Goal: Use online tool/utility: Utilize a website feature to perform a specific function

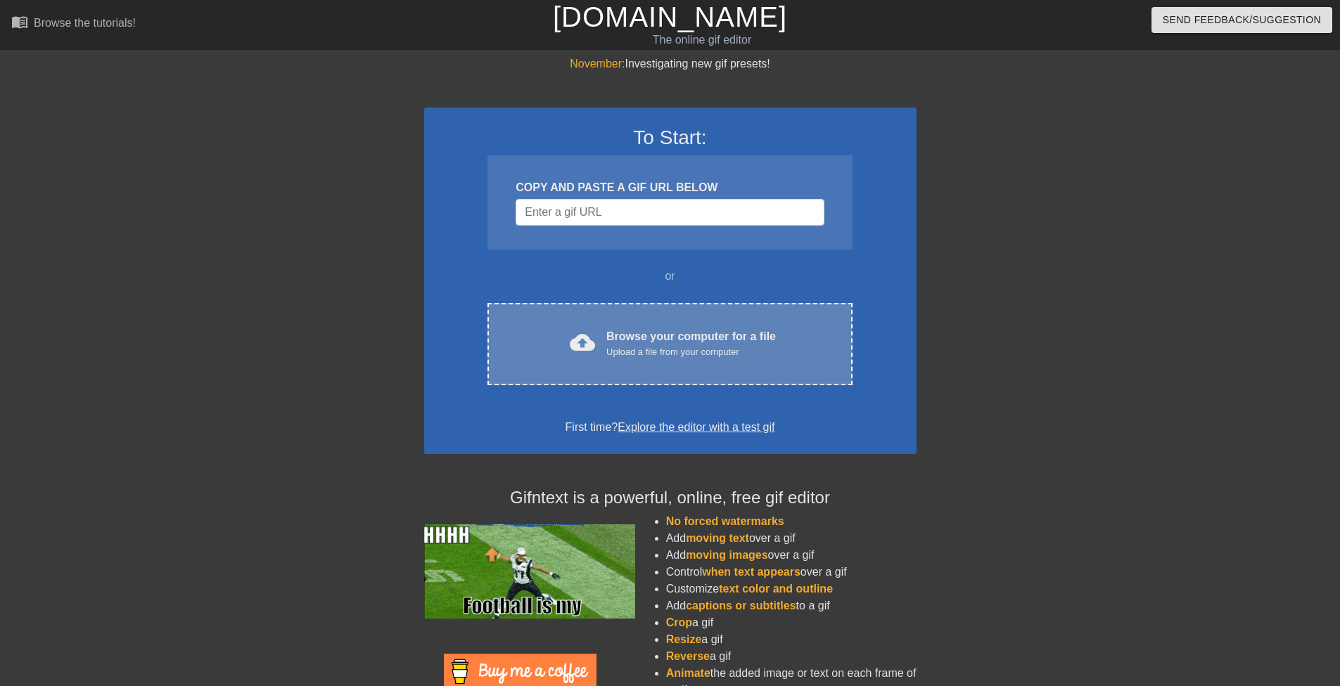
click at [654, 347] on div "Upload a file from your computer" at bounding box center [690, 352] width 169 height 14
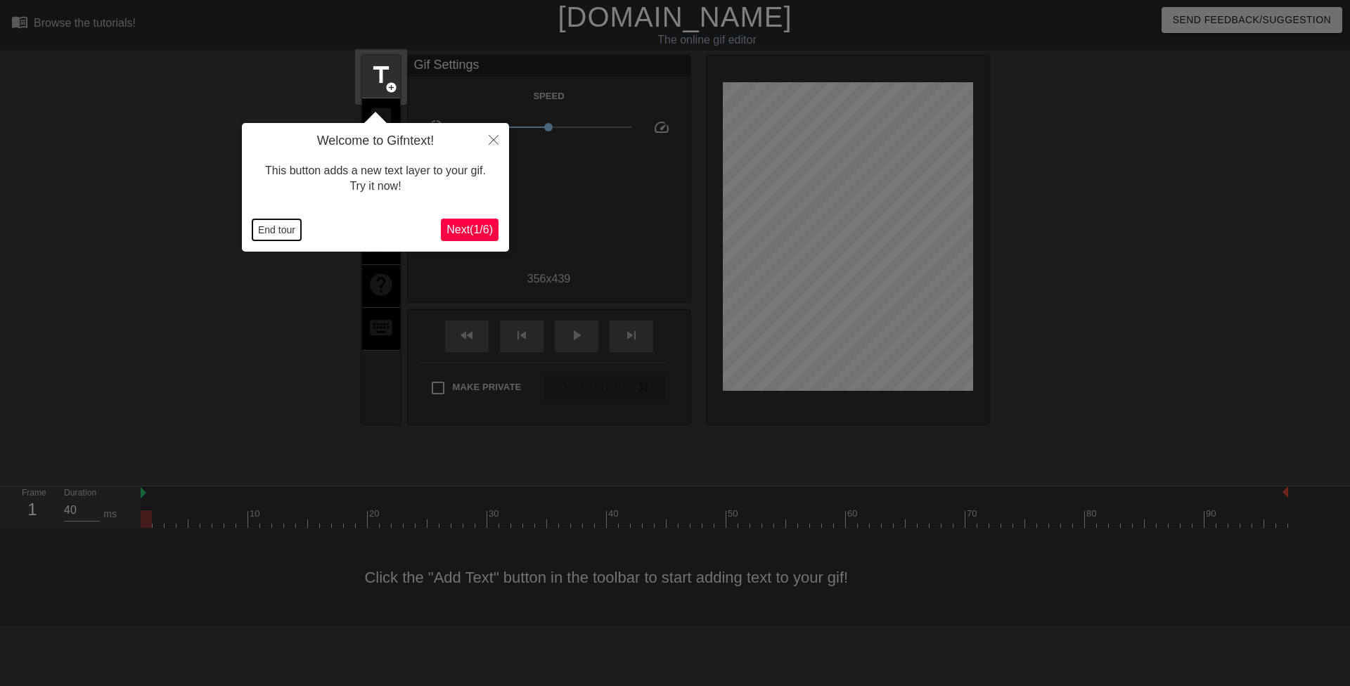
click at [260, 222] on button "End tour" at bounding box center [276, 229] width 49 height 21
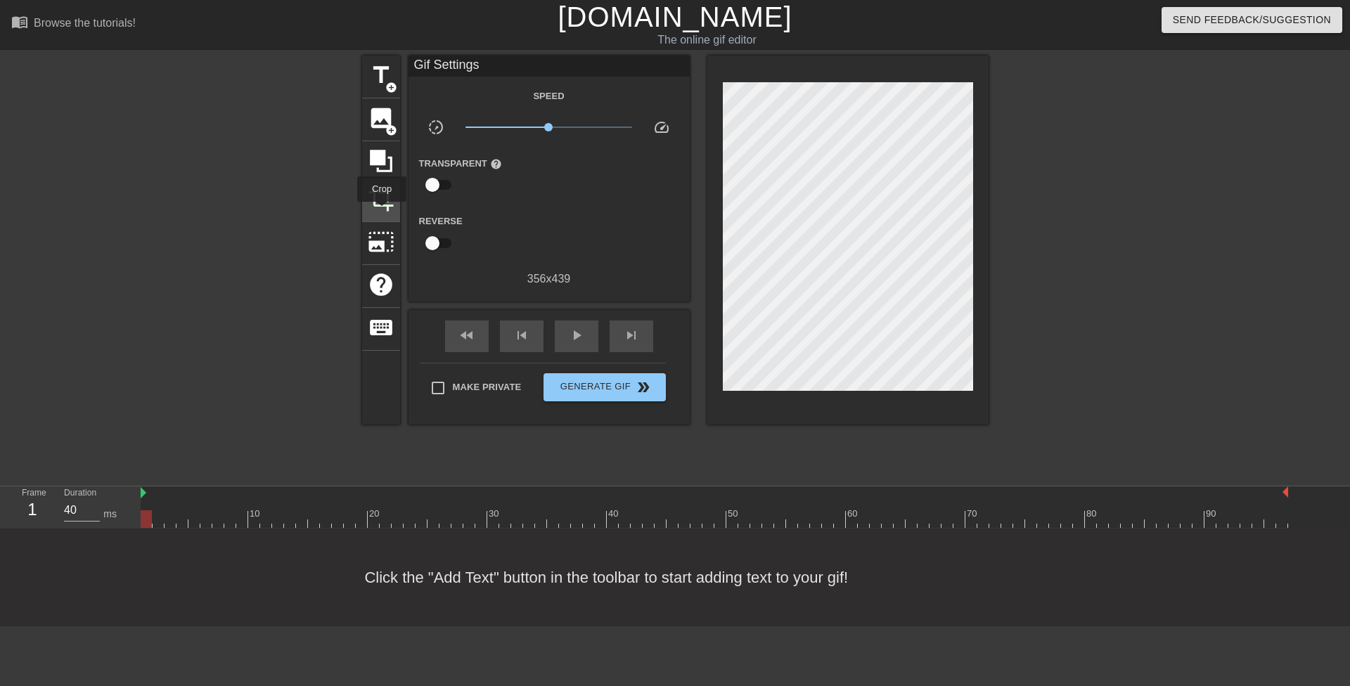
click at [382, 212] on div "crop" at bounding box center [381, 200] width 38 height 43
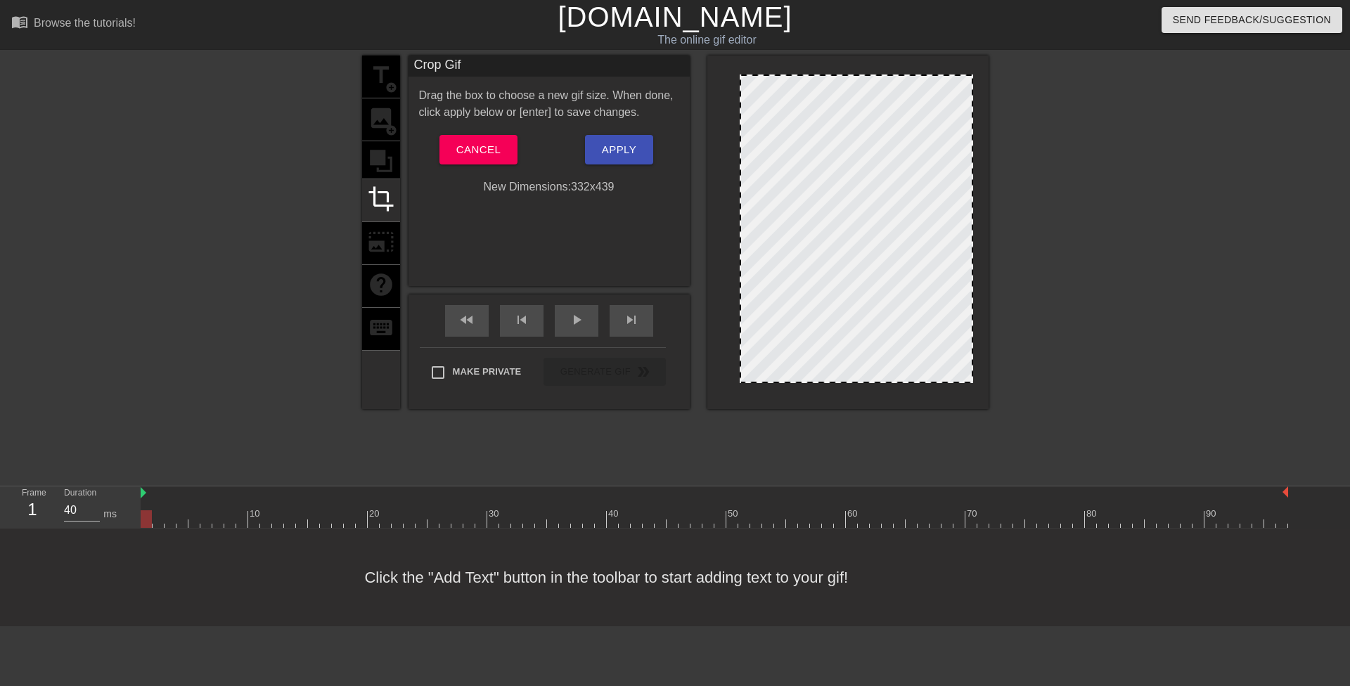
drag, startPoint x: 724, startPoint y: 229, endPoint x: 741, endPoint y: 229, distance: 16.9
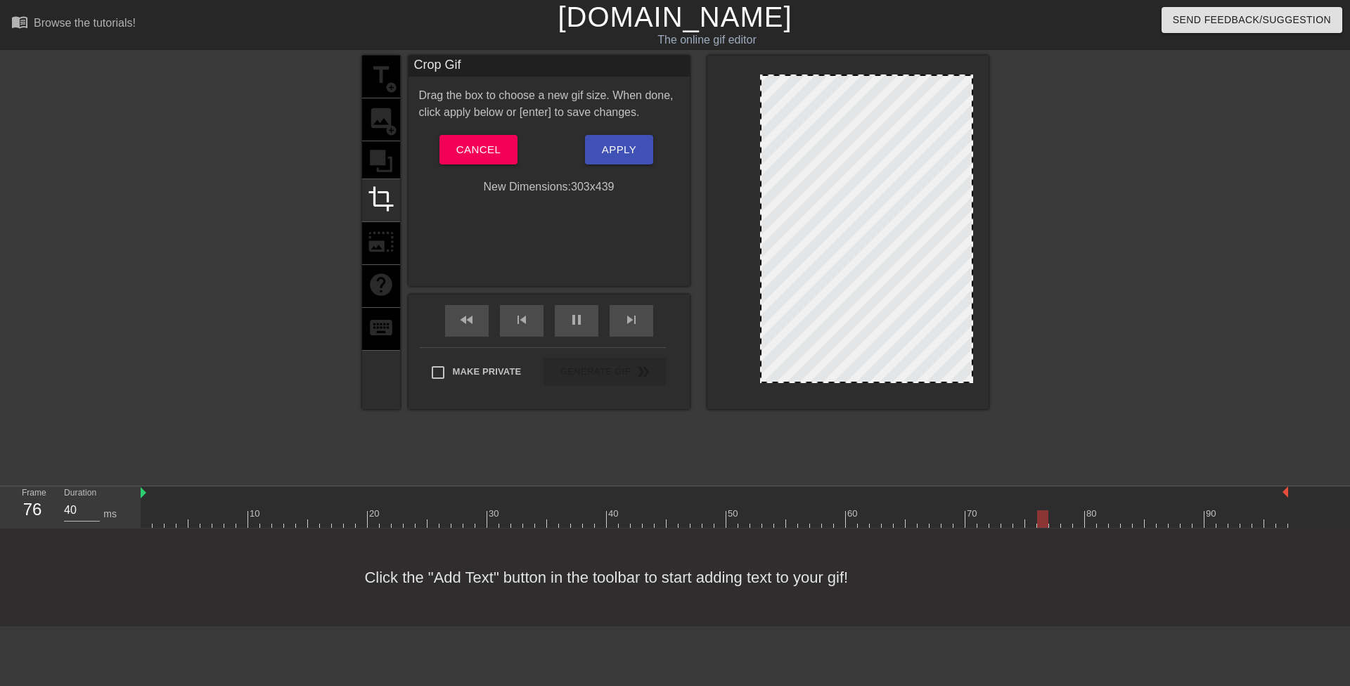
drag, startPoint x: 740, startPoint y: 225, endPoint x: 762, endPoint y: 224, distance: 22.5
click at [762, 224] on div at bounding box center [761, 229] width 7 height 306
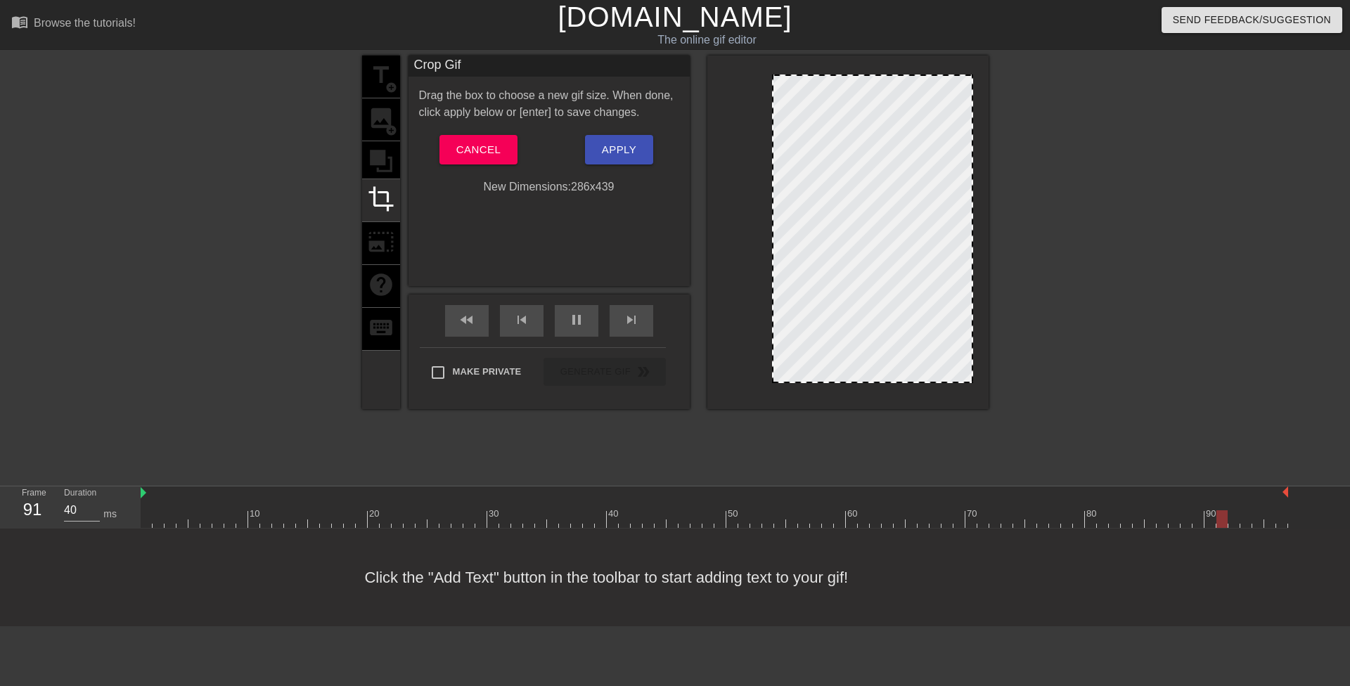
drag, startPoint x: 763, startPoint y: 214, endPoint x: 773, endPoint y: 214, distance: 9.8
click at [629, 147] on span "Apply" at bounding box center [619, 150] width 34 height 18
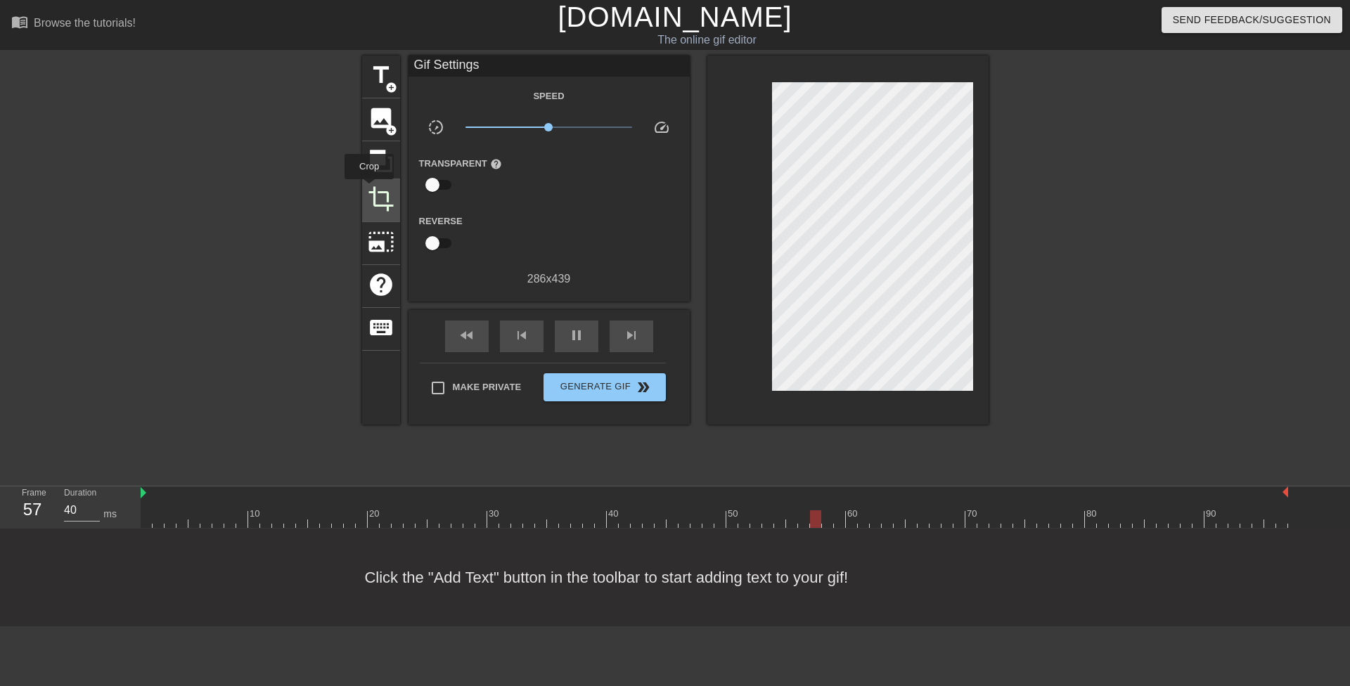
click at [369, 189] on span "crop" at bounding box center [381, 199] width 27 height 27
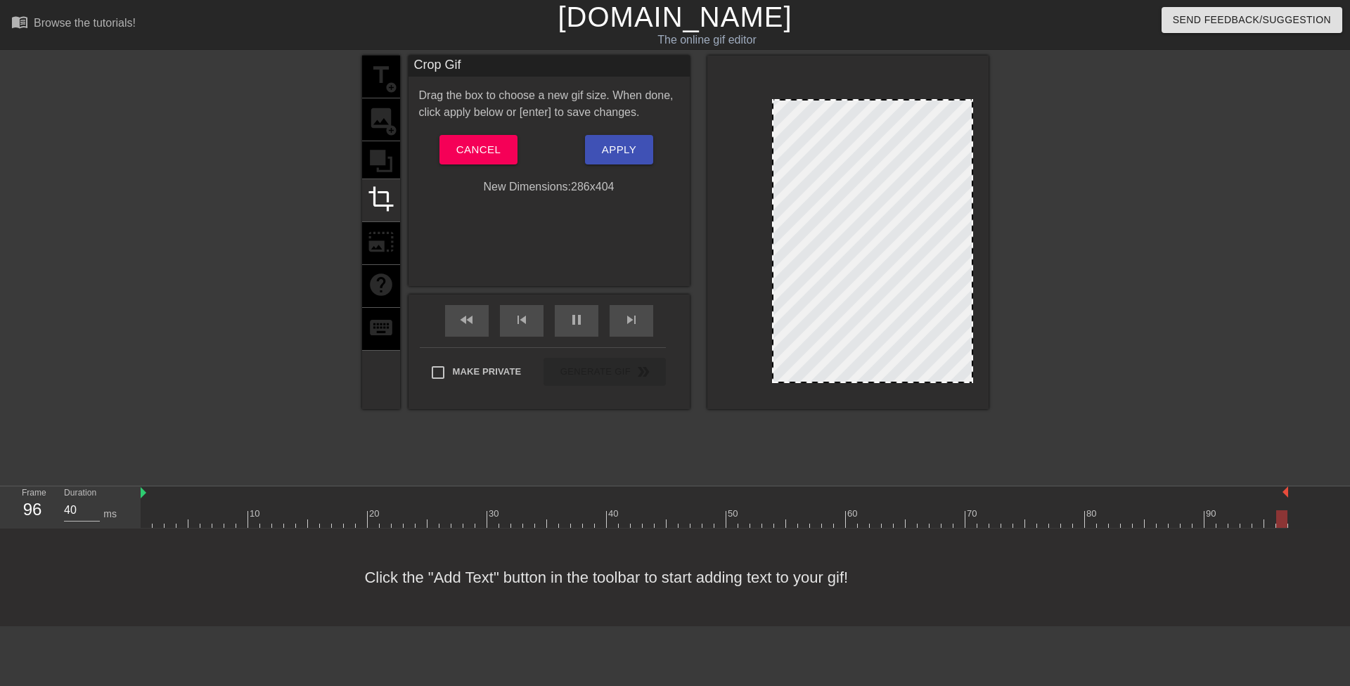
drag, startPoint x: 904, startPoint y: 77, endPoint x: 910, endPoint y: 102, distance: 25.2
drag, startPoint x: 775, startPoint y: 139, endPoint x: 787, endPoint y: 140, distance: 12.0
click at [782, 140] on div at bounding box center [784, 241] width 7 height 281
click at [597, 146] on button "Apply" at bounding box center [619, 150] width 68 height 30
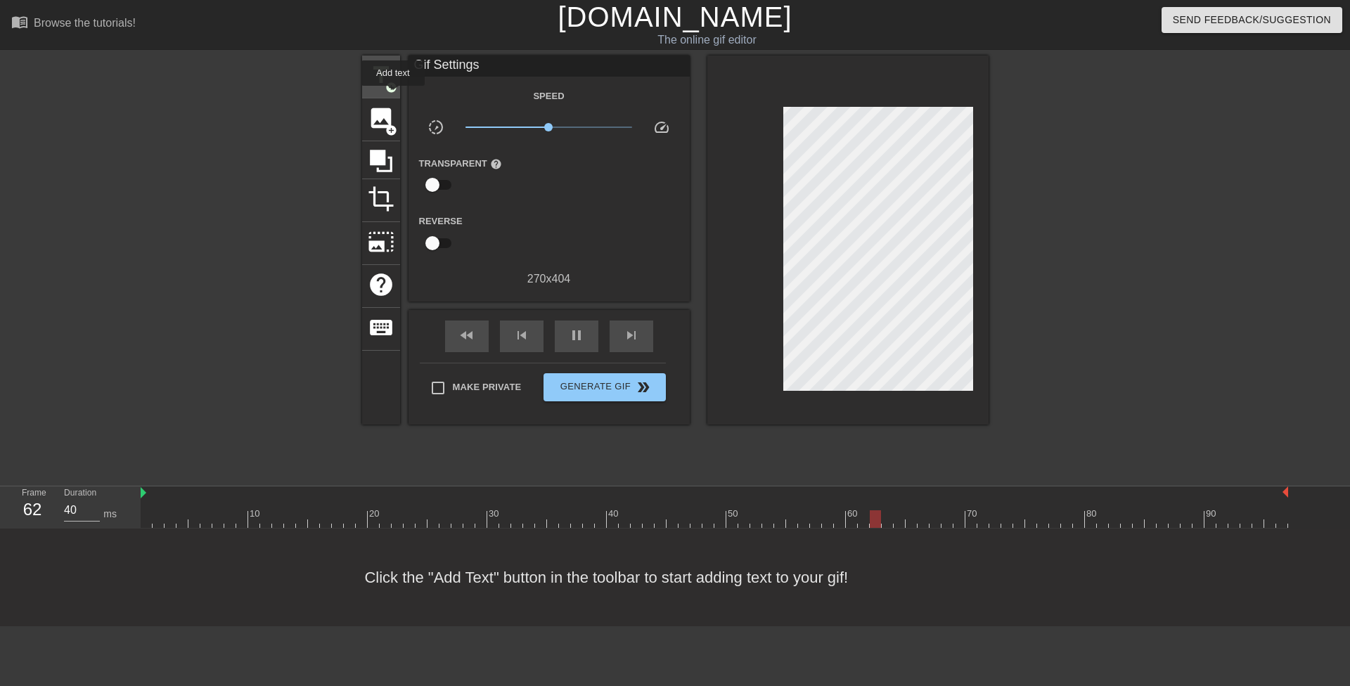
click at [385, 84] on span "add_circle" at bounding box center [391, 88] width 12 height 12
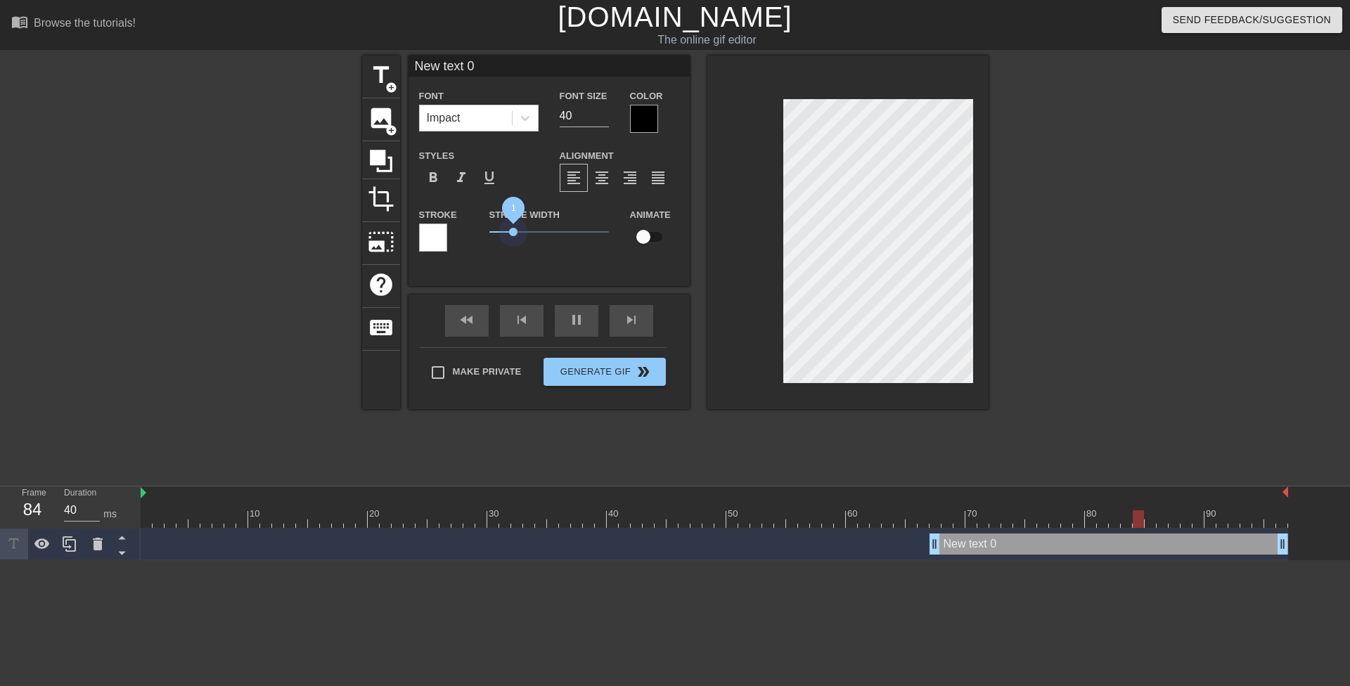
drag, startPoint x: 513, startPoint y: 231, endPoint x: 447, endPoint y: 233, distance: 66.1
click at [449, 231] on div "Stroke Stroke Width 1 Animate" at bounding box center [549, 235] width 281 height 58
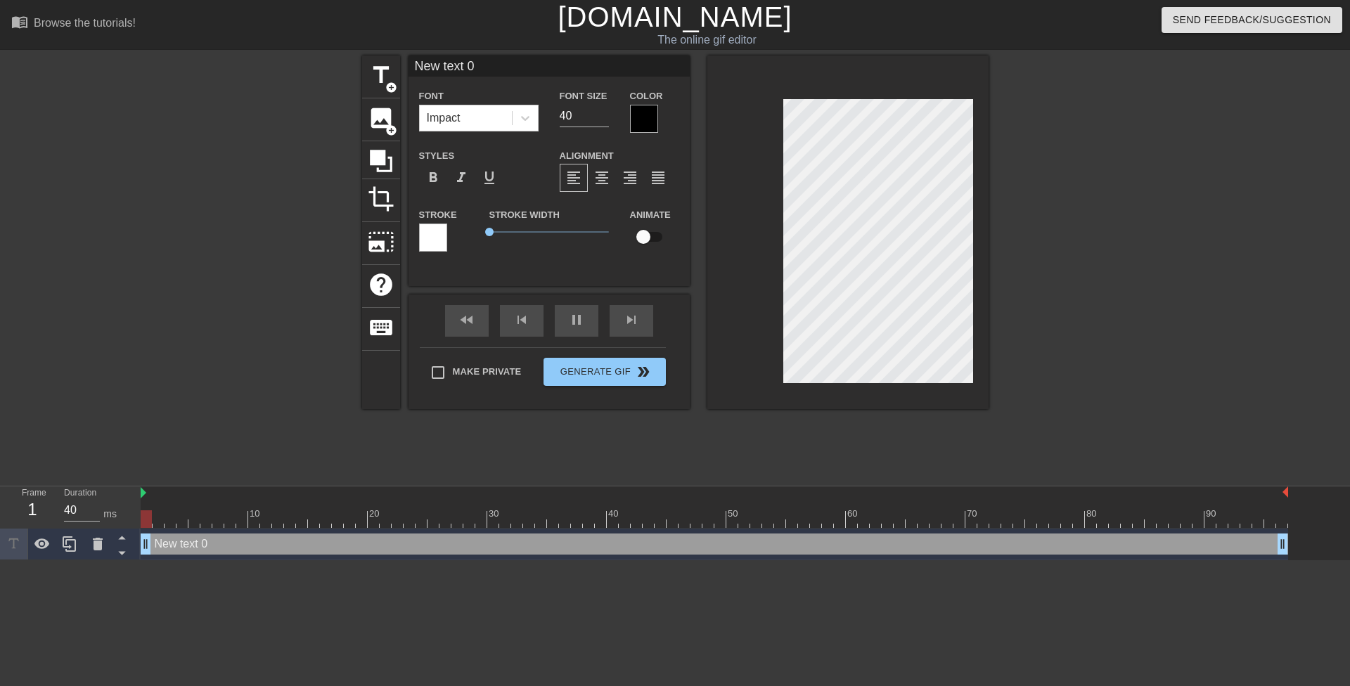
drag, startPoint x: 934, startPoint y: 544, endPoint x: 30, endPoint y: 511, distance: 904.9
click at [27, 513] on div "Frame 1 Duration 40 ms 10 20 30 40 50 60 70 80 90 New text 0 drag_handle drag_h…" at bounding box center [675, 524] width 1350 height 74
click at [528, 122] on icon at bounding box center [525, 118] width 14 height 14
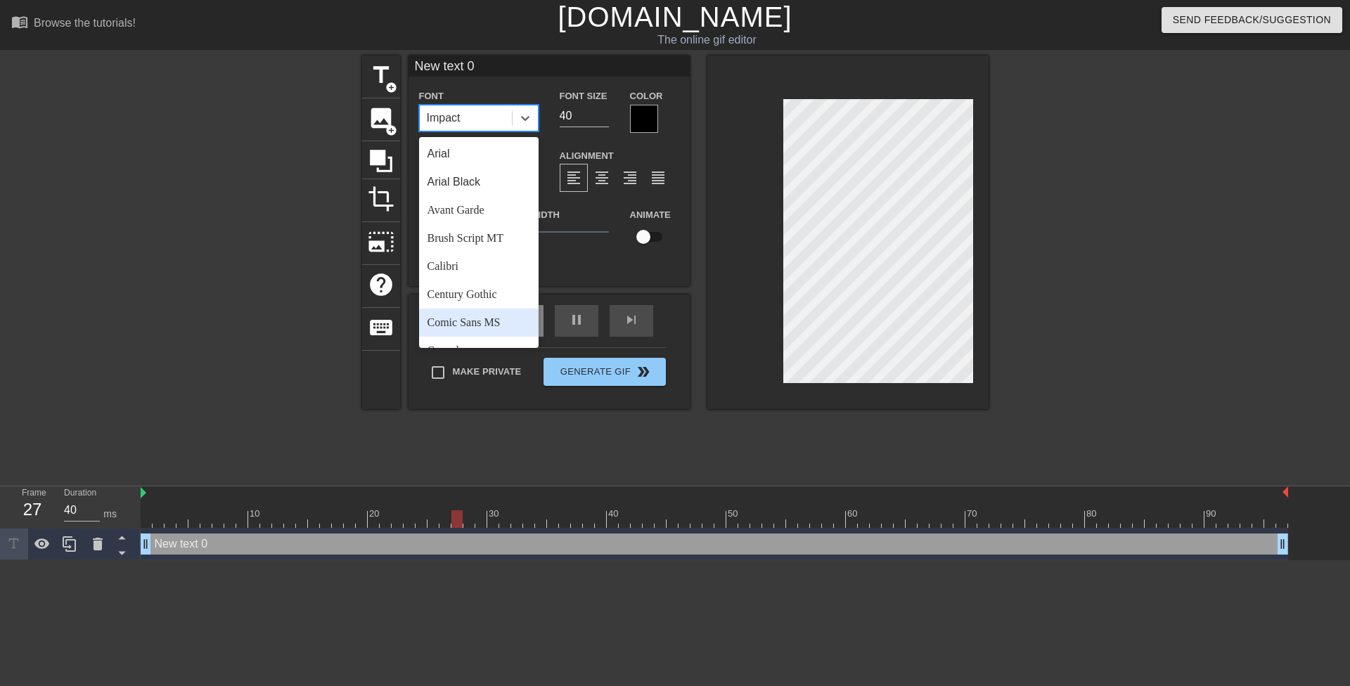
drag, startPoint x: 501, startPoint y: 321, endPoint x: 514, endPoint y: 307, distance: 18.9
click at [501, 321] on div "Comic Sans MS" at bounding box center [479, 323] width 120 height 28
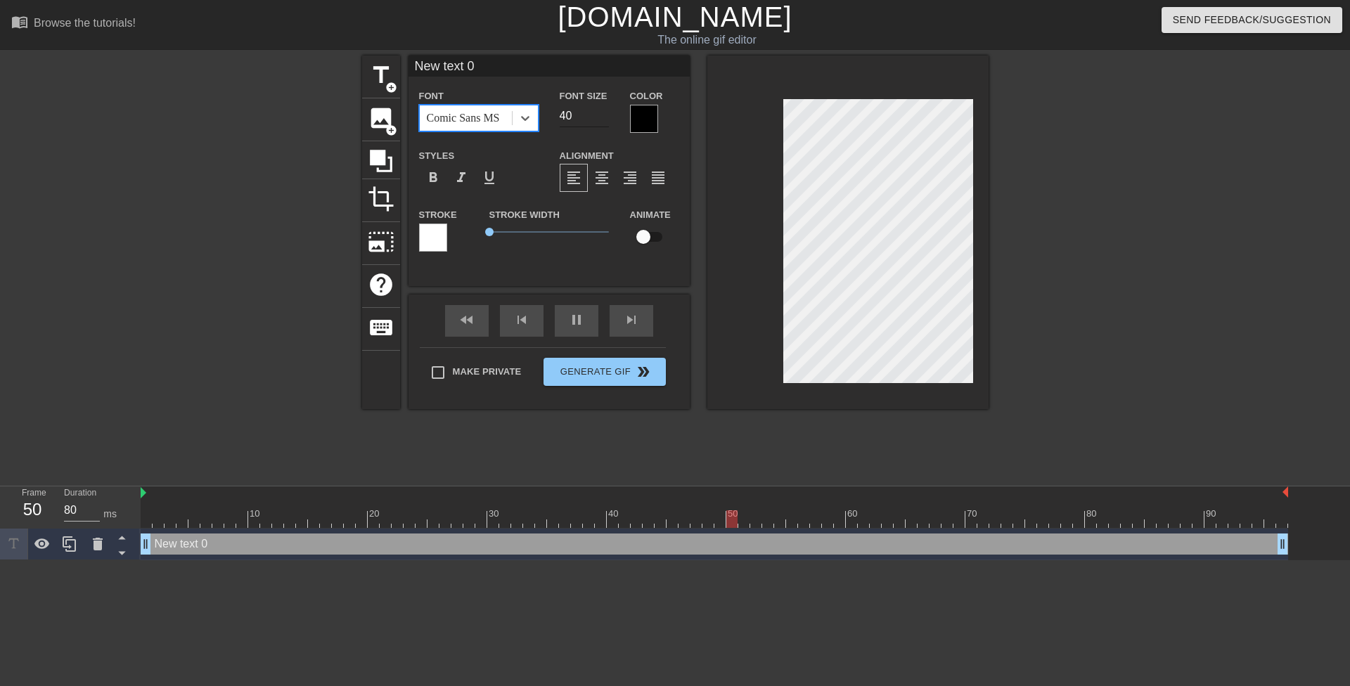
type input "40"
drag, startPoint x: 569, startPoint y: 117, endPoint x: 553, endPoint y: 115, distance: 16.3
click at [553, 115] on div "Font Size 40" at bounding box center [584, 110] width 70 height 46
type input "2"
type input "40"
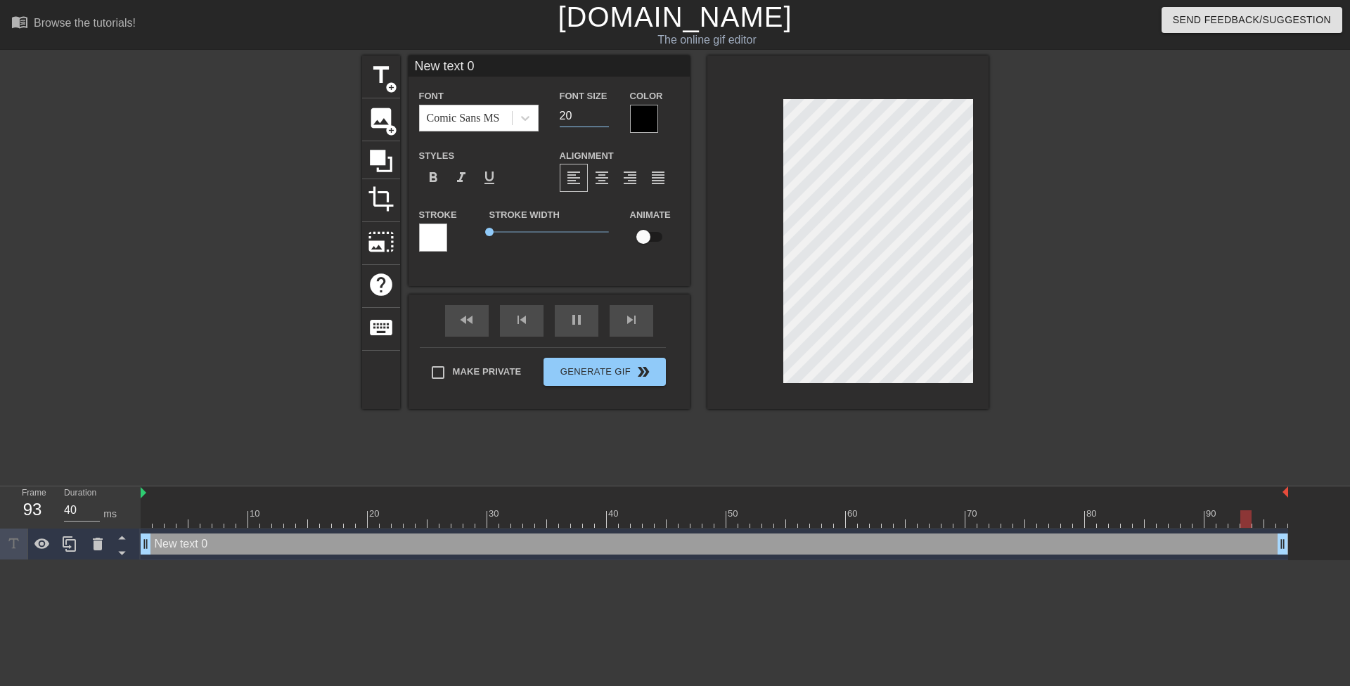
type input "20"
click at [648, 116] on div at bounding box center [644, 119] width 28 height 28
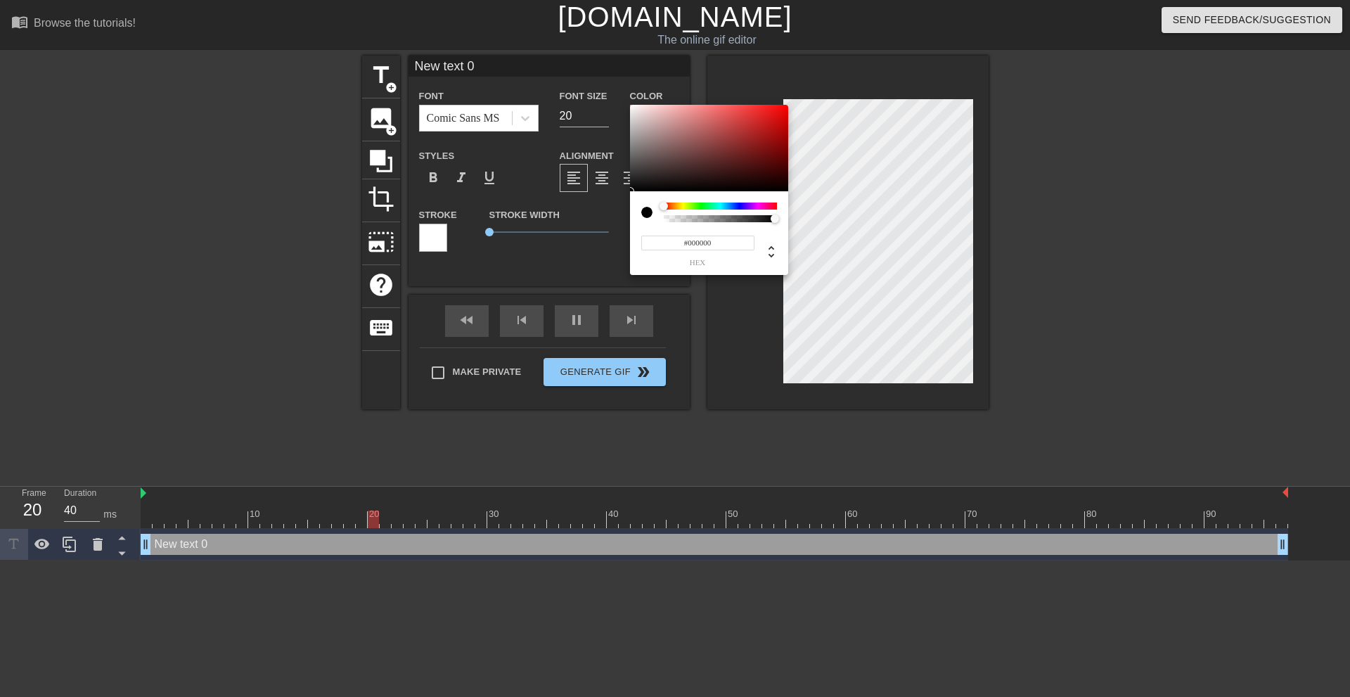
click at [683, 209] on div at bounding box center [720, 206] width 113 height 7
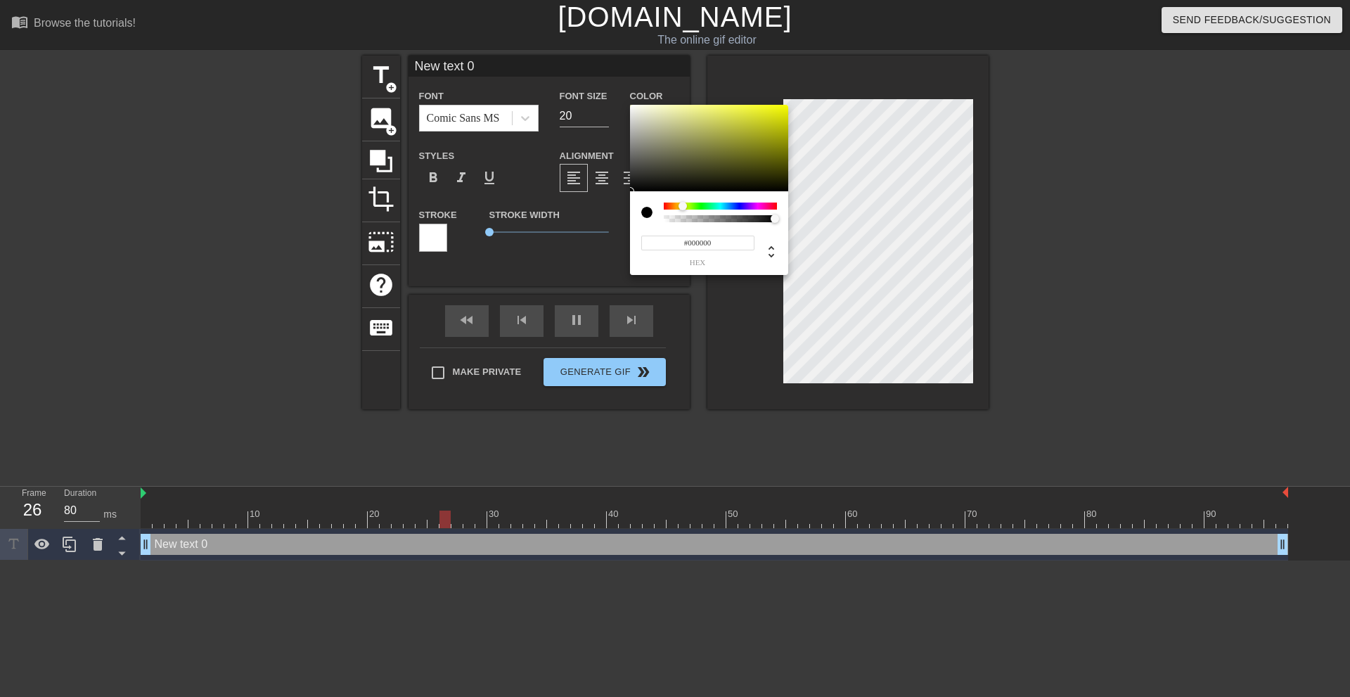
type input "40"
type input "#F9FF00"
drag, startPoint x: 765, startPoint y: 129, endPoint x: 824, endPoint y: 77, distance: 78.3
click at [824, 77] on div "#F9FF00 hex" at bounding box center [675, 348] width 1350 height 697
type input "40"
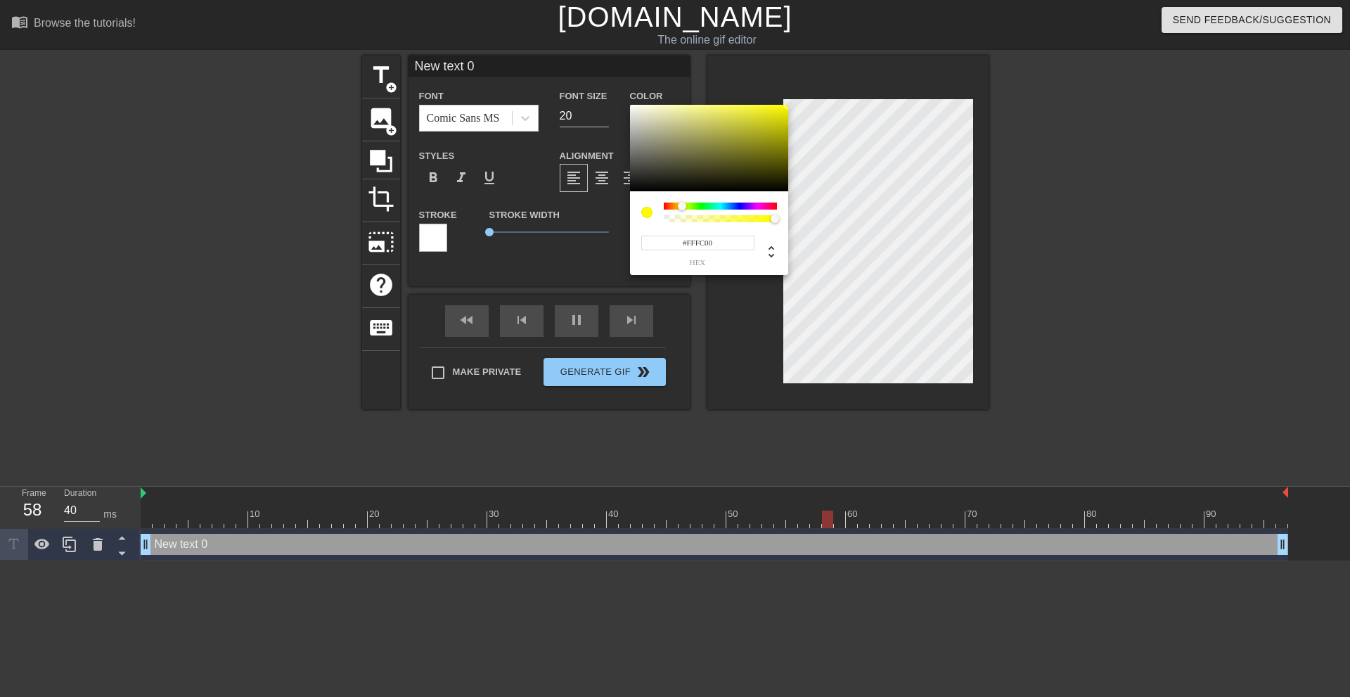
type input "#F9FF00"
click at [683, 206] on div at bounding box center [683, 206] width 8 height 8
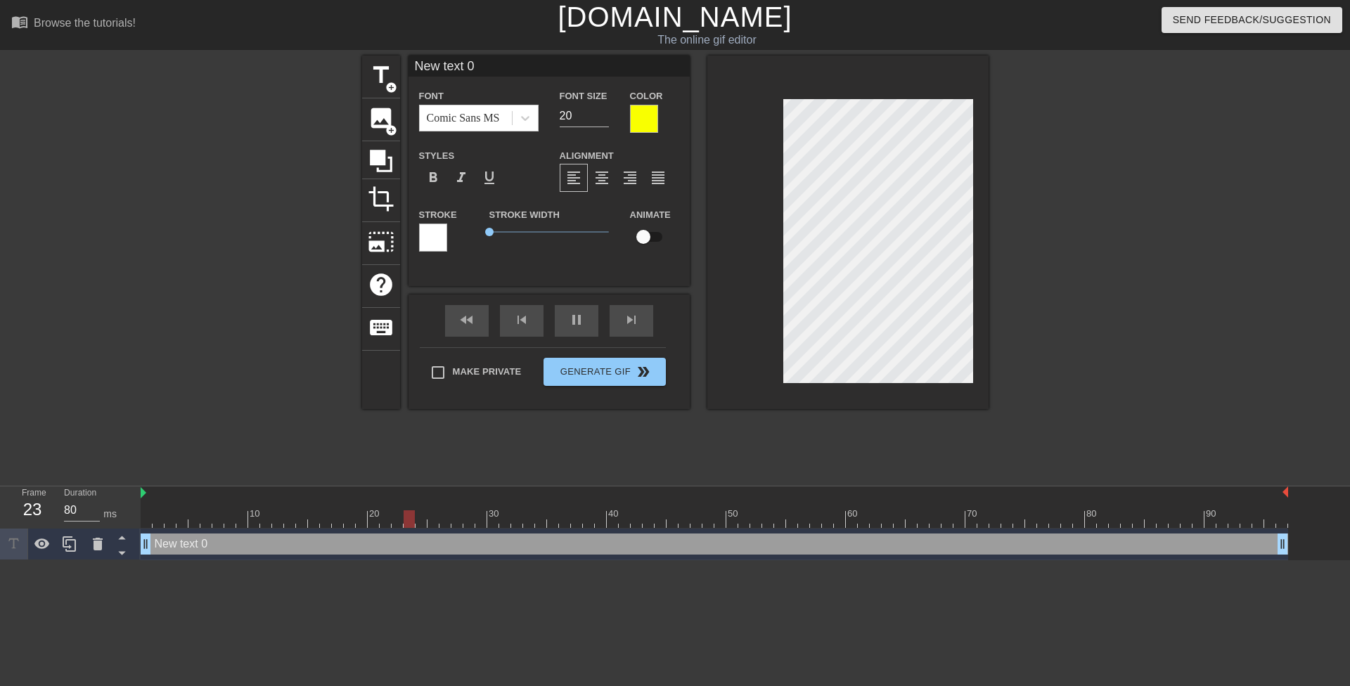
type input "40"
paste textarea "Any respect that the teen had left for his teacher was now blasted all over her…"
type input "Any respect that the teen had left for his teacher was now blasted all over her…"
type textarea "Any respect that the teen had left for his teacher was now blasted all over her…"
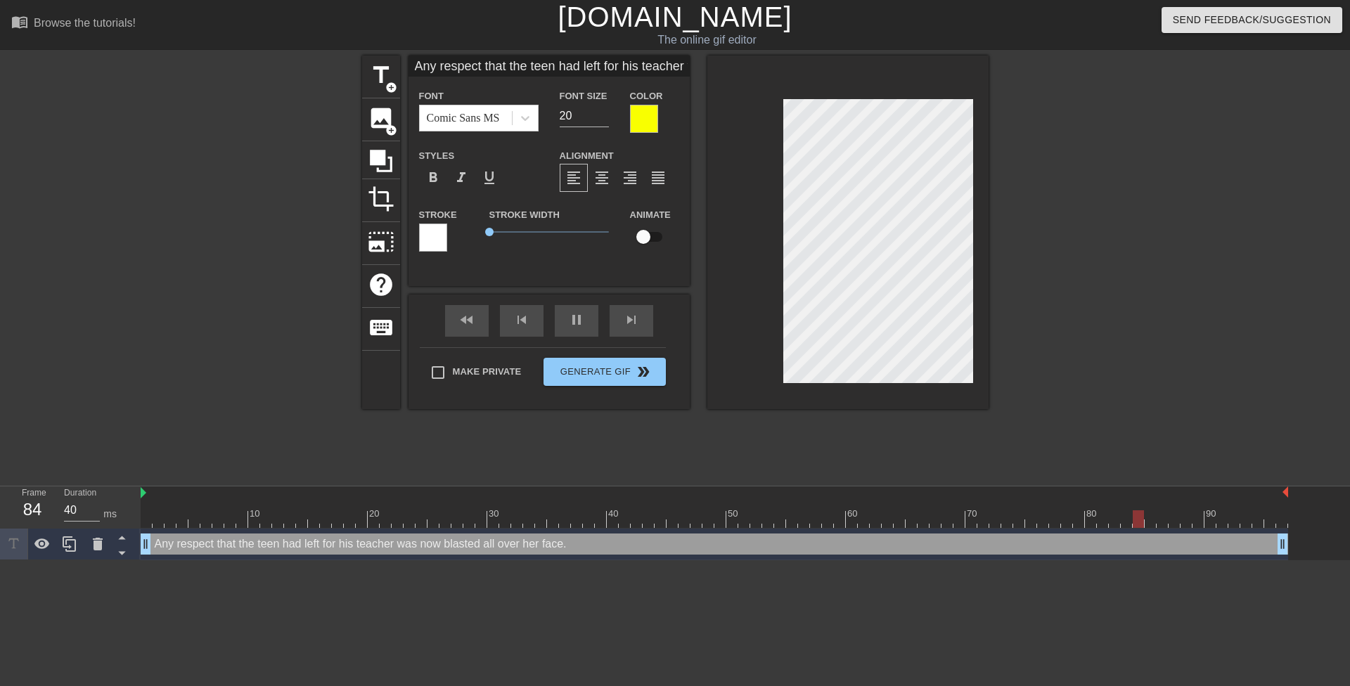
drag, startPoint x: 873, startPoint y: 240, endPoint x: 1035, endPoint y: 266, distance: 163.8
click at [1035, 266] on div "title add_circle image add_circle crop photo_size_select_large help keyboard An…" at bounding box center [675, 267] width 1350 height 422
type input "40"
type input "19"
click at [603, 117] on input "19" at bounding box center [584, 116] width 49 height 23
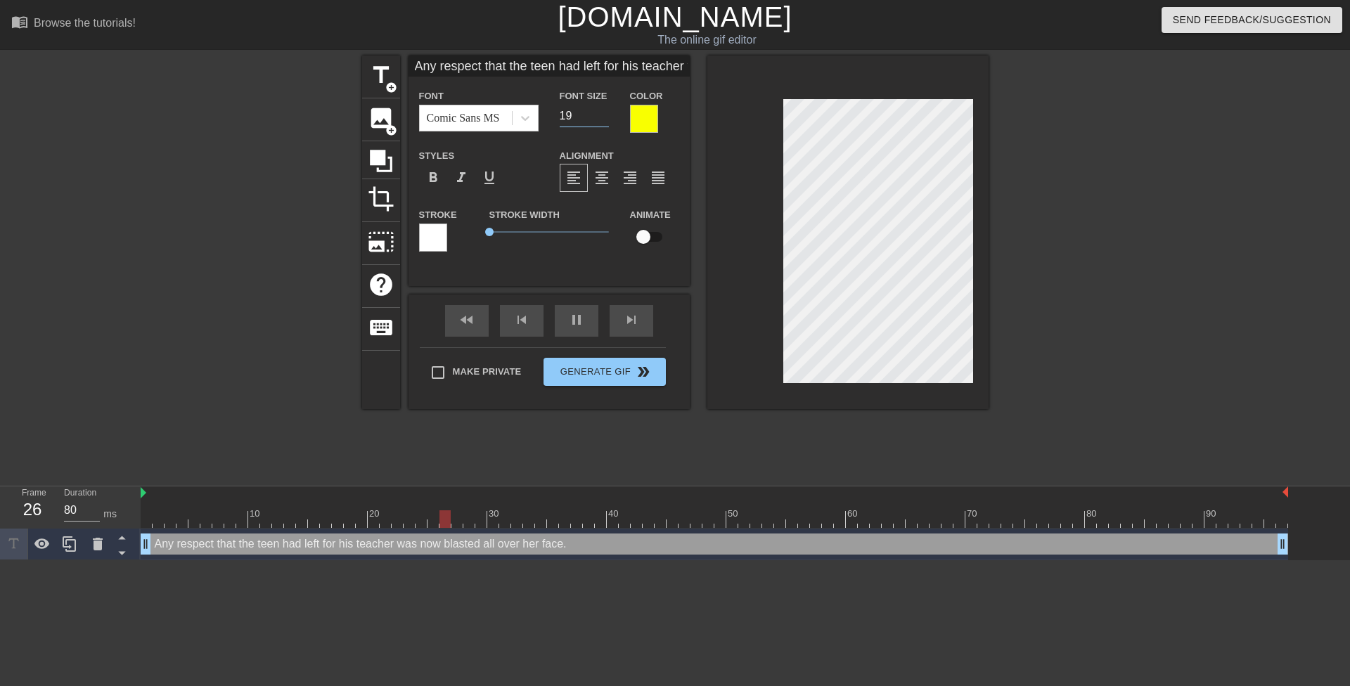
type input "40"
type input "18"
click at [603, 117] on input "18" at bounding box center [584, 116] width 49 height 23
click at [1096, 245] on div at bounding box center [1111, 267] width 211 height 422
type input "40"
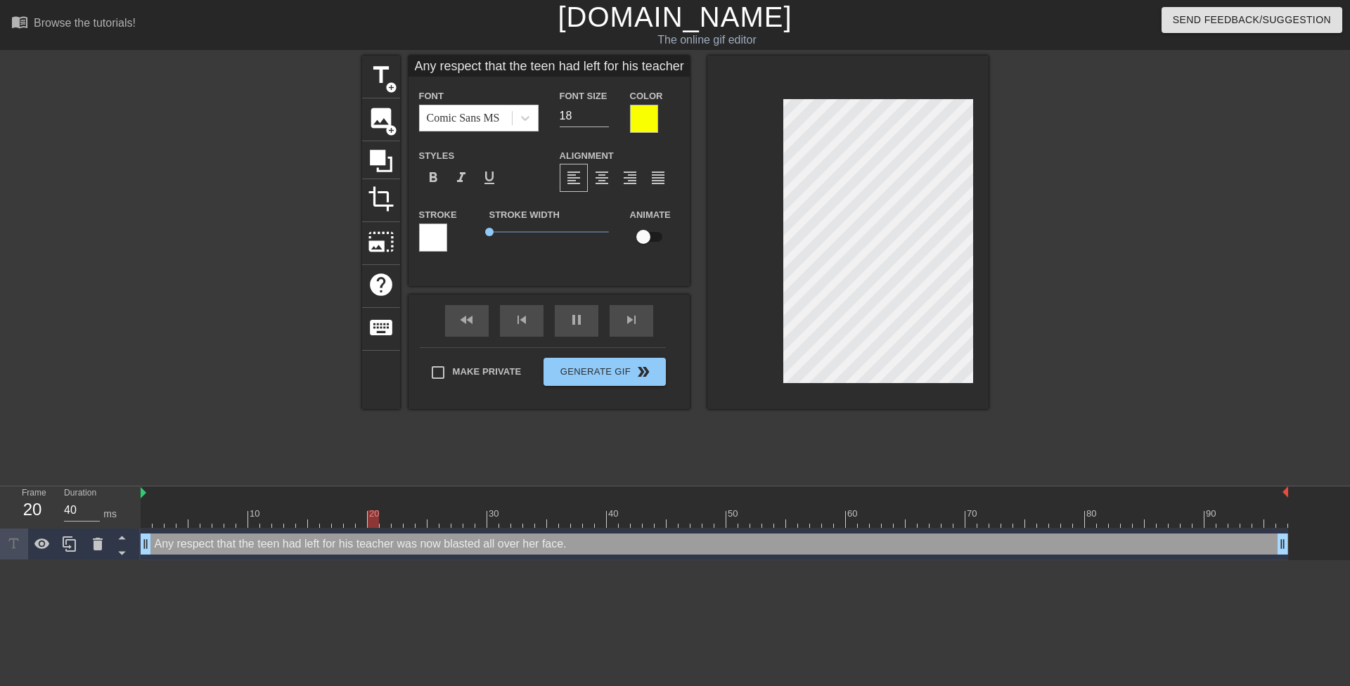
type input "Any respect that the teenhad left for his teacher was now blasted all over her …"
type textarea "Any respect that the teenhad left for his teacher was now blasted all over her …"
type input "80"
type input "Any respect that the teenhad left for his teacher was now blasted all over her …"
type textarea "Any respect that the teen had left for his teacher was now blasted all over her…"
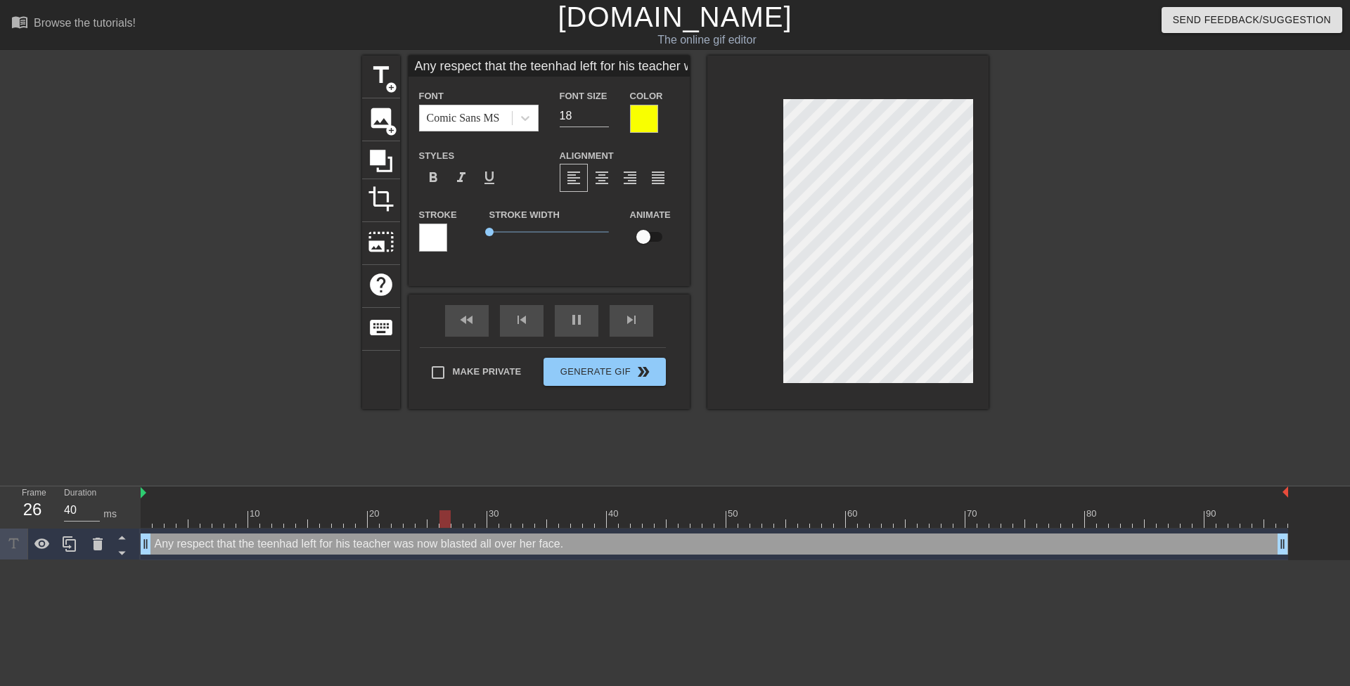
scroll to position [2, 2]
drag, startPoint x: 1023, startPoint y: 288, endPoint x: 1016, endPoint y: 288, distance: 7.1
click at [1021, 288] on div at bounding box center [1111, 267] width 211 height 422
type input "40"
type input "Any respect that the teenhad left for his teacherwas now blasted all over her f…"
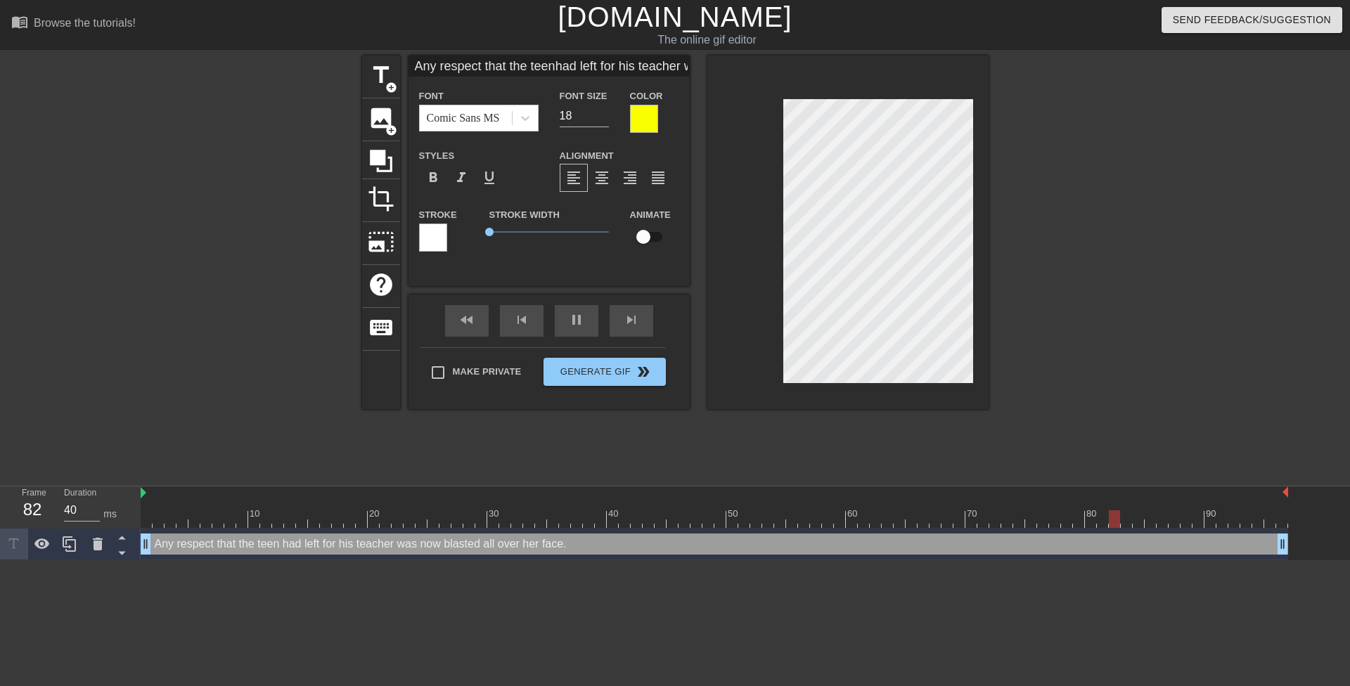
type textarea "Any respect that the teen had left for his teacherwas now blasted all over her …"
type input "Any respect that the teenhad left for his teacherwas now blasted all over her f…"
type textarea "Any respect that the teen had left for his teacher was now blasted all over her…"
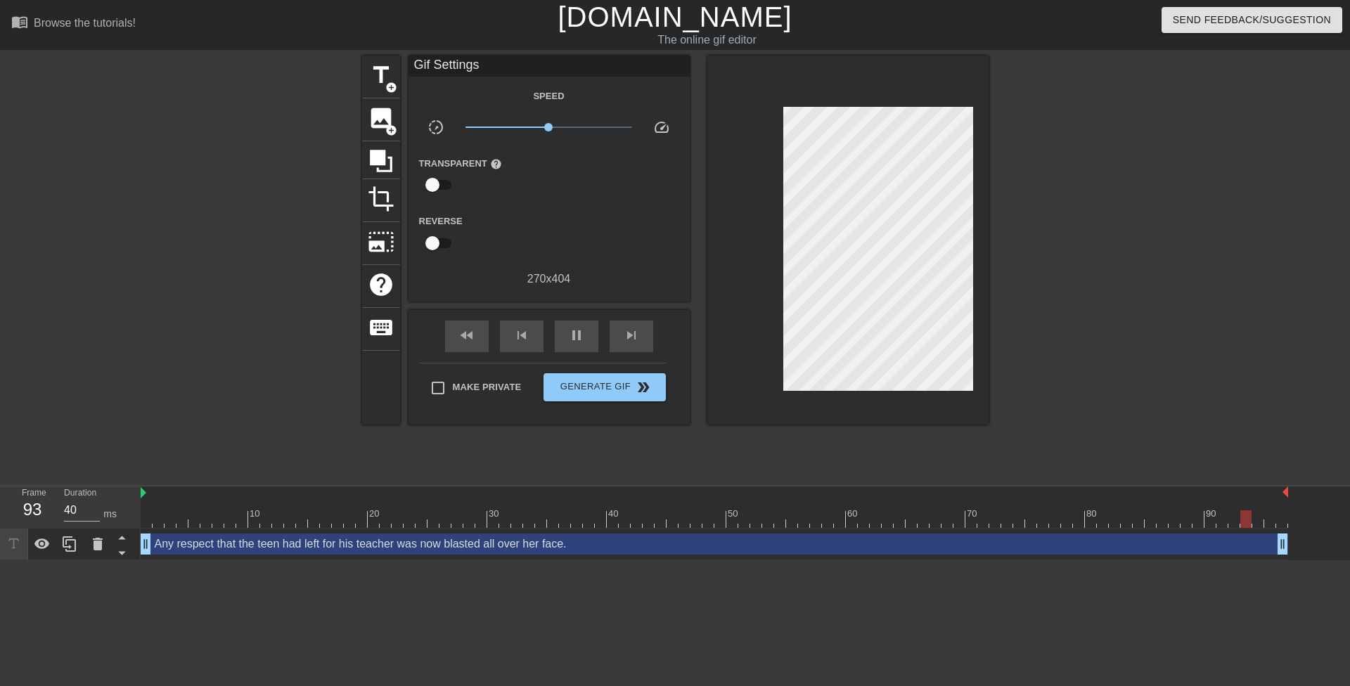
click at [1056, 292] on div at bounding box center [1111, 267] width 211 height 422
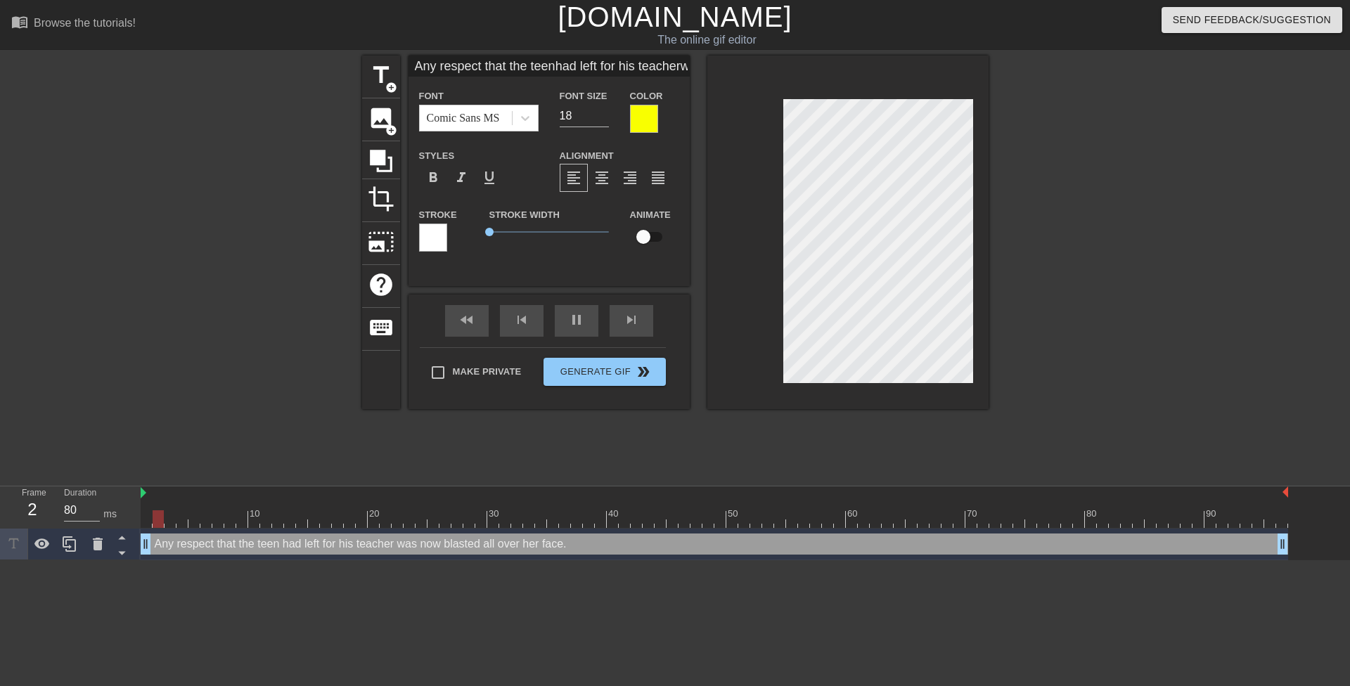
type input "40"
type input "Any respect that theteenhad left for his teacherwas now blasted all over her fa…"
type textarea "Any respect that theteen had left for his teacher was now blasted all over her …"
type input "Any respect that theteenhad left for his teacherwas now blasted all over her fa…"
type textarea "Any respect that the teen had left for his teacher was now blasted all over her…"
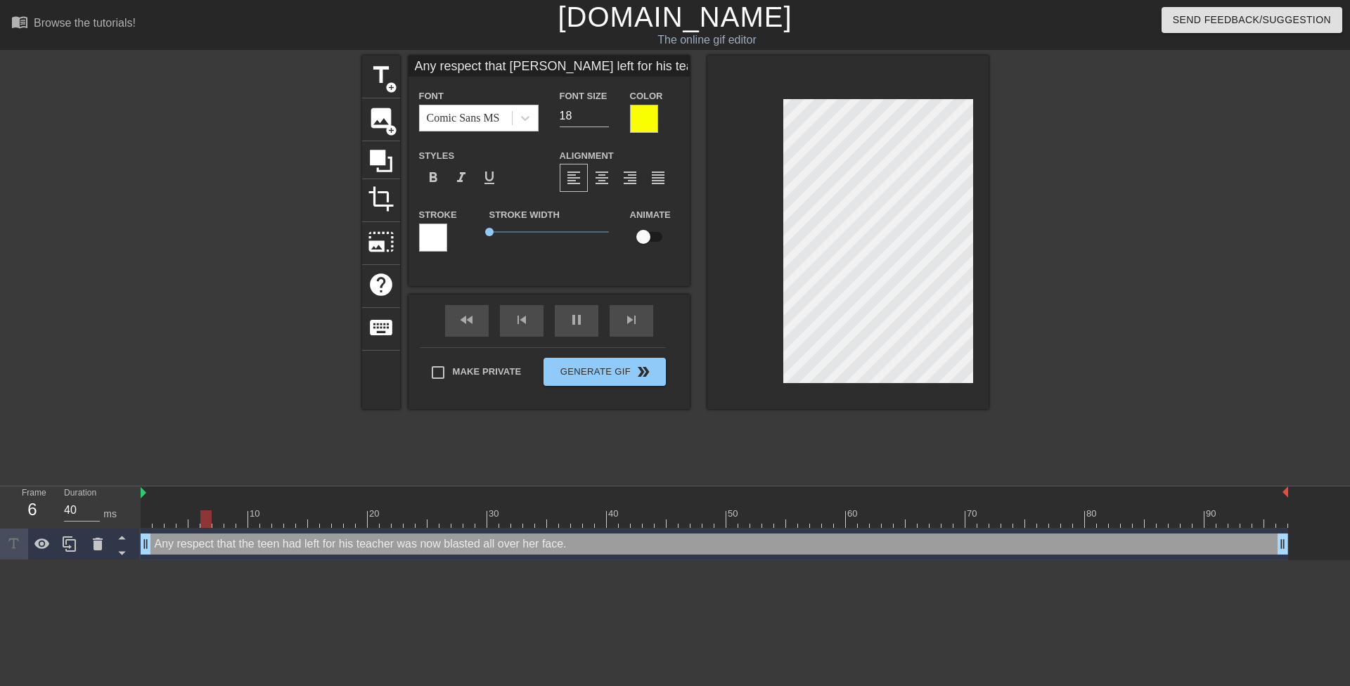
scroll to position [2, 3]
type input "40"
type textarea "Any respect that the teen had left for his teacher was now blasted all over her…"
type input "Any respect that theteenhad left for his teacherwas now blasted all over her fa…"
type textarea "Any respect that the teenhad left for his teacher was now blasted all over her …"
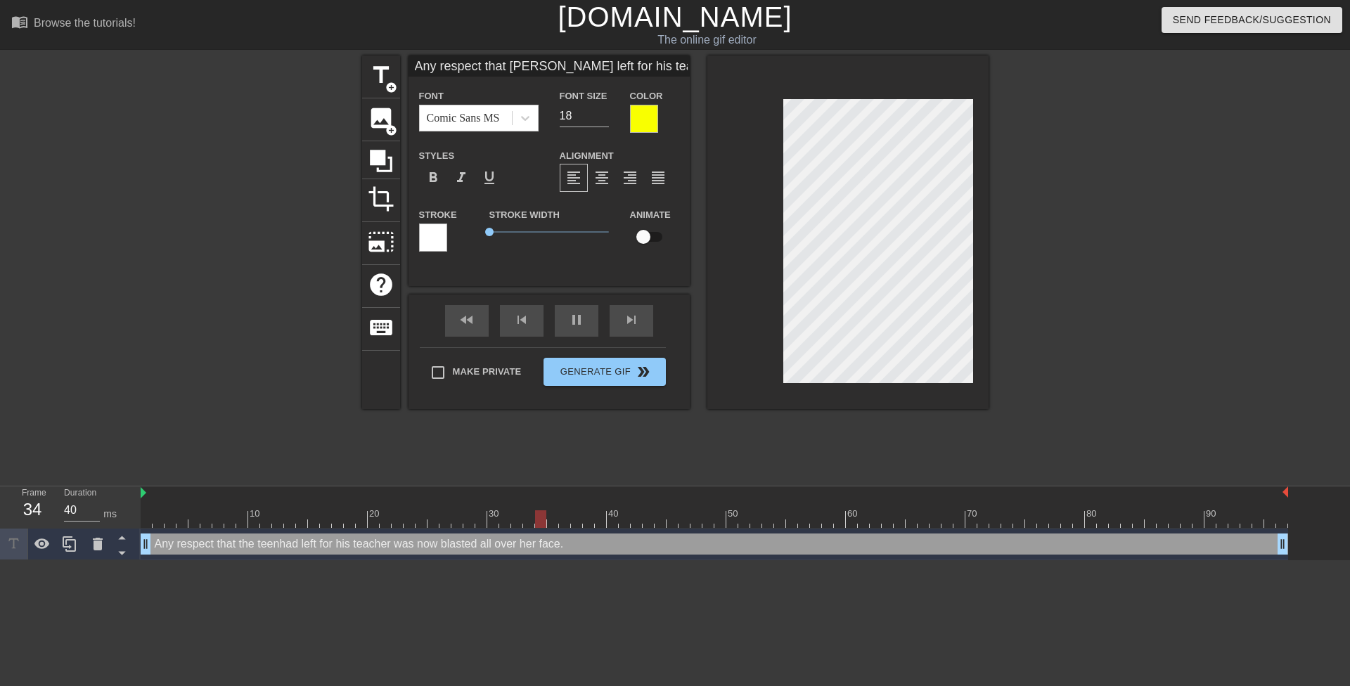
type input "Any respect that theteen had left for his teacherwas now blasted all over her f…"
type textarea "Any respect that the teen had left for his teacher was now blasted all over her…"
type input "40"
type textarea "Any respect that the teen had left for his teacher was now blasted all over her…"
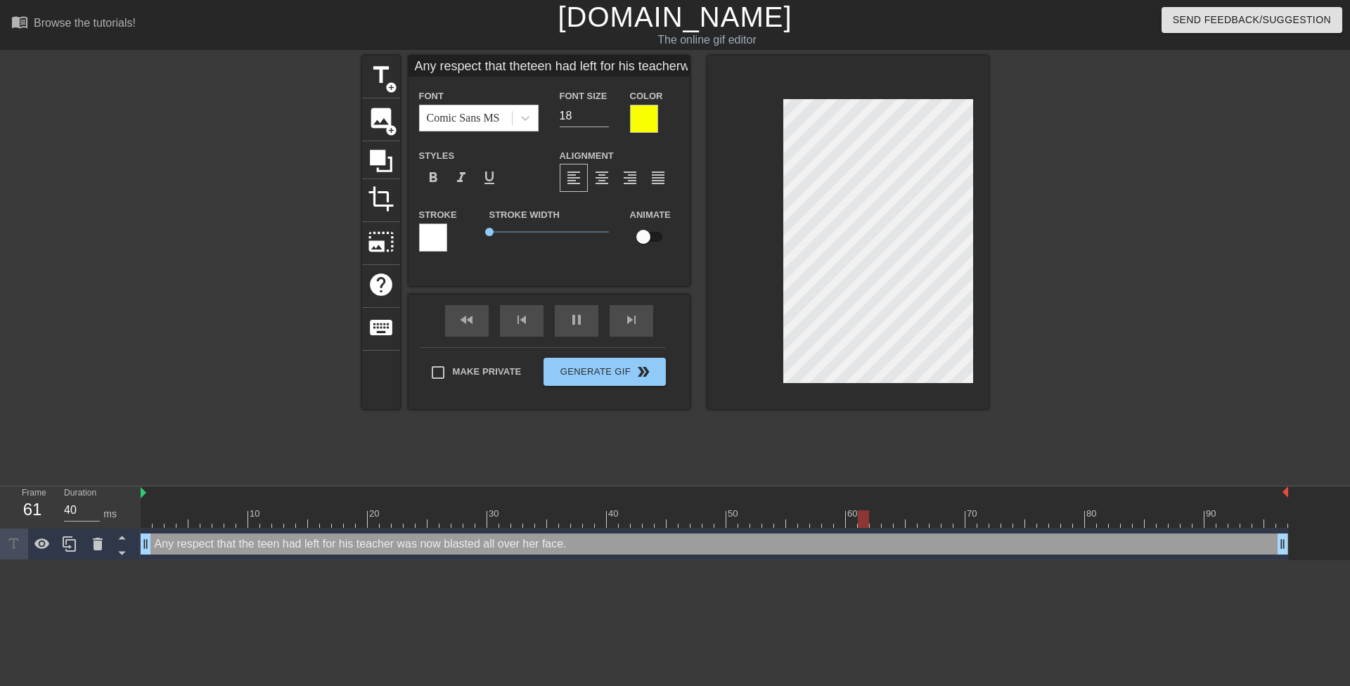
type input "Any respect that theteen had left for histeacherwas now blasted all over her fa…"
type textarea "Any respect that the teen had left for histeacher was now blasted all over her …"
type input "Any respect that theteen had left for histeacherwas now blasted all over her fa…"
type textarea "Any respect that the teen had left for his teacher was now blasted all over her…"
type input "40"
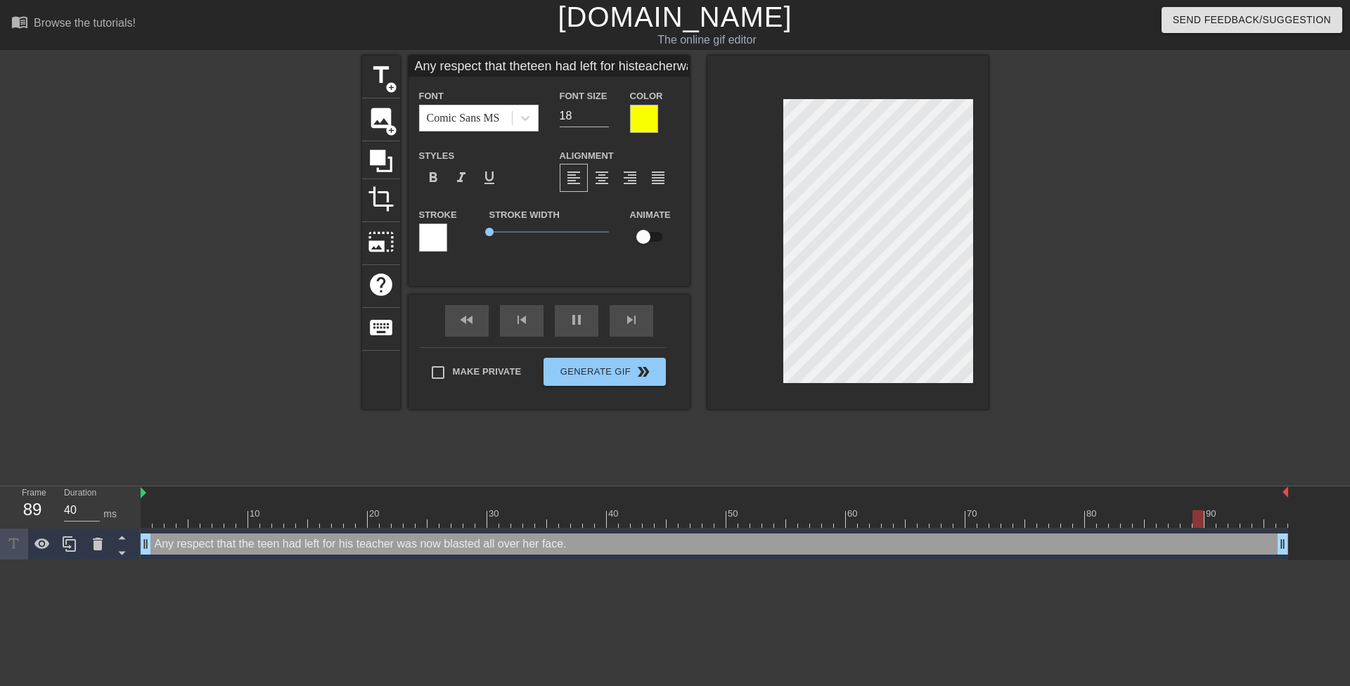
type textarea "Any respect that the teen had left for his teacher was now blasted all over her…"
type input "40"
type input "Any respect that theteen had left for histeacherwas now blasted all over her fa…"
type textarea "Any respect that the teen had left for his teacherwas now blasted all over her …"
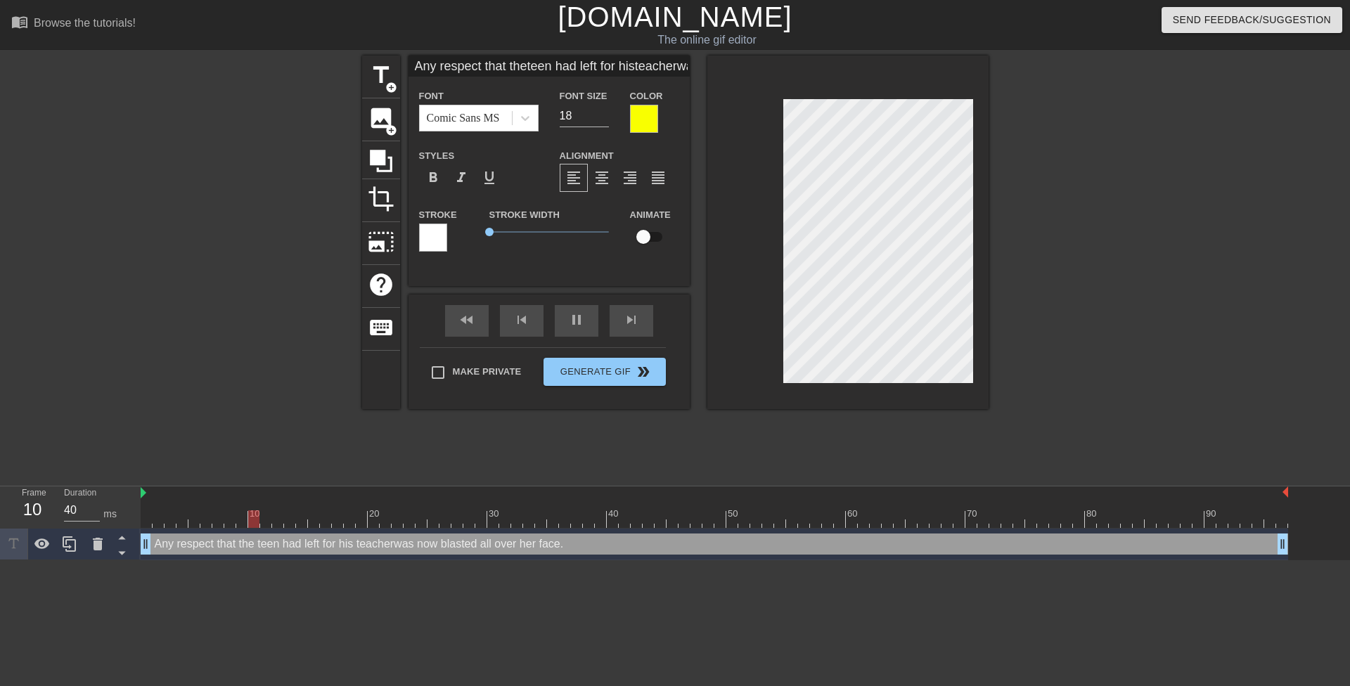
type input "Any respect that theteen had left for histeacher was now blasted all over her f…"
type textarea "Any respect that the teen had left for his teacher was now blasted all over her…"
type input "40"
type textarea "Any respect that the teen had left for his teacher was now blasted all over her…"
type input "Any respect that theteen had left for histeacher was nowblasted all over her fa…"
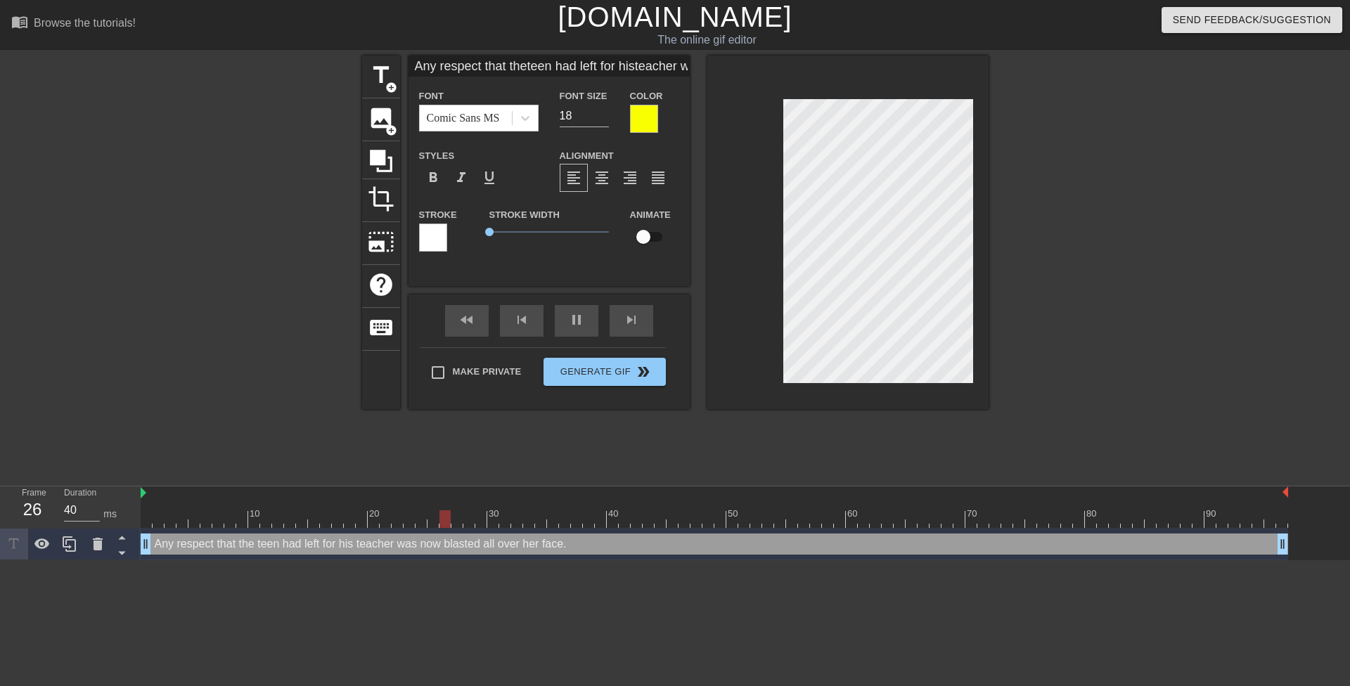
type textarea "Any respect that the teen had left for his teacher was nowblasted all over her …"
type input "Any respect that theteen had left for histeacher was nowblasted all over her fa…"
type textarea "Any respect that the teen had left for his teacher was now blasted all over her…"
type input "80"
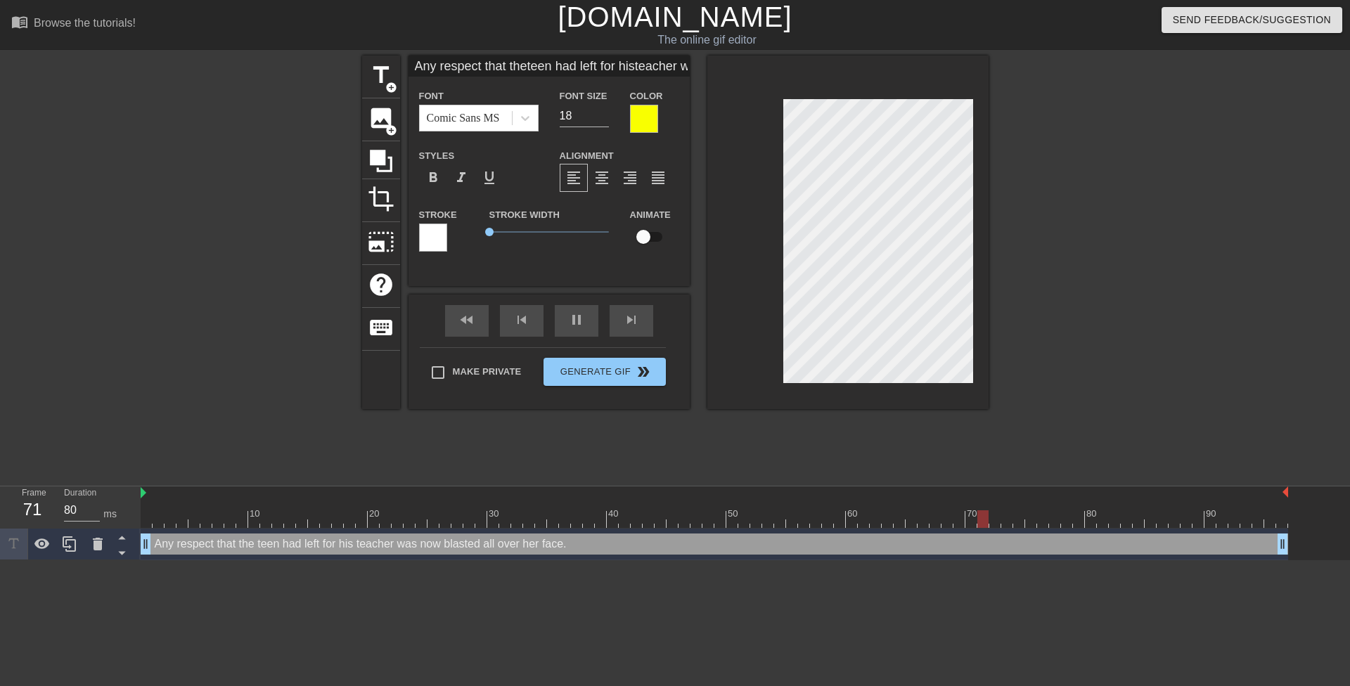
type textarea "Any respect that the teen had left for his teacher was now blasted all over her…"
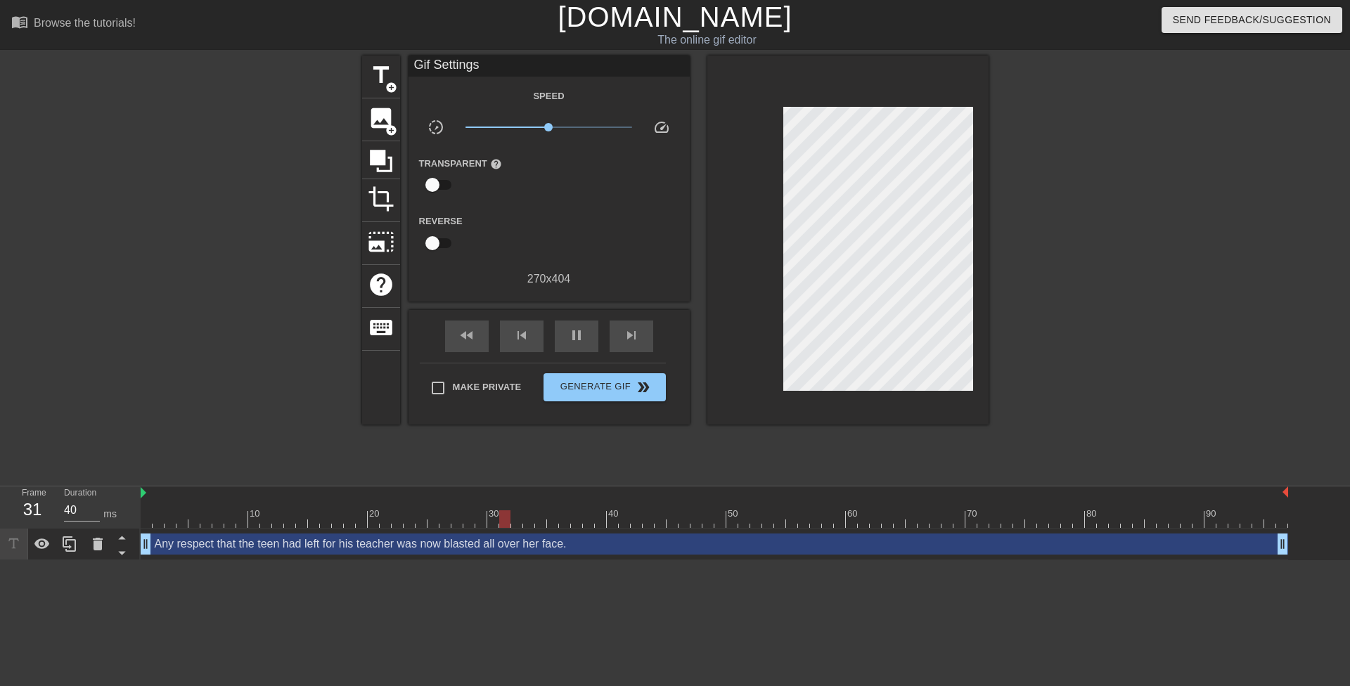
click at [1026, 274] on div at bounding box center [1111, 267] width 211 height 422
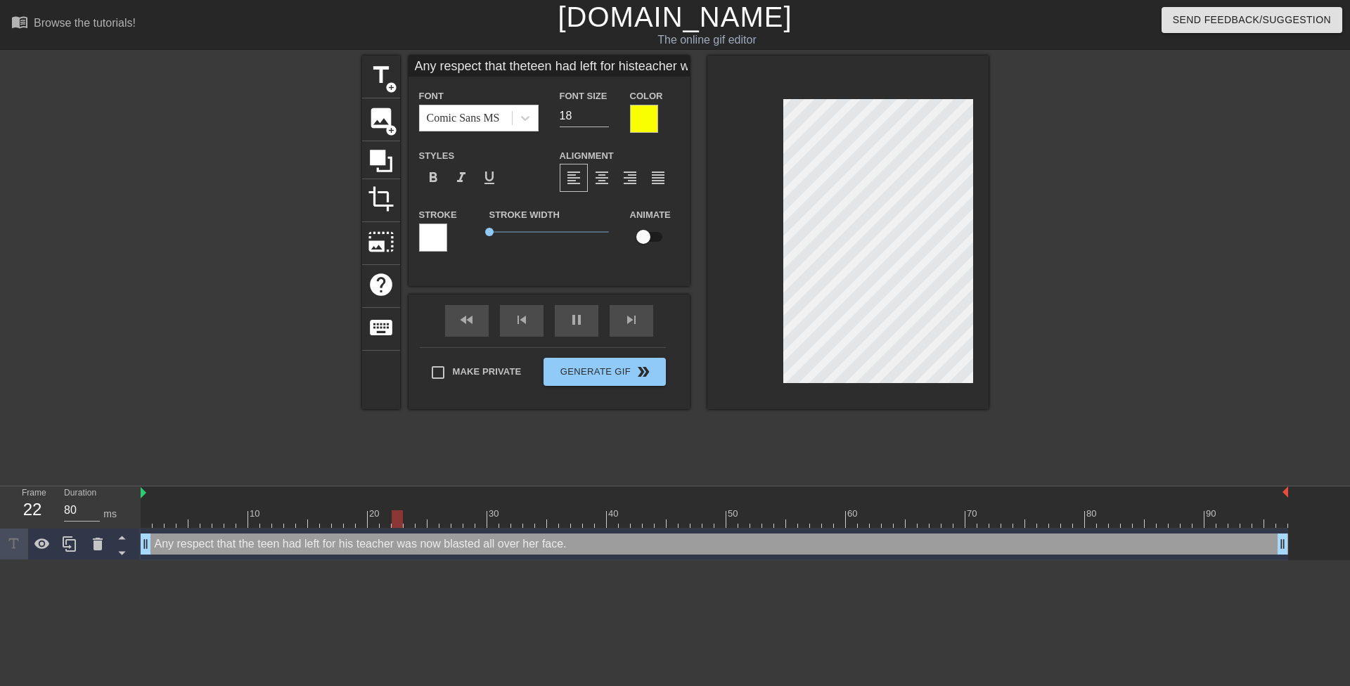
type input "40"
type input "Any respect thattheteen had left for histeacher was nowblasted all over her fac…"
type textarea "Any respect thatthe teen had left for his teacher was now blasted all over her …"
type input "Any respect thattheteen had left for histeacher was nowblasted all over her fac…"
type textarea "Any respect that the teen had left for his teacher was now blasted all over her…"
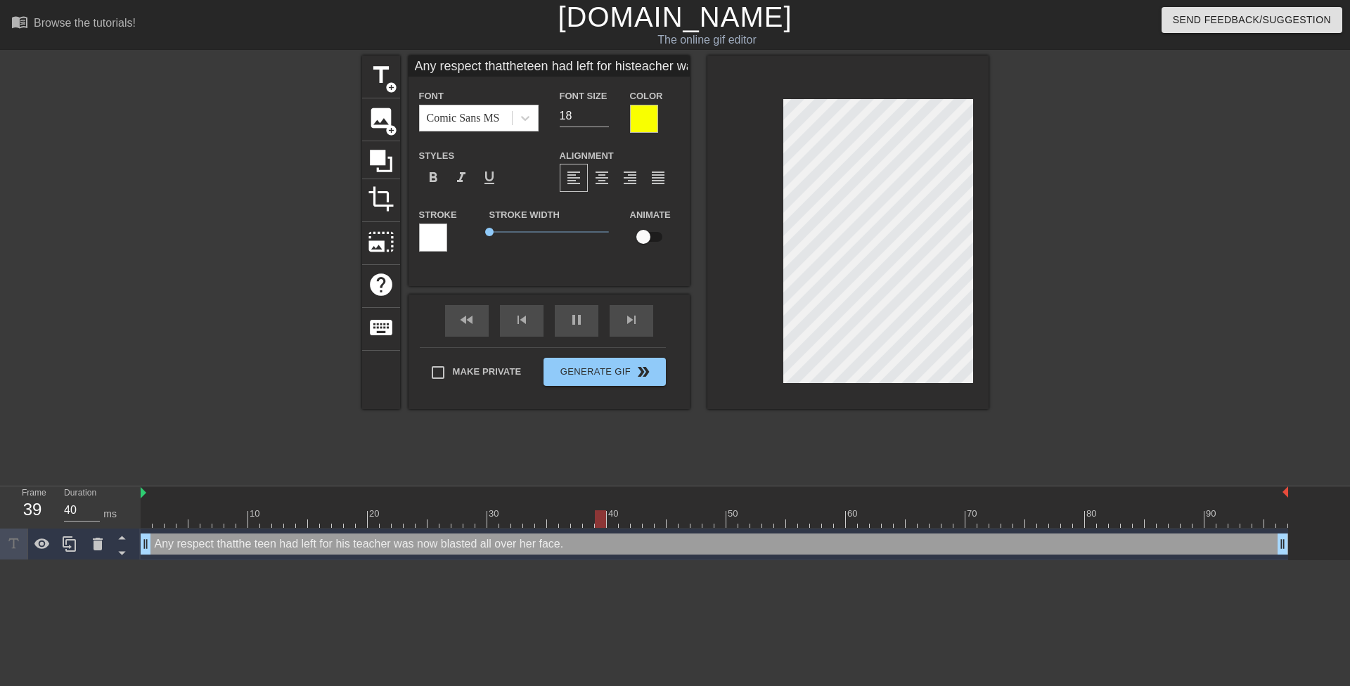
scroll to position [2, 3]
type input "40"
type textarea "Any respect that the teen had left for his teacher was now blasted all over her…"
type input "Any respect thattheteen had left for histeacher was nowblasted all over her fac…"
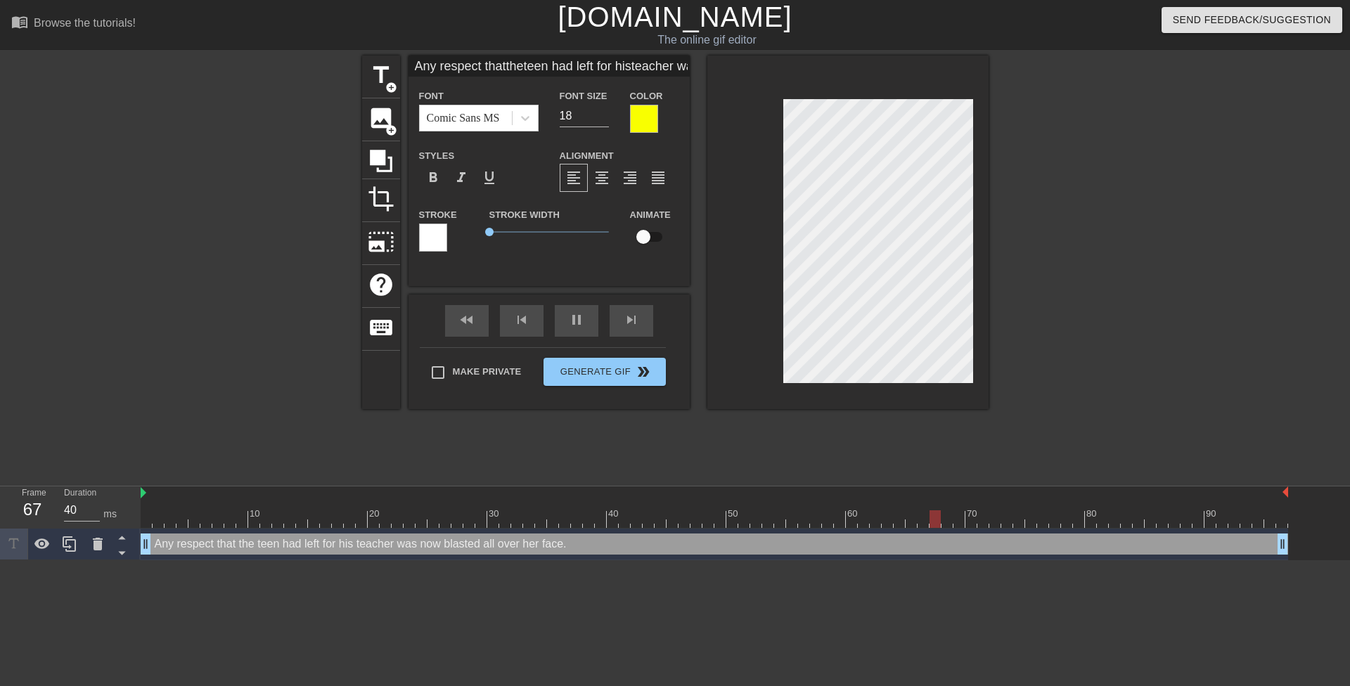
type textarea "Any respect that theteen had left for his teacher was now blasted all over her …"
type input "40"
type input "Any respect thatthe teen had left for histeacher was nowblasted all over her fa…"
type textarea "Any respect that the teen had left for his teacher was now blasted all over her…"
type input "40"
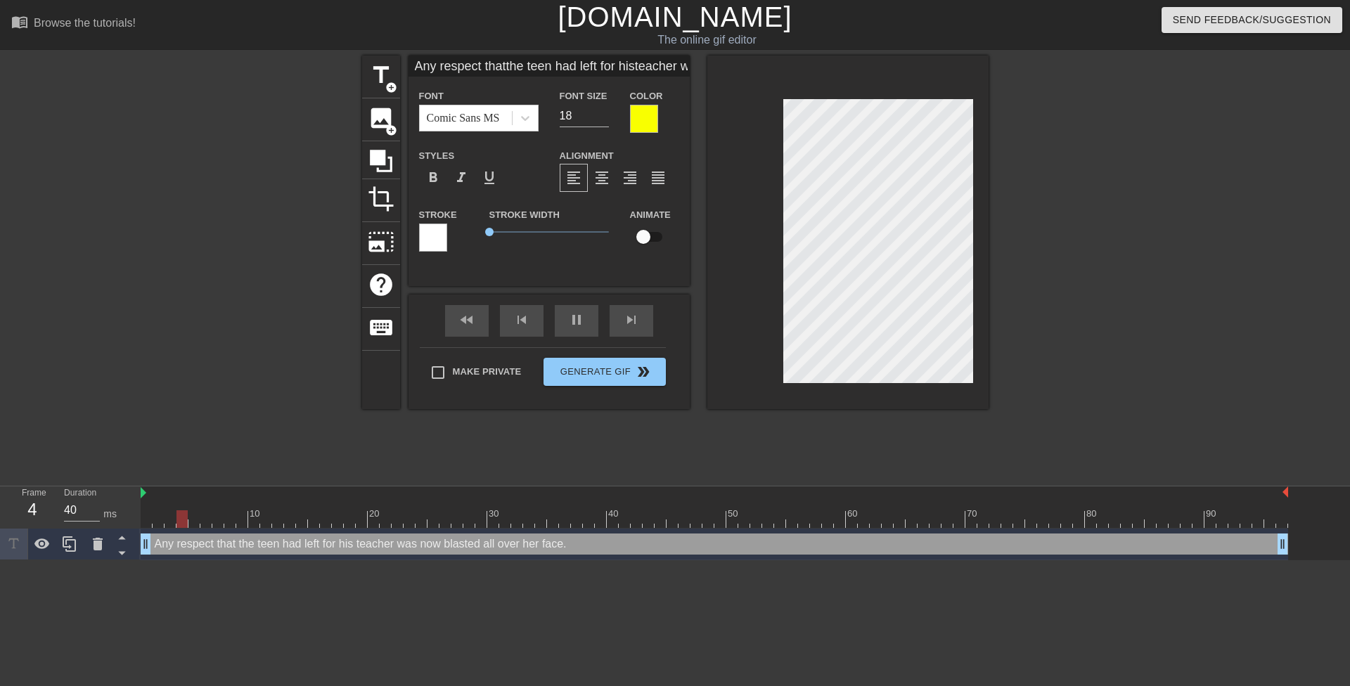
type input "Any respect thatthe teen had leftfor histeacher was nowblasted all over her fac…"
type textarea "Any respect that the teen had leftfor his teacher was now blasted all over her …"
type input "Any respect thatthe teen had leftfor histeacher was nowblasted all over her fac…"
type textarea "Any respect that the teen had left for his teacher was now blasted all over her…"
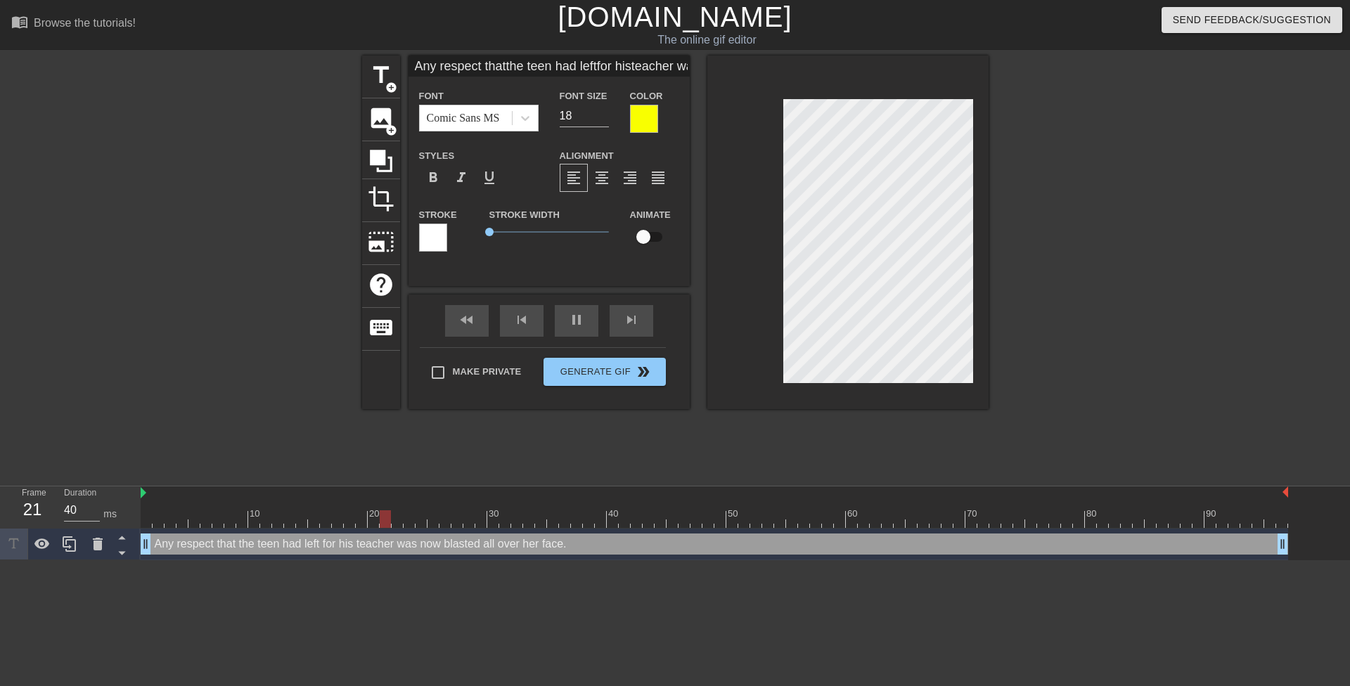
type input "80"
type textarea "Any respect that the teen had left for his teacher was now blasted all over her…"
type input "40"
type input "Any respect thatthe teen had leftfor histeacher was nowblasted all over her fac…"
type textarea "Any respect that the teen had left for histeacher was now blasted all over her …"
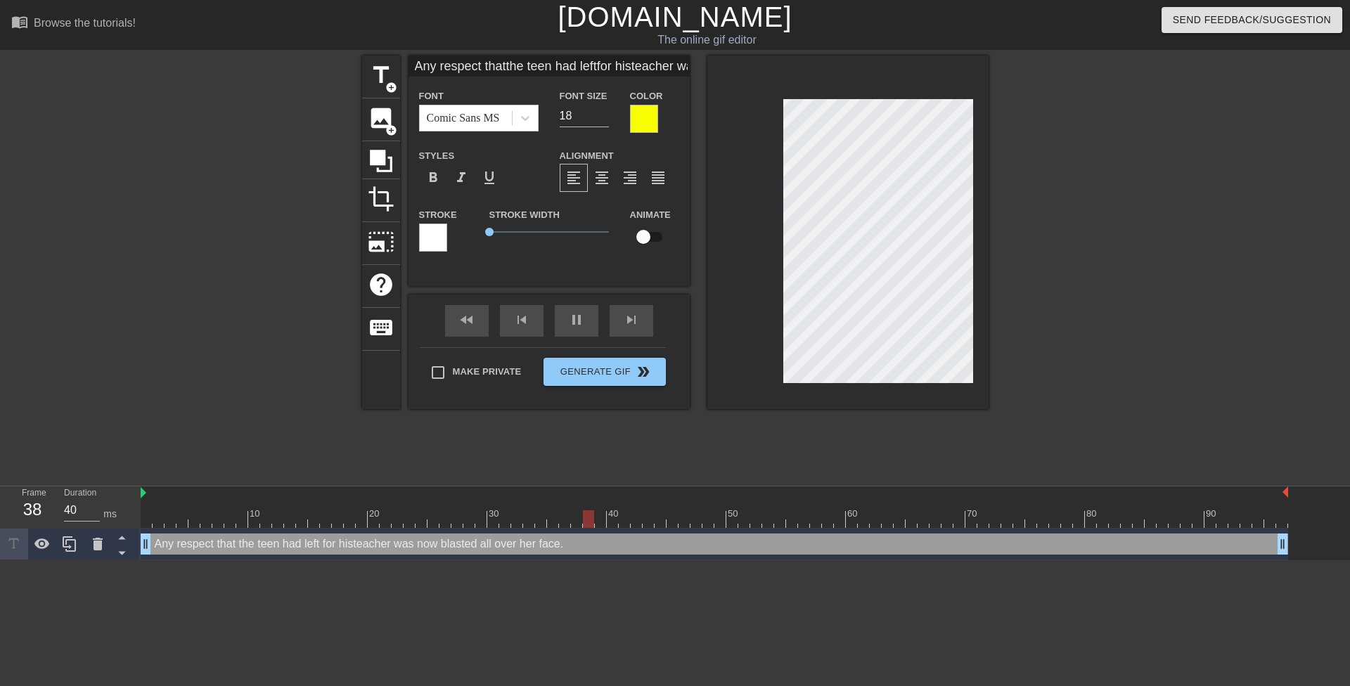
type input "Any respect thatthe teen had leftfor his teacher was nowblasted all over her fa…"
type textarea "Any respect that the teen had left for his teacher was now blasted all over her…"
type input "40"
type textarea "Any respect that the teen had left for his teacher was now blasted all over her…"
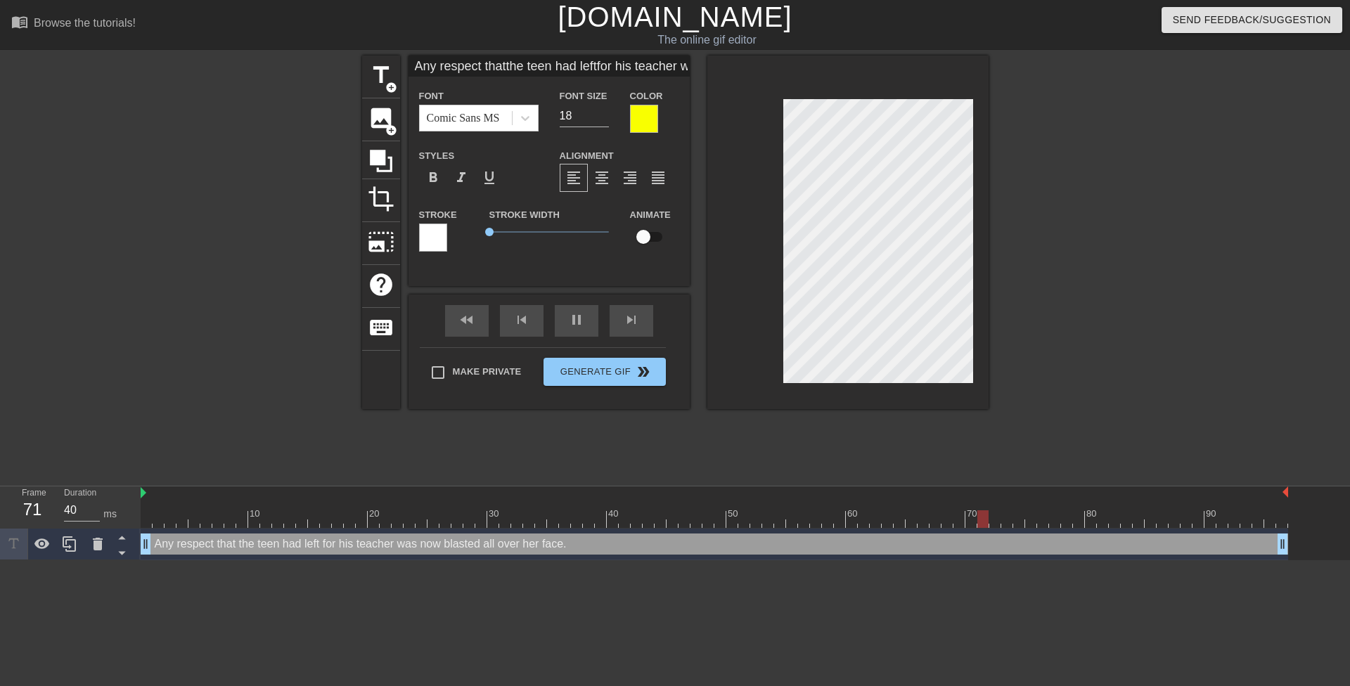
type input "80"
type input "Any respect thatthe teen had leftfor his teacherwas nowblasted all over her fac…"
type textarea "Any respect that the teen had left for his teacherwas now blasted all over her …"
type input "40"
type input "Any respect thatthe teen had leftfor his teacherwas nowblasted all over her fac…"
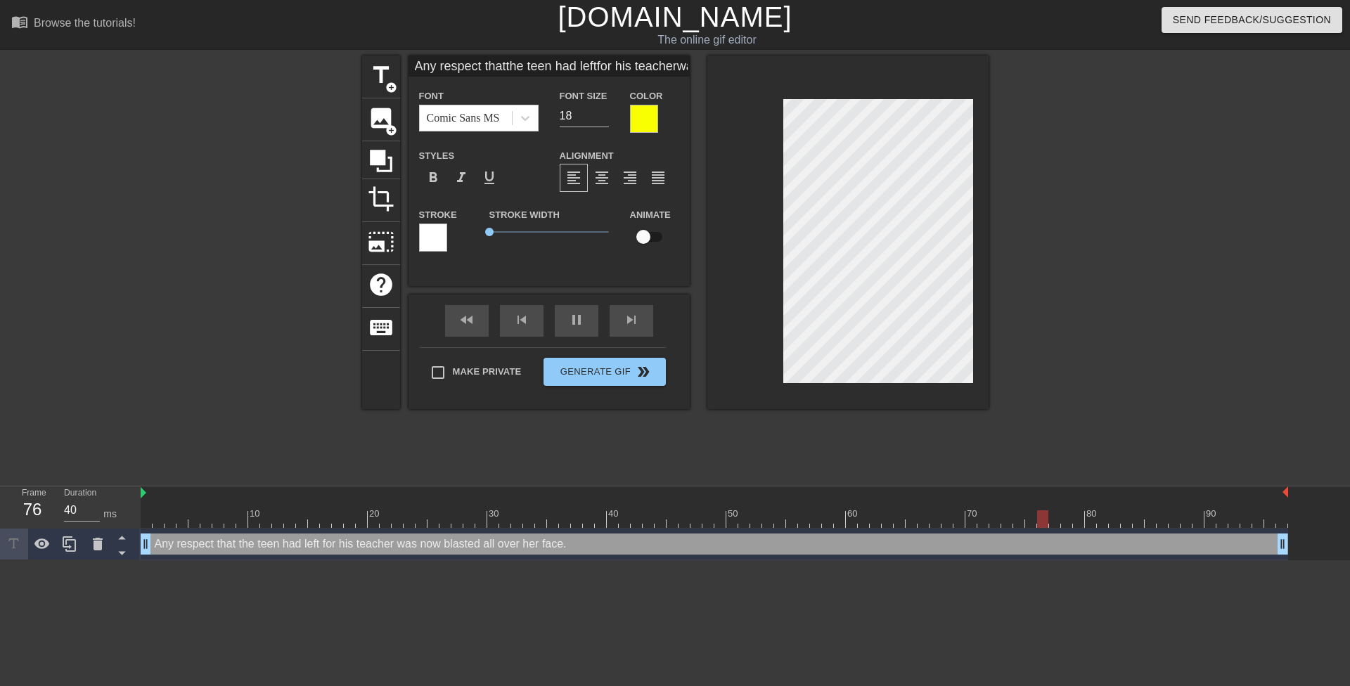
scroll to position [4, 3]
type textarea "Any respect that the teen had left for his teacher was now blasted all over her…"
type input "40"
type input "Any respect thatthe teen had leftfor his teacherwas nowblasted all over her fac…"
type textarea "Any respect that the teen had left for his teacher was nowblasted all over her …"
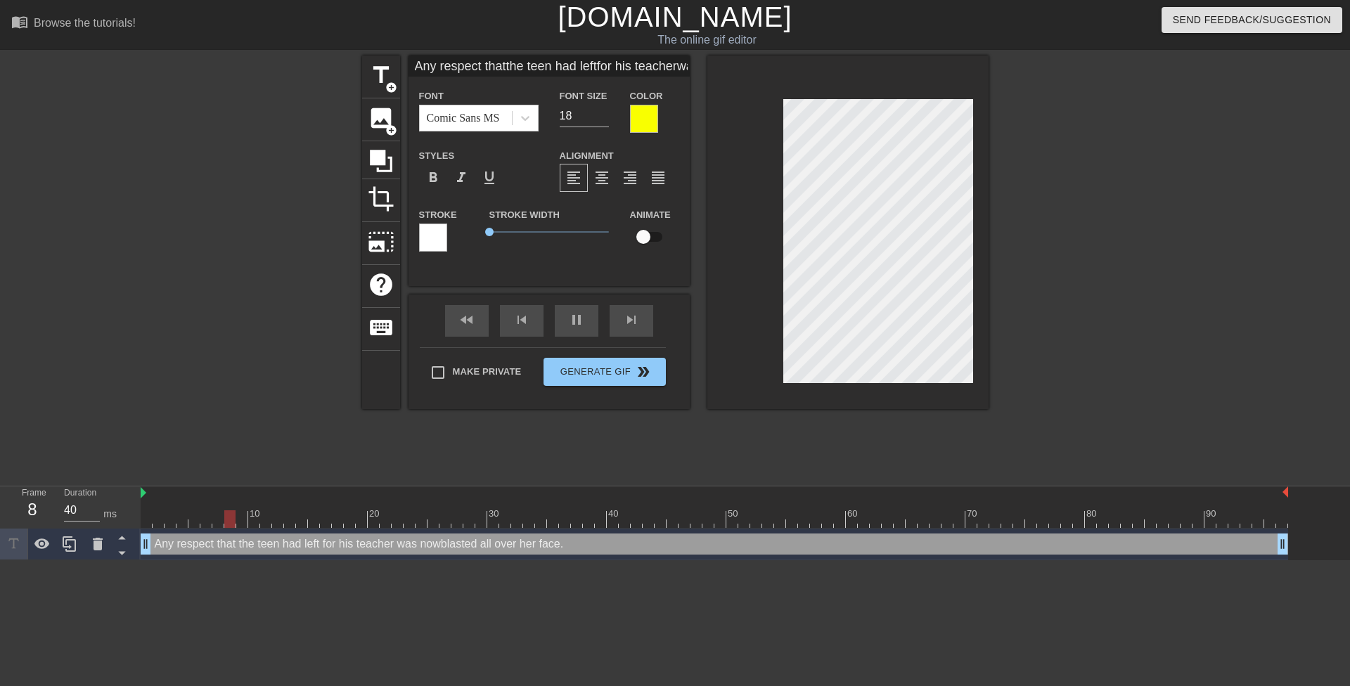
type input "Any respect thatthe teen had leftfor his teacherwas now blasted all over her fa…"
type textarea "Any respect that the teen had left for his teacher was now blasted all over her…"
type input "40"
type textarea "Any respect that the teen had left for his teacher was now blasted all over her…"
type input "Any respect thatthe teen had leftfor his teacherwas now blastedall over her fac…"
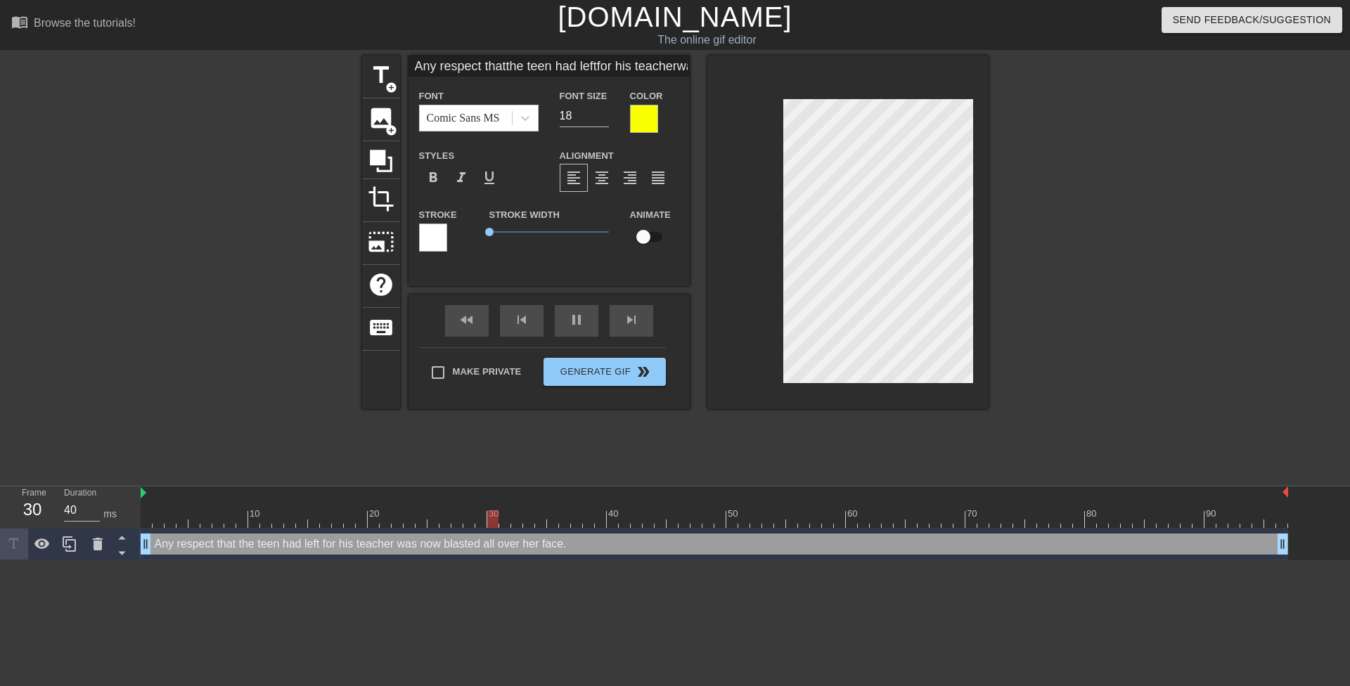
type textarea "Any respect that the teen had left for his teacher was now blastedall over her …"
type input "Any respect thatthe teen had leftfor his teacherwas now blastedall over her fac…"
type textarea "Any respect that the teen had left for his teacher was now blasted all over her…"
click at [1044, 278] on div at bounding box center [1111, 267] width 211 height 422
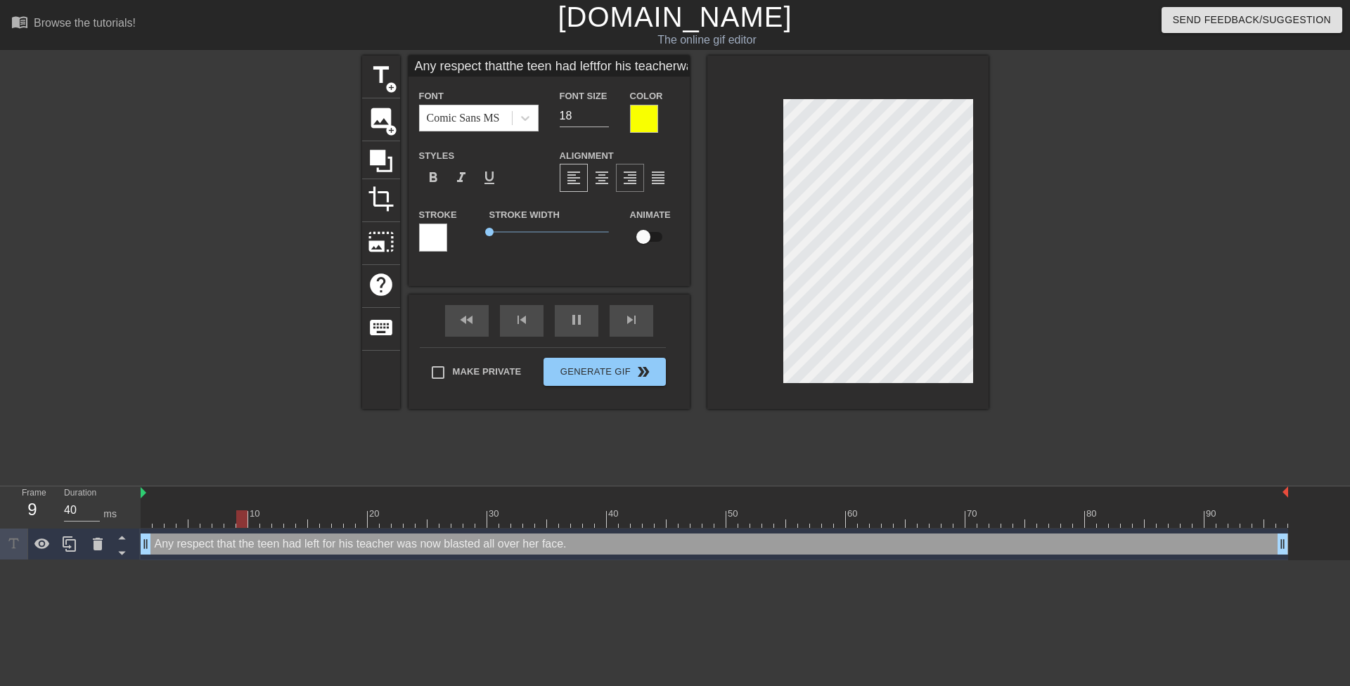
click at [629, 181] on span "format_align_right" at bounding box center [630, 177] width 17 height 17
click at [1035, 241] on div at bounding box center [1111, 267] width 211 height 422
click at [1057, 272] on div at bounding box center [1111, 267] width 211 height 422
click at [986, 243] on div at bounding box center [847, 233] width 281 height 354
type input "40"
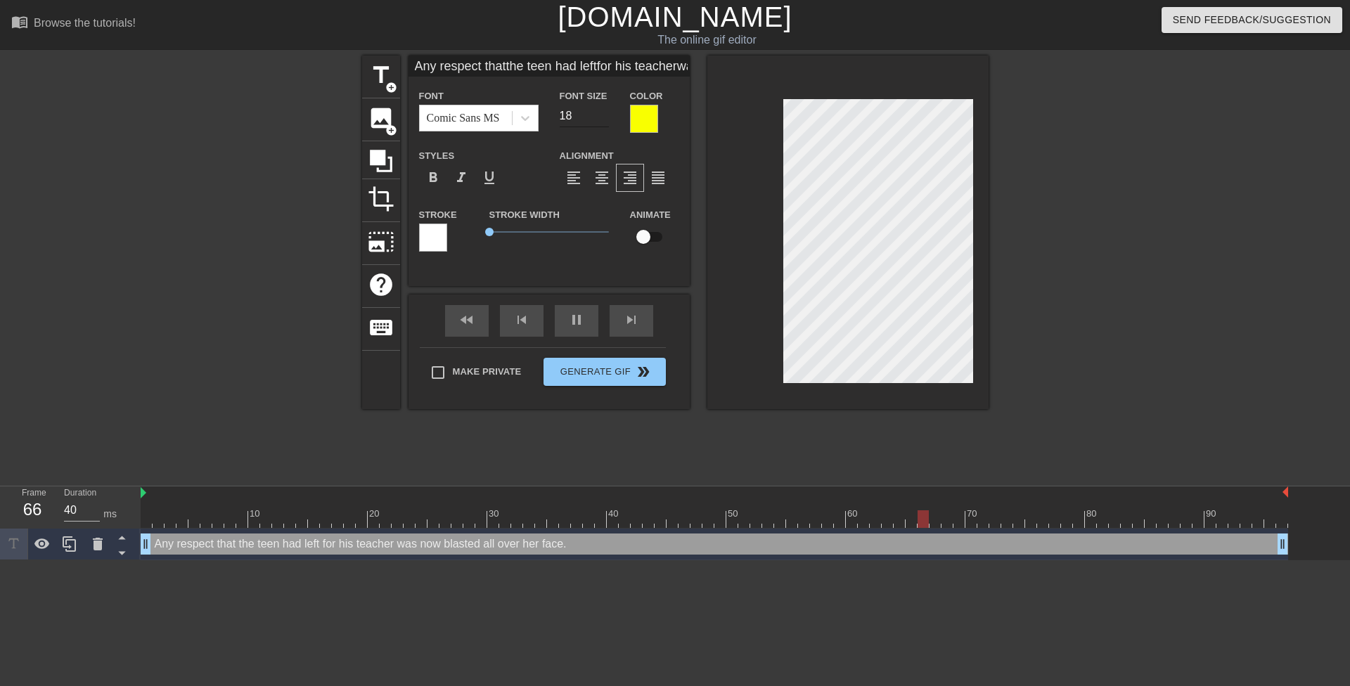
type input "Any respect thatthe teen had leftfor his teacherwas now blastedall over her fac…"
type input "19"
click at [603, 112] on input "19" at bounding box center [584, 116] width 49 height 23
click at [1080, 291] on div at bounding box center [1111, 267] width 211 height 422
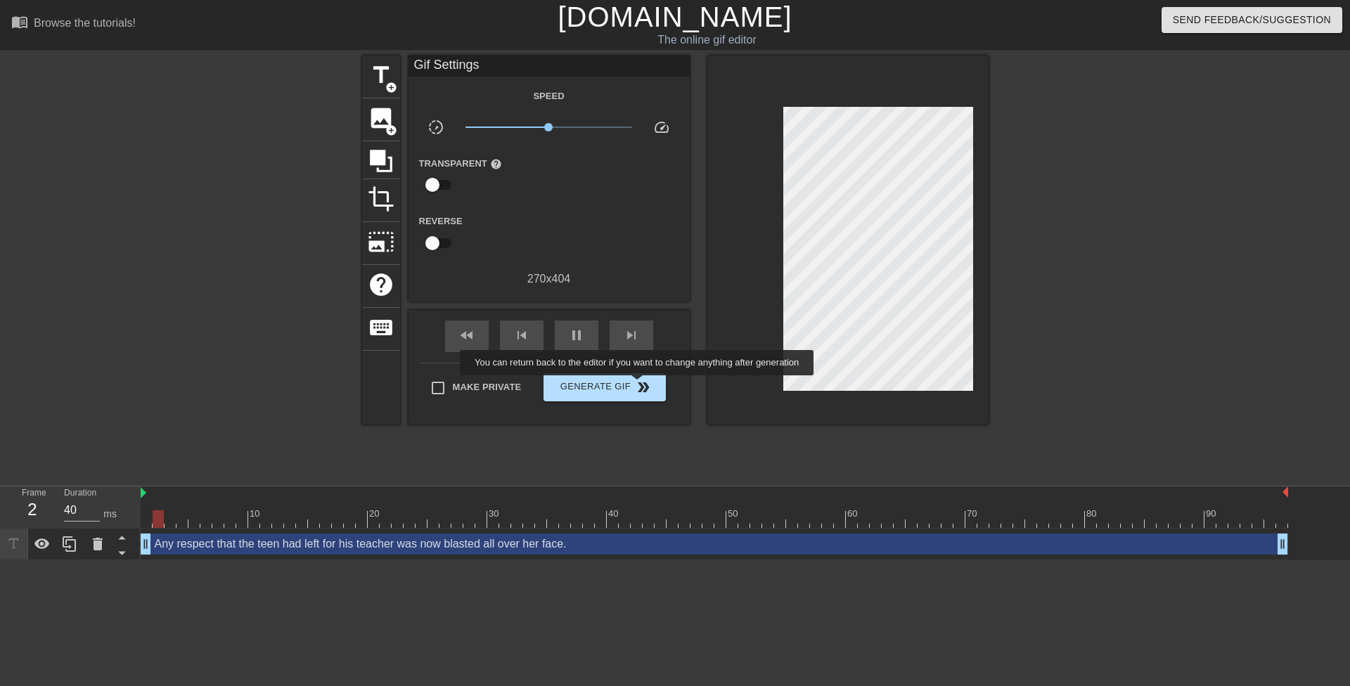
type input "80"
click at [639, 385] on span "double_arrow" at bounding box center [643, 387] width 17 height 17
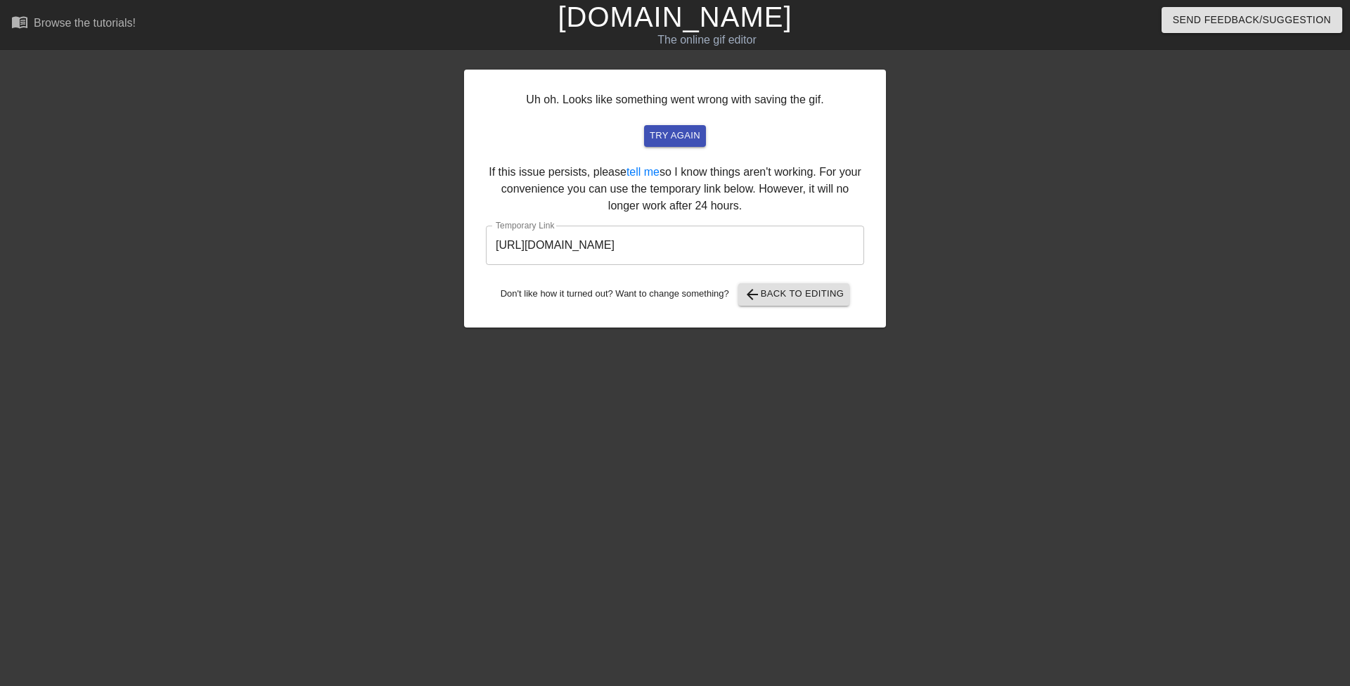
click at [646, 250] on input "https://www.gifntext.com/temp_generations/YjRQy3tw.gif" at bounding box center [675, 245] width 378 height 39
click at [645, 250] on input "https://www.gifntext.com/temp_generations/YjRQy3tw.gif" at bounding box center [675, 245] width 378 height 39
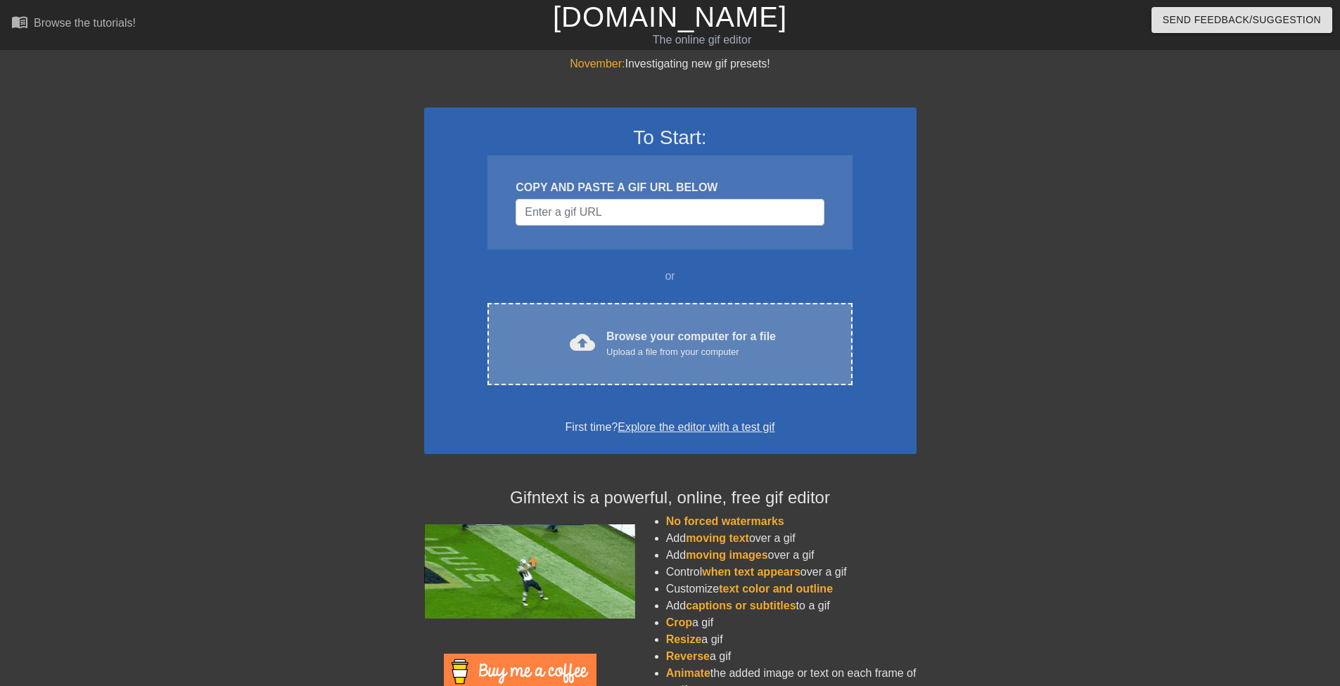
click at [646, 344] on div "Browse your computer for a file Upload a file from your computer" at bounding box center [690, 343] width 169 height 31
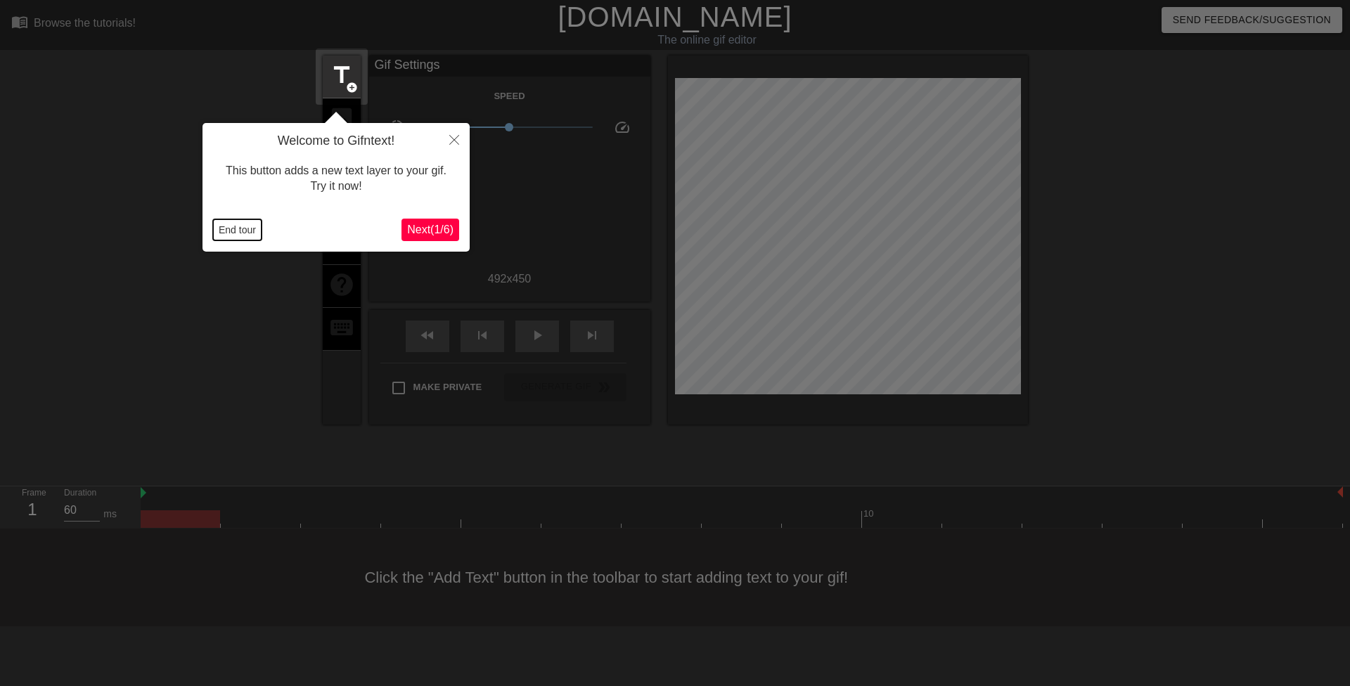
click at [250, 229] on button "End tour" at bounding box center [237, 229] width 49 height 21
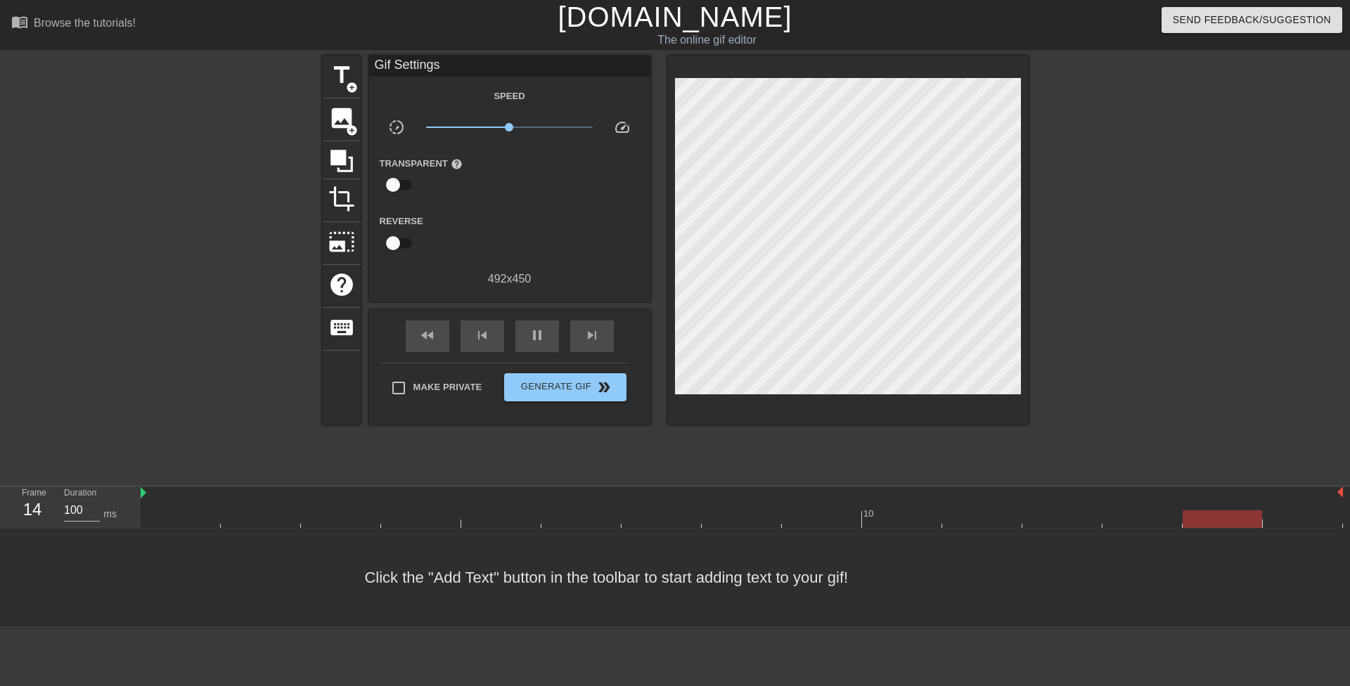
type input "60"
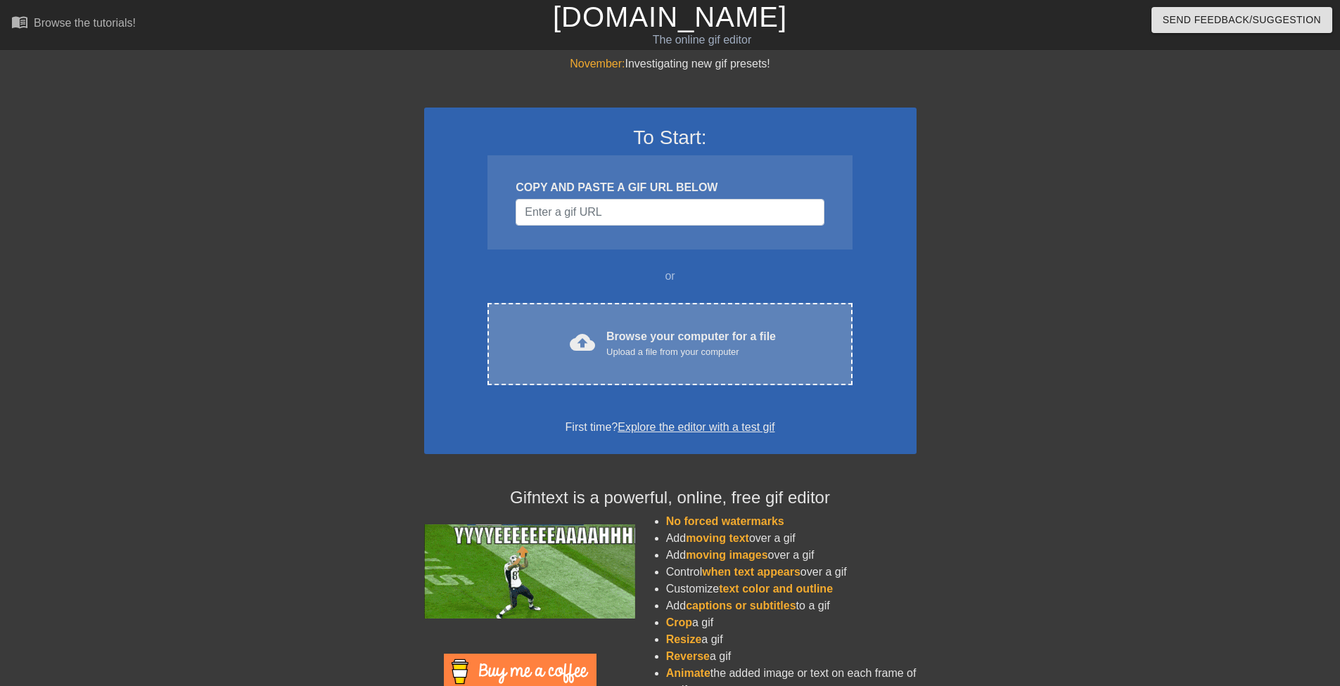
click at [578, 309] on div "cloud_upload Browse your computer for a file Upload a file from your computer C…" at bounding box center [669, 344] width 364 height 82
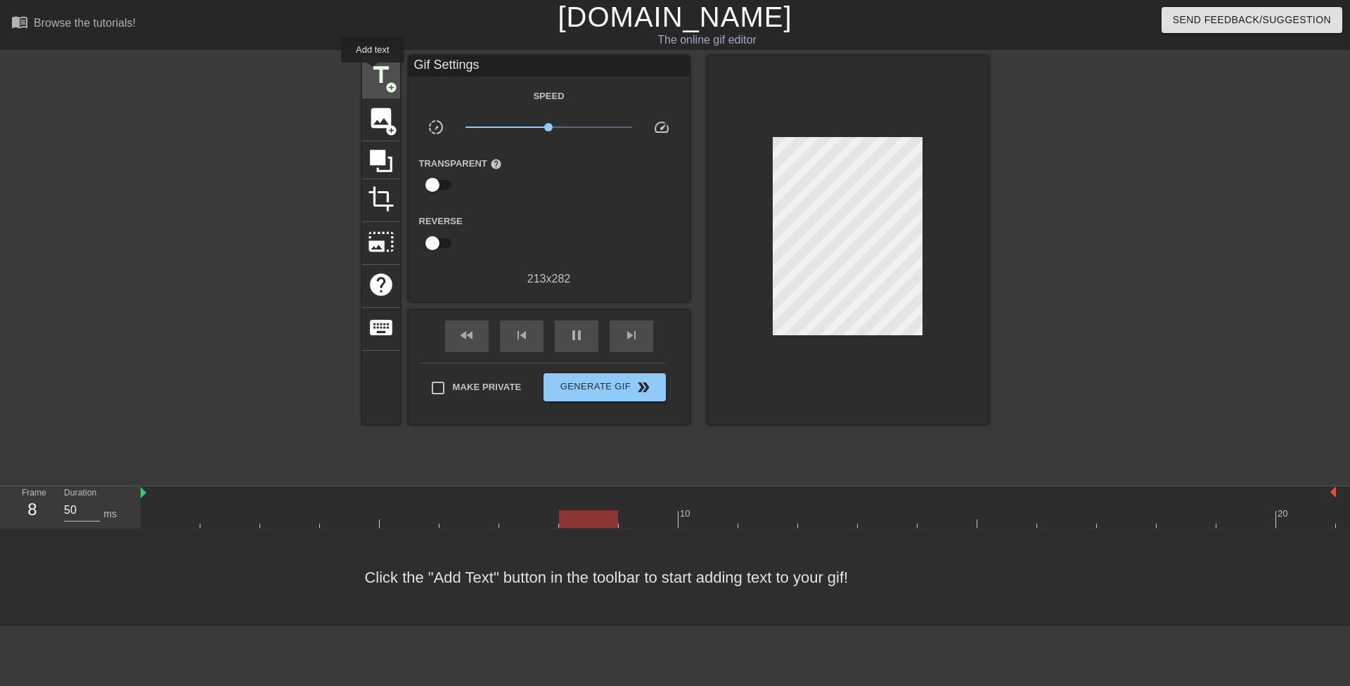
click at [373, 72] on span "title" at bounding box center [381, 75] width 27 height 27
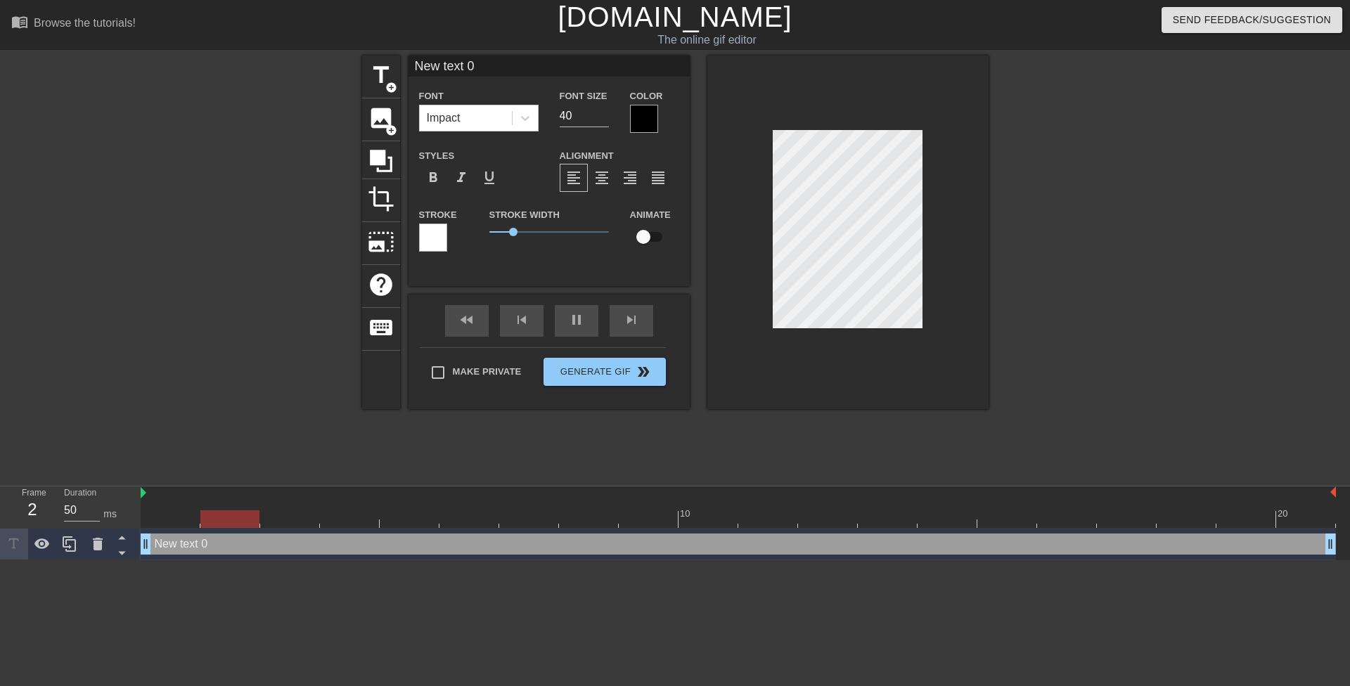
drag, startPoint x: 681, startPoint y: 541, endPoint x: 56, endPoint y: 494, distance: 626.9
click at [56, 494] on div "Frame 2 Duration 50 ms 10 20 New text 0 drag_handle drag_handle" at bounding box center [675, 524] width 1350 height 74
drag, startPoint x: 567, startPoint y: 115, endPoint x: 546, endPoint y: 121, distance: 21.8
click at [554, 111] on div "Font Size 40" at bounding box center [584, 110] width 70 height 46
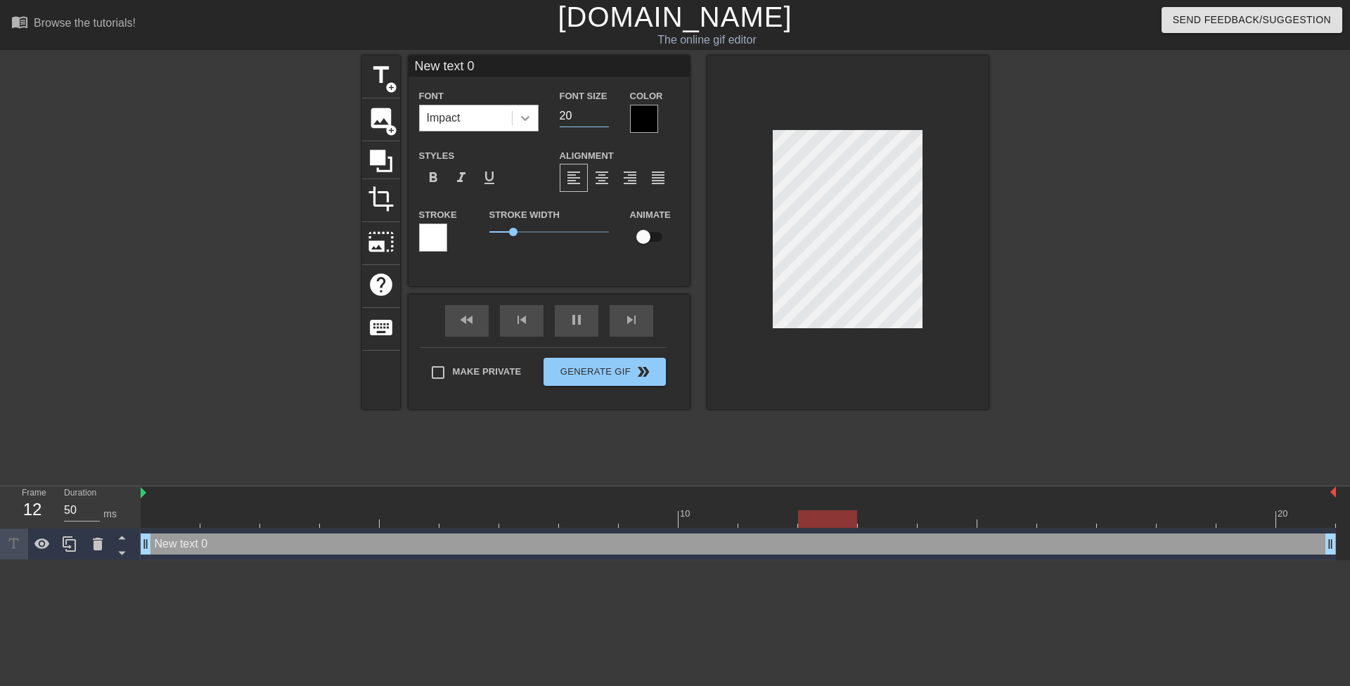
click at [531, 122] on icon at bounding box center [525, 118] width 14 height 14
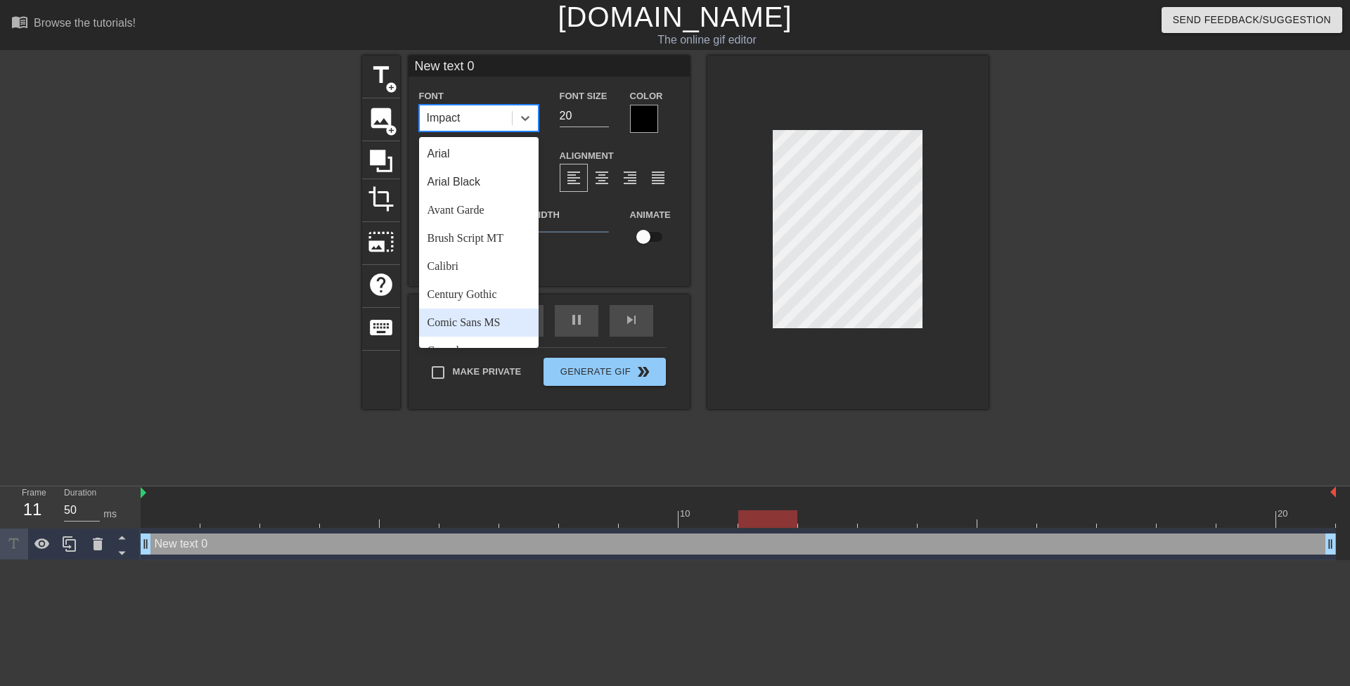
click at [501, 321] on div "Comic Sans MS" at bounding box center [479, 323] width 120 height 28
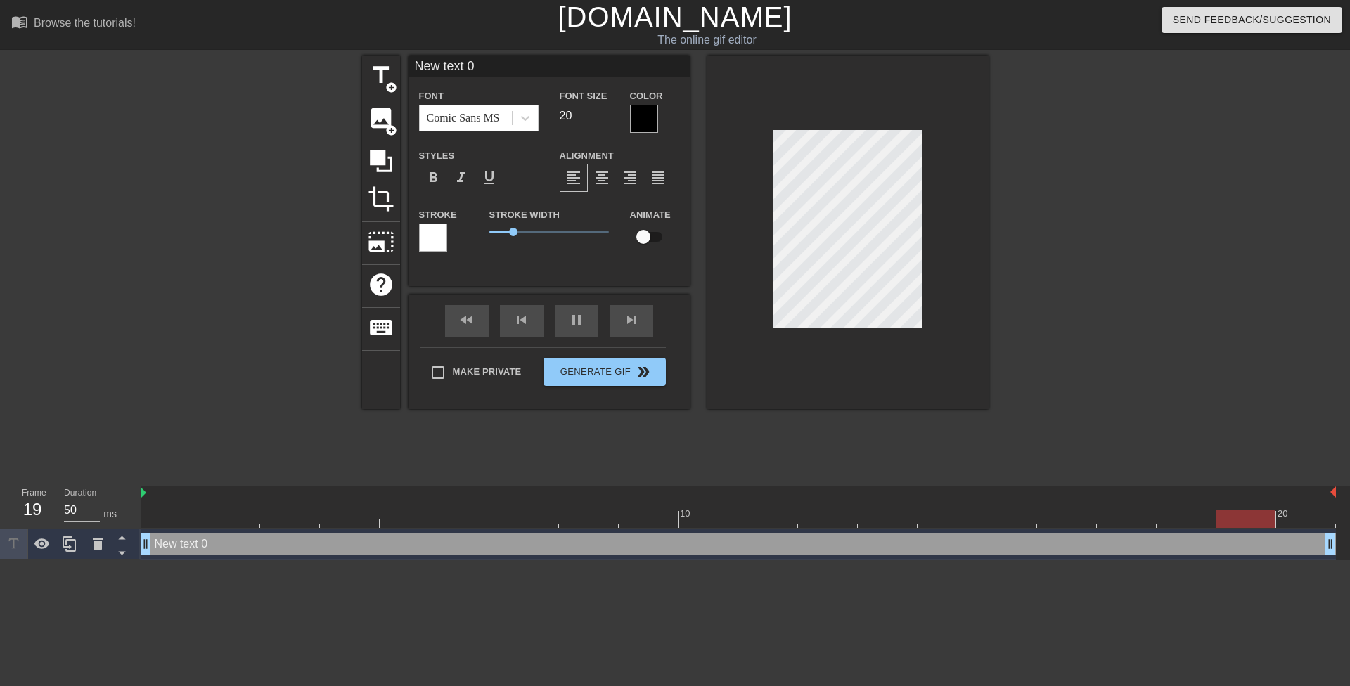
drag, startPoint x: 570, startPoint y: 117, endPoint x: 545, endPoint y: 117, distance: 24.6
click at [545, 117] on div "Font Comic Sans MS Font Size 20 Color" at bounding box center [549, 110] width 281 height 46
type input "15"
click at [646, 122] on div at bounding box center [644, 119] width 28 height 28
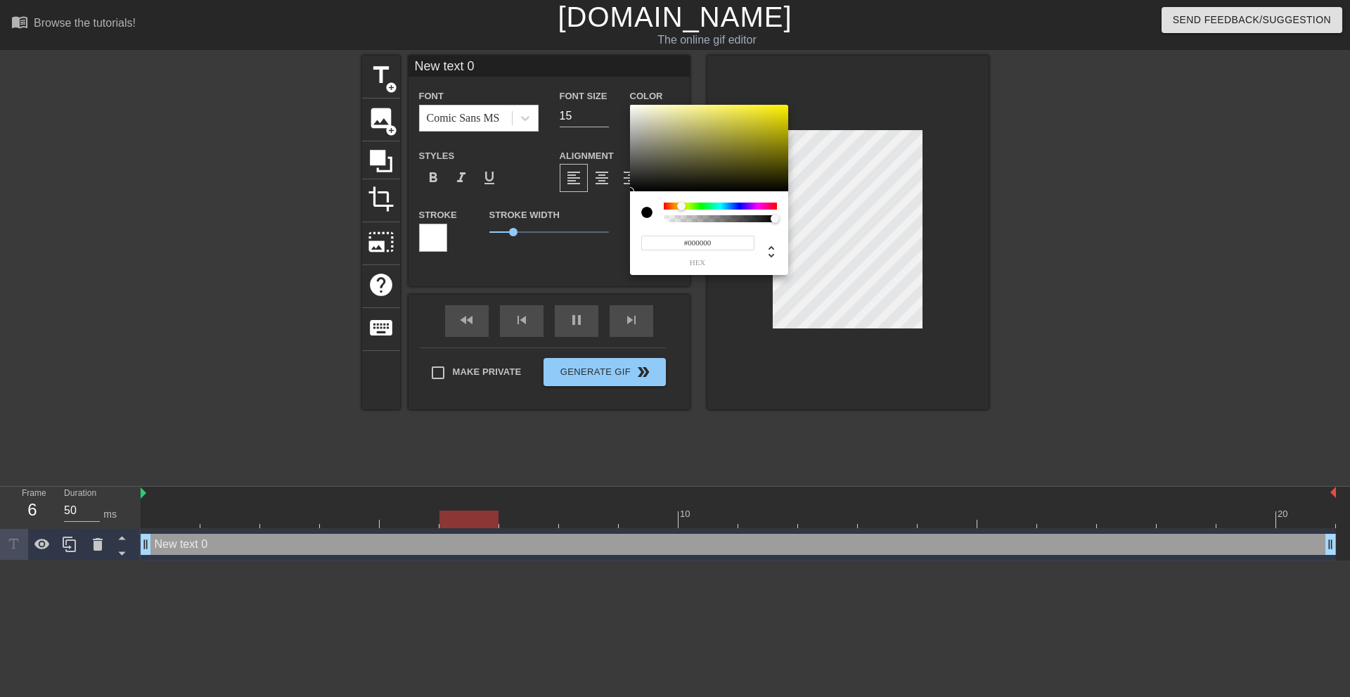
click at [684, 205] on div at bounding box center [720, 206] width 113 height 7
drag, startPoint x: 760, startPoint y: 123, endPoint x: 814, endPoint y: 70, distance: 75.1
click at [814, 70] on div "#E4FF00 hex" at bounding box center [675, 348] width 1350 height 697
type input "#F9FF00"
click at [683, 205] on div at bounding box center [683, 206] width 8 height 8
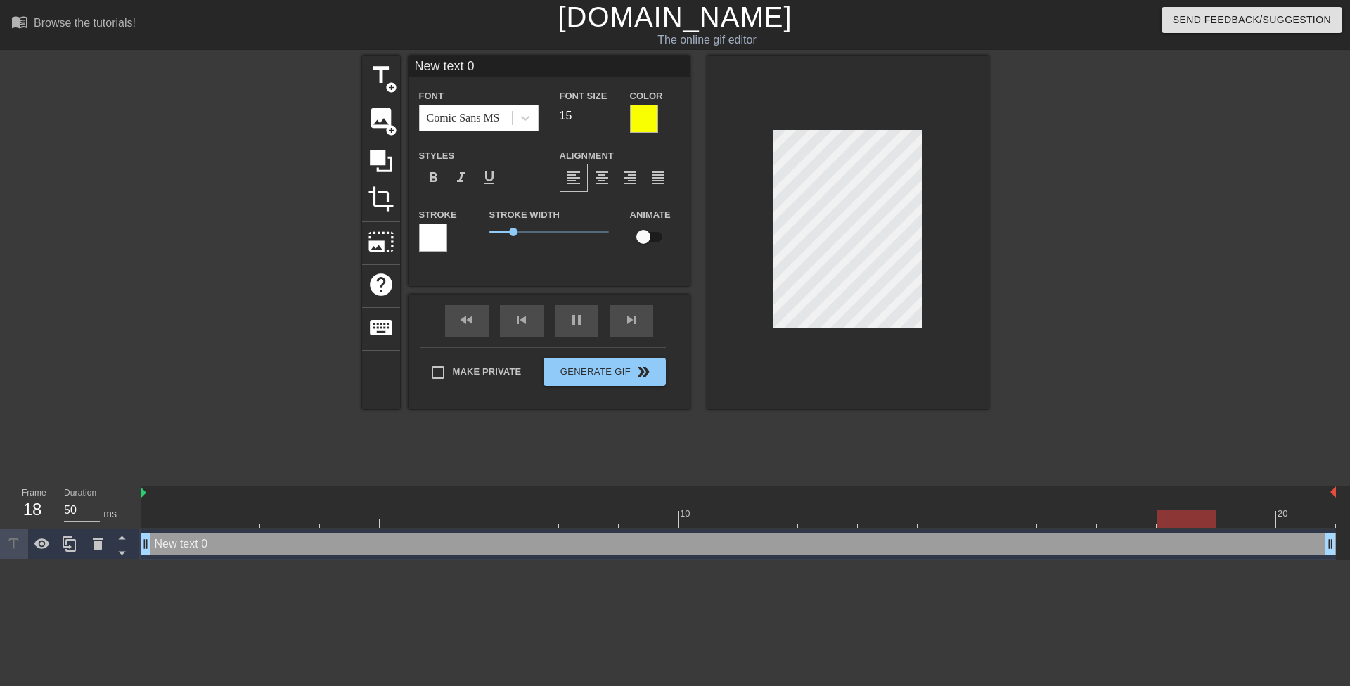
drag, startPoint x: 496, startPoint y: 230, endPoint x: 457, endPoint y: 231, distance: 38.7
click at [457, 231] on div "Stroke Stroke Width 1 Animate" at bounding box center [549, 235] width 281 height 58
click at [766, 254] on div at bounding box center [847, 233] width 281 height 354
type input "T"
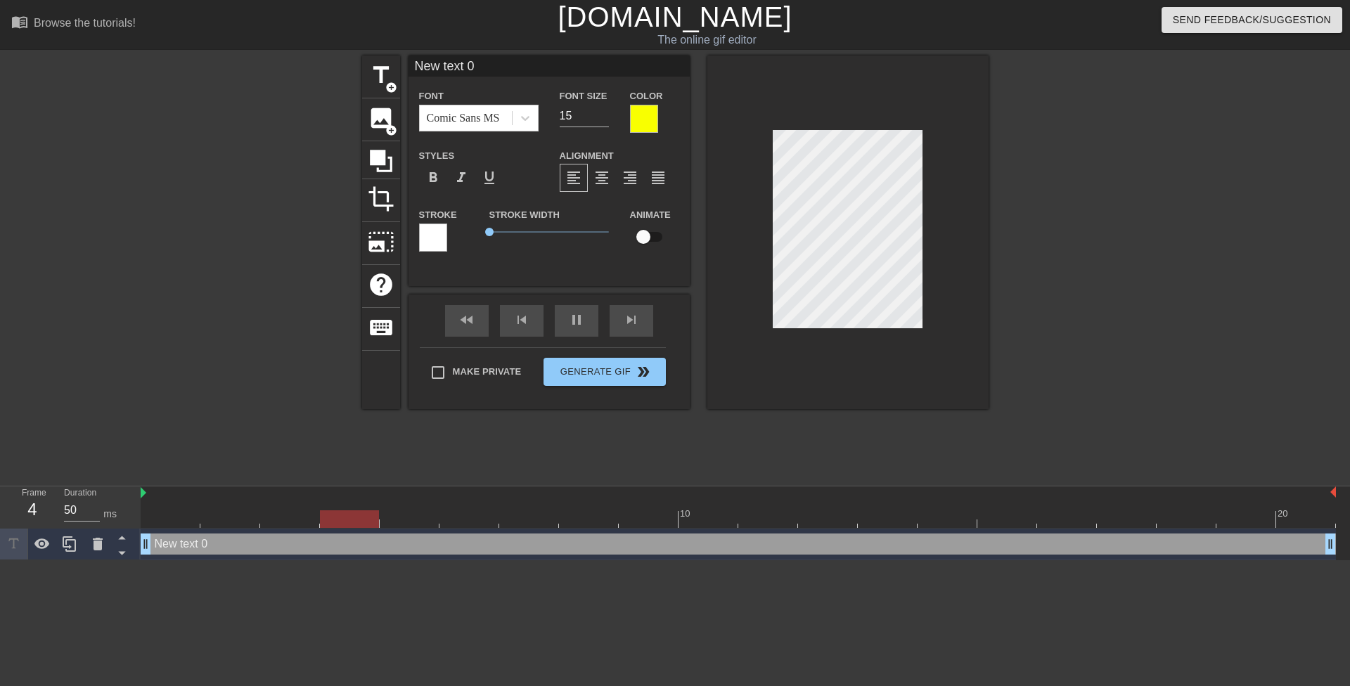
type textarea "T"
type input "Th"
type textarea "Th"
type input "The"
type textarea "The"
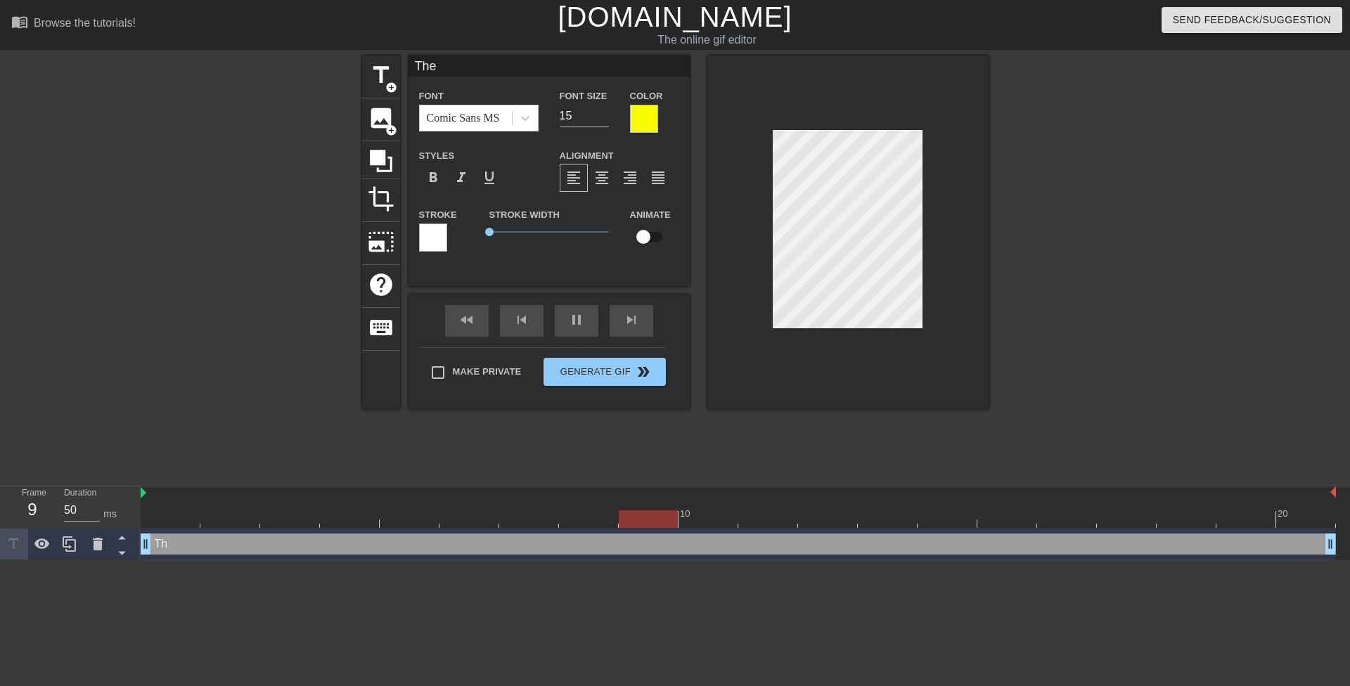
type input "The"
type textarea "The"
type input "The l"
type textarea "The l"
type input "The lo"
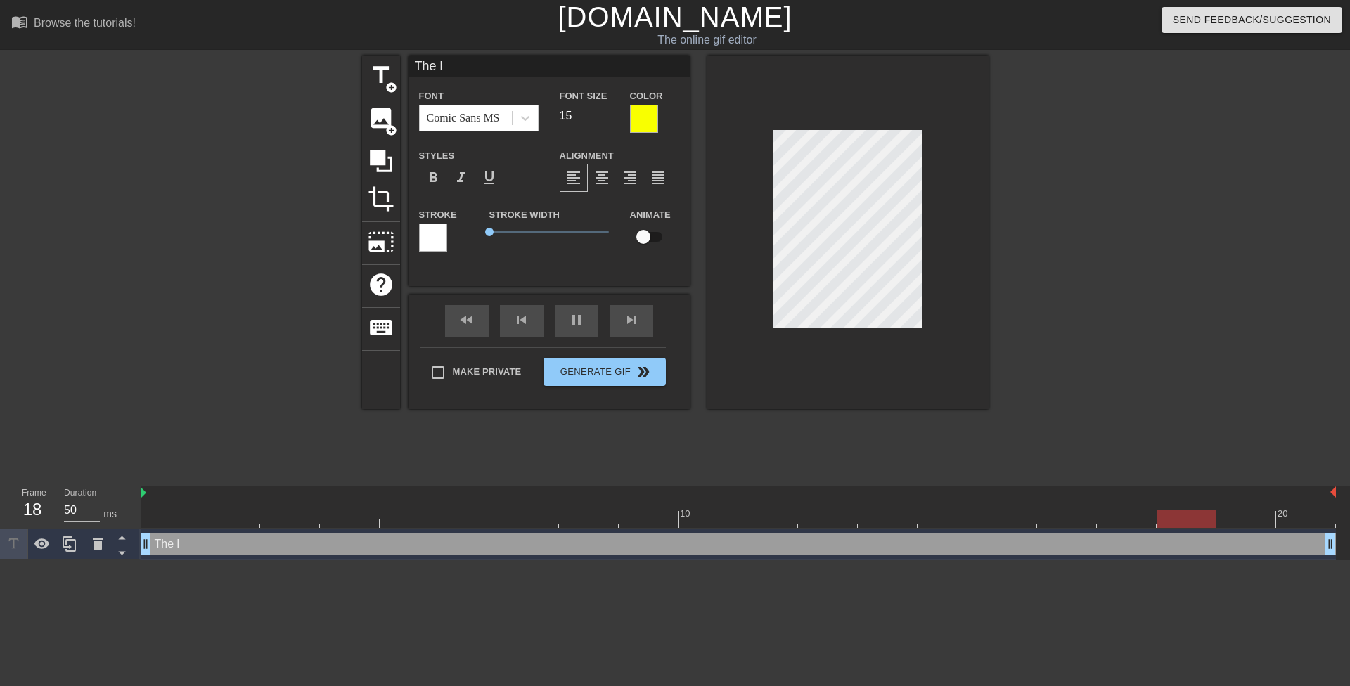
type textarea "The lo"
type input "The loc"
type textarea "The loc"
type input "The loca"
type textarea "The loca"
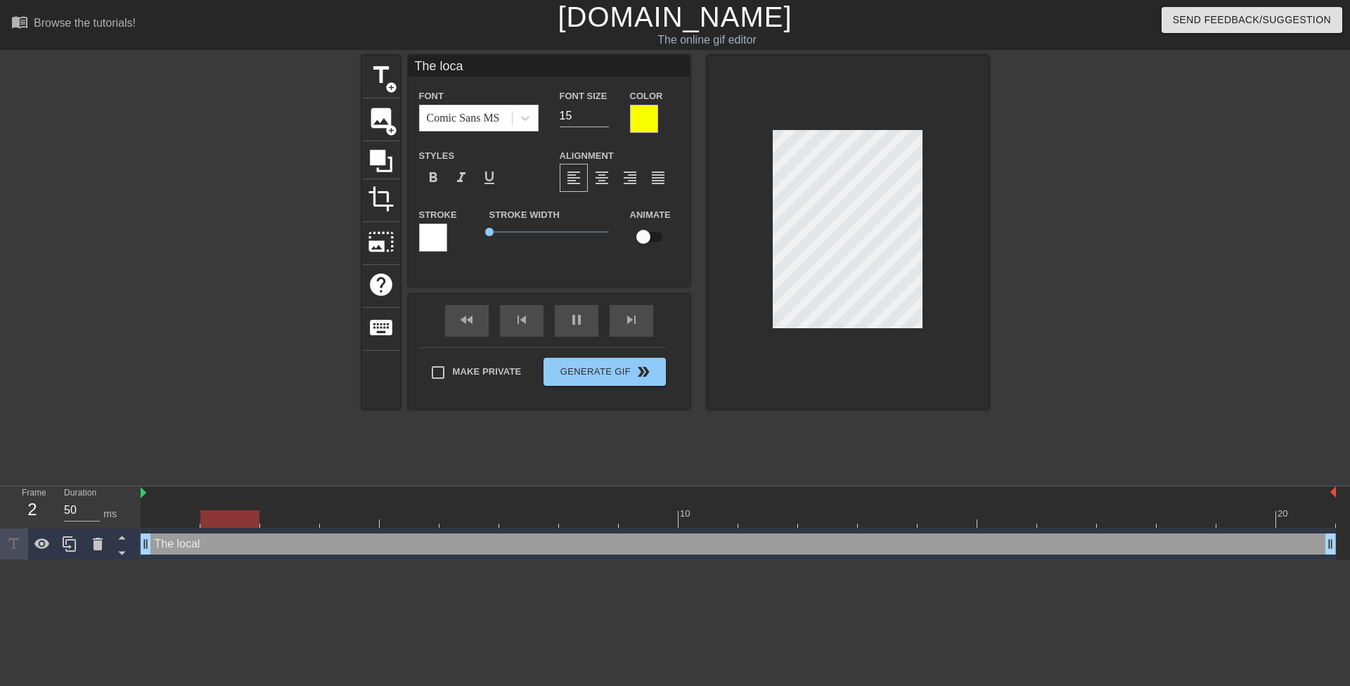
type input "The local"
type textarea "The local"
type input "The local"
type textarea "The local"
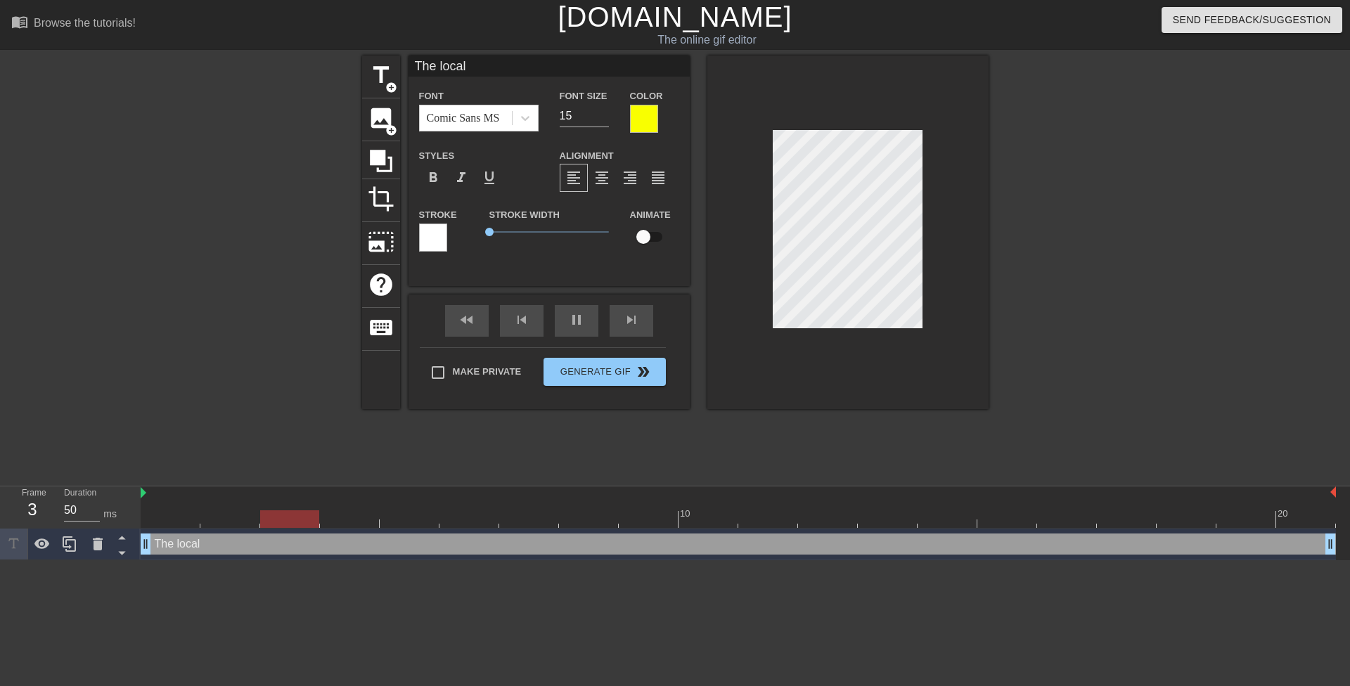
type input "The local h"
type textarea "The local h"
type input "The local hi"
type textarea "The local hi"
type input "The local hig"
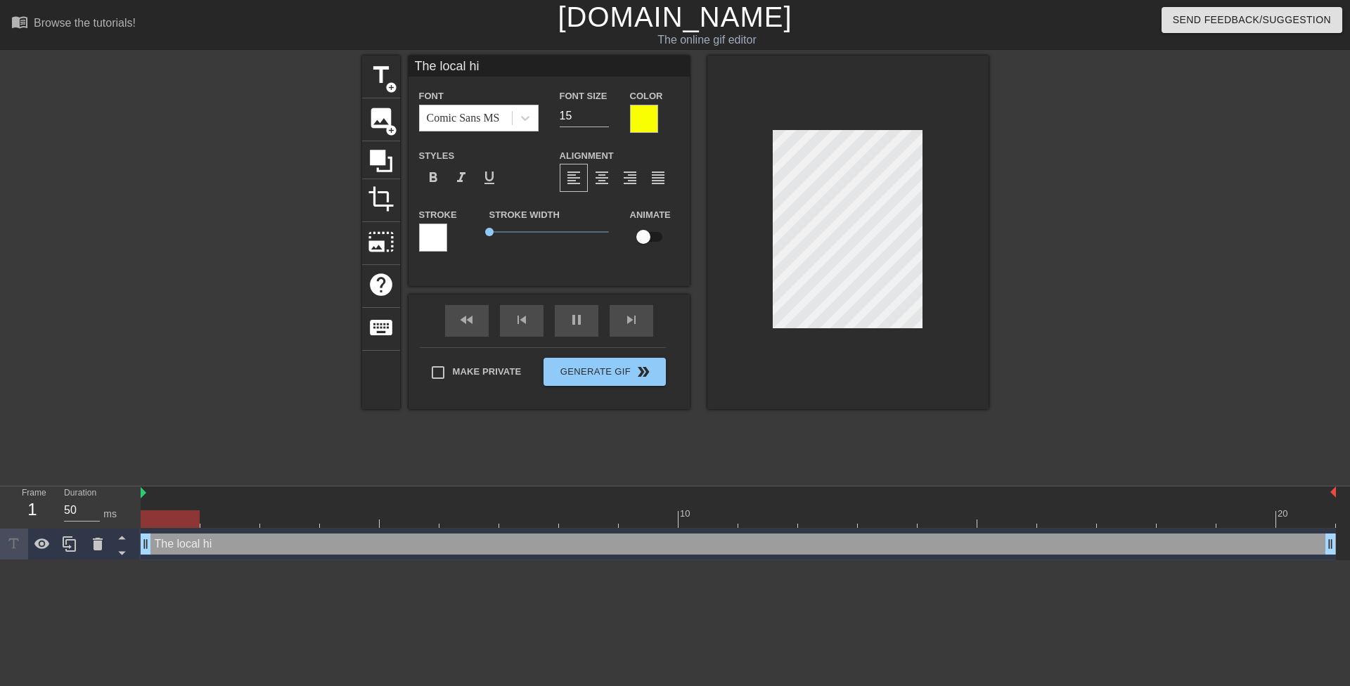
type textarea "The local hig"
type input "The local high"
type textarea "The local high"
type input "The local high"
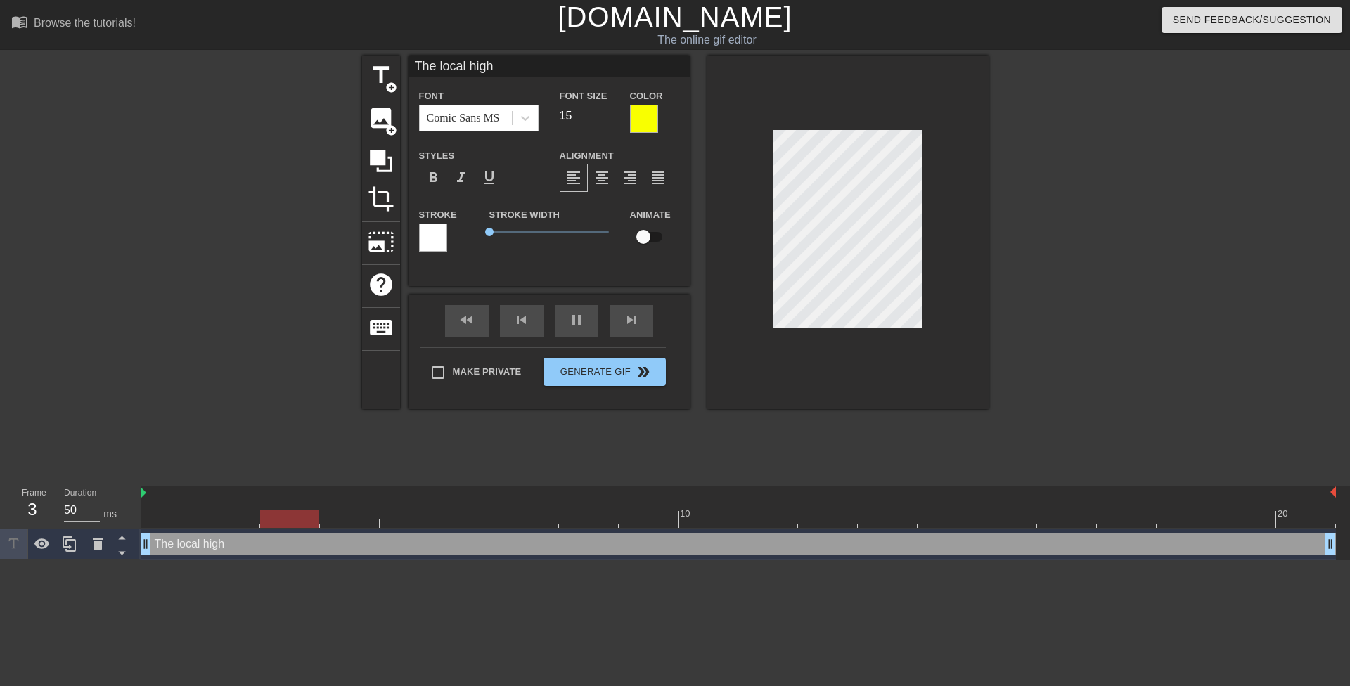
type textarea "The local high"
type input "The local high s"
type textarea "The local high s"
type input "The local high sc"
type textarea "The local high sc"
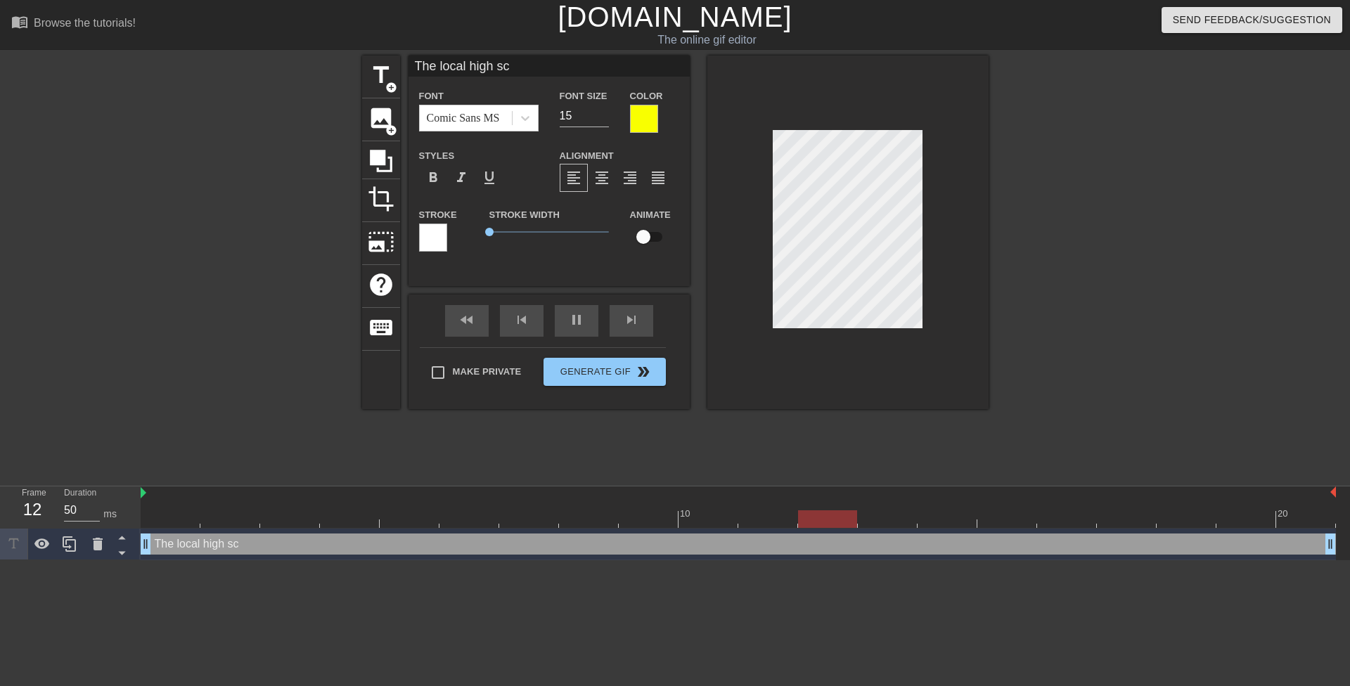
type input "The local high sch"
type textarea "The local high sch"
type input "The local high scho"
type textarea "The local high scho"
type input "The local high schoo"
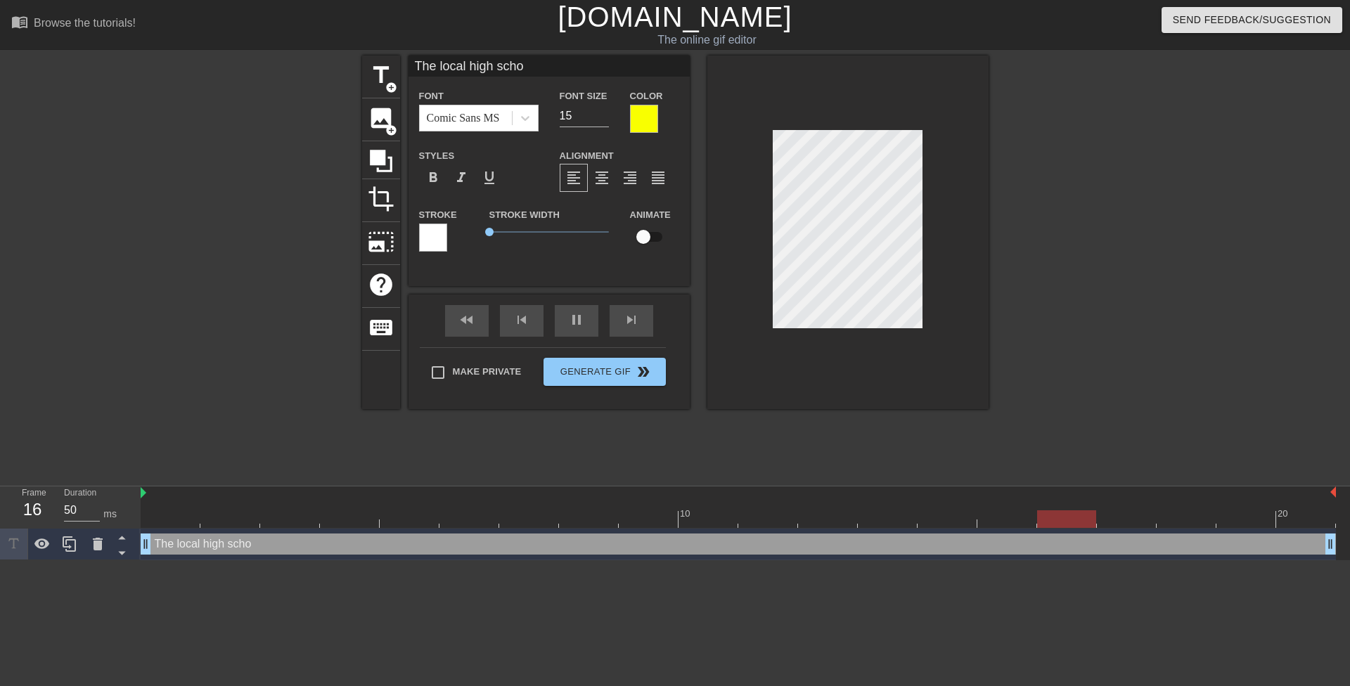
type textarea "The local high schoo"
type input "The local high school"
type textarea "The local high school"
type input "The local high school"
type textarea "The local high school"
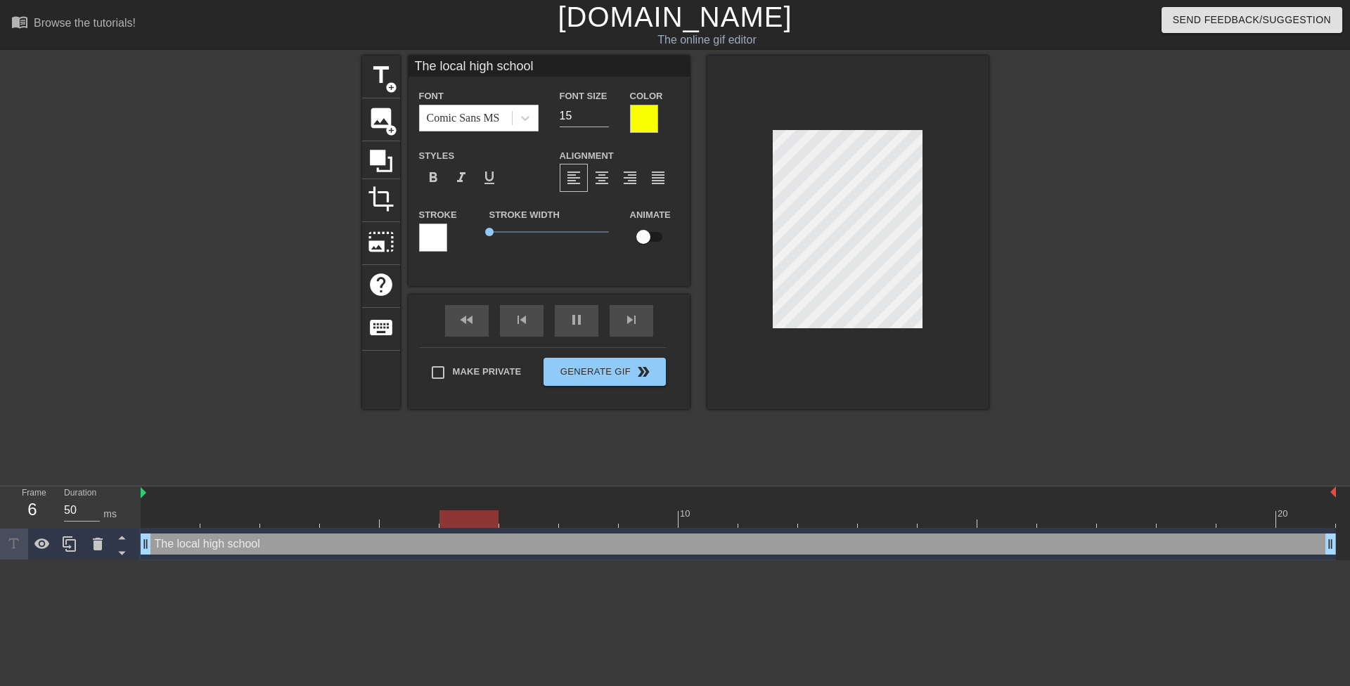
type input "The local high school t"
type textarea "The local high school t"
type input "The local high school te"
type textarea "The local high school te"
type input "The local high school tea"
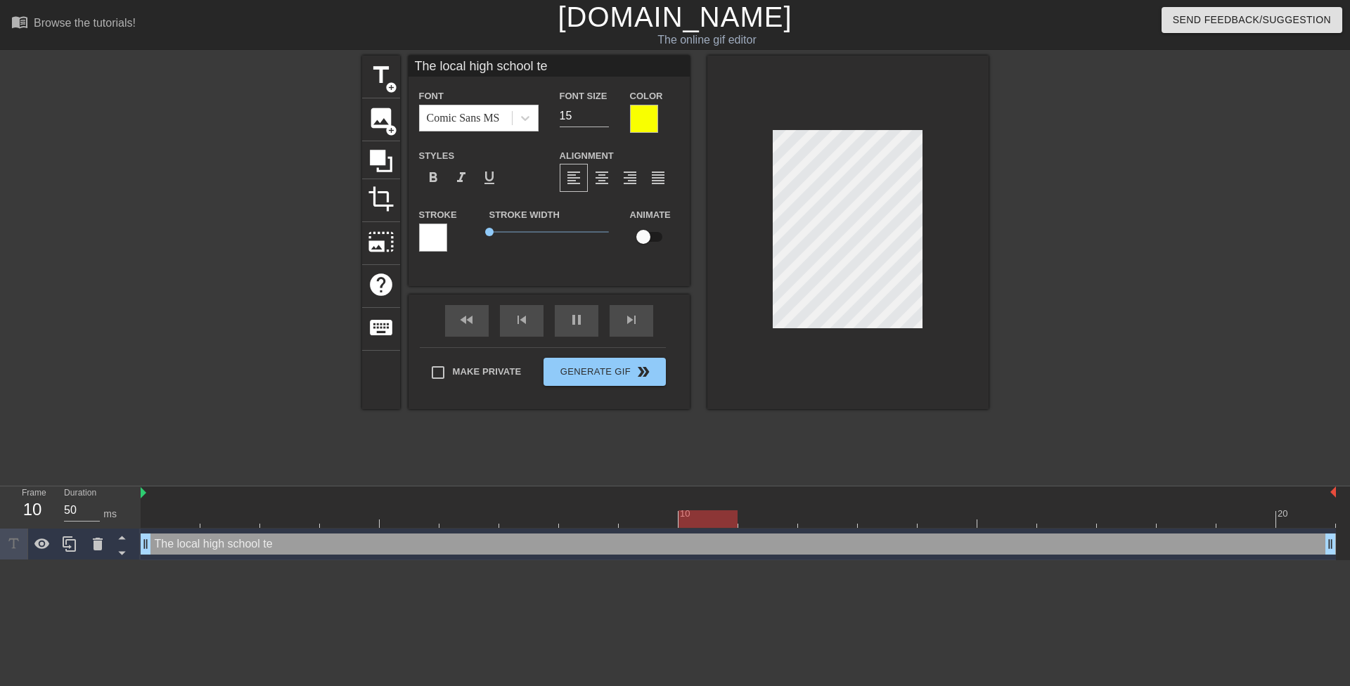
type textarea "The local high school tea"
type input "The local high school teac"
type textarea "The local high school teac"
type input "The local high school teach"
type textarea "The local high school teach"
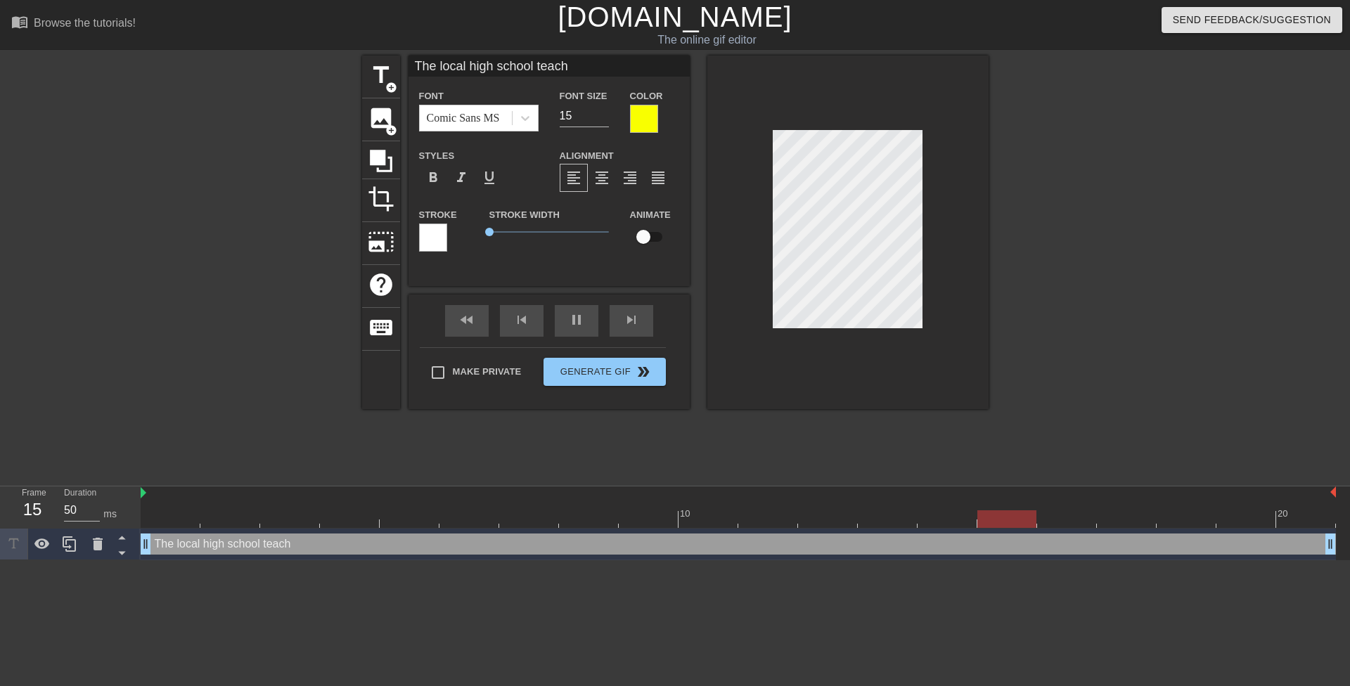
type input "The local high school teache"
type textarea "The local high school teache"
type input "The local high school teacher"
type textarea "The local high school teacher"
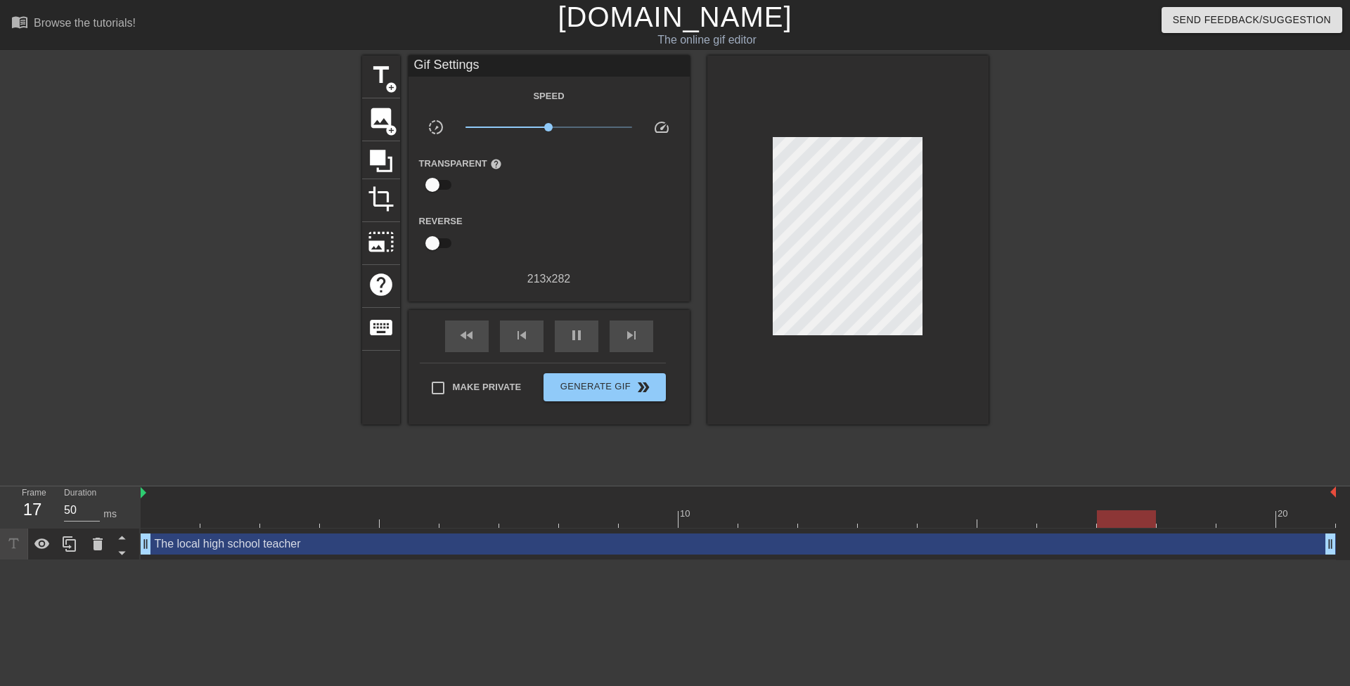
drag, startPoint x: 1110, startPoint y: 187, endPoint x: 943, endPoint y: 173, distance: 168.0
click at [1109, 186] on div at bounding box center [1111, 267] width 211 height 422
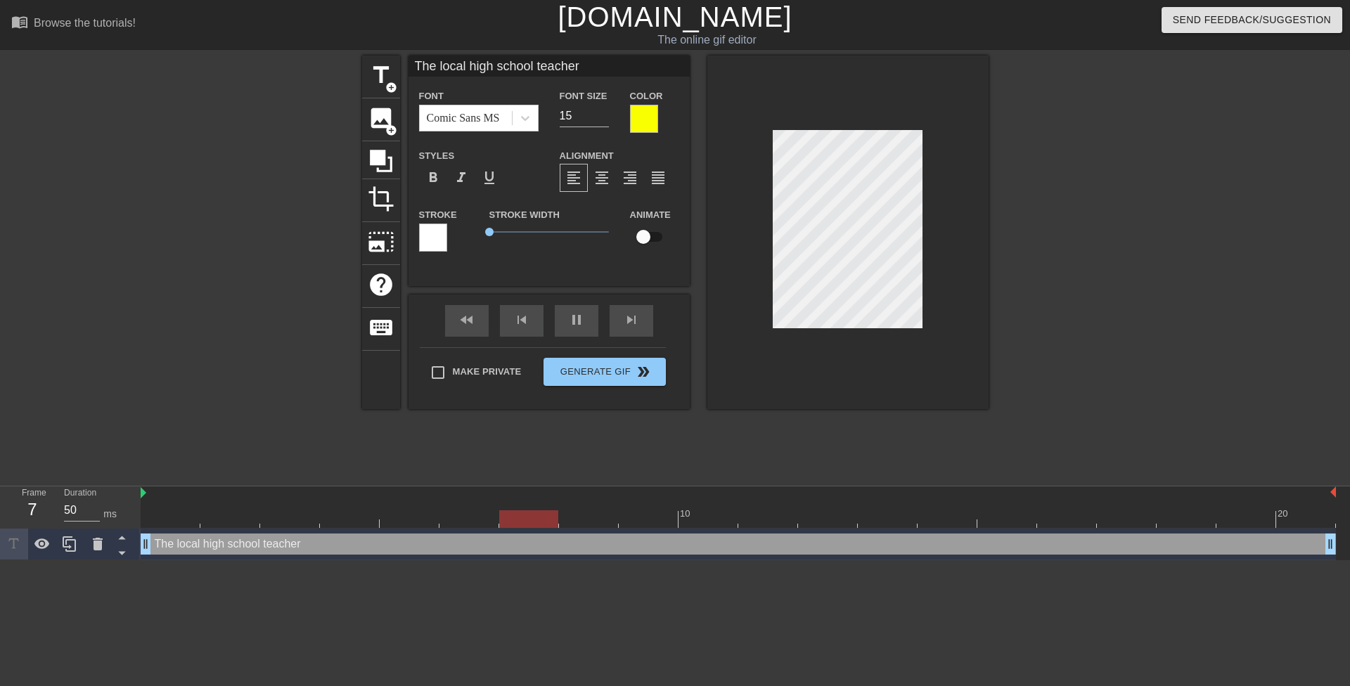
click at [1052, 174] on div at bounding box center [1111, 267] width 211 height 422
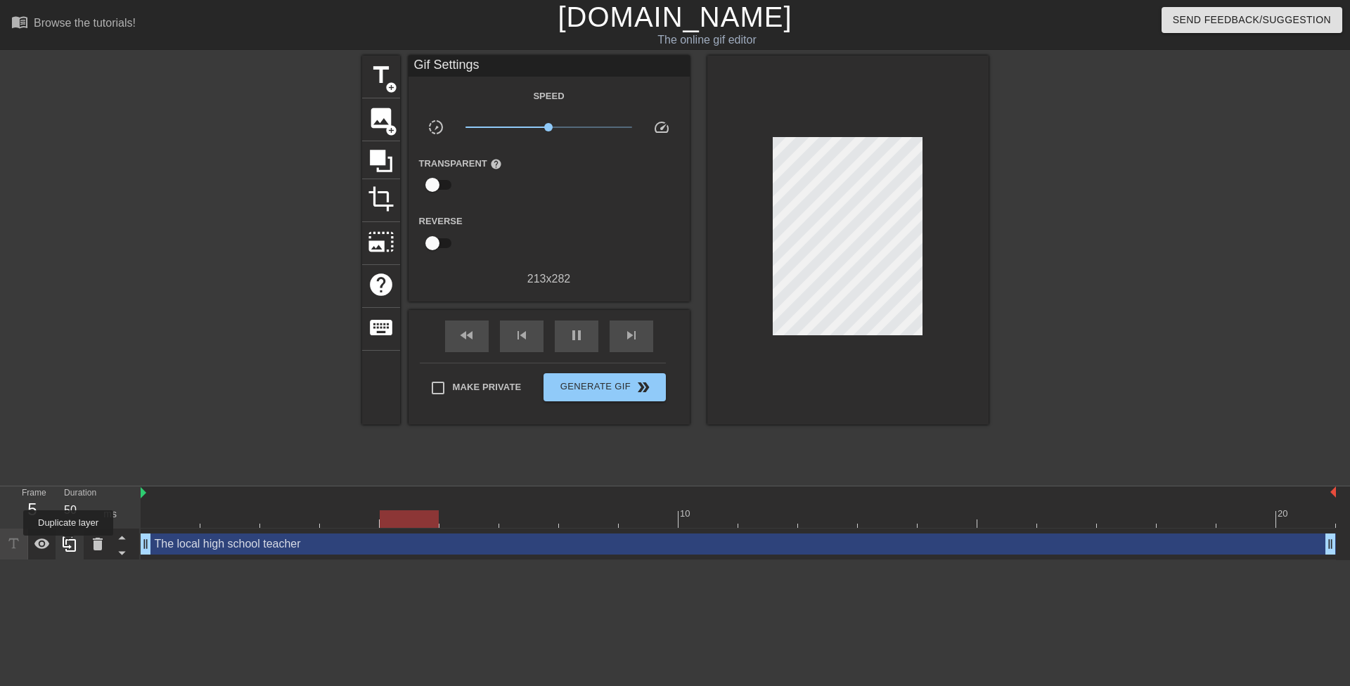
click at [68, 545] on icon at bounding box center [69, 544] width 17 height 17
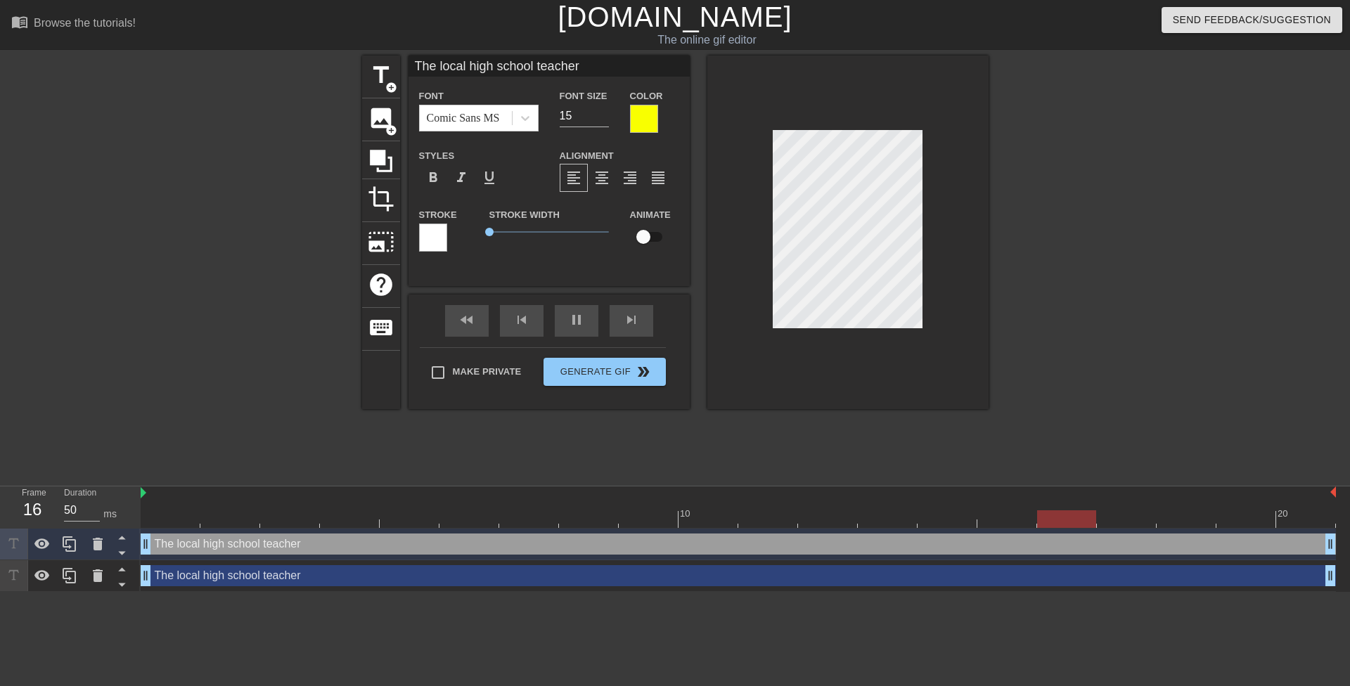
scroll to position [2, 2]
type input "After a few minutes of flirting"
type textarea "After a few minutes of flirting"
type input "After a few minutes offlirting"
type textarea "After a few minutes offlirting"
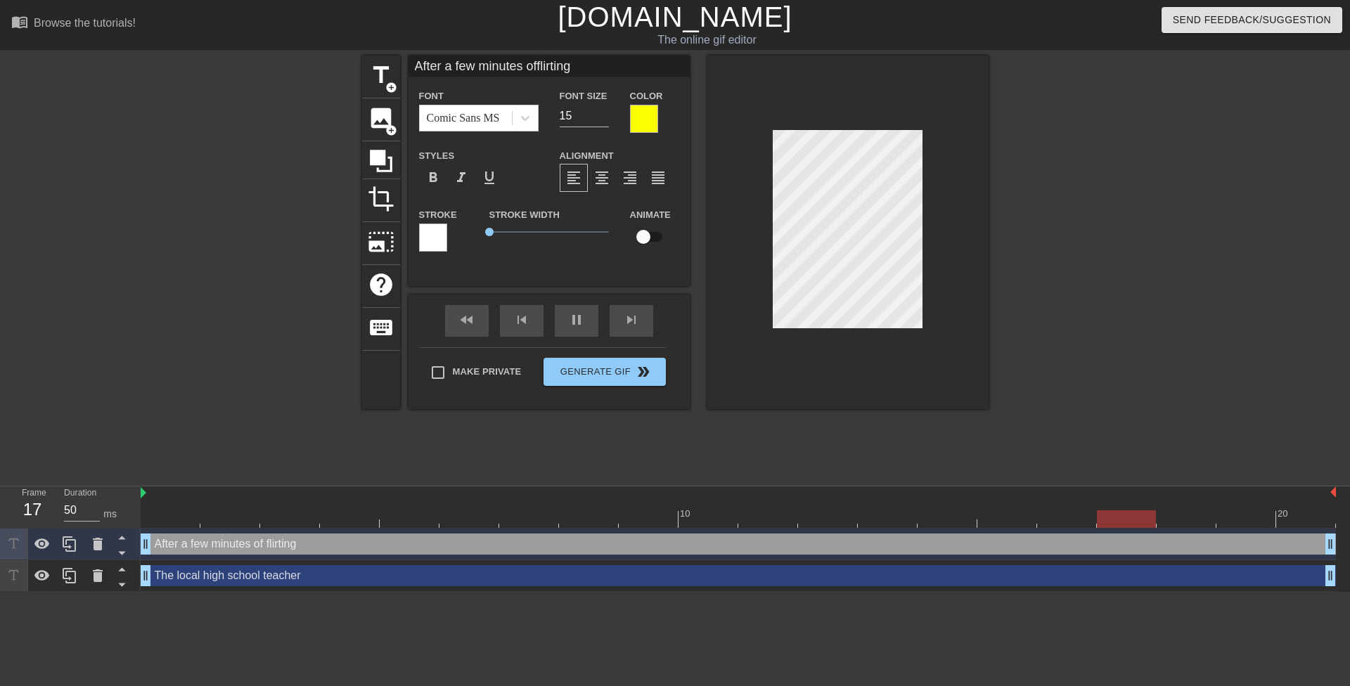
type input "After a few minutes offlirting"
type textarea "After a few minutes of flirting"
click at [1032, 312] on div at bounding box center [1111, 267] width 211 height 422
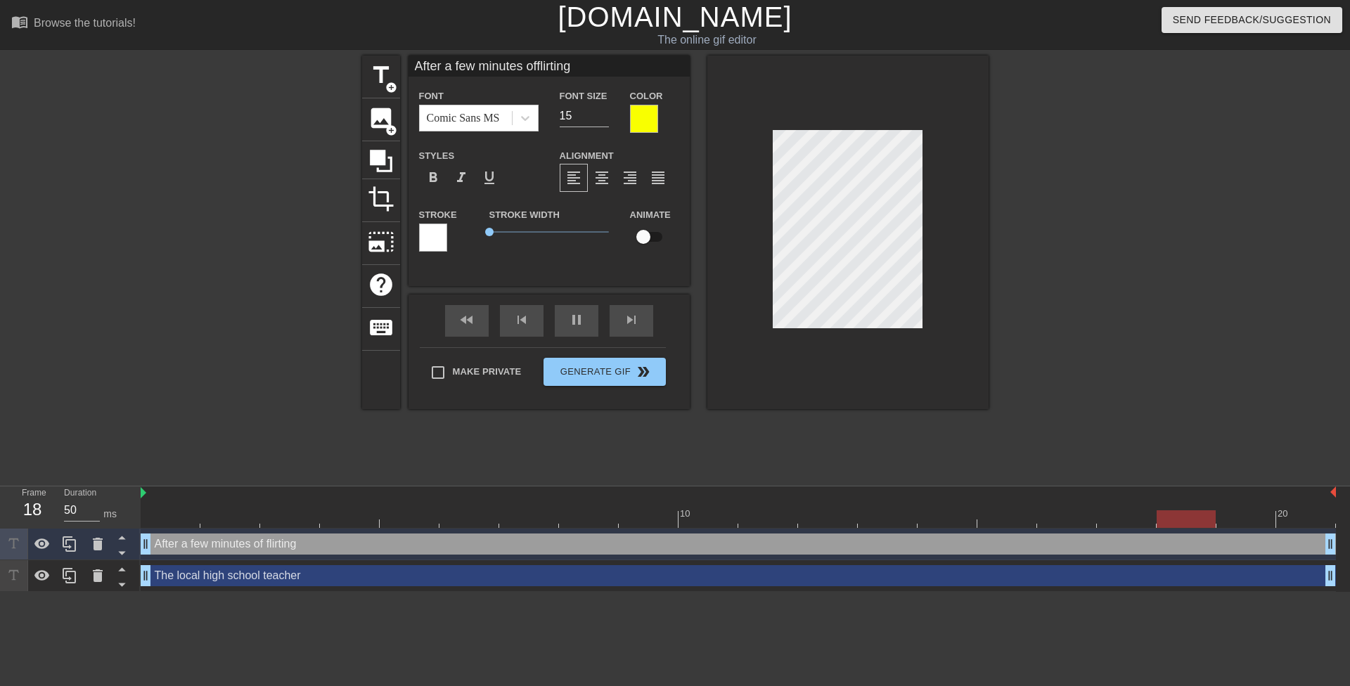
type input "After a few minutes offlirting"
type textarea "After a few minutes of flirting"
type input "After a few minutes offlirting w"
type textarea "After a few minutes of flirting w"
type input "After a few minutes offlirting wi"
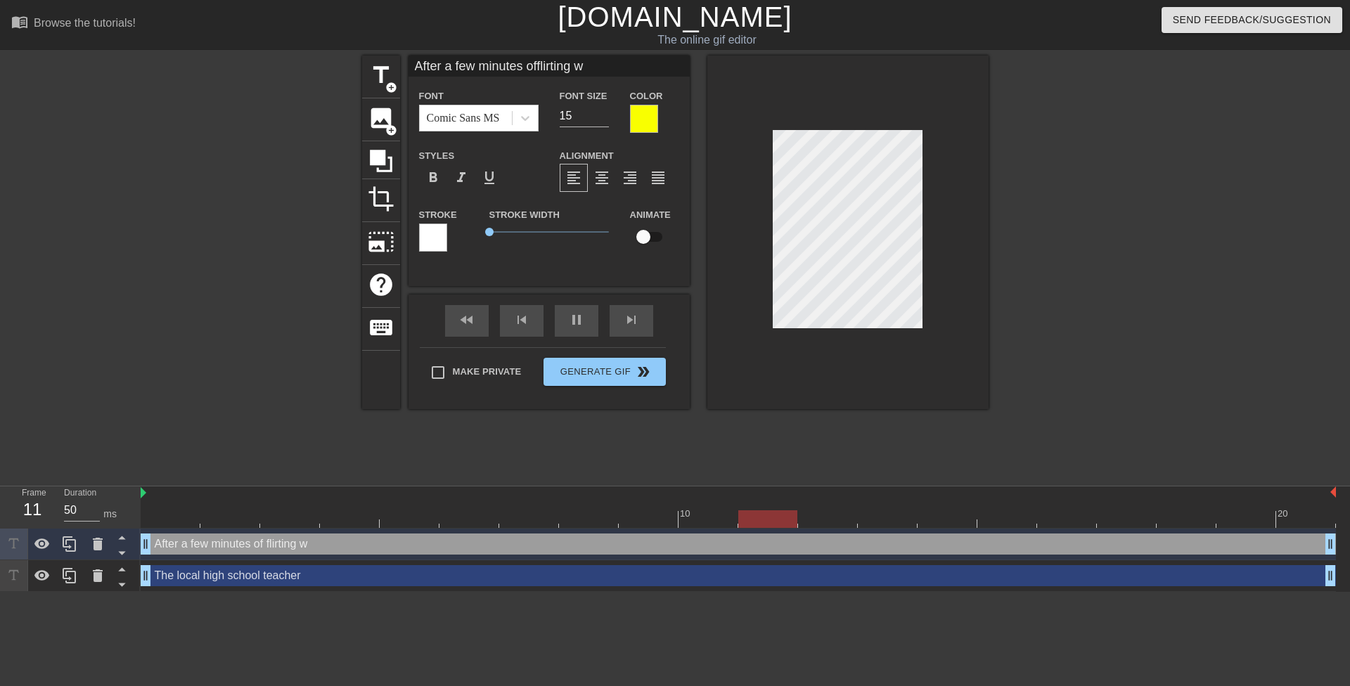
type textarea "After a few minutes of flirting wi"
type input "After a few minutes offlirting wit"
type textarea "After a few minutes of flirting wit"
type input "After a few minutes offlirting with"
type textarea "After a few minutes of flirting with"
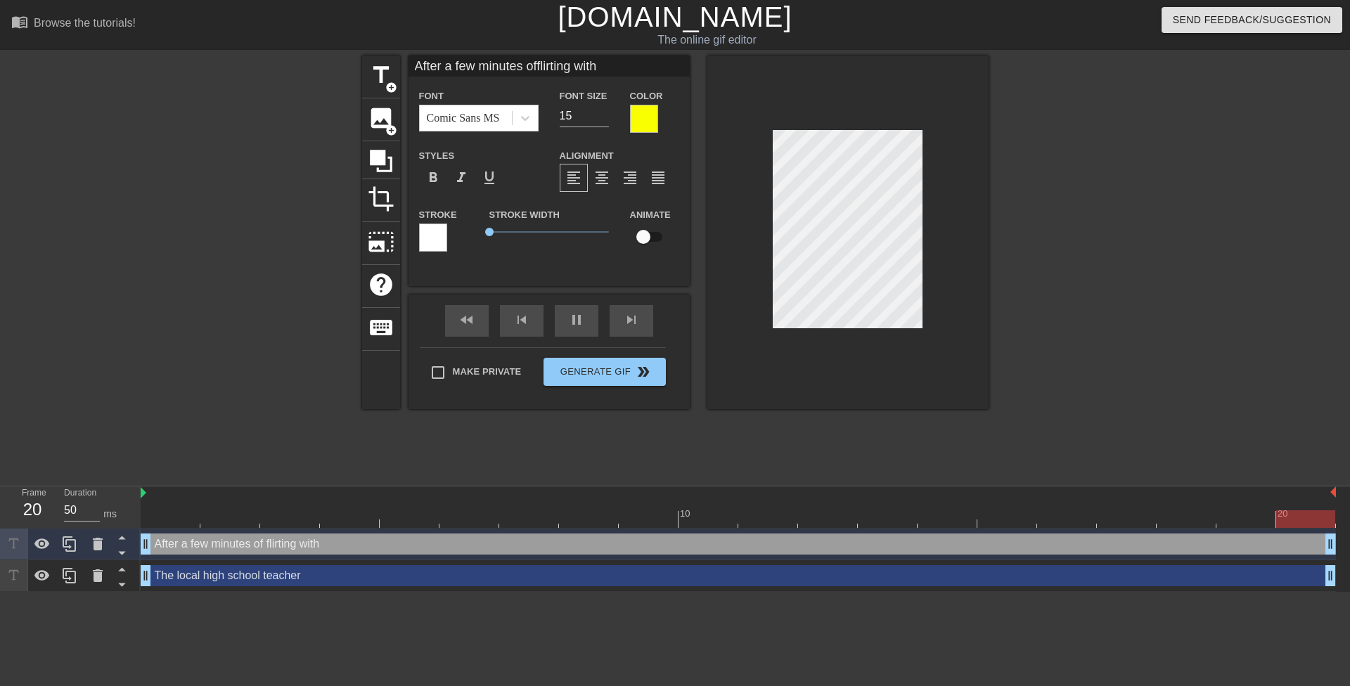
type input "After a few minutes offlirting withe"
type textarea "After a few minutes of flirting withe"
type input "After a few minutes offlirting wither"
type textarea "After a few minutes of flirting wither"
type input "After a few minutes offlirting wither"
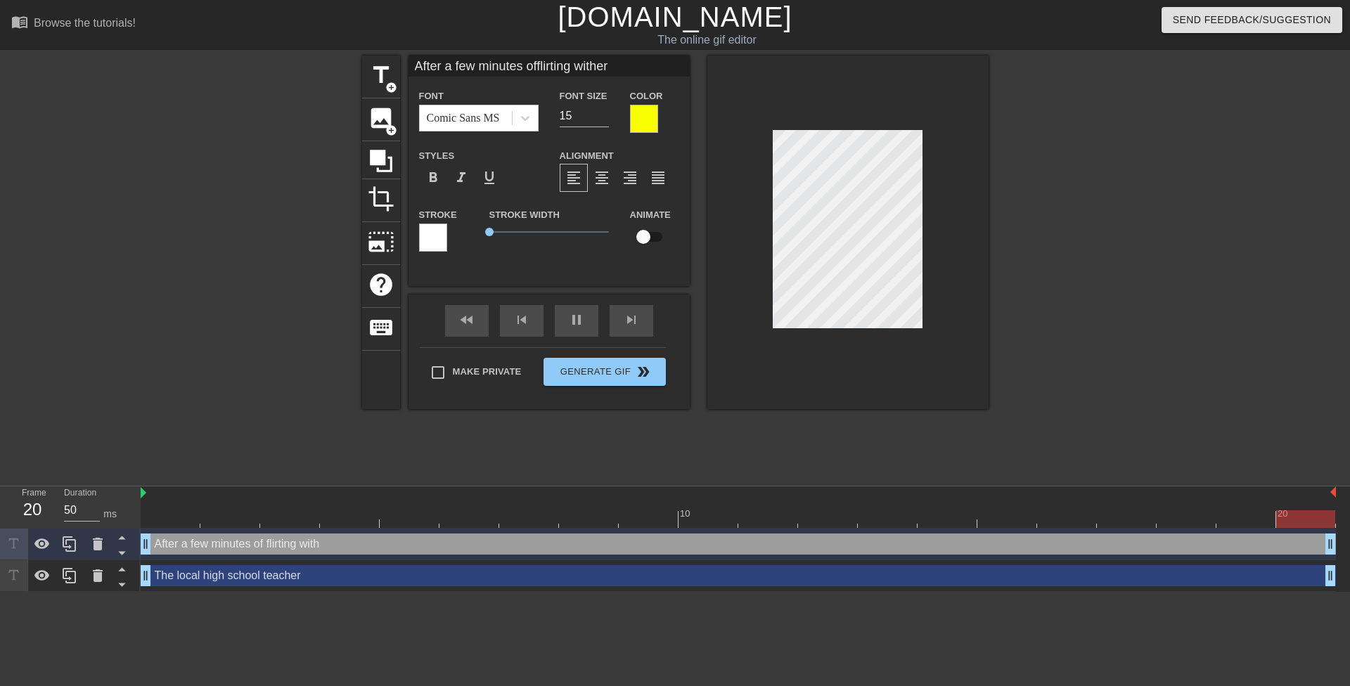
type textarea "After a few minutes of flirting wither"
type input "After a few minutes offlirting wither"
type textarea "After a few minutes of flirting wither"
type input "After a few minutes offlirting withe"
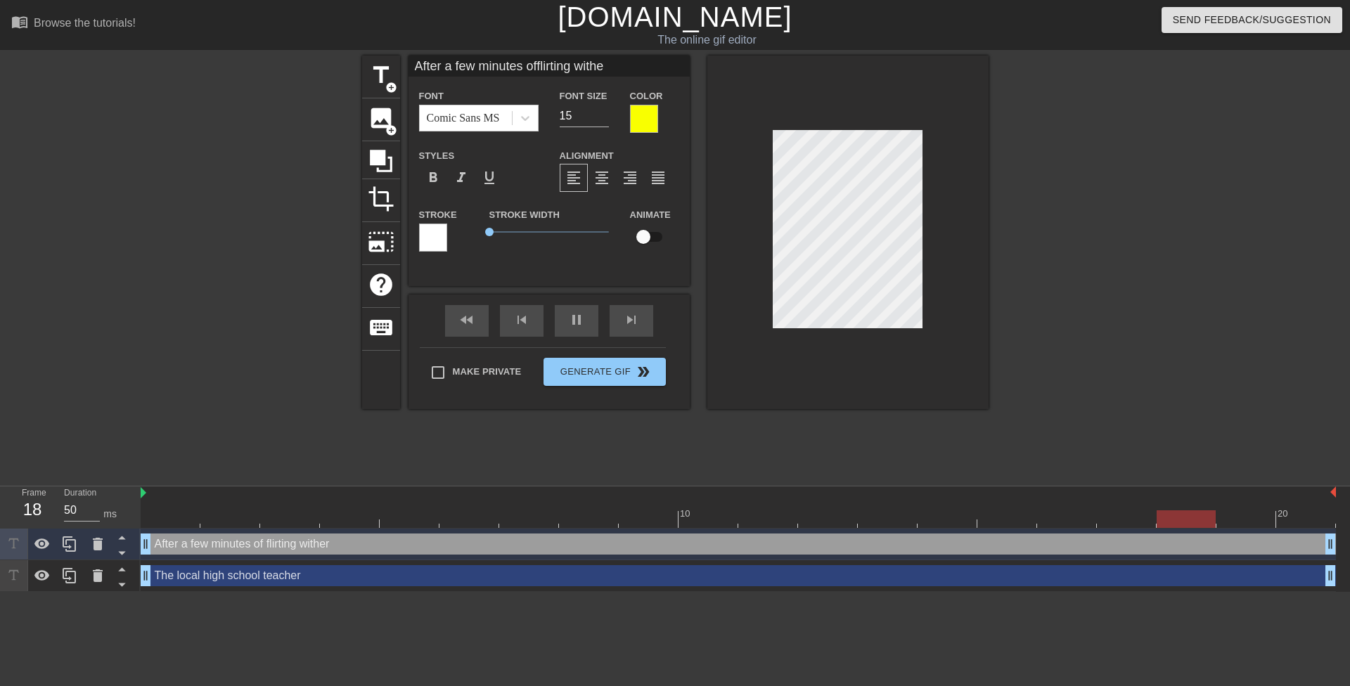
type textarea "After a few minutes of flirting withe"
type input "After a few minutes offlirting with"
type textarea "After a few minutes of flirting with"
type input "After a few minutes offlirting wit"
type textarea "After a few minutes of flirting wit"
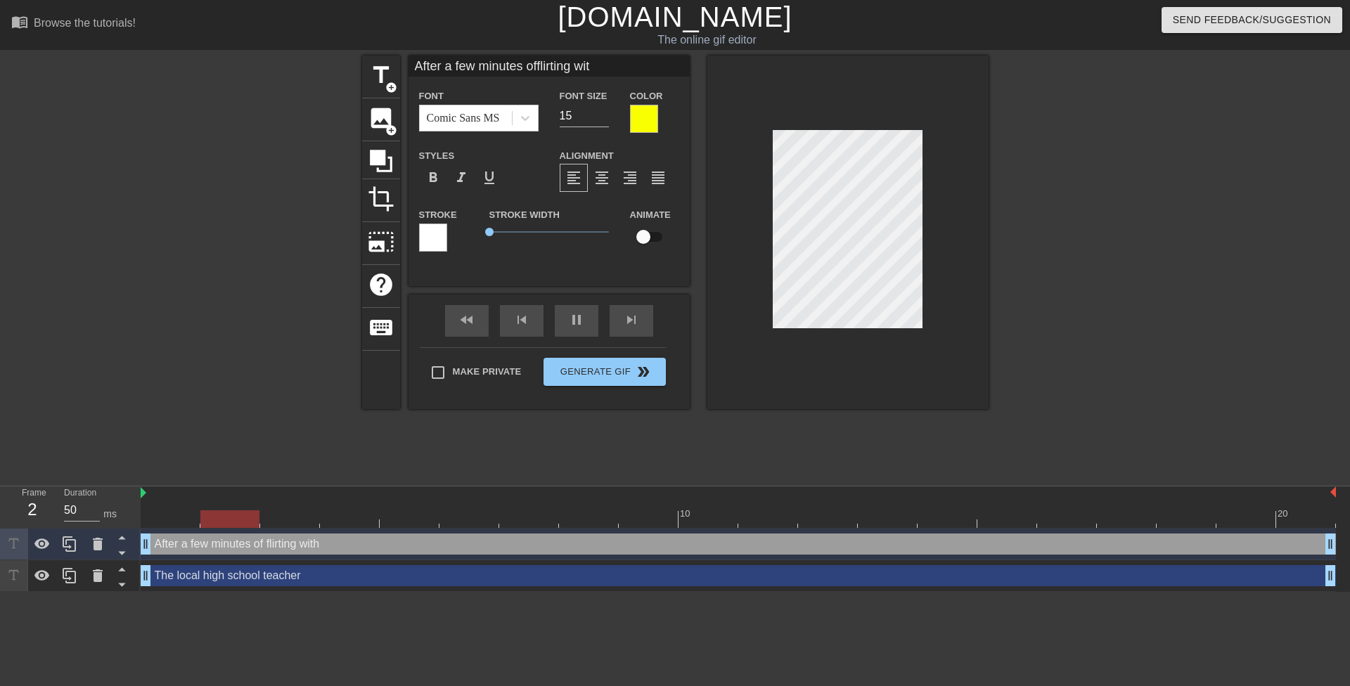
scroll to position [2, 4]
type input "After a few minutes offlirting with"
type textarea "After a few minutes of flirting with"
type input "After a few minutes offlirting with"
type textarea "After a few minutes of flirting with"
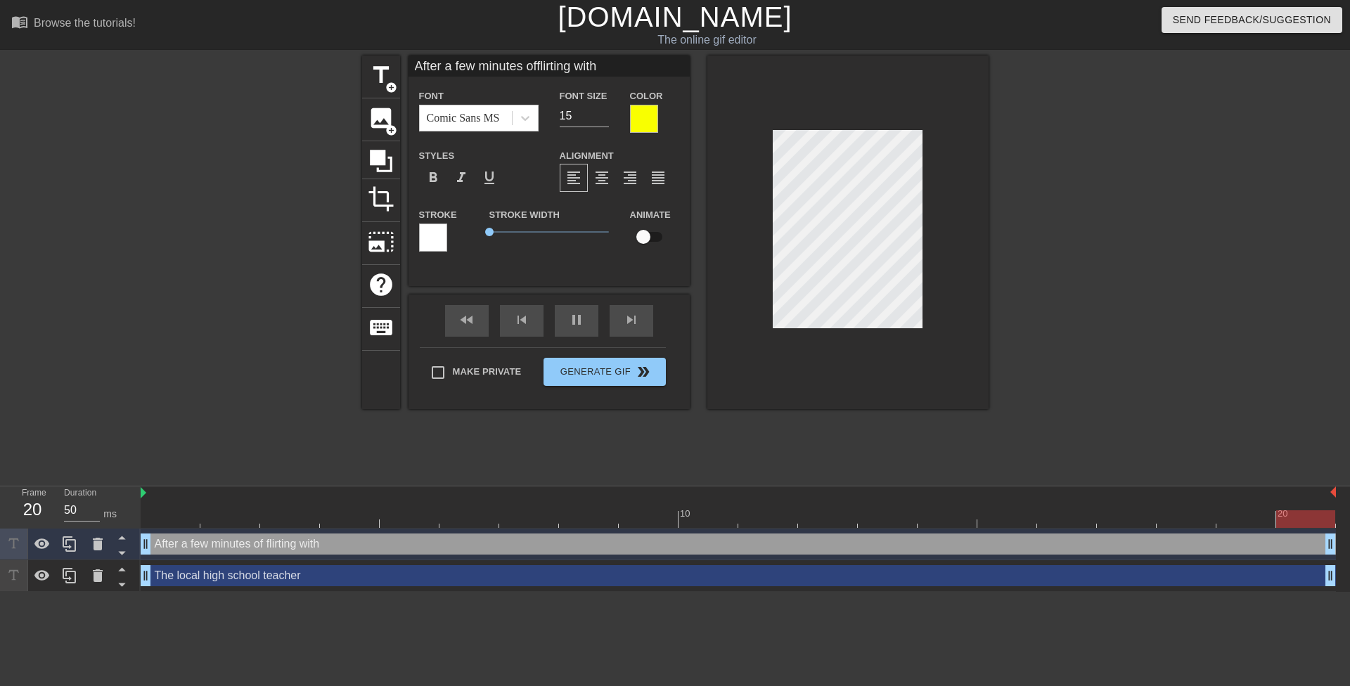
type input "After a few minutes offlirting with h"
type textarea "After a few minutes of flirting with h"
type input "After a few minutes offlirting with he"
type textarea "After a few minutes of flirting with he"
type input "After a few minutes offlirting with her"
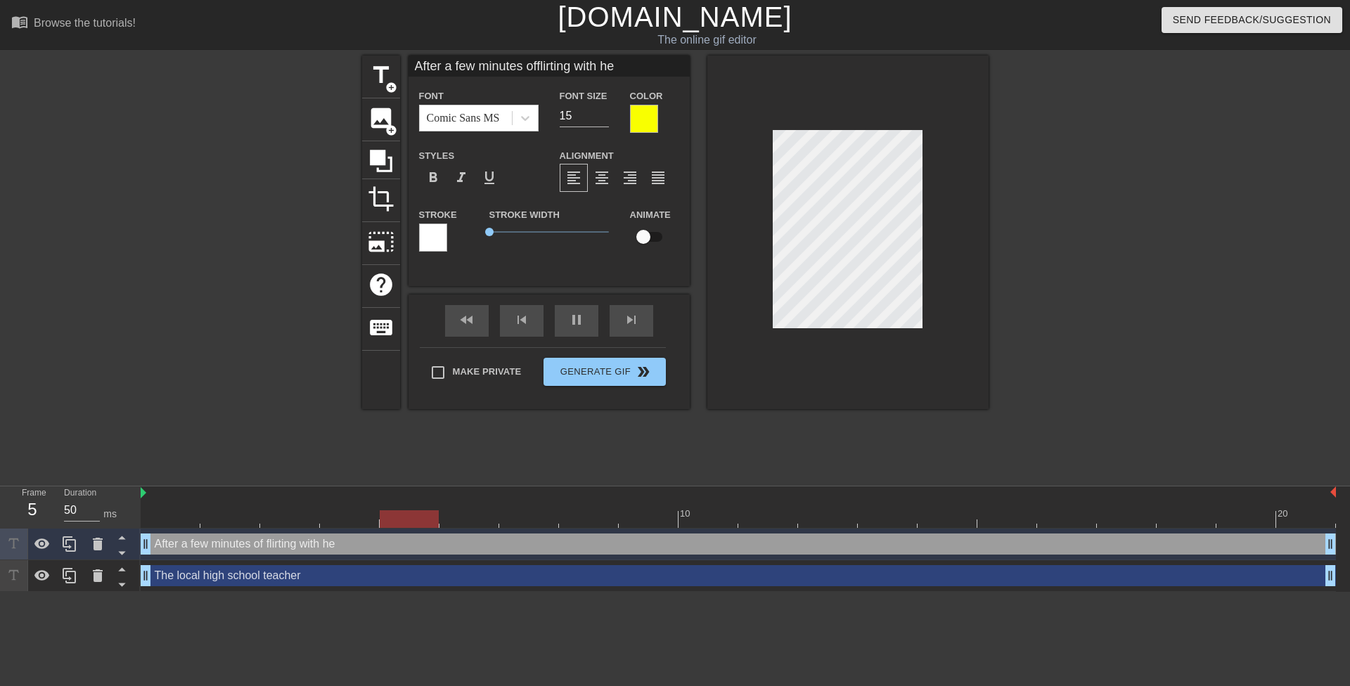
type textarea "After a few minutes of flirting with her"
type input "After a few minutes offlirting with her"
type textarea "After a few minutes of flirting with her"
type input "After a few minutes offlirting with her s"
type textarea "After a few minutes of flirting with her s"
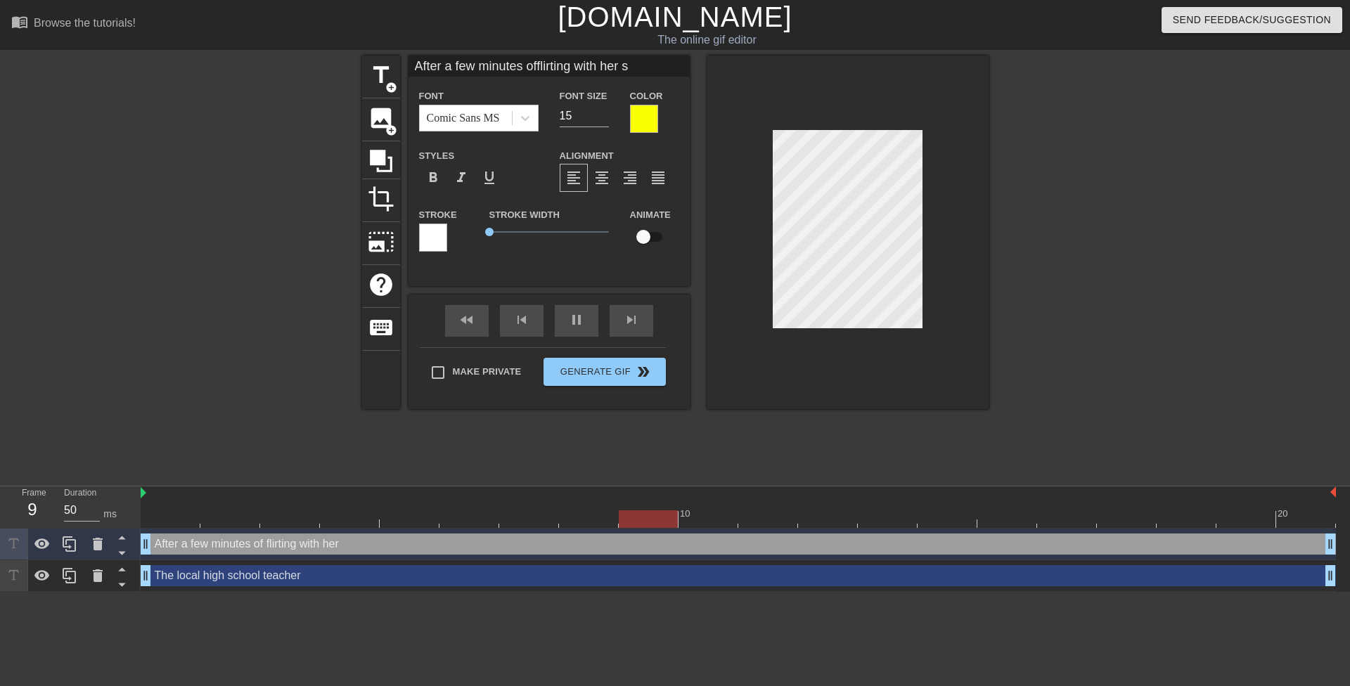
type input "After a few minutes offlirting with her st"
type textarea "After a few minutes of flirting with her st"
type input "After a few minutes offlirting with her stu"
type textarea "After a few minutes of flirting with her stu"
type input "After a few minutes offlirting with her stud"
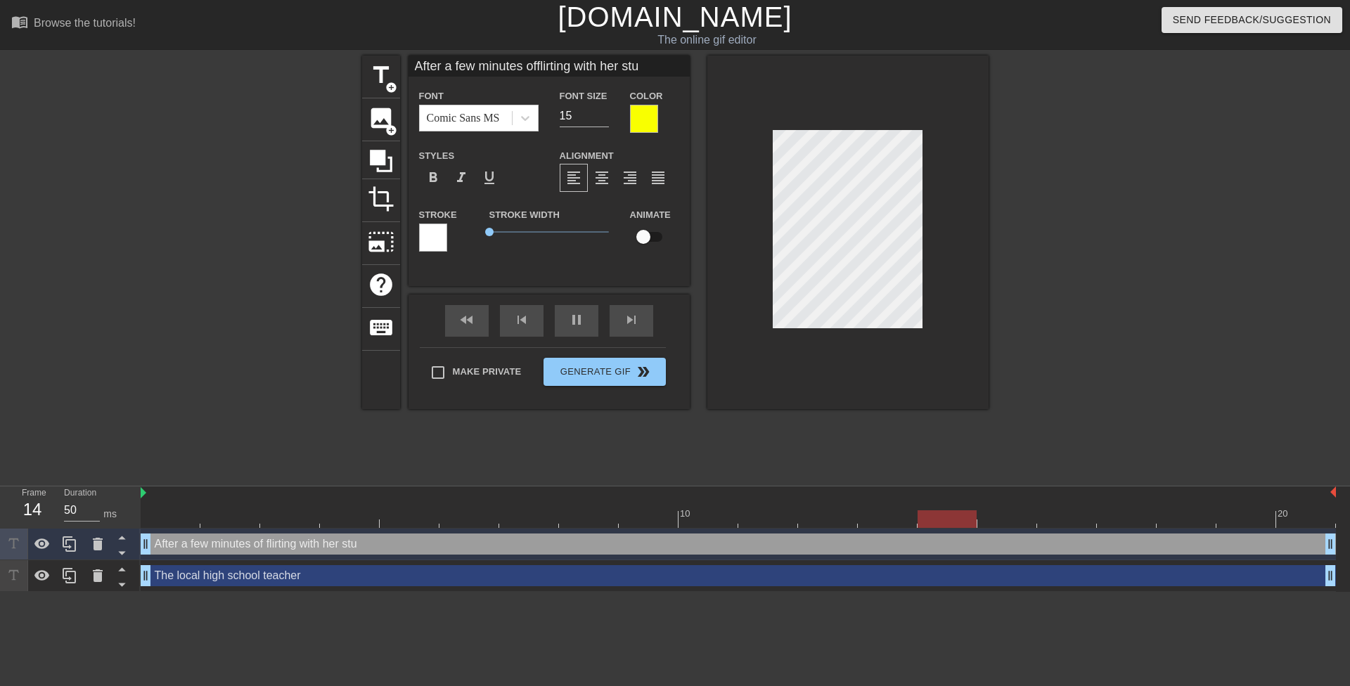
type textarea "After a few minutes of flirting with her stud"
type input "After a few minutes offlirting with her stude"
type textarea "After a few minutes of flirting with her stude"
type input "After a few minutes offlirting with her studen"
type textarea "After a few minutes of flirting with her studen"
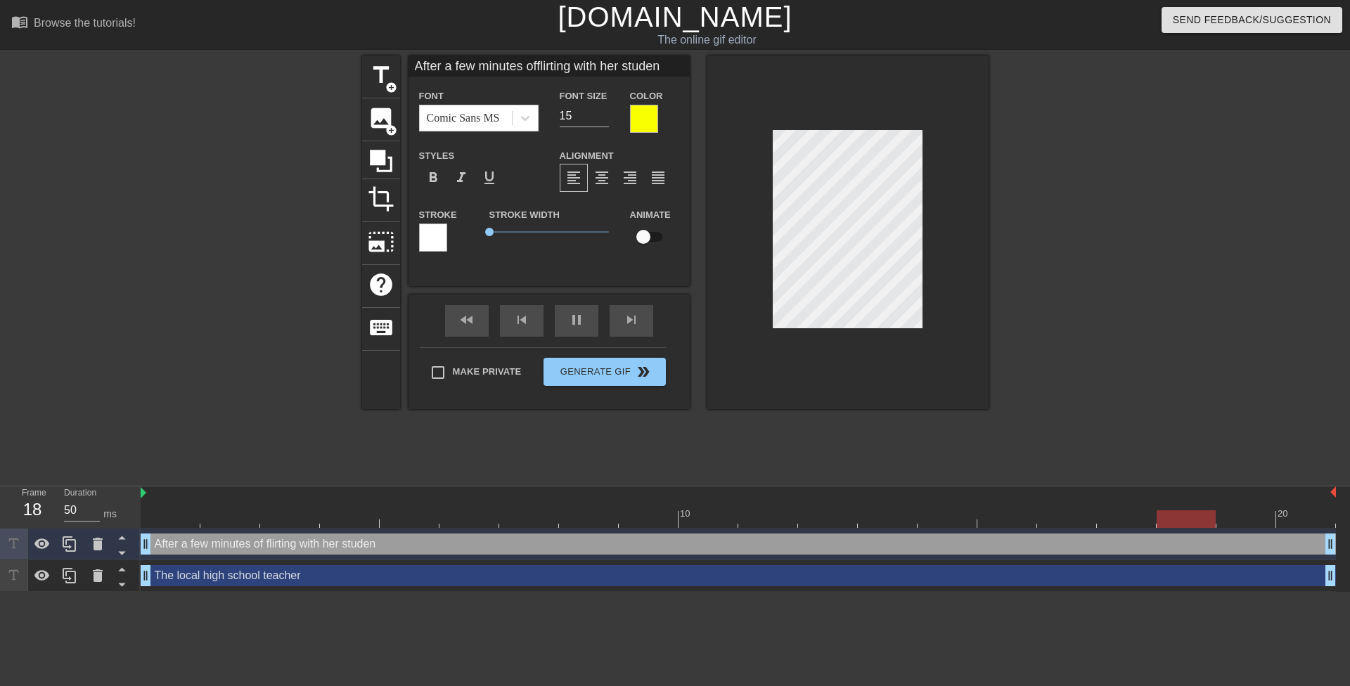
scroll to position [2, 8]
type input "After a few minutes offlirting with her student"
type textarea "After a few minutes of flirting with her student"
click at [1119, 319] on div at bounding box center [1111, 267] width 211 height 422
click at [593, 172] on span "format_align_center" at bounding box center [601, 177] width 17 height 17
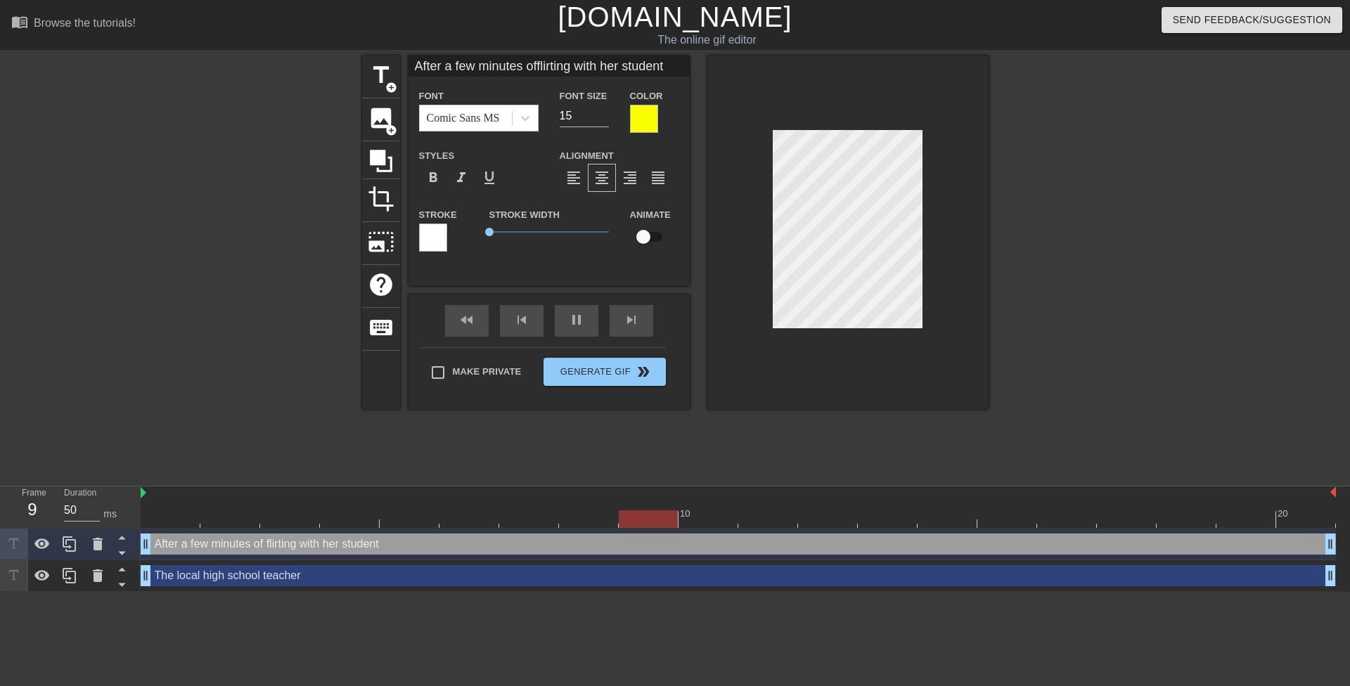
click at [1073, 300] on div at bounding box center [1111, 267] width 211 height 422
click at [1047, 295] on div at bounding box center [1111, 267] width 211 height 422
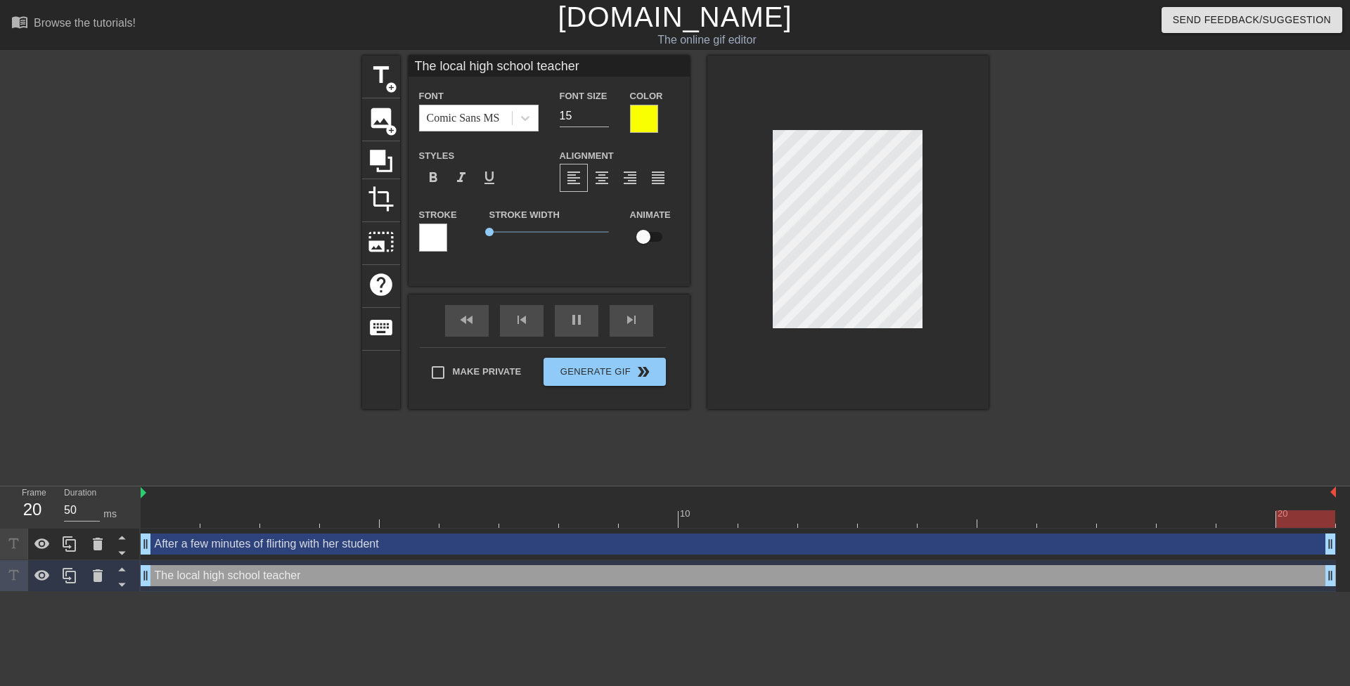
type input "The local highschool teacher"
type textarea "The local highschool teacher"
type input "The local highschool teacher"
type textarea "The local high school teacher"
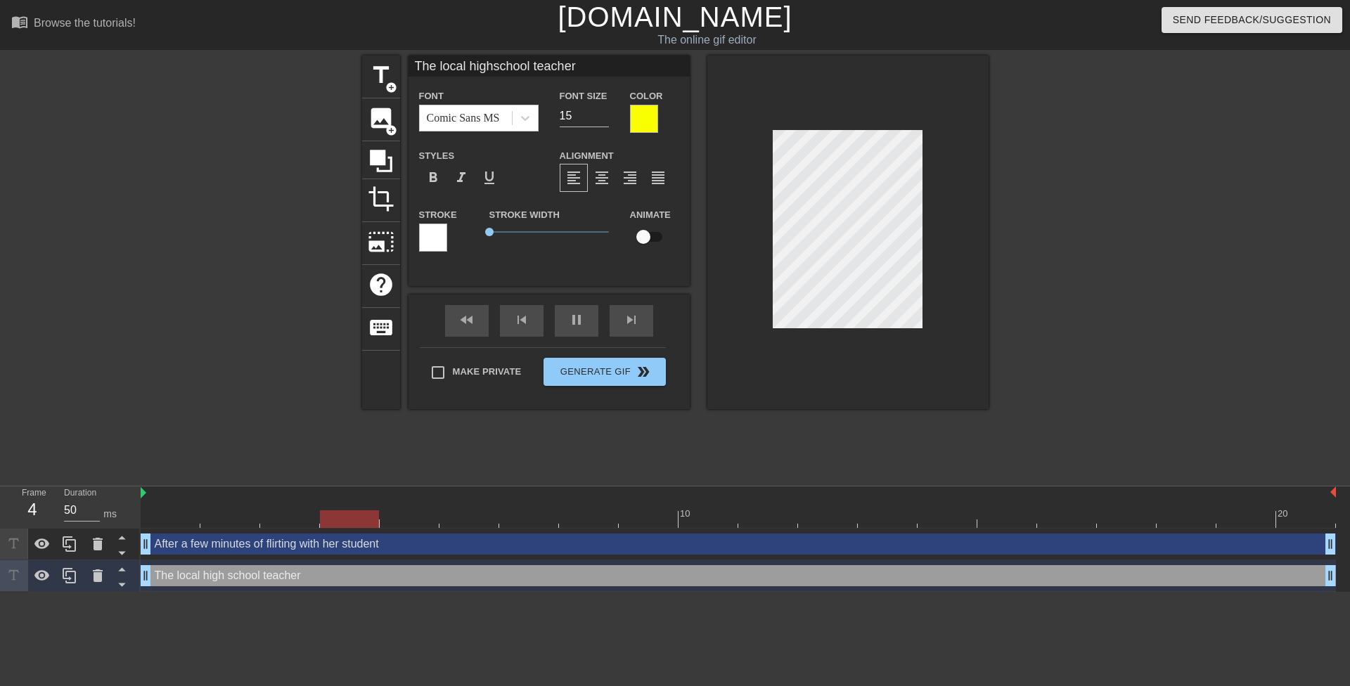
click at [1074, 193] on div at bounding box center [1111, 267] width 211 height 422
click at [1048, 169] on div at bounding box center [1111, 267] width 211 height 422
type textarea "The local highschool teacher"
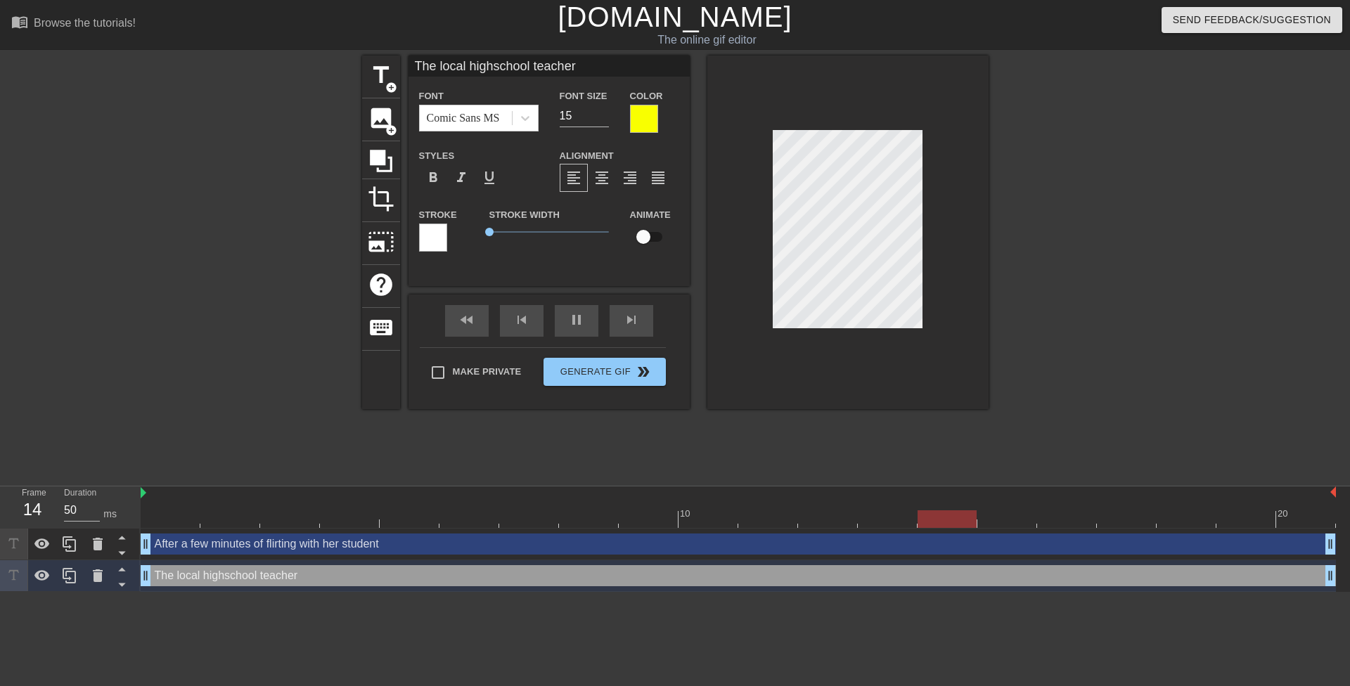
type input "The local high school teacher"
type textarea "The local high school teacher"
click at [1068, 200] on div at bounding box center [1111, 267] width 211 height 422
click at [1015, 159] on div at bounding box center [1111, 267] width 211 height 422
click at [430, 180] on span "format_bold" at bounding box center [433, 177] width 17 height 17
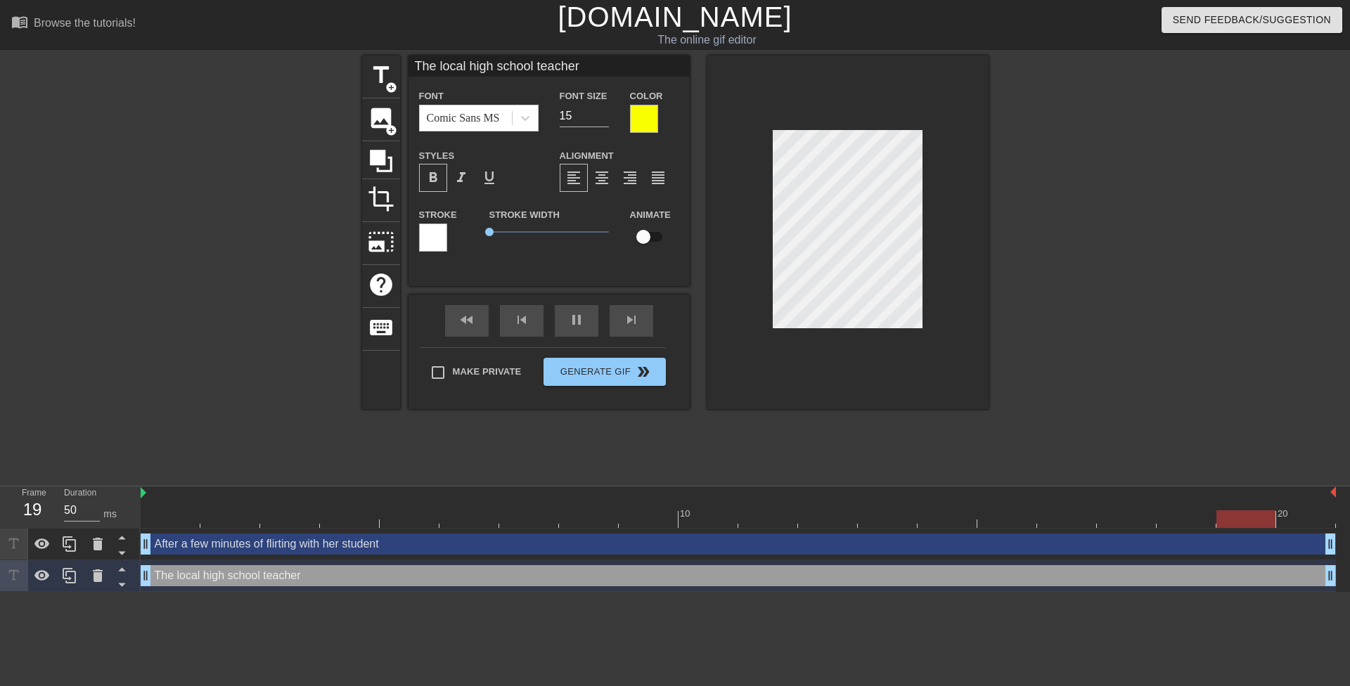
click at [1055, 193] on div at bounding box center [1111, 267] width 211 height 422
click at [1046, 195] on div at bounding box center [1111, 267] width 211 height 422
click at [1025, 179] on div at bounding box center [1111, 267] width 211 height 422
click at [602, 117] on input "14" at bounding box center [584, 116] width 49 height 23
type input "15"
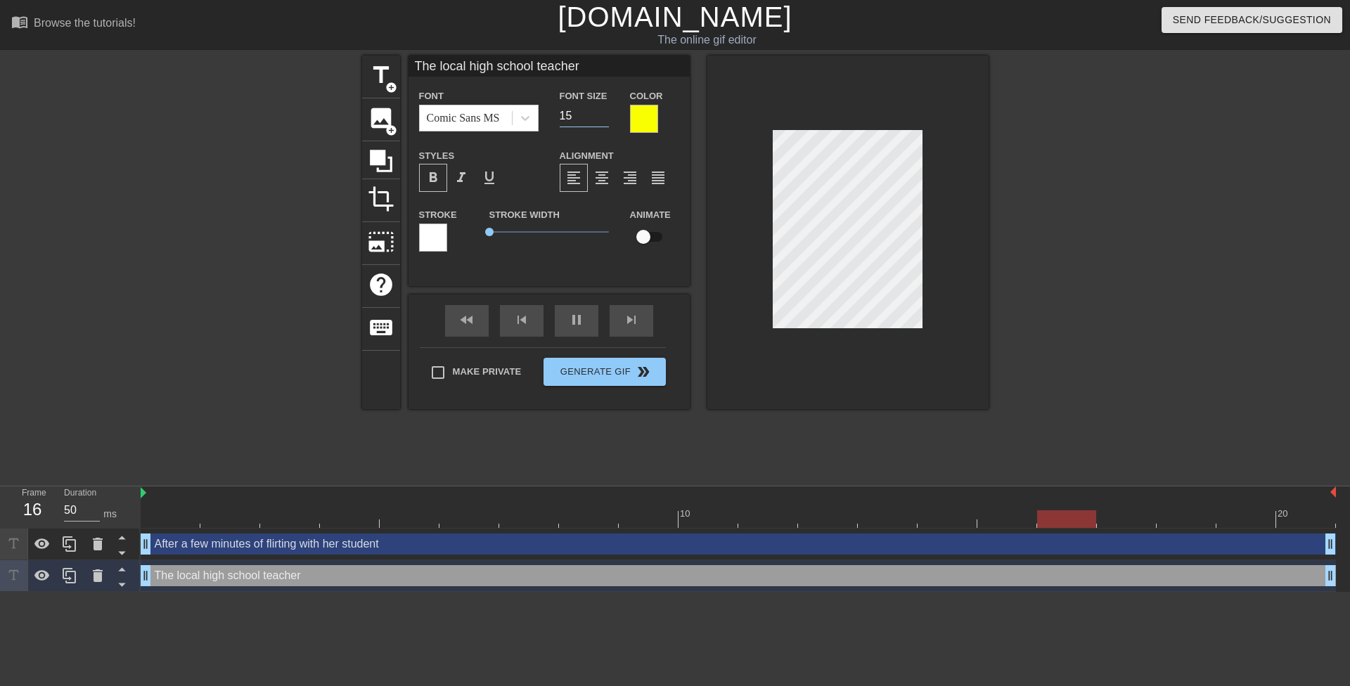
click at [605, 112] on input "15" at bounding box center [584, 116] width 49 height 23
click at [432, 179] on span "format_bold" at bounding box center [433, 177] width 17 height 17
click at [1041, 182] on div at bounding box center [1111, 267] width 211 height 422
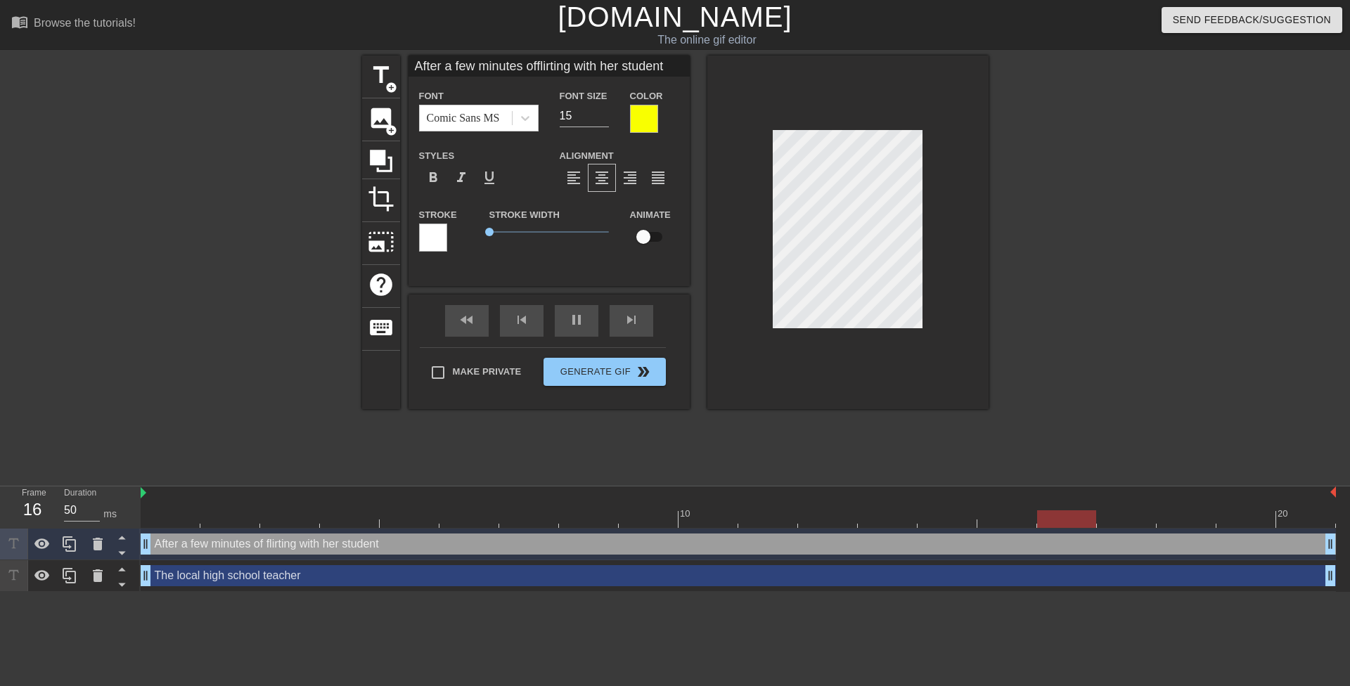
type input "The local high school teacher"
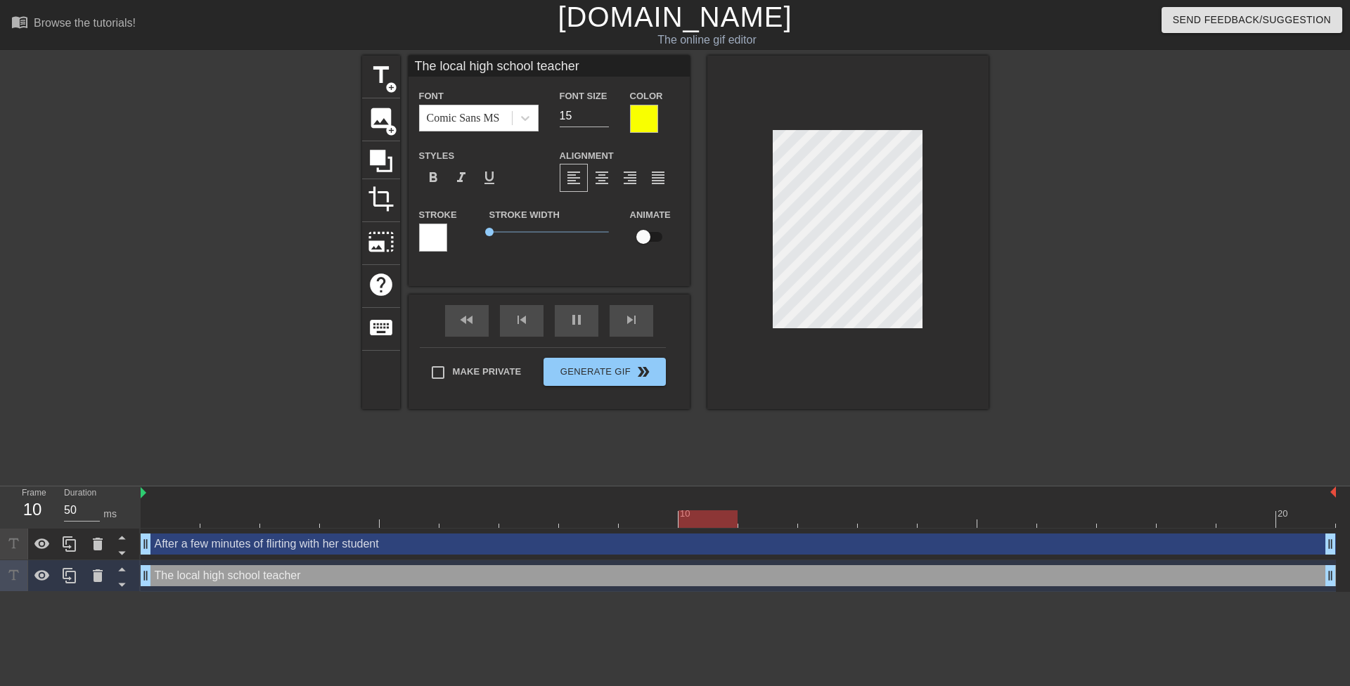
click at [1096, 255] on div at bounding box center [1111, 267] width 211 height 422
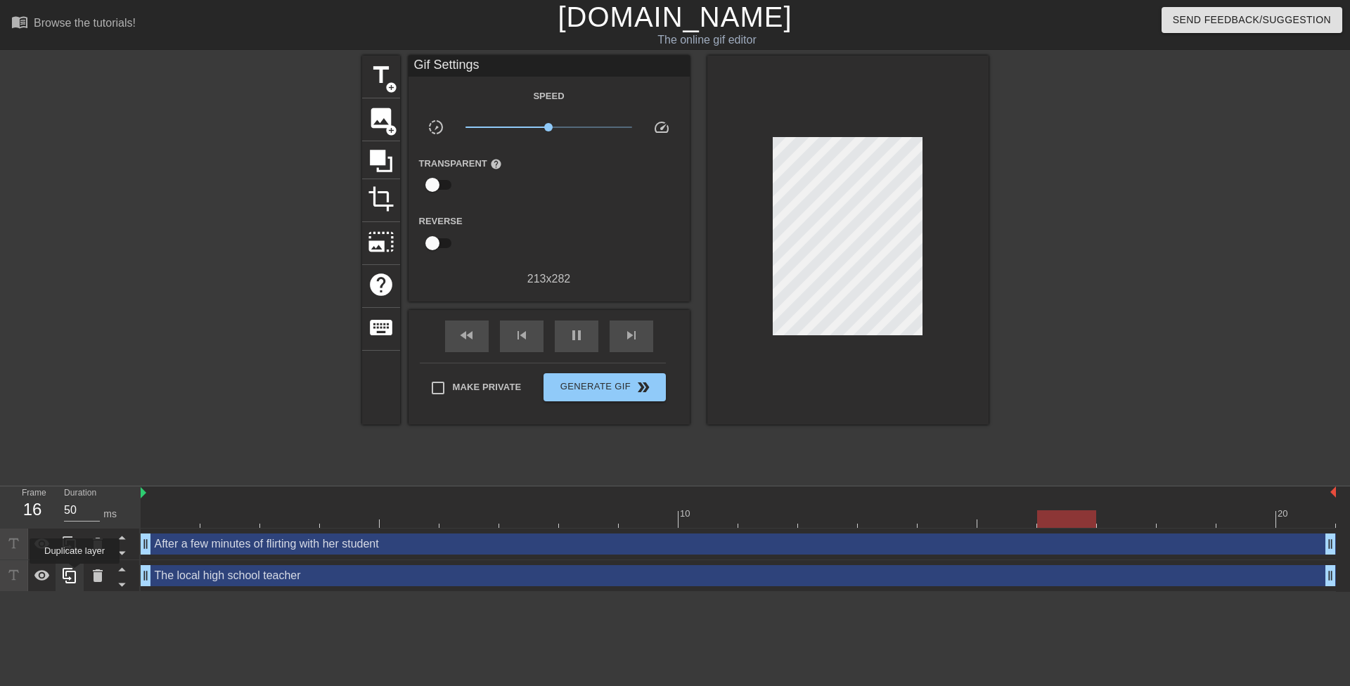
click at [75, 574] on icon at bounding box center [69, 575] width 17 height 17
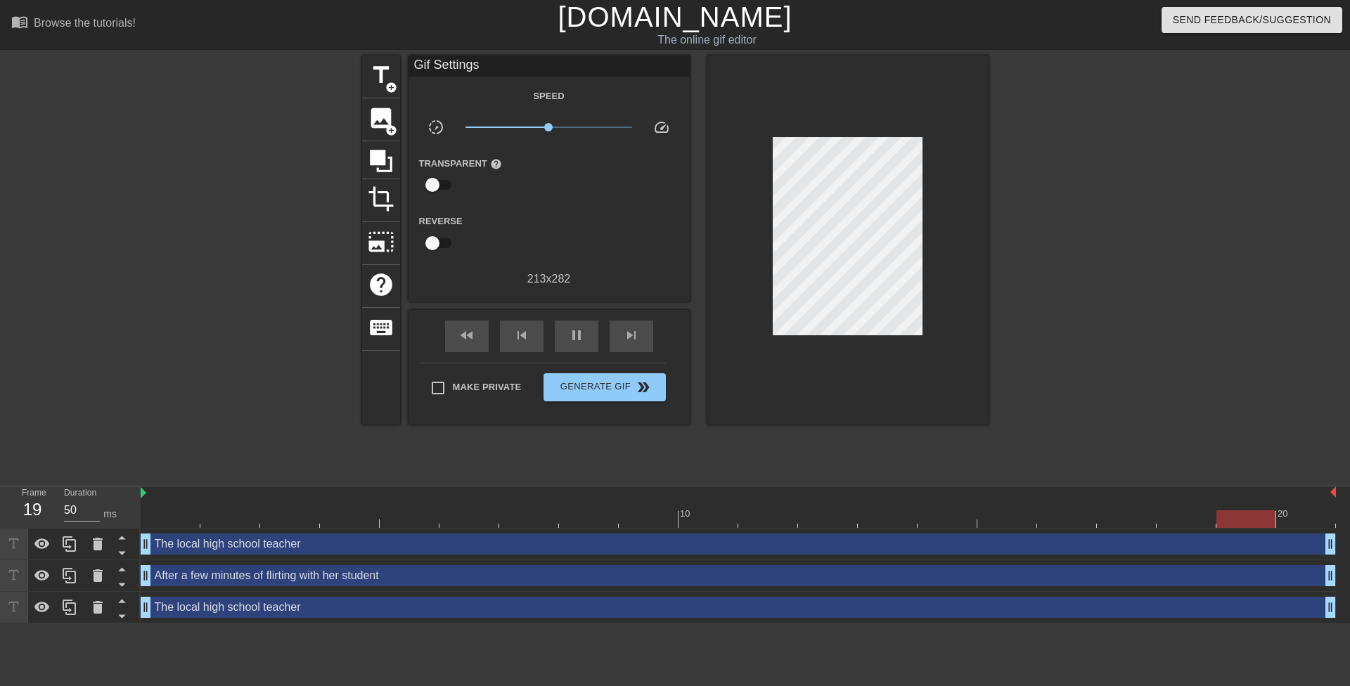
click at [291, 624] on html "menu_book Browse the tutorials! Gifntext.com The online gif editor Send Feedbac…" at bounding box center [675, 312] width 1350 height 624
click at [65, 567] on div at bounding box center [70, 575] width 28 height 31
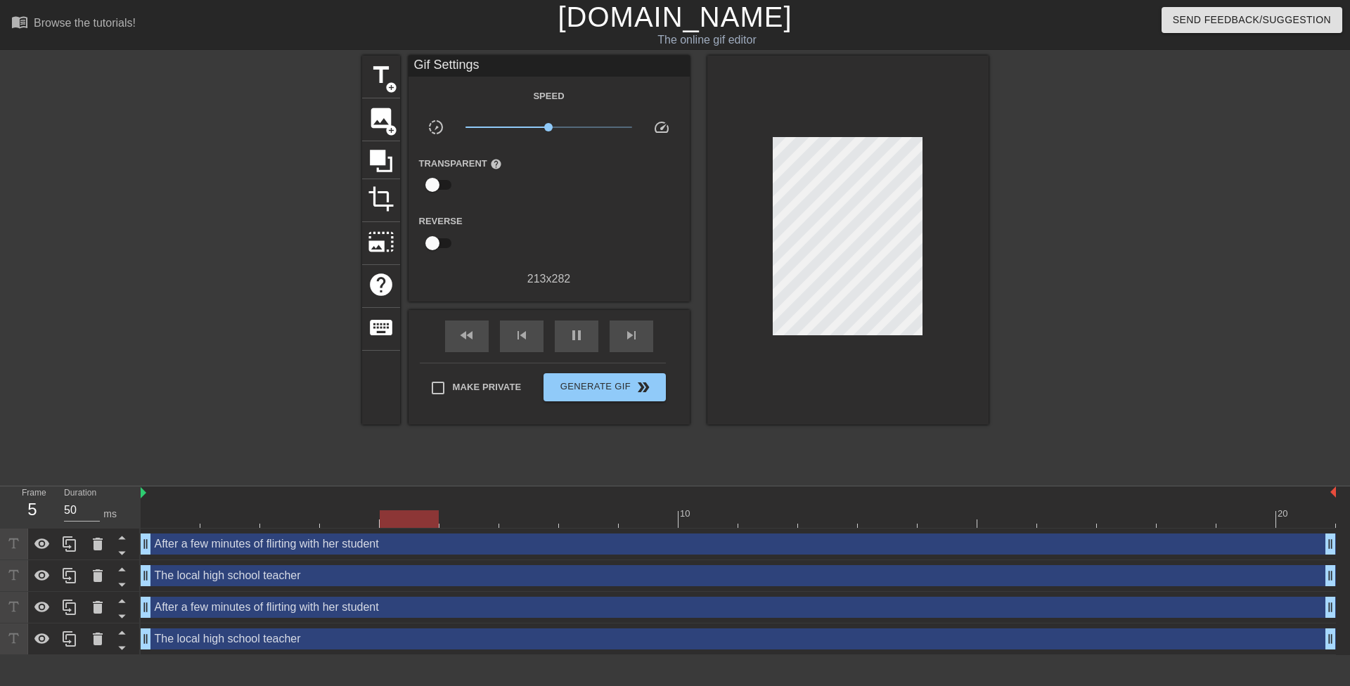
click at [457, 452] on div "title add_circle image add_circle crop photo_size_select_large help keyboard Gi…" at bounding box center [675, 267] width 627 height 422
click at [361, 603] on div "After a few minutes of flirting with her student drag_handle drag_handle" at bounding box center [738, 607] width 1195 height 21
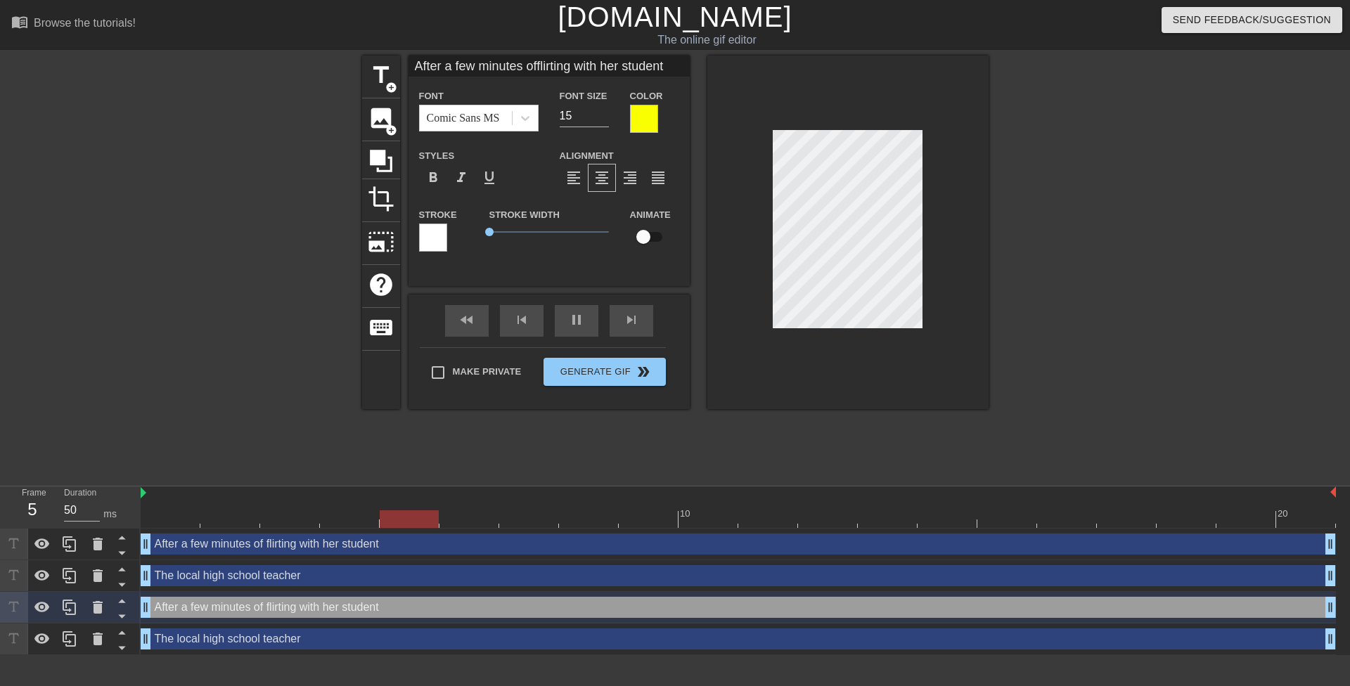
click at [379, 633] on div "The local high school teacher drag_handle drag_handle" at bounding box center [738, 639] width 1195 height 21
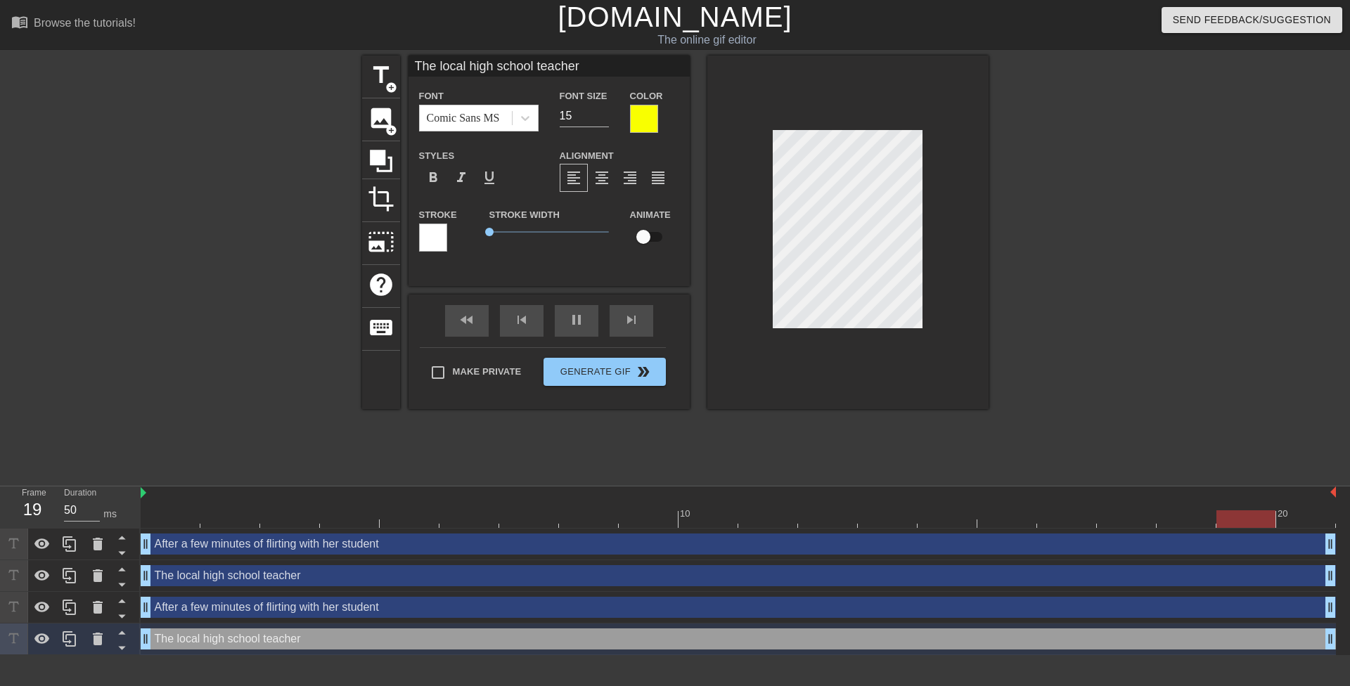
click at [383, 606] on div "After a few minutes of flirting with her student drag_handle drag_handle" at bounding box center [738, 607] width 1195 height 21
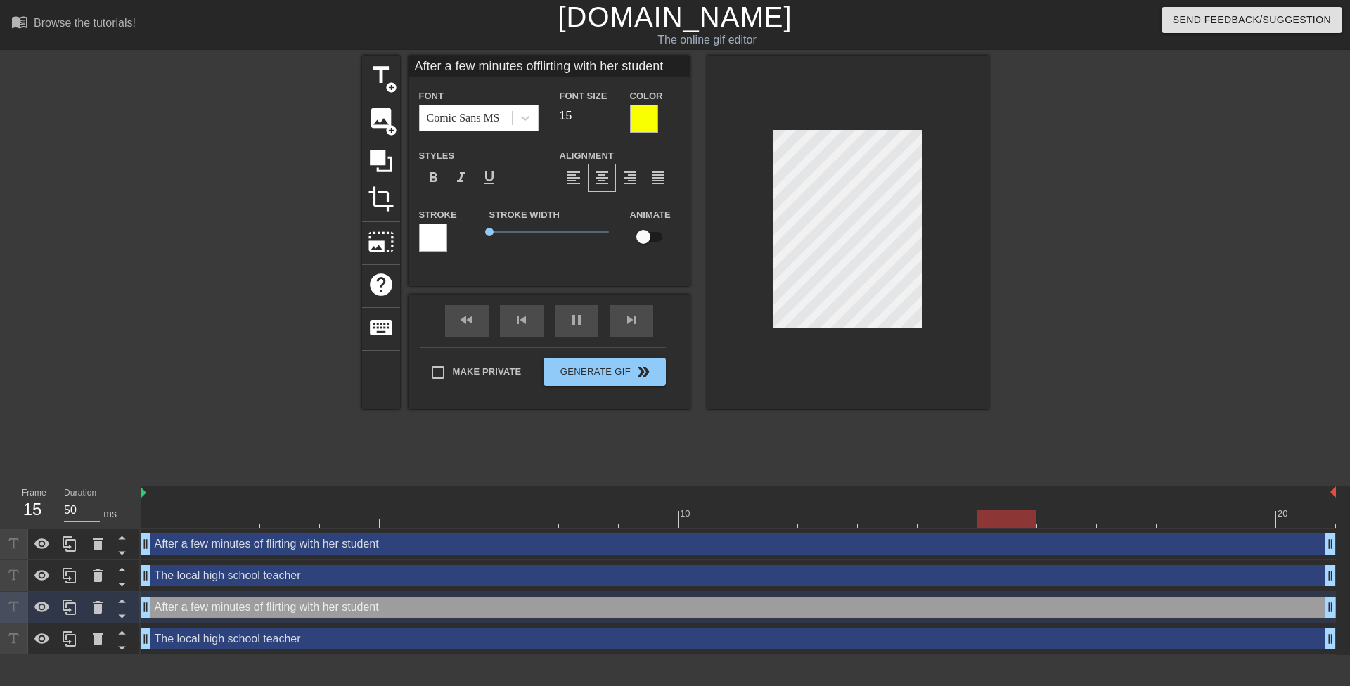
click at [302, 633] on div "The local high school teacher drag_handle drag_handle" at bounding box center [738, 639] width 1195 height 21
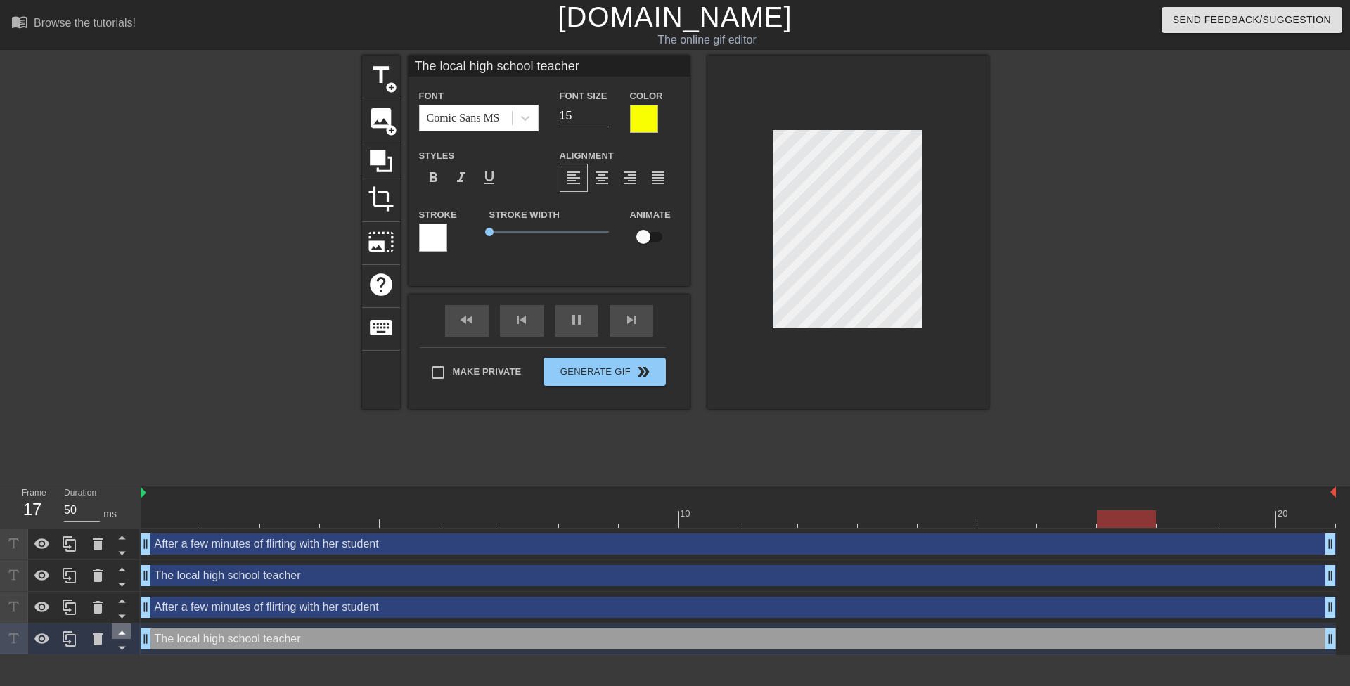
click at [118, 631] on icon at bounding box center [122, 633] width 18 height 18
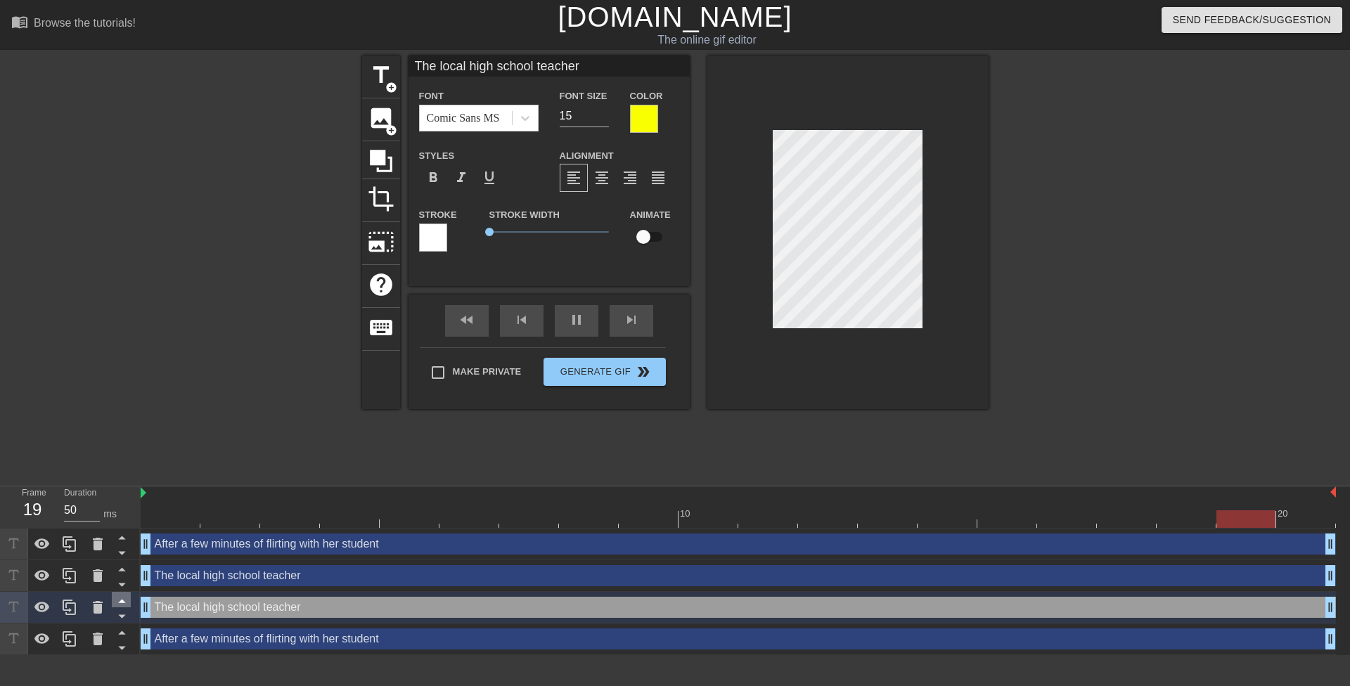
click at [123, 599] on icon at bounding box center [122, 601] width 18 height 18
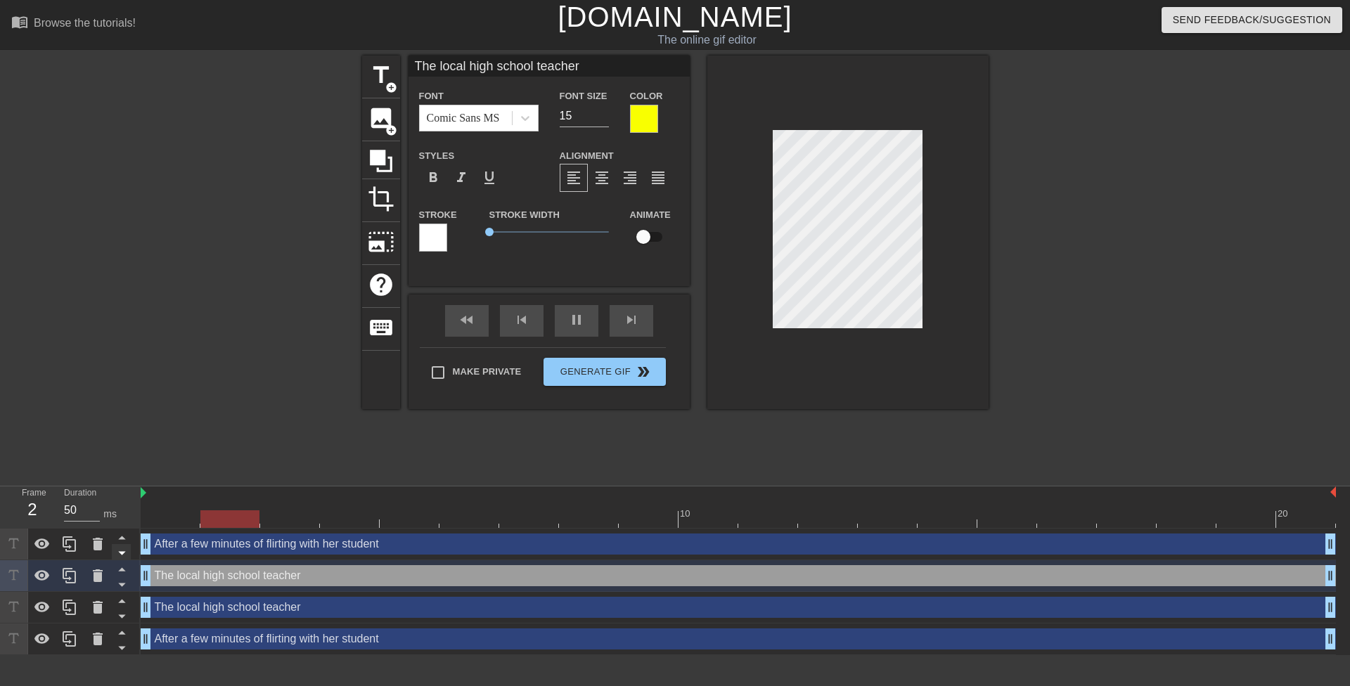
click at [123, 546] on icon at bounding box center [122, 553] width 18 height 18
click at [122, 590] on icon at bounding box center [122, 585] width 18 height 18
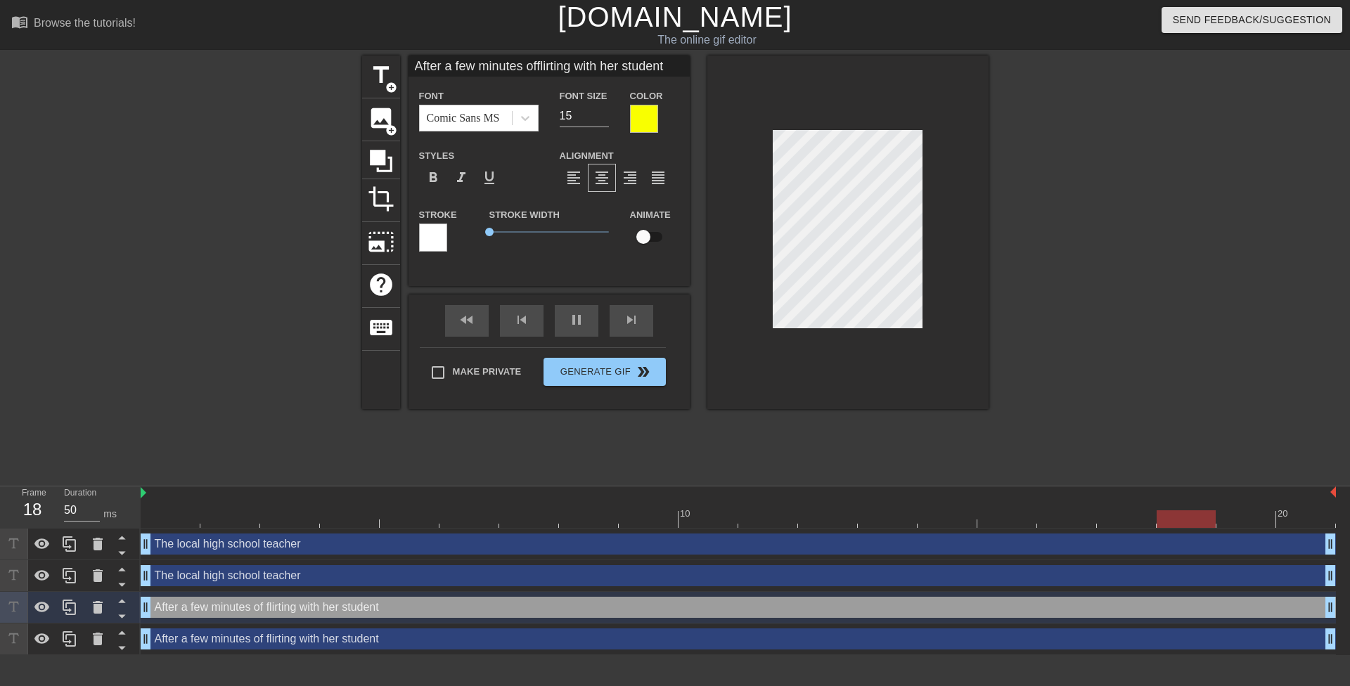
click at [231, 580] on div "The local high school teacher drag_handle drag_handle" at bounding box center [738, 575] width 1195 height 21
type input "The local high school teacher"
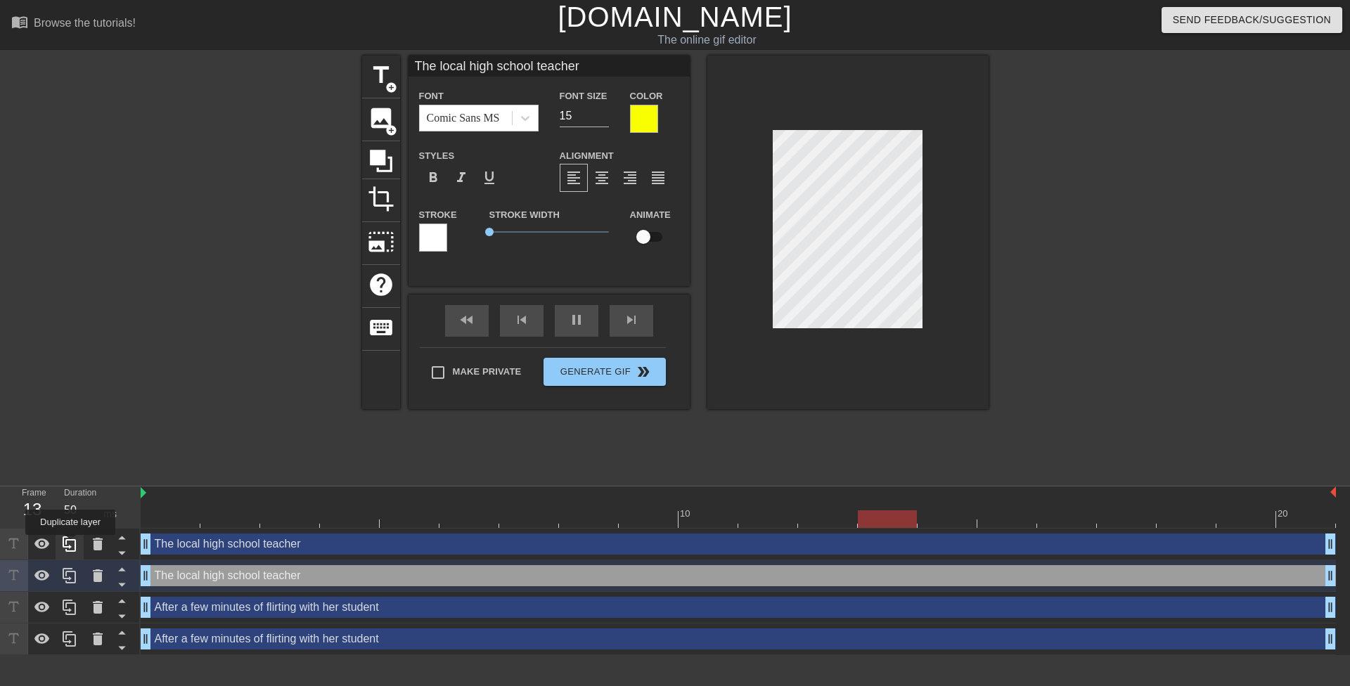
click at [70, 545] on icon at bounding box center [69, 544] width 17 height 17
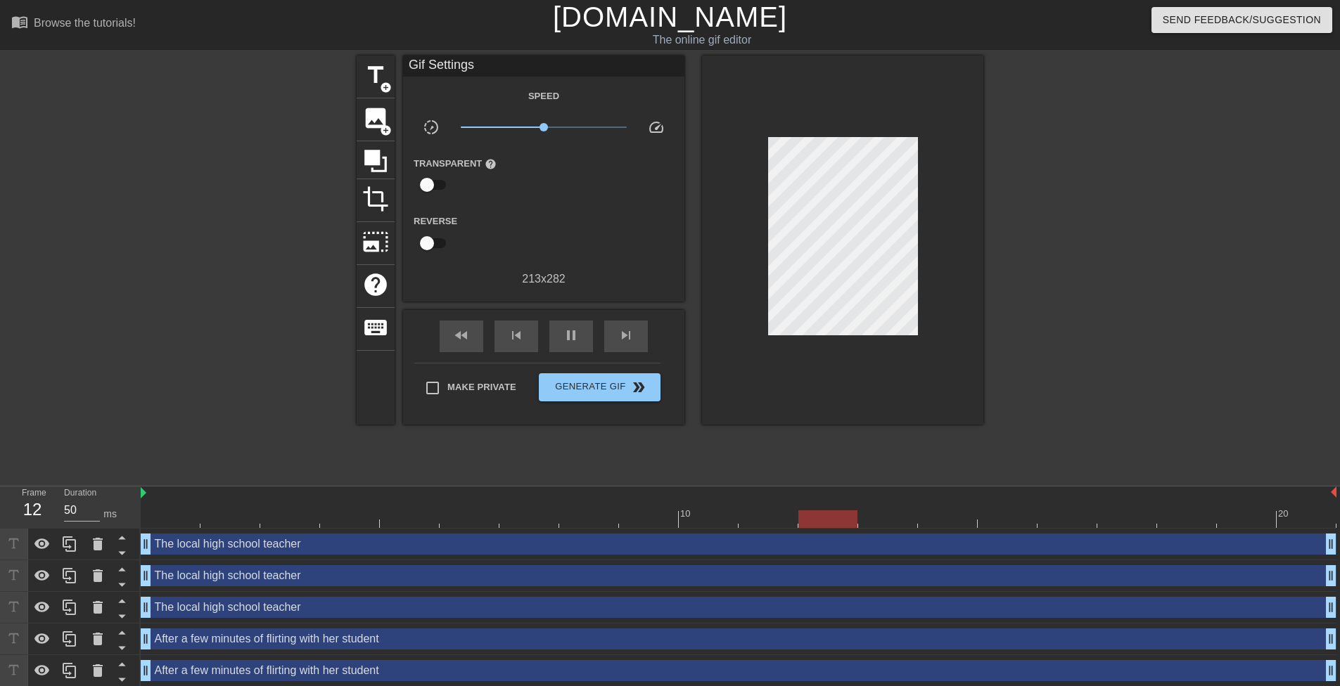
click at [90, 396] on div "title add_circle image add_circle crop photo_size_select_large help keyboard Gi…" at bounding box center [670, 267] width 1340 height 422
click at [577, 373] on button "Generate Gif double_arrow" at bounding box center [600, 387] width 122 height 28
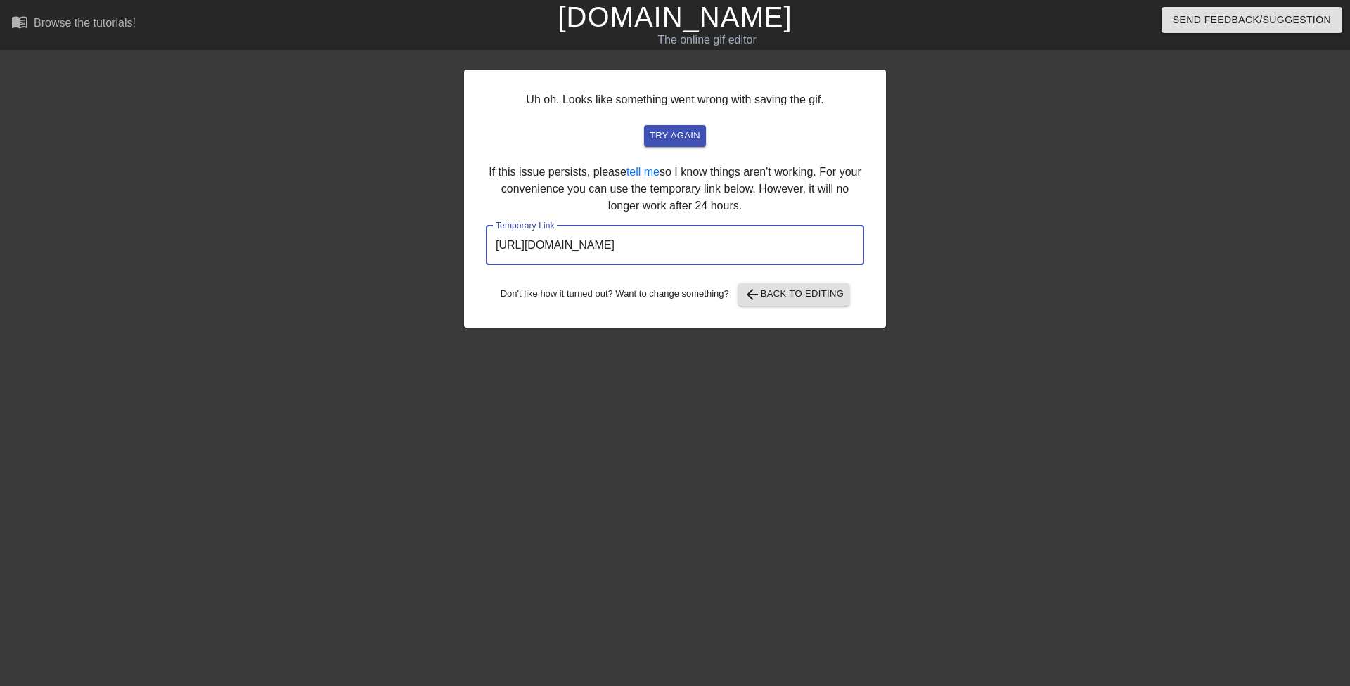
click at [584, 254] on input "https://www.gifntext.com/temp_generations/h2EN4Kxa.gif" at bounding box center [675, 245] width 378 height 39
click at [586, 254] on input "https://www.gifntext.com/temp_generations/h2EN4Kxa.gif" at bounding box center [675, 245] width 378 height 39
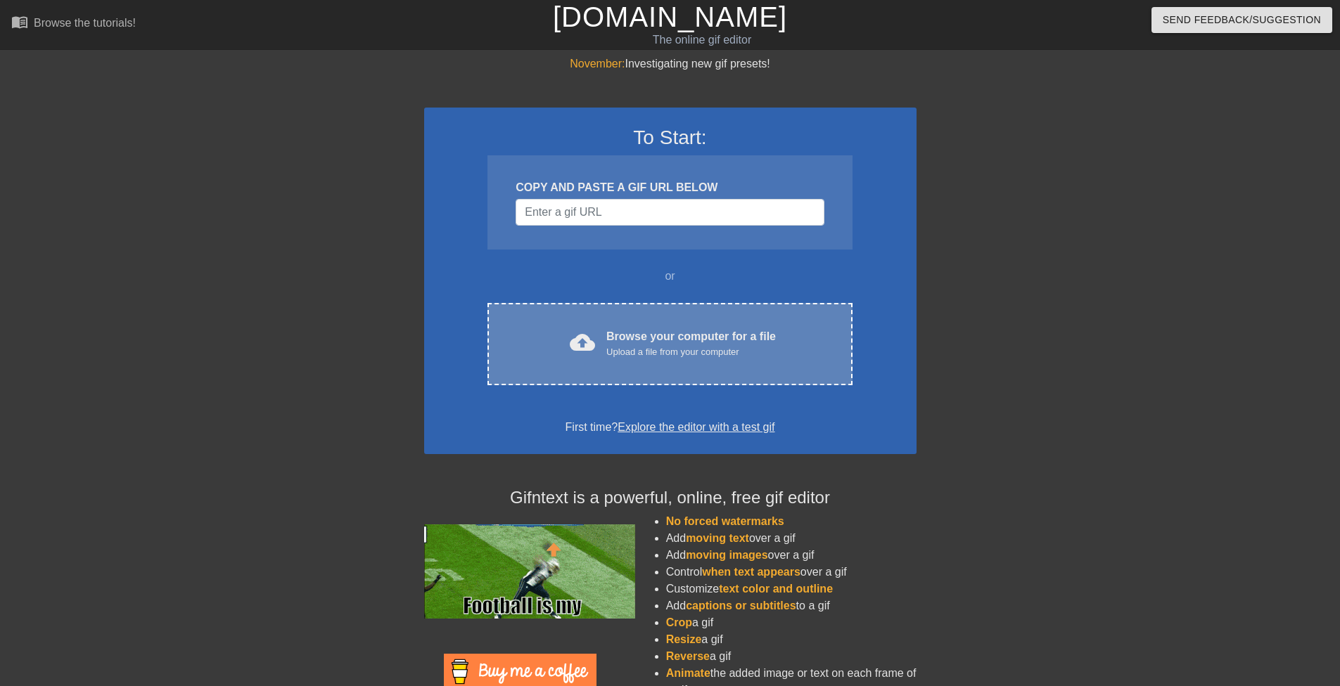
click at [654, 331] on div "Browse your computer for a file Upload a file from your computer" at bounding box center [690, 343] width 169 height 31
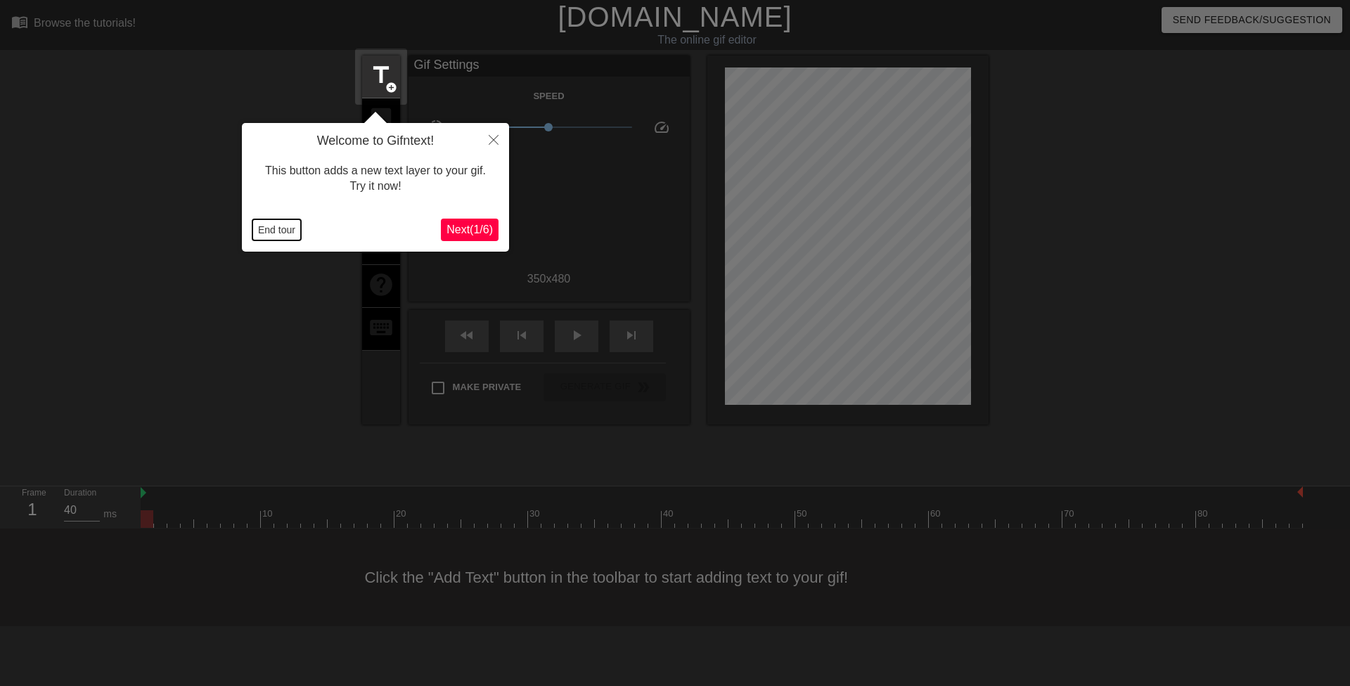
click at [282, 237] on button "End tour" at bounding box center [276, 229] width 49 height 21
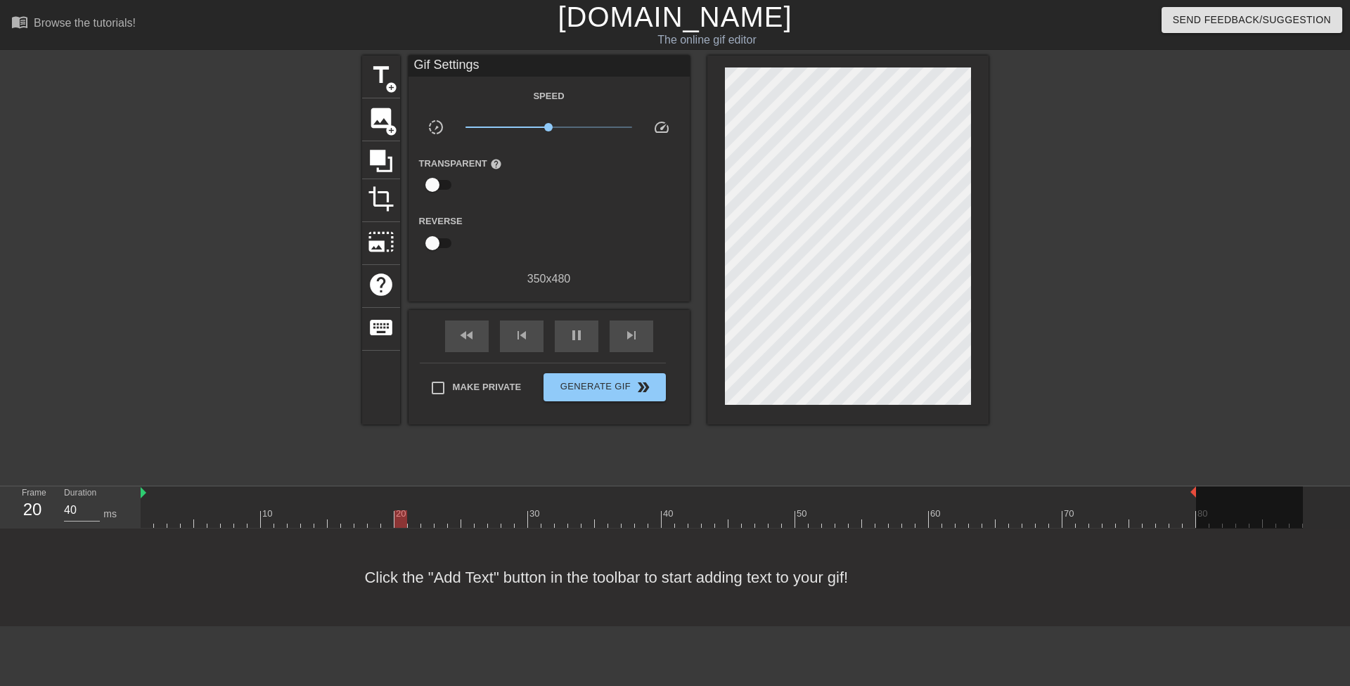
drag, startPoint x: 1302, startPoint y: 492, endPoint x: 1196, endPoint y: 490, distance: 105.5
click at [1196, 490] on div "10 20 30 40 50 60 70 80" at bounding box center [722, 507] width 1162 height 41
drag, startPoint x: 1193, startPoint y: 497, endPoint x: 1174, endPoint y: 494, distance: 19.3
drag, startPoint x: 1180, startPoint y: 491, endPoint x: 1167, endPoint y: 491, distance: 13.4
click at [144, 491] on img at bounding box center [144, 492] width 6 height 11
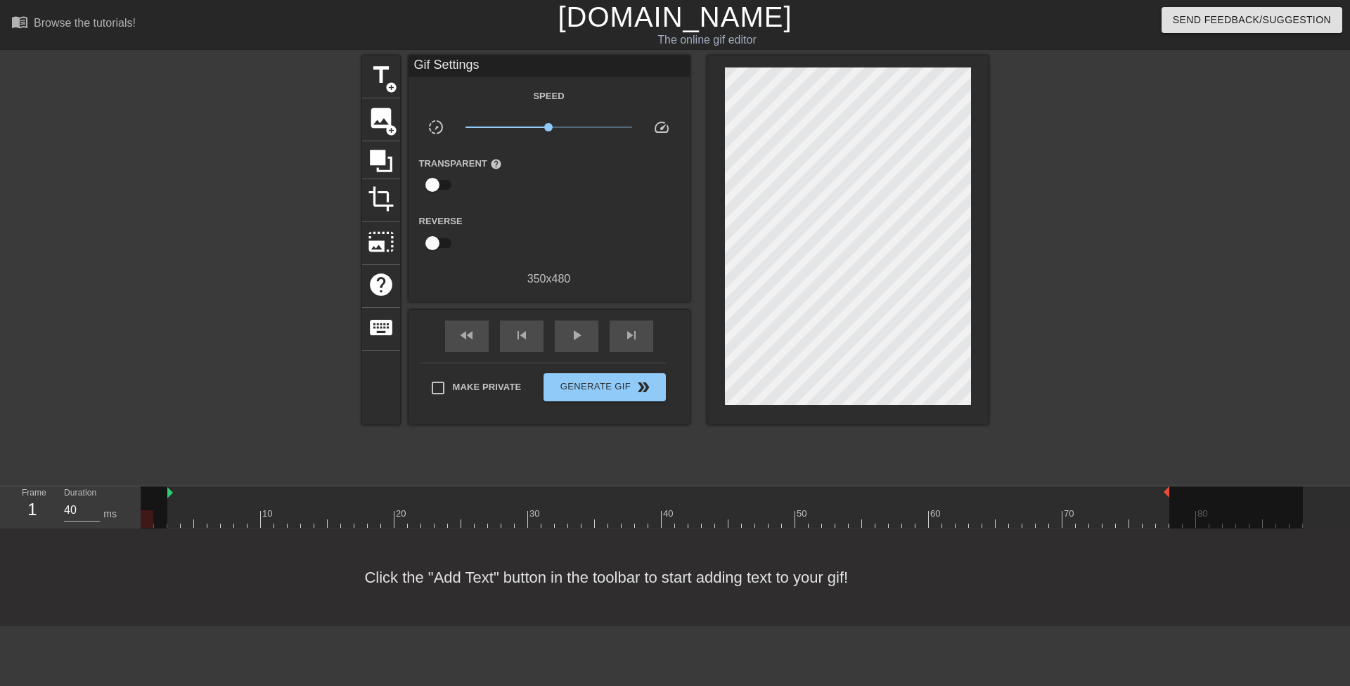
drag, startPoint x: 142, startPoint y: 493, endPoint x: 176, endPoint y: 495, distance: 33.8
click at [176, 495] on div "10 20 30 40 50 60 70 80" at bounding box center [722, 507] width 1162 height 41
drag, startPoint x: 182, startPoint y: 491, endPoint x: 194, endPoint y: 492, distance: 12.0
click at [381, 80] on span "title" at bounding box center [381, 75] width 27 height 27
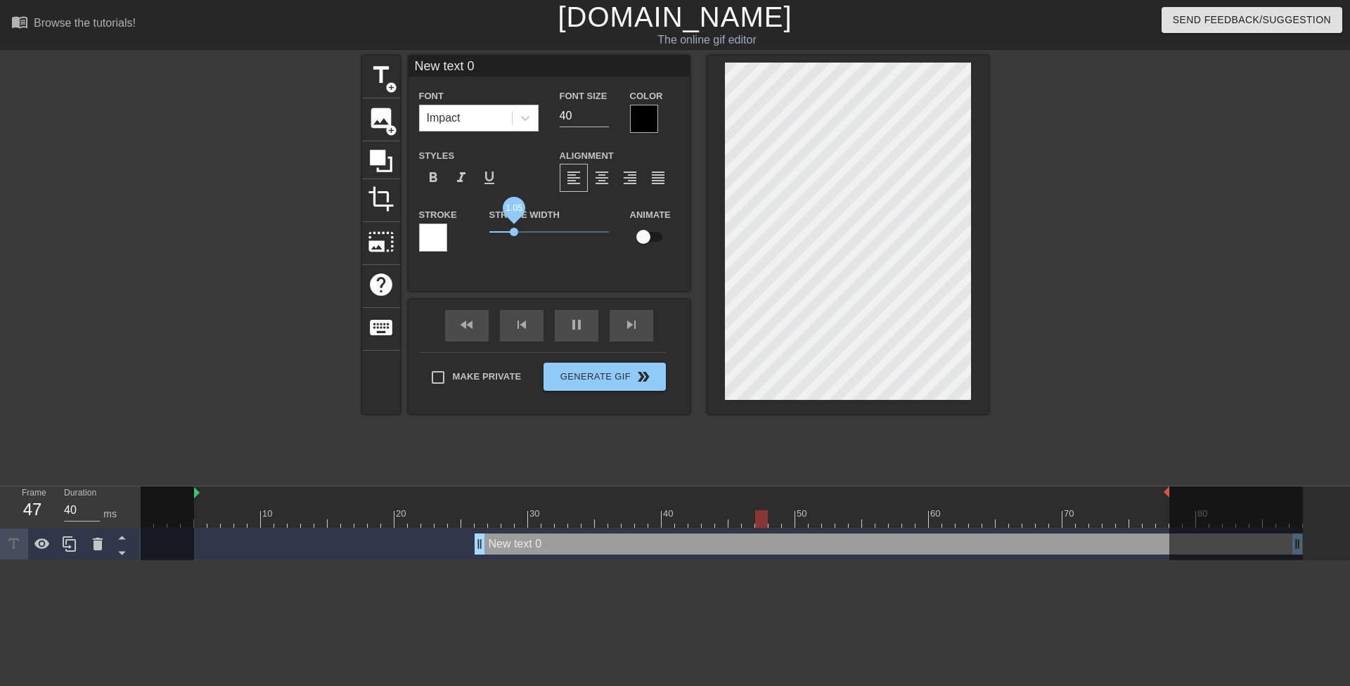
drag, startPoint x: 514, startPoint y: 229, endPoint x: 444, endPoint y: 205, distance: 74.5
click at [444, 219] on div "Stroke Stroke Width 1.05 Animate" at bounding box center [549, 235] width 281 height 58
drag, startPoint x: 576, startPoint y: 115, endPoint x: 538, endPoint y: 122, distance: 38.6
click at [543, 122] on div "Font Impact Font Size 40 Color" at bounding box center [549, 110] width 281 height 46
click at [527, 114] on icon at bounding box center [525, 118] width 14 height 14
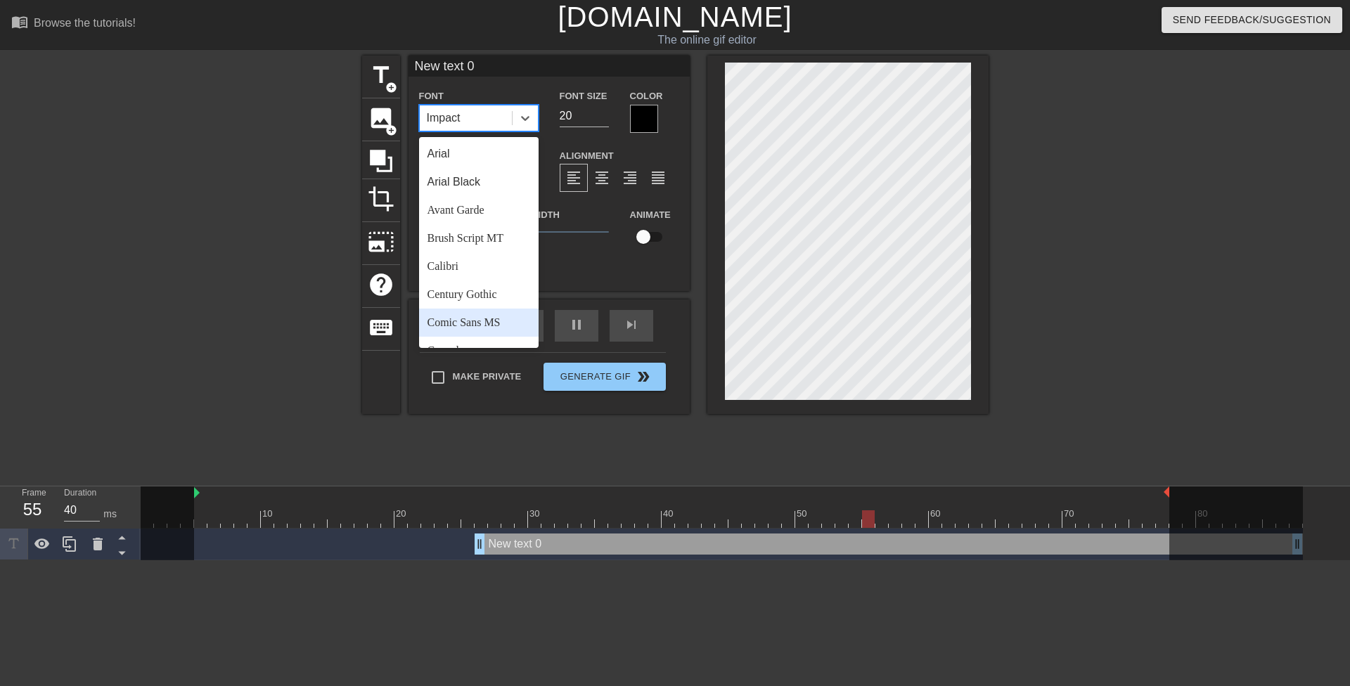
click at [489, 325] on div "Comic Sans MS" at bounding box center [479, 323] width 120 height 28
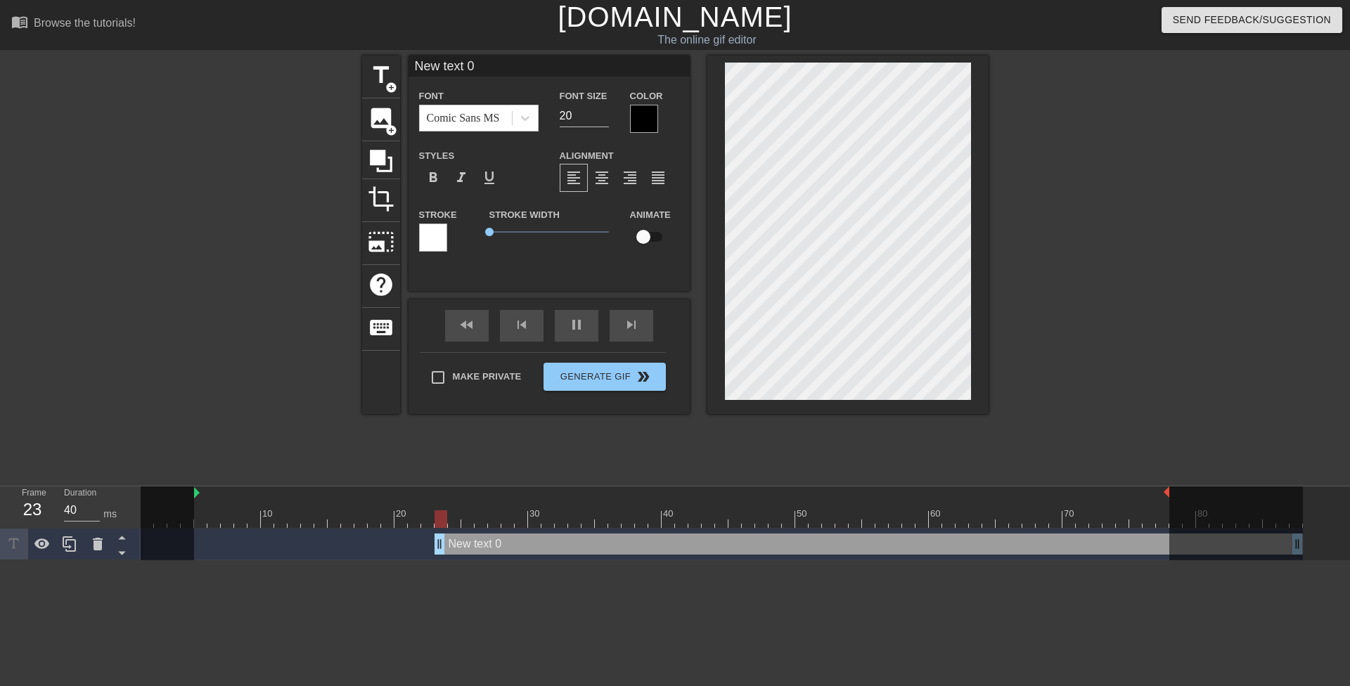
drag, startPoint x: 473, startPoint y: 541, endPoint x: 64, endPoint y: 495, distance: 411.8
click at [67, 496] on div "Frame 23 Duration 40 ms 10 20 30 40 50 60 70 80 New text 0 drag_handle drag_han…" at bounding box center [675, 524] width 1350 height 74
click at [148, 541] on div at bounding box center [167, 525] width 53 height 77
drag, startPoint x: 240, startPoint y: 547, endPoint x: 342, endPoint y: 550, distance: 102.0
click at [342, 550] on div "New text 0 drag_handle drag_handle" at bounding box center [722, 544] width 1162 height 21
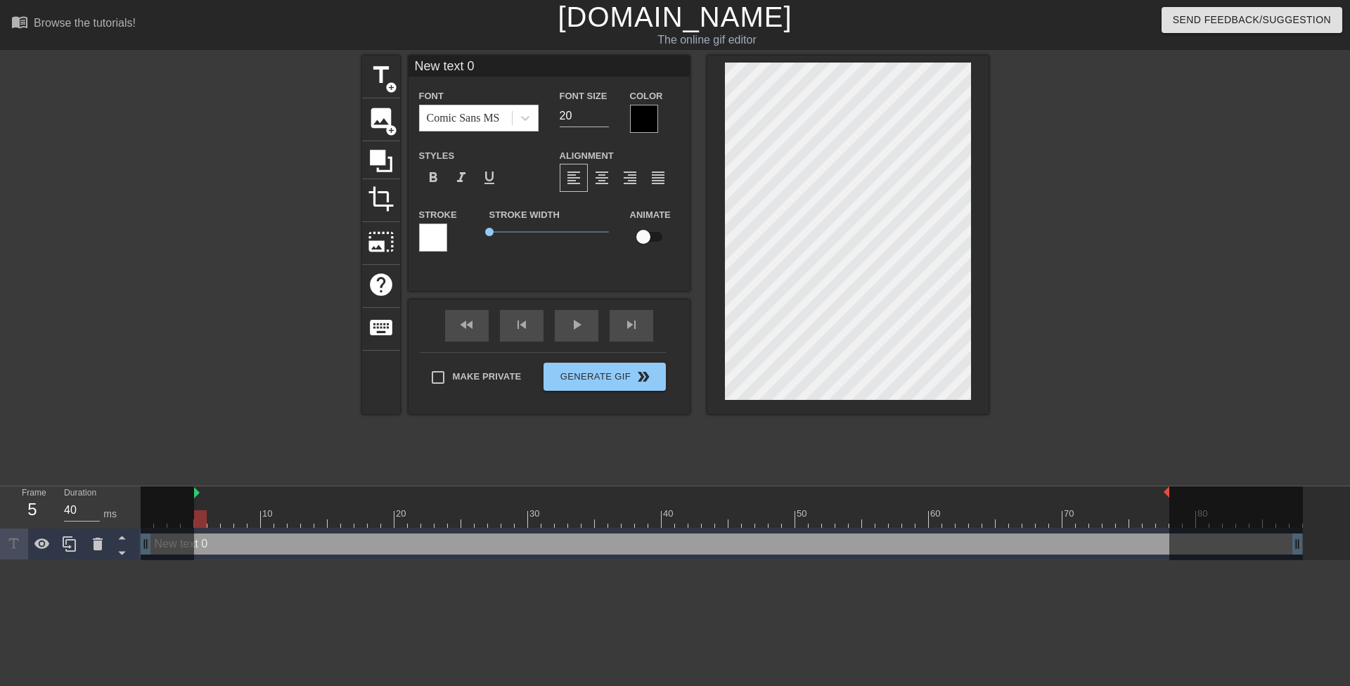
drag, startPoint x: 296, startPoint y: 548, endPoint x: 364, endPoint y: 554, distance: 68.5
click at [364, 554] on div "New text 0 drag_handle drag_handle" at bounding box center [722, 544] width 1162 height 21
click at [271, 549] on div "New text 0 drag_handle drag_handle" at bounding box center [722, 544] width 1162 height 21
click at [274, 553] on div "New text 0 drag_handle drag_handle" at bounding box center [722, 544] width 1162 height 21
click at [544, 120] on div "Font Comic Sans MS Font Size 20 Color" at bounding box center [549, 110] width 281 height 46
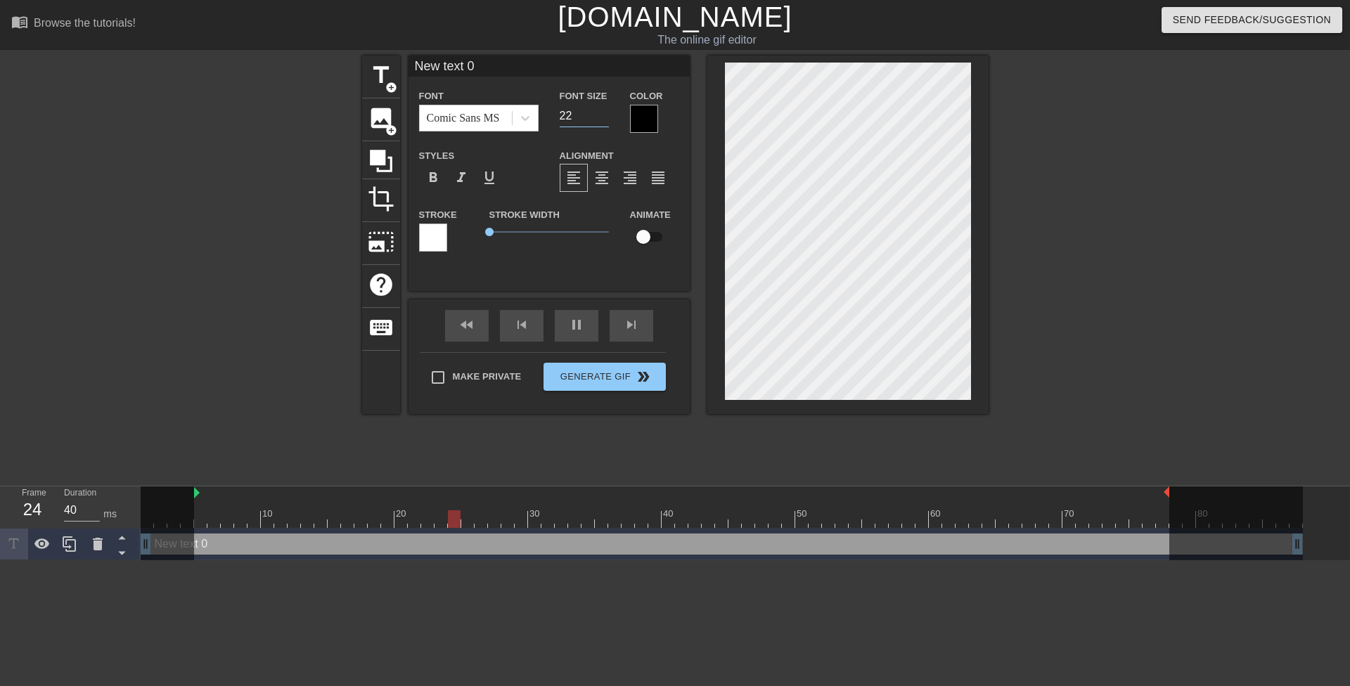
type input "22"
click at [648, 121] on div at bounding box center [644, 119] width 28 height 28
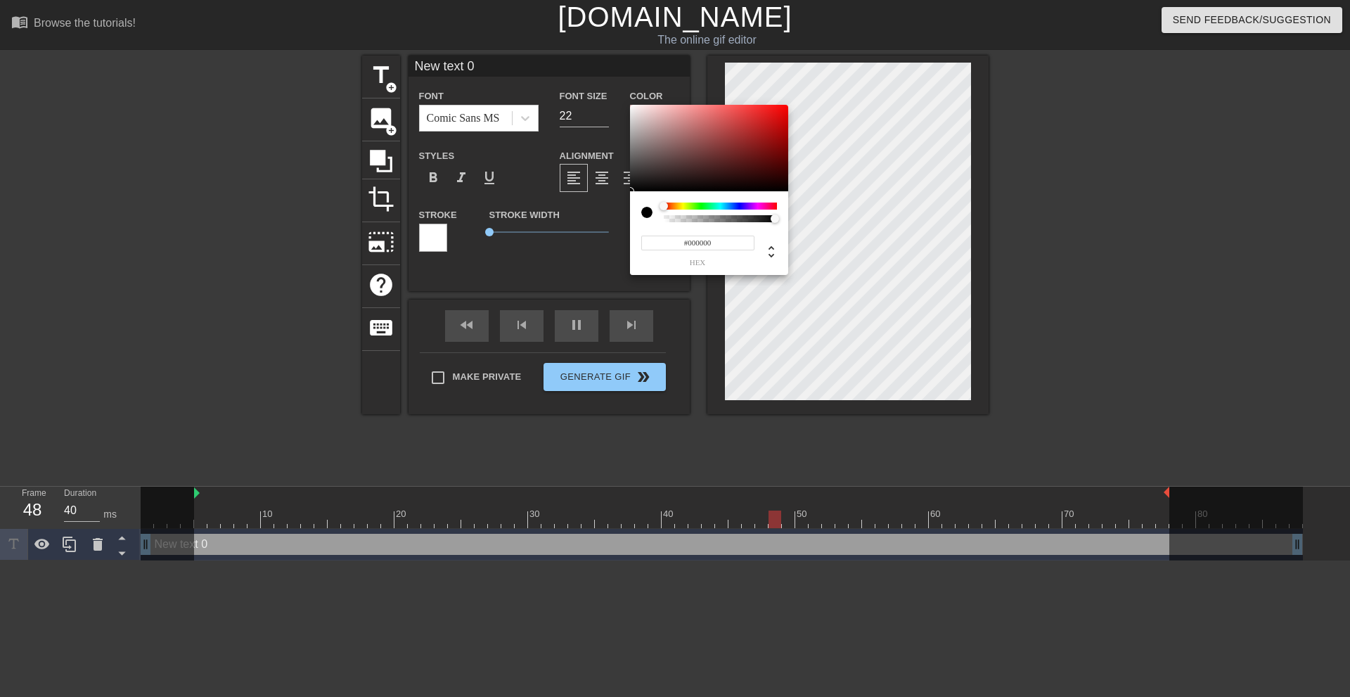
click at [679, 205] on div at bounding box center [720, 206] width 113 height 7
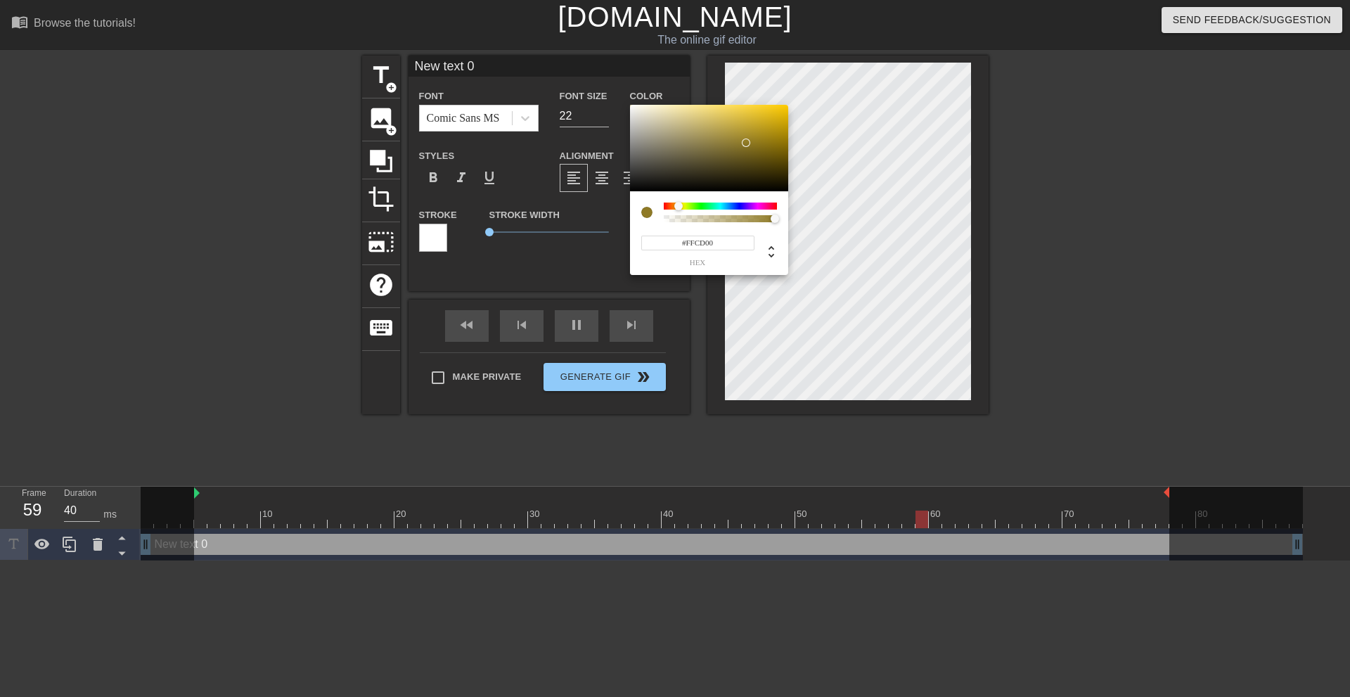
drag, startPoint x: 766, startPoint y: 131, endPoint x: 856, endPoint y: 86, distance: 100.0
click at [857, 83] on div "#FFCD00 hex" at bounding box center [675, 348] width 1350 height 697
type input "#F9FF00"
click at [683, 204] on div at bounding box center [687, 207] width 8 height 8
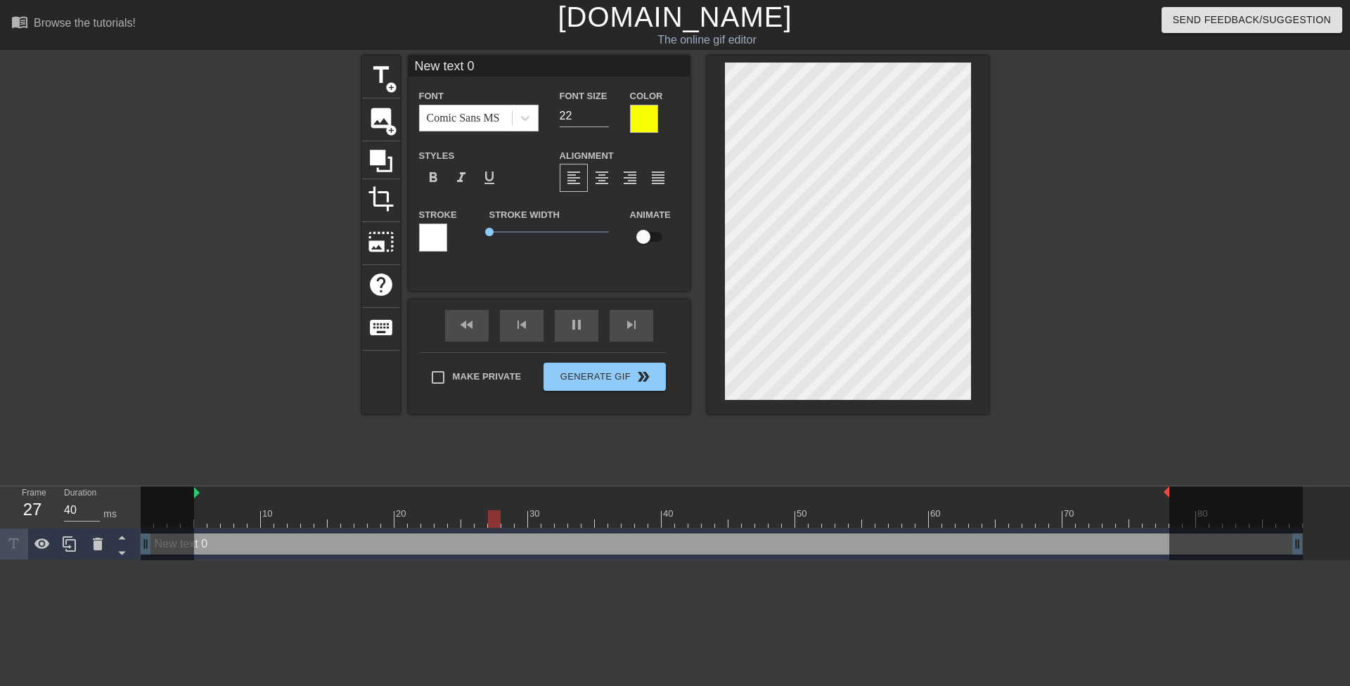
scroll to position [2, 1]
type input "L"
type textarea "L"
type input "Le"
type textarea "Le"
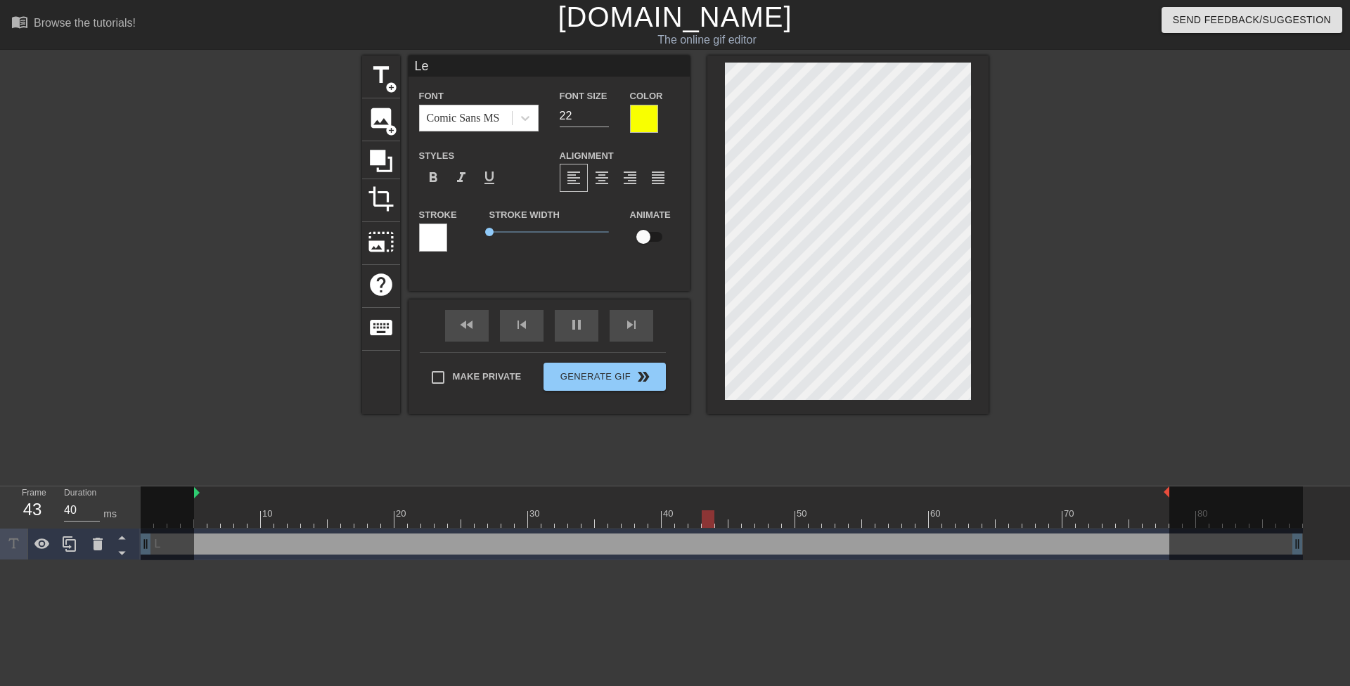
type input "Let"
type textarea "Let"
type input "Let'"
type textarea "Let'"
type input "Let's"
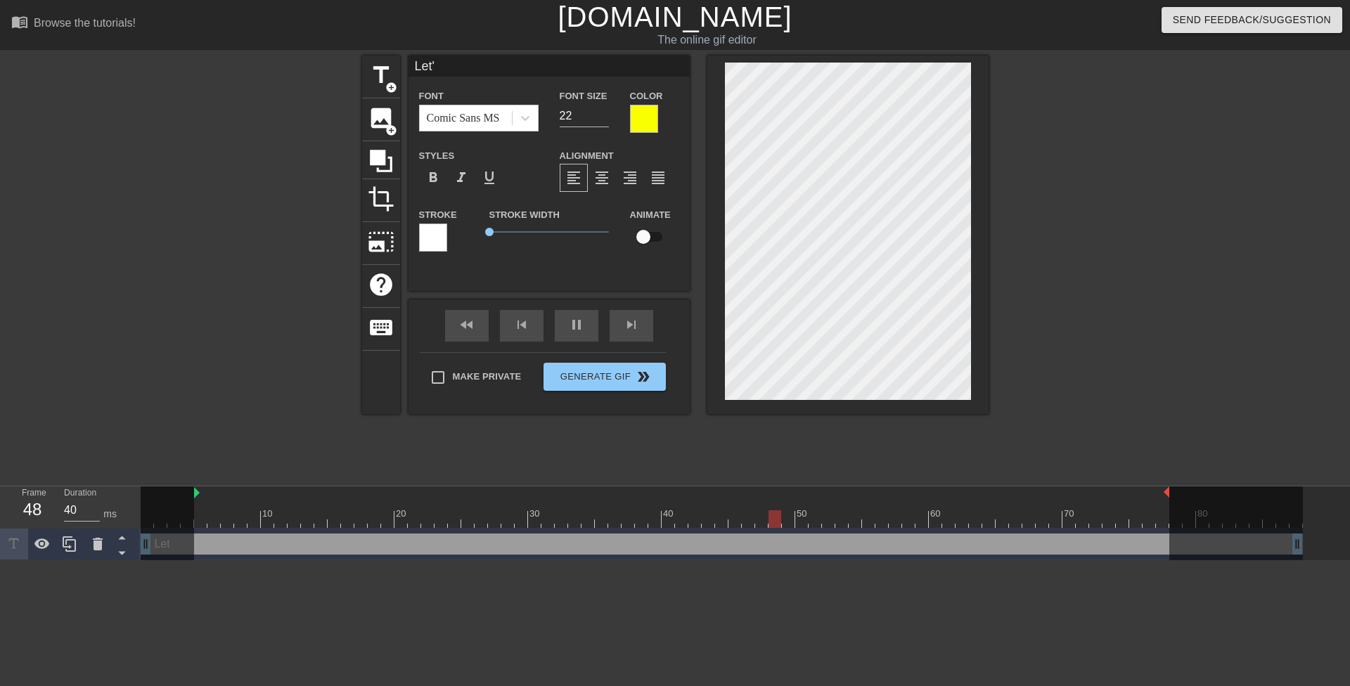
type textarea "Let's"
type input "Let's"
type textarea "Let's"
type input "Let's m"
type textarea "Let's m"
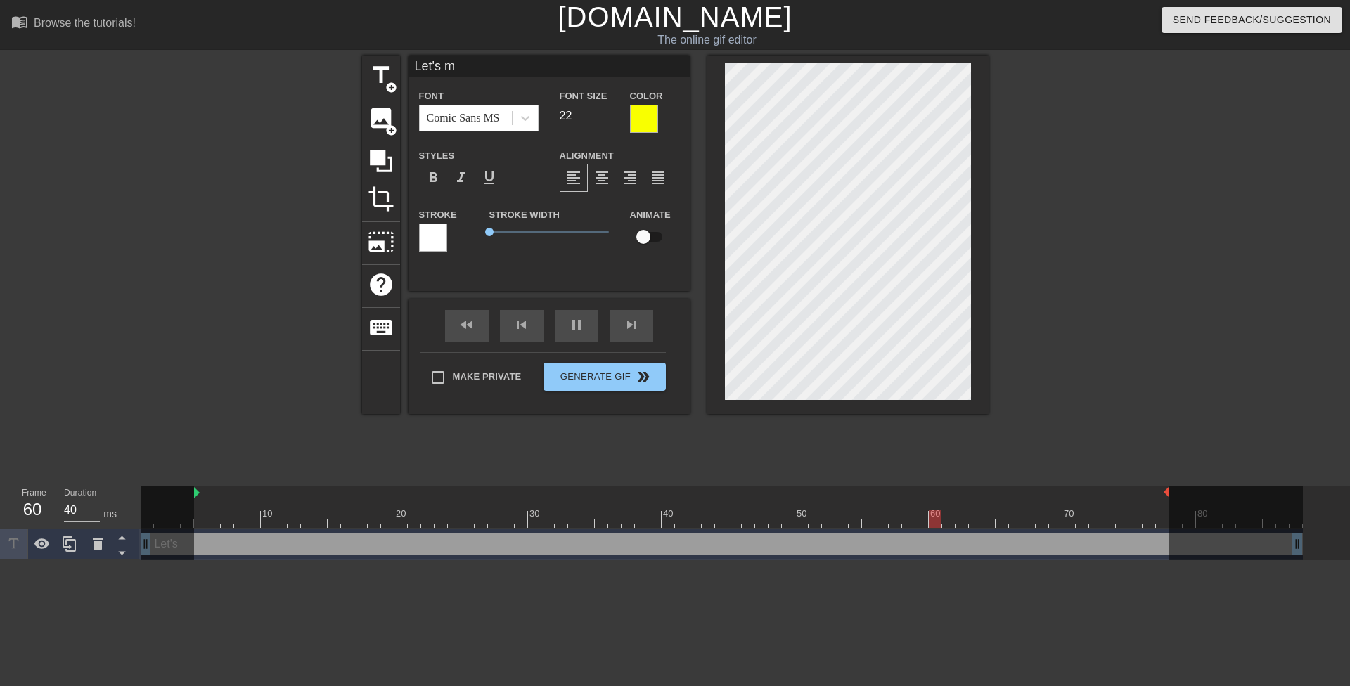
type input "Let's ma"
type textarea "Let's ma"
type input "Let's mak"
type textarea "Let's mak"
type input "Let's make"
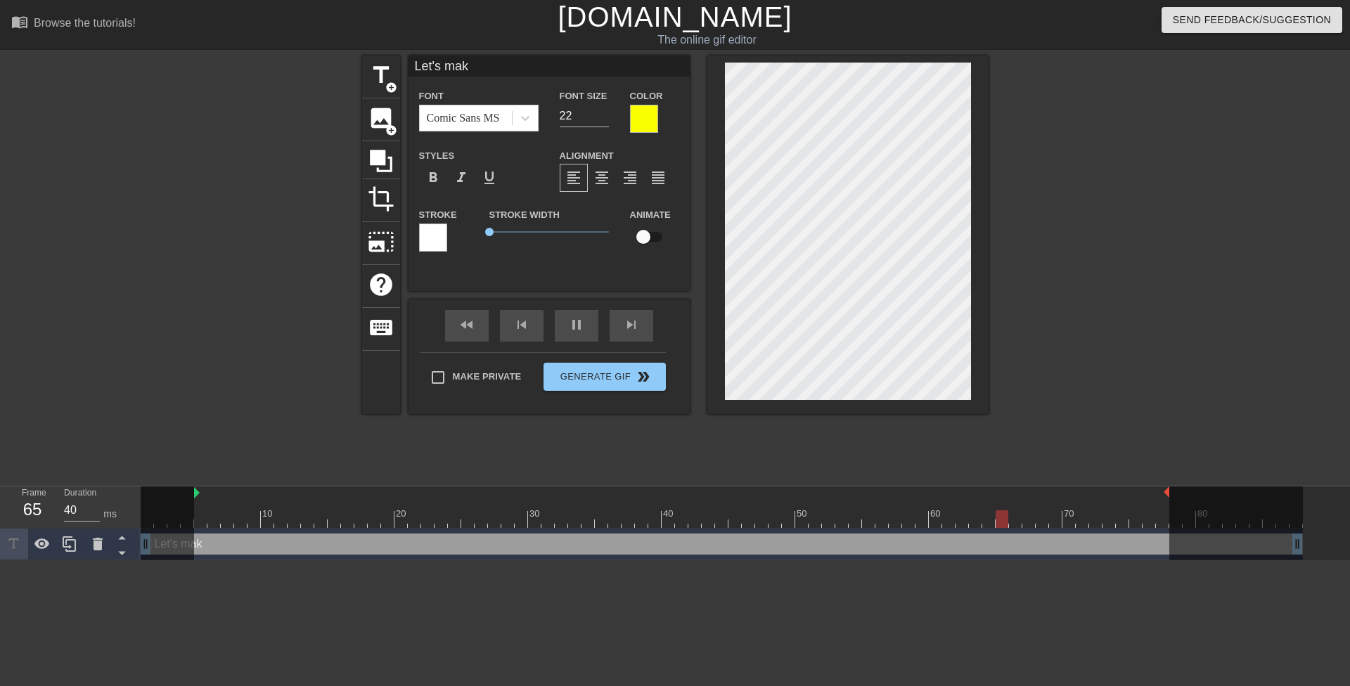
type textarea "Let's make"
type input "Let's make"
type textarea "Let's make"
type input "Let's make t"
type textarea "Let's make t"
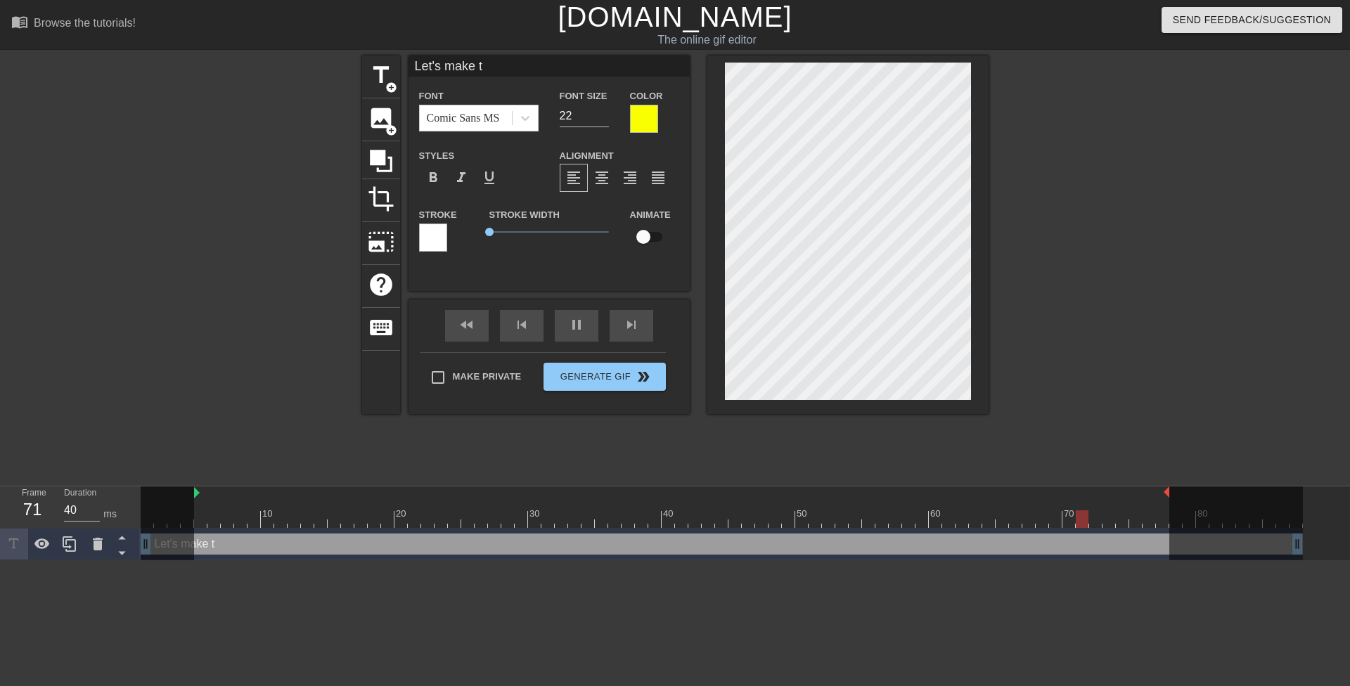
type input "Let's make th"
type textarea "Let's make th"
type input "Let's make thi"
type textarea "Let's make thi"
type input "Let's make this"
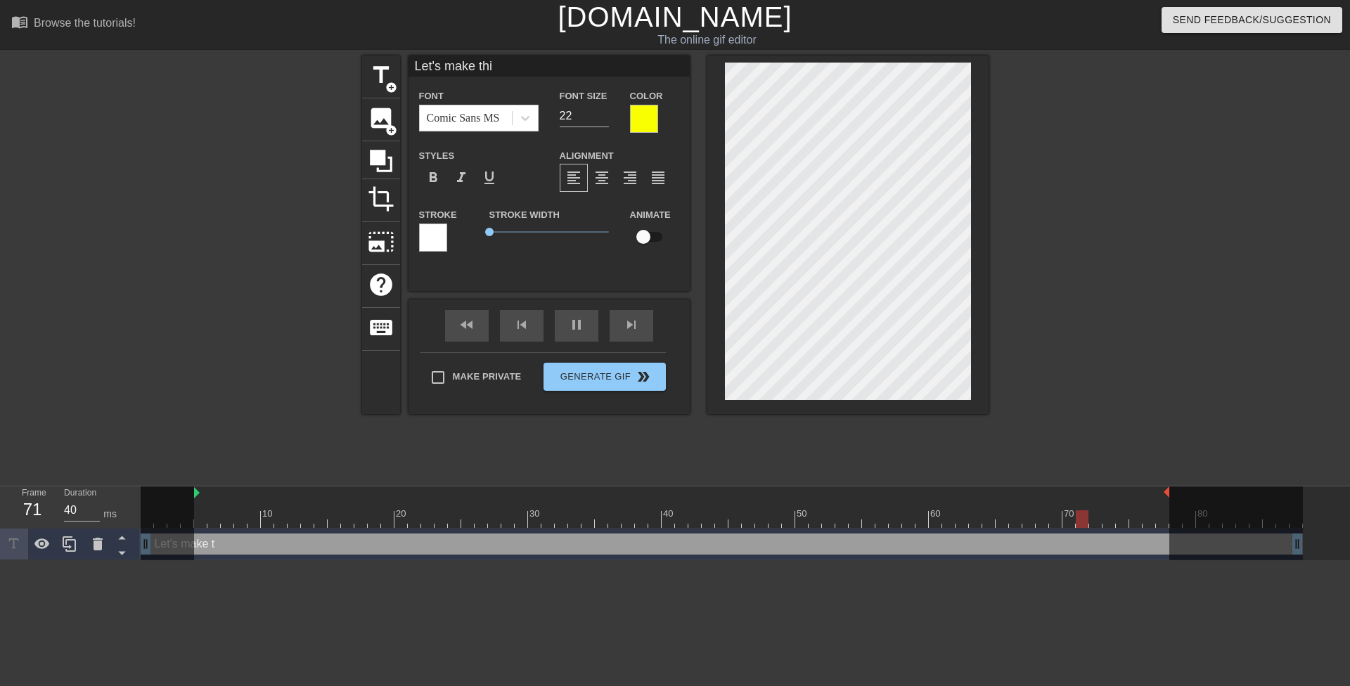
type textarea "Let's make this"
type input "Let's make this"
type textarea "Let's make this"
type input "Let's make this q"
type textarea "Let's make this q"
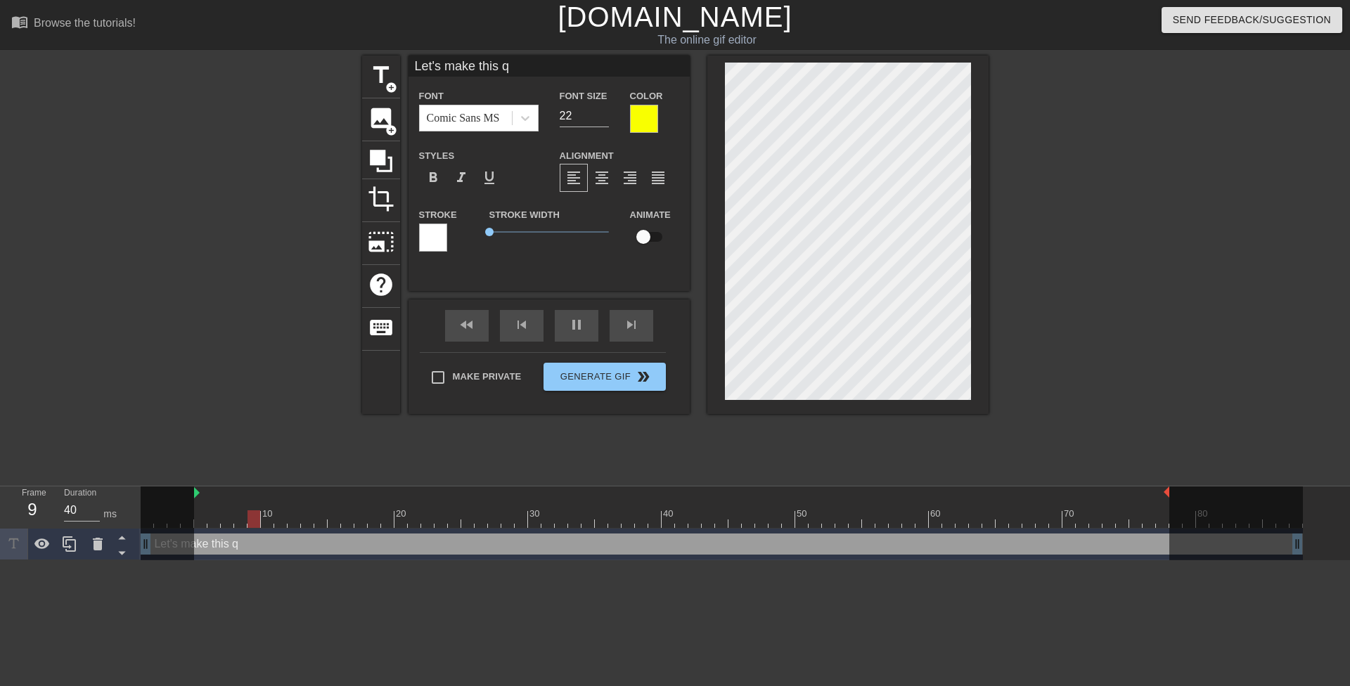
type input "Let's make this qu"
type textarea "Let's make this qu"
type input "Let's make this qui"
type textarea "Let's make this qui"
type input "Let's make this quit"
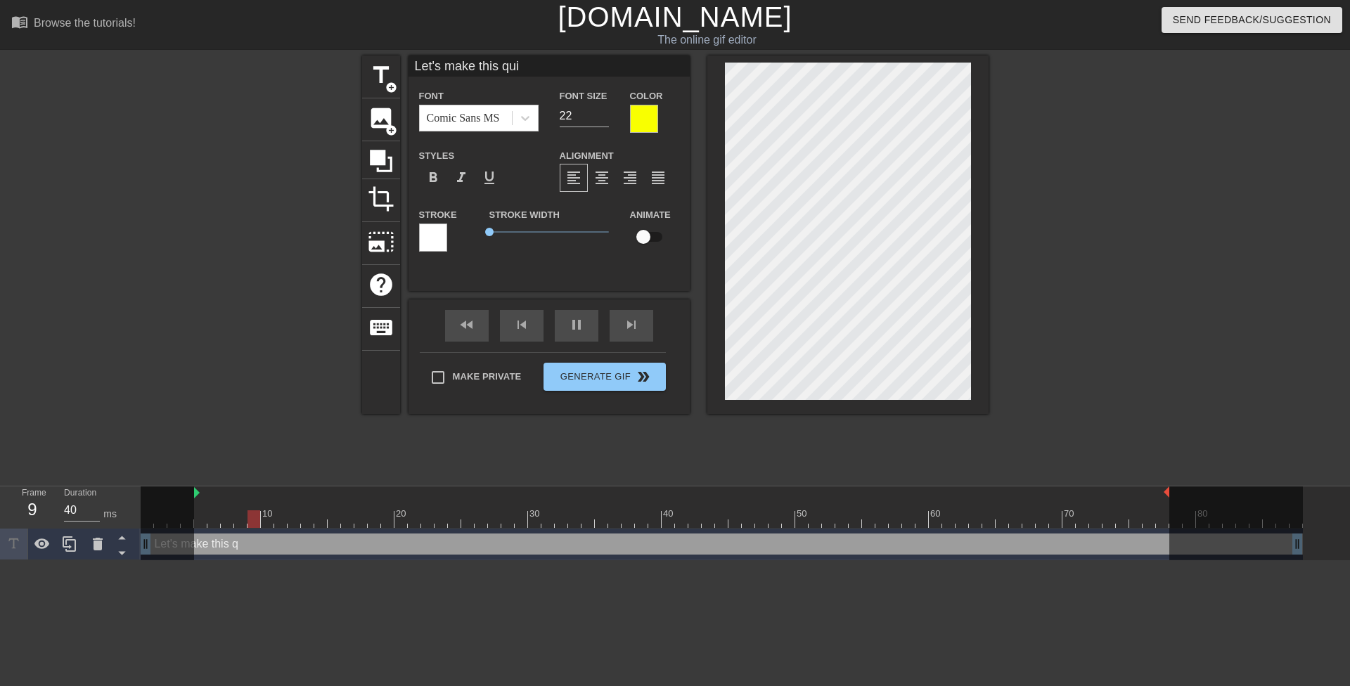
type textarea "Let's make this quit"
type input "Let's make this qui"
type textarea "Let's make this qui"
type input "Let's make this quic"
type textarea "Let's make this quic"
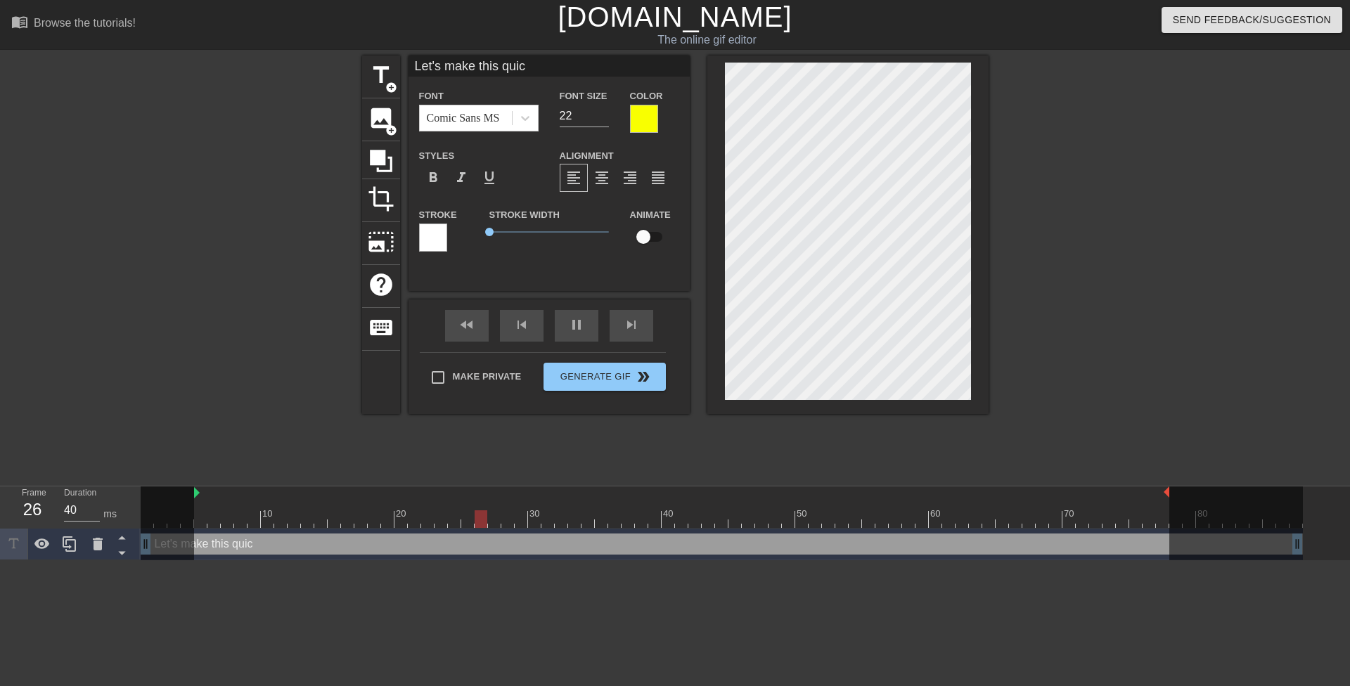
type input "Let's make this quick"
type textarea "Let's make this quick"
type input "Let's make this quick."
type textarea "Let's make this quick."
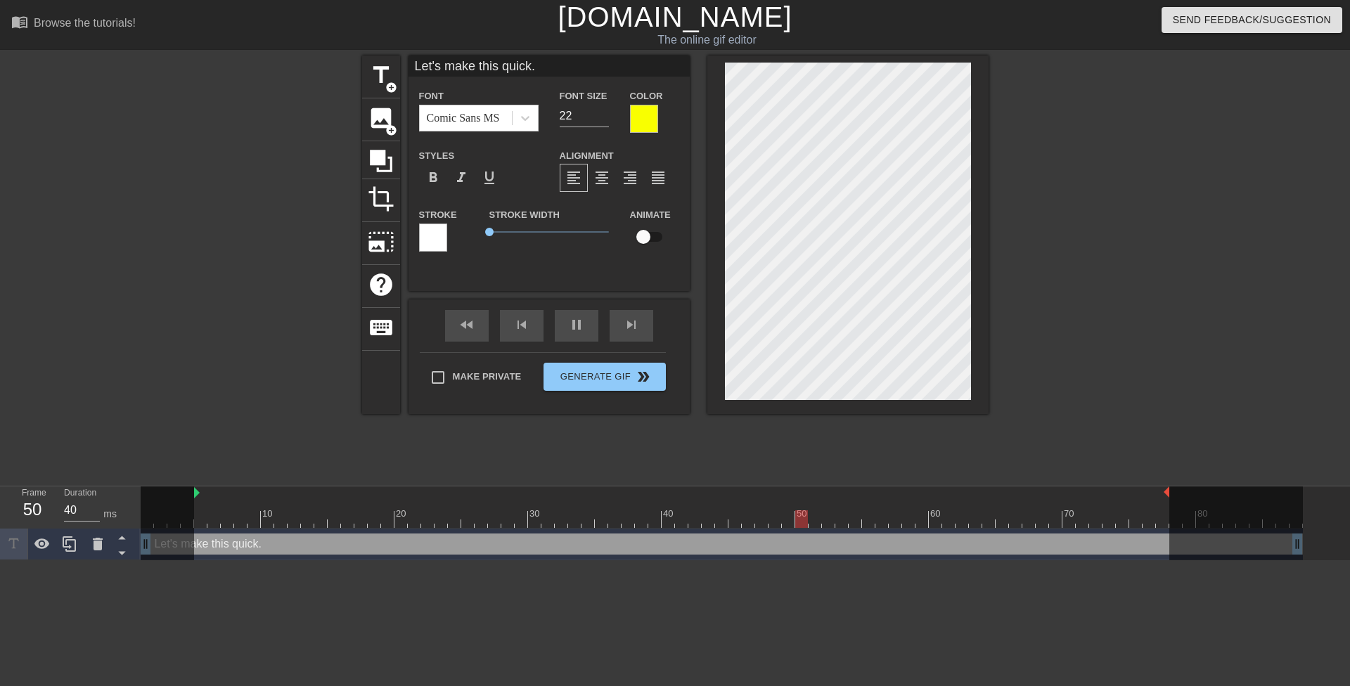
type input "Let's make this quick."
type textarea "Let's make this quick."
paste textarea "your mother will be back home any minute."
type input "Let's make this quick.your mother will be back home any minute."
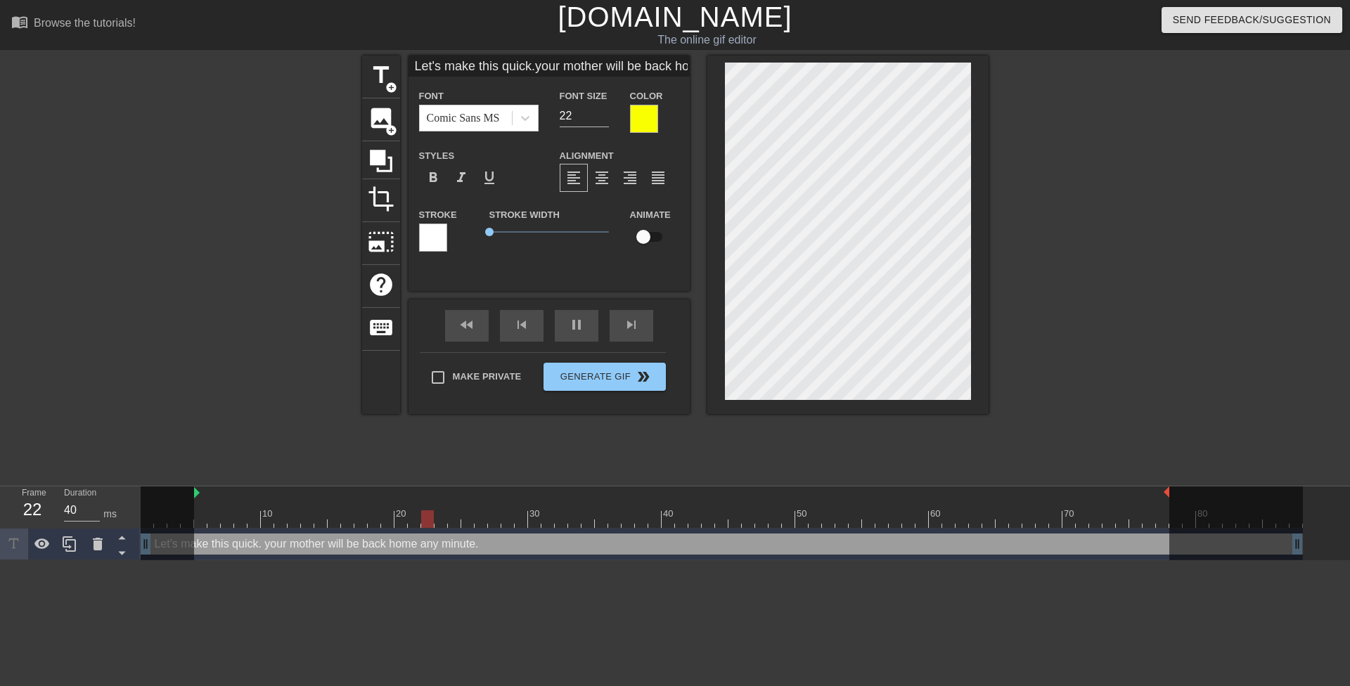
type textarea "Let's make this quick. your mother will be back home any minute."
type input "Let's make this quick.your mother will beback home any minute."
type textarea "Let's make this quick. your mother will beback home any minute."
type input "Let's make this quick.your mother will beback home any minute."
type textarea "Let's make this quick. your mother will be back home any minute."
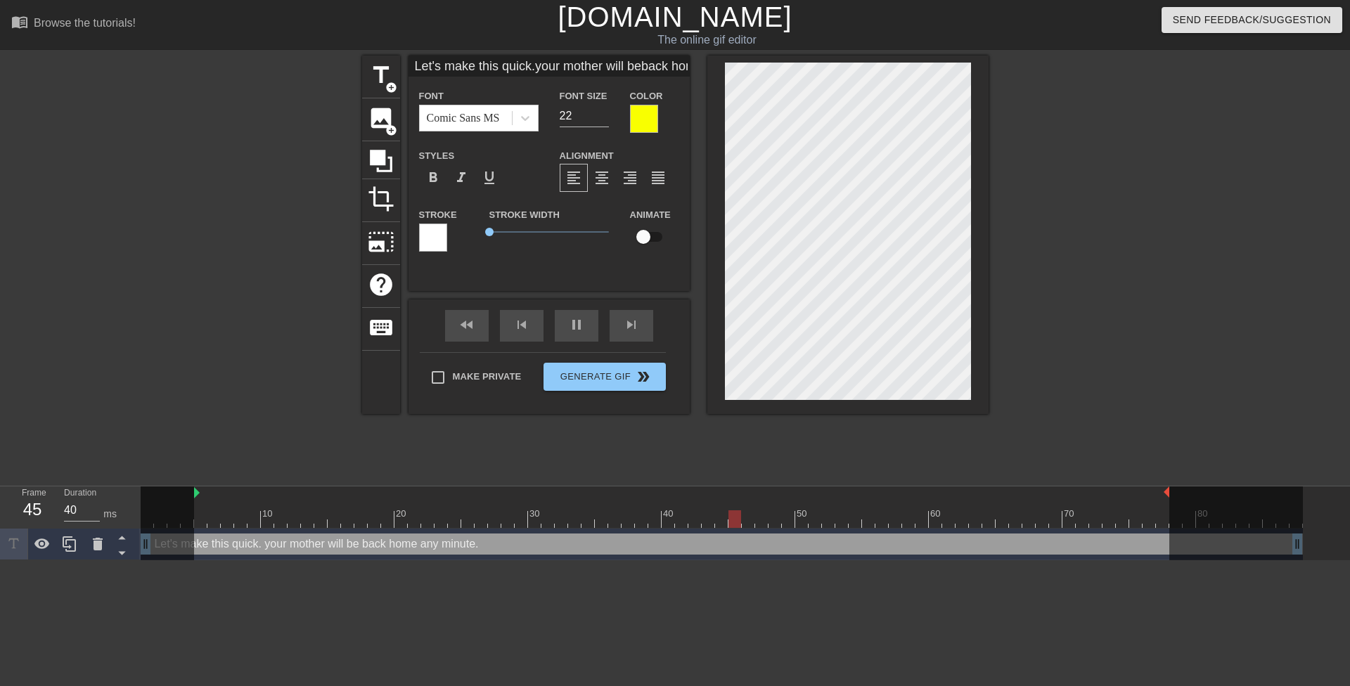
scroll to position [4, 2]
click at [1114, 250] on div at bounding box center [1111, 267] width 211 height 422
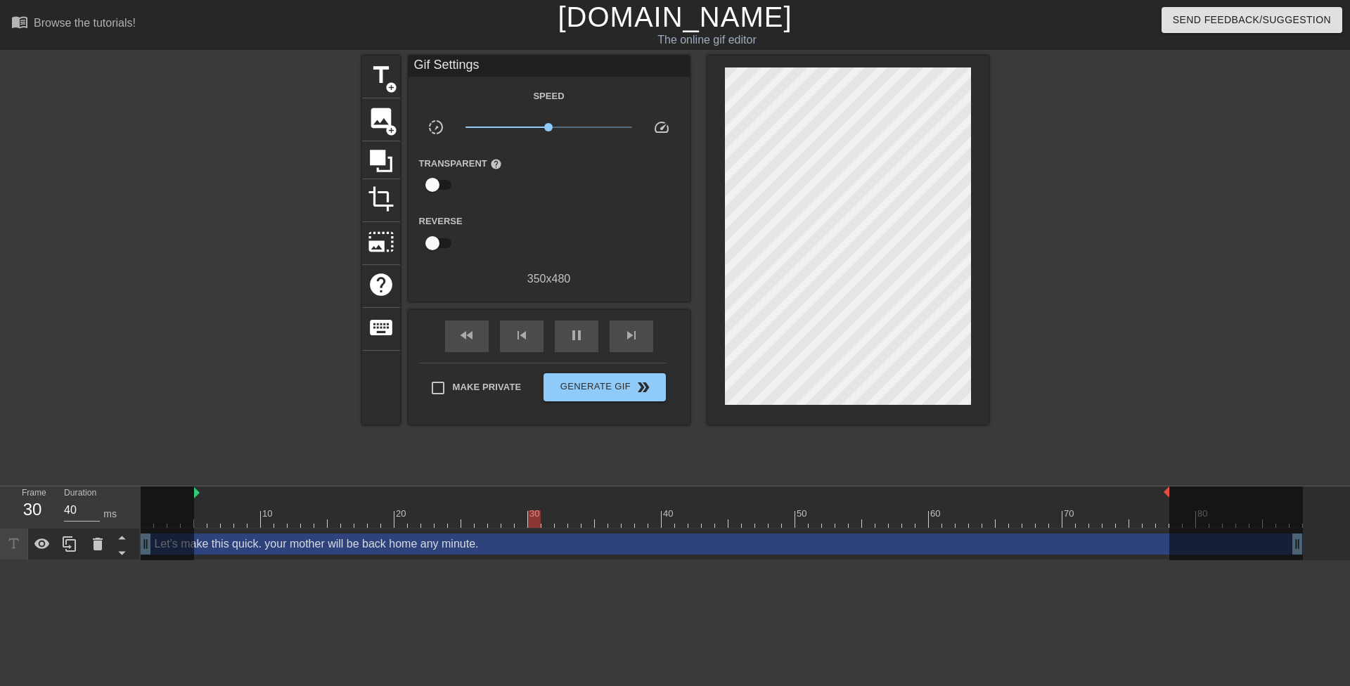
click at [993, 228] on div "title add_circle image add_circle crop photo_size_select_large help keyboard Gi…" at bounding box center [675, 267] width 1350 height 422
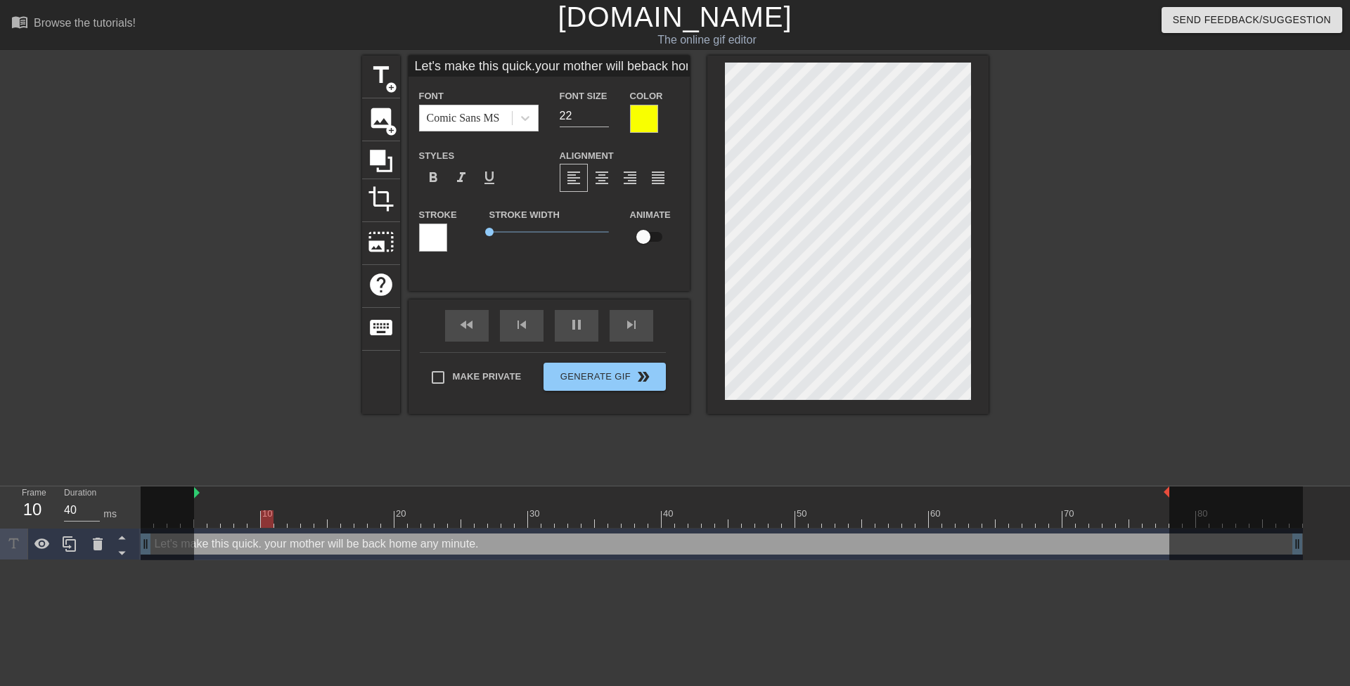
type input "Let's makethis quick.your mother will beback home any minute."
type textarea "Let's make this quick. your mother will be back home any minute."
type input "Let's makethis quick.your mother will beback home any minute."
type textarea "Let's make this quick. your mother will be back home any minute."
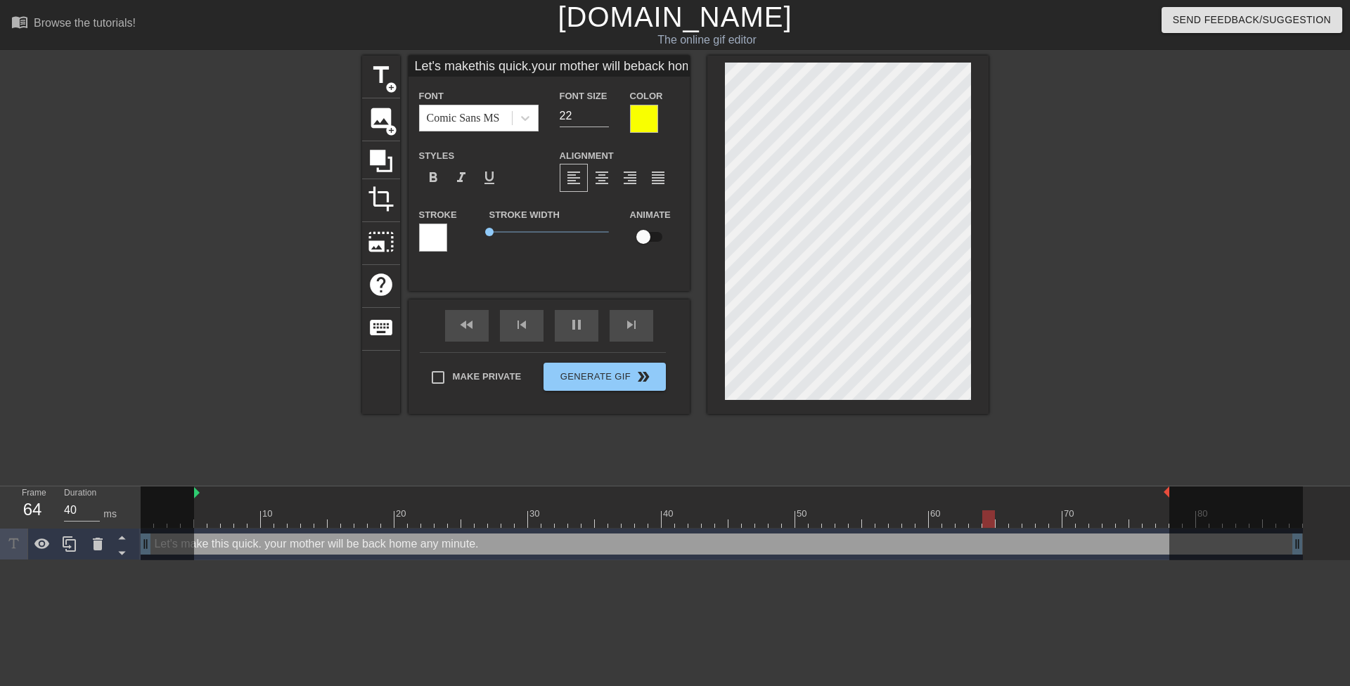
scroll to position [3, 2]
type input "Wquick.your mother will beback home any minute."
type textarea "Wquick. your mother will be back home any minute."
type input "Wequick.your mother will beback home any minute."
type textarea "Wequick. your mother will be back home any minute."
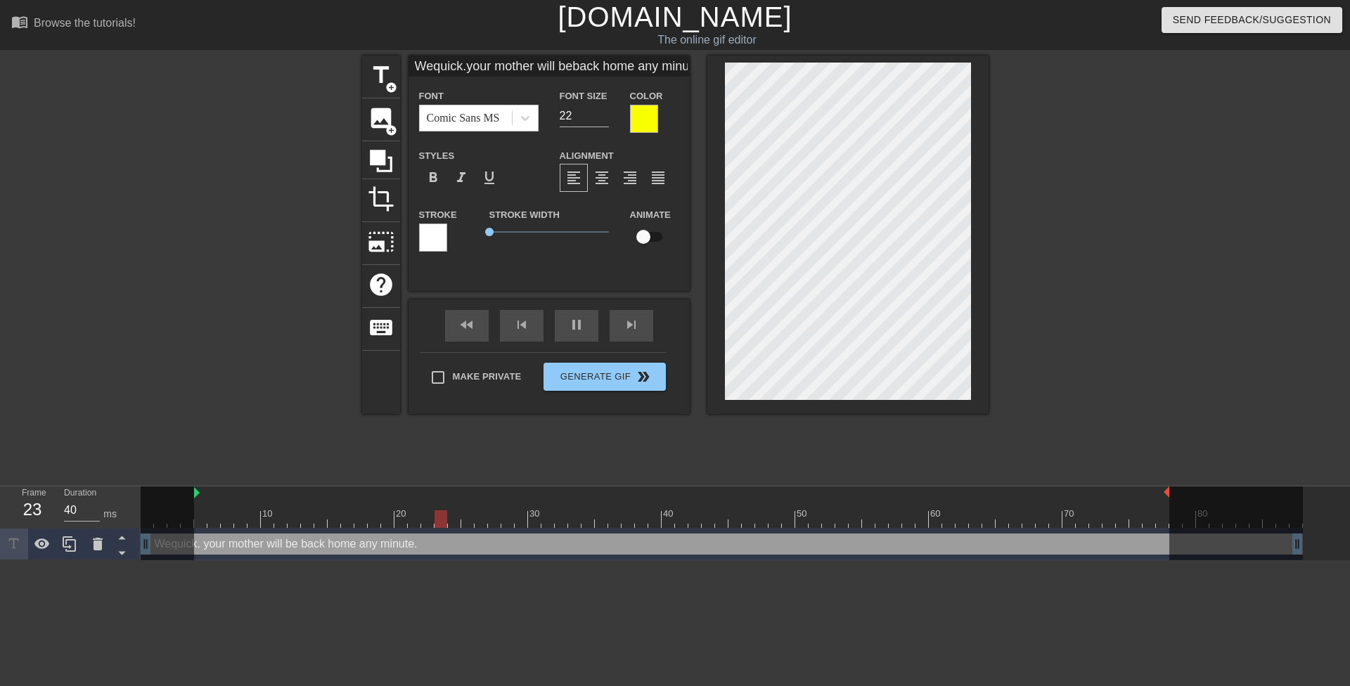
type input "We quick.your mother will beback home any minute."
type textarea "We quick. your mother will be back home any minute."
type input "We hquick.your mother will beback home any minute."
type textarea "We hquick. your mother will be back home any minute."
type input "We haquick.your mother will beback home any minute."
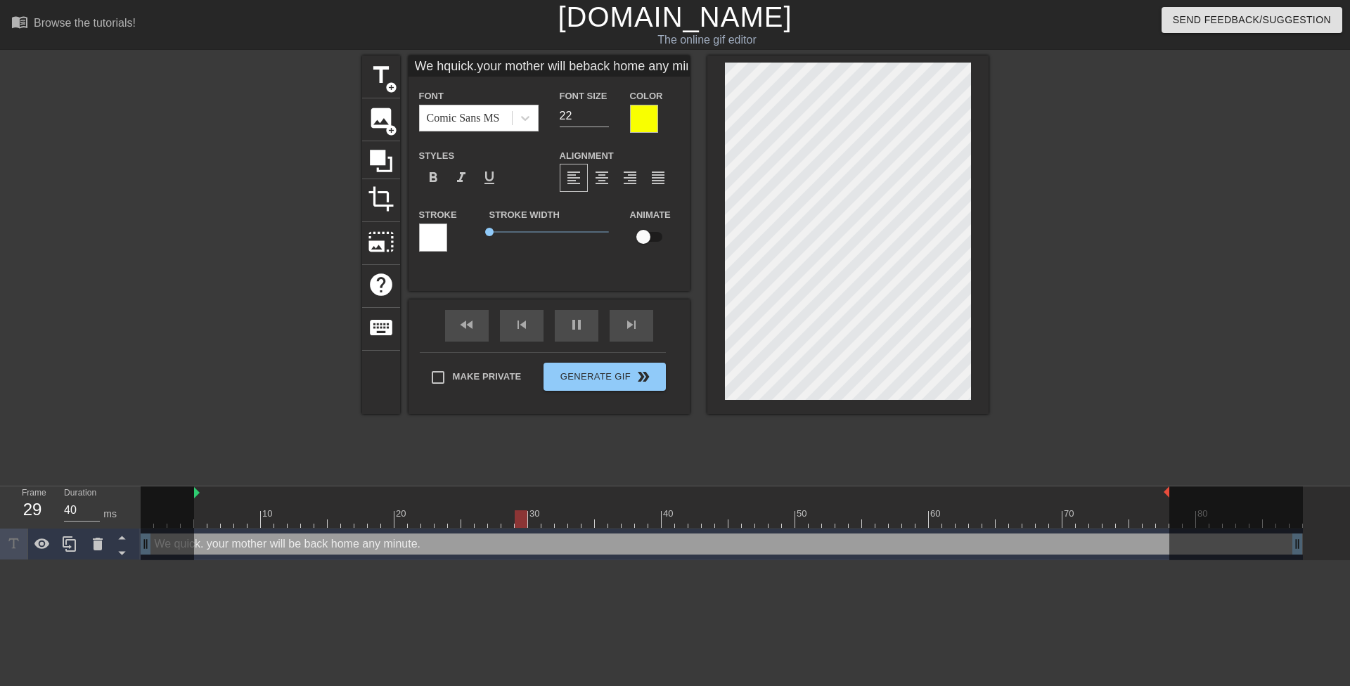
type textarea "We haquick. your mother will be back home any minute."
type input "We havquick.your mother will beback home any minute."
type textarea "We havquick. your mother will be back home any minute."
type input "We havequick.your mother will beback home any minute."
type textarea "We havequick. your mother will be back home any minute."
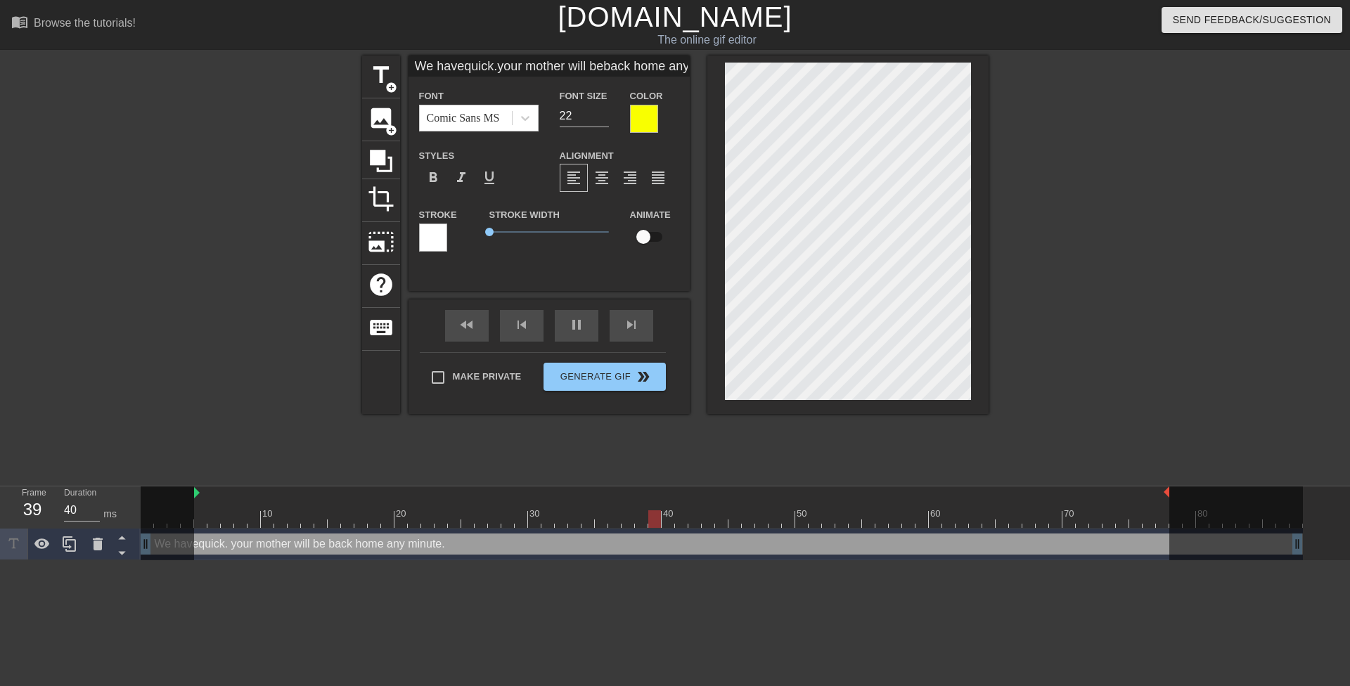
type input "We have quick.your mother will beback home any minute."
type textarea "We have quick. your mother will be back home any minute."
type input "We have tquick.your mother will beback home any minute."
type textarea "We have tquick. your mother will be back home any minute."
type input "We have toquick.your mother will beback home any minute."
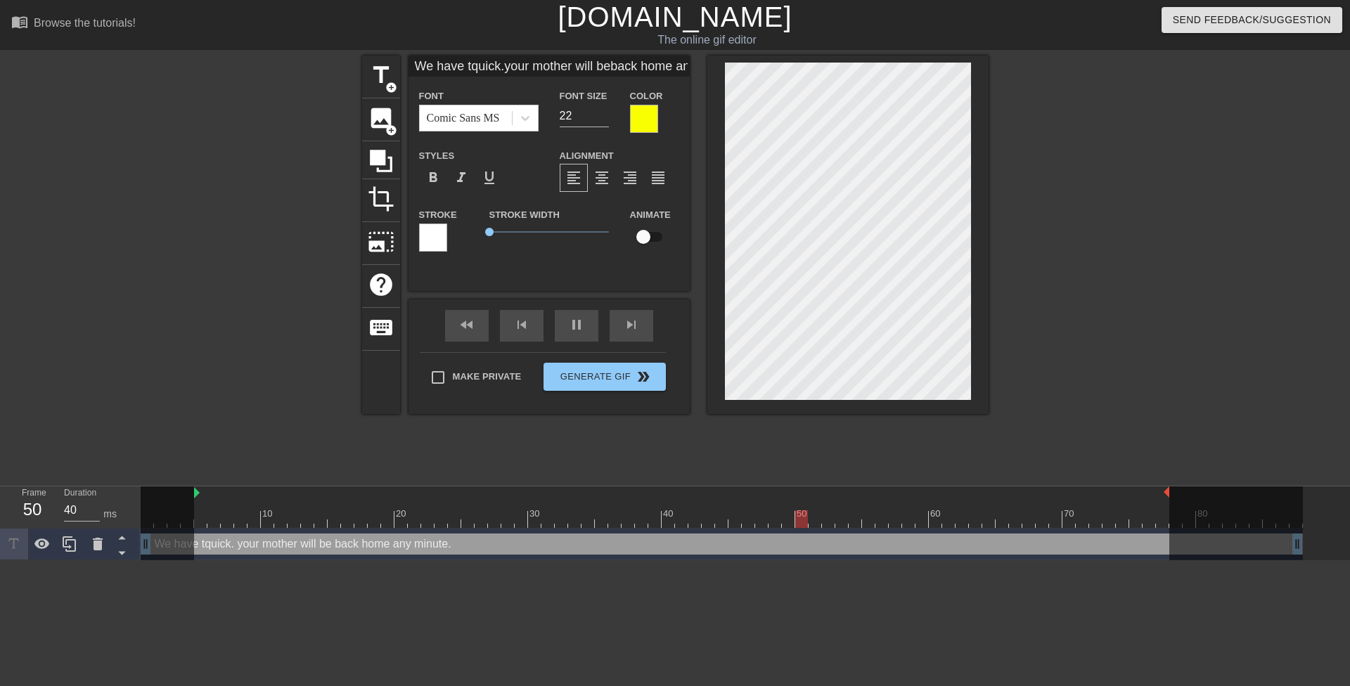
type textarea "We have toquick. your mother will be back home any minute."
type input "We have toquick.your mother will beback home any minute."
type textarea "We have to quick. your mother will be back home any minute."
type input "We have tobquick.your mother will beback home any minute."
type textarea "We have to bquick. your mother will be back home any minute."
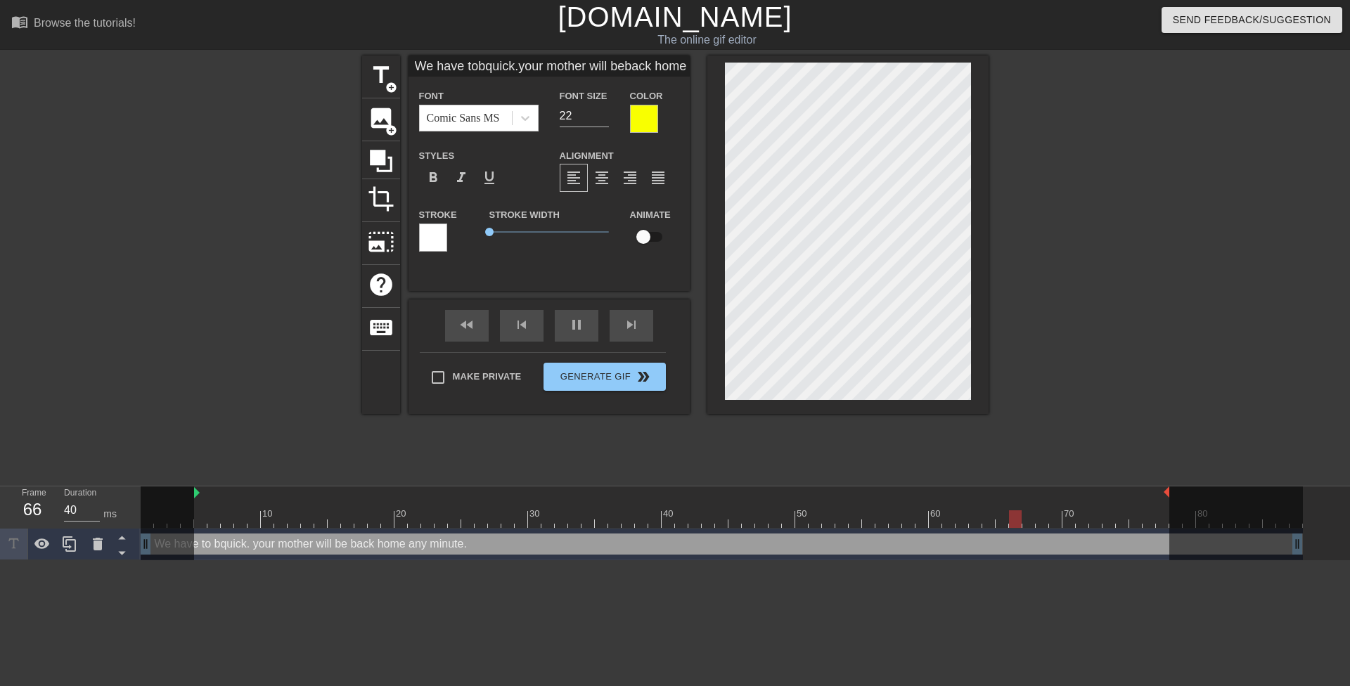
type input "We have tobequick.your mother will beback home any minute."
type textarea "We have to bequick. your mother will be back home any minute."
type input "We have tobe quick.your mother will beback home any minute."
type textarea "We have to be quick. your mother will be back home any minute."
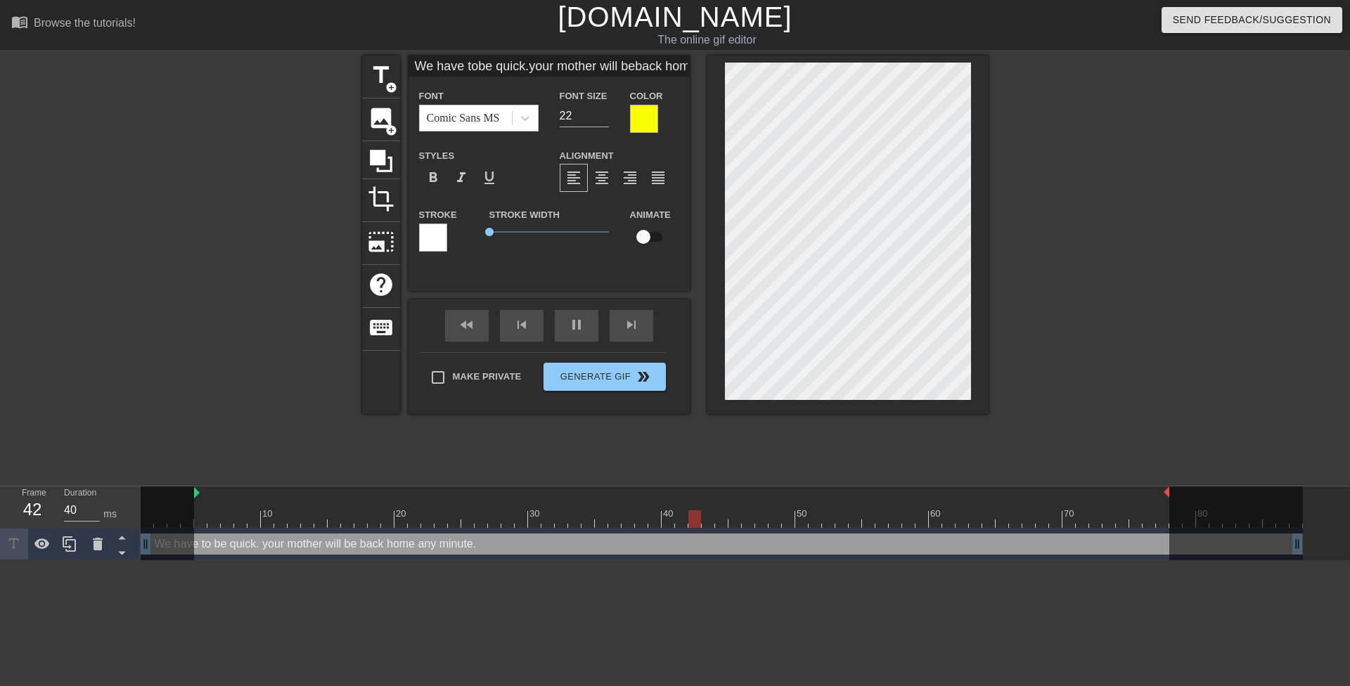
type input "We have tobe quick .your mother will beback home any minute."
type textarea "We have to be quick . your mother will be back home any minute."
type input "We have tobe quick t.your mother will beback home any minute."
type textarea "We have to be quick t. your mother will be back home any minute."
type input "We have tobe quick th.your mother will beback home any minute."
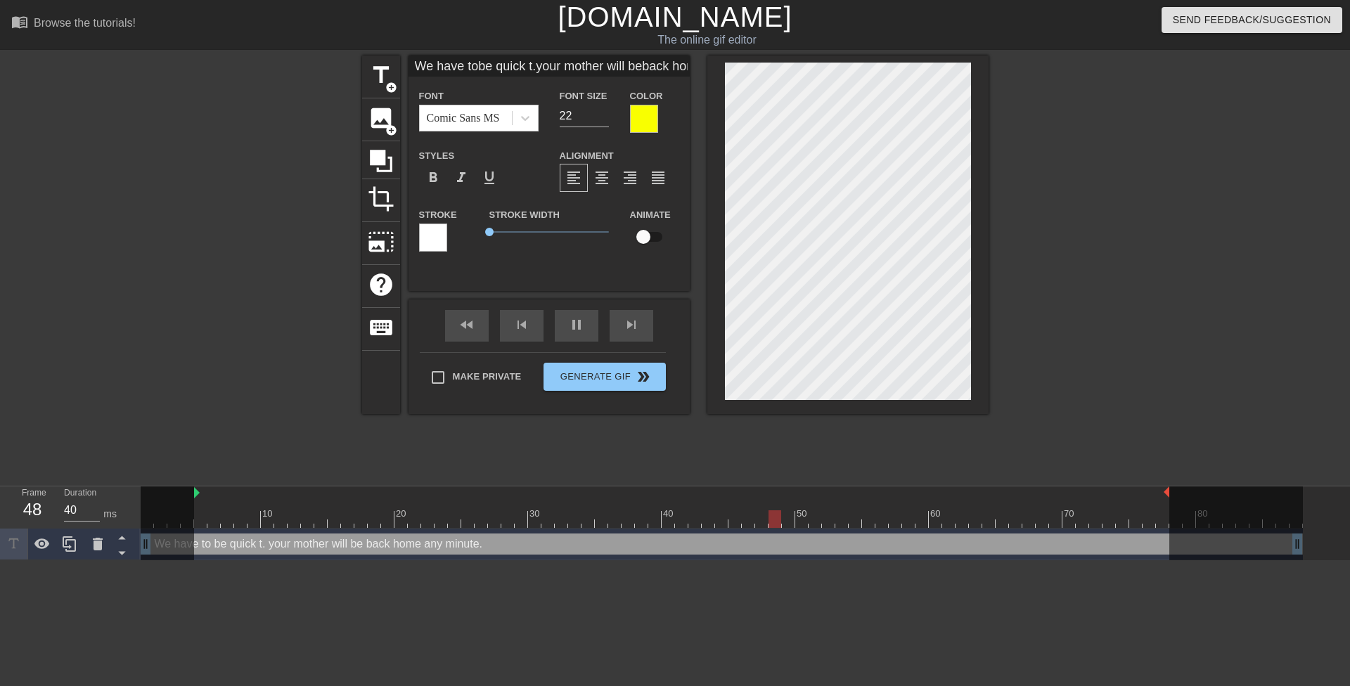
type textarea "We have to be quick th. your mother will be back home any minute."
type input "We have tobe quick thi.your mother will beback home any minute."
type textarea "We have to be quick thi. your mother will be back home any minute."
type input "We have tobe quick this.your mother will beback home any minute."
type textarea "We have to be quick this. your mother will be back home any minute."
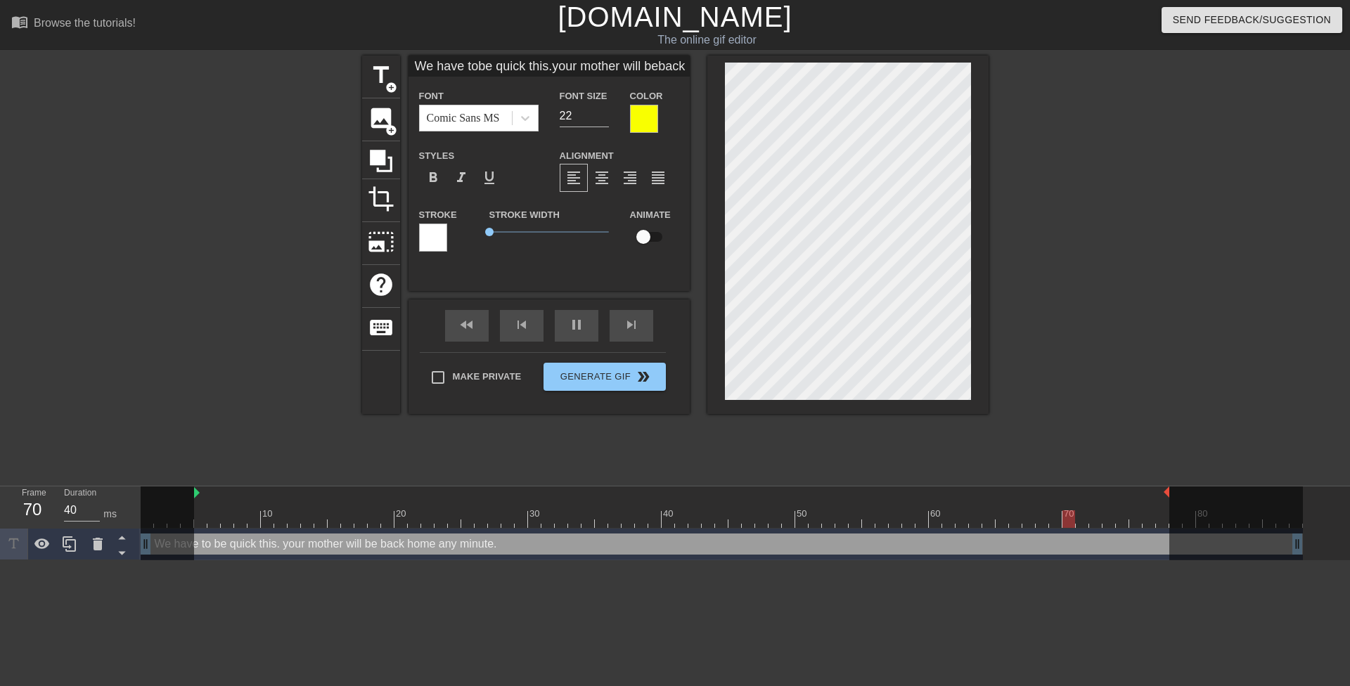
type input "We have tobe quick this.your mother will beback home any minute."
type textarea "We have to be quick this . your mother will be back home any minute."
type input "We have tobe quick thist.your mother will beback home any minute."
type textarea "We have to be quick this t. your mother will be back home any minute."
type input "We have tobe quick thisti.your mother will beback home any minute."
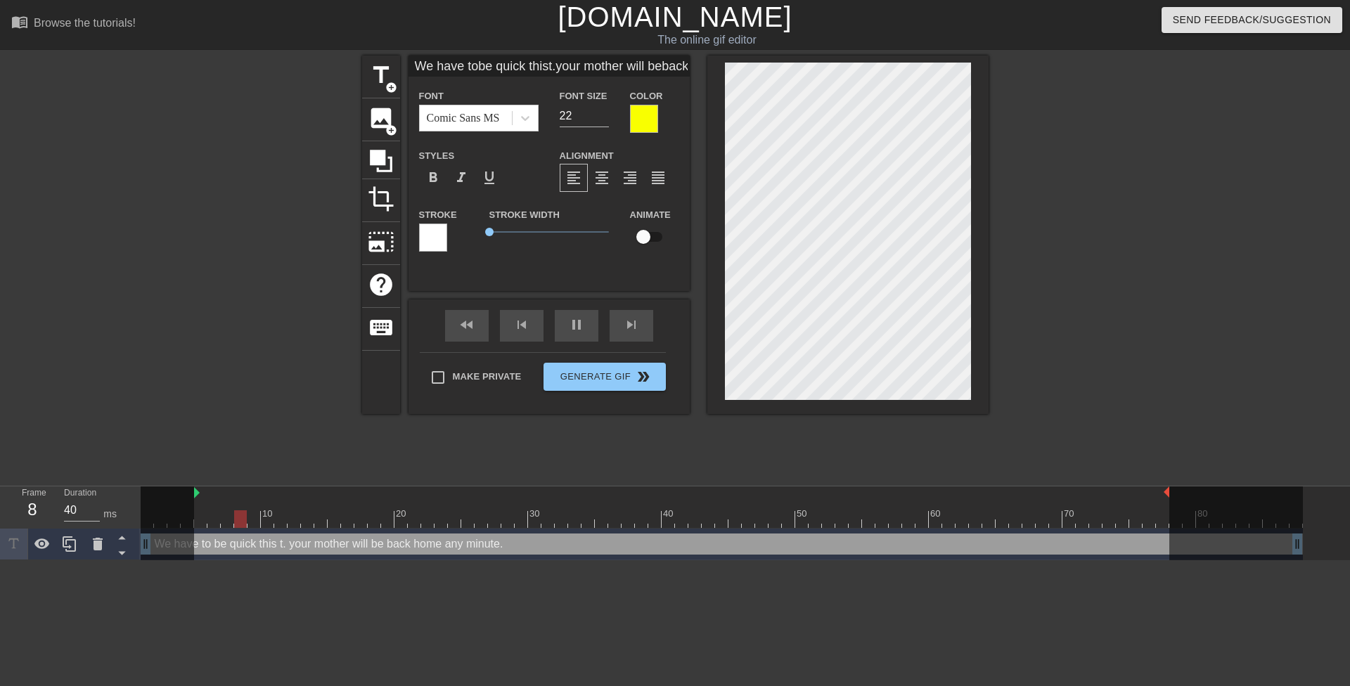
type textarea "We have to be quick this ti. your mother will be back home any minute."
type input "We have tobe quick thistim.your mother will beback home any minute."
type textarea "We have to be quick this tim. your mother will be back home any minute."
type input "We have tobe quick thistime.your mother will beback home any minute."
type textarea "We have to be quick this time. your mother will be back home any minute."
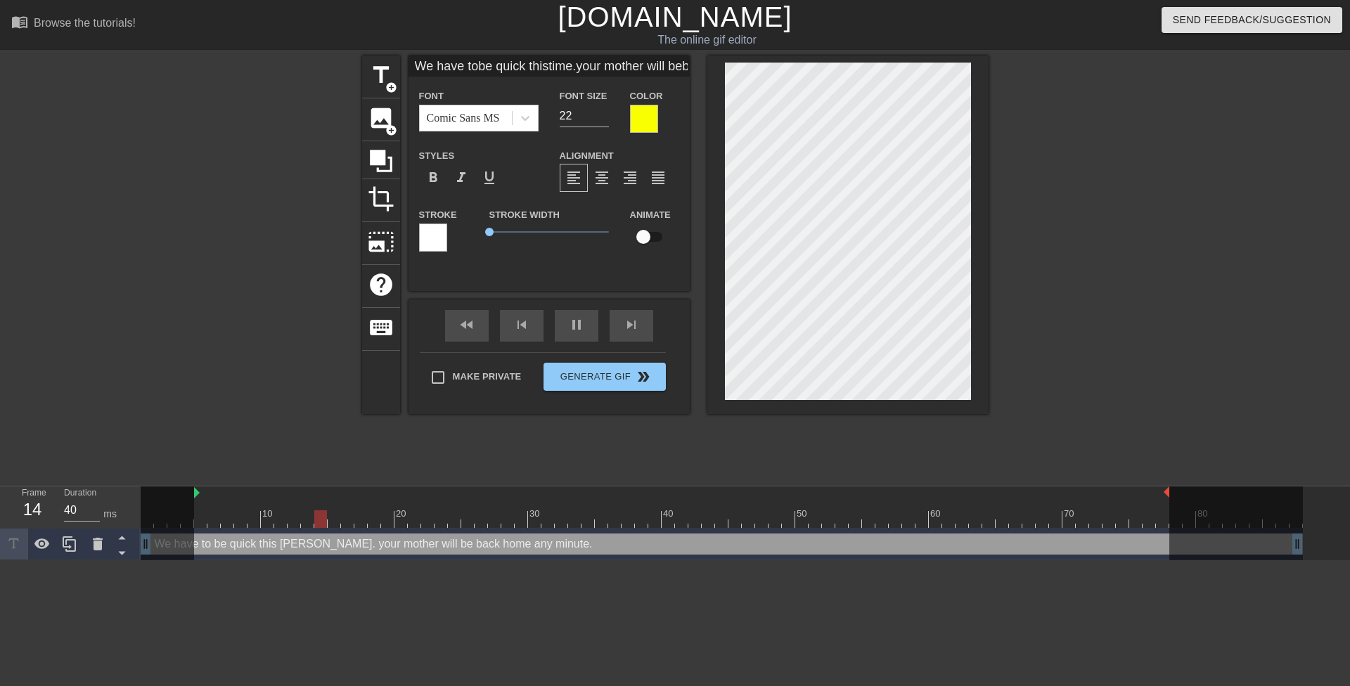
type input "We have tobe quick thistime .your mother will beback home any minute."
type textarea "We have to be quick this time . your mother will be back home any minute."
type input "We have tobe quick thistime s.your mother will beback home any minute."
type textarea "We have to be quick this time s. your mother will be back home any minute."
type input "We have tobe quick thistime sw.your mother will beback home any minute."
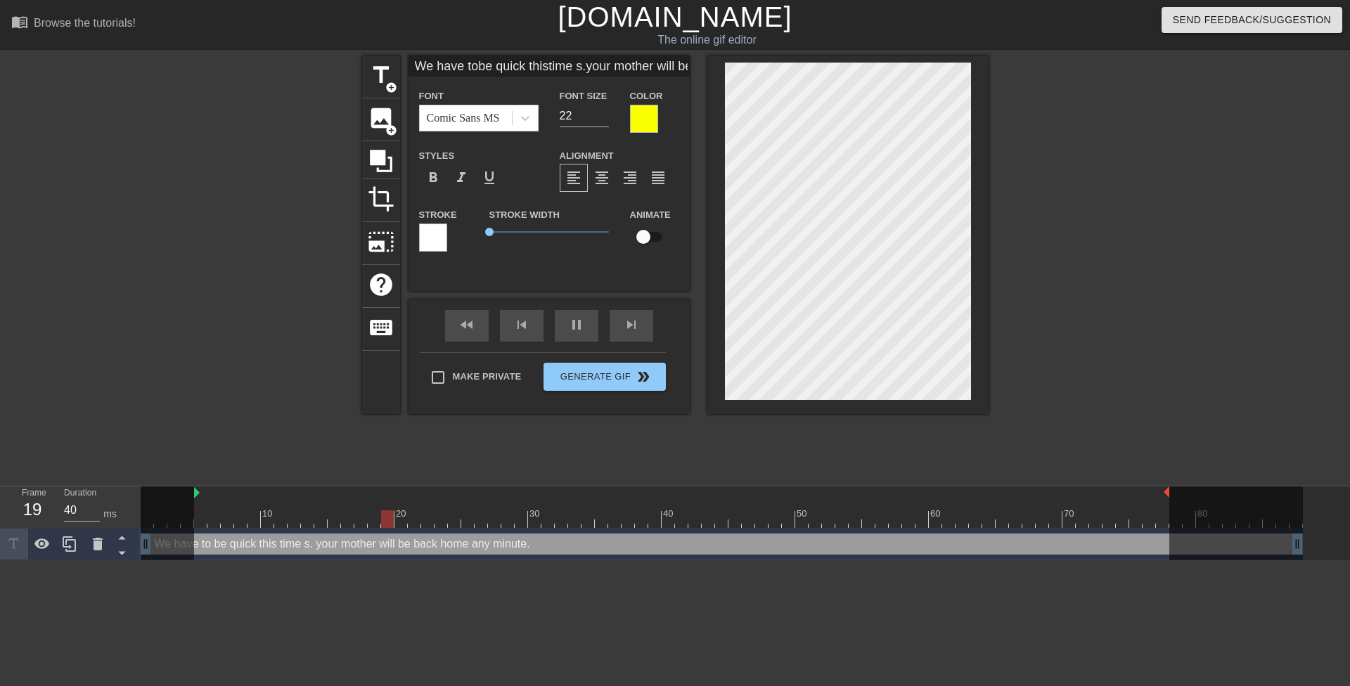
type textarea "We have to be quick this time sw. your mother will be back home any minute."
type input "We have tobe quick thistime swe.your mother will beback home any minute."
type textarea "We have to be quick this time swe. your mother will be back home any minute."
type input "We have tobe quick thistime swee.your mother will beback home any minute."
type textarea "We have to be quick this time swee. your mother will be back home any minute."
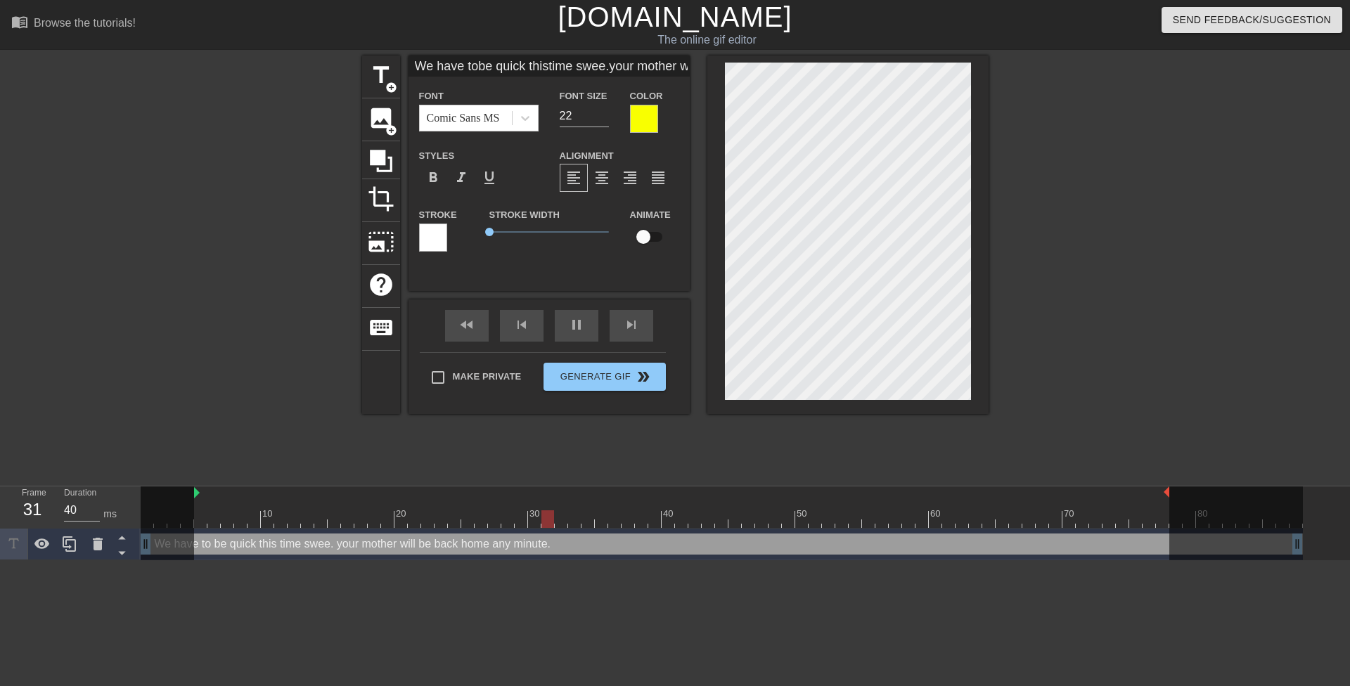
type input "We have tobe quick thistime sweet.your mother will beback home any minute."
type textarea "We have to be quick this time sweet. your mother will be back home any minute."
type input "We have tobe quick thistime sweeti.your mother will beback home any minute."
type textarea "We have to be quick this time sweeti. your mother will be back home any minute."
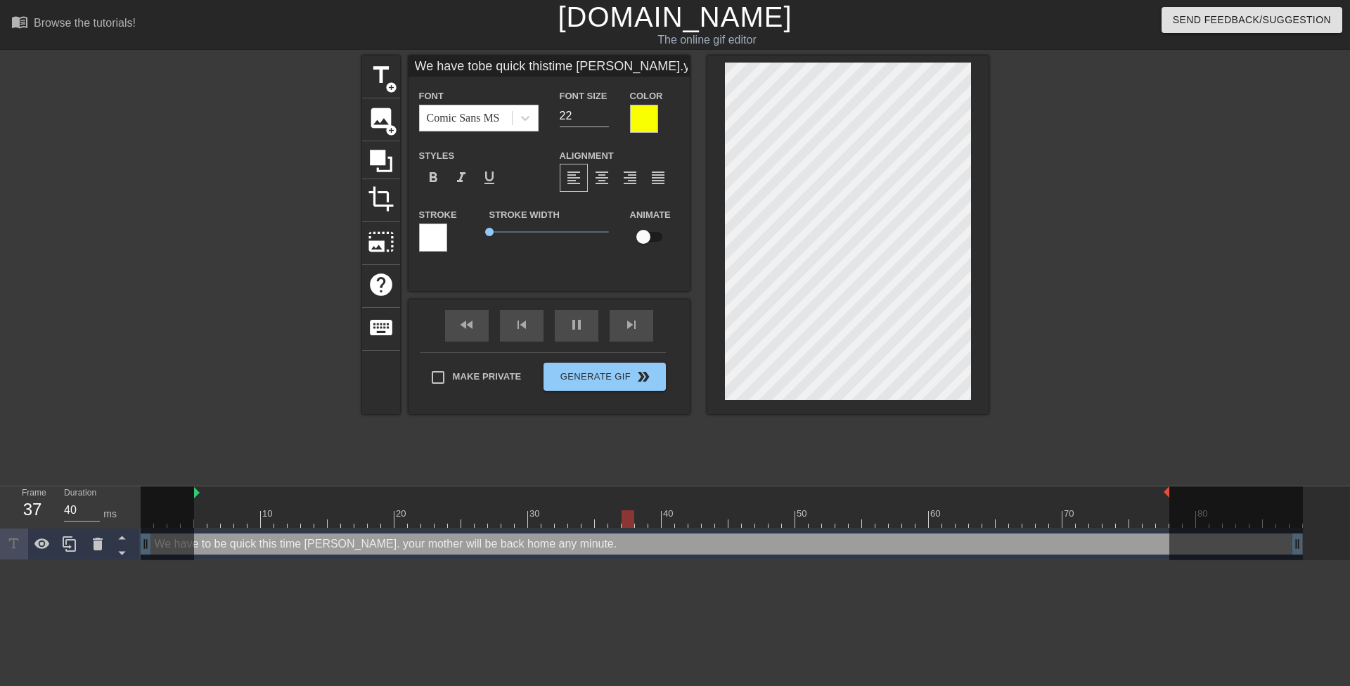
type input "We have tobe quick thistime sweetie.your mother will beback home any minute."
type textarea "We have to be quick this time sweetie. your mother will be back home any minute."
type input "We have tobe quick thistime sweetie.Your mother will beback home any minute."
type textarea "We have to be quick this time sweetie. Your mother will be back home any minute."
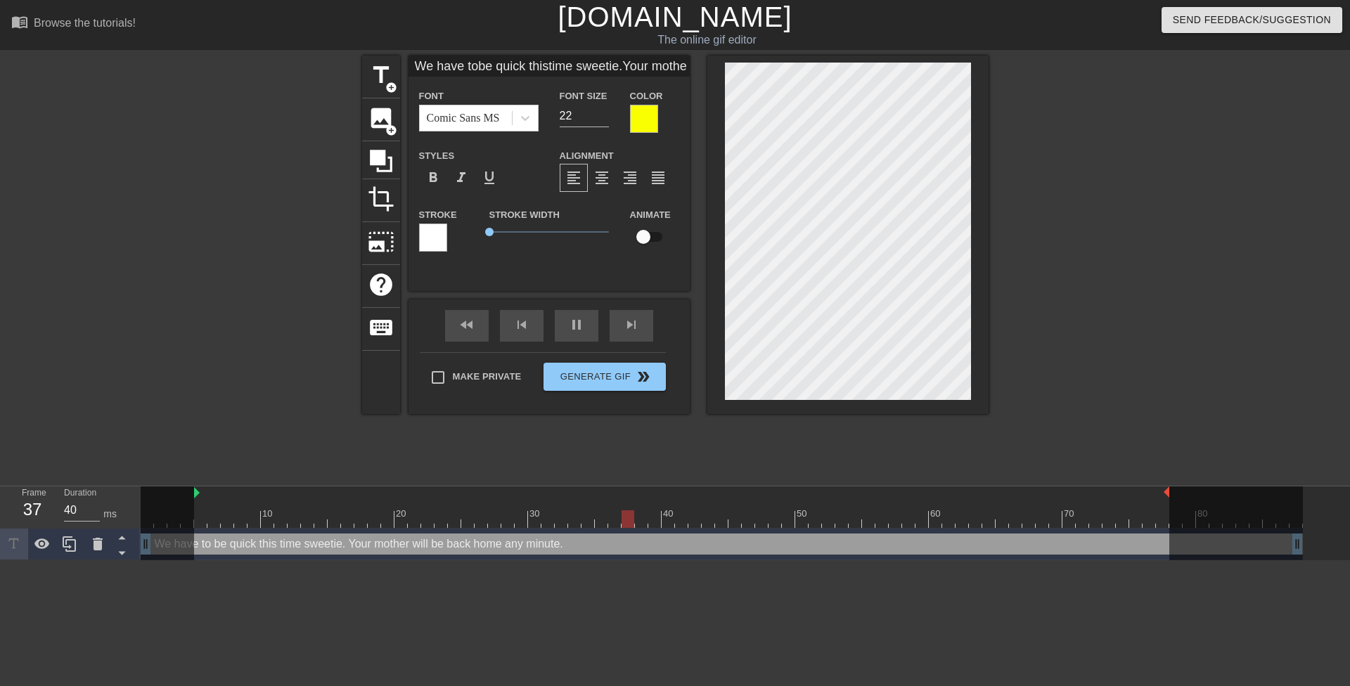
type input "We have tobe quick thistime sweetie.Your motherwill beback home any minute."
type textarea "We have to be quick this time sweetie. Your motherwill be back home any minute."
type input "We have tobe quick thistime sweetie.Your motherwill beback home any minute."
type textarea "We have to be quick this time sweetie. Your mother will be back home any minute."
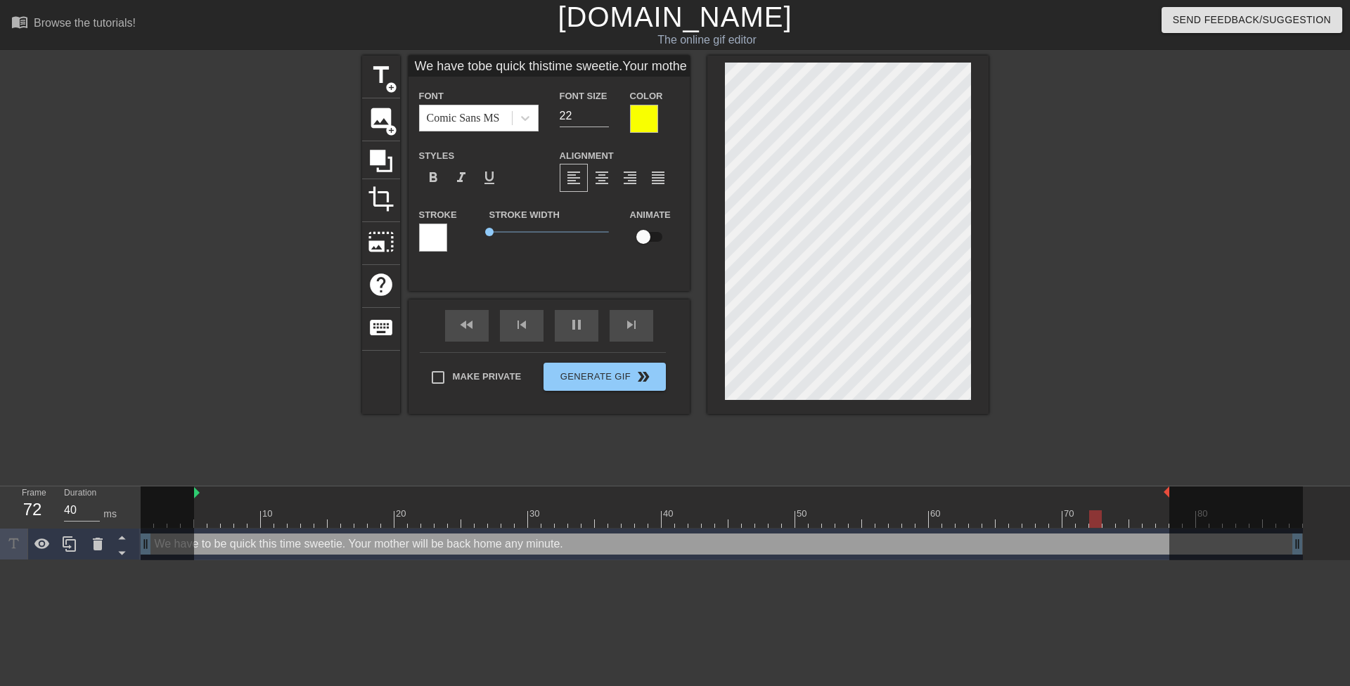
type input "We have tobe quick thistime sweetie.Your motherwill beback home any minute."
type textarea "We have to be quick this time sweetie. Your mother will beback home any minute."
type input "We have tobe quick thistime sweetie.Your motherwill be back home any minute."
type textarea "We have to be quick this time sweetie. Your mother will be back home any minute."
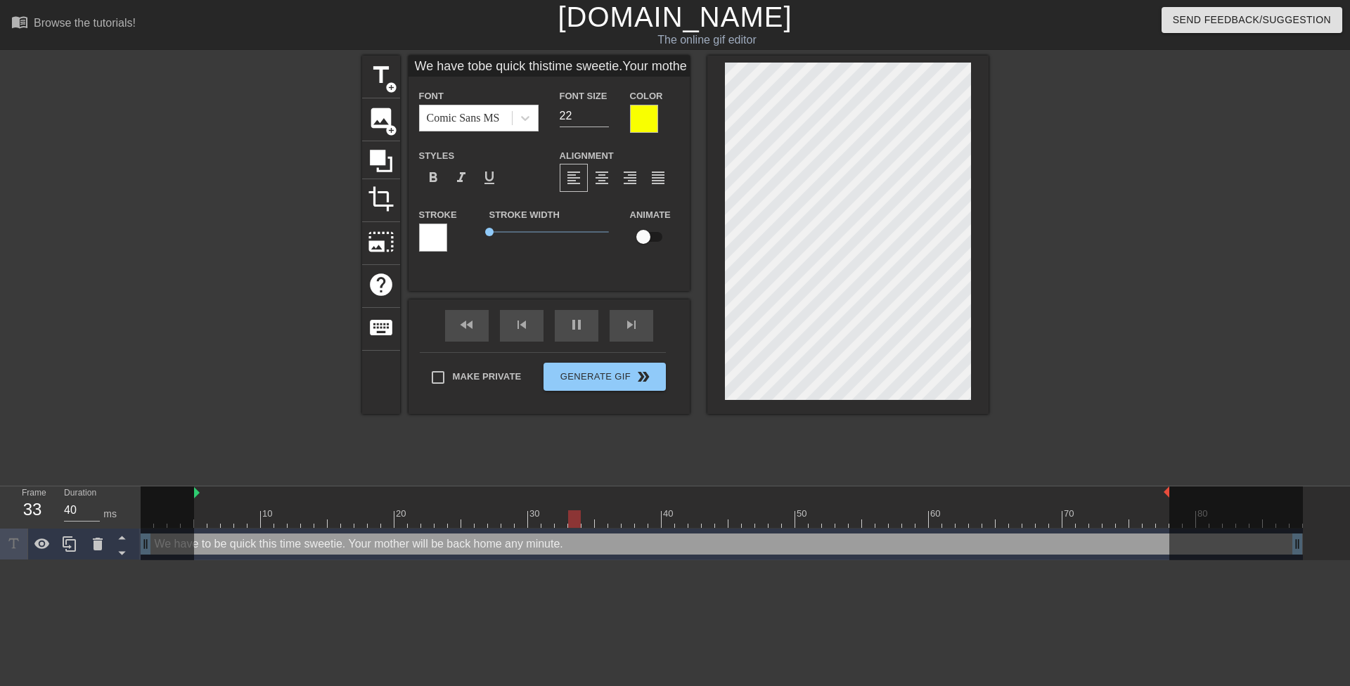
type input "We have tobe quick thistime sweetie.Your motherwill be backhome any minute."
type textarea "We have to be quick this time sweetie. Your mother will be backhome any minute."
type input "We have tobe quick thistime sweetie.Your motherwill be backhome any minute."
type textarea "We have to be quick this time sweetie. Your mother will be back home any minute."
type input "We have tobe quick thistime sweetie.Your motherwill be backhome anyminute."
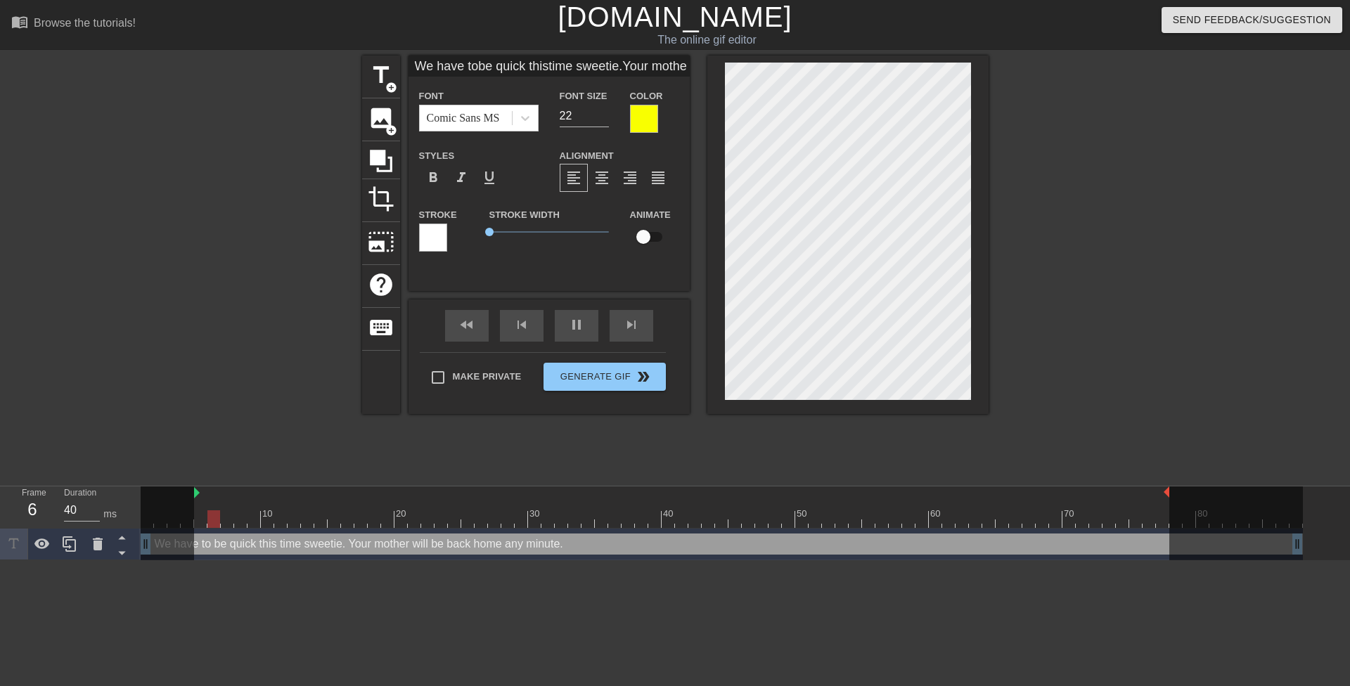
type textarea "We have to be quick this time sweetie. Your mother will be back home anyminute."
type input "We have tobe quick thistime sweetie.Your motherwill be backhome anyminute."
type textarea "We have to be quick this time sweetie. Your mother will be back home any minute."
type input "We have tobe quick thistime sweetie.Your mwill be backhome anyminute."
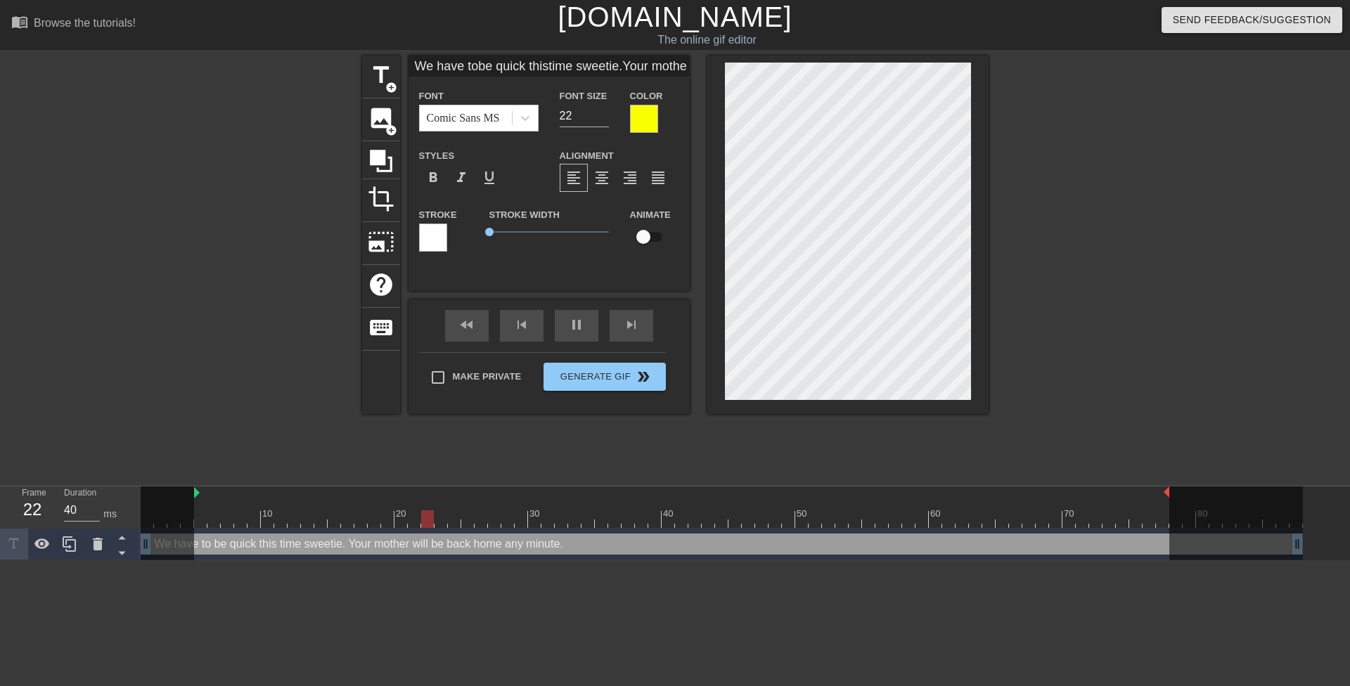
type textarea "We have to be quick this time sweetie. Your m will be back home any minute."
type input "We have tobe quick thistime sweetie.Your mowill be backhome anyminute."
type textarea "We have to be quick this time sweetie. Your mo will be back home any minute."
type input "We have tobe quick thistime sweetie.Your momwill be backhome anyminute."
type textarea "We have to be quick this time sweetie. Your mom will be back home any minute."
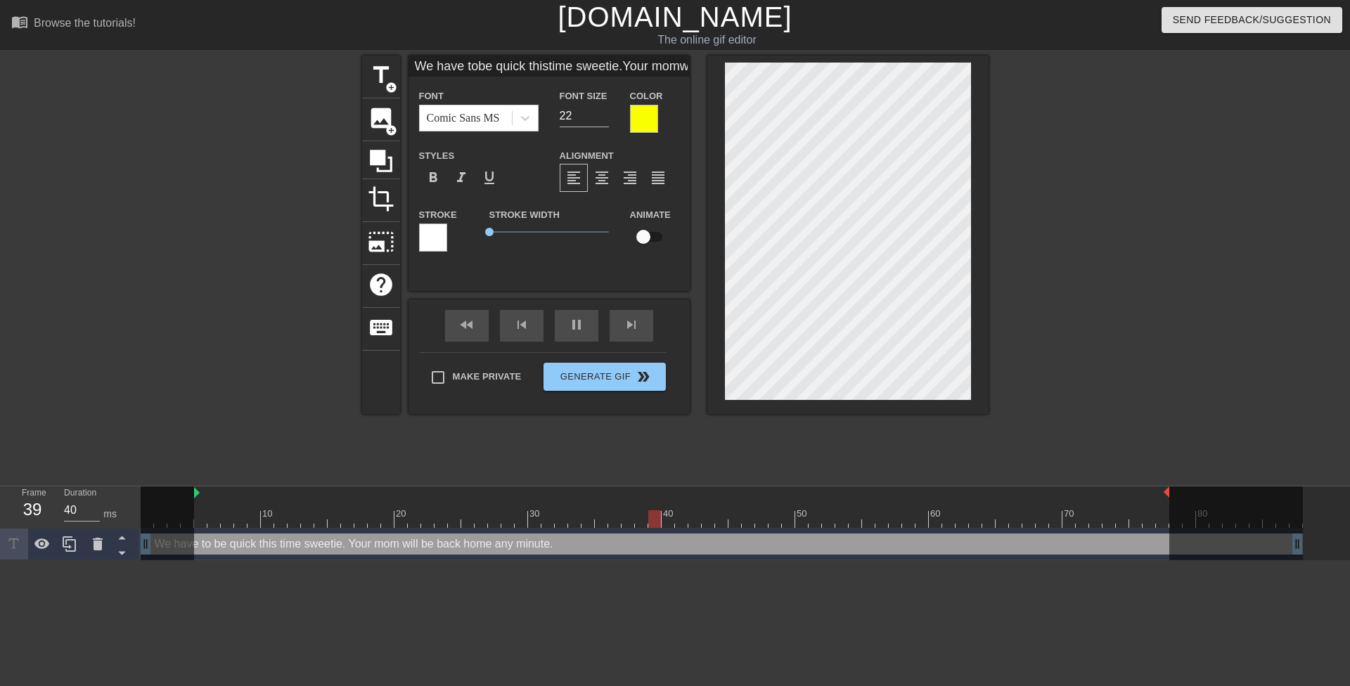
type input "We have tobe quick thistime sweetie.Your mommwill be backhome anyminute."
type textarea "We have to be quick this time sweetie. Your momm will be back home any minute."
type input "We have tobe quick thistime sweetie.Your mommywill be backhome anyminute."
type textarea "We have to be quick this time sweetie. Your mommy will be back home any minute."
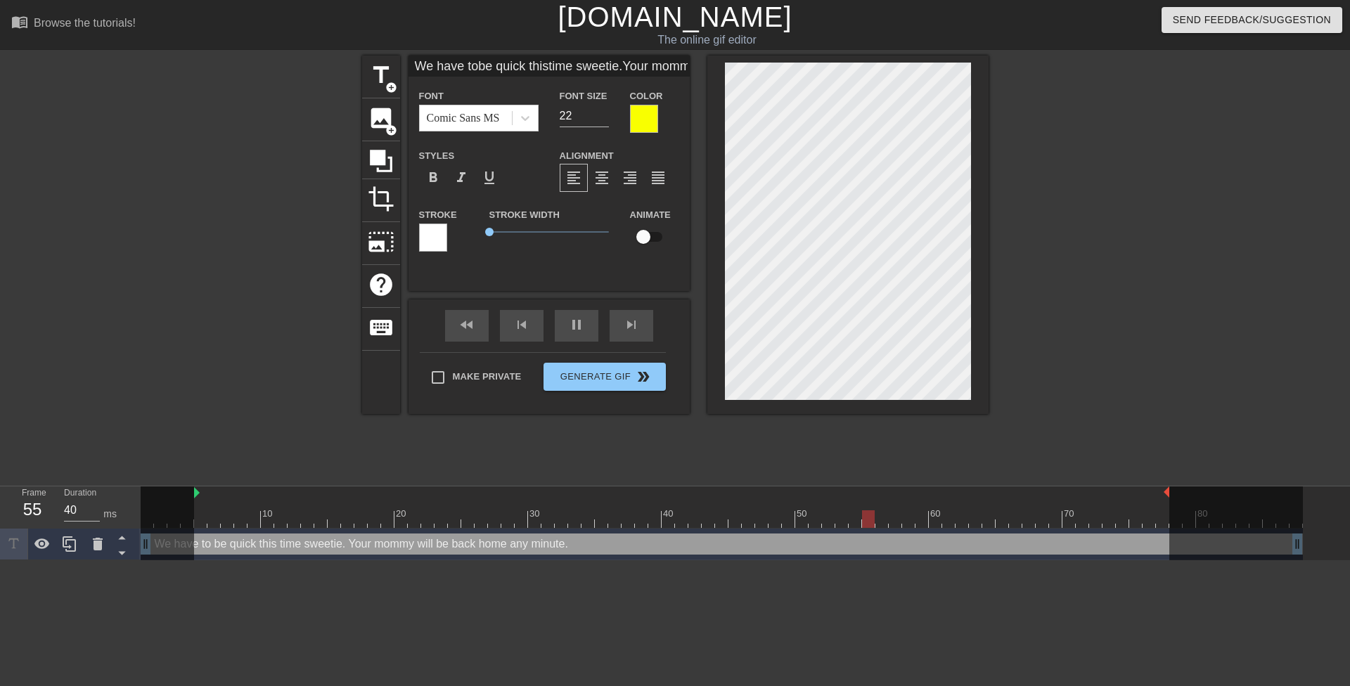
click at [1098, 247] on div at bounding box center [1111, 267] width 211 height 422
click at [620, 177] on div "format_align_right" at bounding box center [630, 178] width 28 height 28
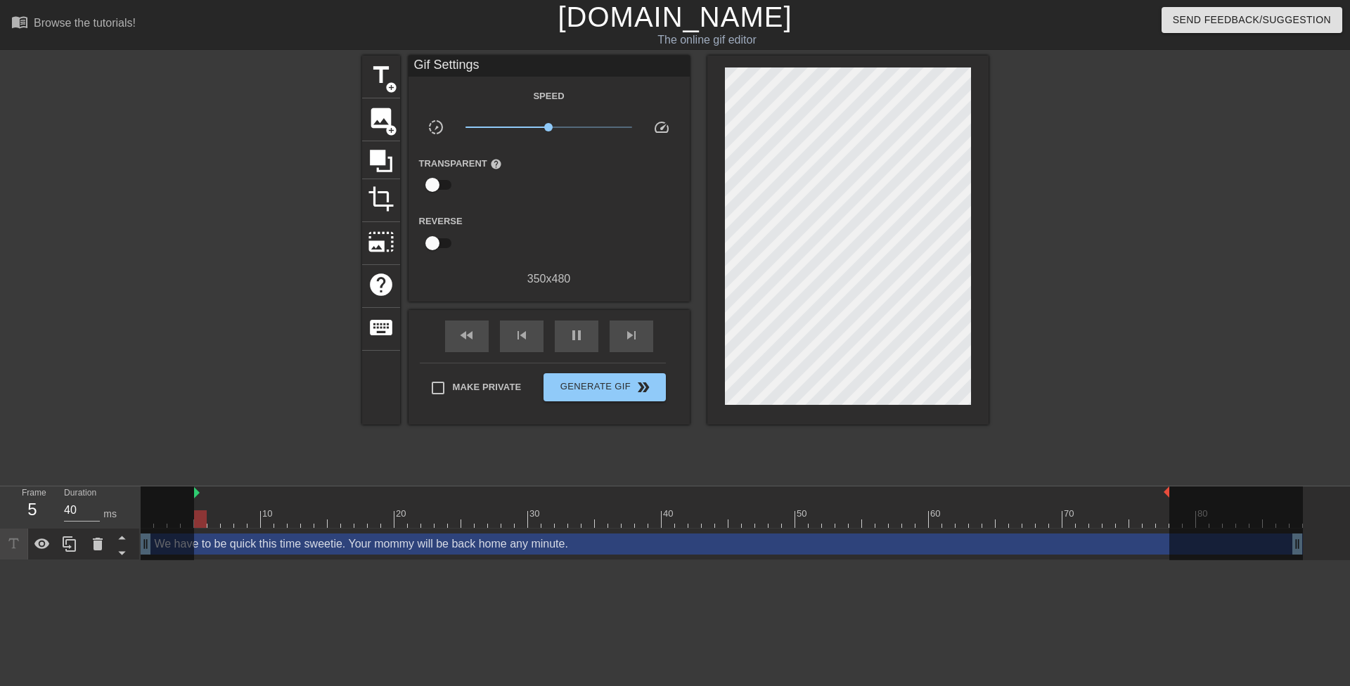
click at [1058, 139] on div at bounding box center [1111, 267] width 211 height 422
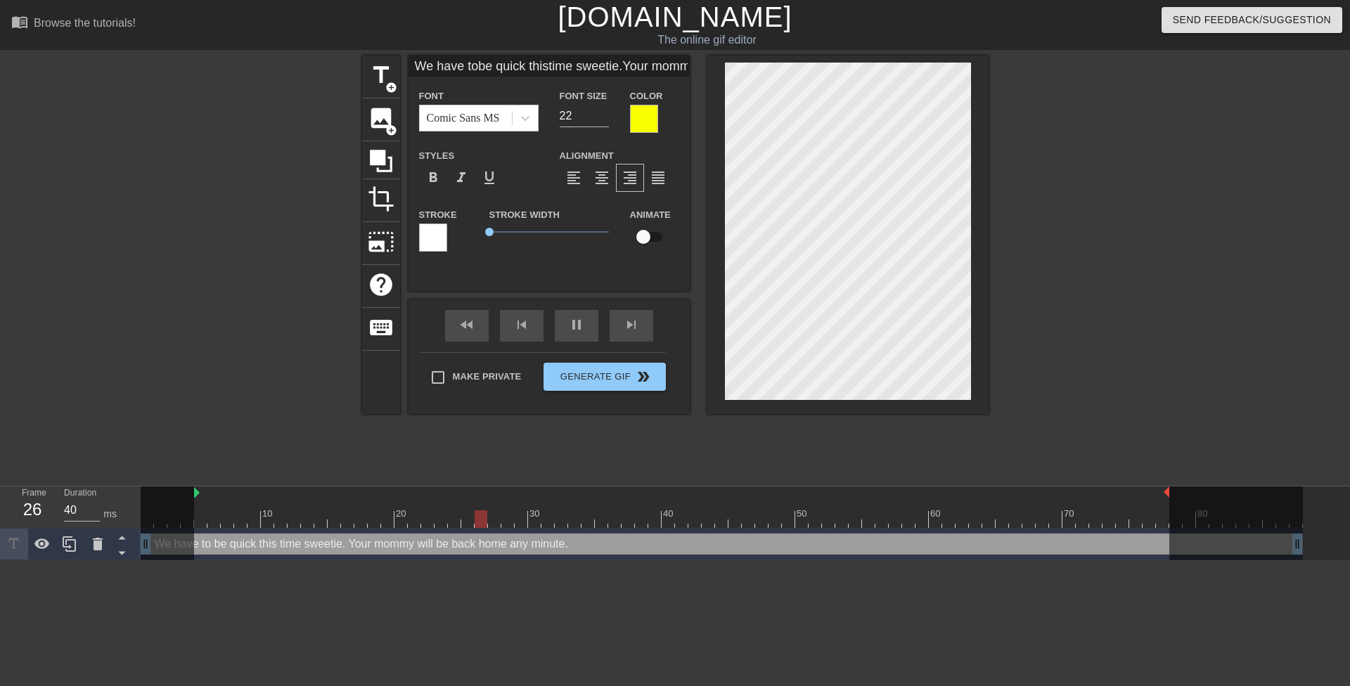
type input "We have tobe quickthistime sweetie.Your mommywill be backhome anyminute."
type textarea "We have to be quickthis time sweetie. Your mommy will be back home any minute."
type input "We have tobe quickthistime sweetie.Your mommywill be backhome anyminute."
type textarea "We have to be quick this time sweetie. Your mommy will be back home any minute."
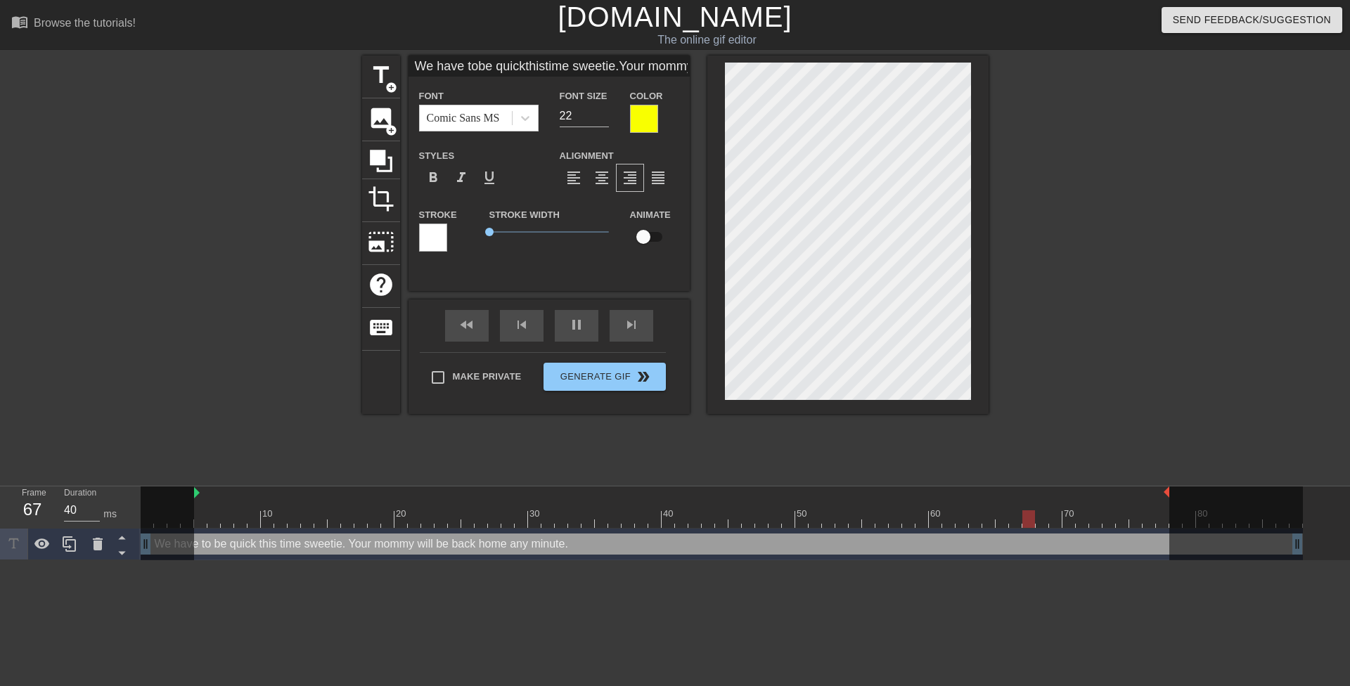
scroll to position [5, 2]
type input "We have tobe quickthistime sweetie.Your mommywill be backhome anyminute."
type textarea "We have to be quick thistime sweetie. Your mommy will be back home any minute."
type input "We have tobe quickthis time sweetie.Your mommywill be backhome anyminute."
type textarea "We have to be quick this time sweetie. Your mommy will be back home any minute."
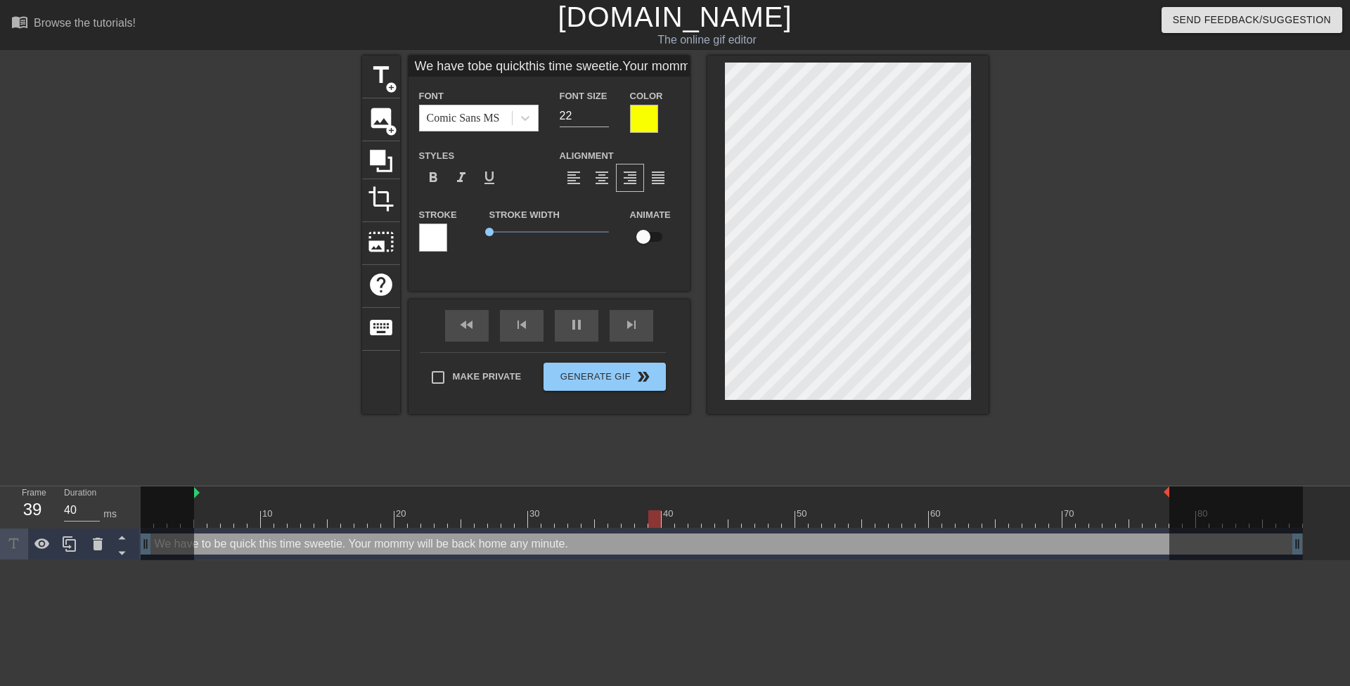
type input "We have tobe quickthis timesweetie.Your mommywill be backhome anyminute."
type textarea "We have to be quick this timesweetie. Your mommy will be back home any minute."
type input "We have tobe quickthis timesweetie.Your mommywill be backhome anyminute."
type textarea "We have to be quick this time sweetie. Your mommy will be back home any minute."
click at [1051, 127] on div at bounding box center [1111, 267] width 211 height 422
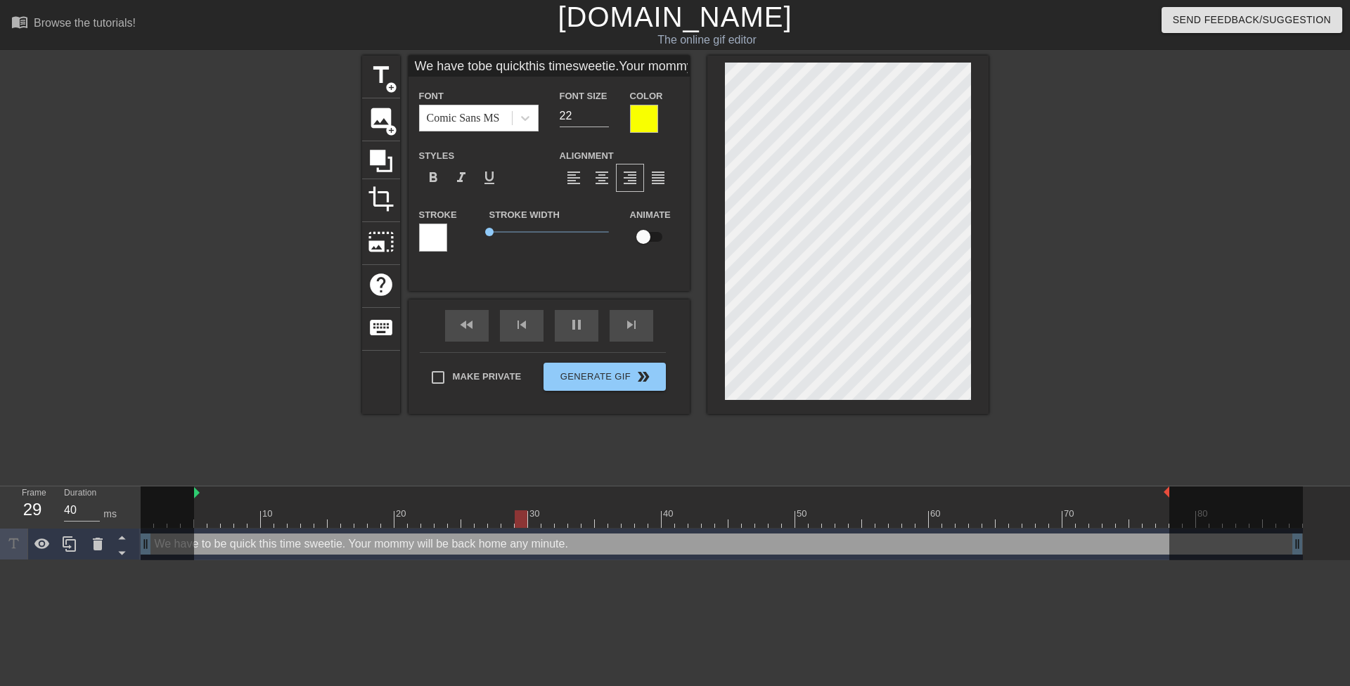
scroll to position [2, 2]
click at [1029, 163] on div at bounding box center [1111, 267] width 211 height 422
type input "We have tobe quickthis timesweetie.Your mommywill bebackhome anyminute."
type textarea "We have to be quick this time sweetie. Your mommy will beback home any minute."
type input "We have tobe quickthis timesweetie.Your mommywill bebackhome anyminute."
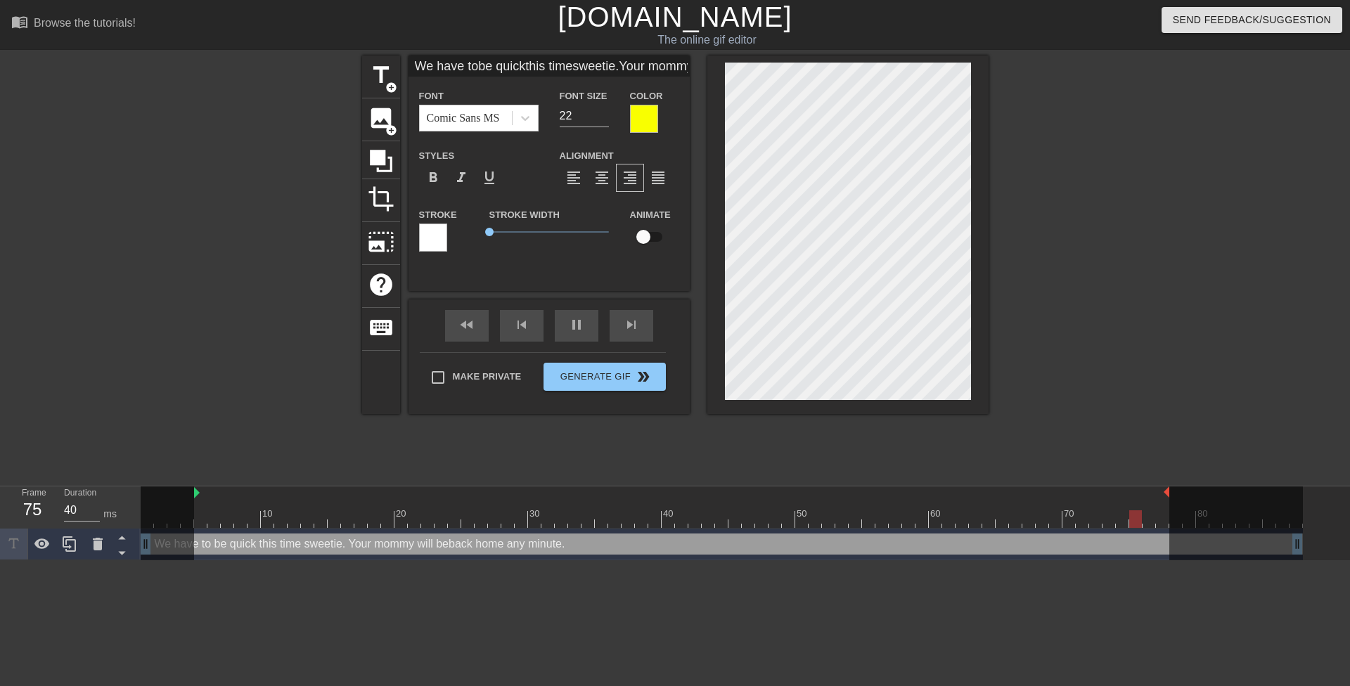
scroll to position [8, 3]
type textarea "We have to be quick this time sweetie. Your mommy will be back home any minute."
type input "We have tobe quickthis timesweetie.Your mommywill bebackhome anyminute."
type textarea "We have to be quick this time sweetie. Your mommy will be backhome any minute."
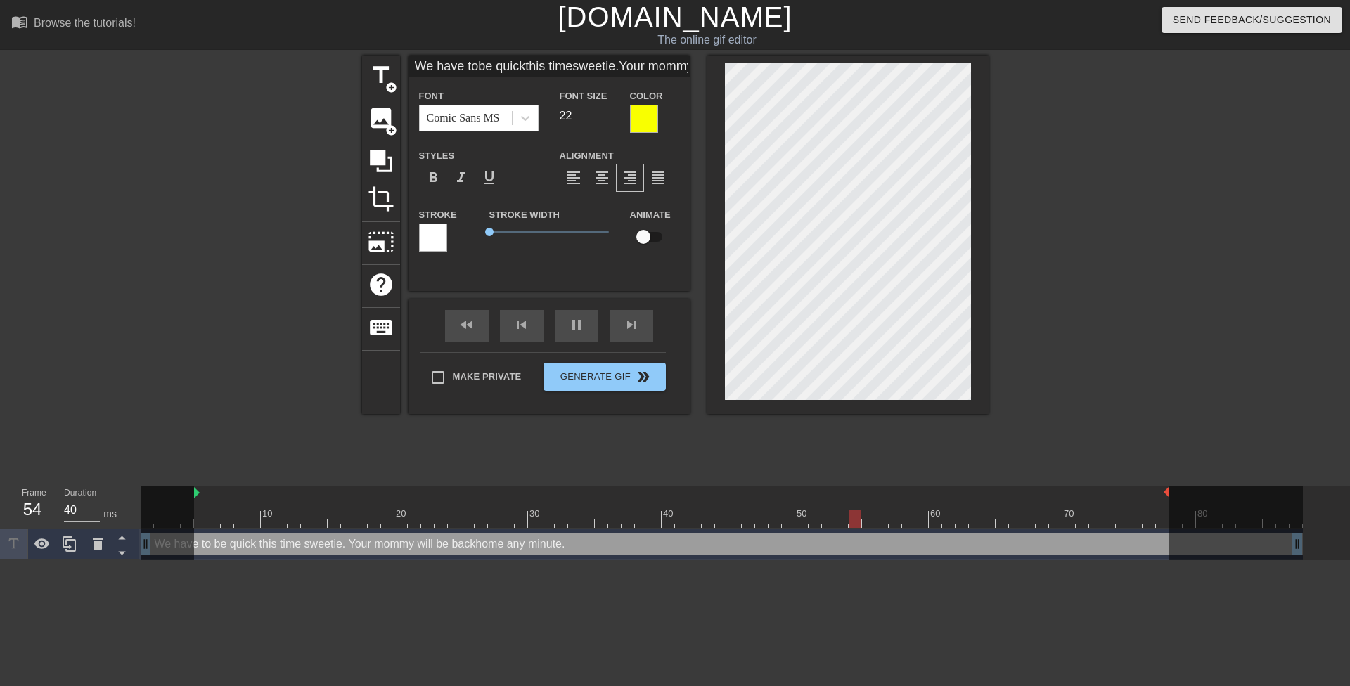
type input "We have tobe quickthis timesweetie.Your mommywill beback home anyminute."
type textarea "We have to be quick this time sweetie. Your mommy will be back home any minute."
type input "We have tobe quickthis timesweetie.Your mommywill beback homeanyminute."
type textarea "We have to be quick this time sweetie. Your mommy will be back homeany minute."
type input "We have tobe quickthis timesweetie.Your mommywill beback homeanyminute."
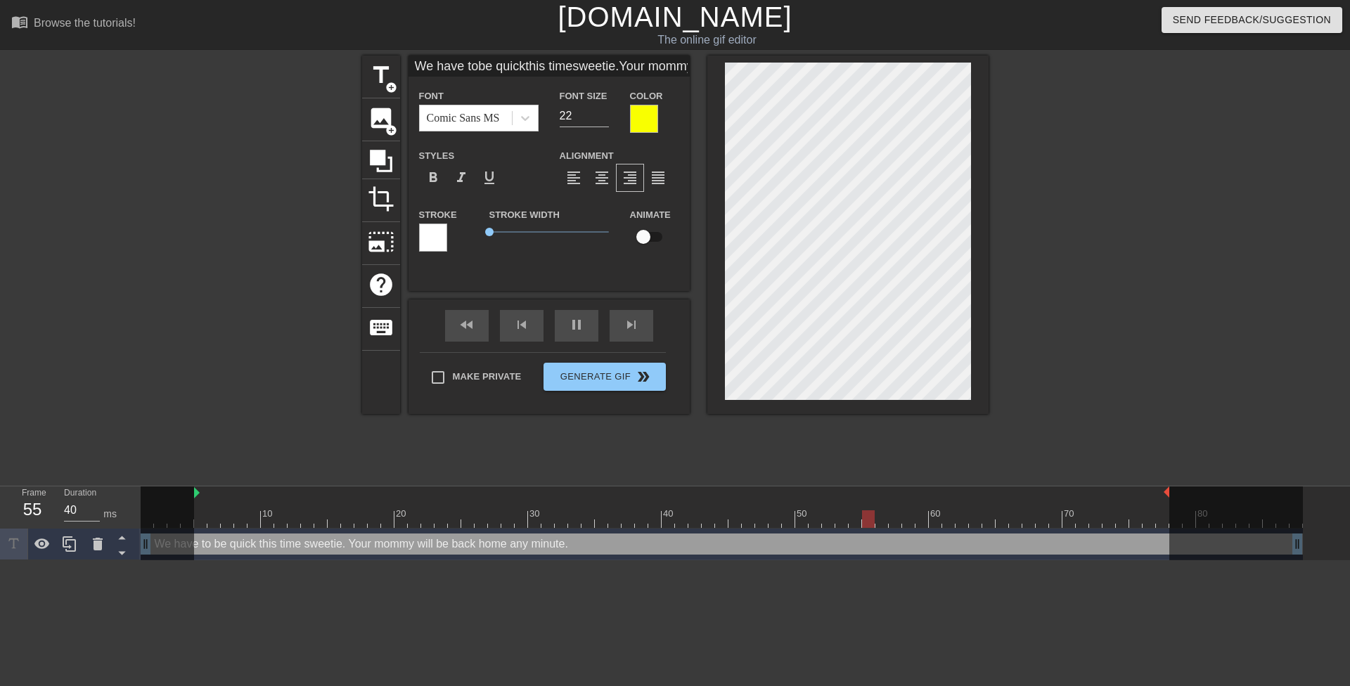
type textarea "We have to be quick this time sweetie. Your mommy will be back home any minute."
type input "We have tobe quickthis timesweetie.Your mommywill beback homeanyminute."
type textarea "We have to be quick this time sweetie. Your mommy will be back home anyminute."
type input "We have tobe quickthis timesweetie.Your mommywill beback homeany minute."
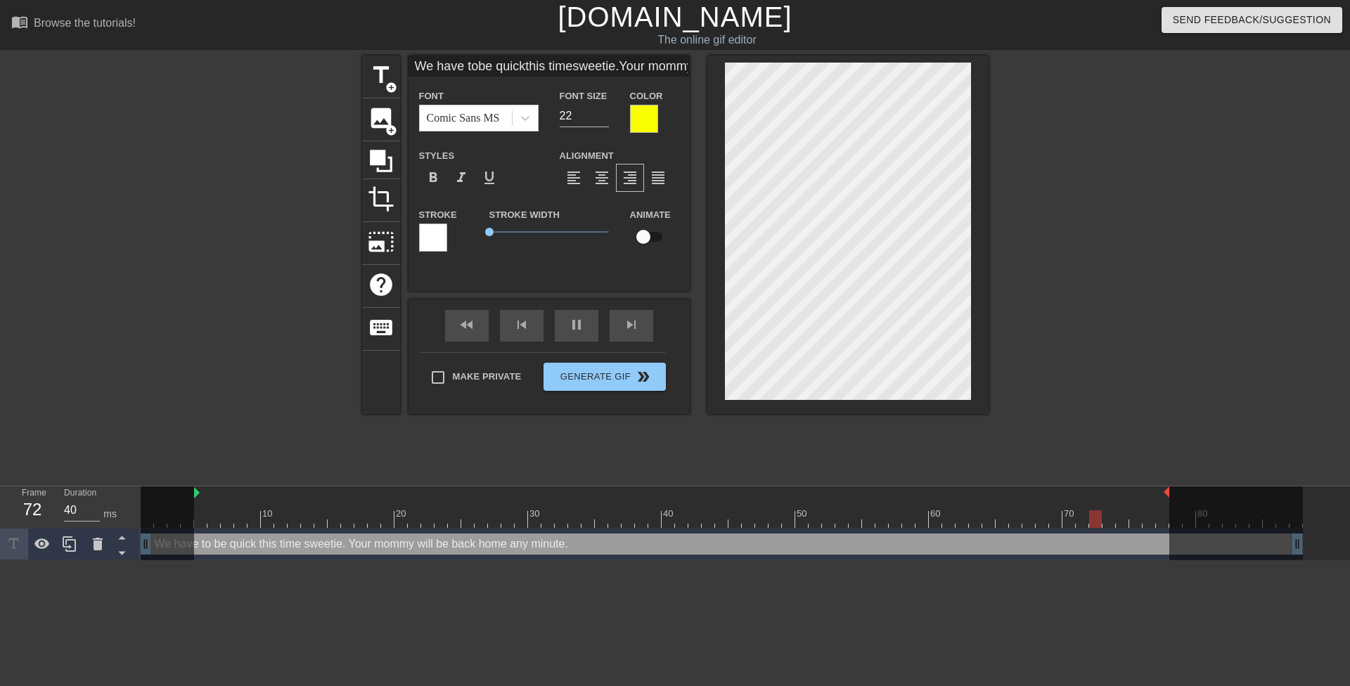
type textarea "We have to be quick this time sweetie. Your mommy will be back home any minute."
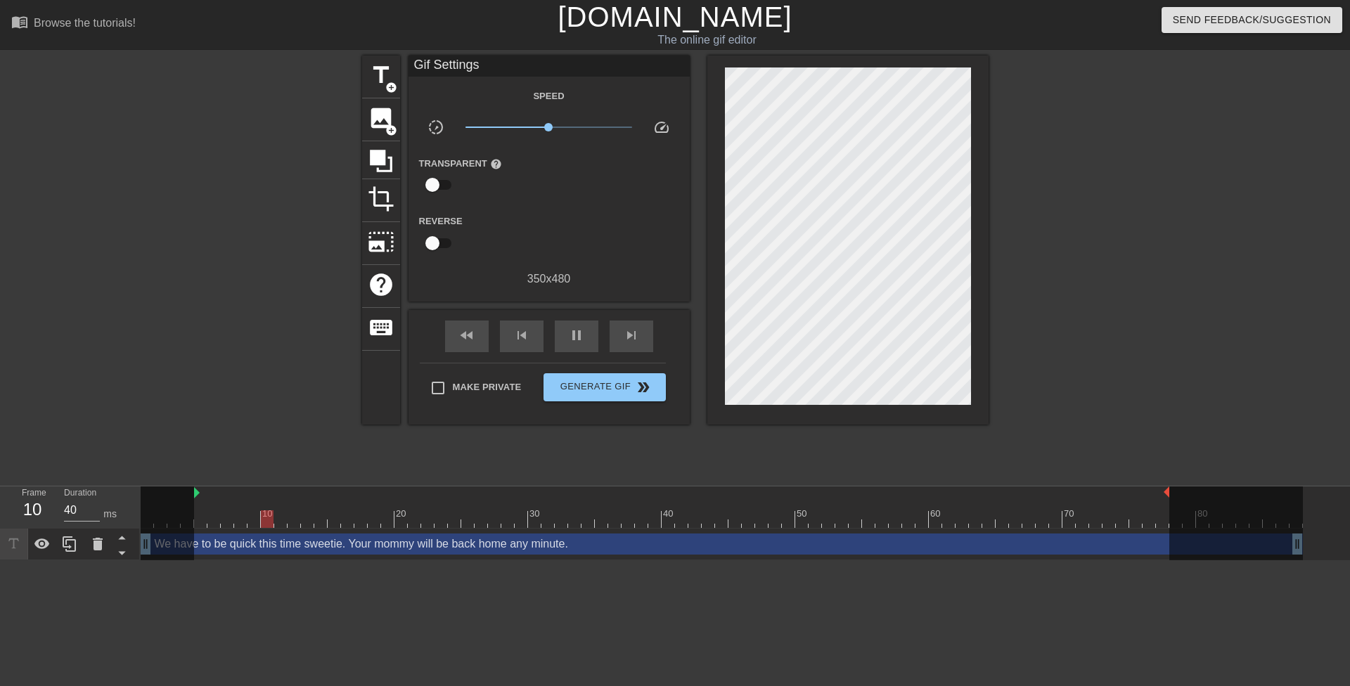
click at [1073, 225] on div at bounding box center [1111, 267] width 211 height 422
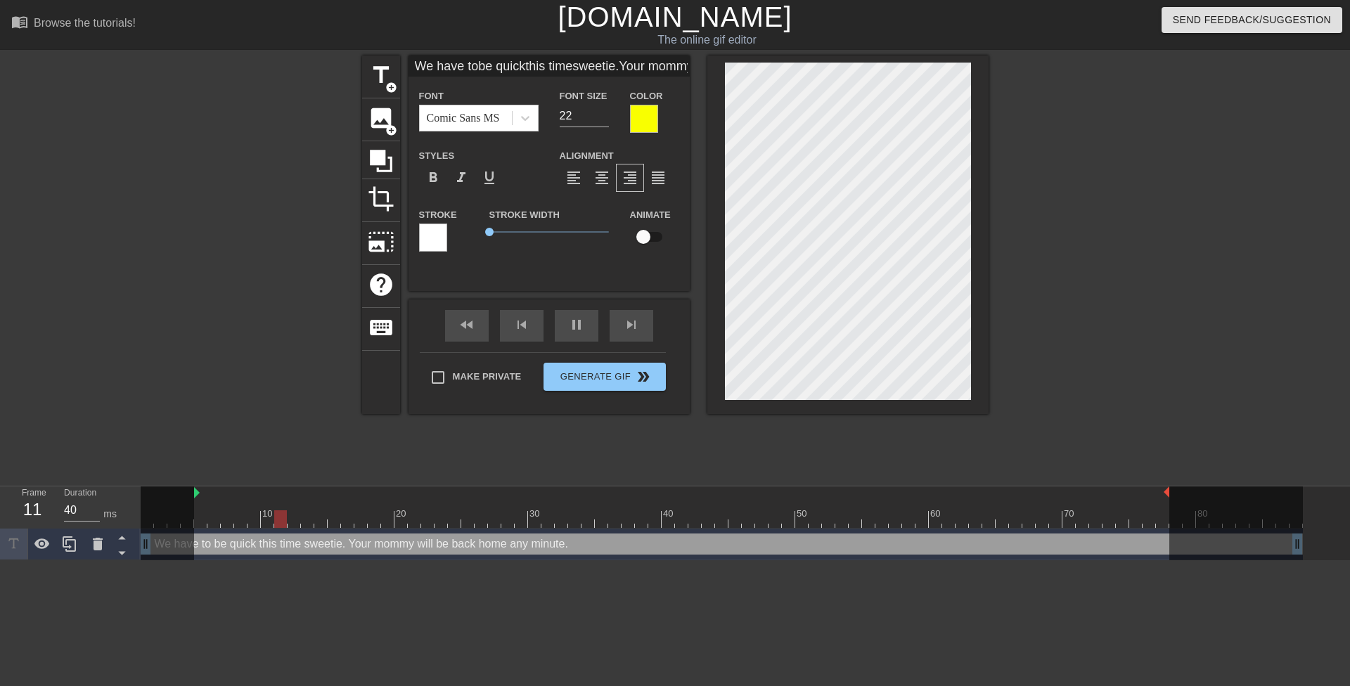
type input "We have tobe quickthis timesweetie.Your mommywill beback homeany minute."
type textarea "We have to be quick this time sweetie. Your mommy will beback home any minute."
type input "We have tobe quickthis timesweetie.Your mommywill be back homeany minute."
type textarea "We have to be quick this time sweetie. Your mommy will be back home any minute."
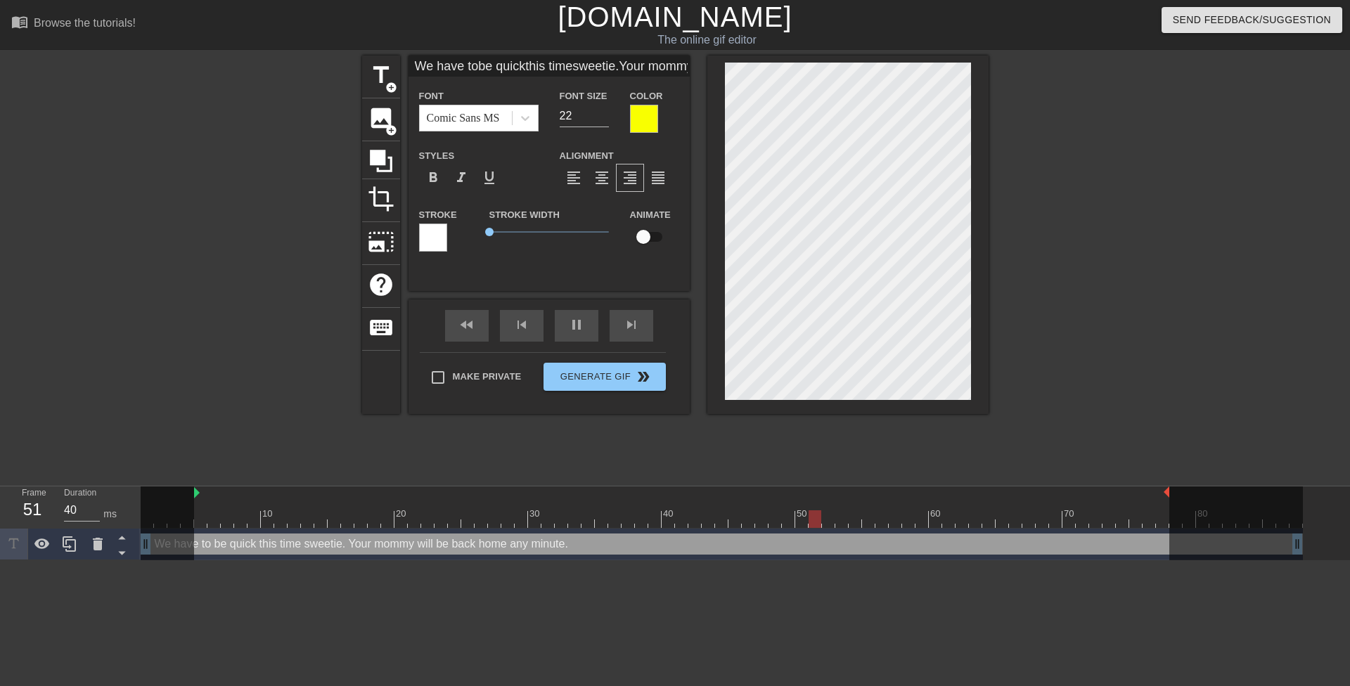
type input "We have tobe quickthis timesweetie.Your mommywill be backhomeany minute."
type textarea "We have to be quick this time sweetie. Your mommy will be backhome any minute."
type input "We have tobe quickthis timesweetie.Your mommywill be backhomeany minute."
type textarea "We have to be quick this time sweetie. Your mommy will be back home any minute."
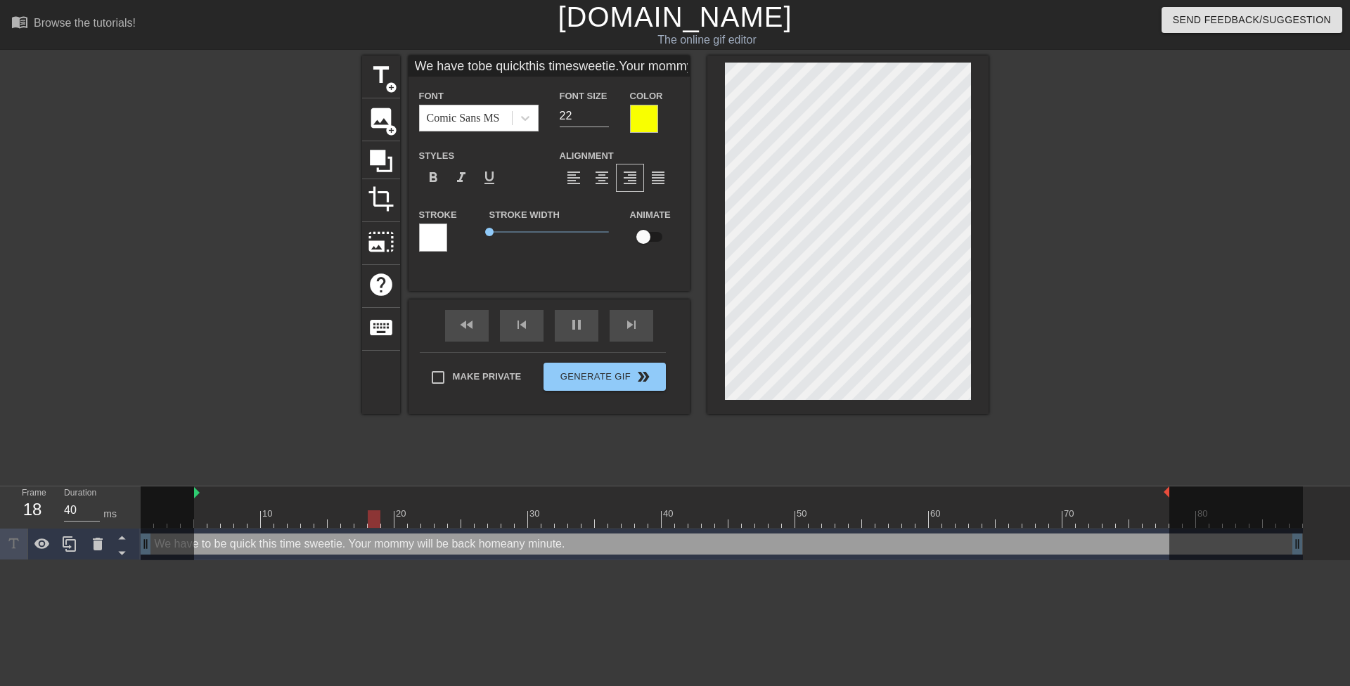
type input "We have tobe quickthis timesweetie.Your mommywill be backhomeany minute."
type textarea "We have to be quick this time sweetie. Your mommy will be back homeany minute."
type input "We have tobe quickthis timesweetie.Your mommywill be backhome any minute."
type textarea "We have to be quick this time sweetie. Your mommy will be back home any minute."
type input "We have tobe quickthis timesweetie.Your mommywill be backhome anyminute."
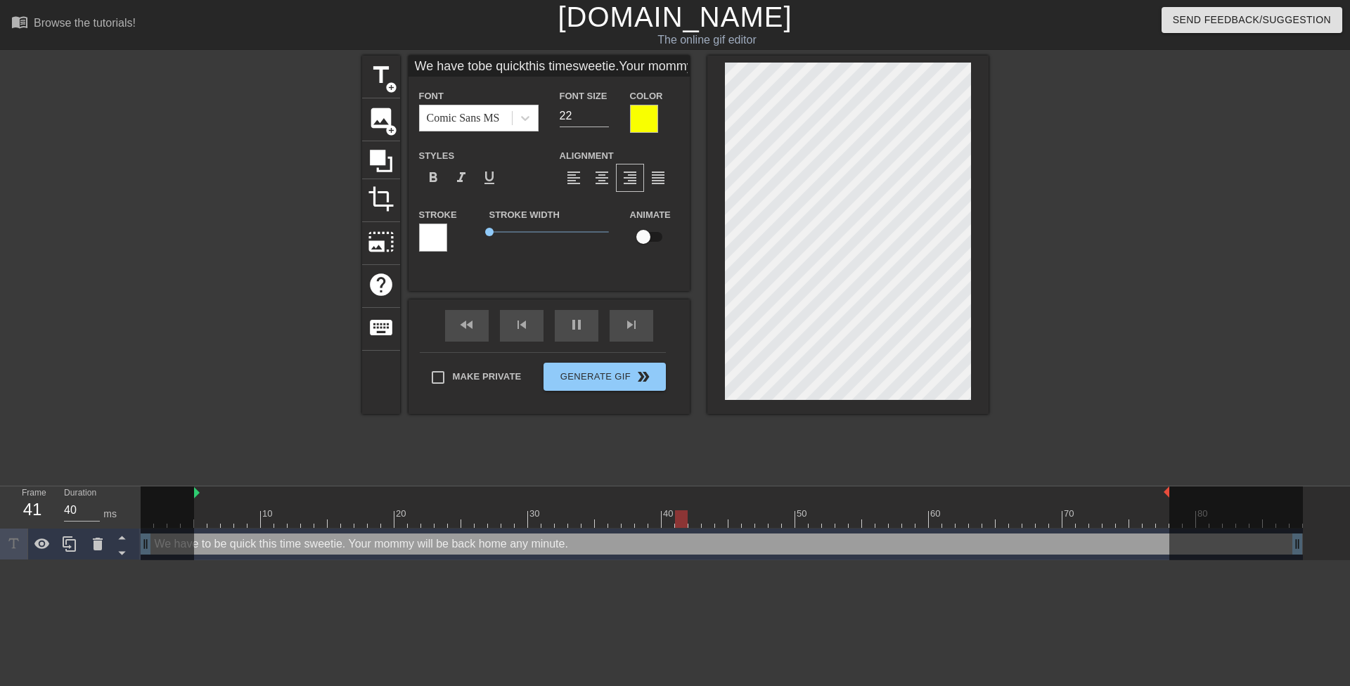
type textarea "We have to be quick this time sweetie. Your mommy will be back home anyminute."
type input "We have tobe quickthis timesweetie.Your mommywill be backhome anyminute."
type textarea "We have to be quick this time sweetie. Your mommy will be back home any minute."
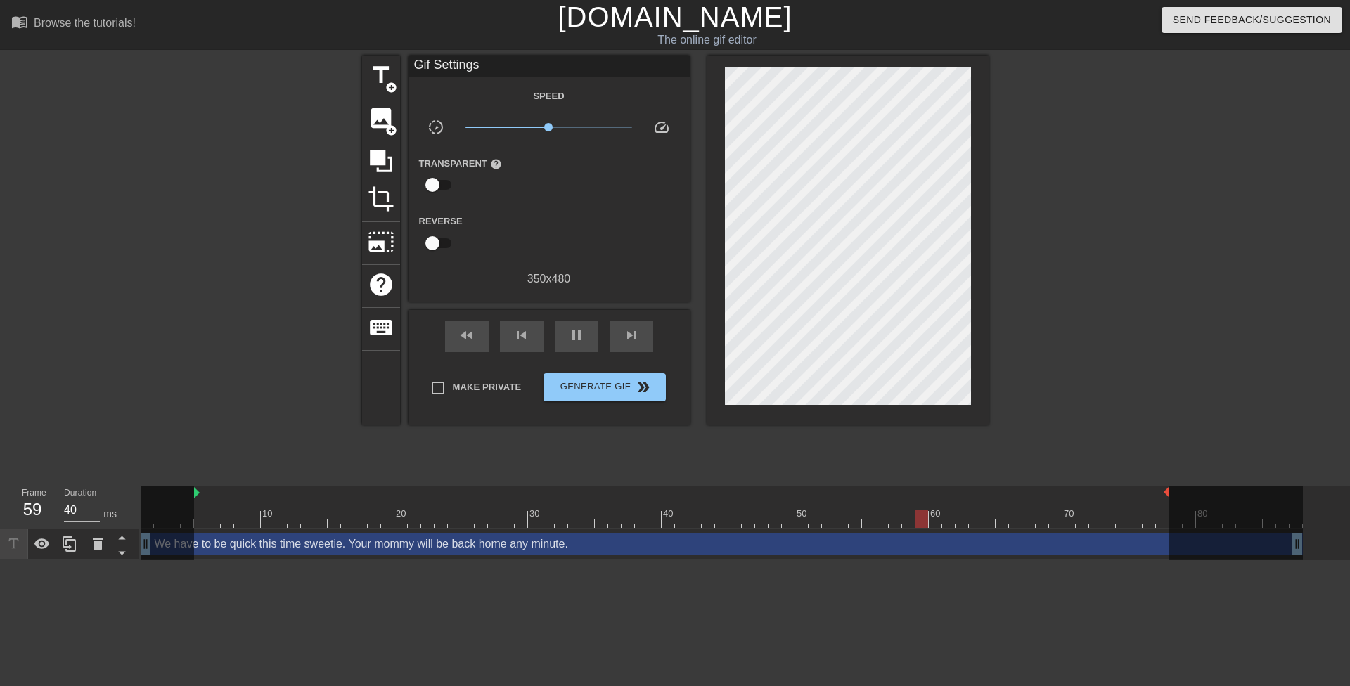
click at [1037, 224] on div at bounding box center [1111, 267] width 211 height 422
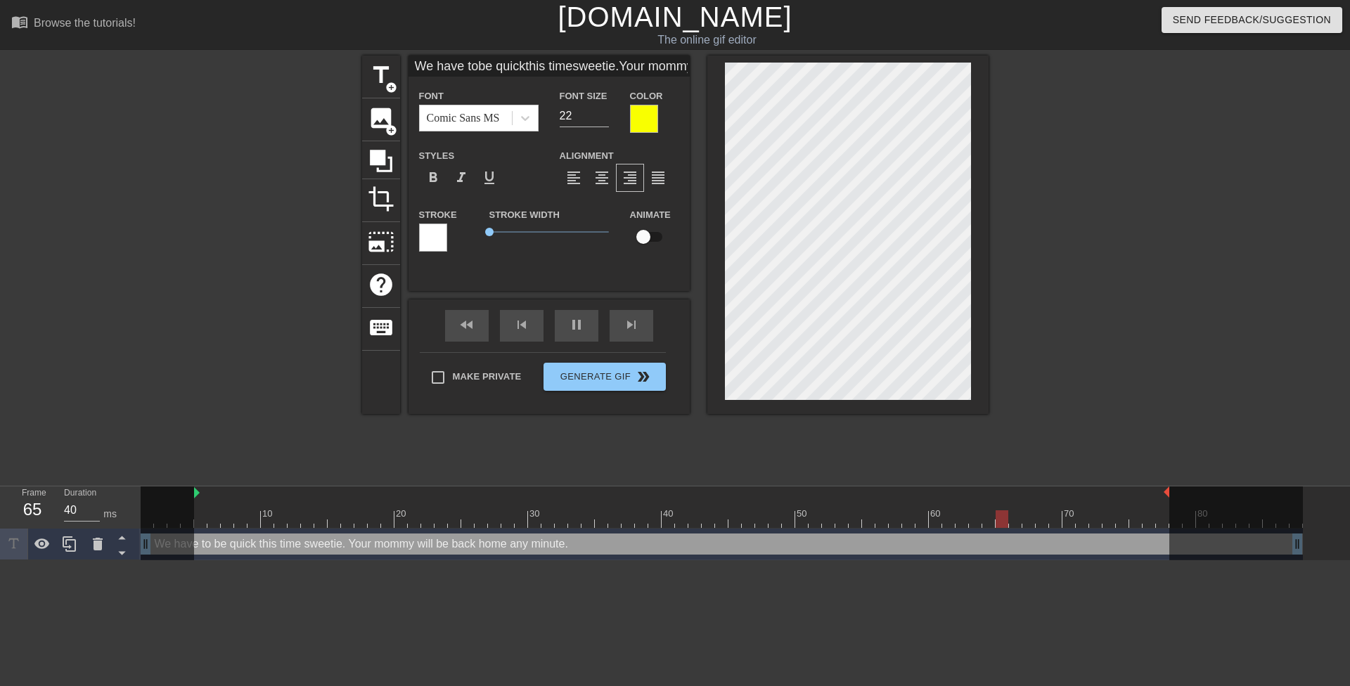
click at [1034, 212] on div at bounding box center [1111, 267] width 211 height 422
type input "We have tobe quickthis timesweetie.Your mommywill be backhome anyminute."
type input "21"
click at [604, 120] on input "21" at bounding box center [584, 116] width 49 height 23
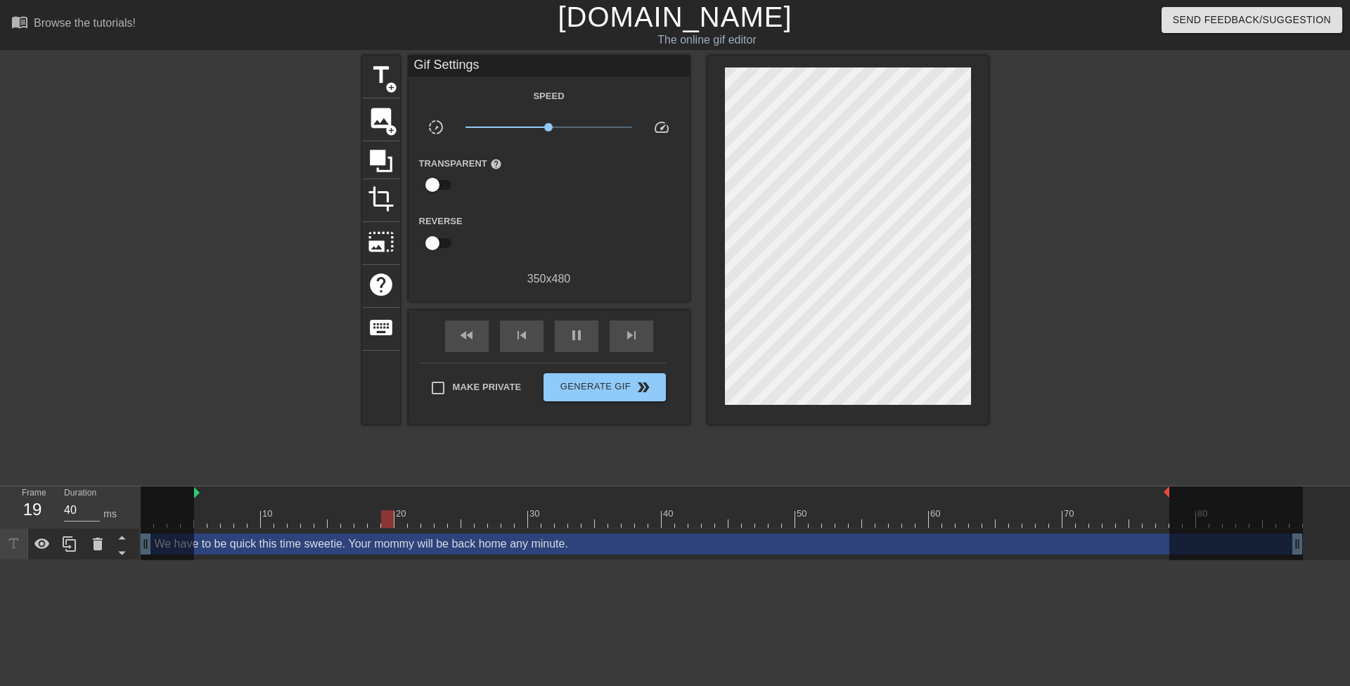
click at [1157, 155] on div at bounding box center [1111, 267] width 211 height 422
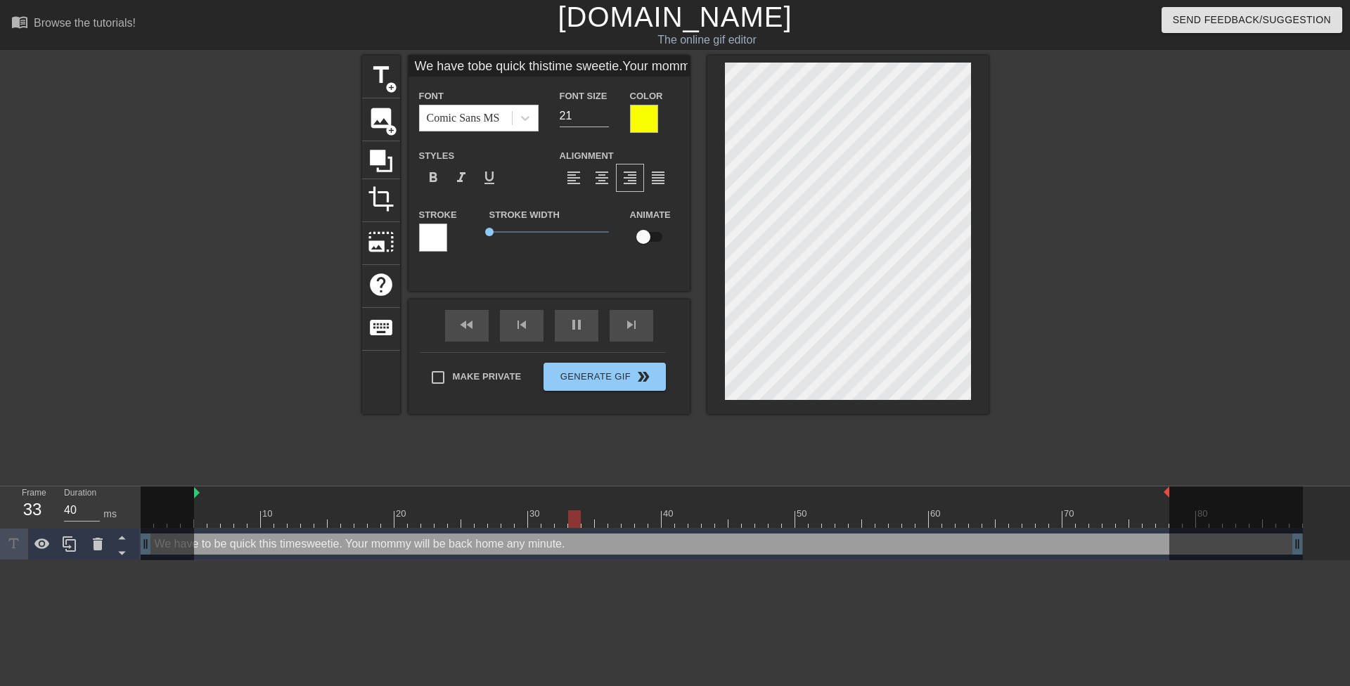
scroll to position [4, 3]
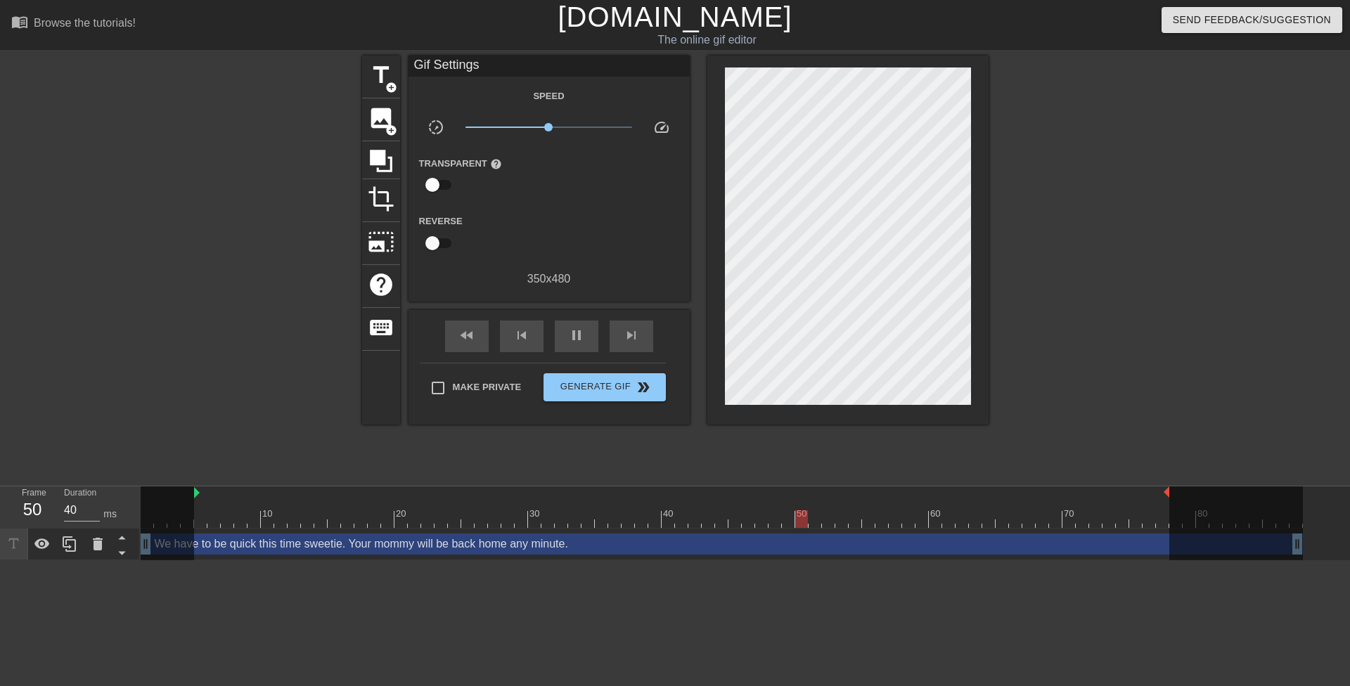
click at [1042, 156] on div at bounding box center [1111, 267] width 211 height 422
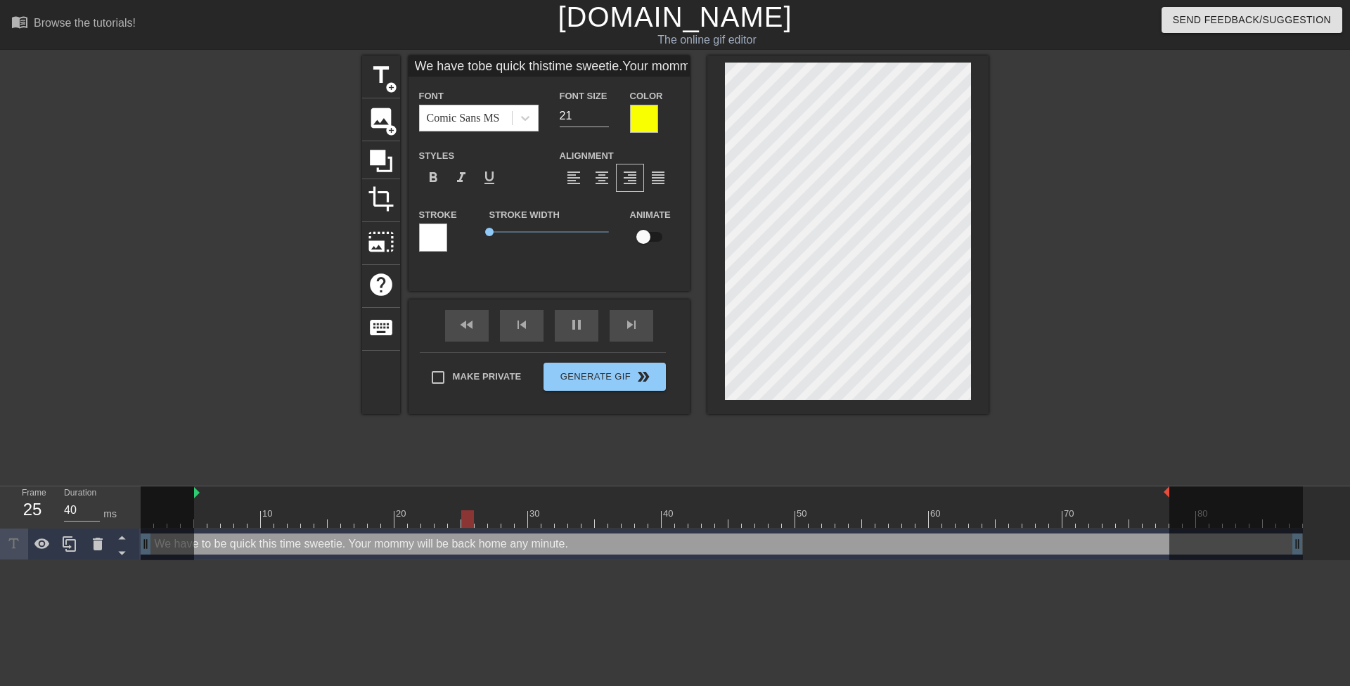
click at [1032, 164] on div at bounding box center [1111, 267] width 211 height 422
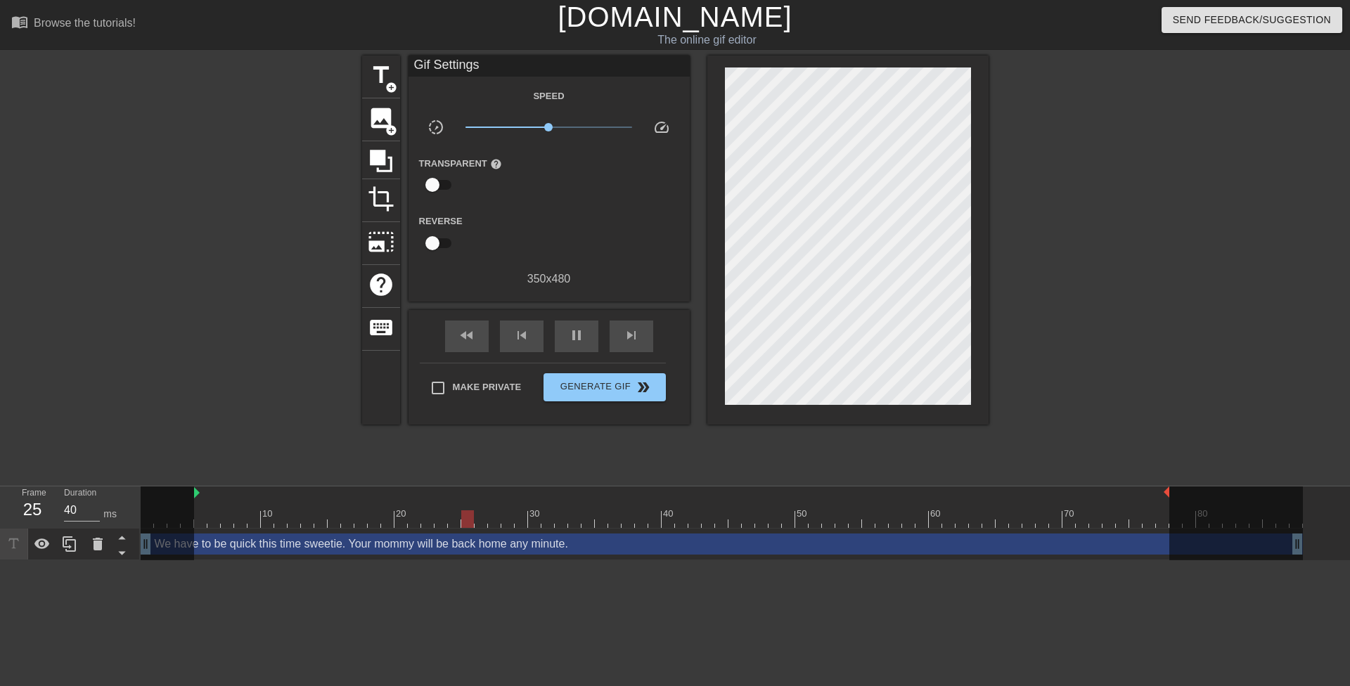
click at [1047, 128] on div at bounding box center [1111, 267] width 211 height 422
click at [65, 545] on icon at bounding box center [69, 544] width 17 height 17
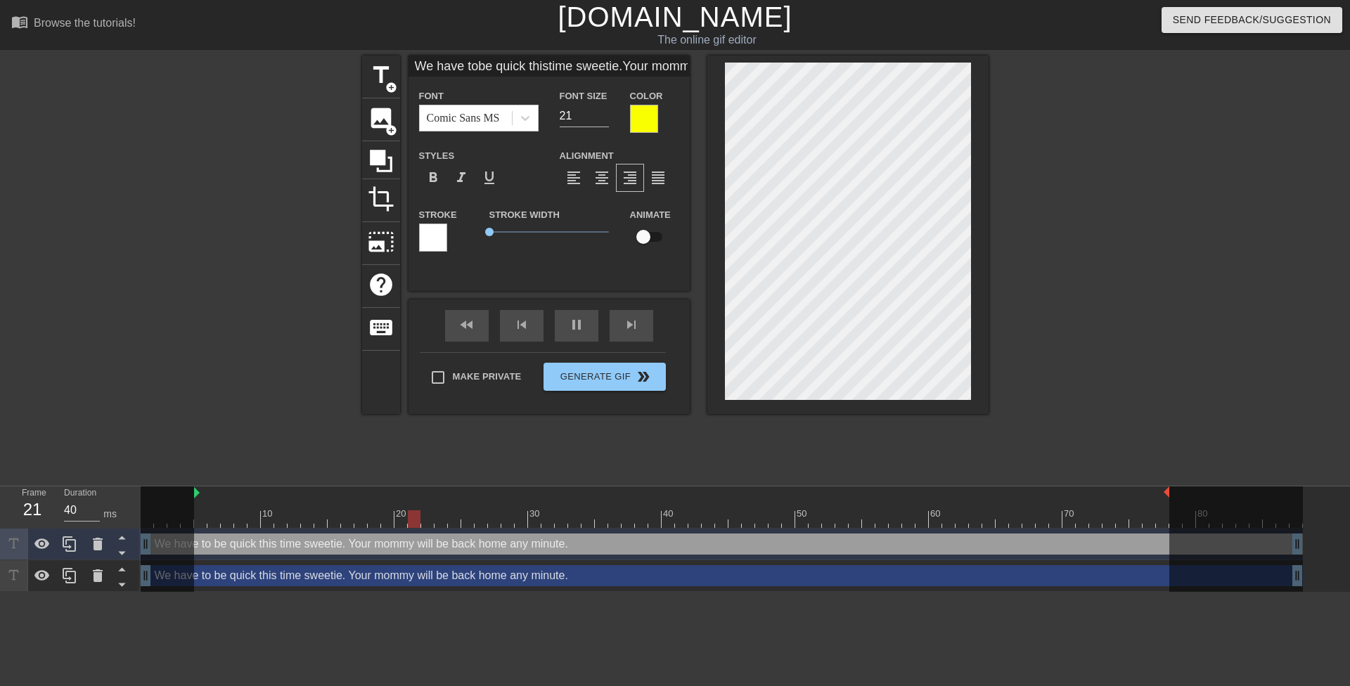
click at [1132, 241] on div at bounding box center [1111, 267] width 211 height 422
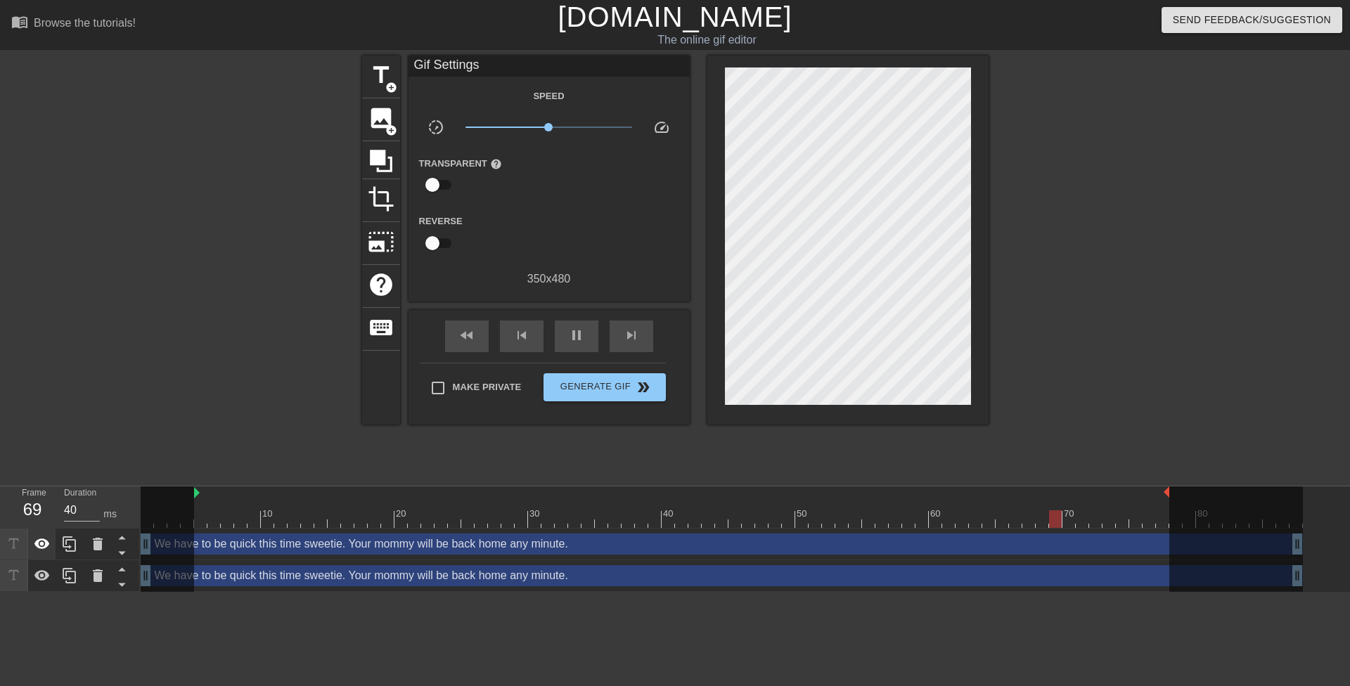
click at [47, 539] on icon at bounding box center [42, 544] width 17 height 17
click at [90, 544] on icon at bounding box center [97, 544] width 17 height 17
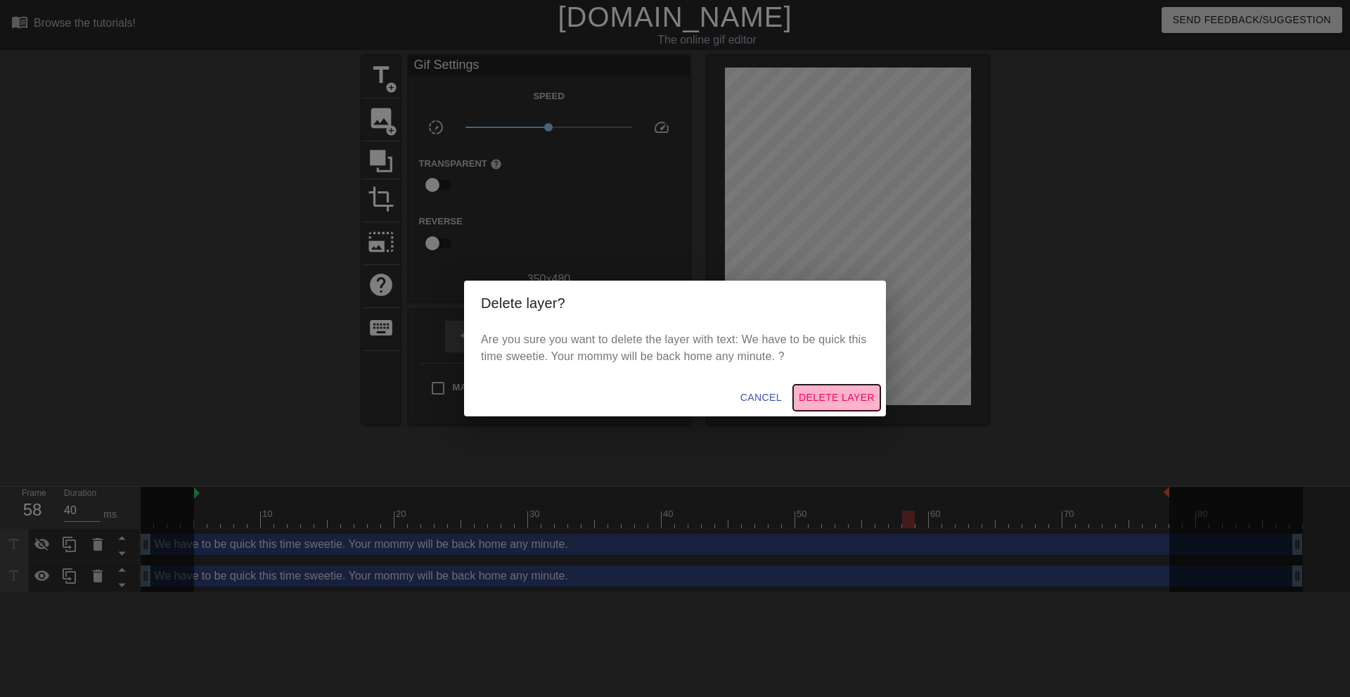
click at [873, 400] on span "Delete Layer" at bounding box center [837, 398] width 76 height 18
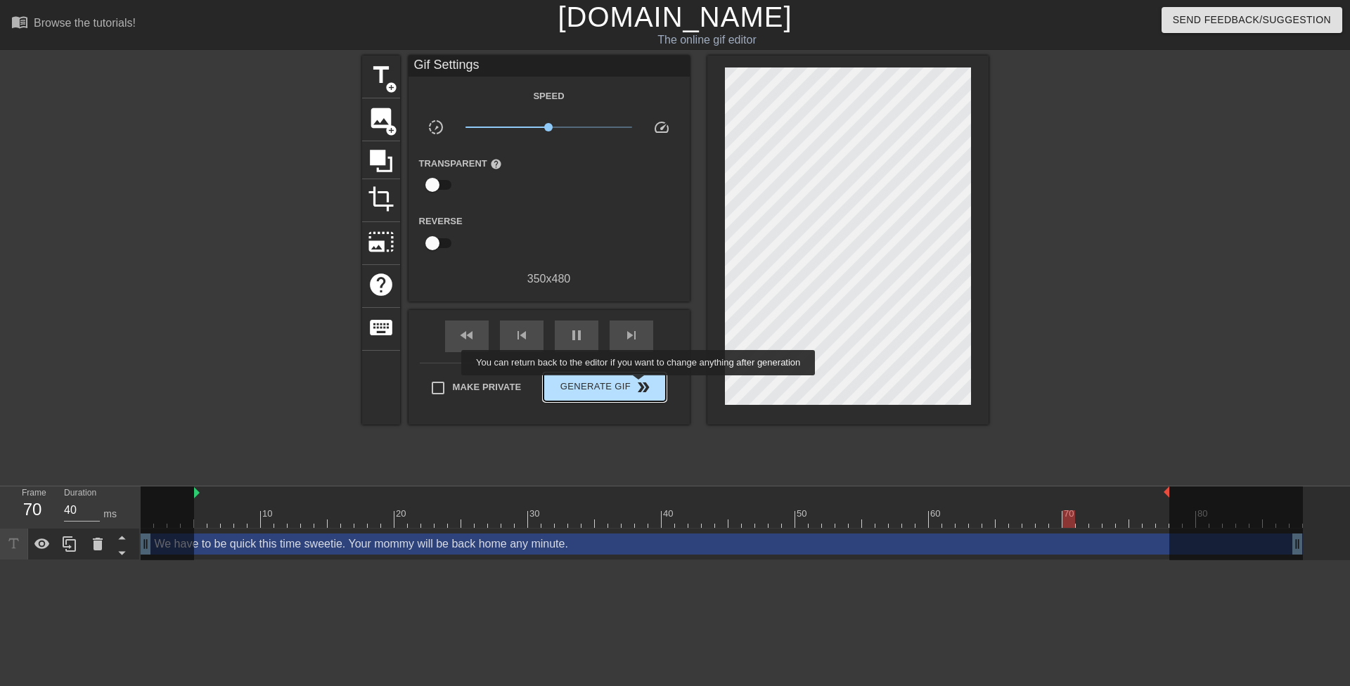
click at [640, 385] on span "double_arrow" at bounding box center [643, 387] width 17 height 17
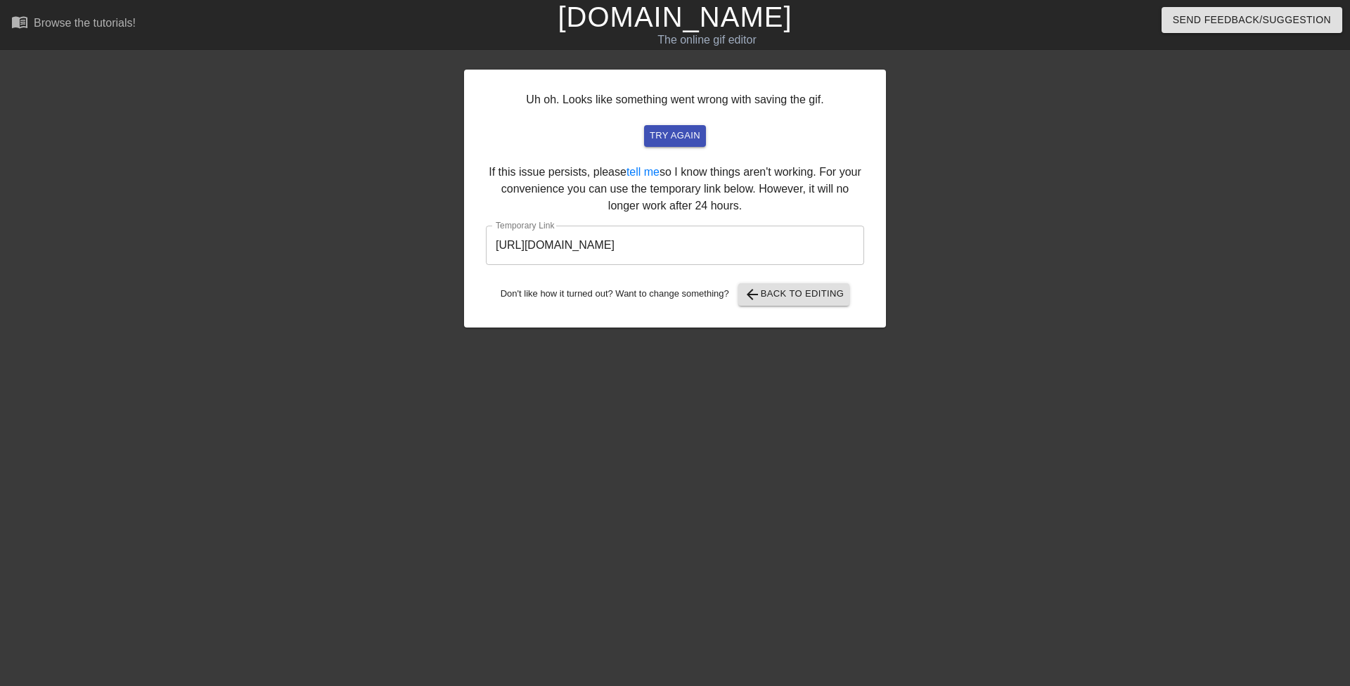
click at [537, 238] on input "https://www.gifntext.com/temp_generations/tyhpxa2u.gif" at bounding box center [675, 245] width 378 height 39
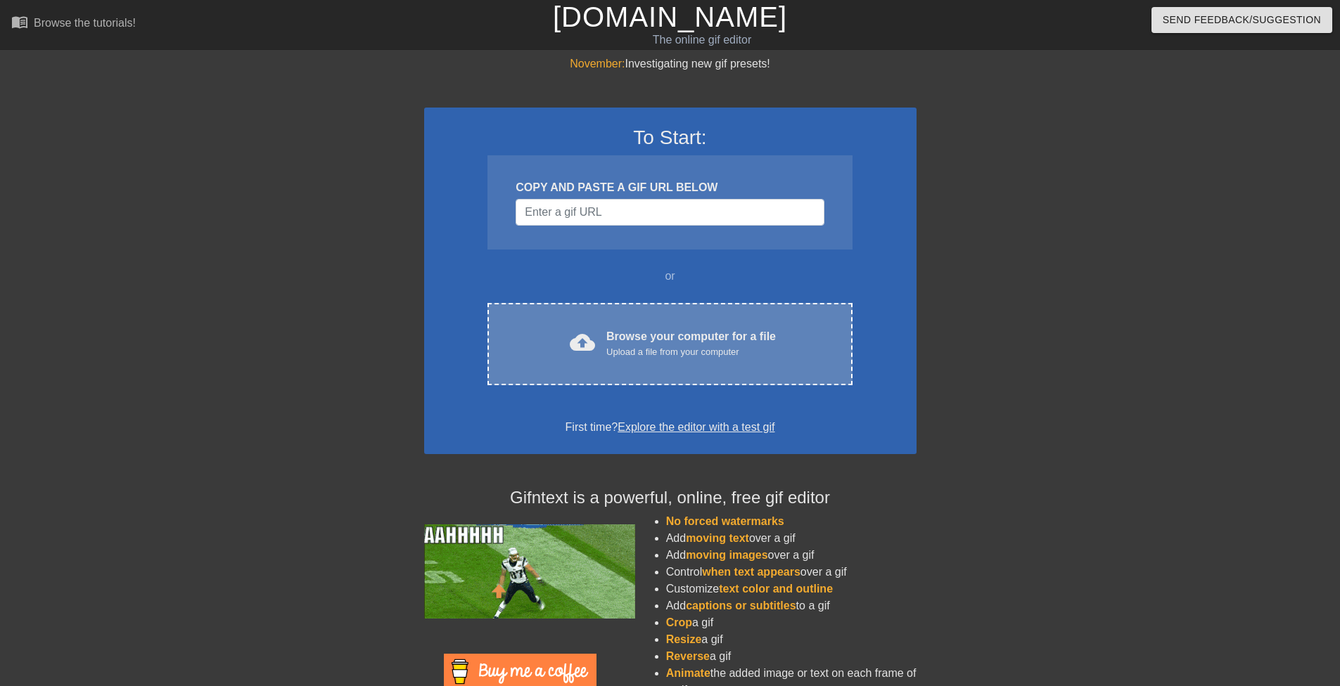
click at [714, 356] on div "Upload a file from your computer" at bounding box center [690, 352] width 169 height 14
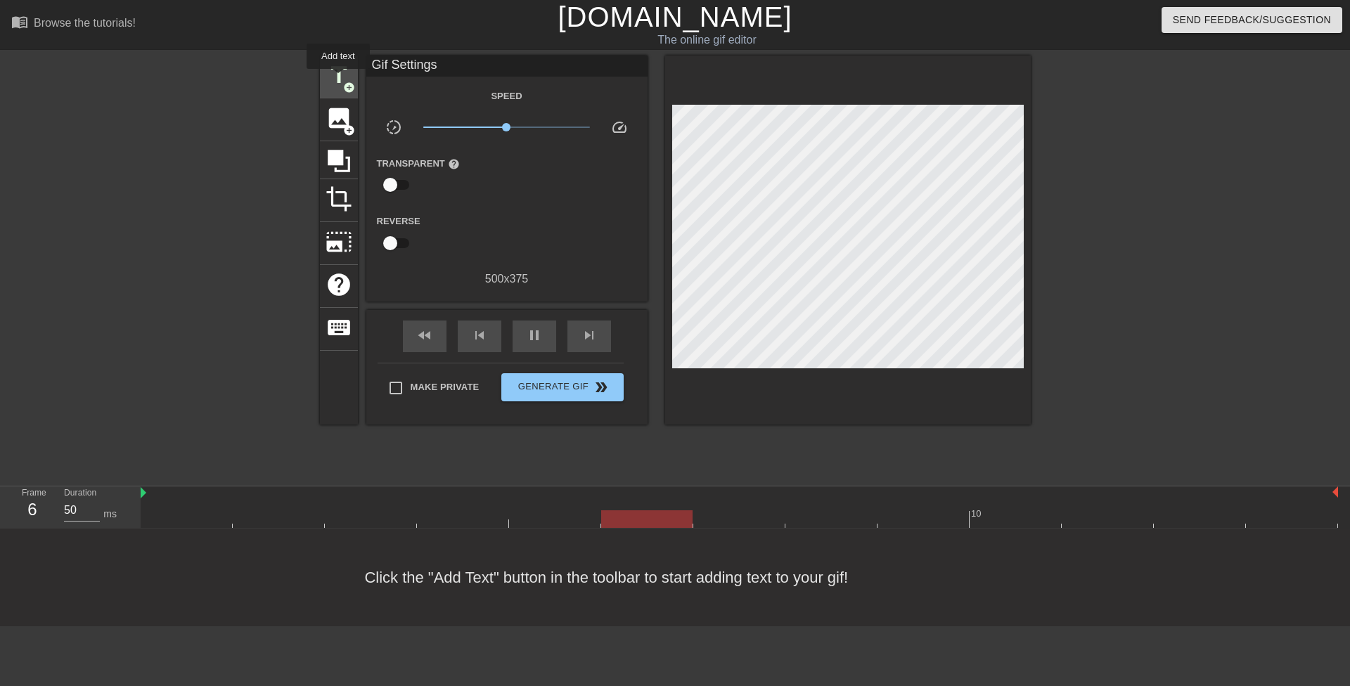
click at [338, 79] on span "title" at bounding box center [339, 75] width 27 height 27
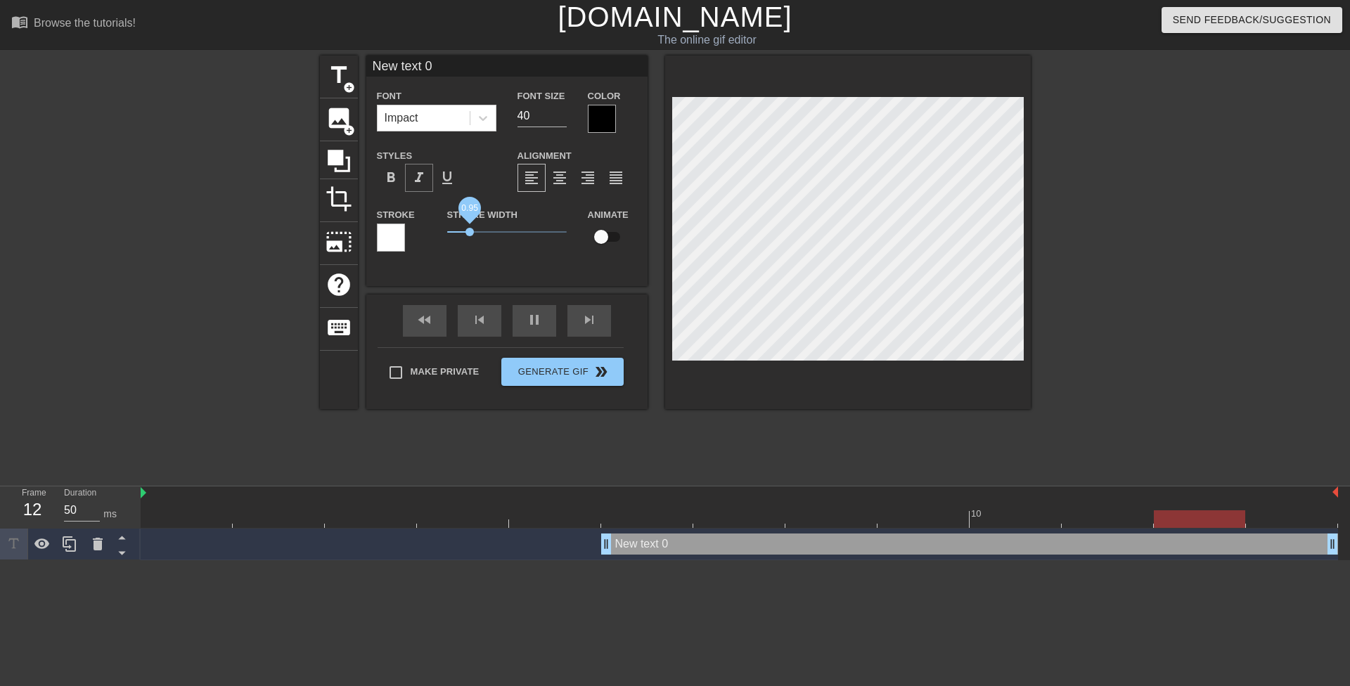
drag, startPoint x: 473, startPoint y: 233, endPoint x: 417, endPoint y: 183, distance: 75.7
click at [402, 224] on div "Stroke Stroke Width 0.95 Animate" at bounding box center [506, 235] width 281 height 58
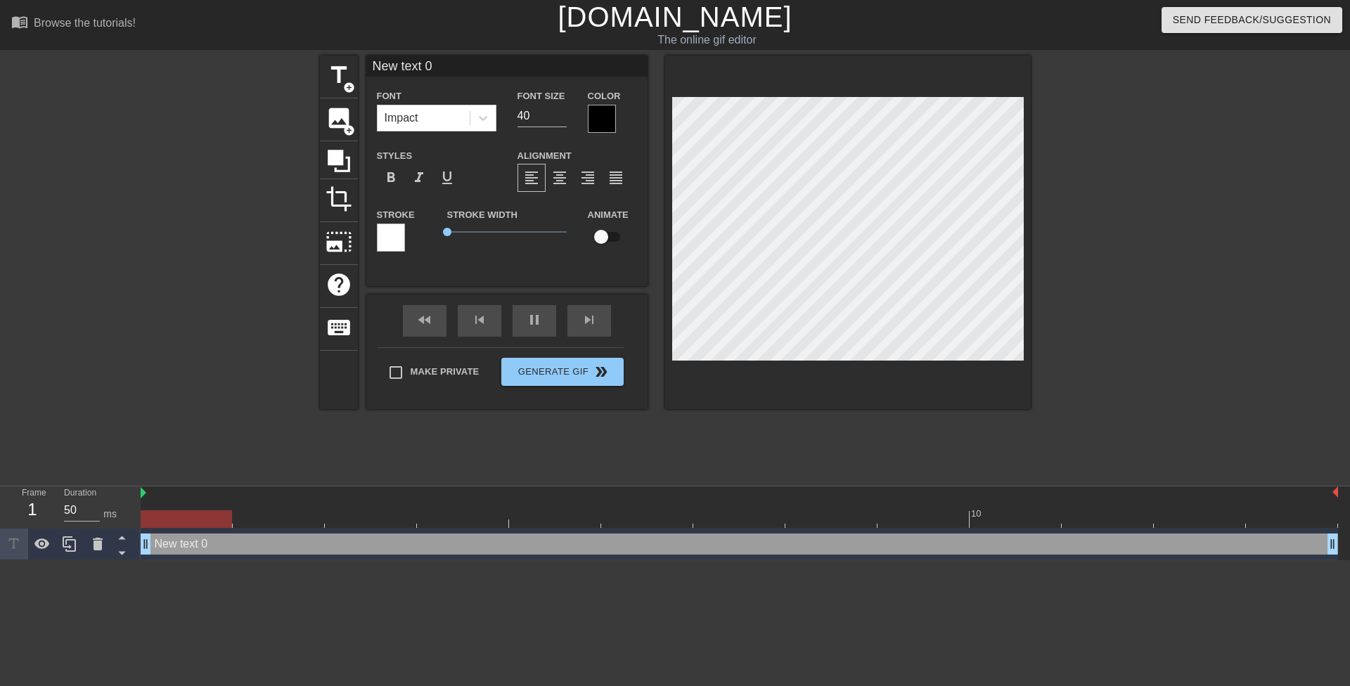
drag, startPoint x: 603, startPoint y: 541, endPoint x: 32, endPoint y: 493, distance: 572.4
click at [33, 505] on div "Frame 1 Duration 50 ms 10 New text 0 drag_handle drag_handle" at bounding box center [675, 524] width 1350 height 74
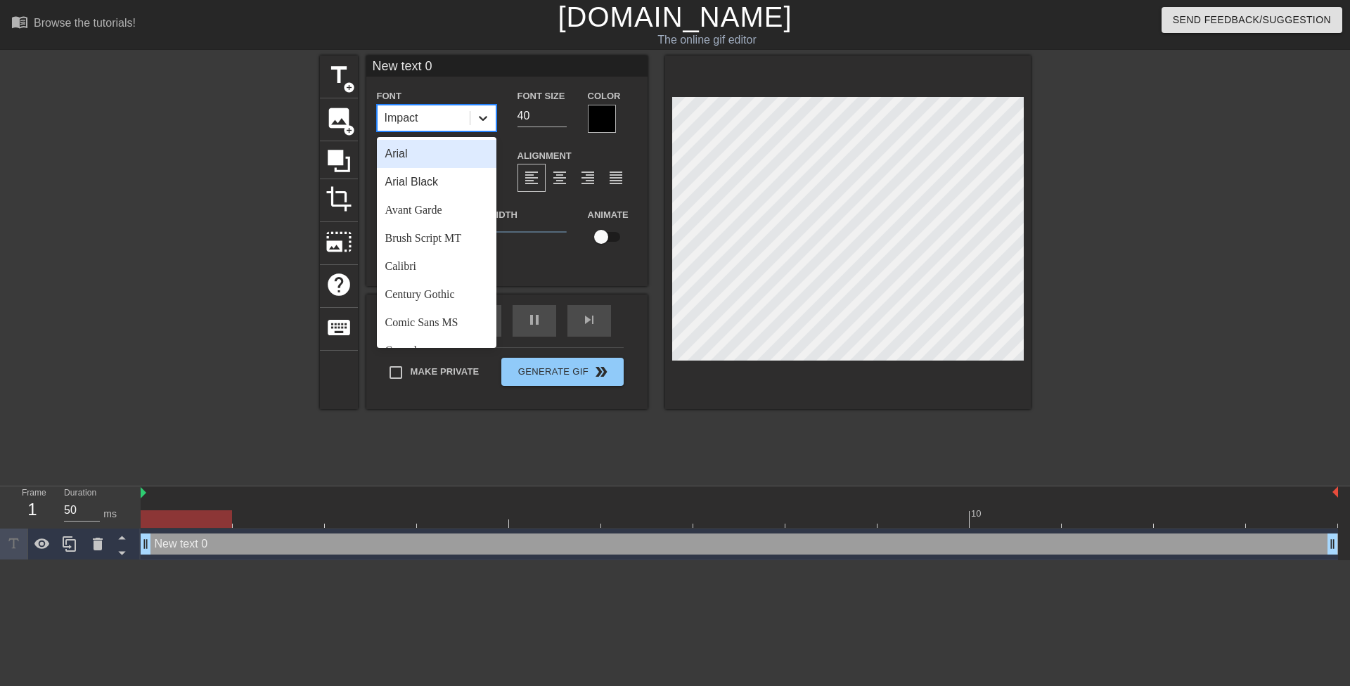
click at [490, 114] on div at bounding box center [482, 117] width 25 height 25
click at [446, 323] on div "Comic Sans MS" at bounding box center [437, 323] width 120 height 28
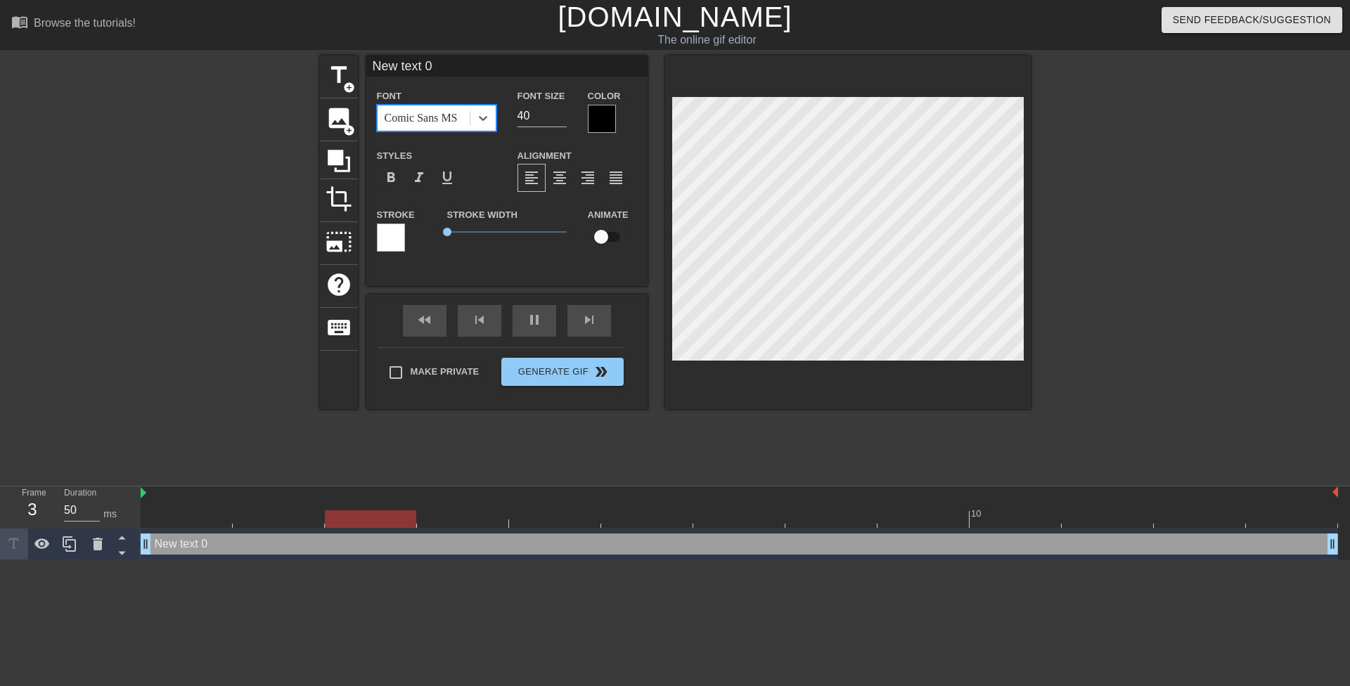
drag, startPoint x: 523, startPoint y: 114, endPoint x: 504, endPoint y: 109, distance: 19.6
click at [504, 109] on div "Font option Comic Sans MS, selected. 0 results available. Select is focused ,ty…" at bounding box center [506, 110] width 281 height 46
click at [521, 116] on input "20" at bounding box center [542, 116] width 49 height 23
type input "22"
click at [595, 116] on div at bounding box center [602, 119] width 28 height 28
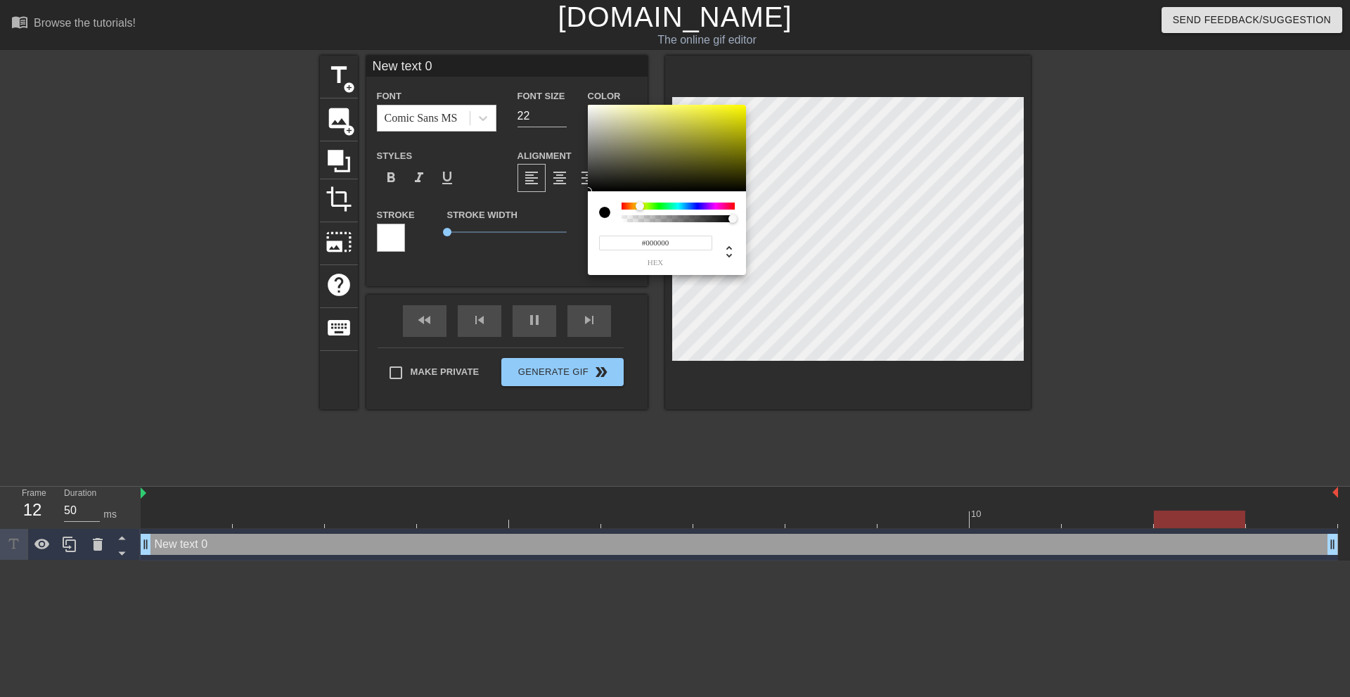
click at [641, 206] on div at bounding box center [678, 206] width 113 height 7
drag, startPoint x: 748, startPoint y: 126, endPoint x: 793, endPoint y: 79, distance: 64.6
click at [793, 79] on div "#F0FF00 hex" at bounding box center [675, 348] width 1350 height 697
type input "#F9FF00"
click at [641, 207] on div at bounding box center [640, 206] width 8 height 8
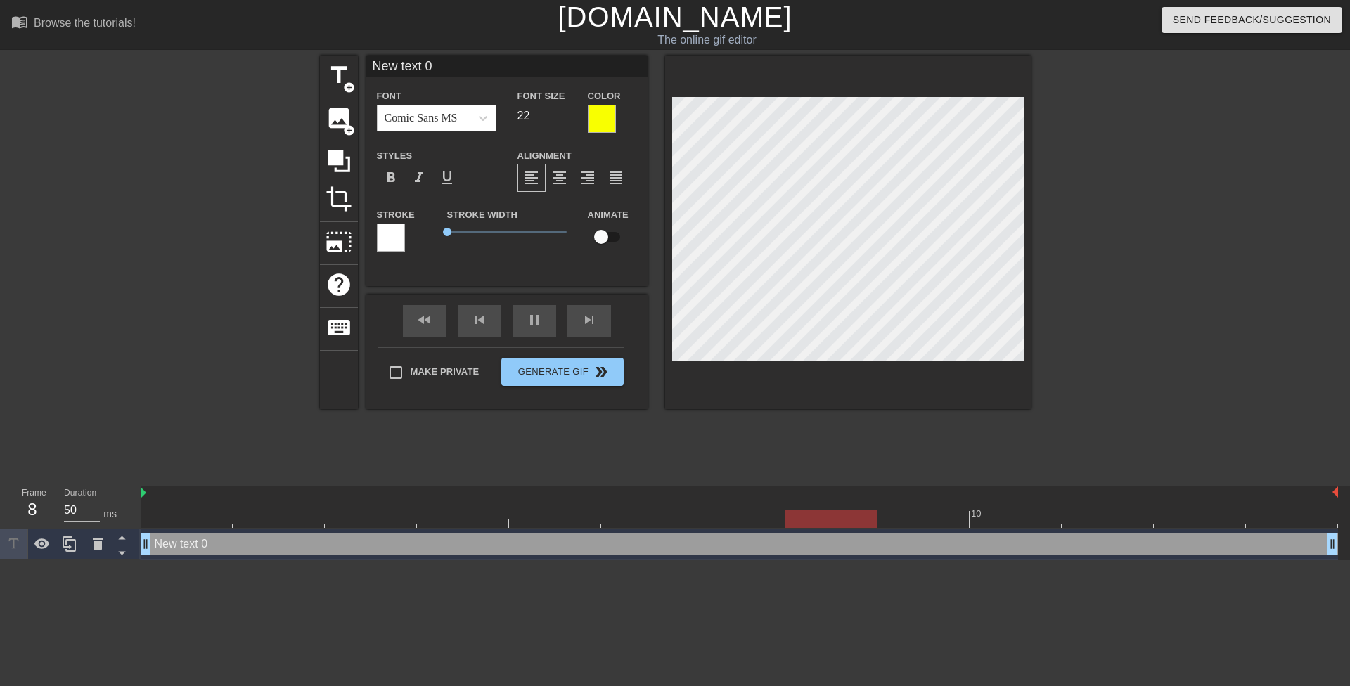
scroll to position [2, 4]
type input "S"
type textarea "S"
type input "Sa"
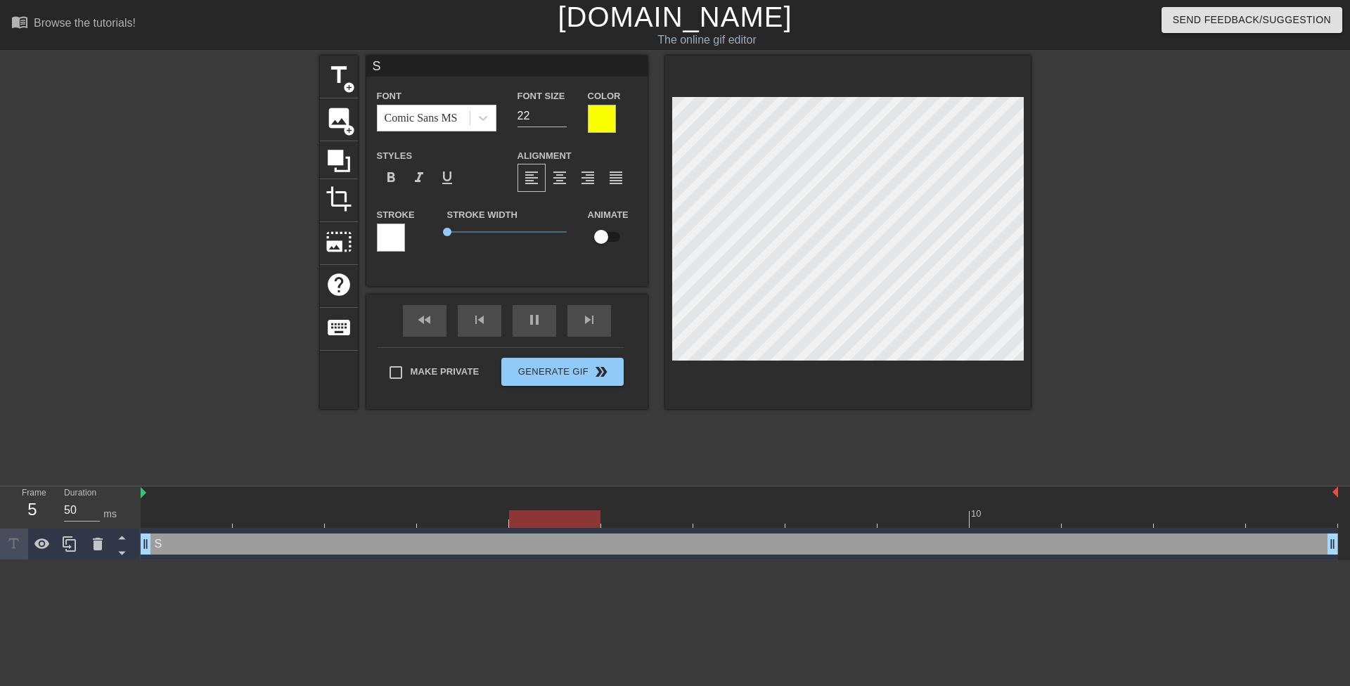
type textarea "Sa"
type input "Say"
type textarea "Say"
type input "Say"
type textarea "Say"
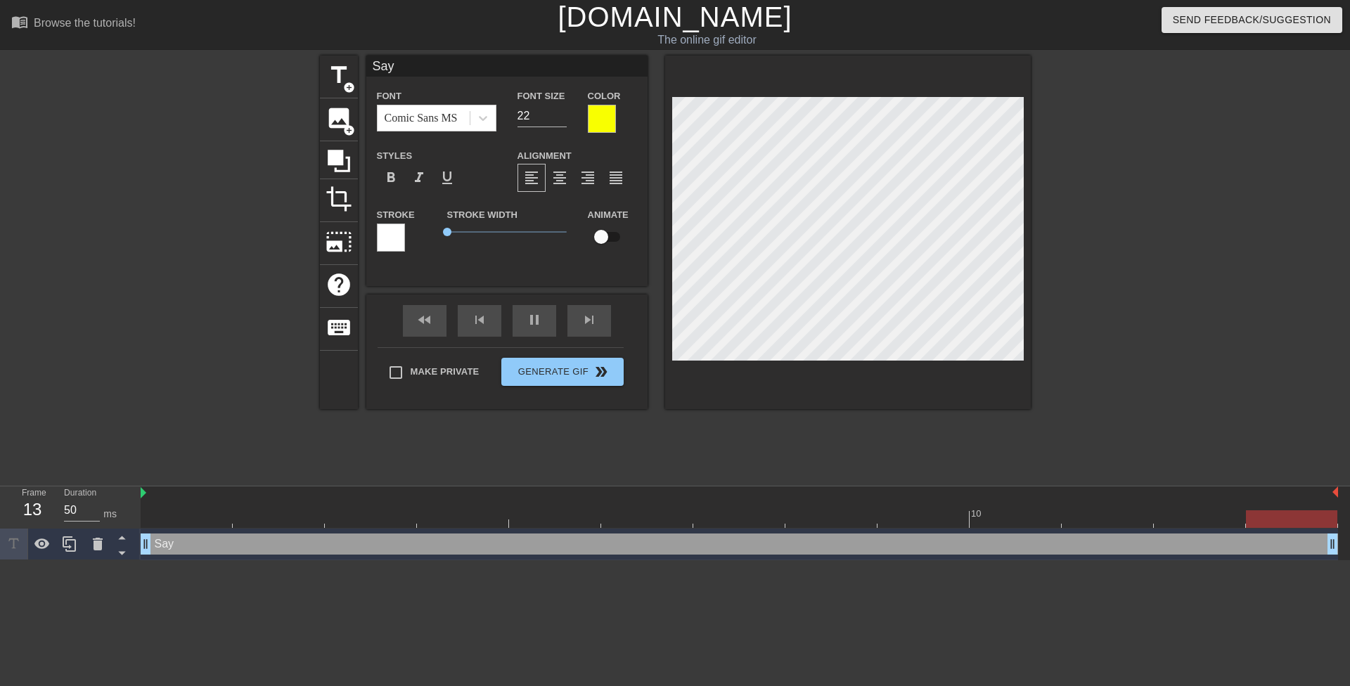
type input "Say i"
type textarea "Say i"
type input "Say it"
type textarea "Say it"
type input "Say it"
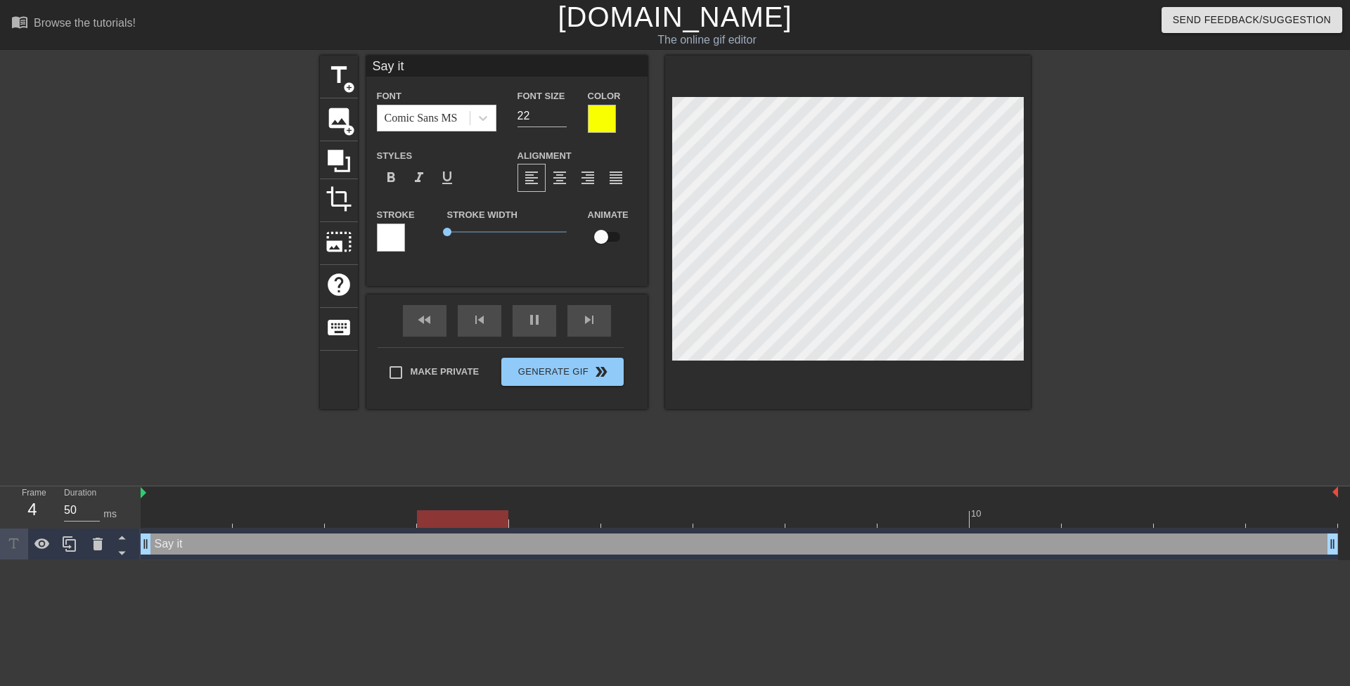
type textarea "Say it"
type input "Say it M"
type textarea "Say it M"
type input "Say it Mr"
type textarea "Say it Mr"
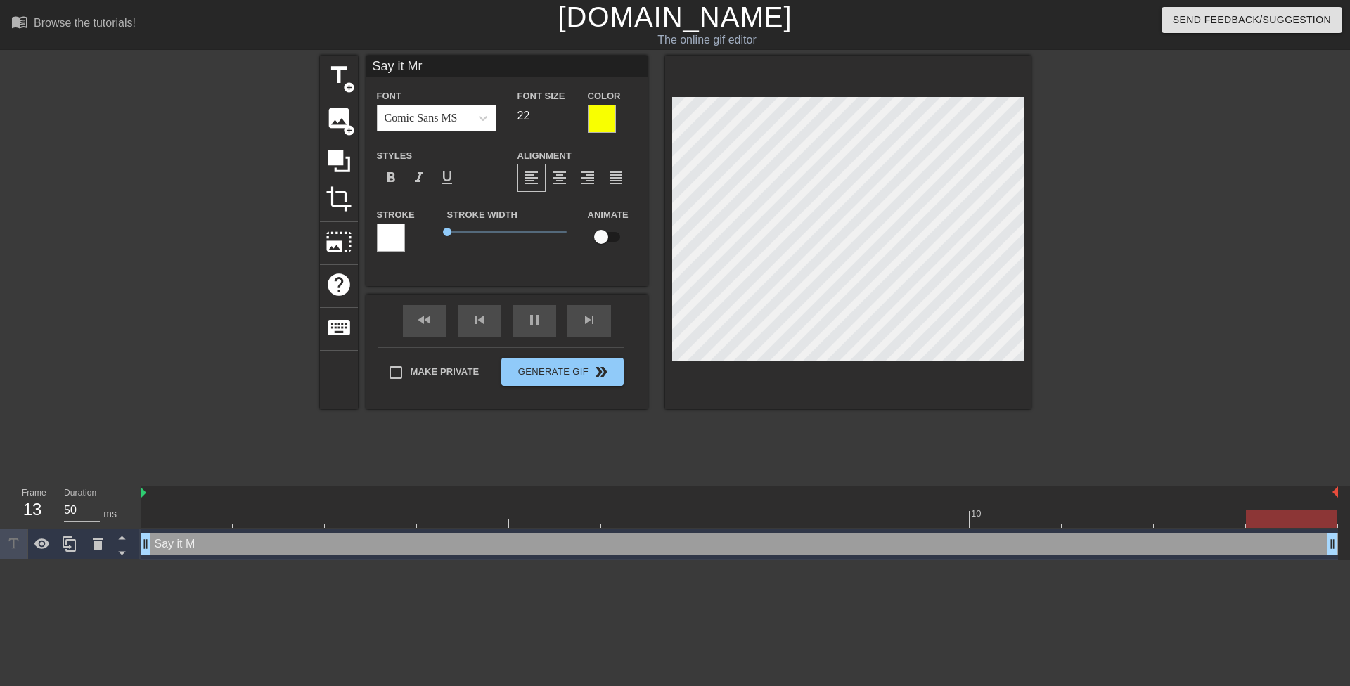
type input "Say it Mrs"
type textarea "Say it Mrs"
type input "Say it Mrs."
type textarea "Say it Mrs."
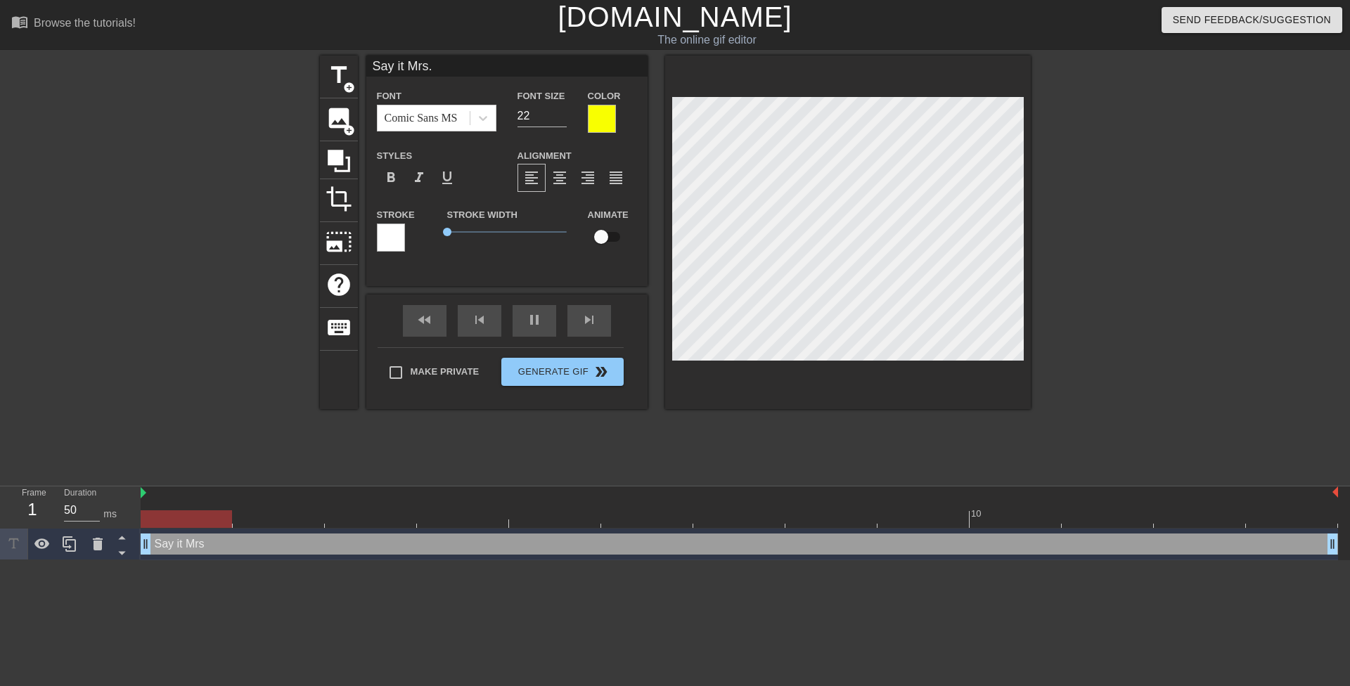
type input "Say it Mrs."
type textarea "Say it Mrs."
type input "Say it Mrs. A"
type textarea "Say it Mrs. A"
type input "Say it Mrs. An"
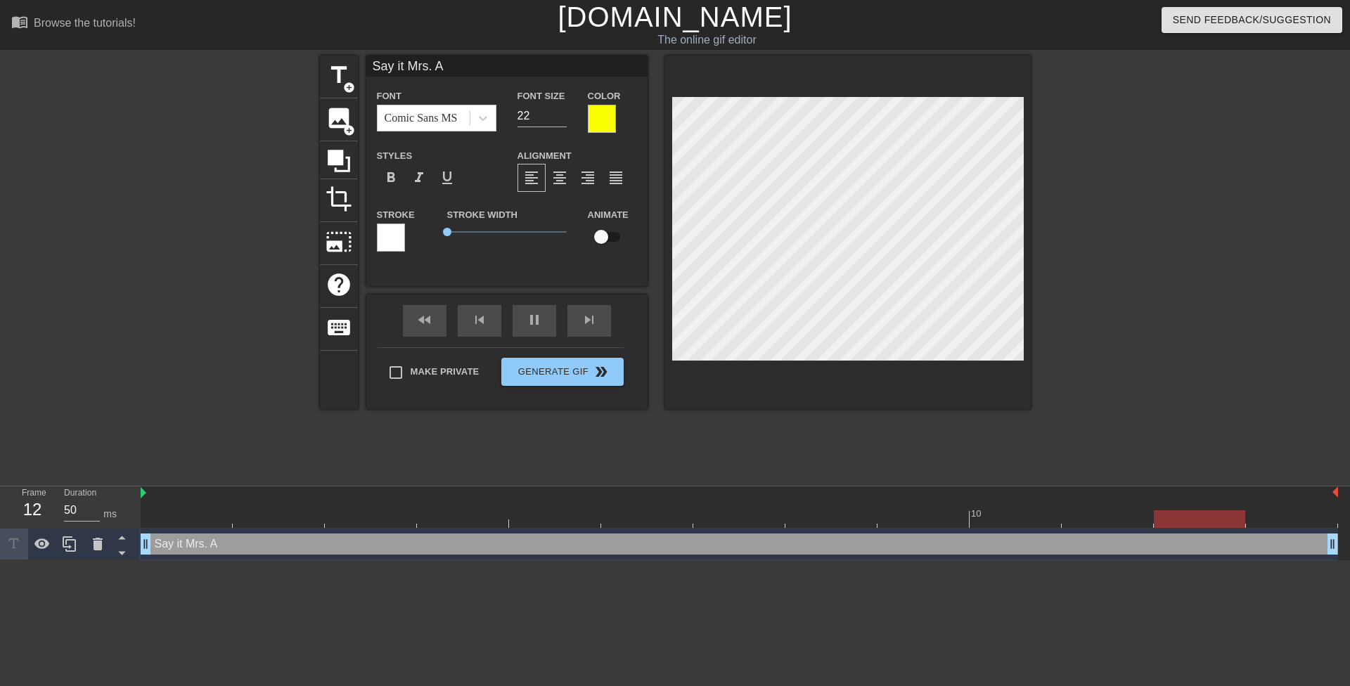
type textarea "Say it Mrs. An"
type input "Say it Mrs. And"
type textarea "Say it Mrs. And"
type input "Say it [PERSON_NAME]"
type textarea "Say it [PERSON_NAME]"
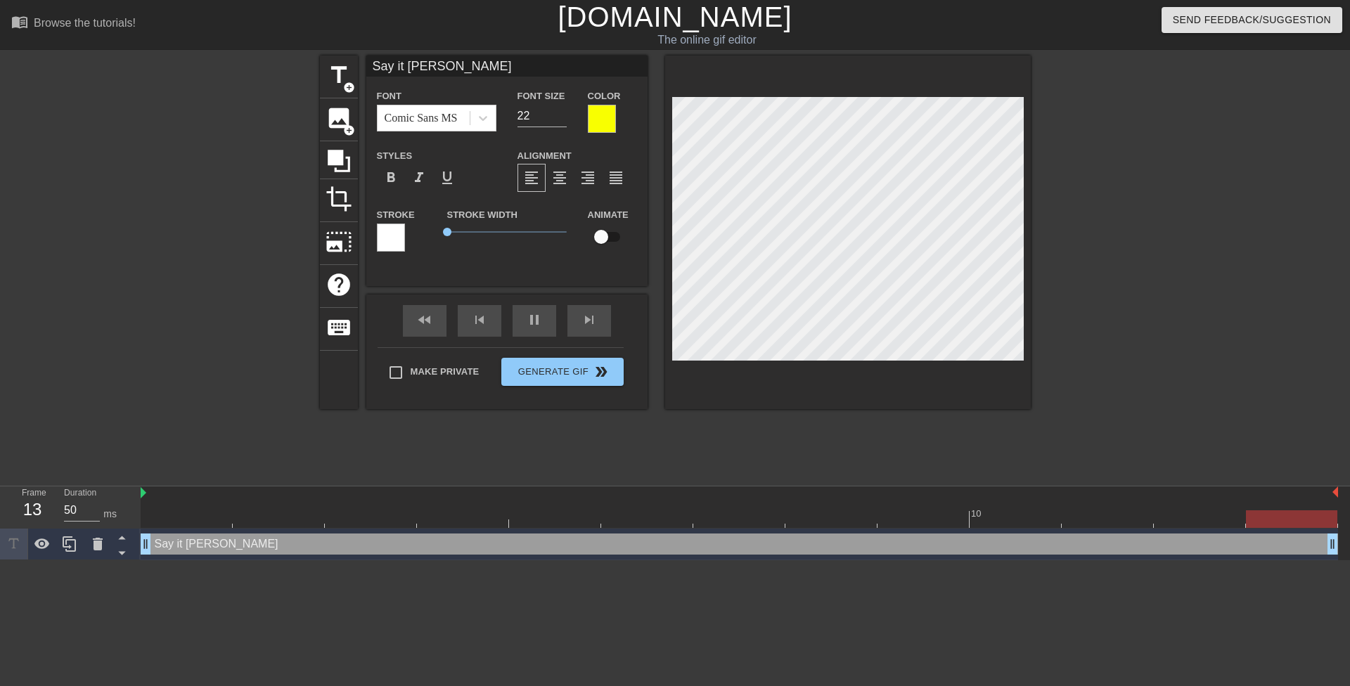
type input "Say it [PERSON_NAME]"
type textarea "Say it [PERSON_NAME]"
type input "Say it [PERSON_NAME]"
type textarea "Say it [PERSON_NAME]"
type input "Say it [PERSON_NAME]"
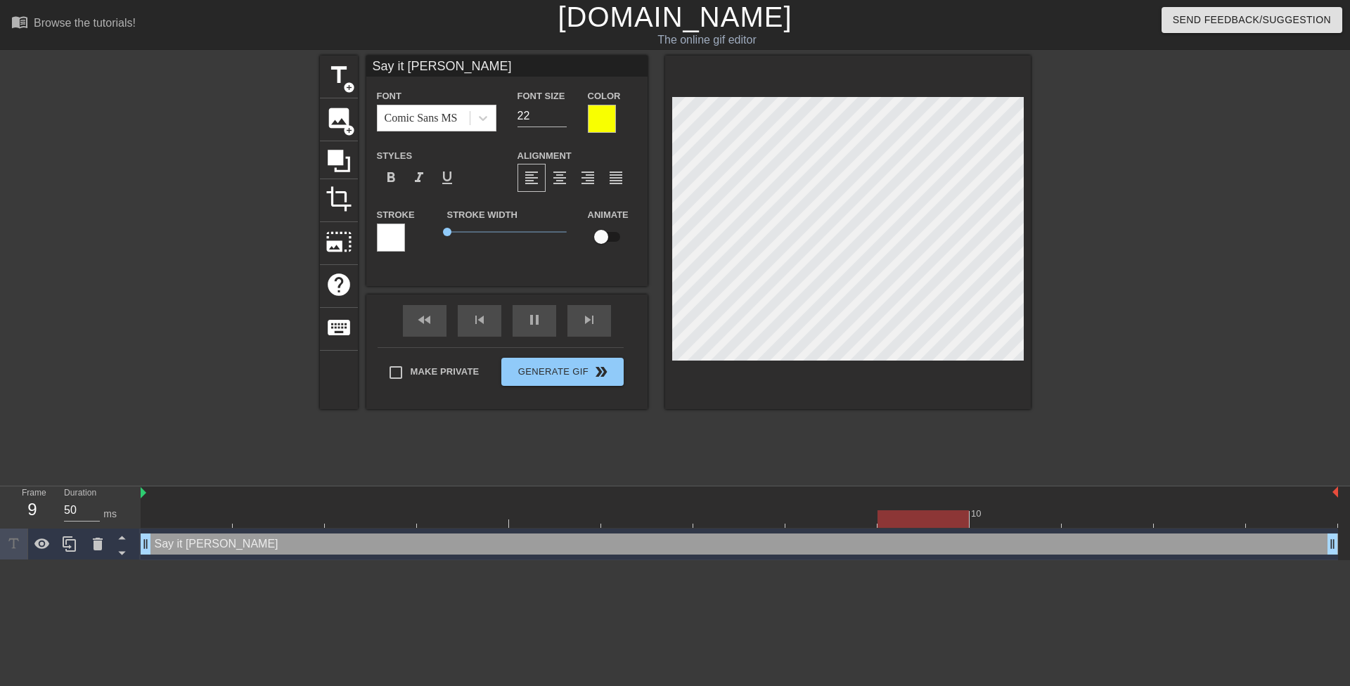
type textarea "Say it [PERSON_NAME]"
type input "Say it [PERSON_NAME]"
type textarea "Say it [PERSON_NAME]"
type input "Say it [PERSON_NAME]!"
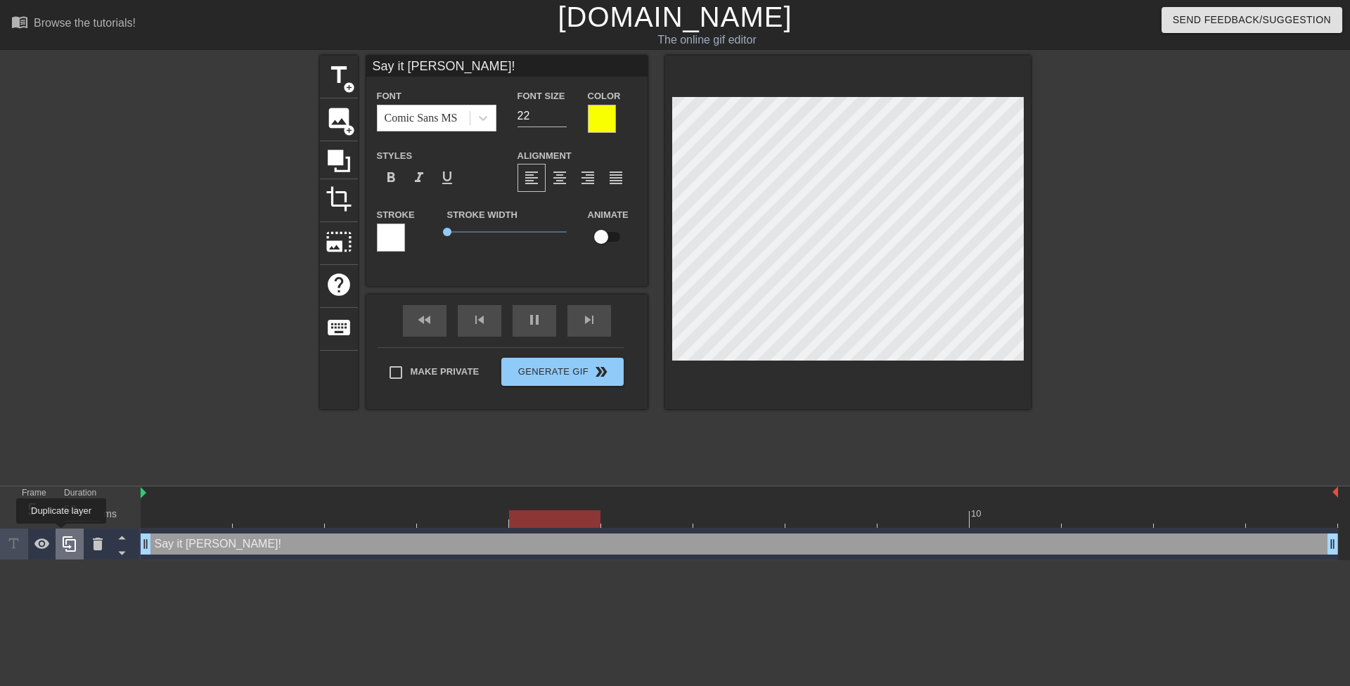
type textarea "Say it [PERSON_NAME]!"
click at [63, 536] on div at bounding box center [70, 544] width 28 height 31
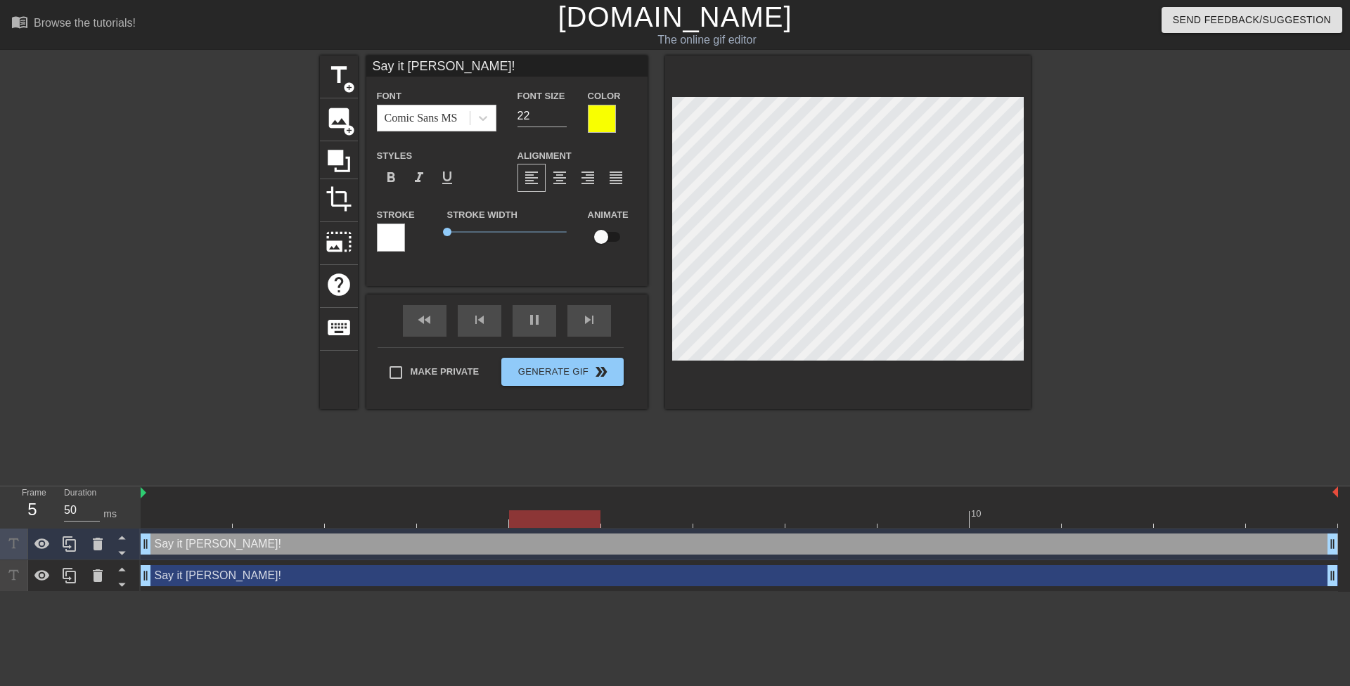
scroll to position [1, 4]
type input "I"
type textarea "I"
type input "I"
type textarea "I"
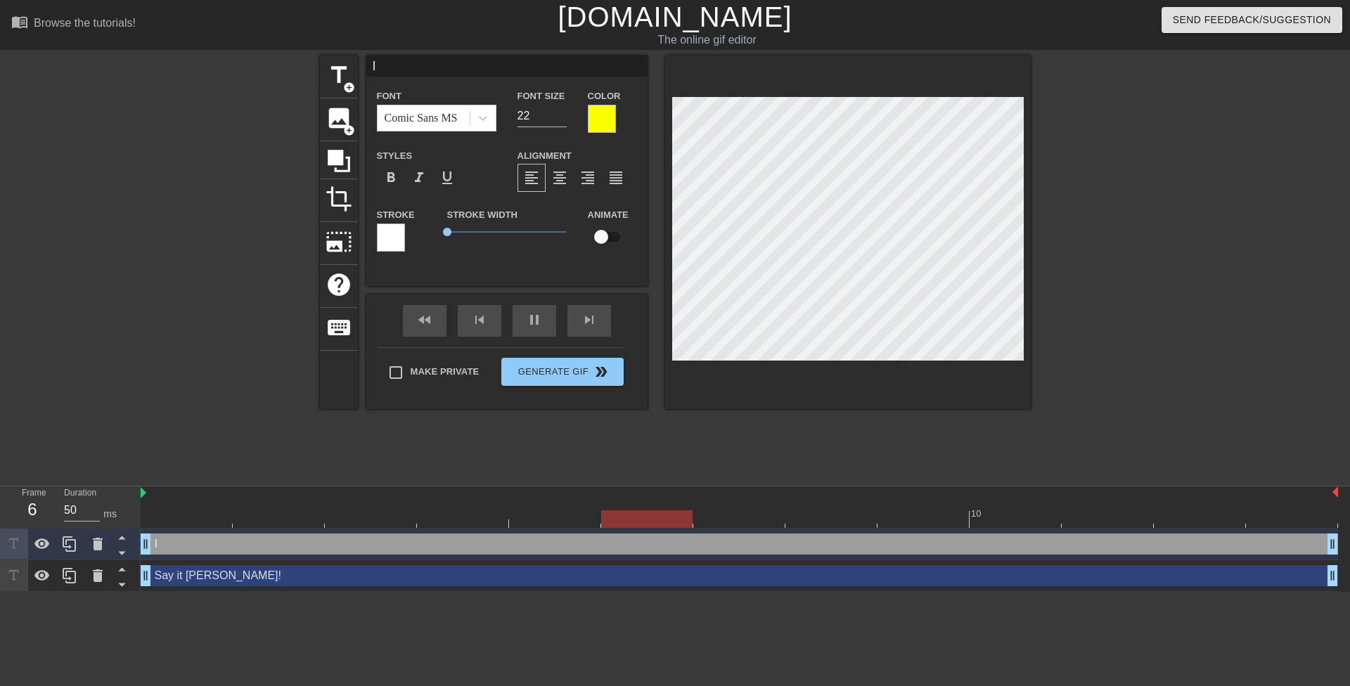
type input "I l"
type textarea "I l"
type input "I lo"
type textarea "I lo"
type input "I lov"
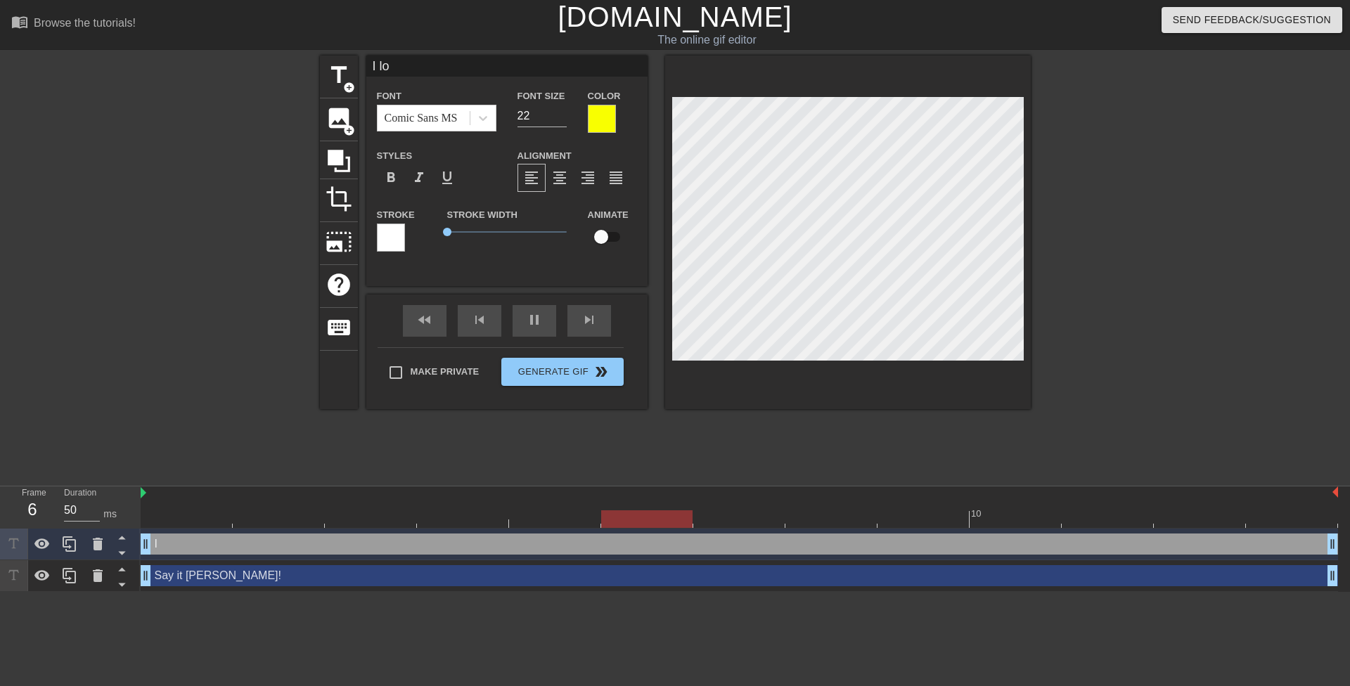
type textarea "I lov"
type input "I love"
type textarea "I love"
type input "I love"
type textarea "I love"
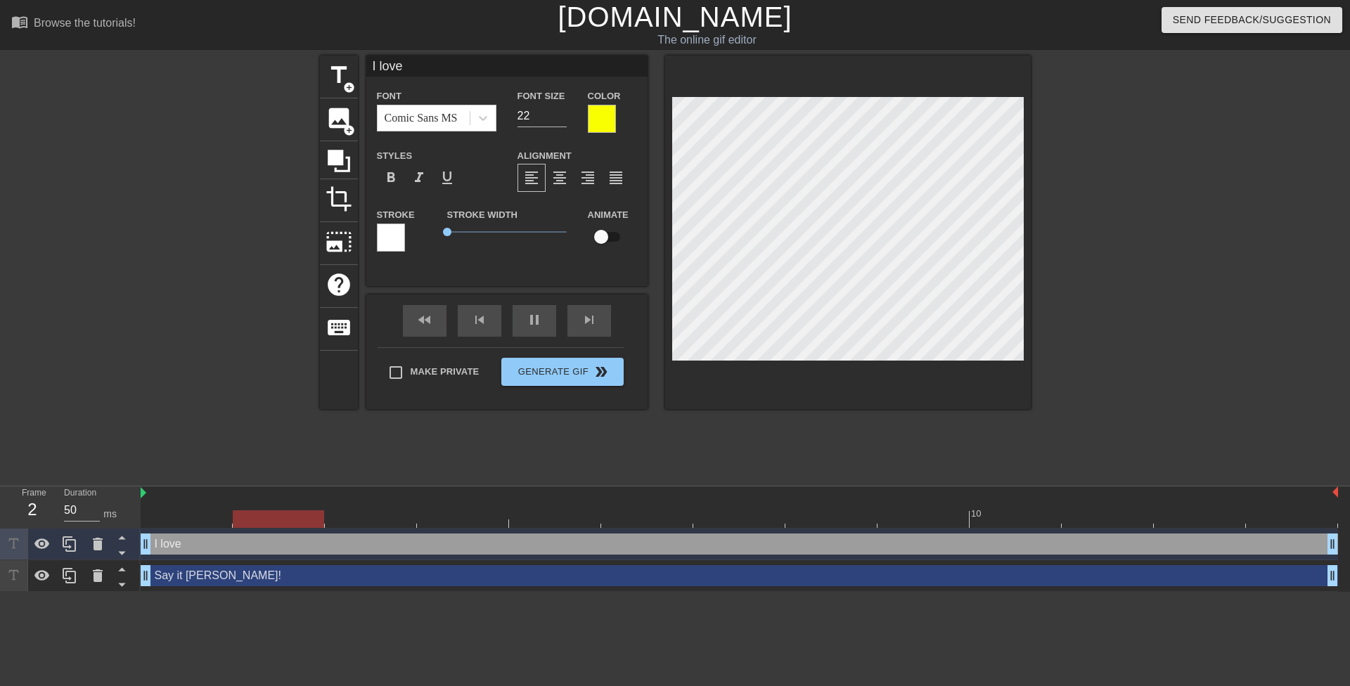
scroll to position [1, 2]
type input "I love f"
type textarea "I love f"
type input "I love fa"
type textarea "I love fa"
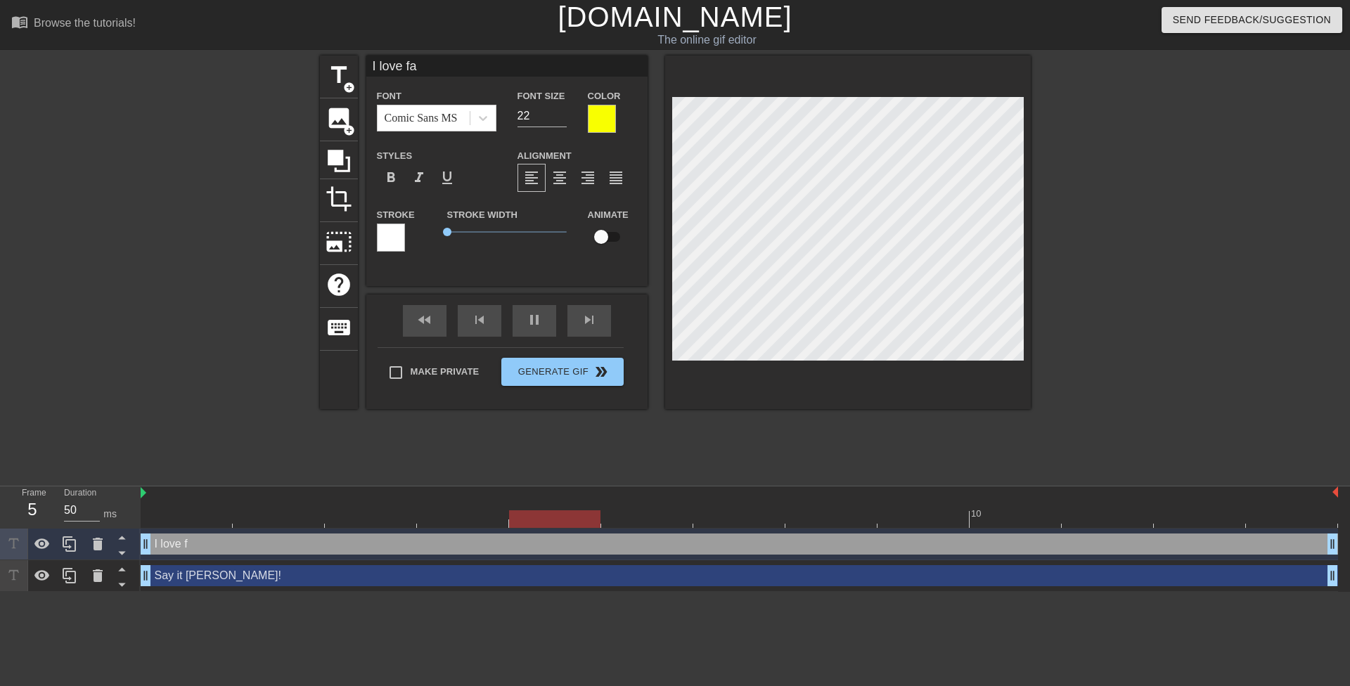
scroll to position [1, 3]
type input "I love fat"
type textarea "I love fat"
type input "I love fat"
type textarea "I love fat"
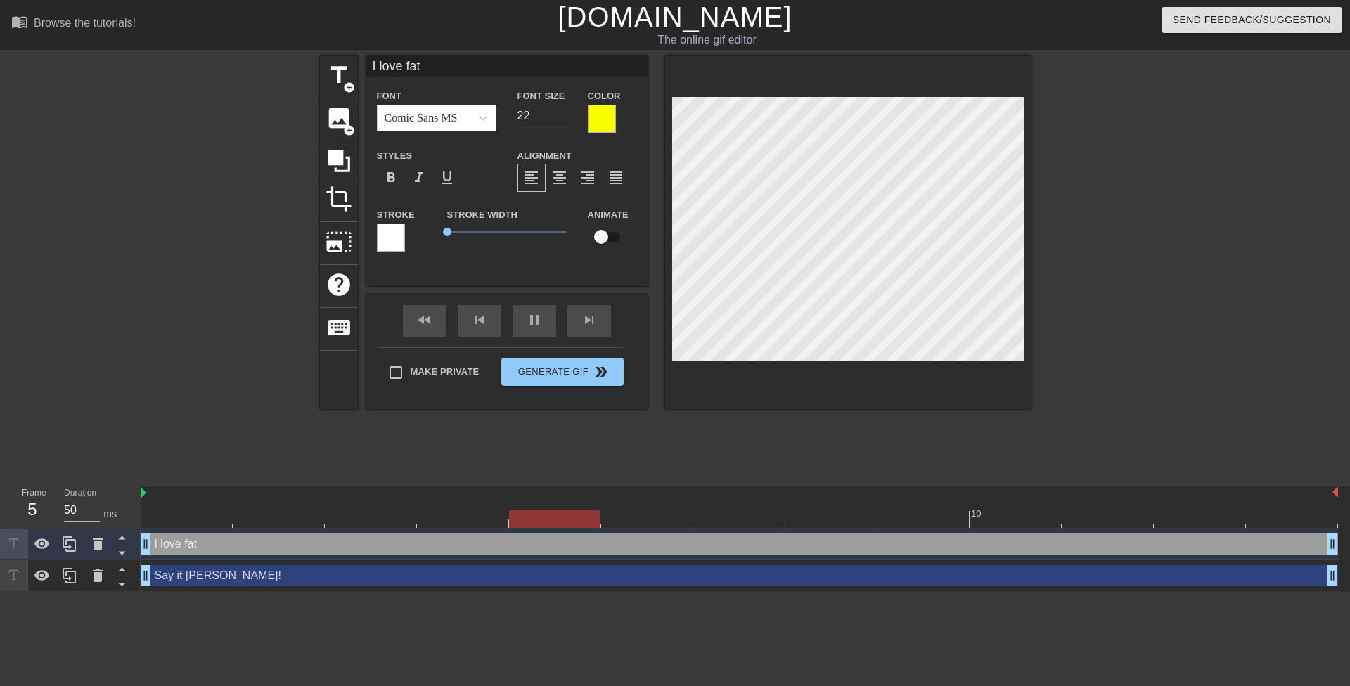
type input "I love fat t"
type textarea "I love fat t"
type input "I love fat te"
type textarea "I love fat te"
type input "I love fat tee"
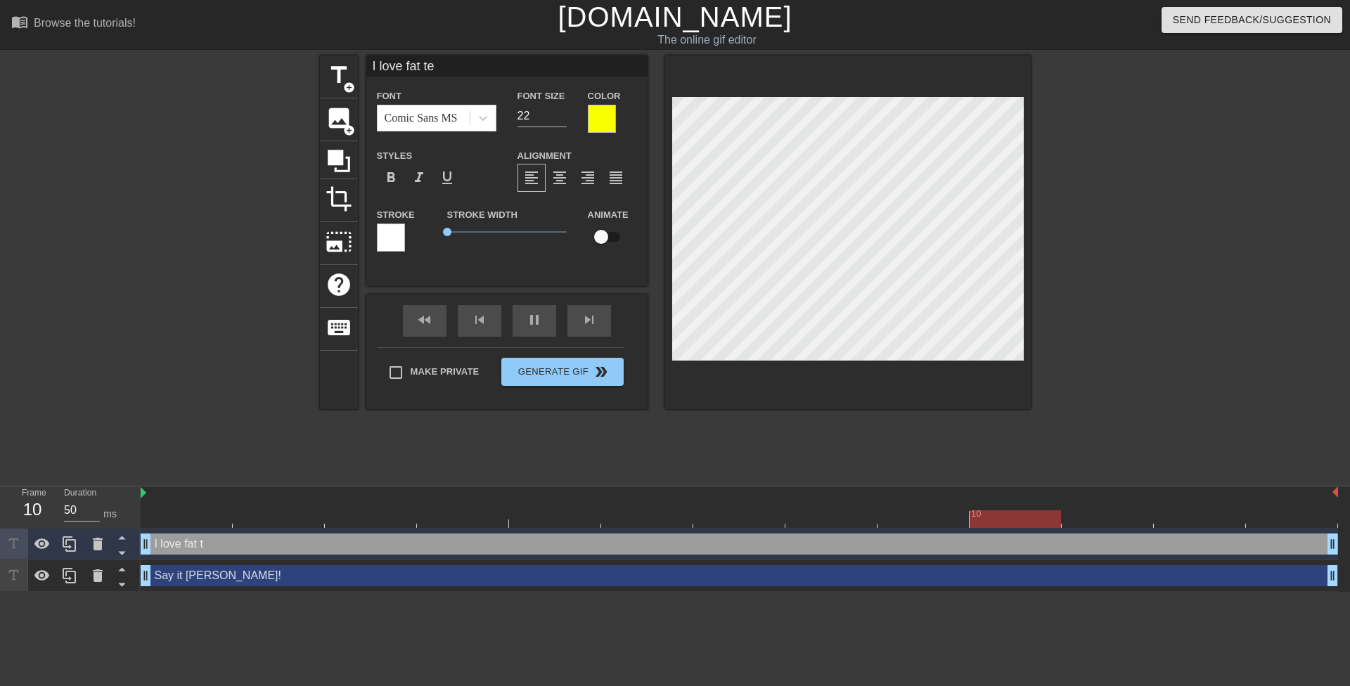
type textarea "I love fat tee"
type input "I love fat teen"
type textarea "I love fat teen"
type input "I love fat [PERSON_NAME]"
type textarea "I love fat [PERSON_NAME]"
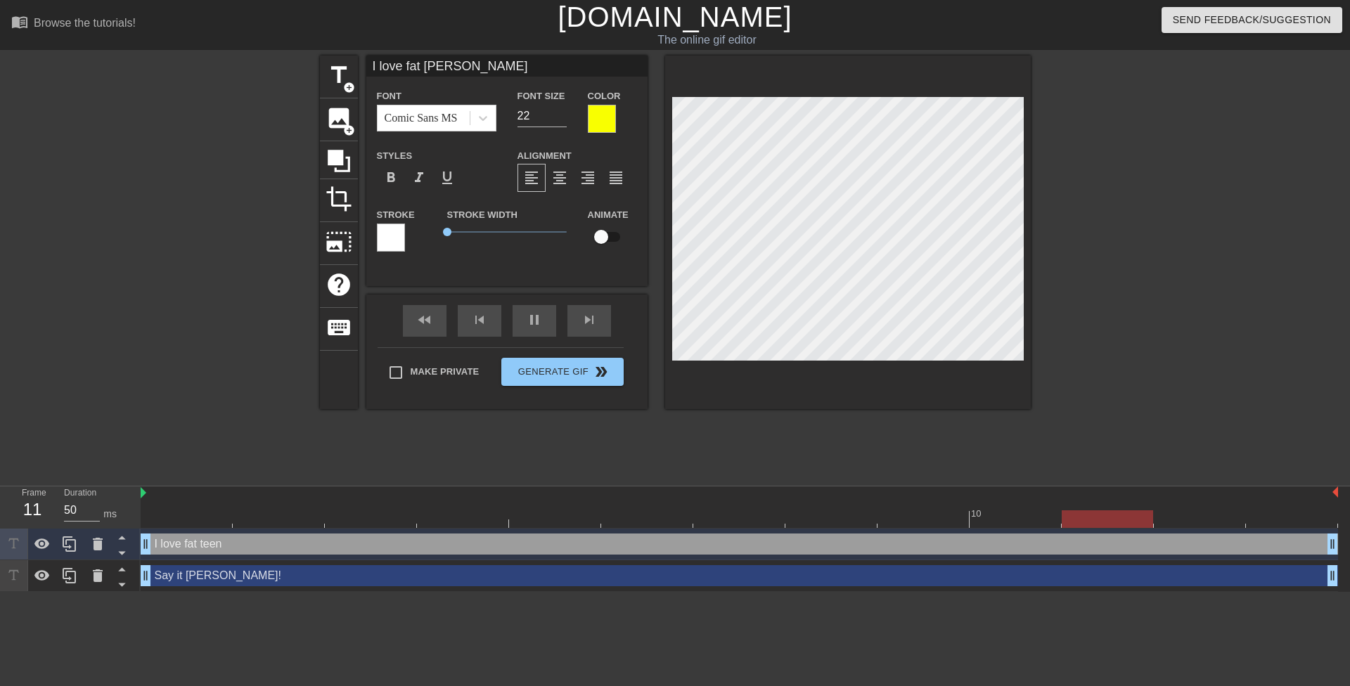
type input "I love fat teenag"
type textarea "I love fat teenag"
type input "I love fat teenage"
type textarea "I love fat teenage"
type input "I love fat teenage"
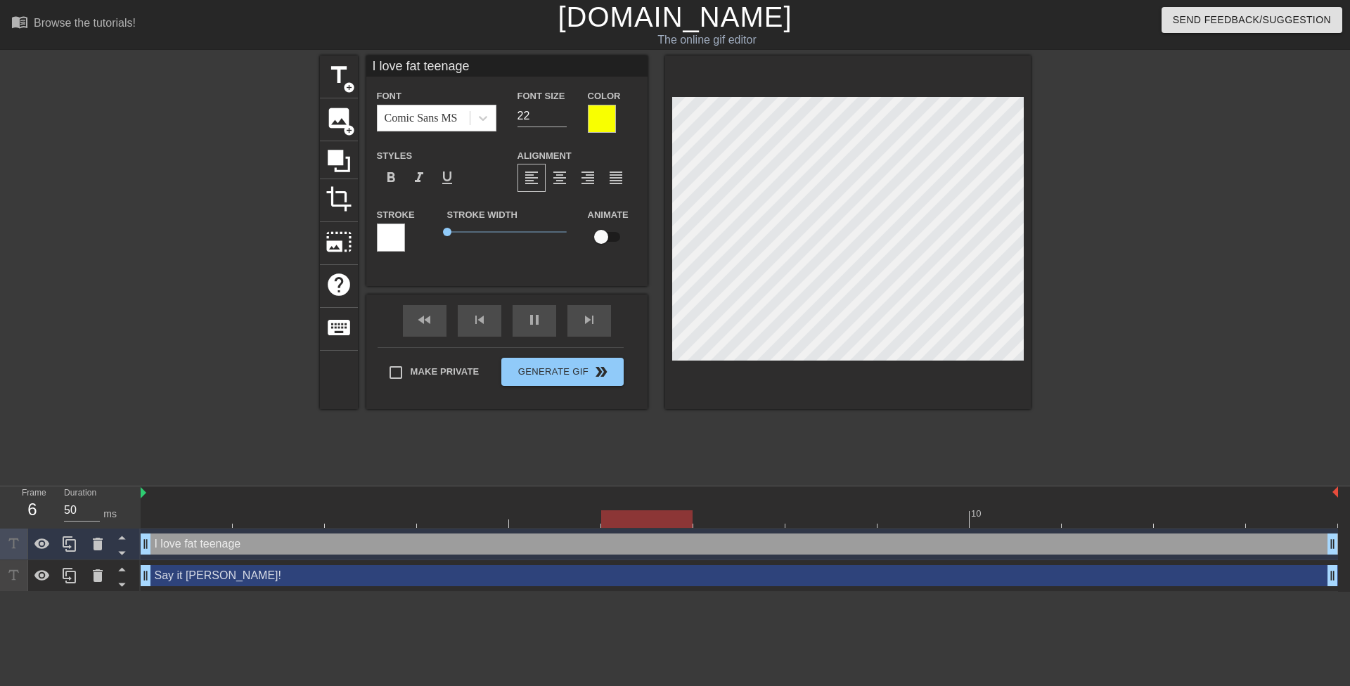
type textarea "I love fat teenage"
type input "I love fat teenage c"
type textarea "I love fat teenage c"
type input "I love fat teenage co"
type textarea "I love fat teenage co"
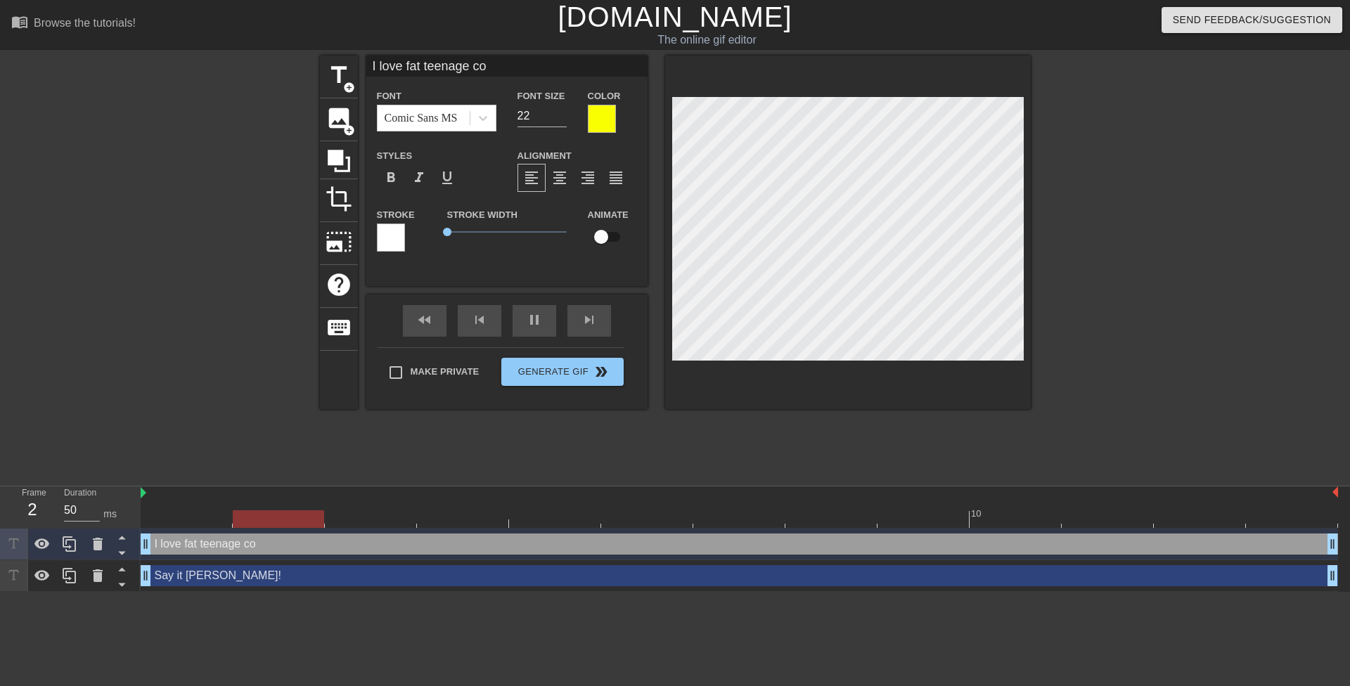
type input "I love fat teenage coc"
type textarea "I love fat teenage coc"
type input "I love fat teenage cock"
type textarea "I love fat teenage cock"
type input "I love fat teenage cocks"
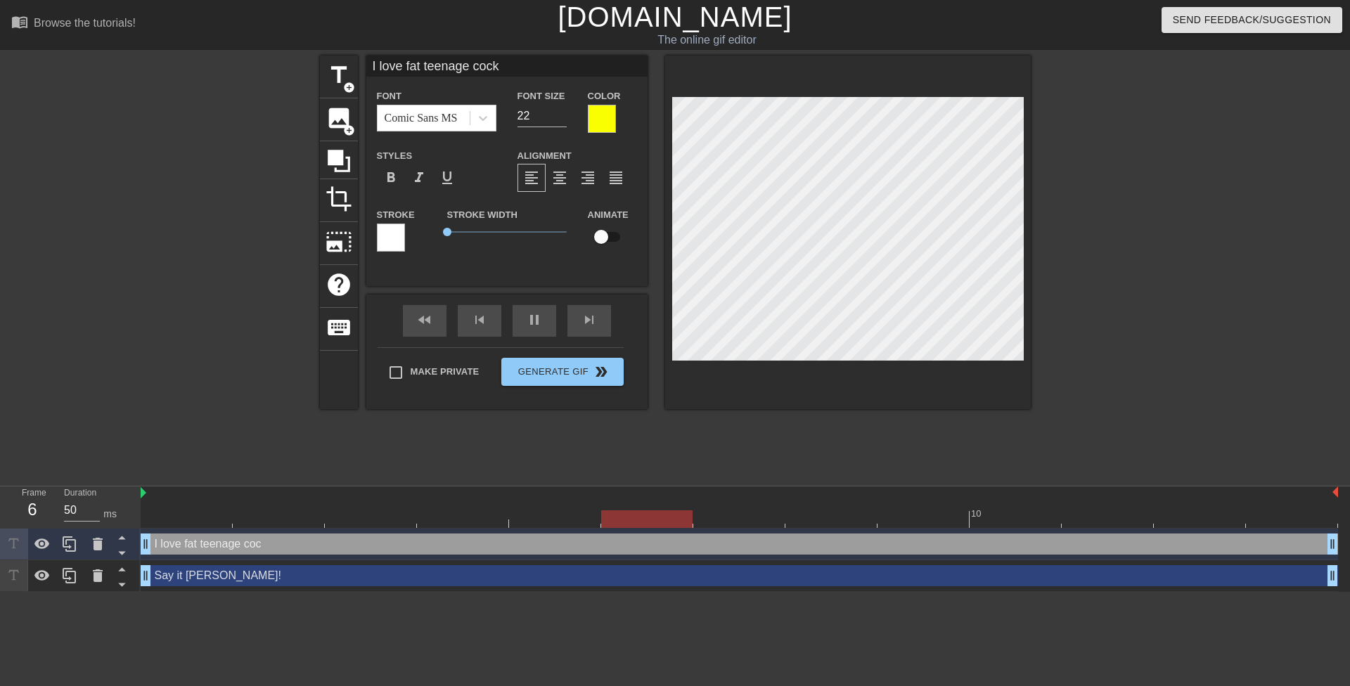
type textarea "I love fat teenage cocks"
type input "I love fat teenage cocks!"
type textarea "I love fat teenage cocks!"
click at [1138, 290] on div at bounding box center [1153, 267] width 211 height 422
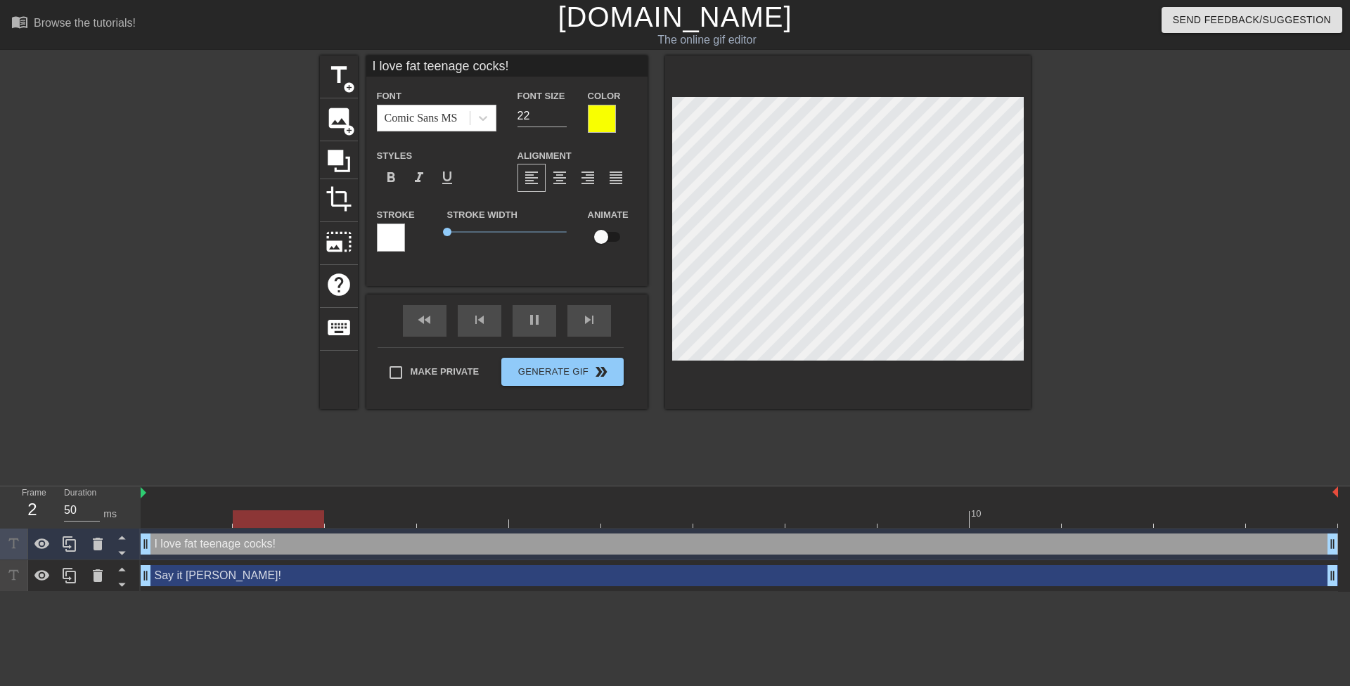
click at [530, 264] on div "I love fat teenage cocks! Font Comic Sans MS Font Size 22 Color Styles format_b…" at bounding box center [506, 171] width 281 height 231
click at [74, 546] on icon at bounding box center [69, 544] width 17 height 17
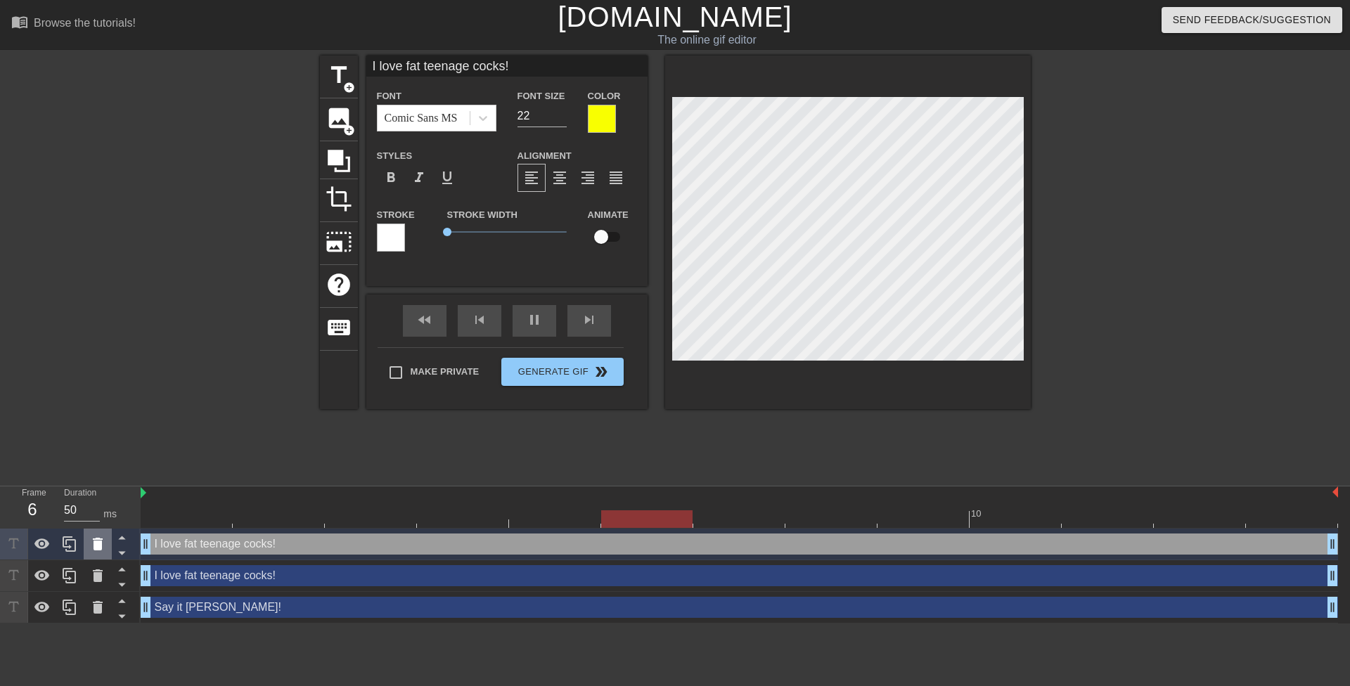
click at [94, 549] on icon at bounding box center [98, 544] width 10 height 13
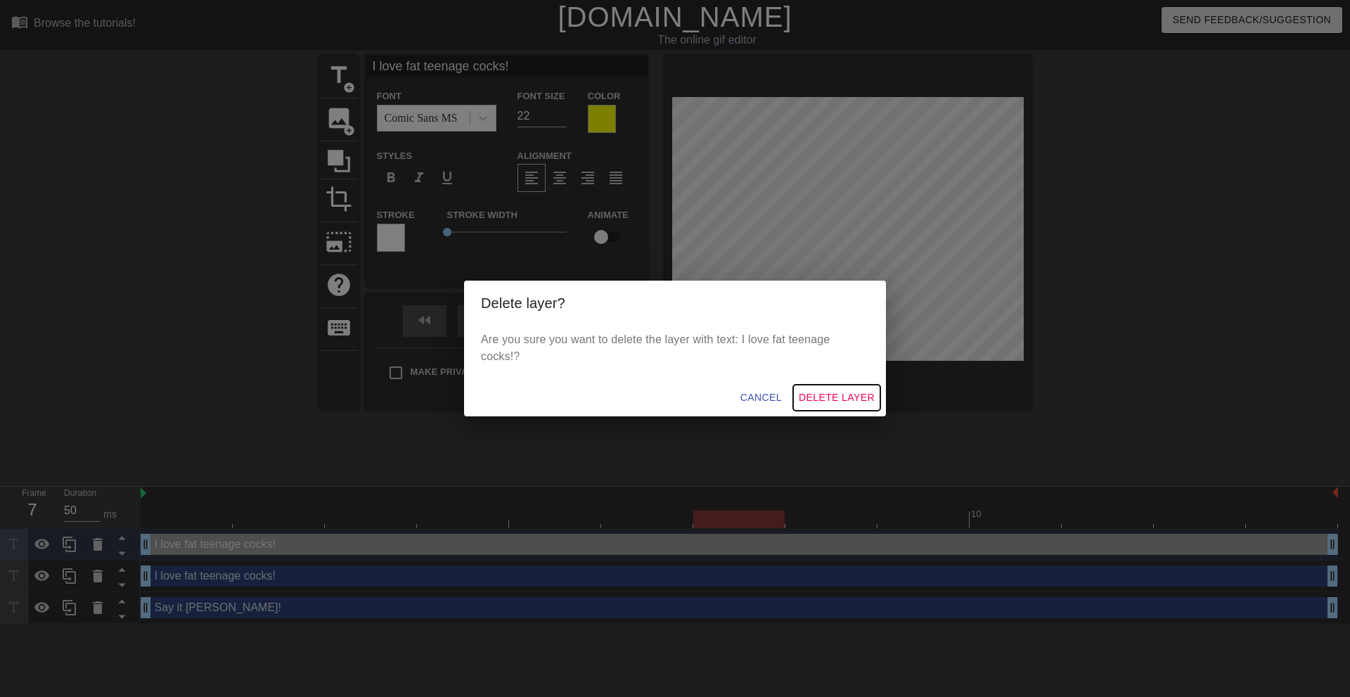
click at [807, 406] on button "Delete Layer" at bounding box center [836, 398] width 87 height 26
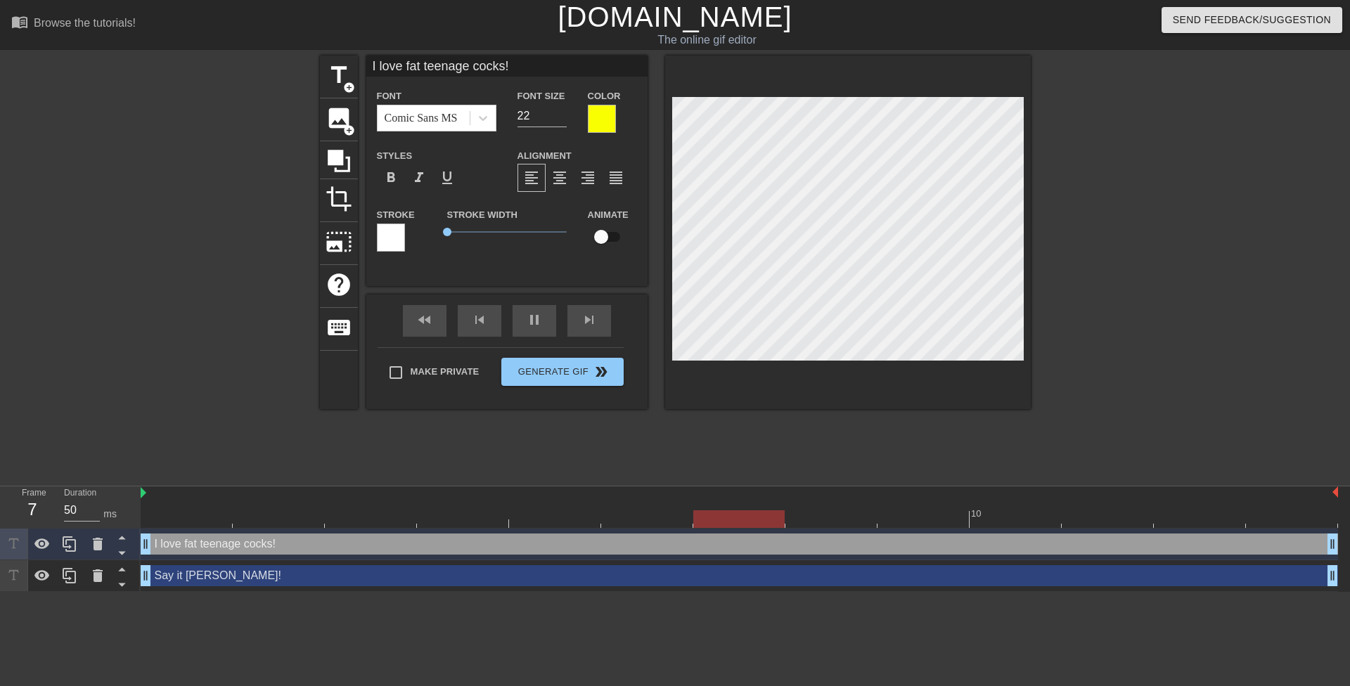
type input "I love fatteenage cocks!"
type textarea "I love fatteenage cocks!"
type input "I love fatteenage cocks!"
type textarea "I love fat teenage cocks!"
type input "I love fatteenagecocks!"
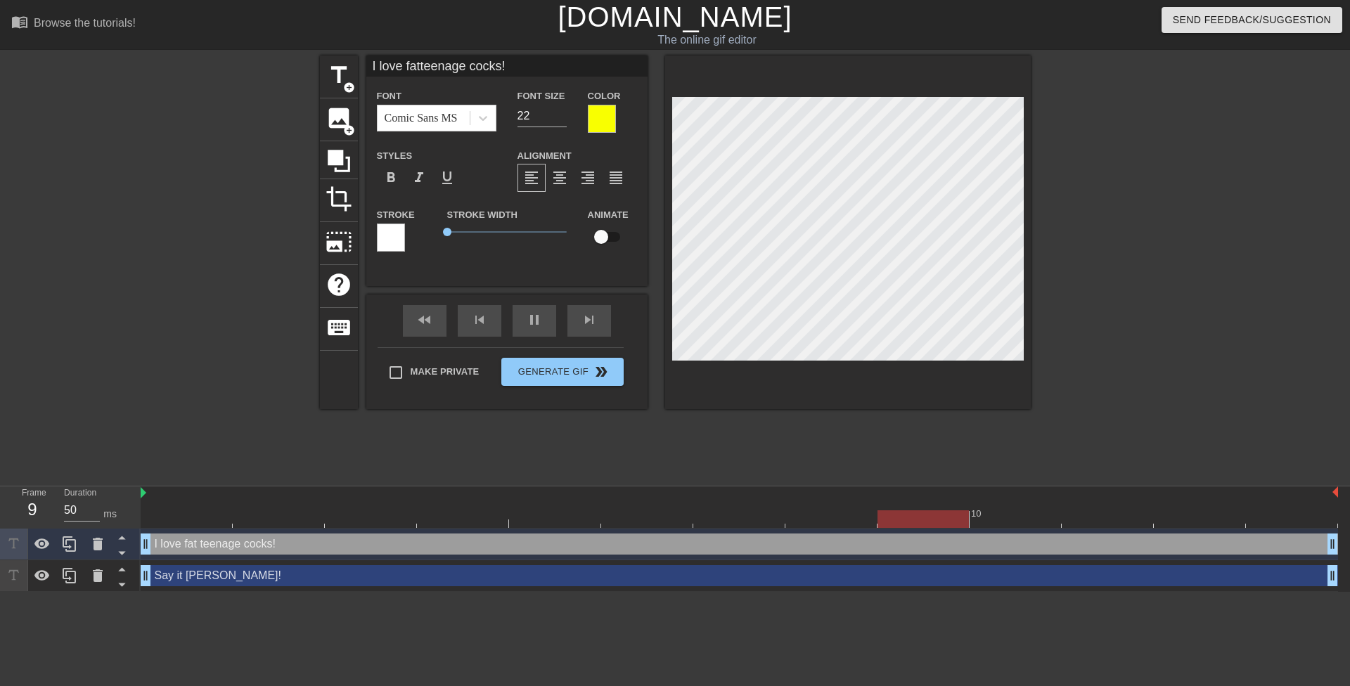
type textarea "I love fat teenagecocks!"
type input "I love fatteenagecocks!"
type textarea "I love fat teenage cocks!"
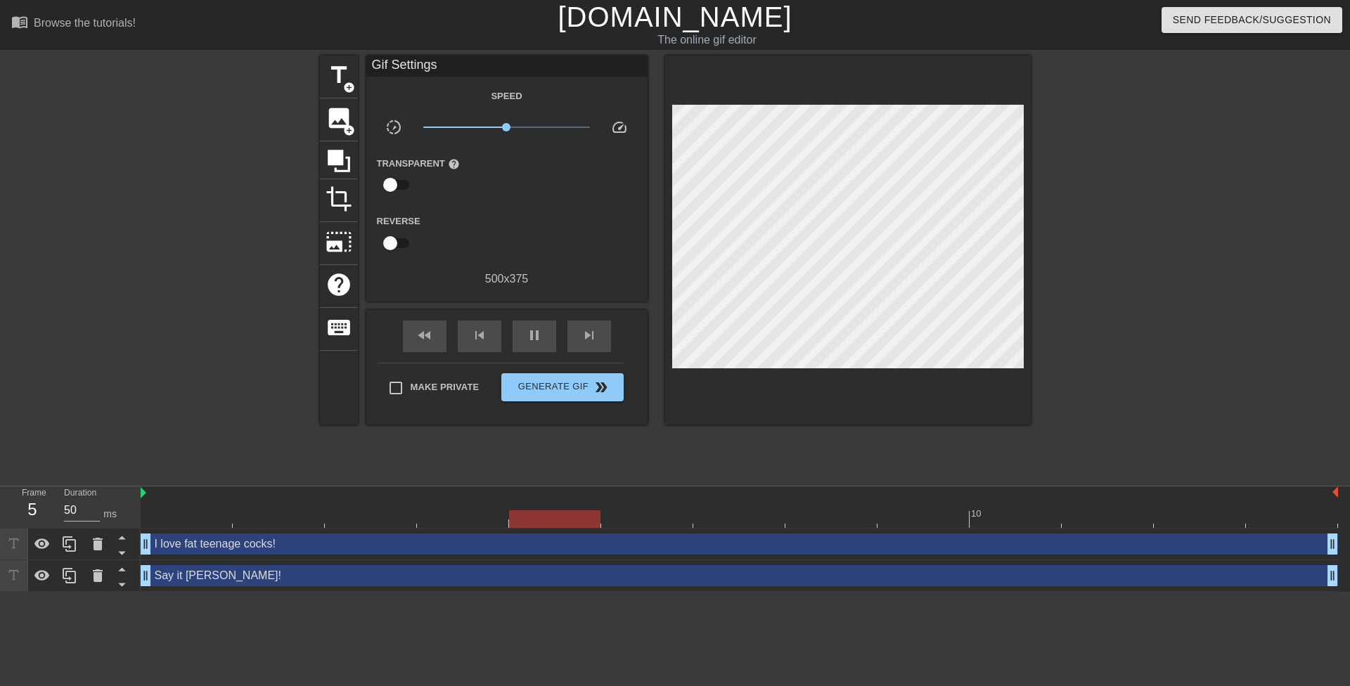
click at [1086, 198] on div at bounding box center [1153, 267] width 211 height 422
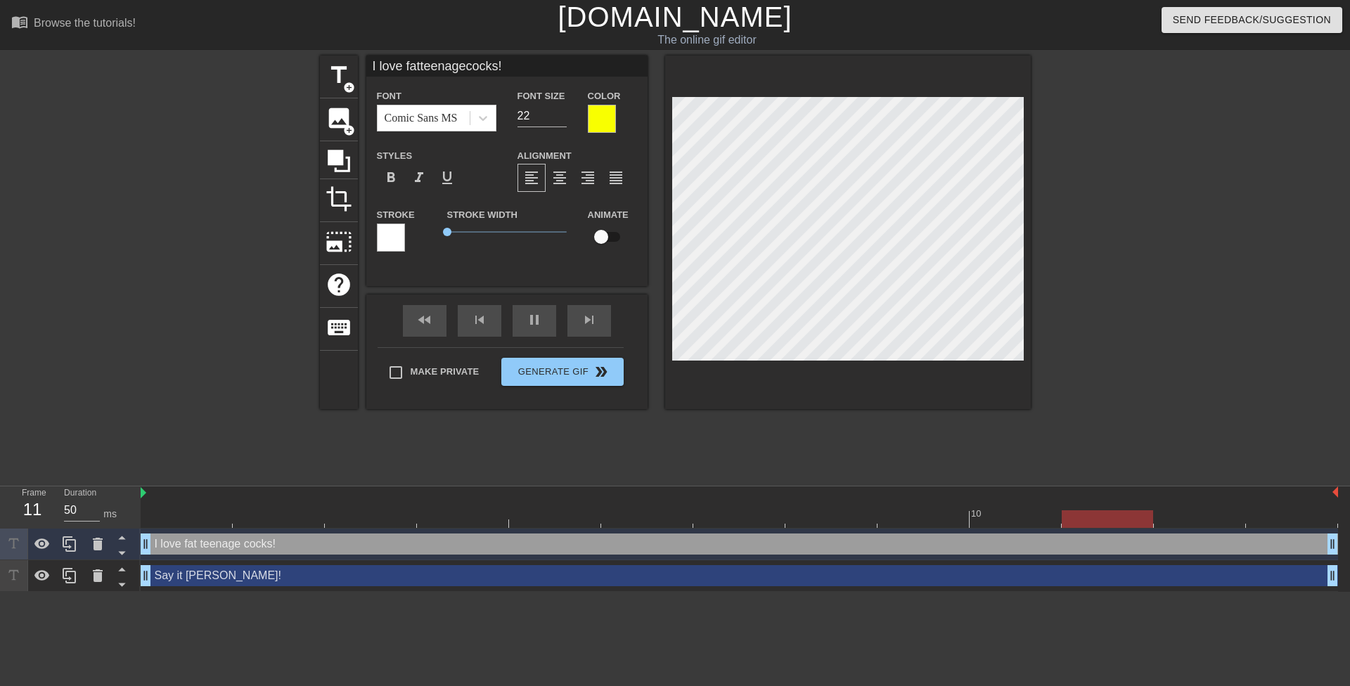
click at [1084, 229] on div at bounding box center [1153, 267] width 211 height 422
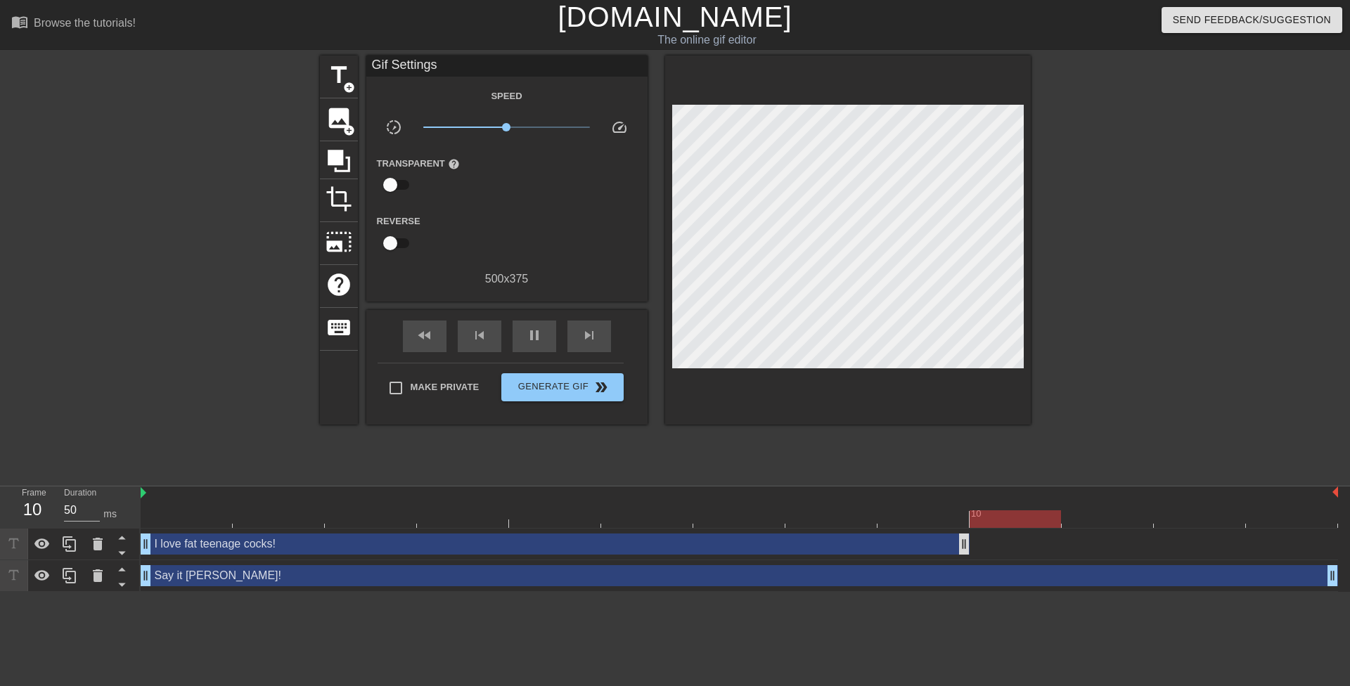
drag, startPoint x: 1331, startPoint y: 548, endPoint x: 962, endPoint y: 541, distance: 369.2
click at [44, 545] on icon at bounding box center [41, 544] width 15 height 11
click at [75, 548] on icon at bounding box center [69, 544] width 13 height 15
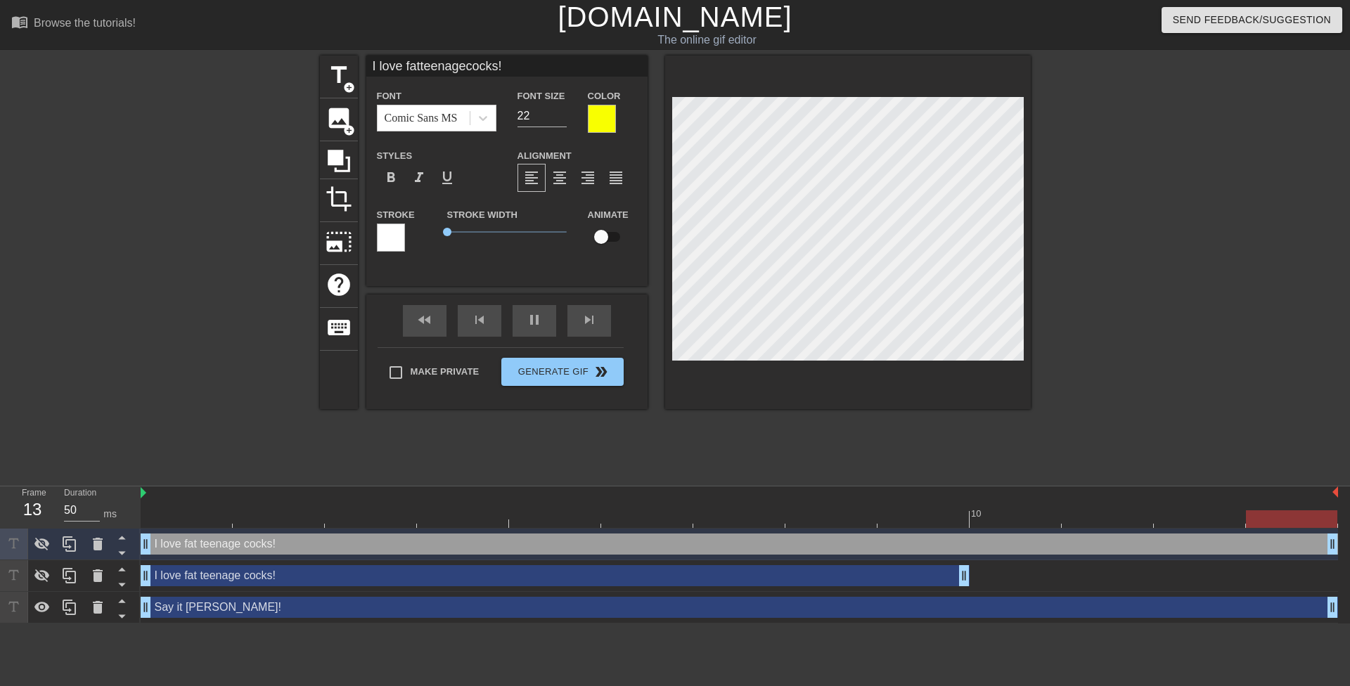
drag, startPoint x: 966, startPoint y: 541, endPoint x: 1321, endPoint y: 532, distance: 355.3
click at [1321, 532] on div "I love fat teenage cocks! drag_handle drag_handle" at bounding box center [740, 545] width 1198 height 32
click at [47, 546] on icon at bounding box center [41, 544] width 15 height 13
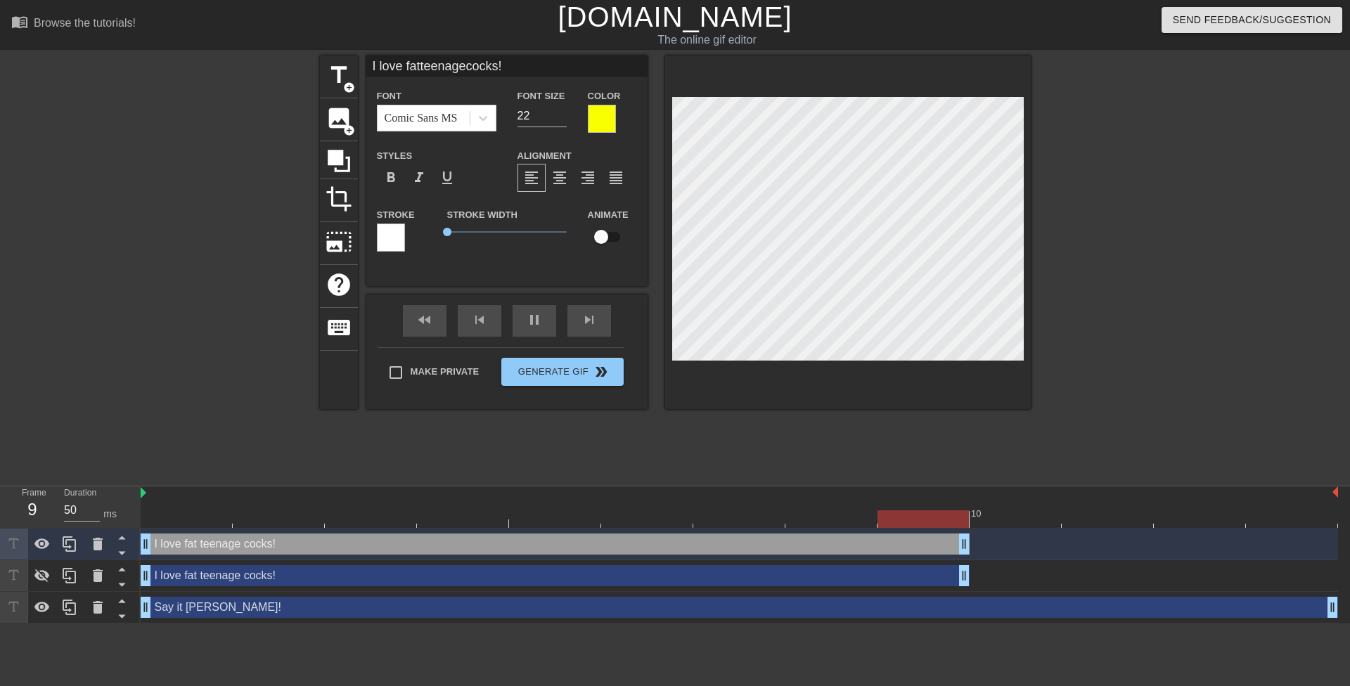
drag, startPoint x: 1333, startPoint y: 546, endPoint x: 977, endPoint y: 547, distance: 355.8
click at [977, 547] on div "I love fat teenage cocks! drag_handle drag_handle" at bounding box center [740, 544] width 1198 height 21
type input "I love fatte enagecocks!"
type textarea "I love fat [PERSON_NAME] cocks!"
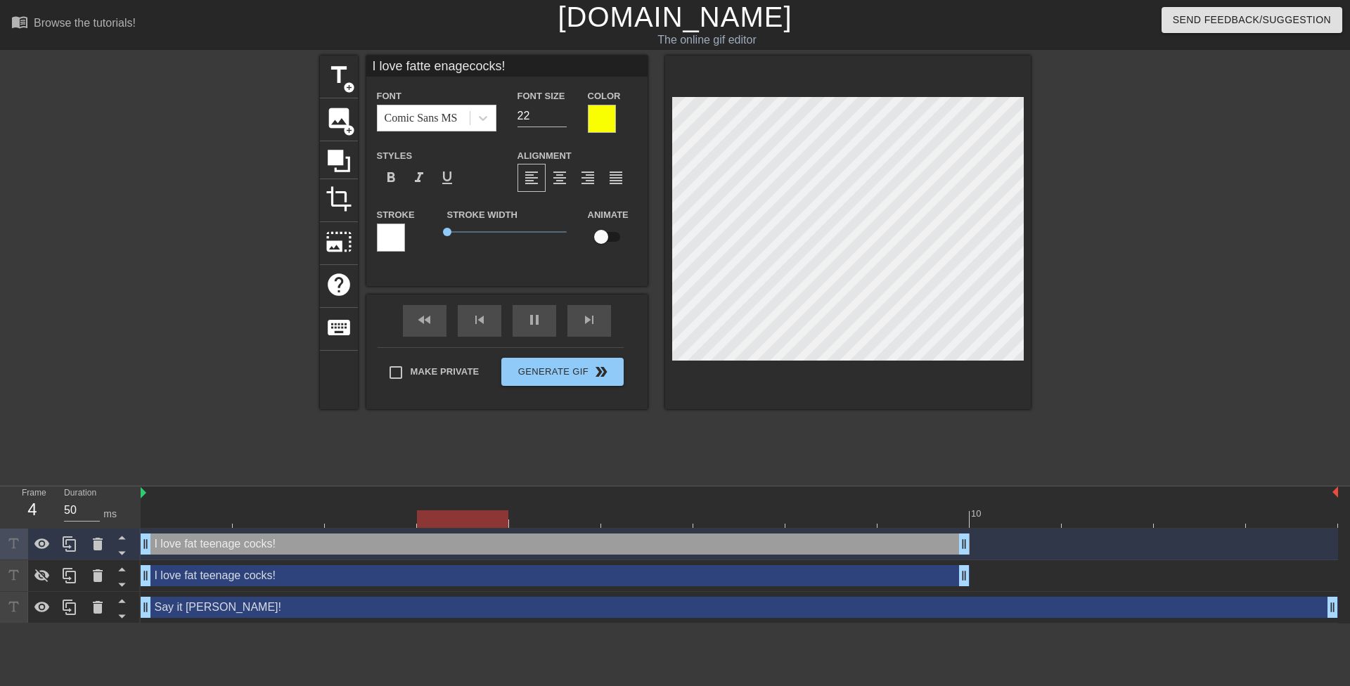
scroll to position [2, 2]
type input "I love fatteenagecocks!"
type textarea "I love fat teenage cocks!"
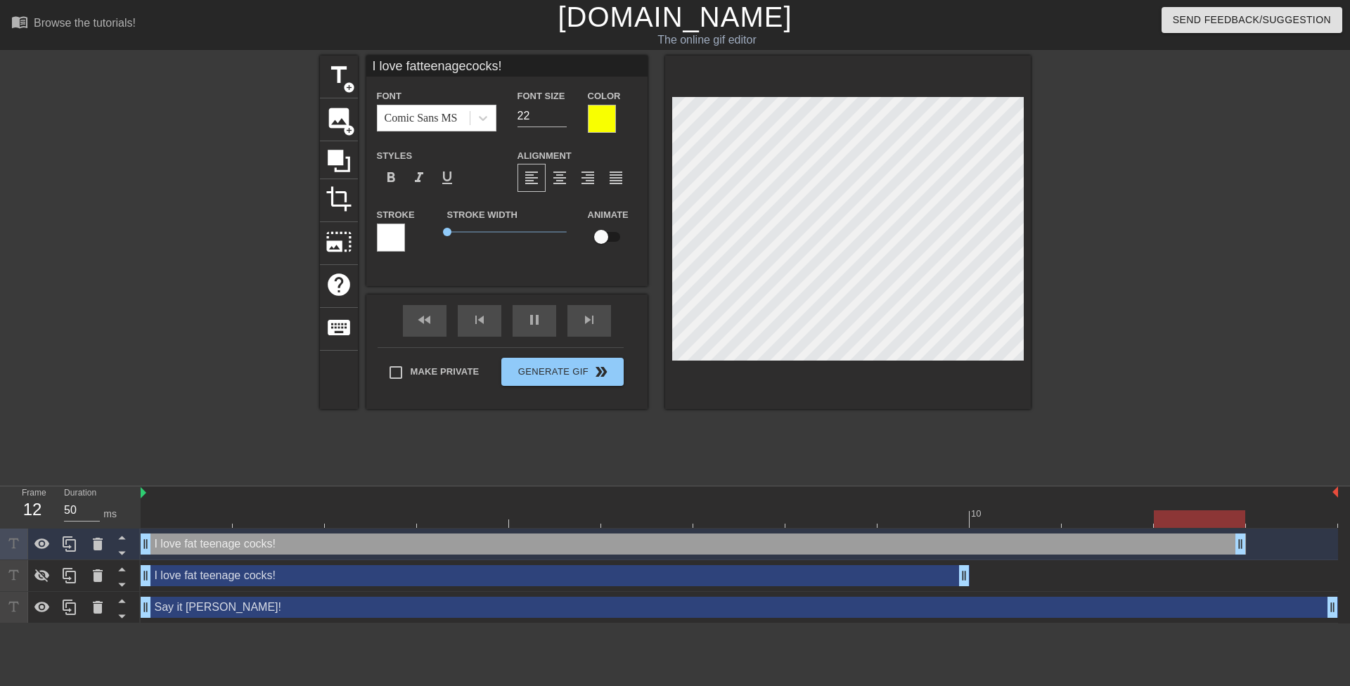
drag, startPoint x: 967, startPoint y: 544, endPoint x: 1336, endPoint y: 527, distance: 369.6
click at [1336, 527] on div "10 I love fat teenage cocks! drag_handle drag_handle I love fat teenage cocks! …" at bounding box center [745, 555] width 1209 height 137
type input "I love fatteenagecocks!"
type textarea "I love fatteenage cocks!"
type input "I love fat teenagecocks!"
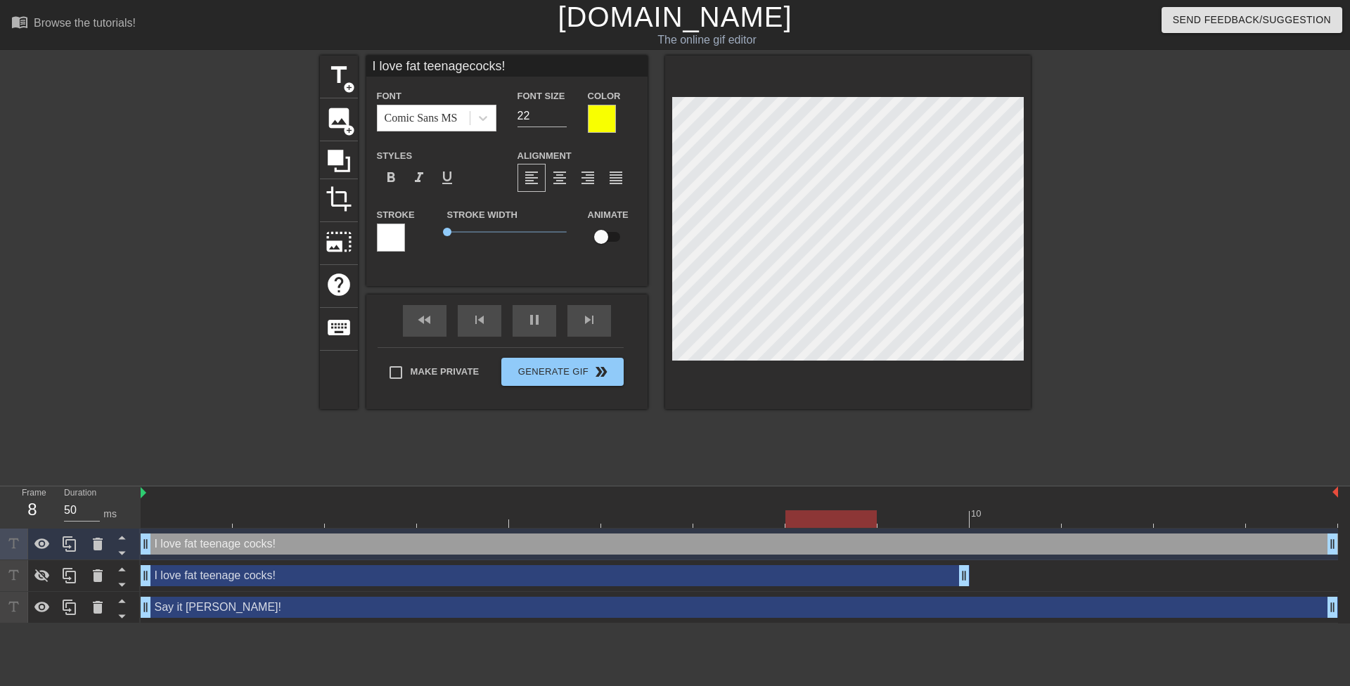
type textarea "I love fat teenagecocks!"
type input "I love fat teenage cocks!"
type textarea "I love fat teenage cocks!"
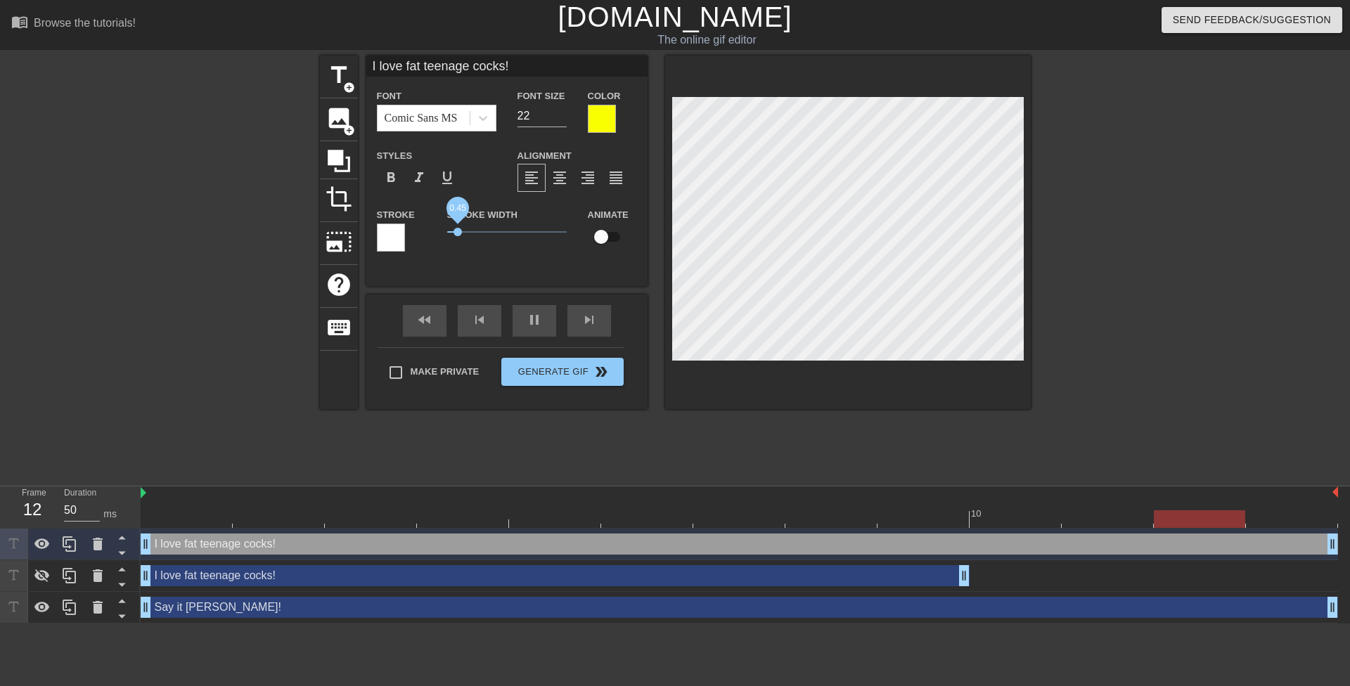
drag, startPoint x: 451, startPoint y: 230, endPoint x: 463, endPoint y: 230, distance: 12.7
click at [462, 230] on span "0.45" at bounding box center [458, 232] width 8 height 8
click at [397, 233] on div at bounding box center [391, 238] width 28 height 28
drag, startPoint x: 456, startPoint y: 235, endPoint x: 422, endPoint y: 236, distance: 34.5
click at [422, 236] on div "Stroke Stroke Width 0 Animate" at bounding box center [506, 235] width 281 height 58
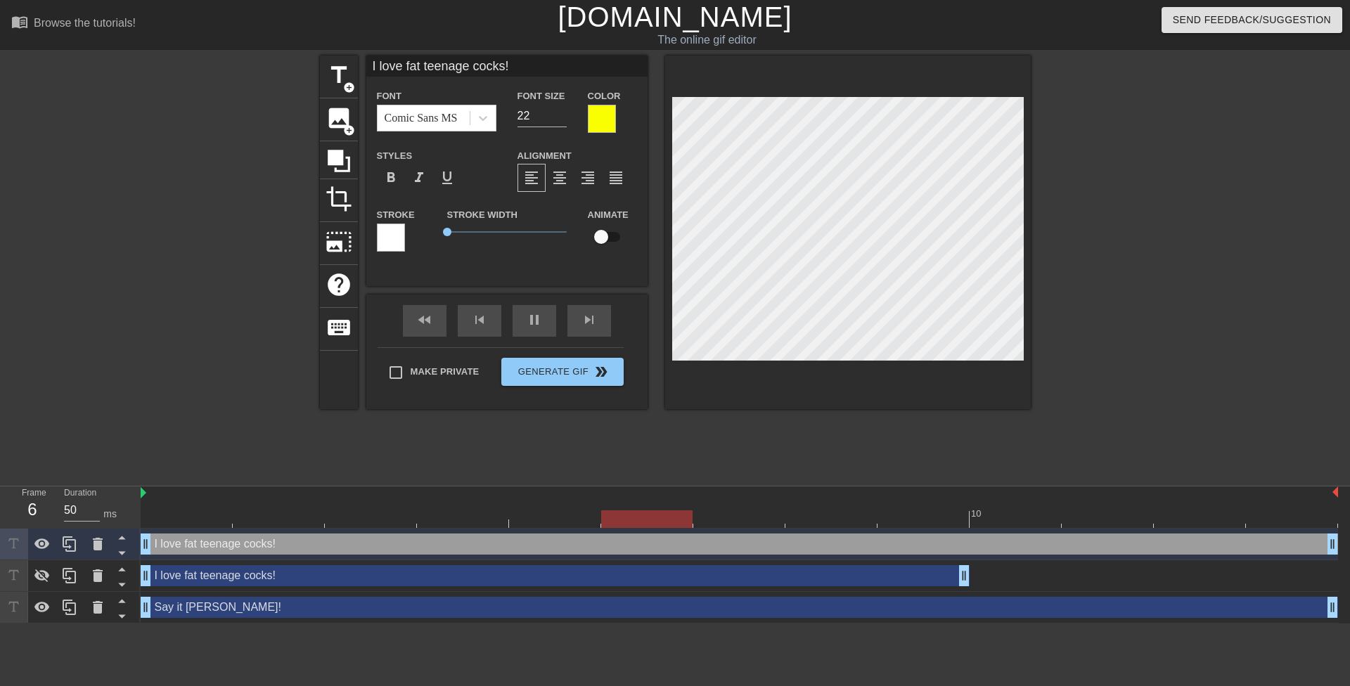
click at [608, 115] on div at bounding box center [602, 119] width 28 height 28
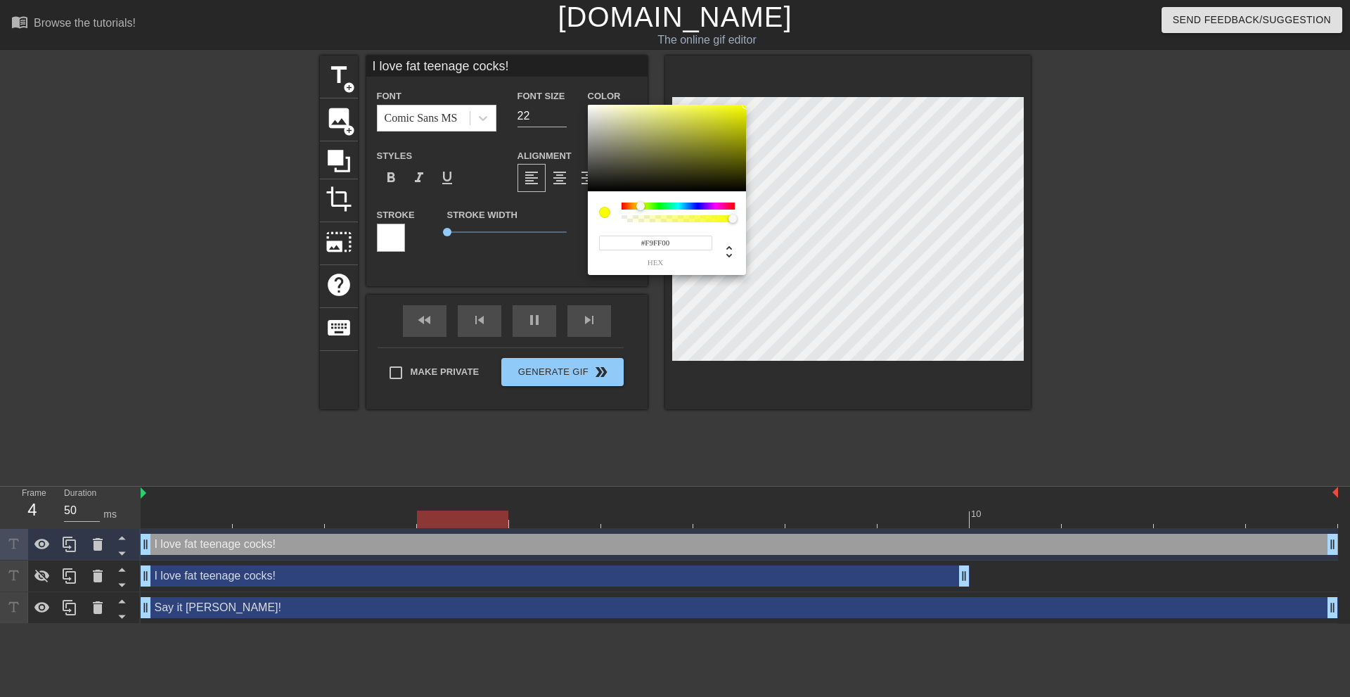
click at [591, 246] on div "#F9FF00 hex" at bounding box center [667, 233] width 158 height 84
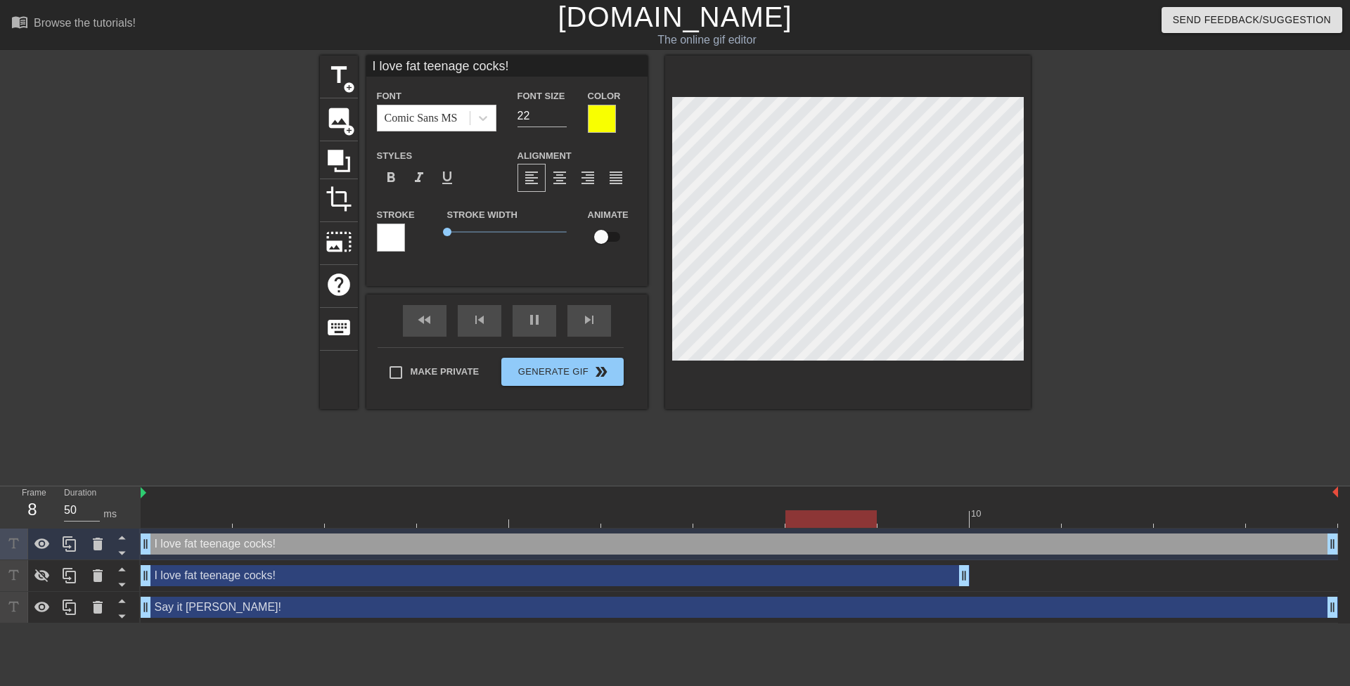
click at [392, 238] on div at bounding box center [391, 238] width 28 height 28
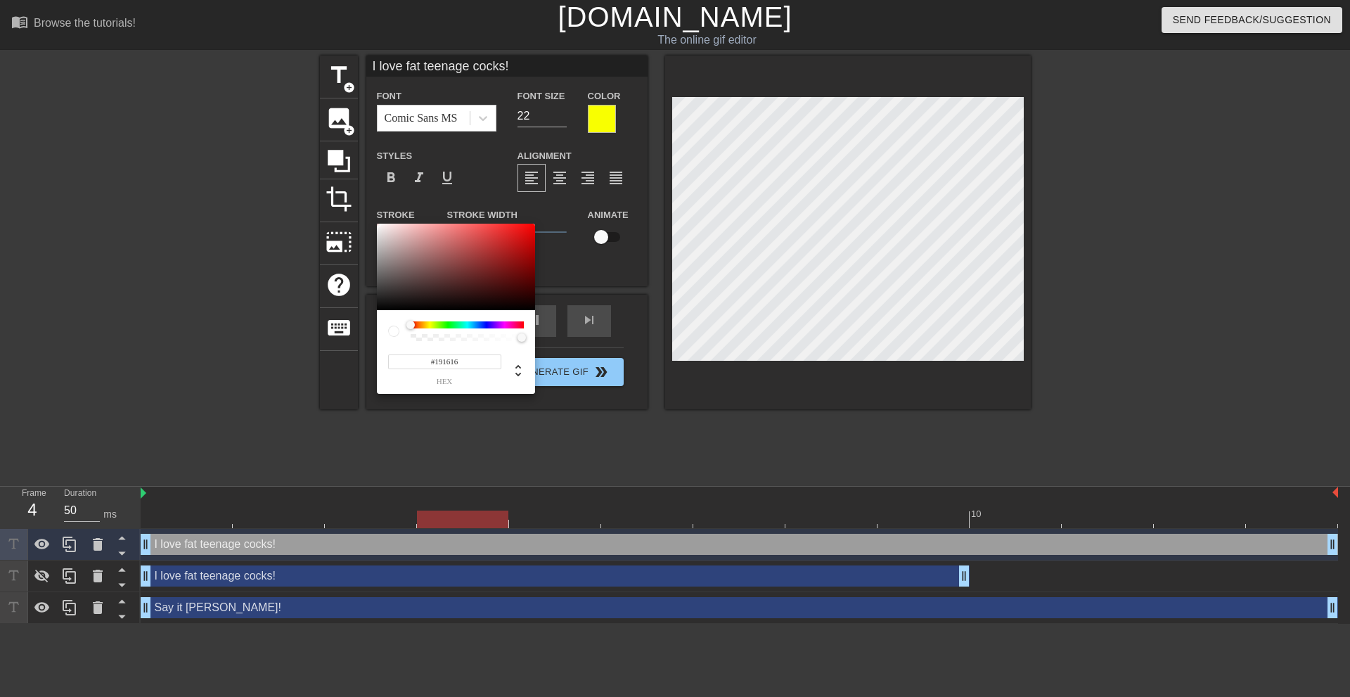
type input "#000000"
drag, startPoint x: 392, startPoint y: 306, endPoint x: 357, endPoint y: 330, distance: 41.9
click at [357, 330] on div "#000000 hex" at bounding box center [675, 348] width 1350 height 697
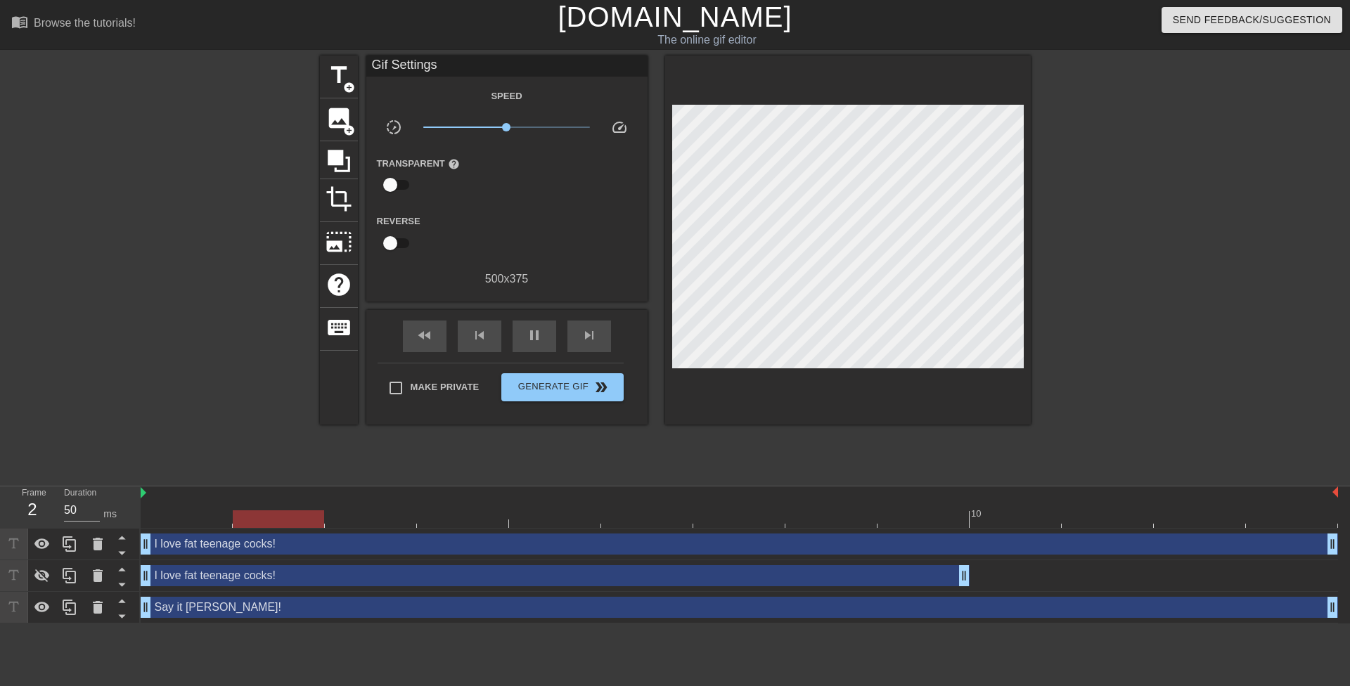
drag, startPoint x: 570, startPoint y: 262, endPoint x: 595, endPoint y: 242, distance: 31.5
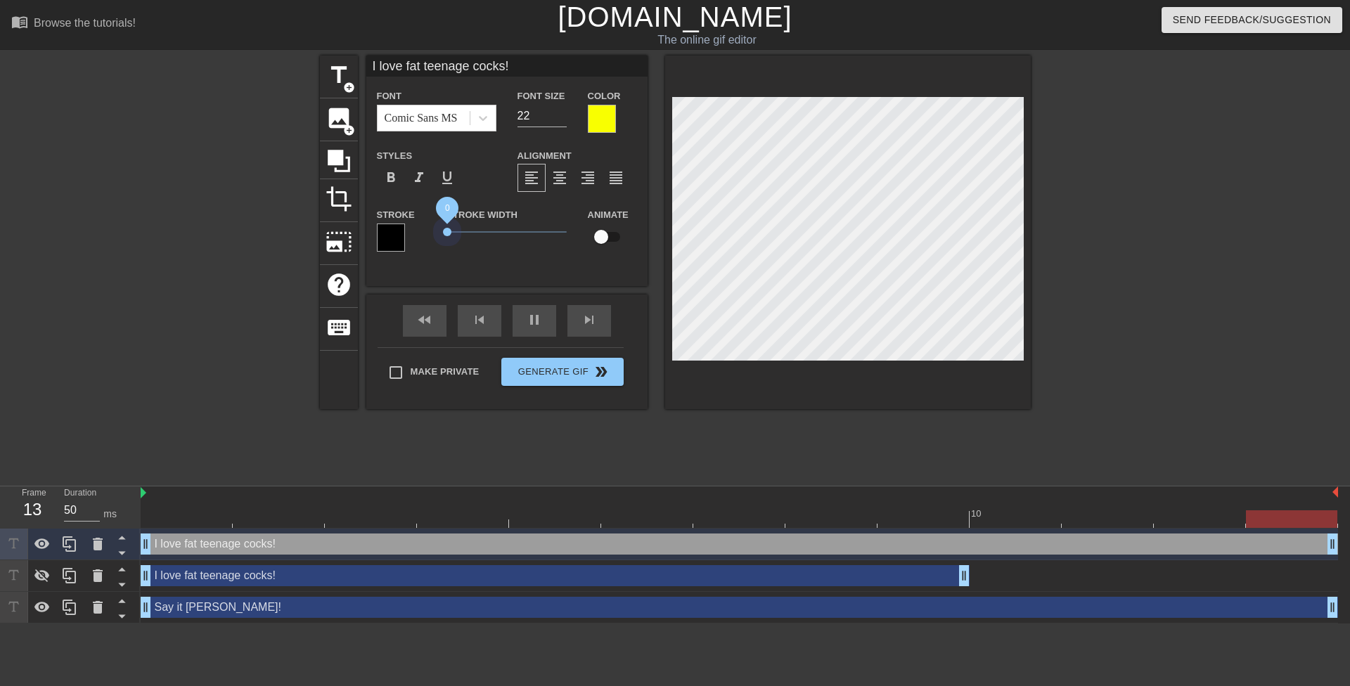
drag, startPoint x: 457, startPoint y: 231, endPoint x: 417, endPoint y: 233, distance: 40.1
click at [417, 231] on div "Stroke Stroke Width 0 Animate" at bounding box center [506, 235] width 281 height 58
click at [392, 239] on div at bounding box center [391, 238] width 28 height 28
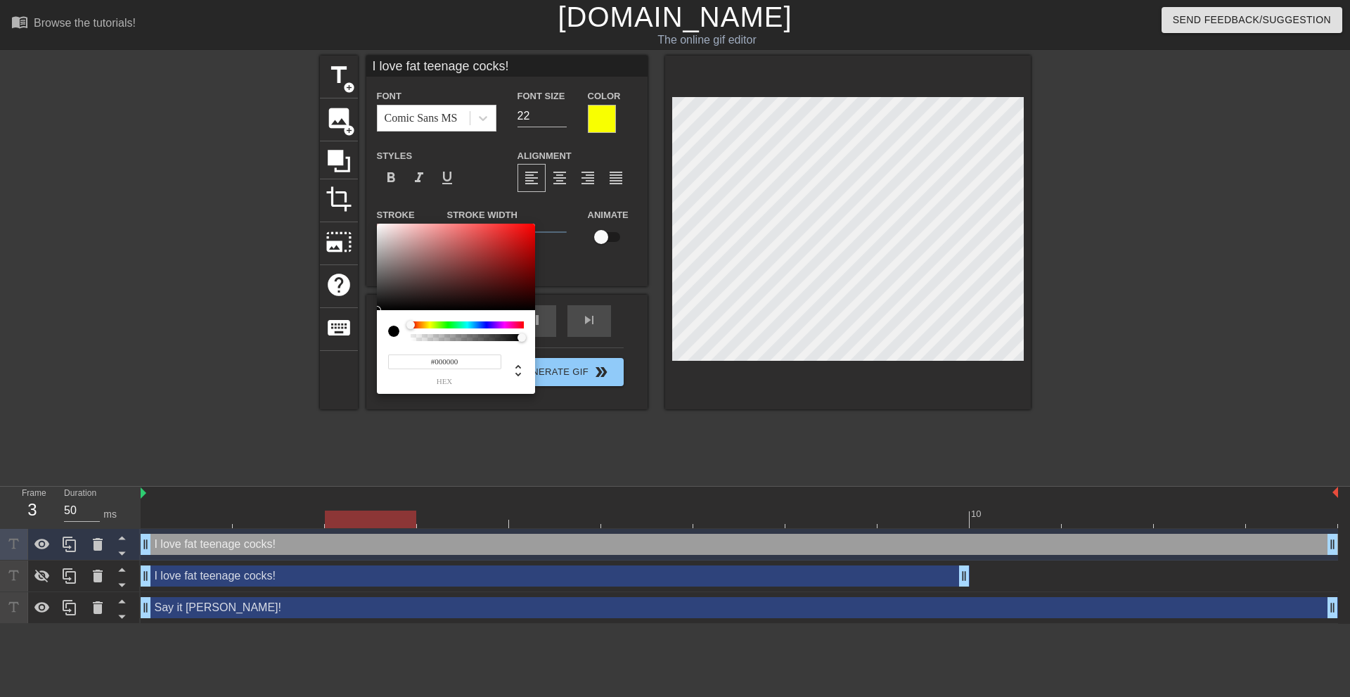
drag, startPoint x: 428, startPoint y: 362, endPoint x: 395, endPoint y: 362, distance: 33.1
click at [398, 362] on input "#000000" at bounding box center [444, 361] width 113 height 15
paste input "F9FF"
type input "#F9FF00"
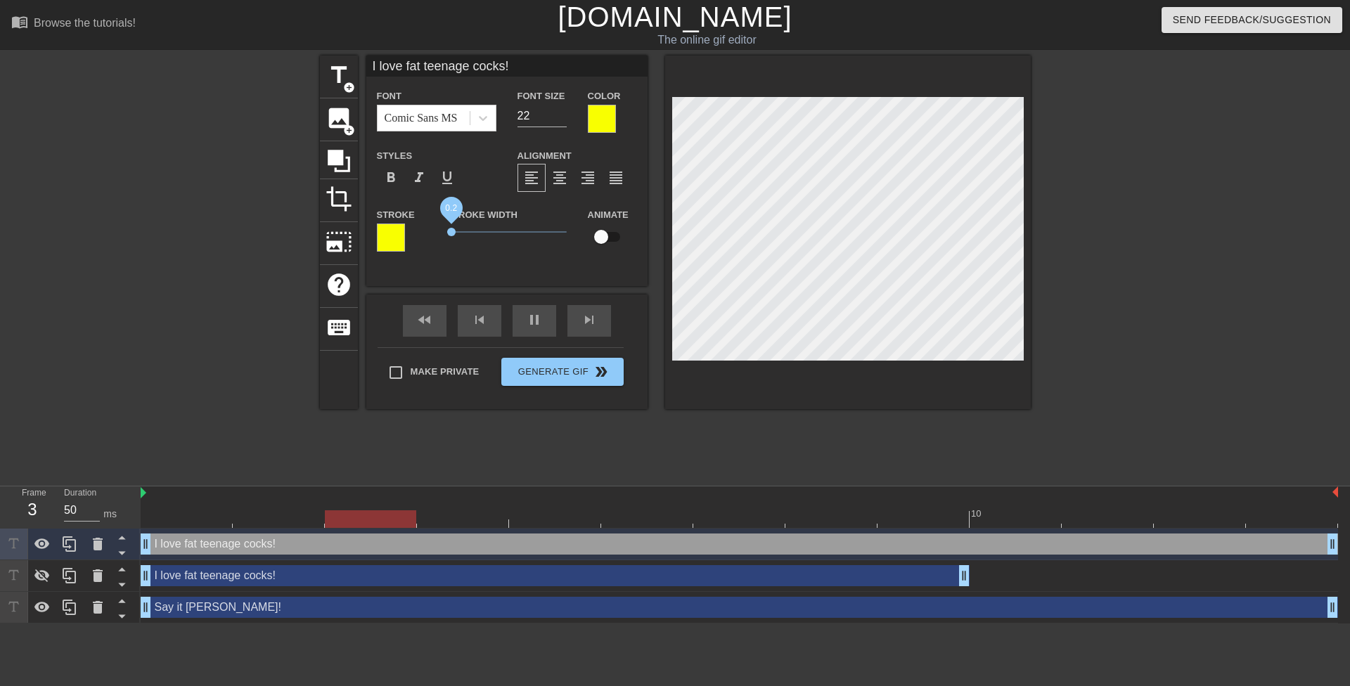
click at [452, 232] on span "0.2" at bounding box center [451, 232] width 8 height 8
click at [450, 262] on div "Stroke Width 0.2" at bounding box center [507, 235] width 141 height 58
click at [69, 555] on div at bounding box center [70, 544] width 28 height 31
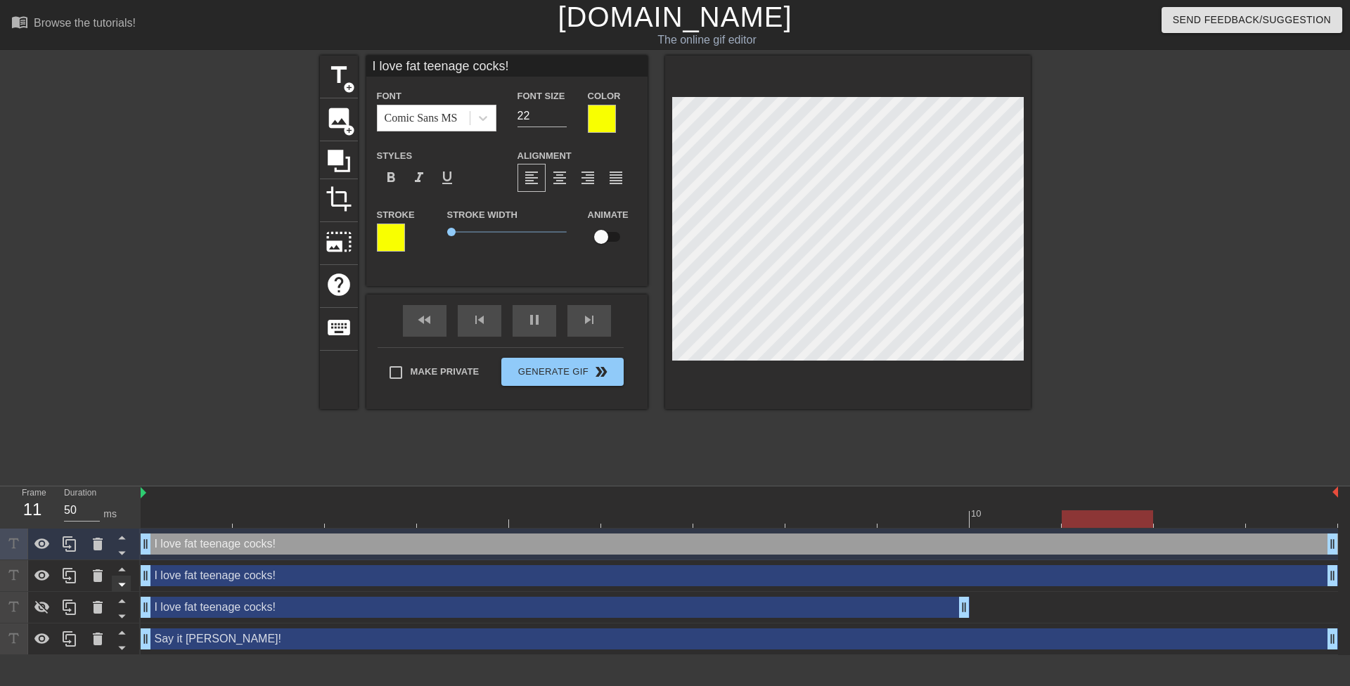
click at [122, 584] on icon at bounding box center [121, 586] width 7 height 4
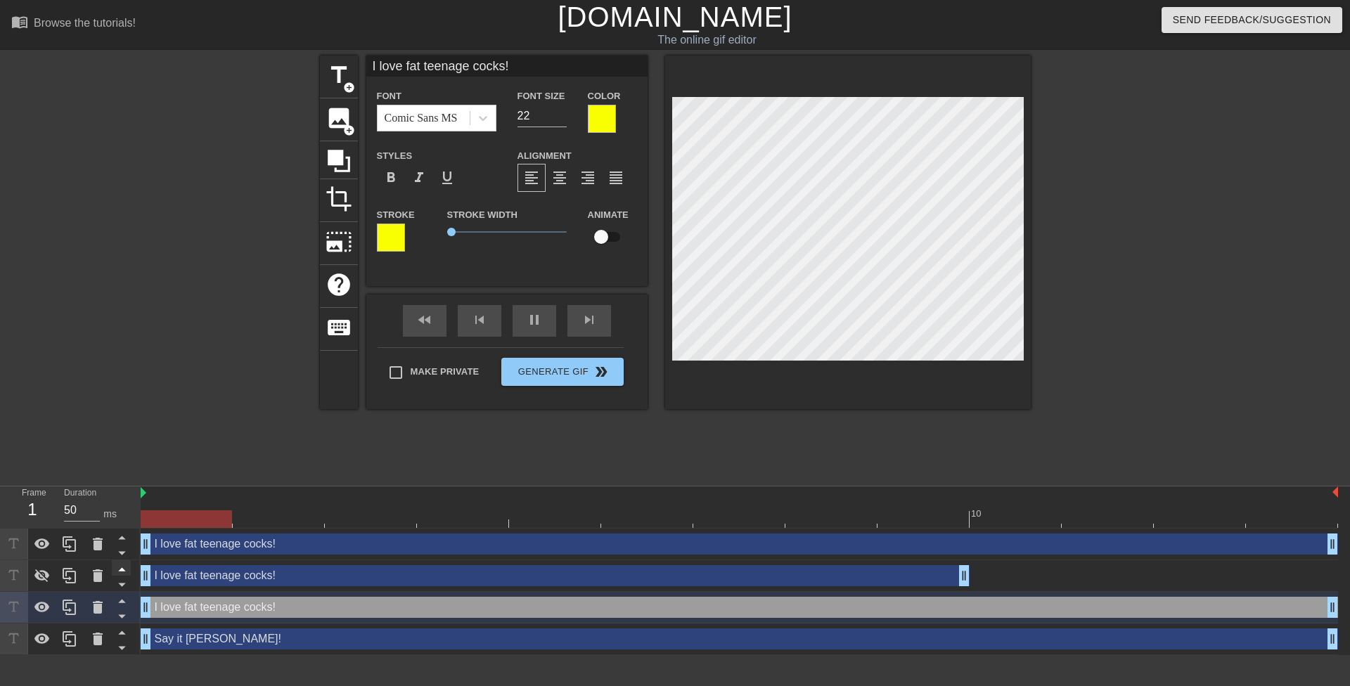
click at [121, 570] on icon at bounding box center [121, 570] width 7 height 4
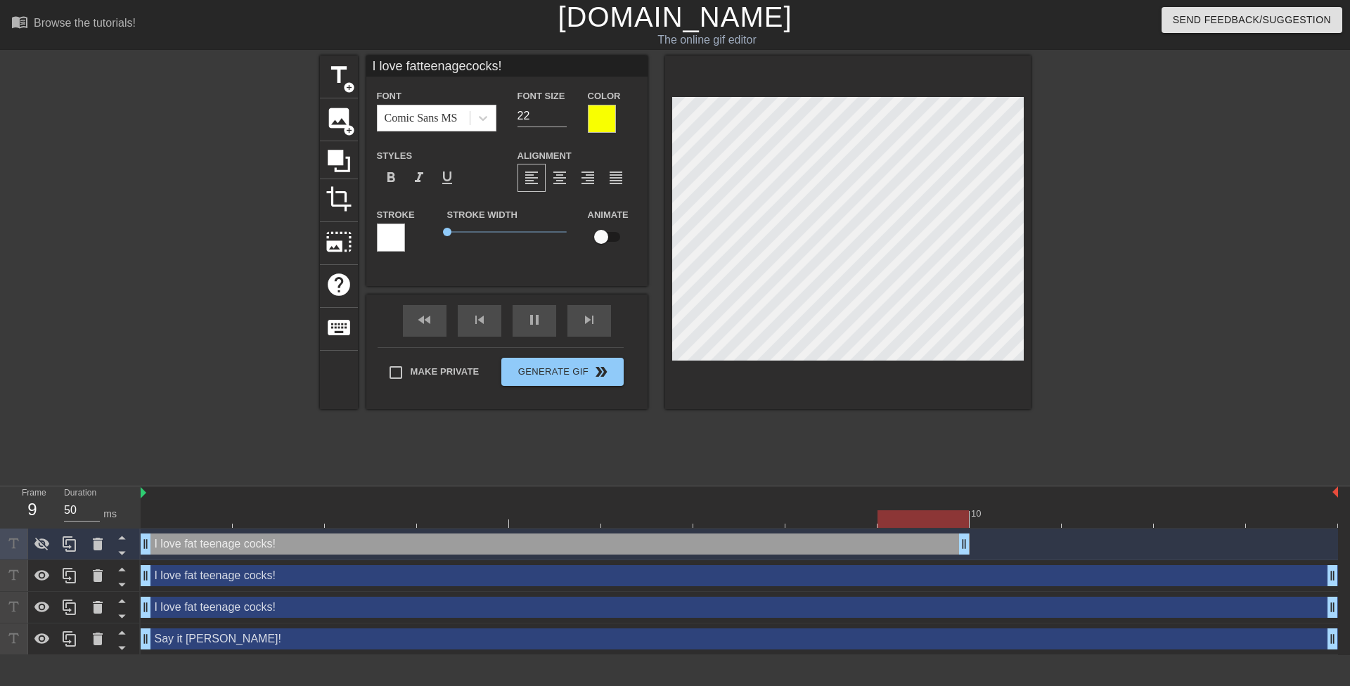
click at [254, 576] on div "I love fat teenage cocks! drag_handle drag_handle" at bounding box center [740, 575] width 1198 height 21
type input "I love fat teenage cocks!"
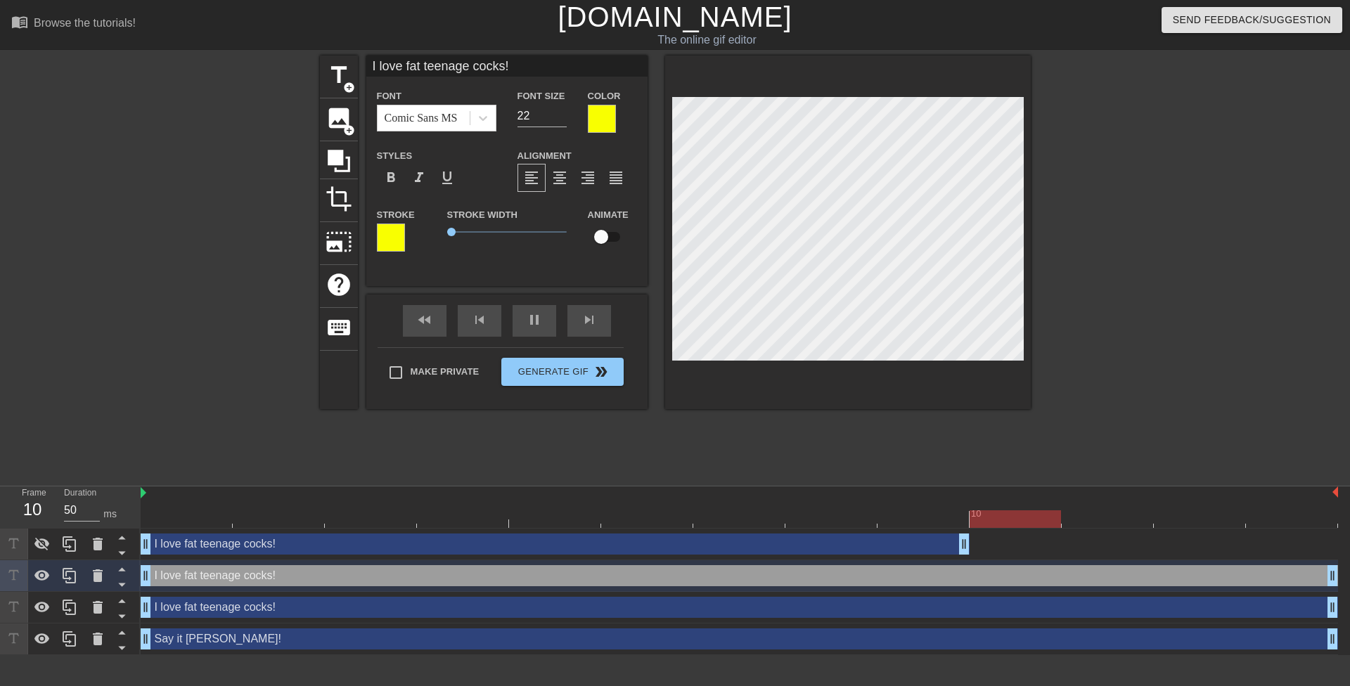
click at [245, 605] on div "I love fat teenage cocks! drag_handle drag_handle" at bounding box center [740, 607] width 1198 height 21
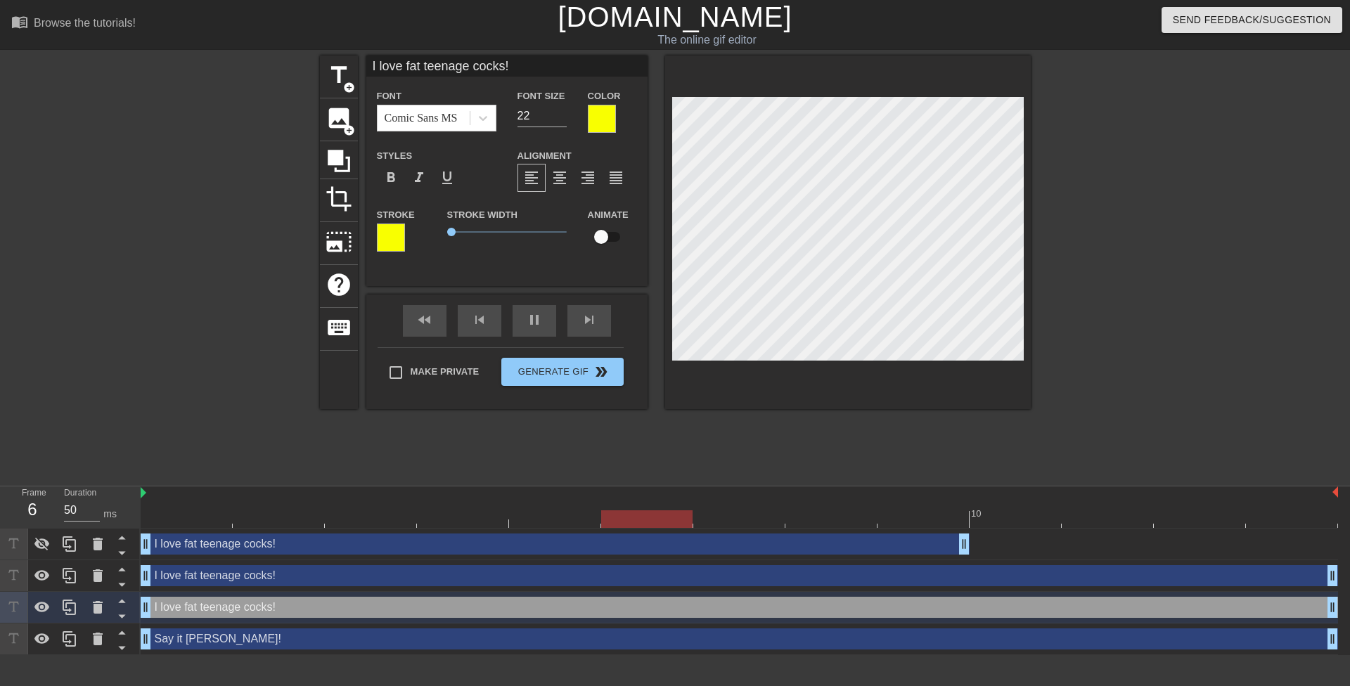
click at [244, 591] on div "I love fat teenage cocks! drag_handle drag_handle" at bounding box center [740, 576] width 1198 height 32
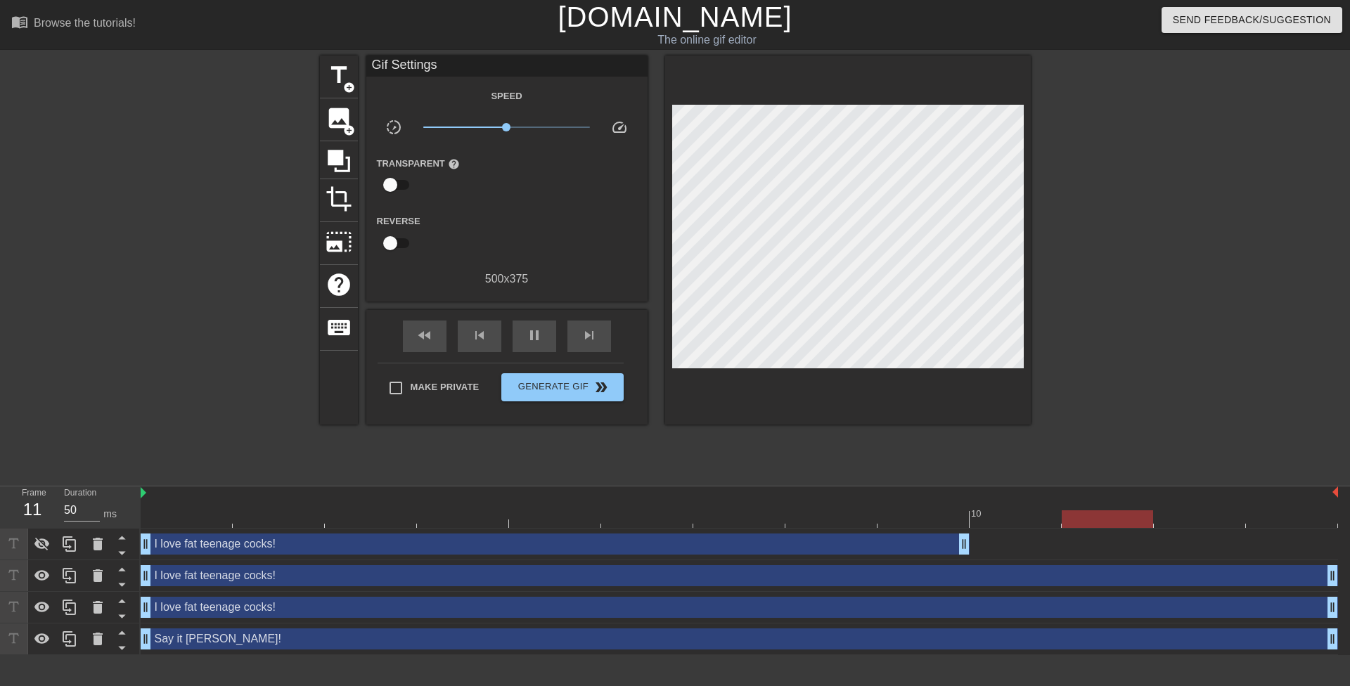
click at [256, 606] on div "I love fat teenage cocks! drag_handle drag_handle" at bounding box center [740, 607] width 1198 height 21
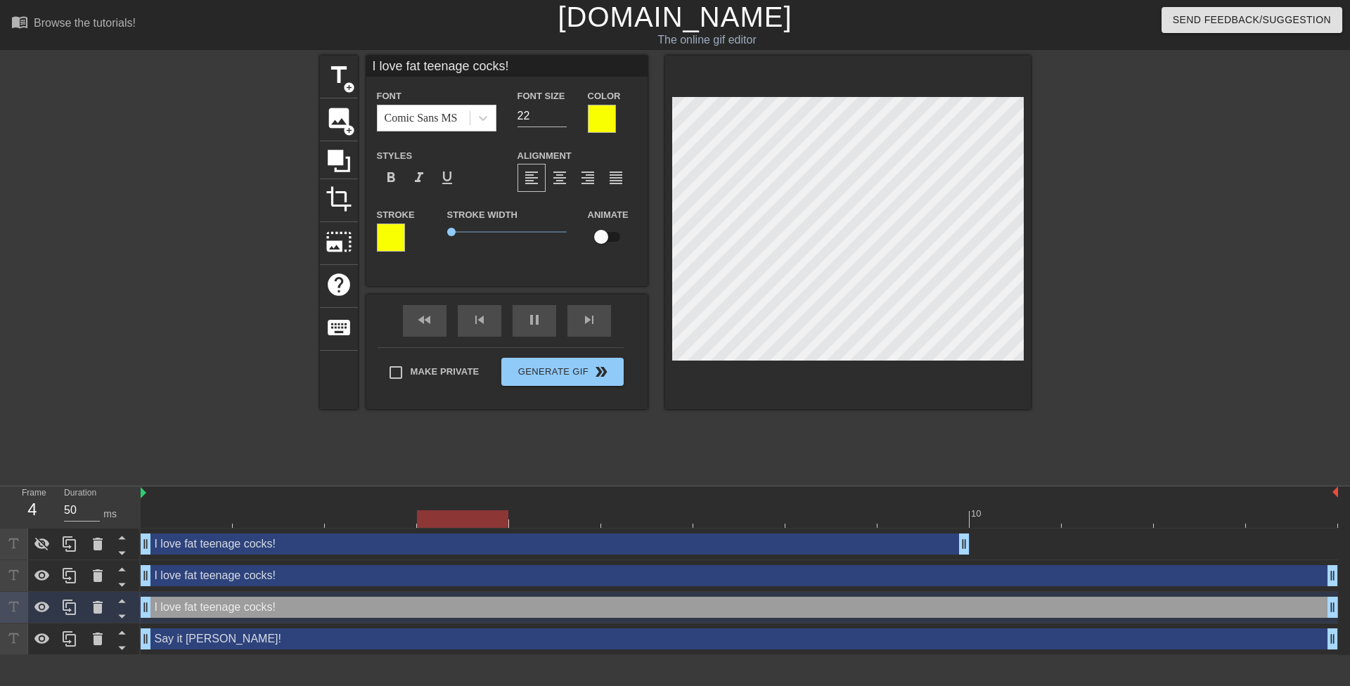
click at [604, 129] on div at bounding box center [602, 119] width 28 height 28
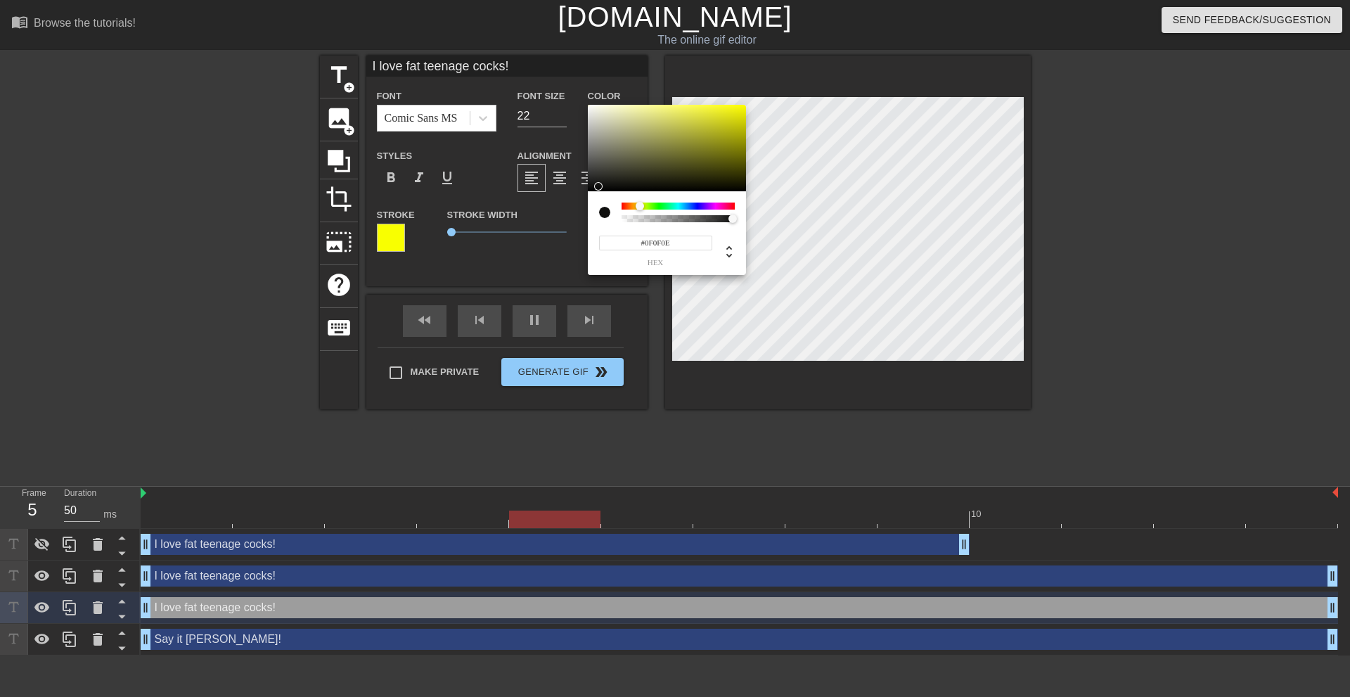
type input "#000000"
drag, startPoint x: 604, startPoint y: 174, endPoint x: 552, endPoint y: 224, distance: 72.1
click at [553, 222] on div "#000000 hex" at bounding box center [675, 348] width 1350 height 697
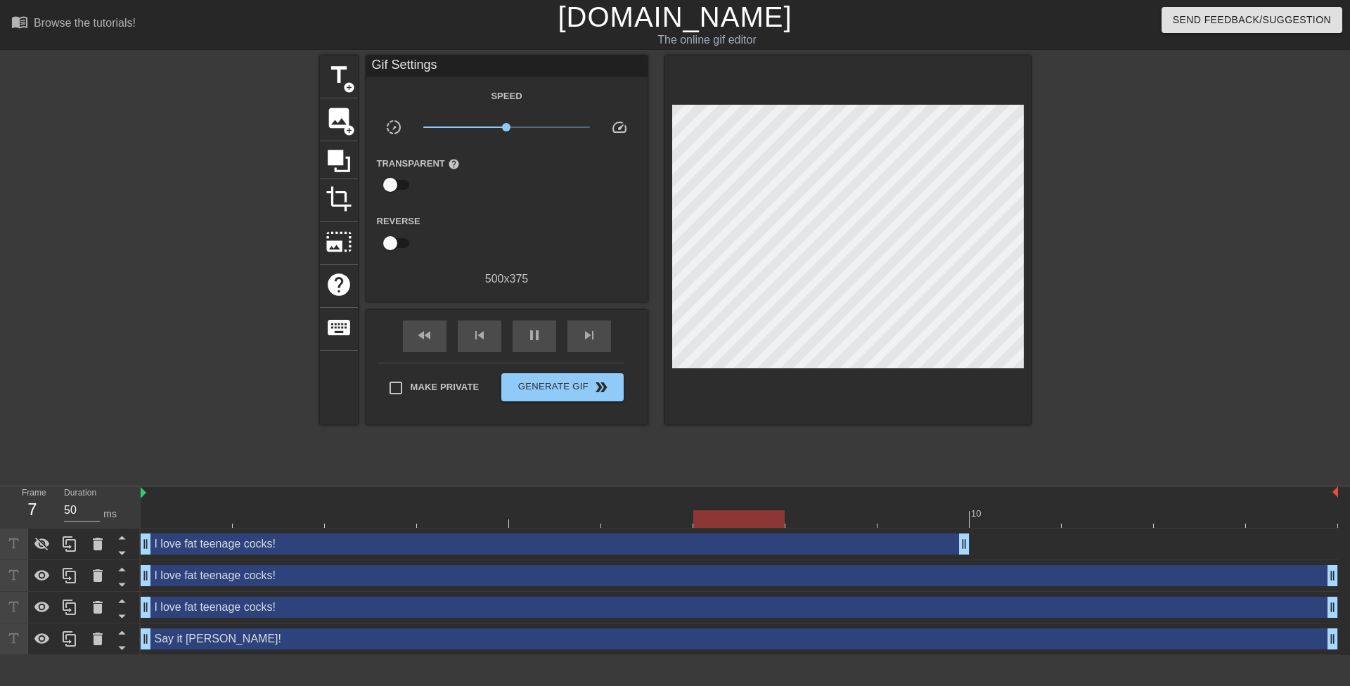
click at [358, 604] on div "I love fat teenage cocks! drag_handle drag_handle" at bounding box center [740, 607] width 1198 height 21
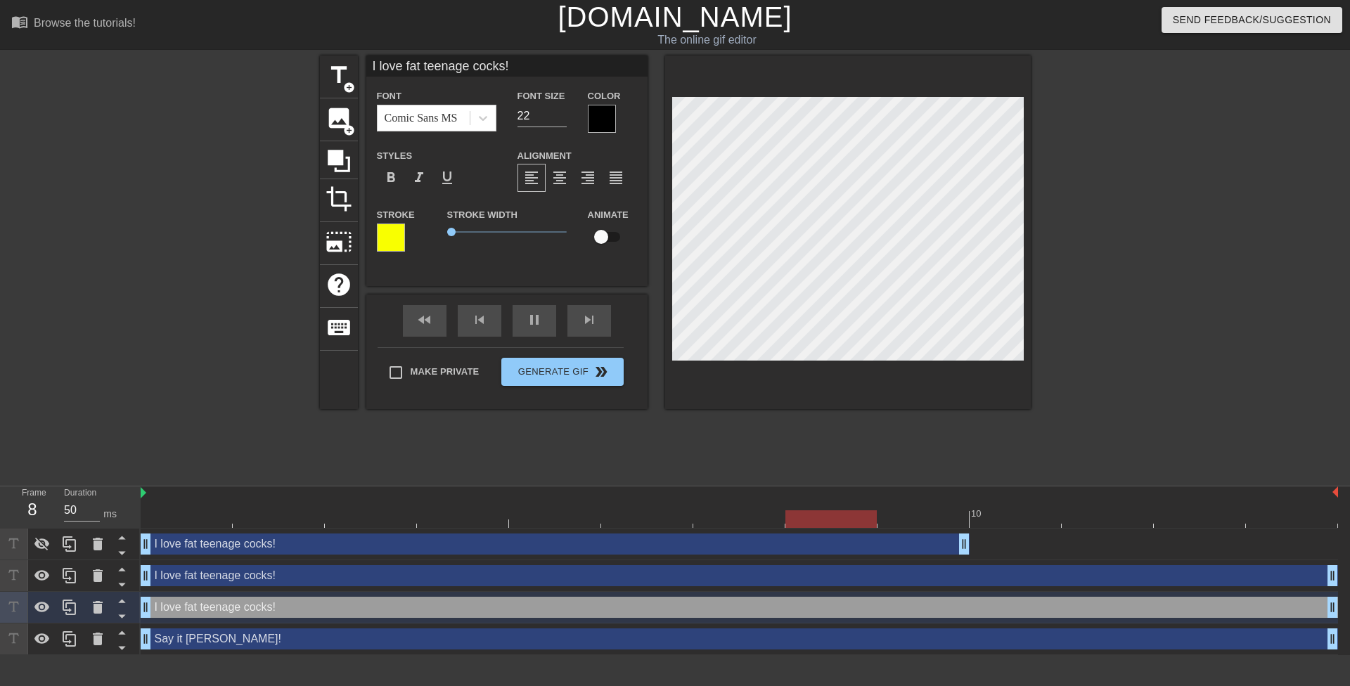
click at [393, 234] on div at bounding box center [391, 238] width 28 height 28
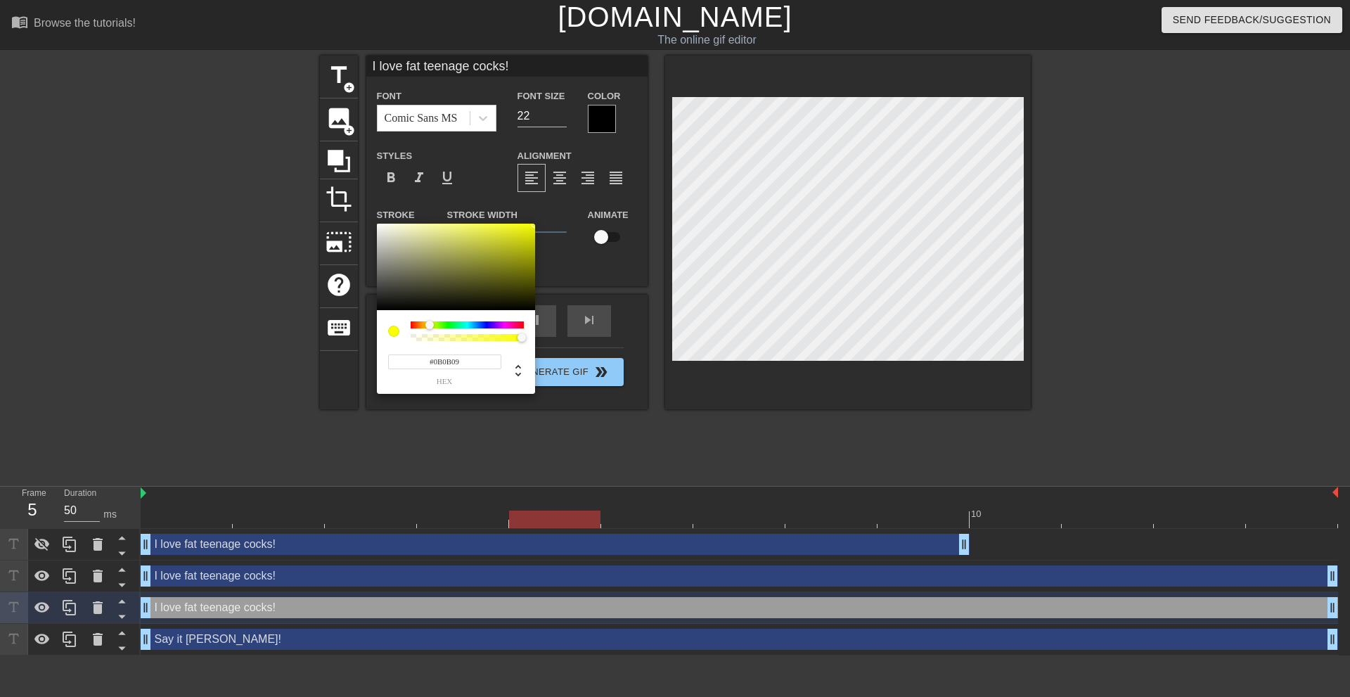
type input "#000000"
drag, startPoint x: 392, startPoint y: 309, endPoint x: 328, endPoint y: 366, distance: 86.1
click at [328, 366] on div "#000000 hex" at bounding box center [675, 348] width 1350 height 697
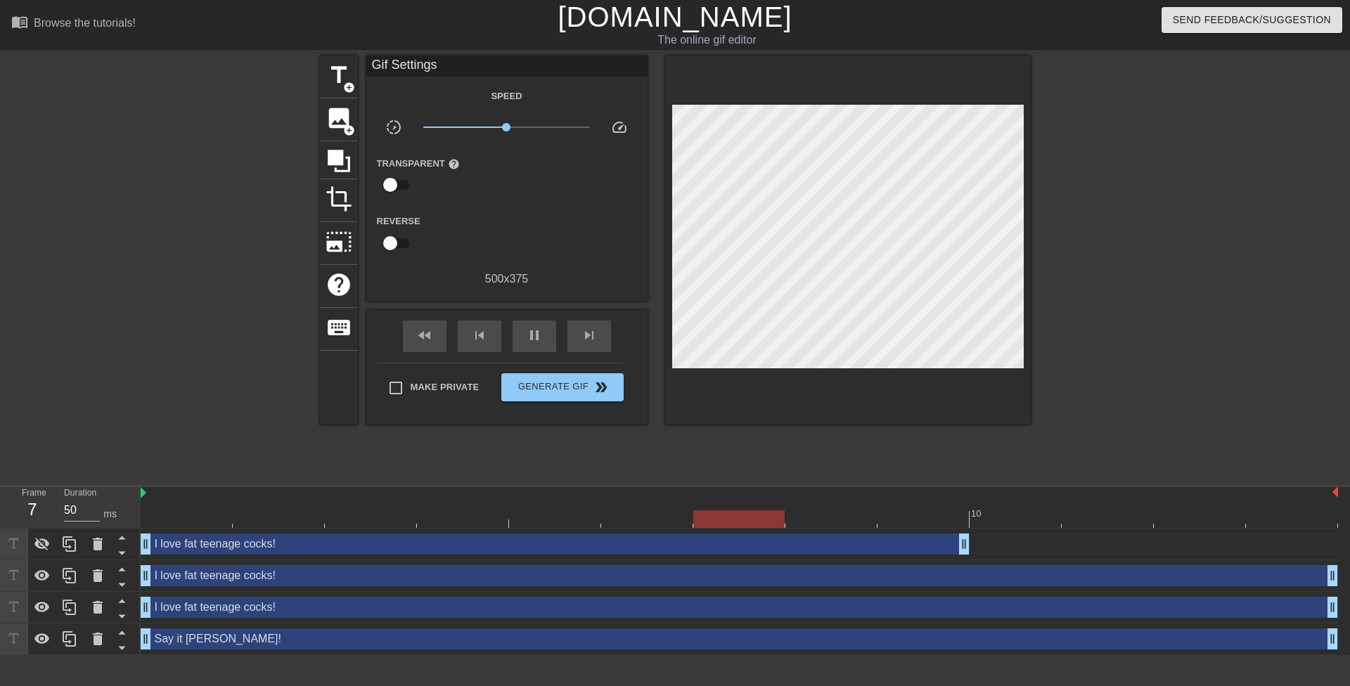
click at [315, 610] on div "I love fat teenage cocks! drag_handle drag_handle" at bounding box center [740, 607] width 1198 height 21
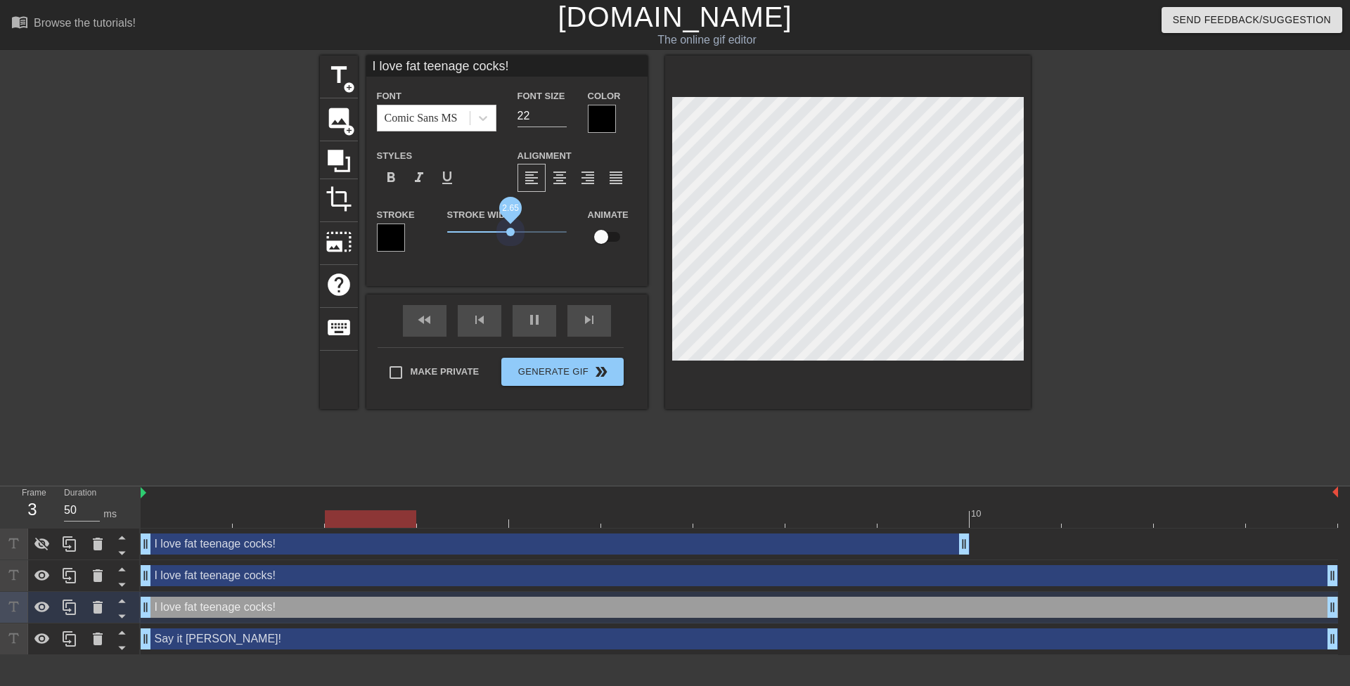
drag, startPoint x: 453, startPoint y: 234, endPoint x: 513, endPoint y: 238, distance: 59.9
click at [511, 234] on span "2.65" at bounding box center [510, 232] width 8 height 8
click at [501, 274] on div "I love fat teenage cocks! Font Comic Sans MS Font Size 22 Color Styles format_b…" at bounding box center [506, 171] width 281 height 231
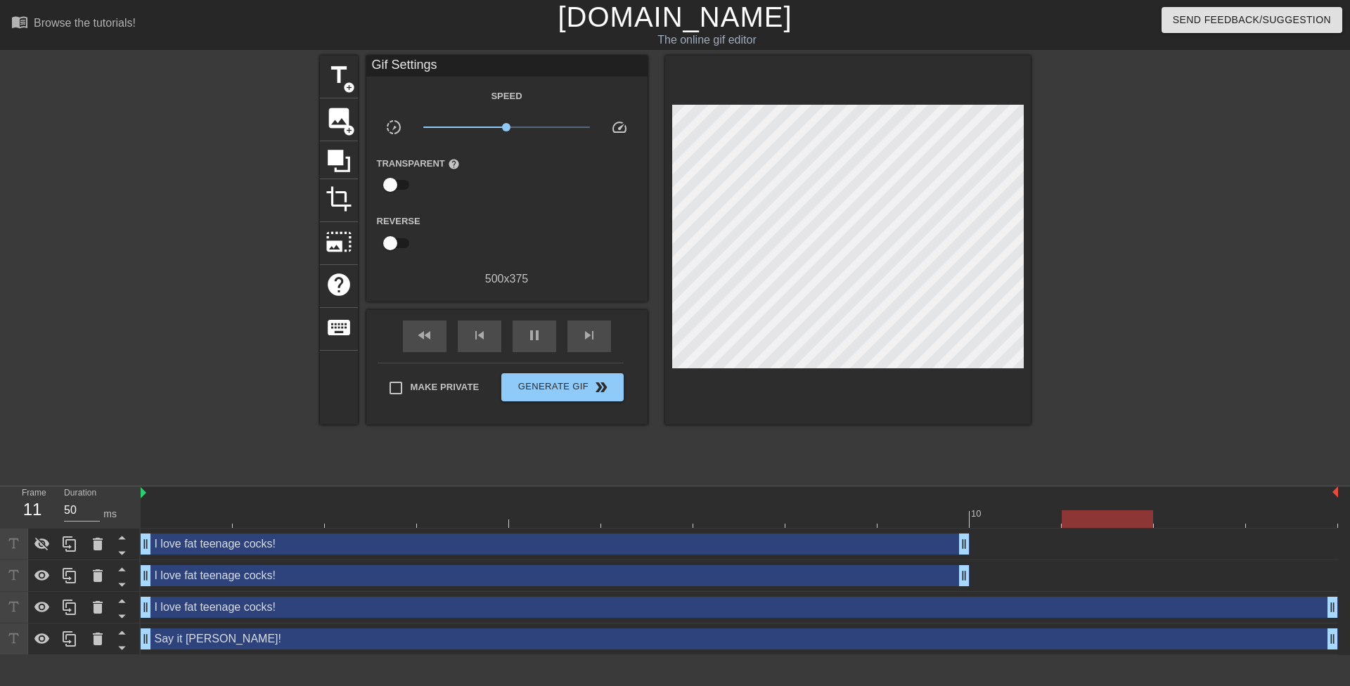
drag, startPoint x: 1334, startPoint y: 581, endPoint x: 1032, endPoint y: 578, distance: 301.7
click at [960, 562] on div "I love fat teenage cocks! drag_handle drag_handle" at bounding box center [740, 576] width 1198 height 32
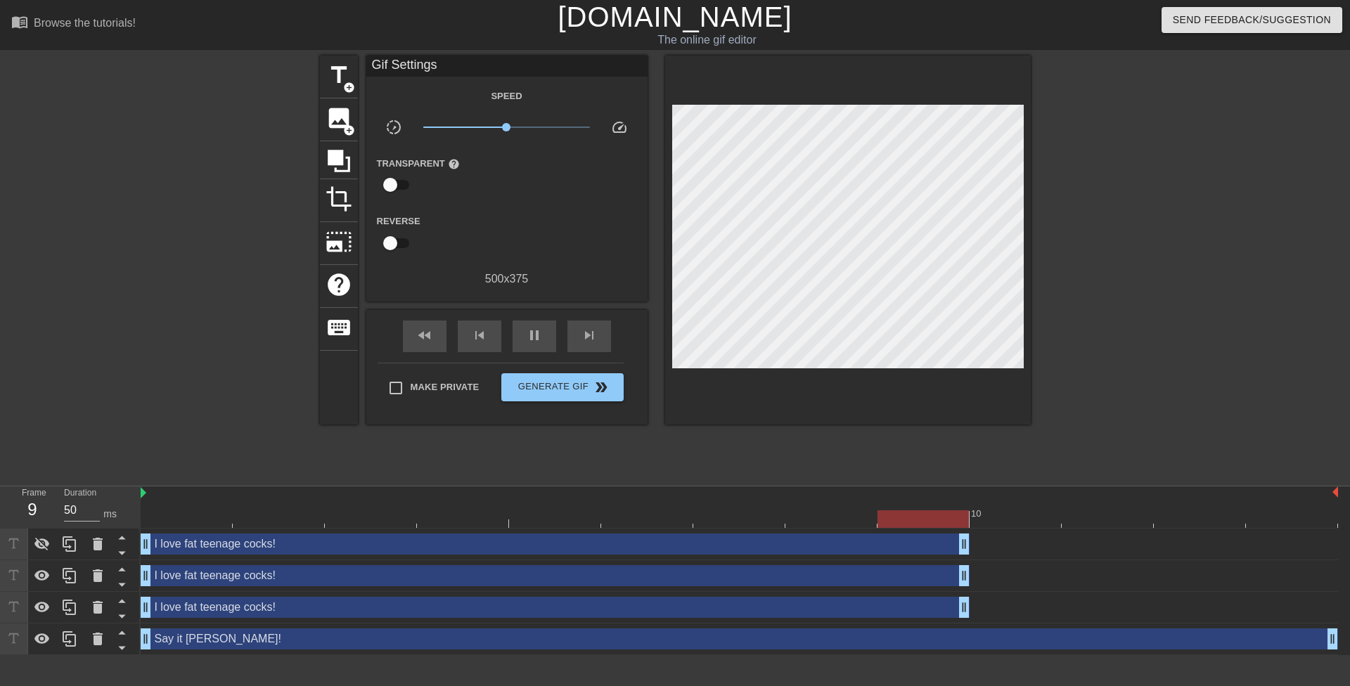
drag, startPoint x: 1329, startPoint y: 609, endPoint x: 973, endPoint y: 605, distance: 356.5
click at [973, 605] on div "I love fat teenage cocks! drag_handle drag_handle" at bounding box center [740, 607] width 1198 height 21
drag, startPoint x: 965, startPoint y: 612, endPoint x: 1061, endPoint y: 607, distance: 96.5
drag, startPoint x: 1055, startPoint y: 610, endPoint x: 977, endPoint y: 609, distance: 77.4
click at [977, 609] on div "I love fat teenage cocks! drag_handle drag_handle" at bounding box center [740, 607] width 1198 height 21
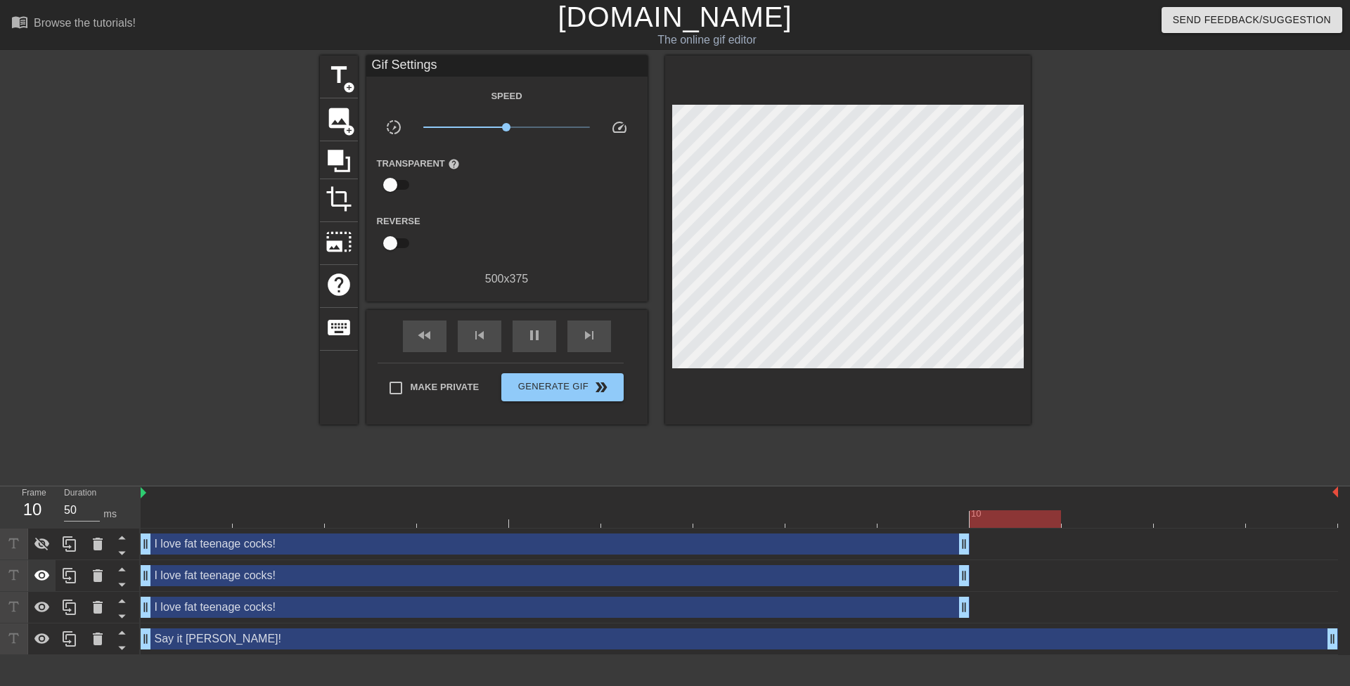
click at [47, 581] on icon at bounding box center [42, 575] width 17 height 17
click at [42, 605] on icon at bounding box center [42, 607] width 17 height 17
click at [44, 548] on icon at bounding box center [41, 544] width 15 height 13
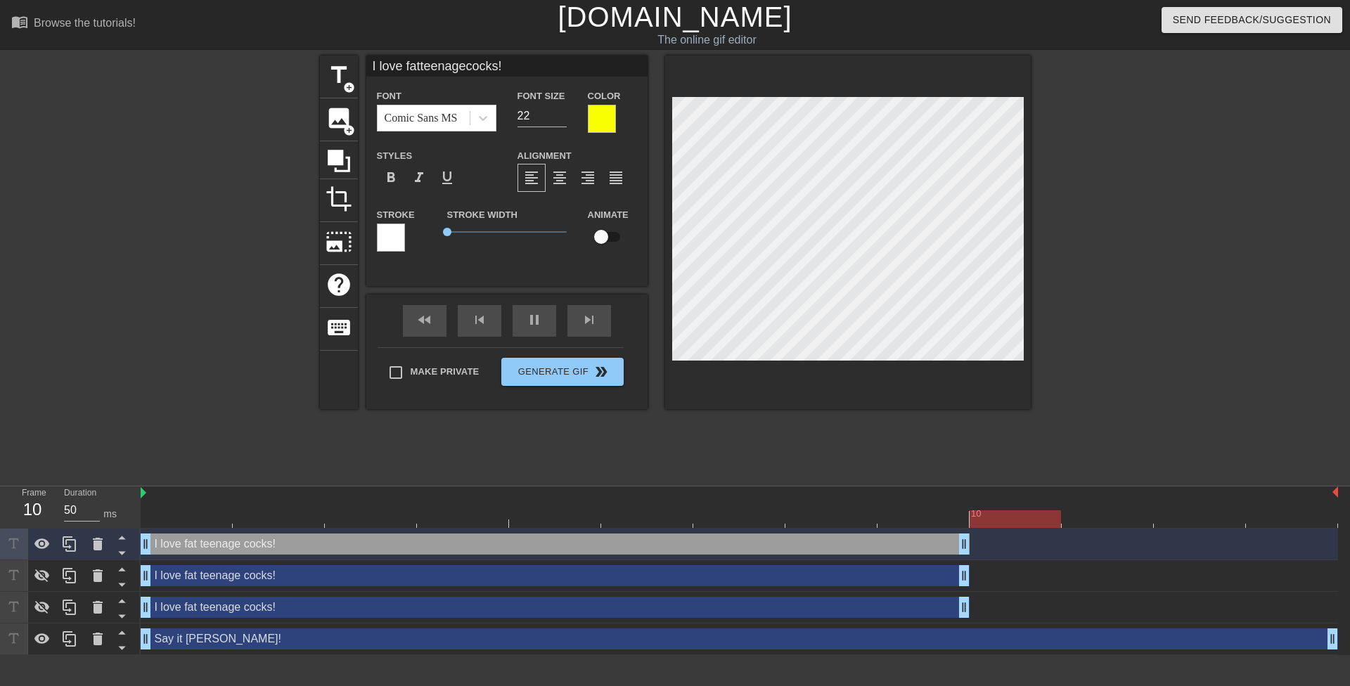
click at [1160, 186] on div at bounding box center [1153, 267] width 211 height 422
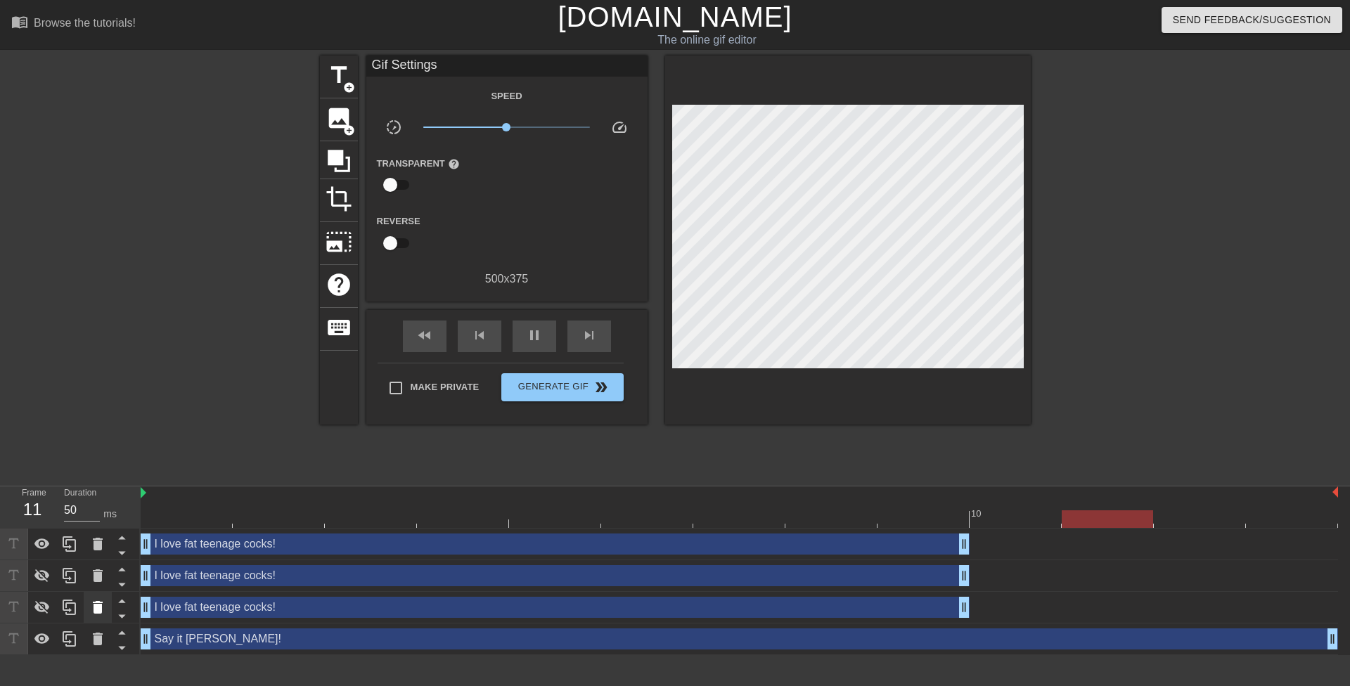
click at [102, 602] on icon at bounding box center [97, 607] width 17 height 17
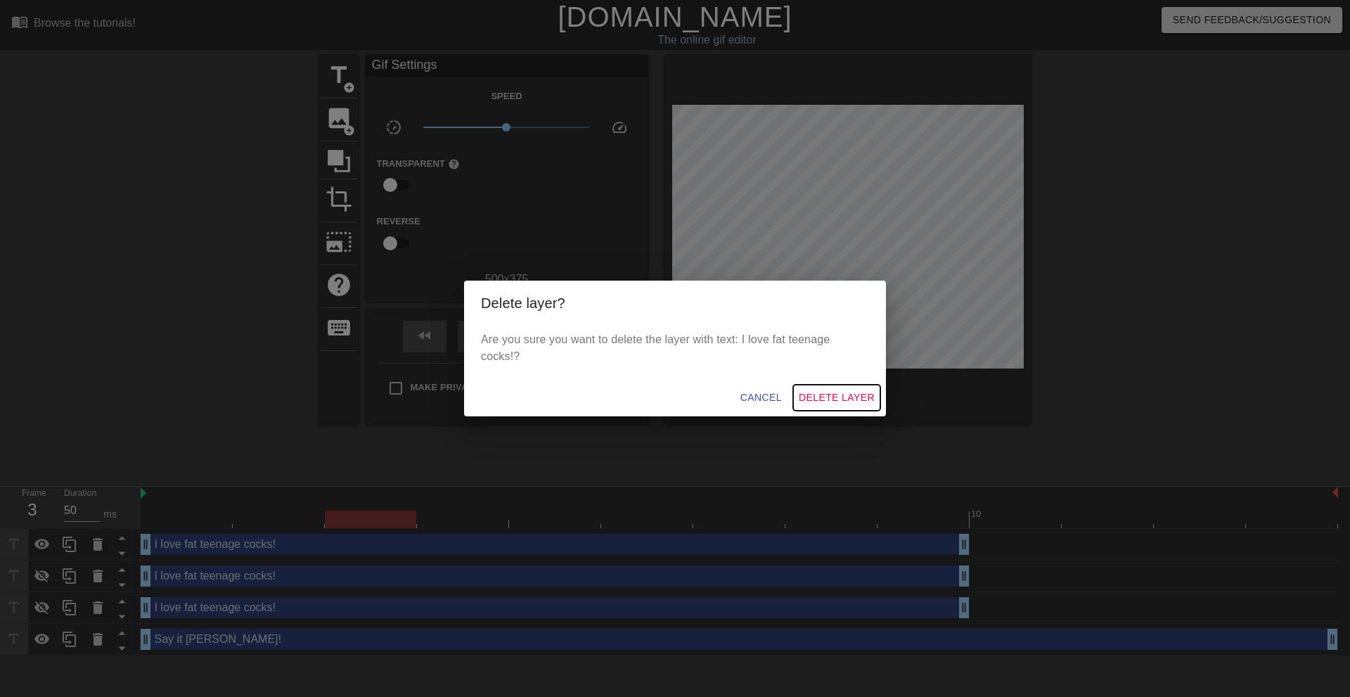
click at [826, 395] on span "Delete Layer" at bounding box center [837, 398] width 76 height 18
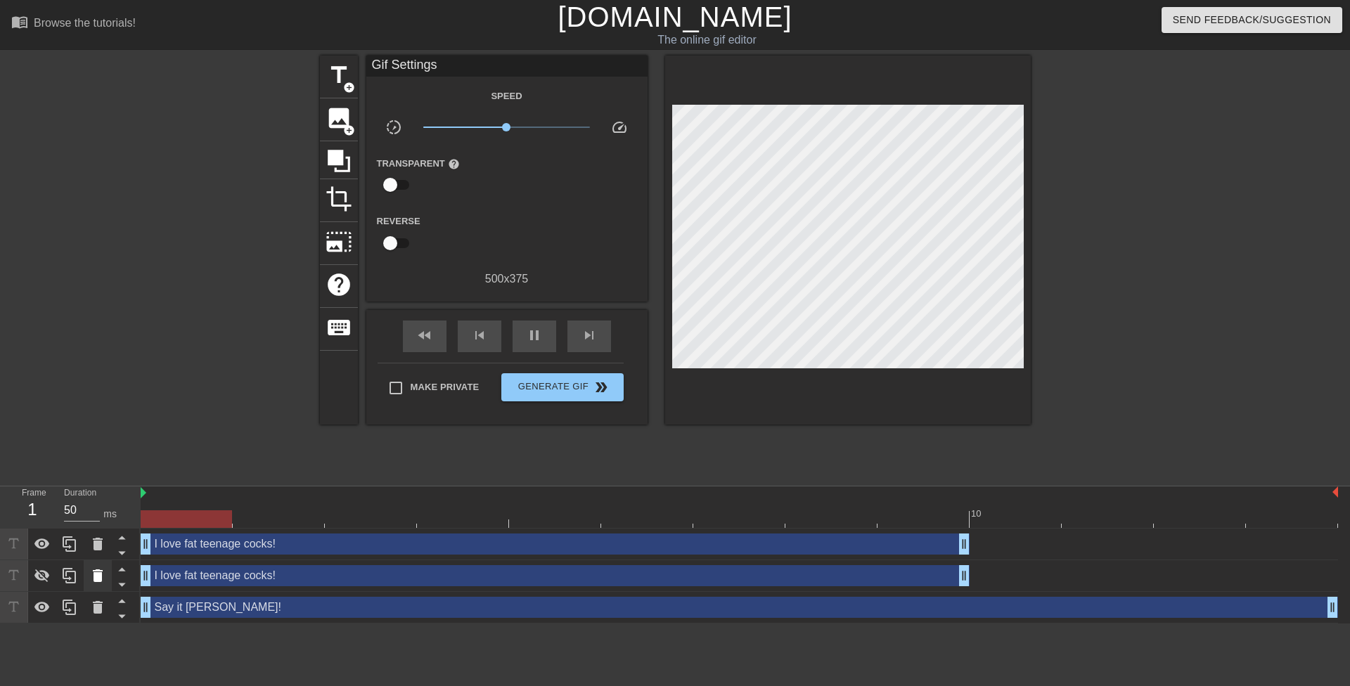
click at [98, 577] on icon at bounding box center [98, 576] width 10 height 13
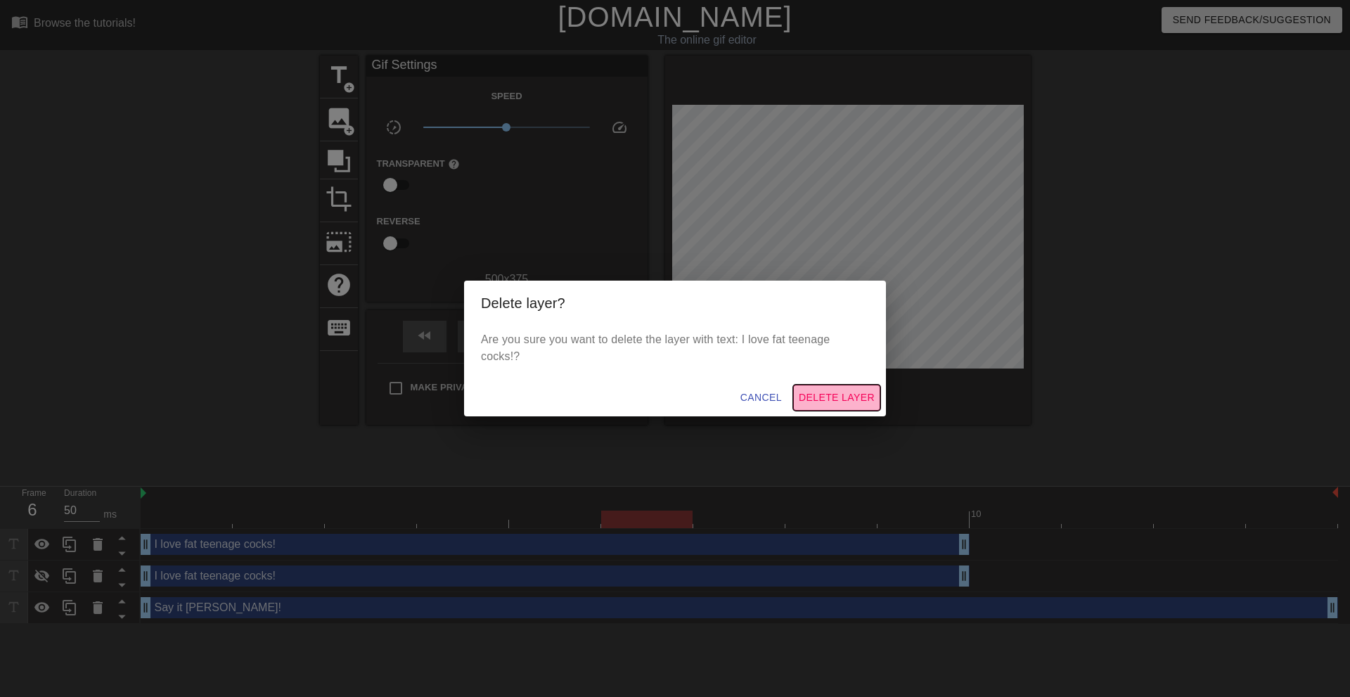
click at [843, 391] on span "Delete Layer" at bounding box center [837, 398] width 76 height 18
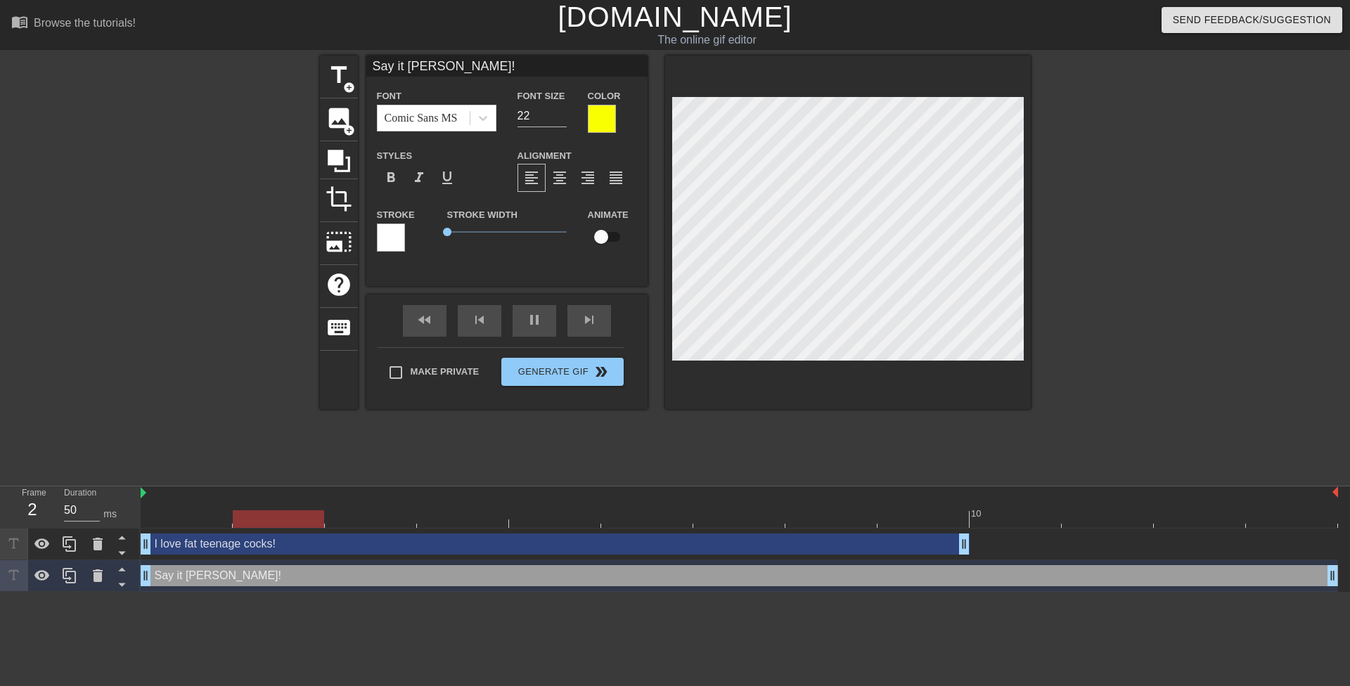
click at [1127, 335] on div at bounding box center [1153, 267] width 211 height 422
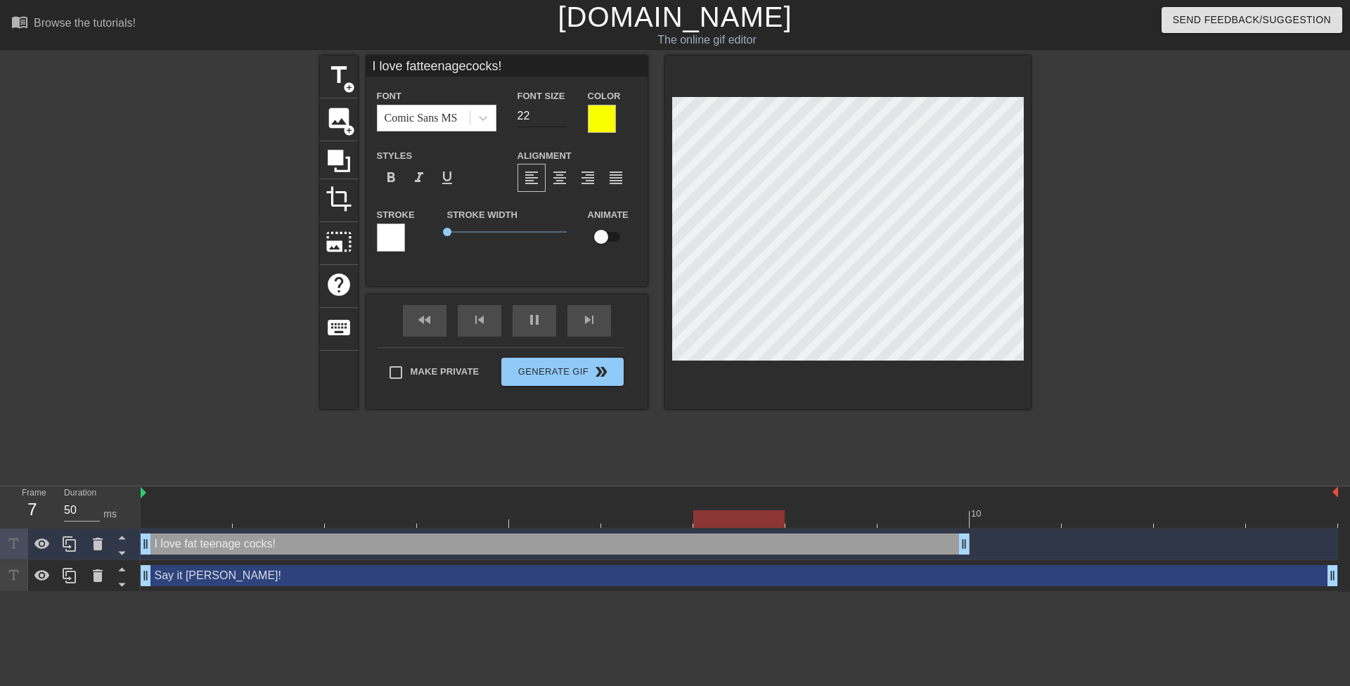
type input "I love fatteenagecocks!"
type input "23"
click at [561, 110] on input "23" at bounding box center [542, 116] width 49 height 23
click at [1162, 154] on div at bounding box center [1153, 267] width 211 height 422
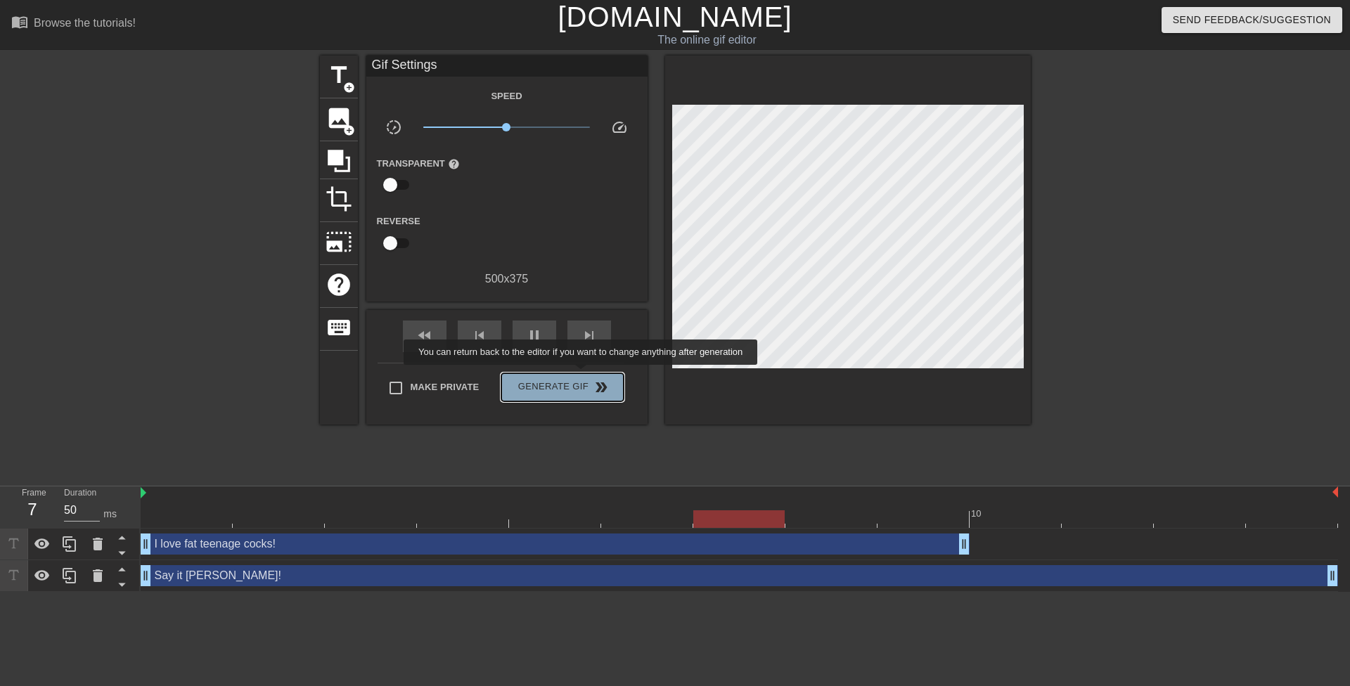
click at [582, 375] on button "Generate Gif double_arrow" at bounding box center [562, 387] width 122 height 28
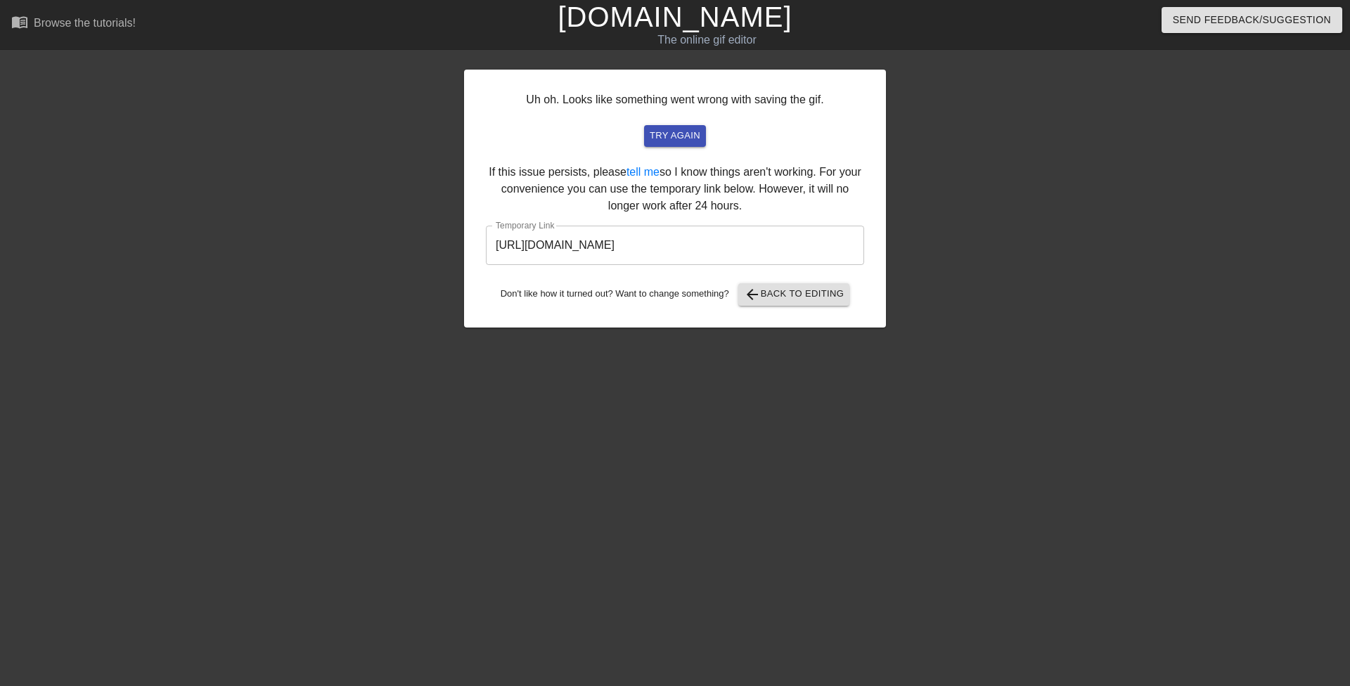
click at [648, 240] on input "https://www.gifntext.com/temp_generations/QYXXIyRe.gif" at bounding box center [675, 245] width 378 height 39
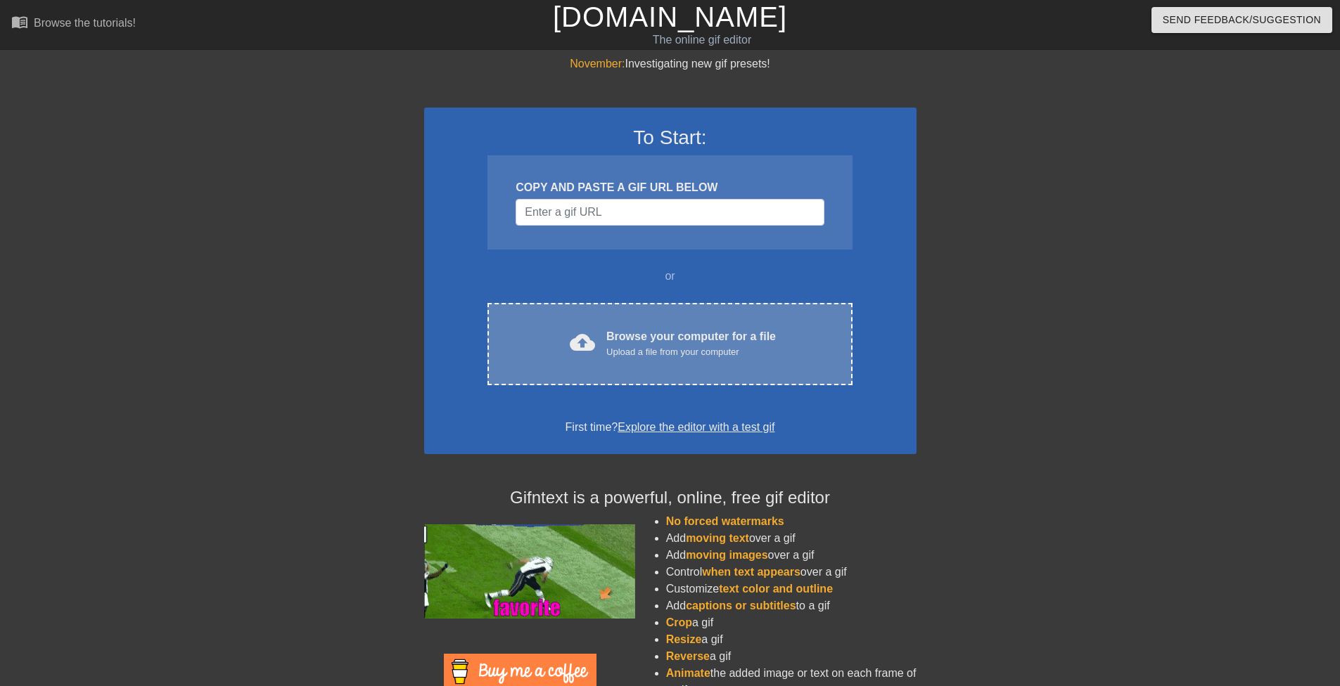
click at [683, 321] on div "cloud_upload Browse your computer for a file Upload a file from your computer C…" at bounding box center [669, 344] width 364 height 82
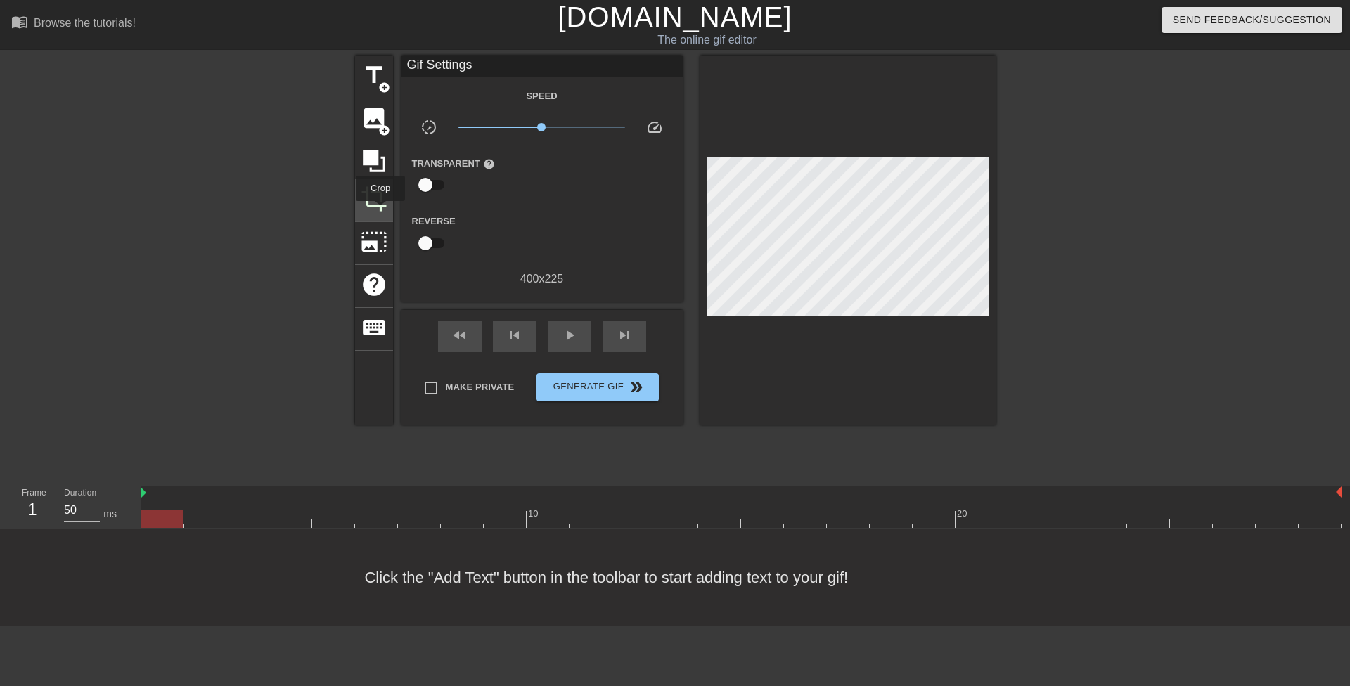
click at [380, 211] on div "crop" at bounding box center [374, 200] width 38 height 43
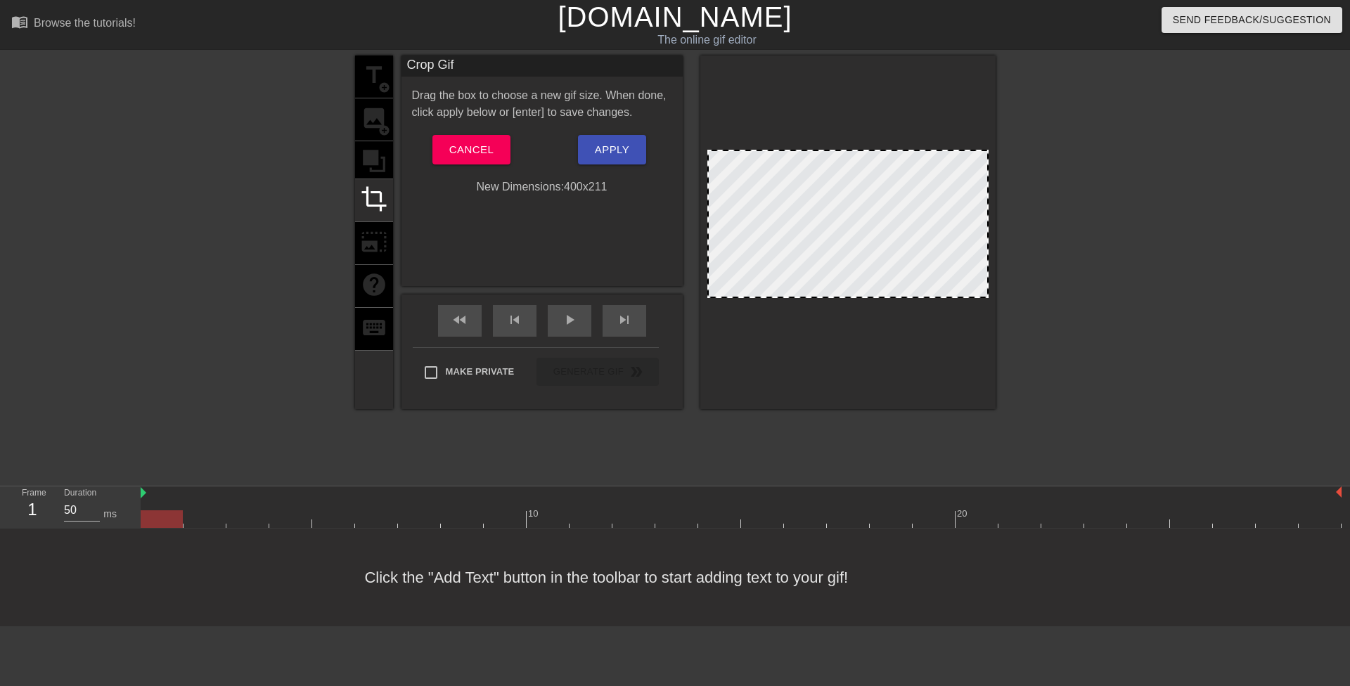
drag, startPoint x: 827, startPoint y: 303, endPoint x: 833, endPoint y: 289, distance: 15.4
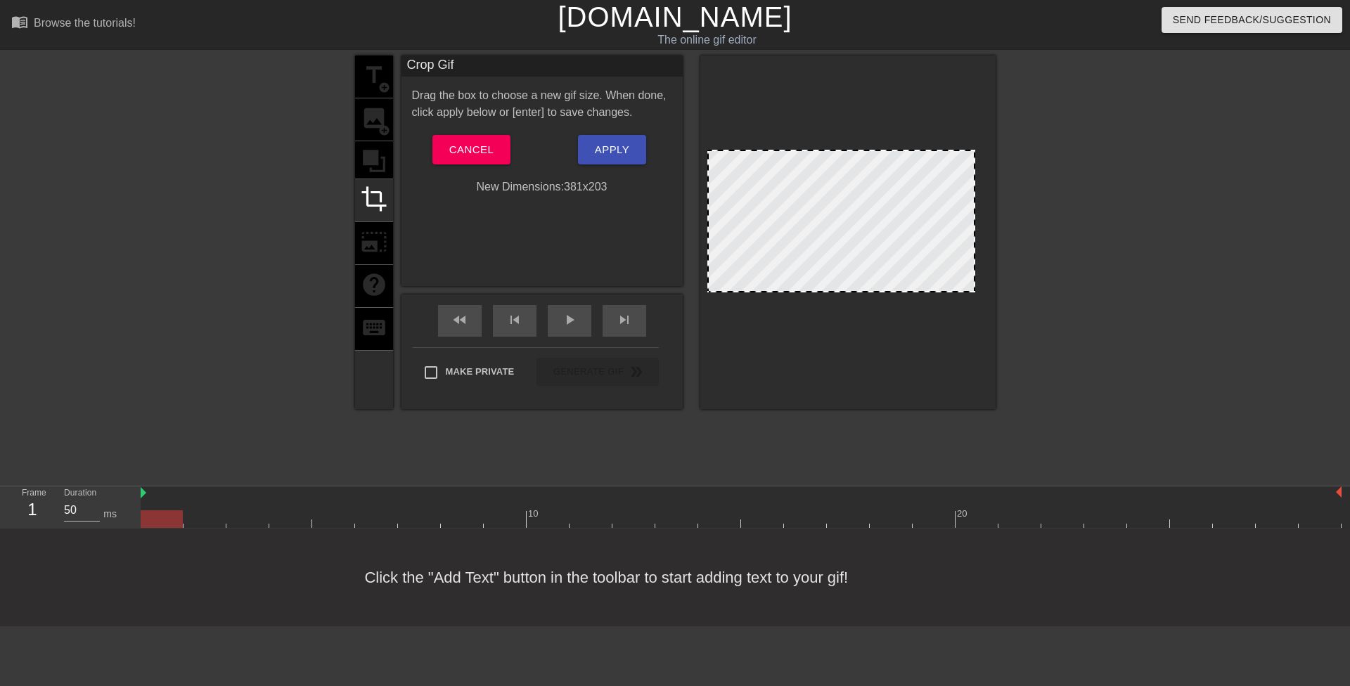
drag, startPoint x: 987, startPoint y: 248, endPoint x: 973, endPoint y: 247, distance: 13.4
click at [606, 149] on span "Apply" at bounding box center [612, 150] width 34 height 18
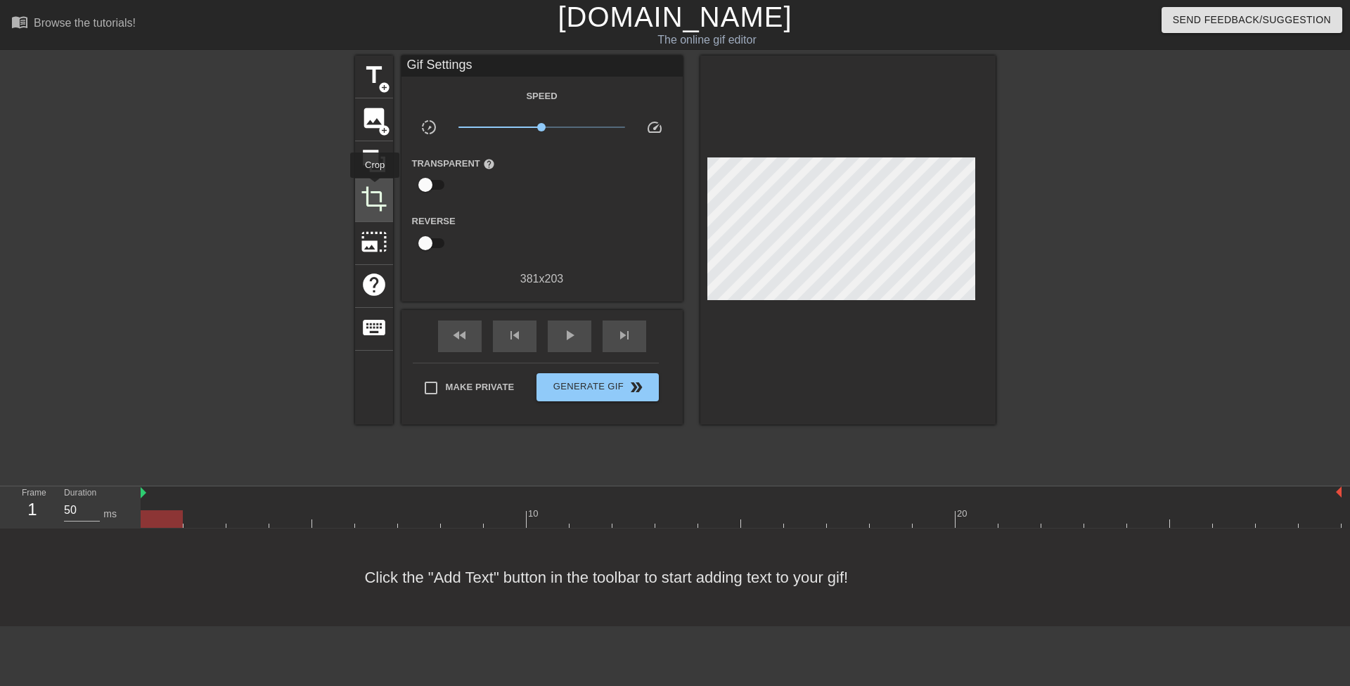
click at [371, 194] on span "crop" at bounding box center [374, 199] width 27 height 27
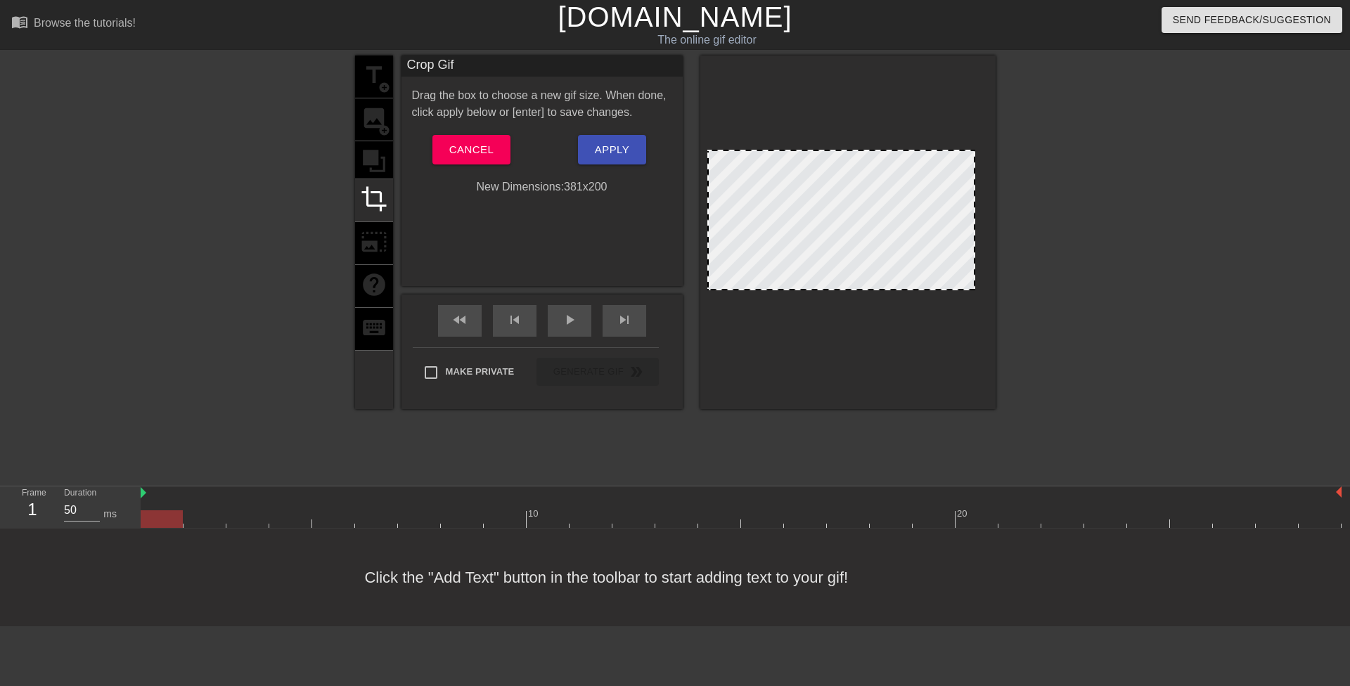
click at [790, 290] on div at bounding box center [841, 288] width 265 height 7
click at [632, 152] on button "Apply" at bounding box center [612, 150] width 68 height 30
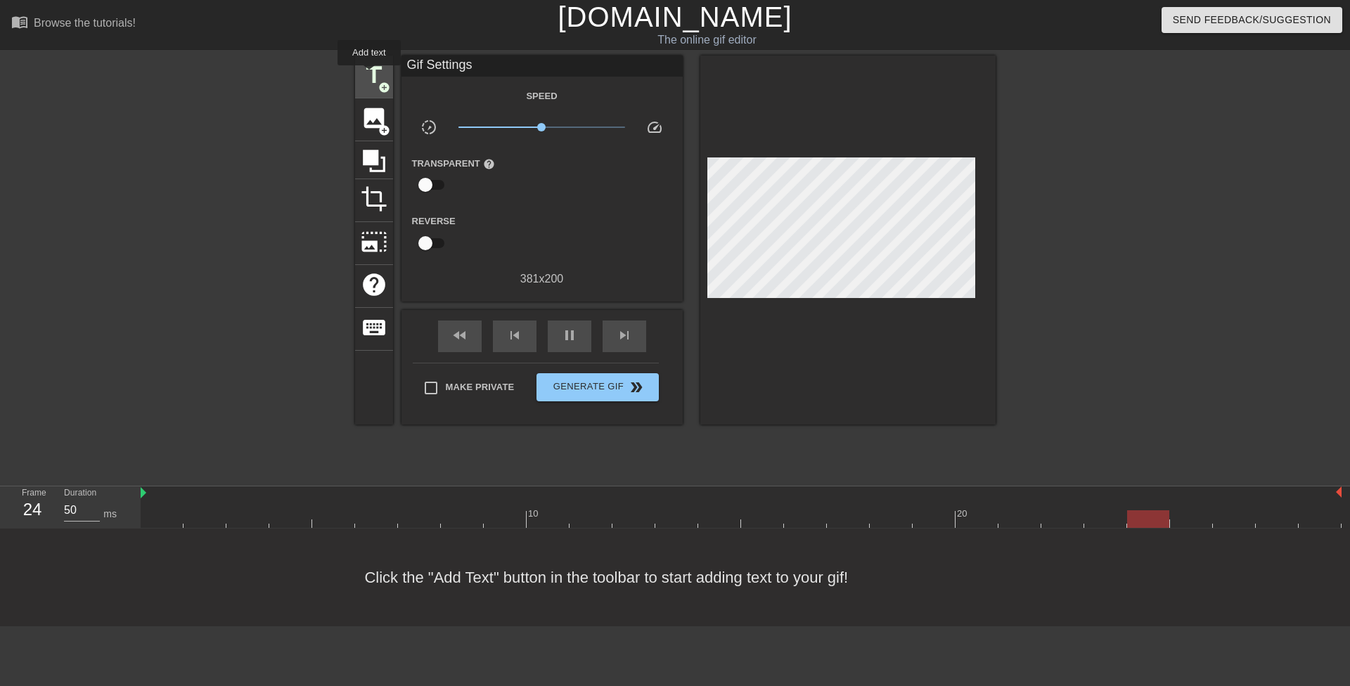
click at [369, 75] on span "title" at bounding box center [374, 75] width 27 height 27
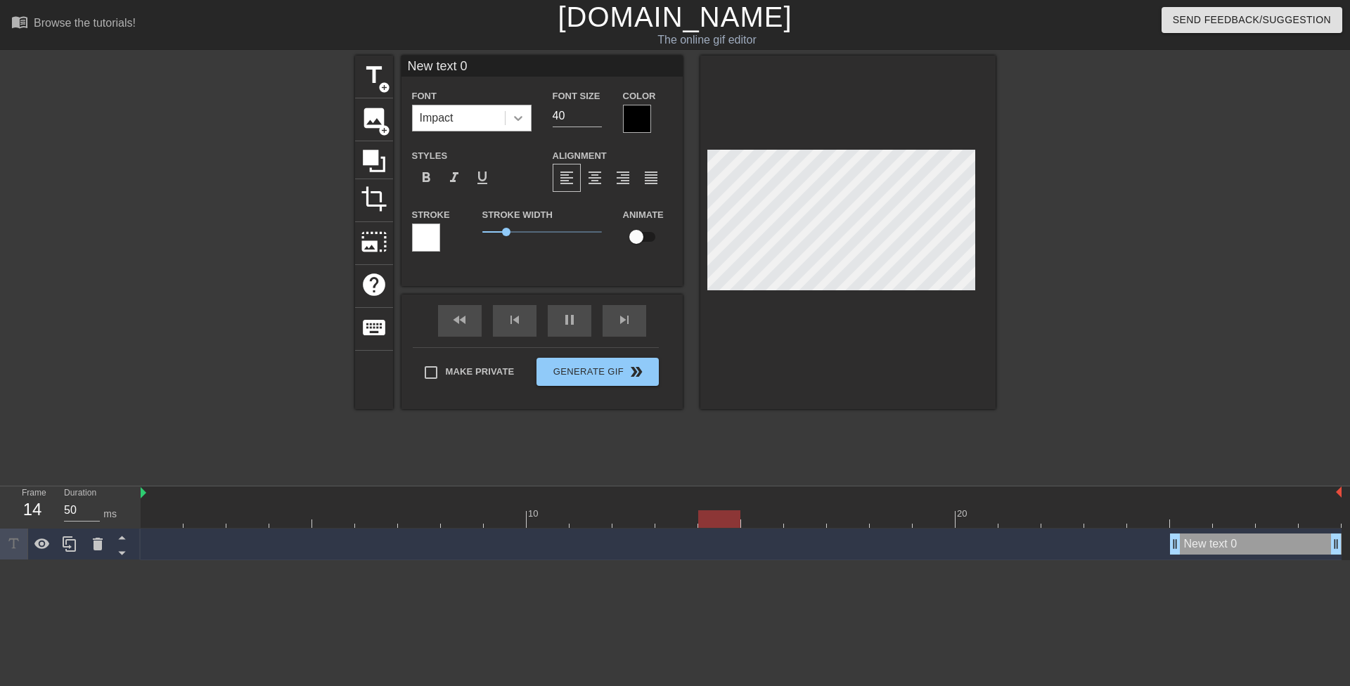
click at [520, 121] on icon at bounding box center [518, 118] width 14 height 14
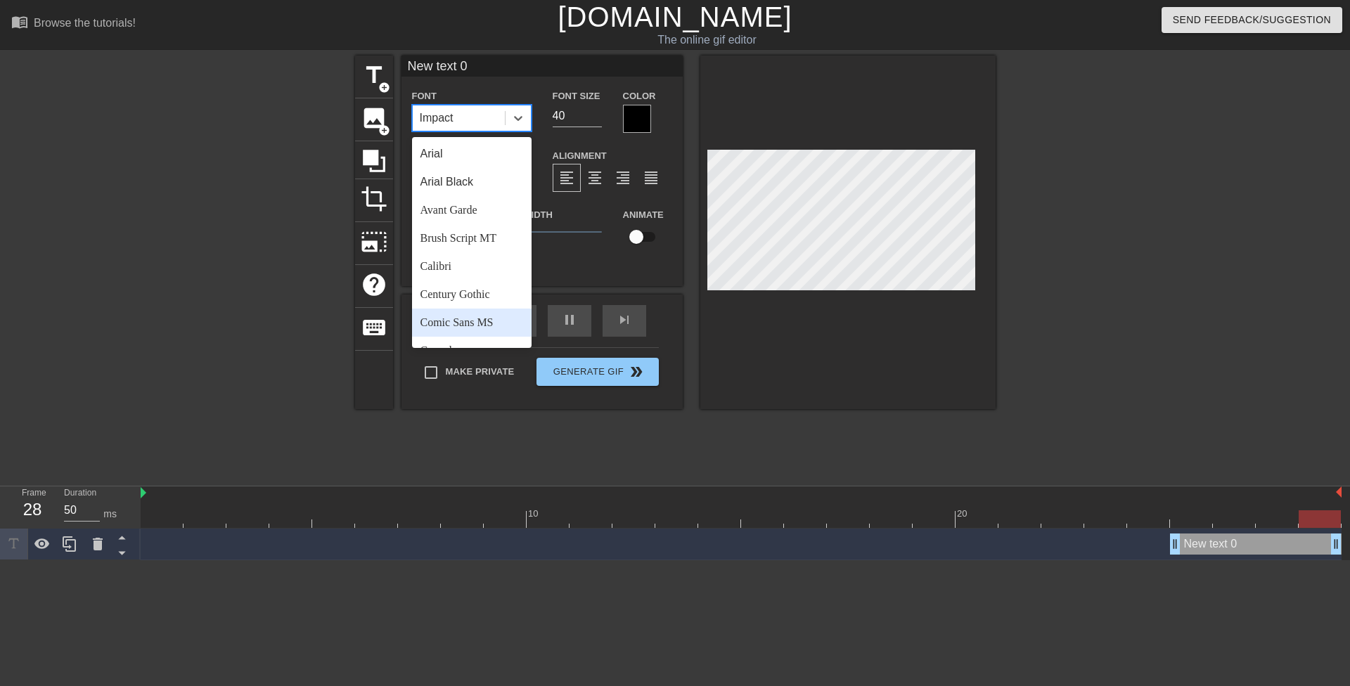
click at [463, 310] on div "Comic Sans MS" at bounding box center [472, 323] width 120 height 28
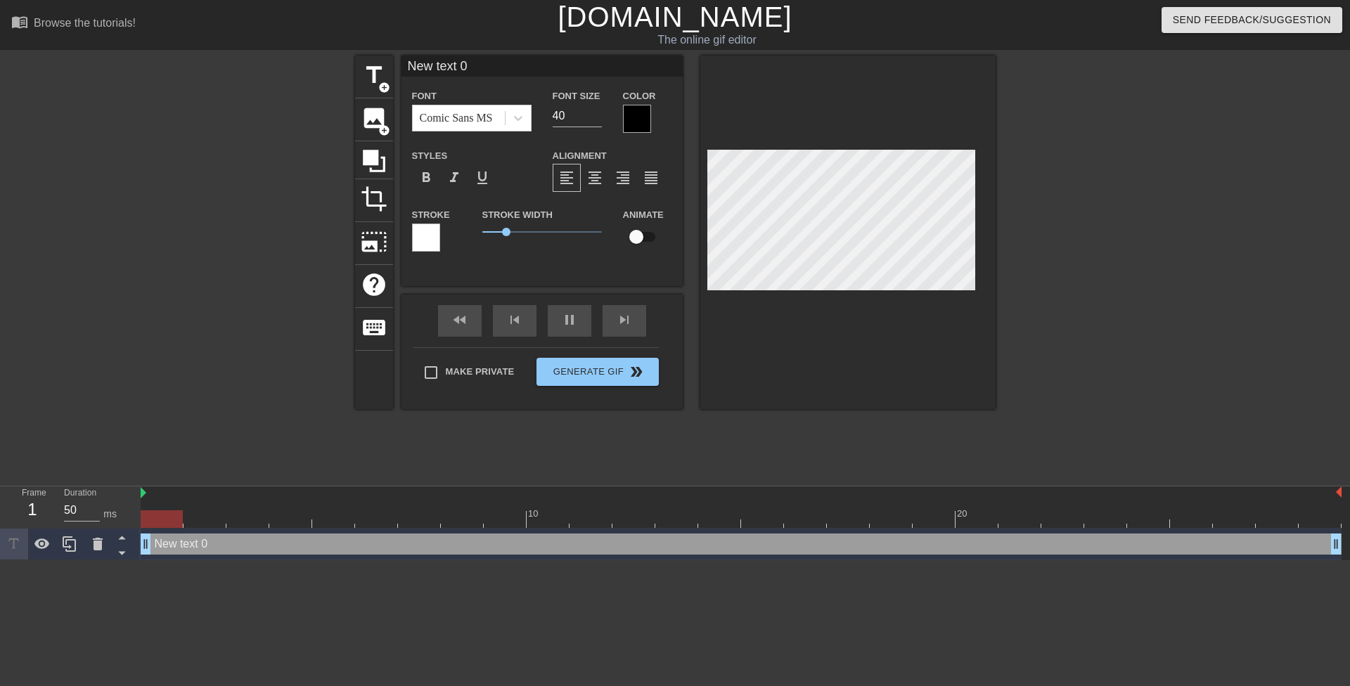
drag, startPoint x: 1178, startPoint y: 546, endPoint x: 0, endPoint y: 572, distance: 1178.2
click at [0, 560] on html "menu_book Browse the tutorials! [DOMAIN_NAME] The online gif editor Send Feedba…" at bounding box center [675, 280] width 1350 height 560
drag, startPoint x: 560, startPoint y: 116, endPoint x: 546, endPoint y: 111, distance: 14.9
click at [546, 111] on div "Font Size 40" at bounding box center [577, 110] width 70 height 46
type input "20"
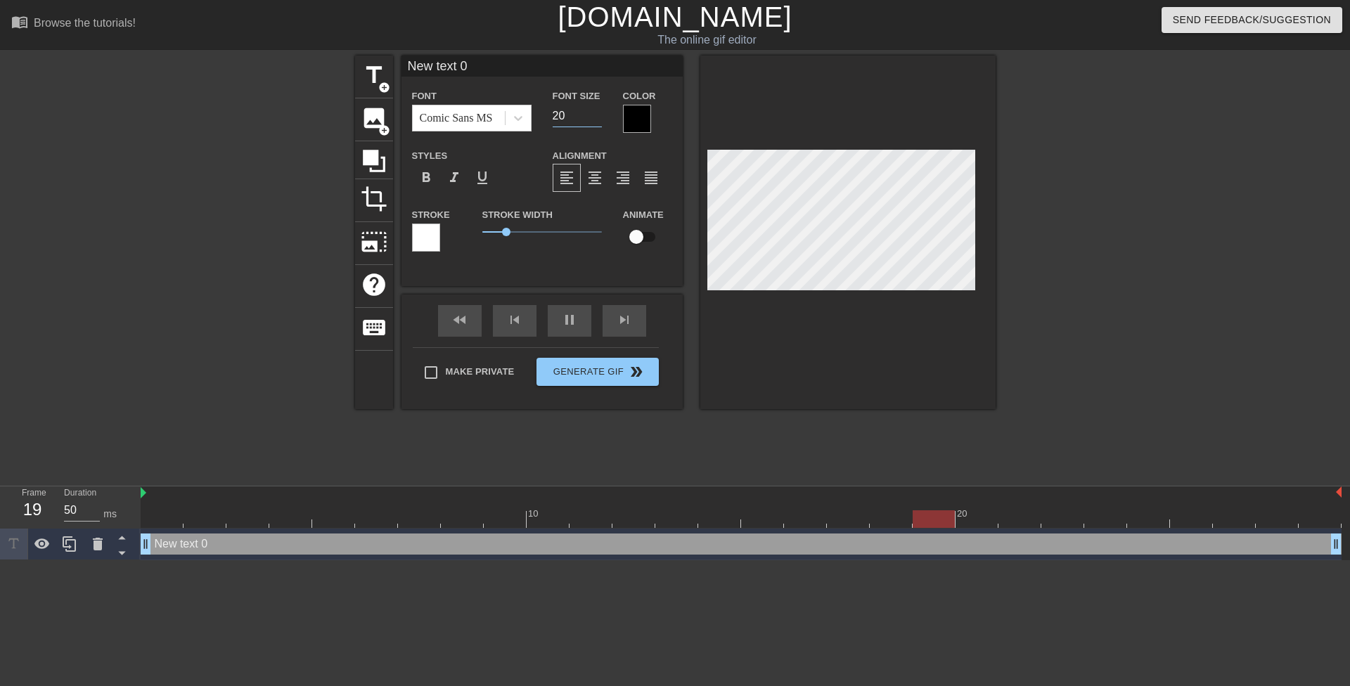
click at [632, 117] on div at bounding box center [637, 119] width 28 height 28
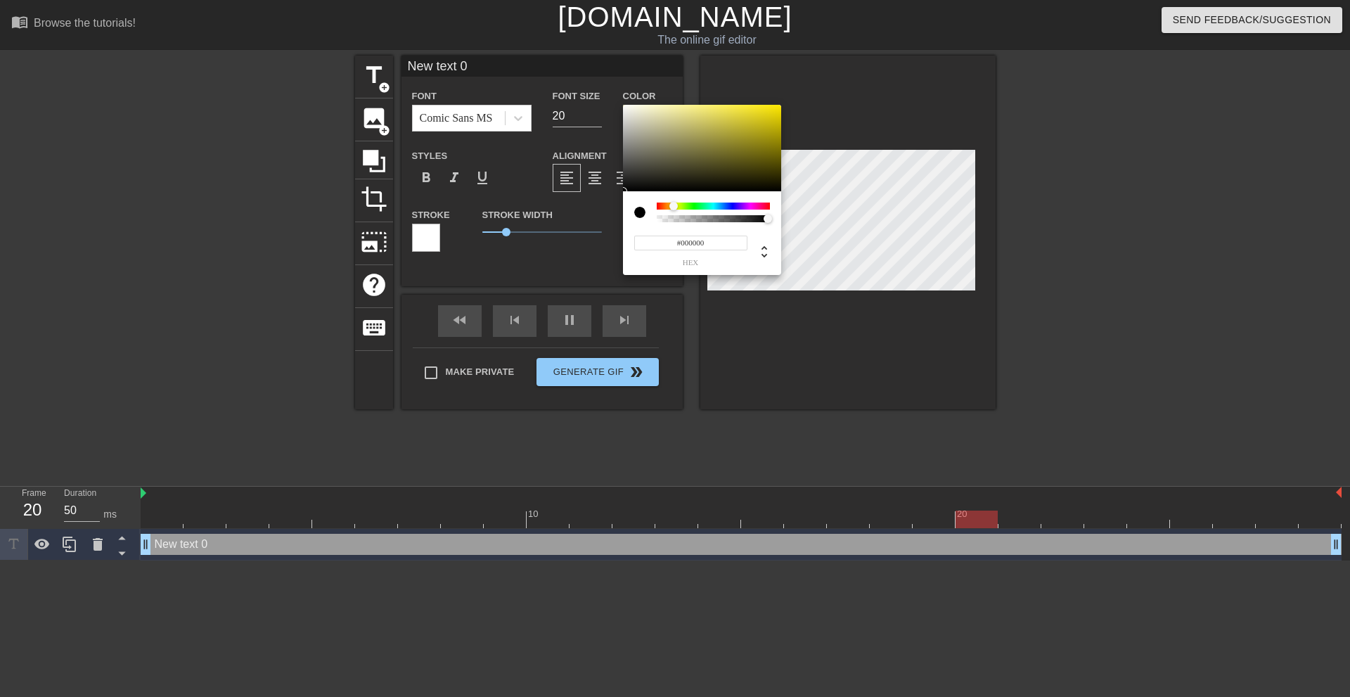
click at [674, 204] on div at bounding box center [713, 206] width 113 height 7
drag, startPoint x: 707, startPoint y: 172, endPoint x: 899, endPoint y: 34, distance: 236.9
click at [899, 34] on div "#FFED00 hex" at bounding box center [675, 348] width 1350 height 697
type input "#F9FF00"
click at [676, 205] on div at bounding box center [676, 206] width 8 height 8
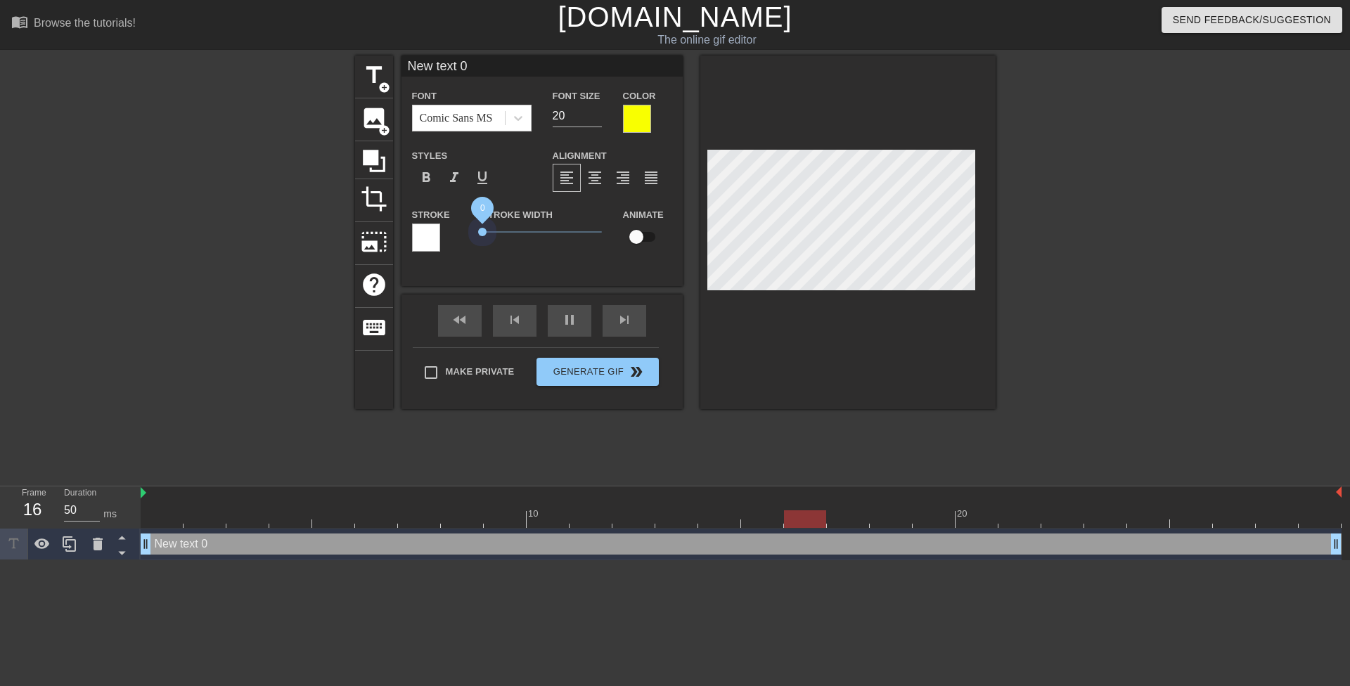
drag, startPoint x: 501, startPoint y: 228, endPoint x: 450, endPoint y: 233, distance: 50.9
click at [456, 233] on div "Stroke Stroke Width 0 Animate" at bounding box center [542, 235] width 281 height 58
click at [597, 118] on input "19" at bounding box center [577, 116] width 49 height 23
click at [597, 117] on input "18" at bounding box center [577, 116] width 49 height 23
click at [597, 117] on input "17" at bounding box center [577, 116] width 49 height 23
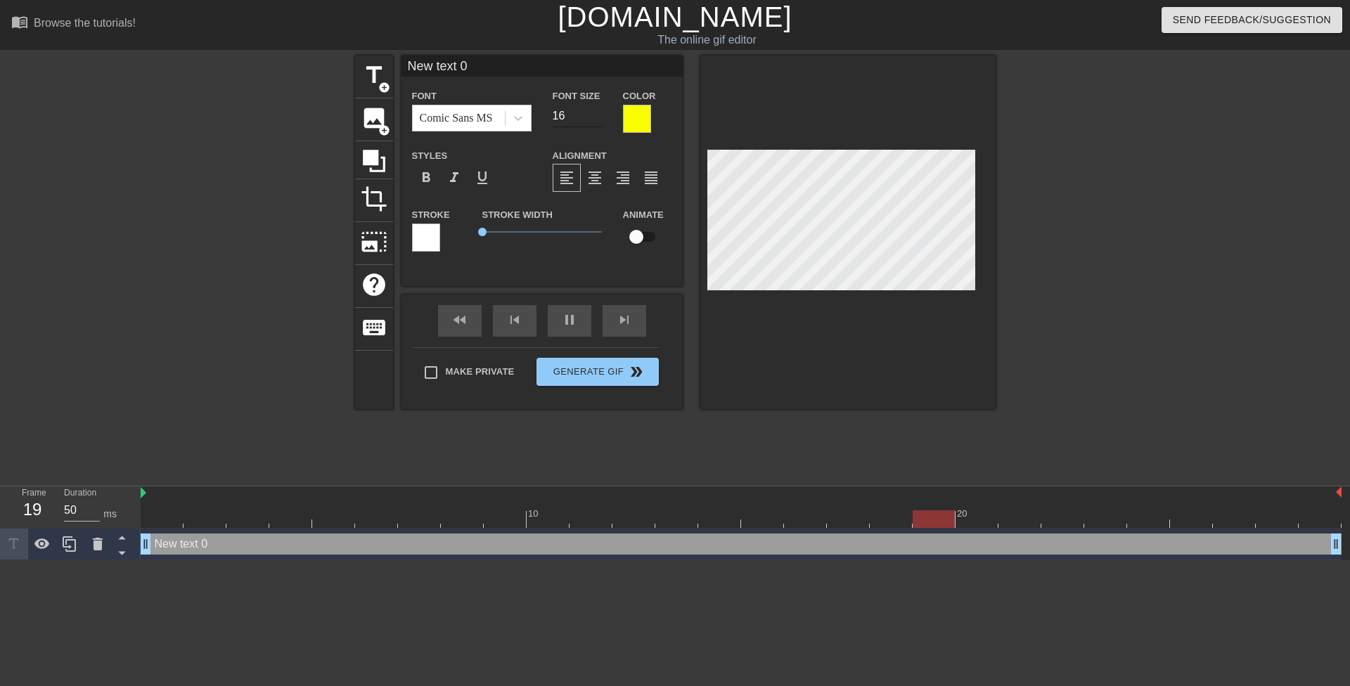
type input "16"
click at [593, 120] on input "16" at bounding box center [577, 116] width 49 height 23
type input "17"
click at [593, 111] on input "17" at bounding box center [577, 116] width 49 height 23
click at [749, 113] on div at bounding box center [847, 233] width 295 height 354
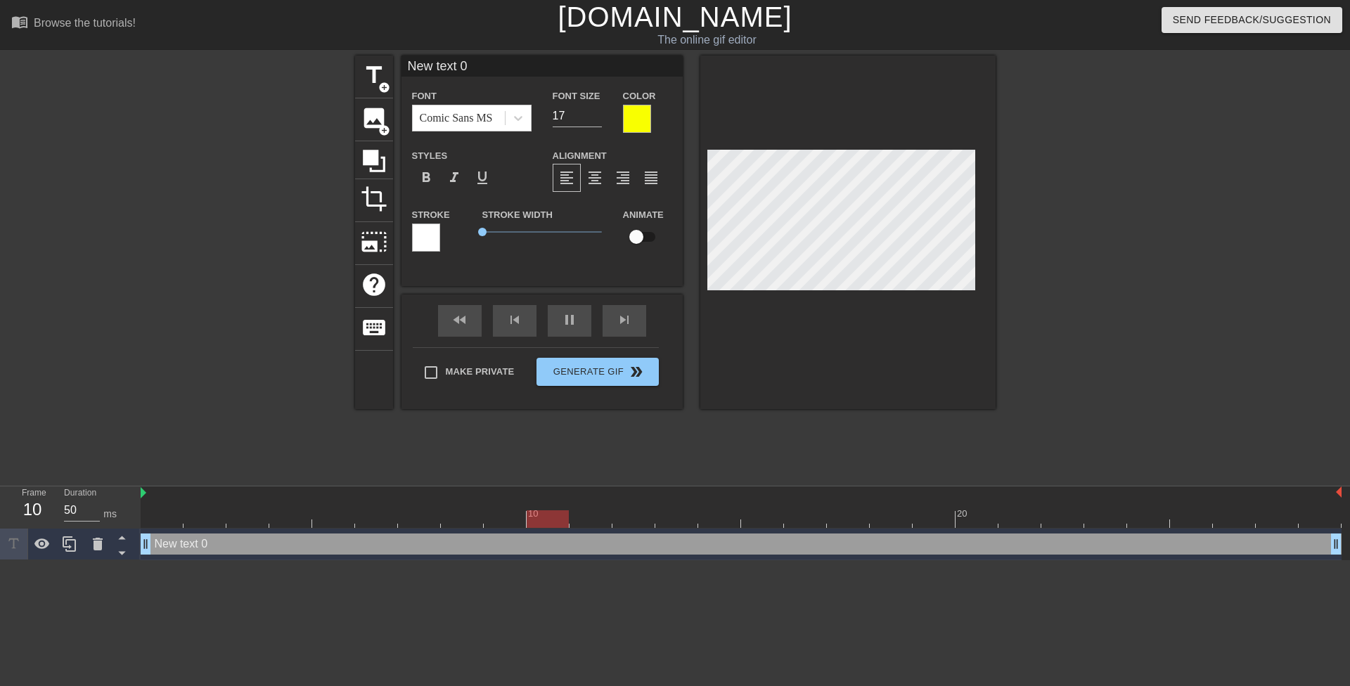
scroll to position [2, 4]
type textarea "O"
type input "O"
type textarea "Oh"
type input "Oh"
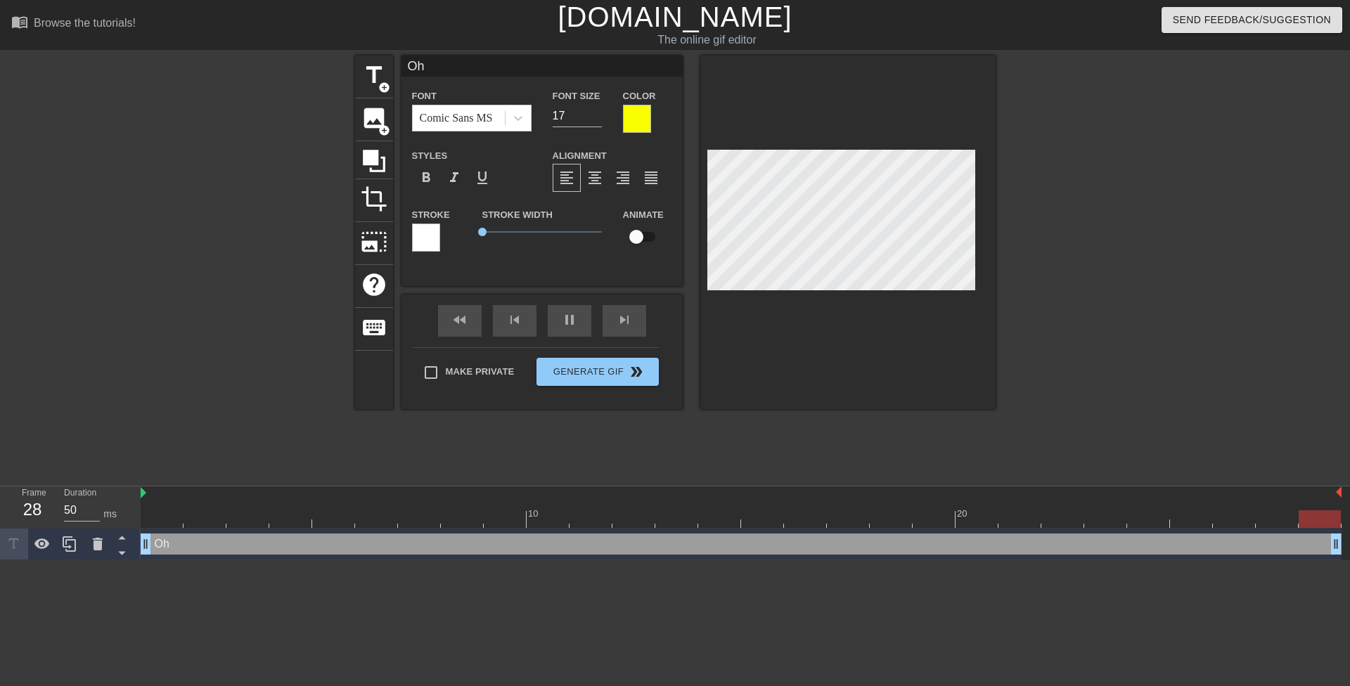
type textarea "Oh"
type input "Oh"
type textarea "Oh g"
type input "Oh g"
type textarea "Oh go"
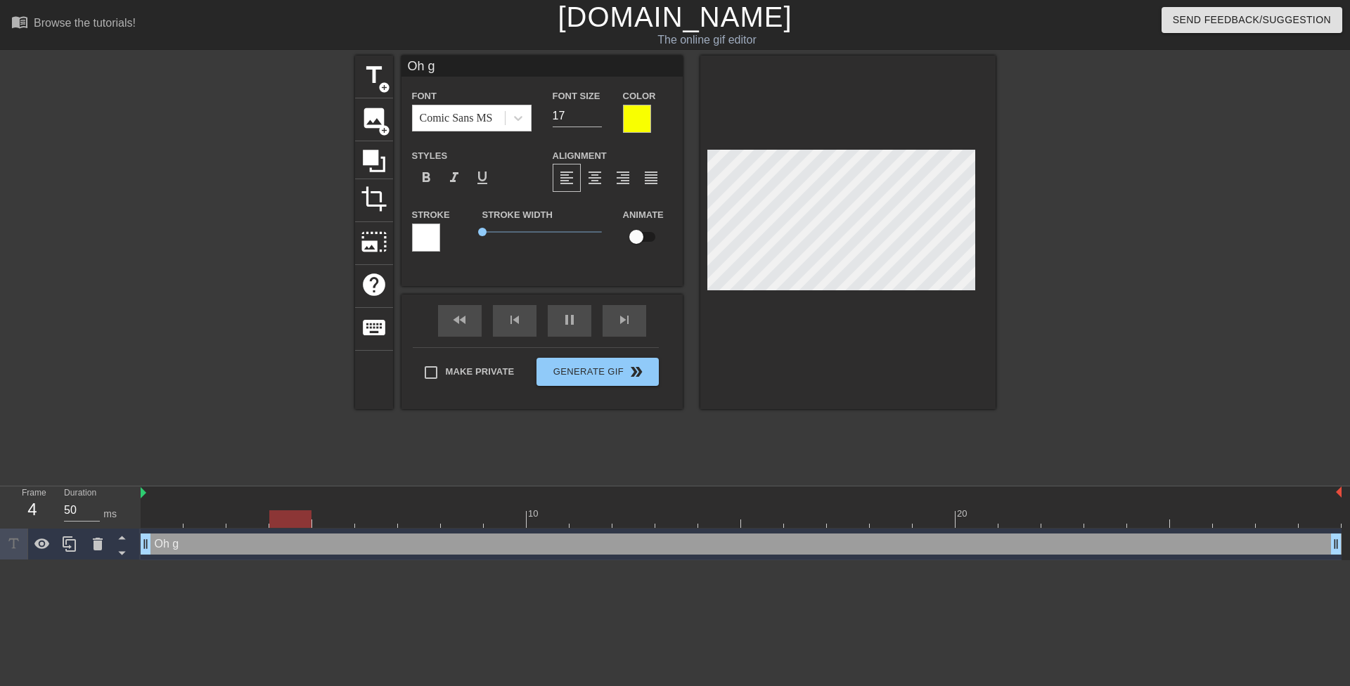
type input "Oh go"
type textarea "Oh god"
type input "Oh god"
type textarea "Oh god,"
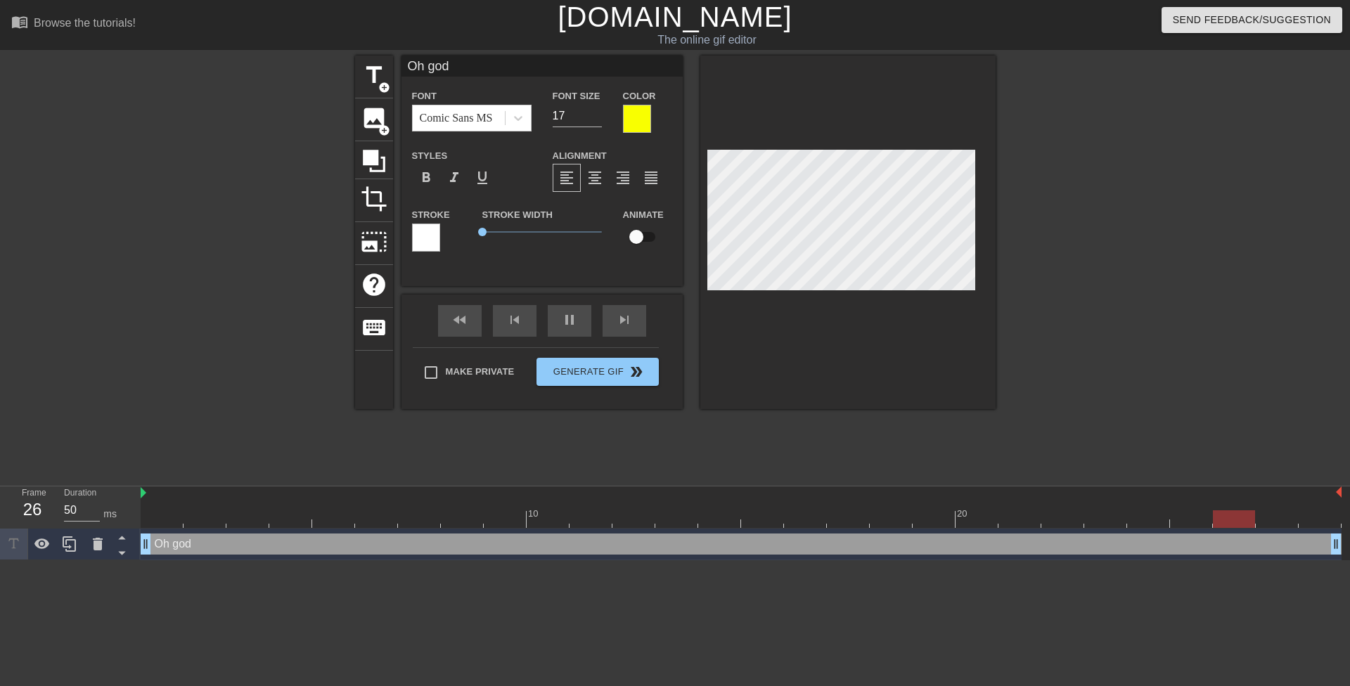
type input "Oh god,"
type textarea "Oh god,"
type input "Oh god,"
type textarea "Oh god, I"
type input "Oh god, I"
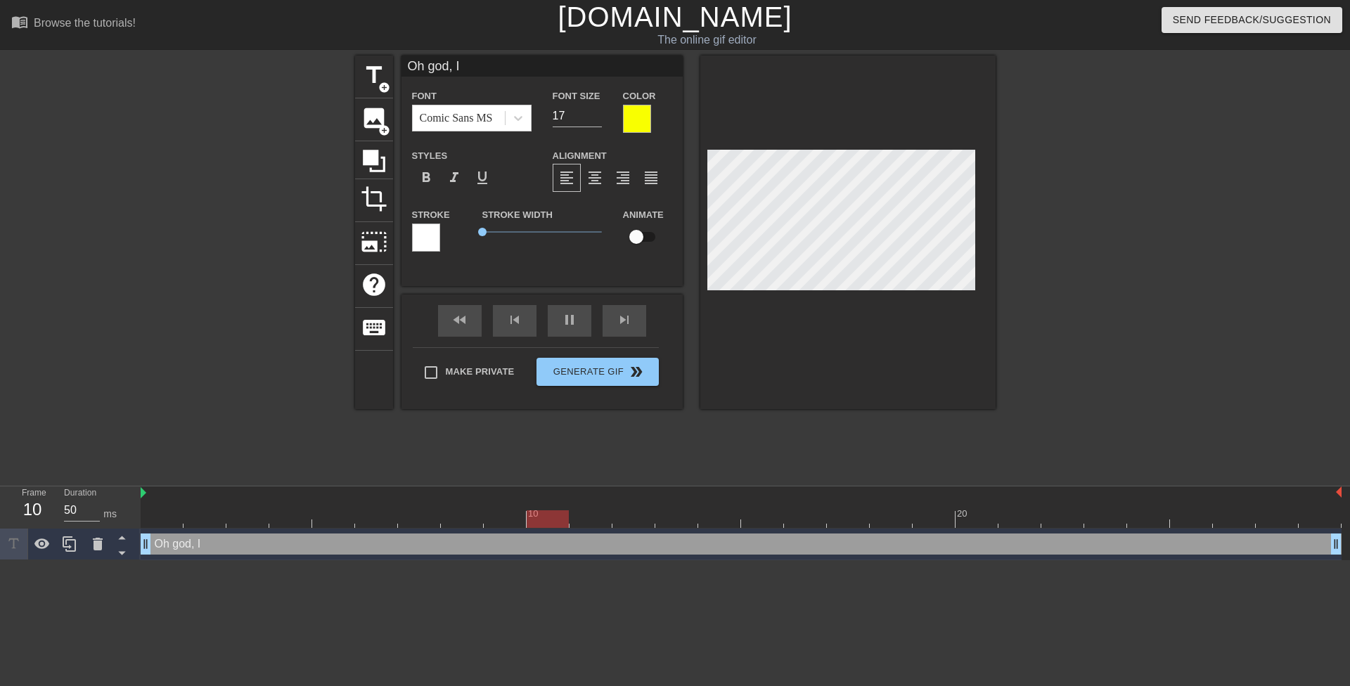
type textarea "Oh god, I'"
type input "Oh god, I'"
type textarea "Oh god, I'm"
type input "Oh god, I'm"
type textarea "Oh god, I'm"
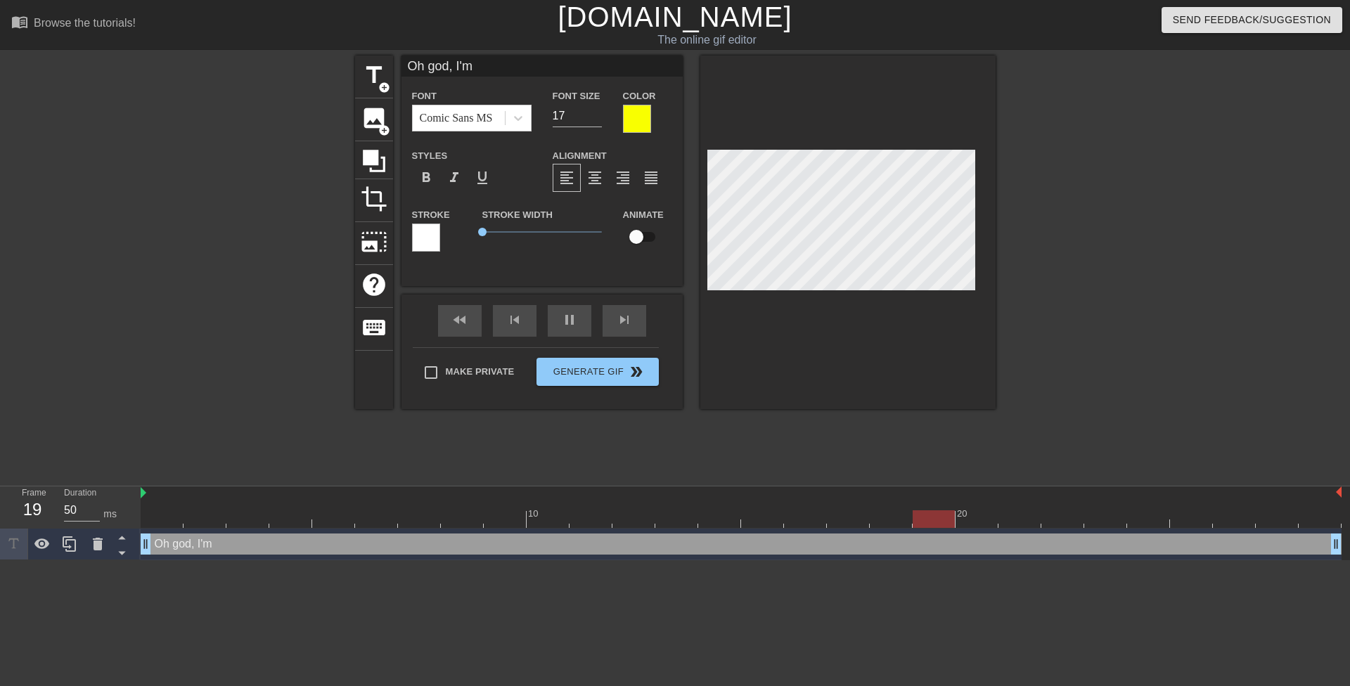
type input "Oh god, I'm"
type textarea "Oh god, I'm g"
type input "Oh god, I'm g"
type textarea "Oh god, I'm go"
type input "Oh god, I'm go"
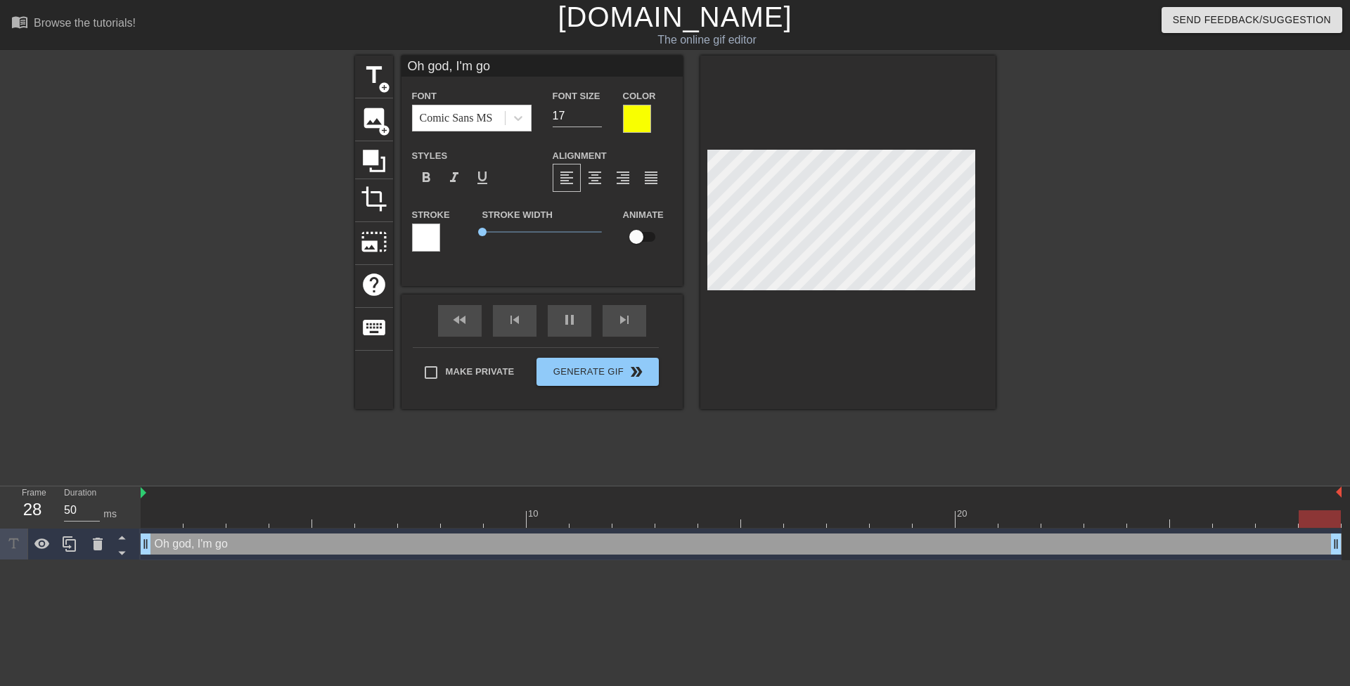
type textarea "Oh god, I'm goi"
type input "Oh god, I'm goi"
type textarea "Oh god, I'm goin"
type input "Oh god, I'm goin"
type textarea "Oh god, I'm going"
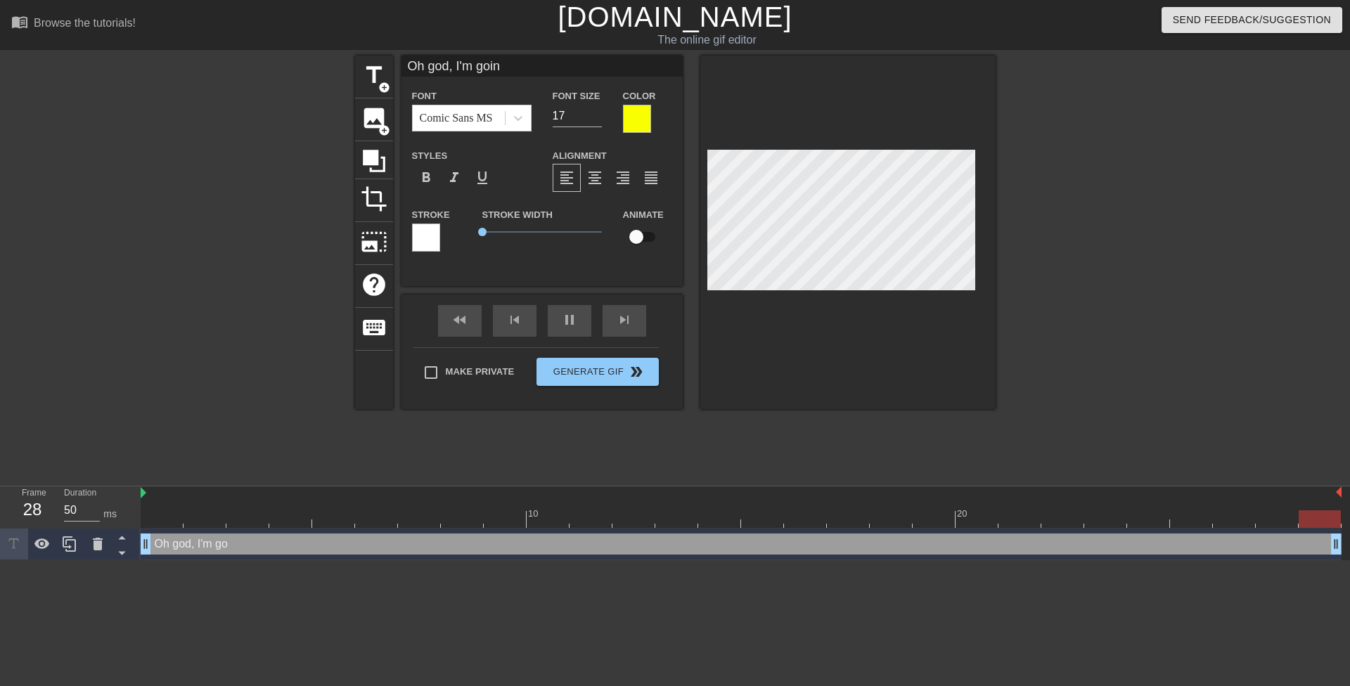
type input "Oh god, I'm going"
type textarea "Oh god, I'm going"
type input "Oh god, I'm going"
type textarea "Oh god, I'm going t"
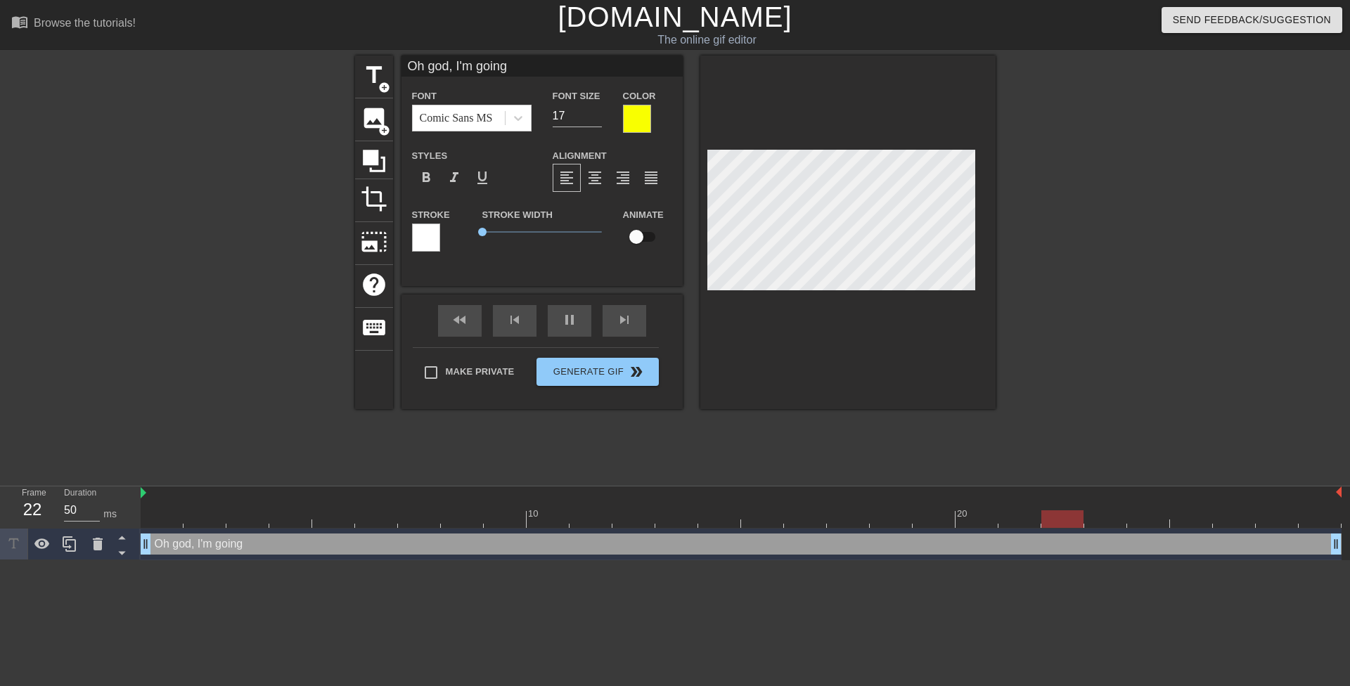
type input "Oh god, I'm going t"
type textarea "Oh god, I'm going to"
type input "Oh god, I'm going to"
drag, startPoint x: 1077, startPoint y: 205, endPoint x: 1065, endPoint y: 203, distance: 12.8
click at [1077, 205] on div at bounding box center [1118, 267] width 211 height 422
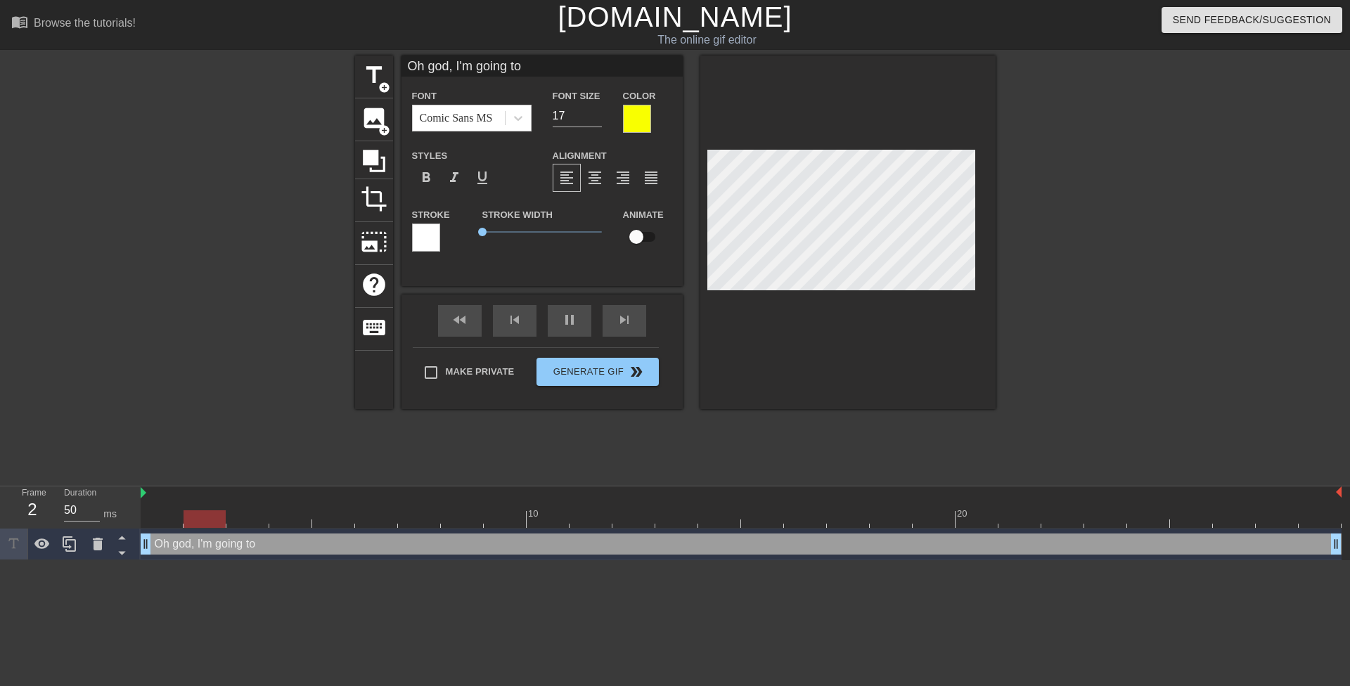
scroll to position [2, 7]
drag, startPoint x: 485, startPoint y: 231, endPoint x: 478, endPoint y: 211, distance: 21.4
click at [473, 228] on div "Stroke Width 0.1" at bounding box center [542, 235] width 141 height 58
type input "16"
click at [598, 117] on input "16" at bounding box center [577, 116] width 49 height 23
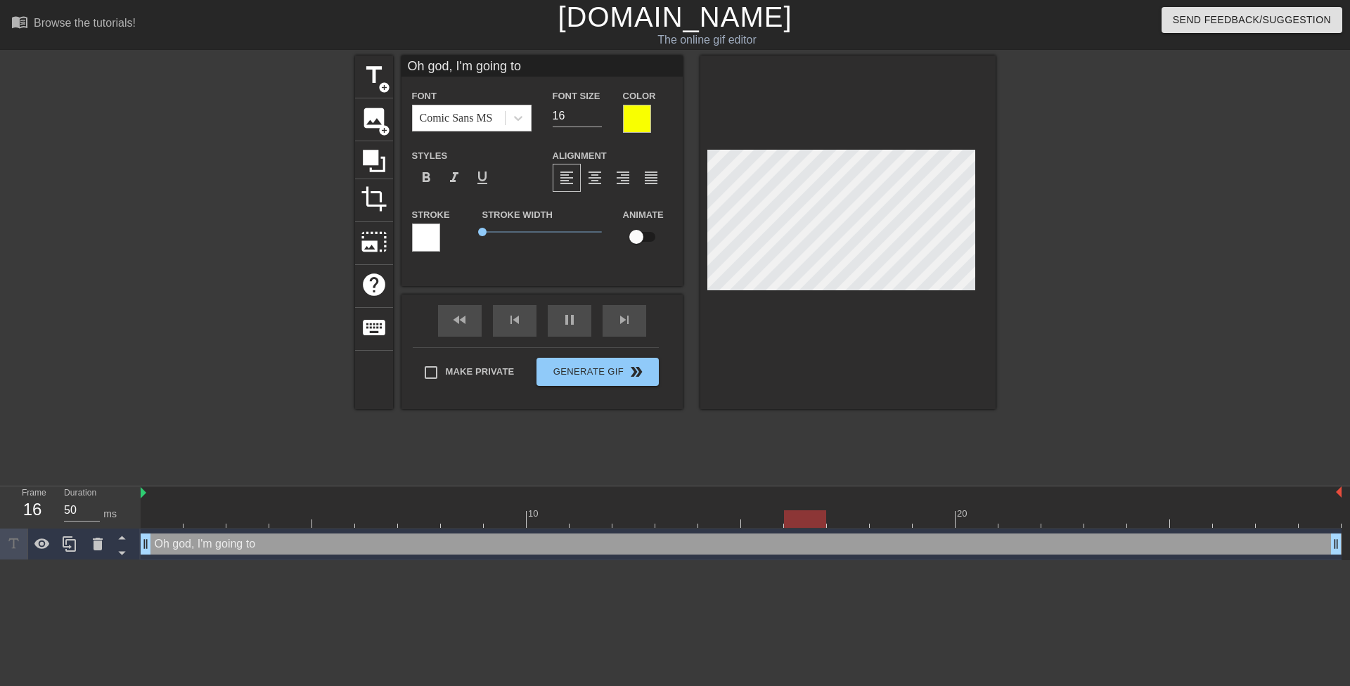
type input "Oh god, I'm going to"
type textarea "Oh god, I'm going to"
type input "Oh god, I'm going to b"
type textarea "Oh god, I'm going to b"
type input "Oh god, I'm going to be"
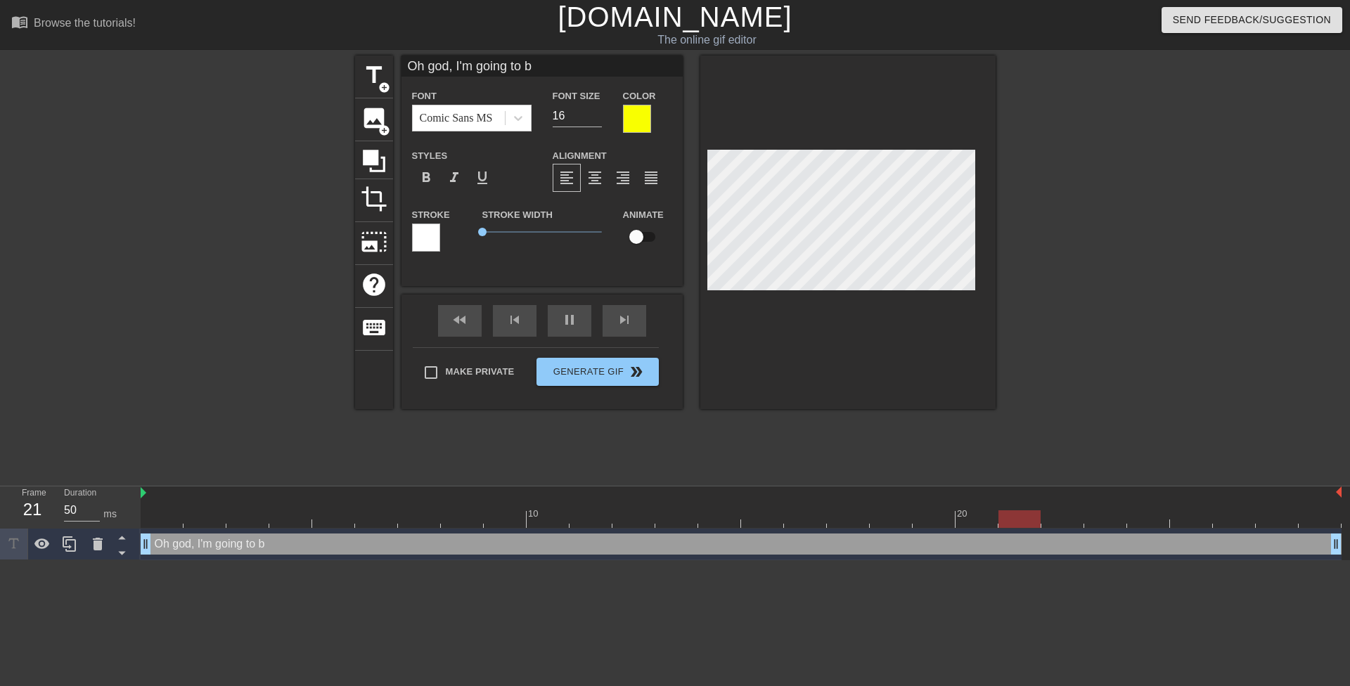
type textarea "Oh god, I'm going to be"
type input "Oh god, I'm going tobe"
type textarea "Oh god, I'm going tobe"
type input "Oh god, I'm going tobe"
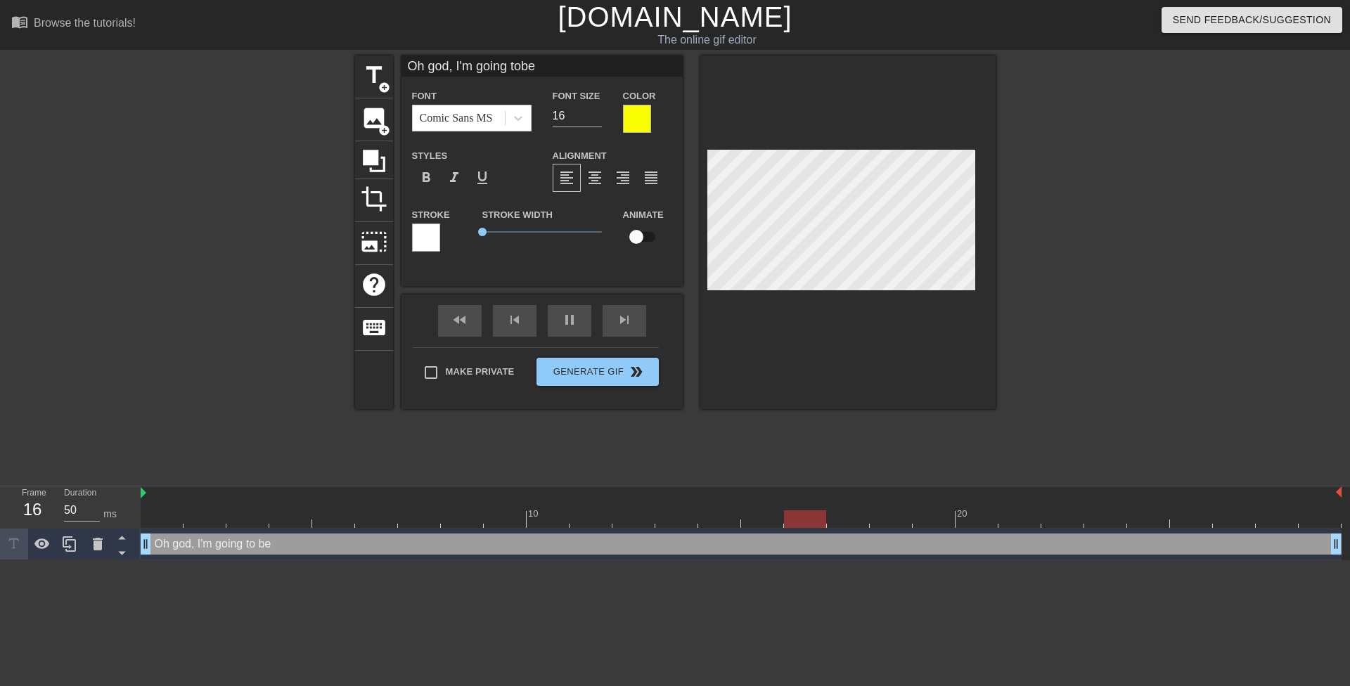
type textarea "Oh god, I'm going to be"
type input "Oh god, I'm going tobe"
type textarea "Oh god, I'm going to be"
type input "Oh god, I'm going tobe i"
type textarea "Oh god, I'm going to be i"
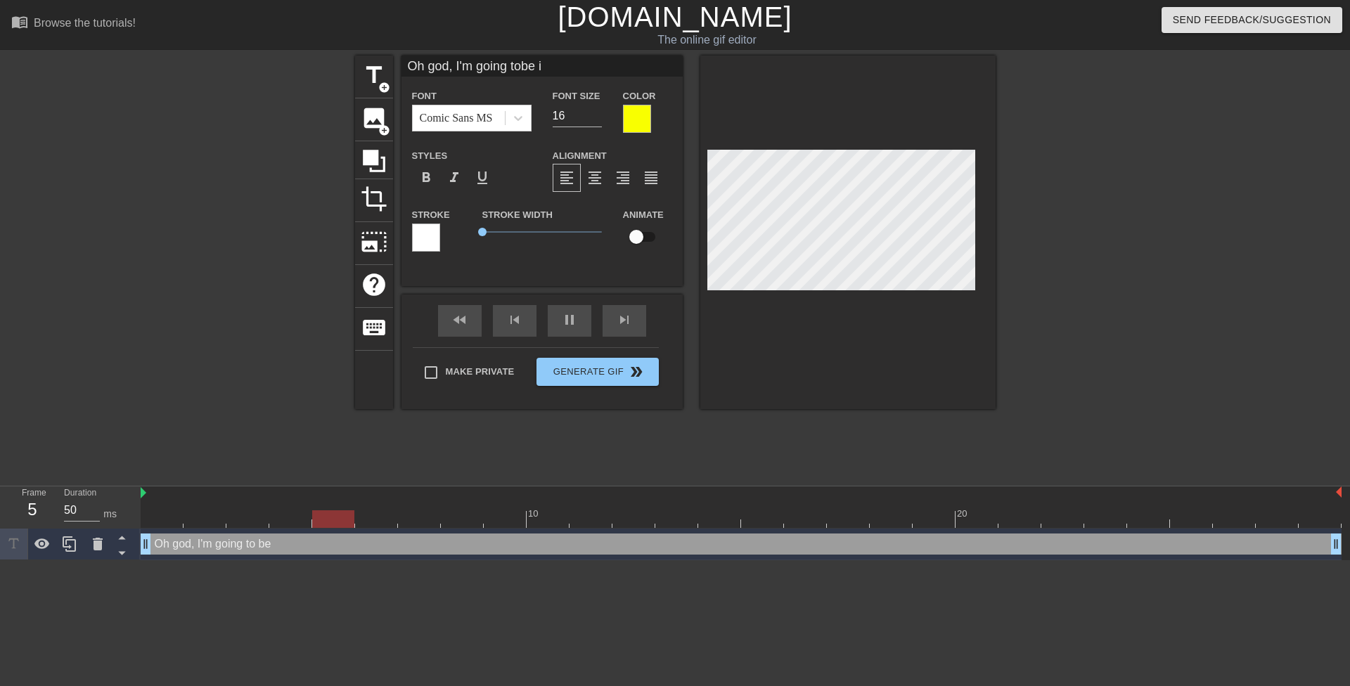
type input "Oh god, I'm going tobe in"
type textarea "Oh god, I'm going to be in"
type input "Oh god, I'm going tobe in"
type textarea "Oh god, I'm going to be in"
type input "Oh god, I'm going tobe in s"
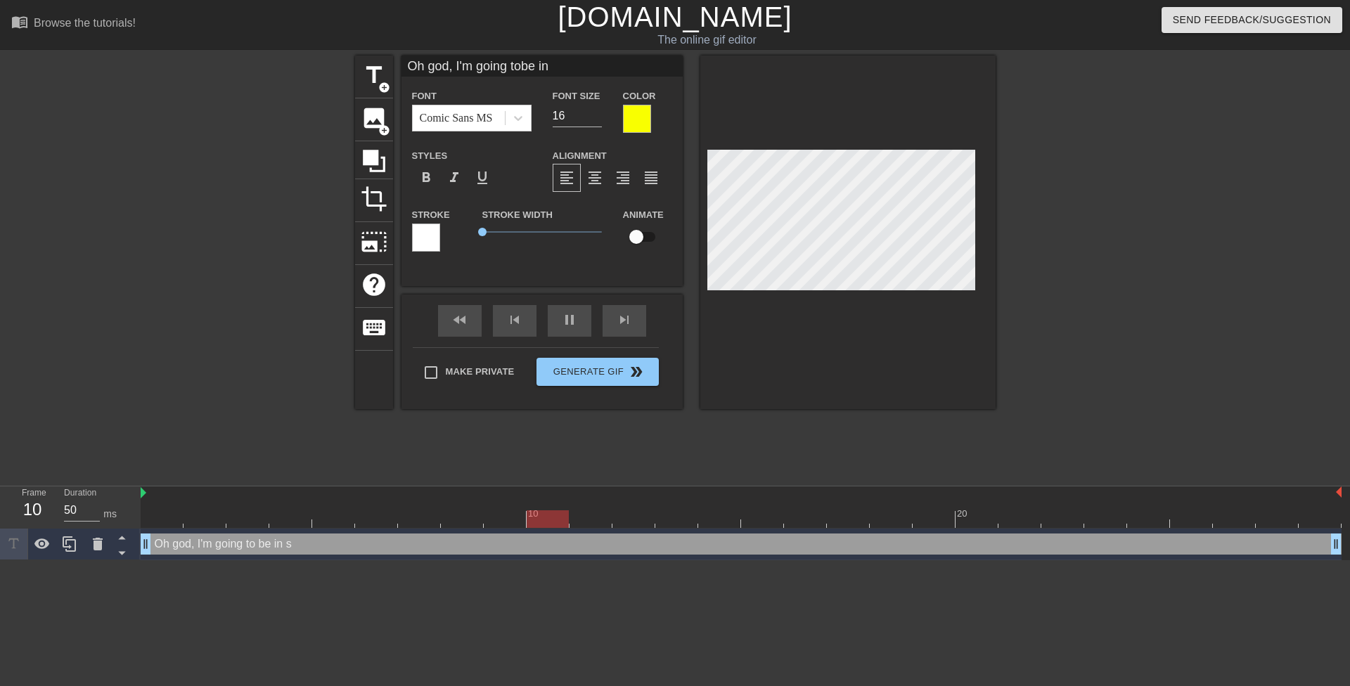
type textarea "Oh god, I'm going to be in s"
type input "Oh god, I'm going tobe in so"
type textarea "Oh god, I'm going to be in so"
type input "Oh god, I'm going tobe in so"
type textarea "Oh god, I'm going to be in so"
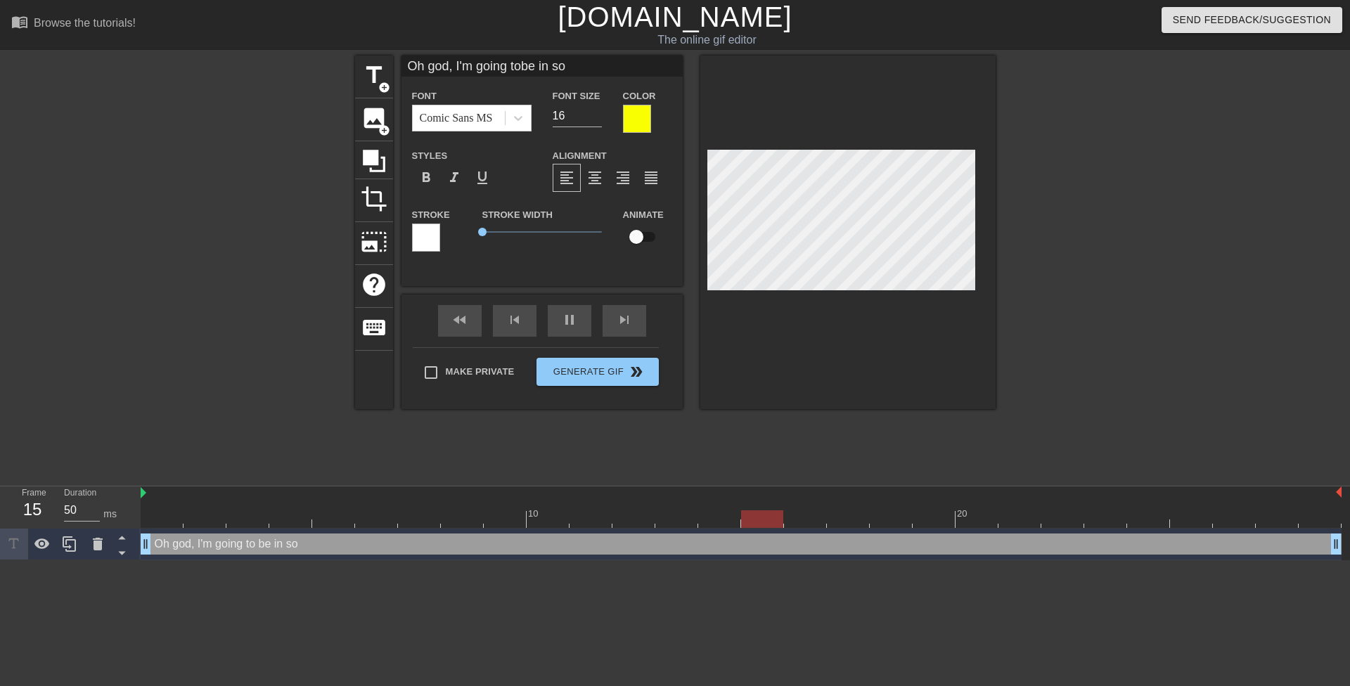
type input "Oh god, I'm going tobe in so m"
type textarea "Oh god, I'm going to be in so m"
type input "Oh god, I'm going tobe in so mu"
type textarea "Oh god, I'm going to be in so mu"
type input "Oh god, I'm going tobe in so muc"
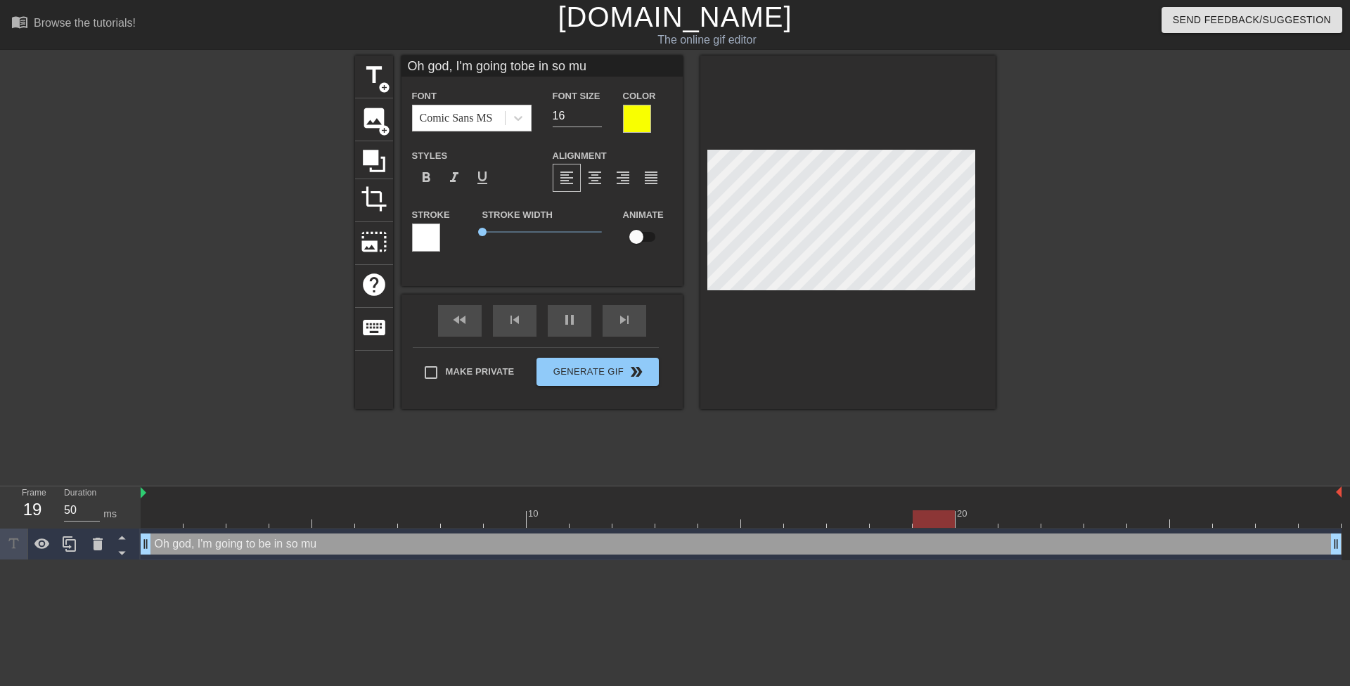
type textarea "Oh god, I'm going to be in so muc"
type input "Oh god, I'm going tobe in so much"
type textarea "Oh god, I'm going to be in so much"
type input "Oh god, I'm going tobe in so much"
type textarea "Oh god, I'm going to be in so much"
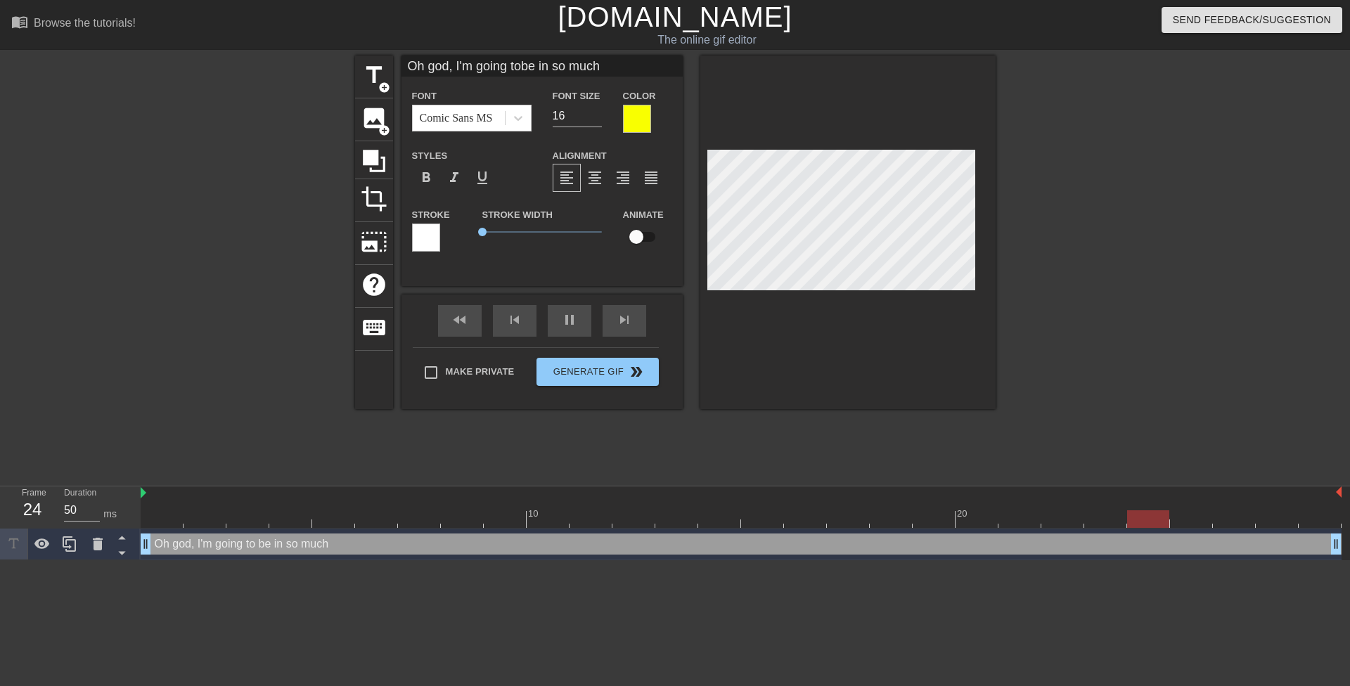
type input "Oh god, I'm going tobe in so much t"
type textarea "Oh god, I'm going to be in so much t"
type input "Oh god, I'm going tobe in so much tr"
type textarea "Oh god, I'm going to be in so much tr"
type input "Oh god, I'm going tobe in so much tro"
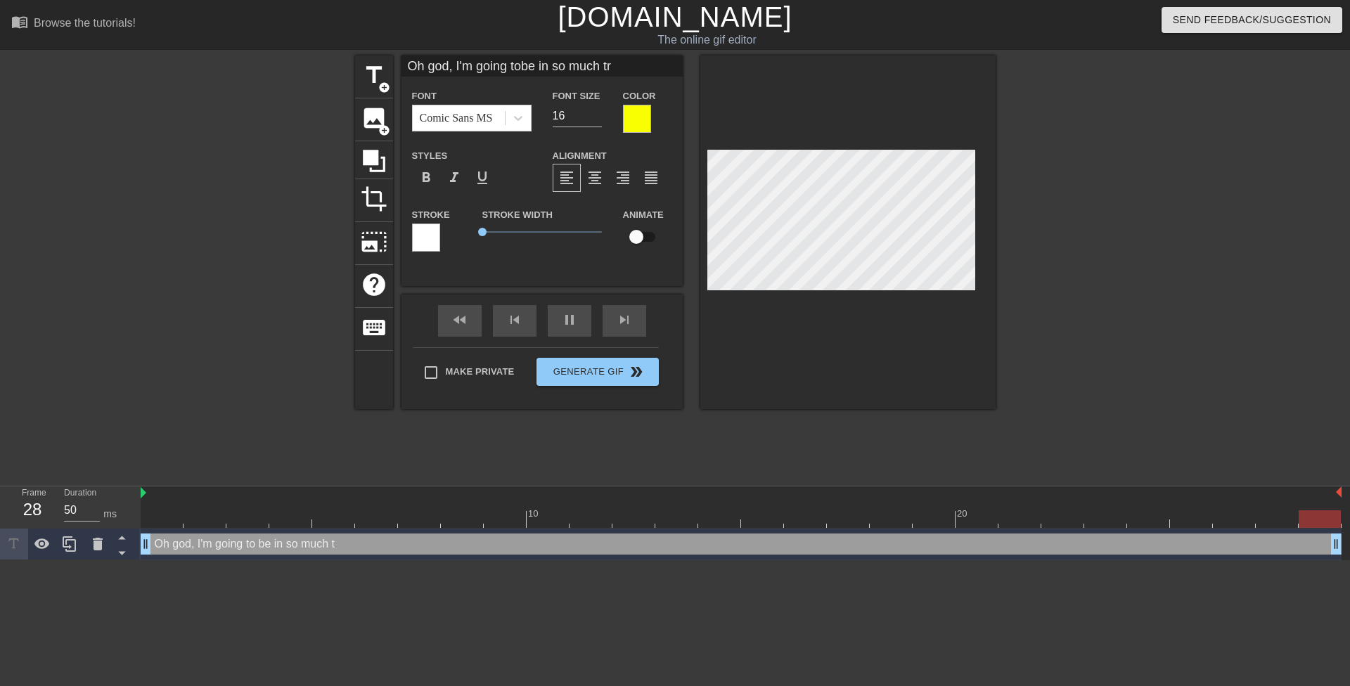
type textarea "Oh god, I'm going to be in so much tro"
type input "Oh god, I'm going tobe in so much trou"
type textarea "Oh god, I'm going to be in so much troub"
type input "Oh god, I'm going tobe in so much troubl"
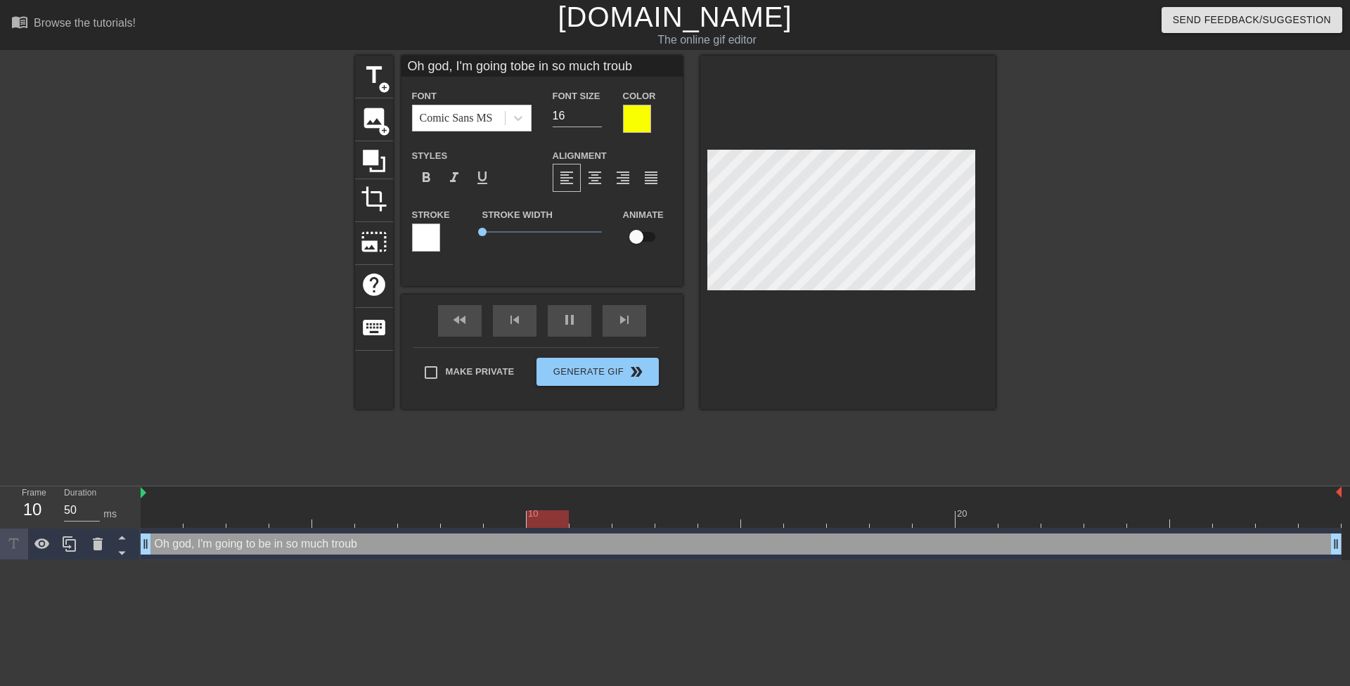
type textarea "Oh god, I'm going to be in so much troubl"
type input "Oh god, I'm going tobe in so much trouble"
type textarea "Oh god, I'm going to be in so much trouble"
type input "Oh god, I'm going tobe in so much trouble."
type textarea "Oh god, I'm going to be in so much trouble."
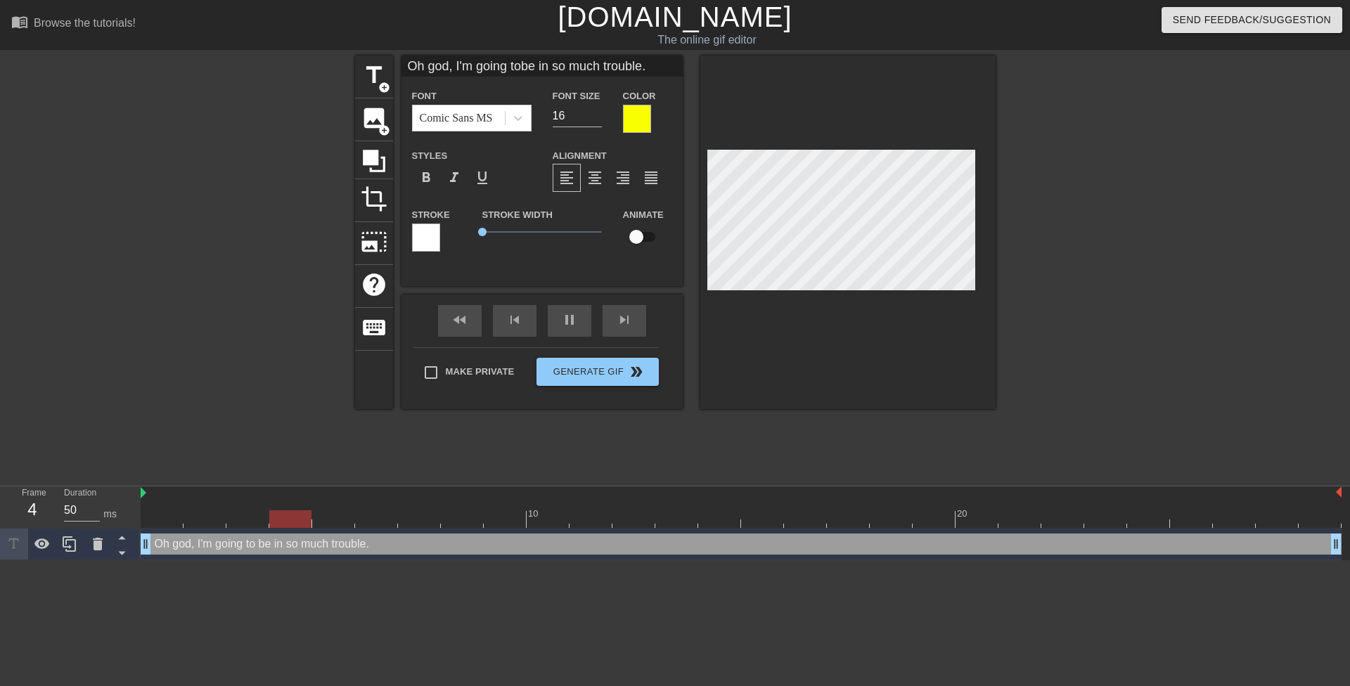
type input "Oh god, I'm going tobe in so much trouble."
type textarea "Oh god, I'm going to be in so much trouble."
type input "Oh god, I'm going tobe in so much trouble.H"
type textarea "Oh god, I'm going to be in so much trouble. H"
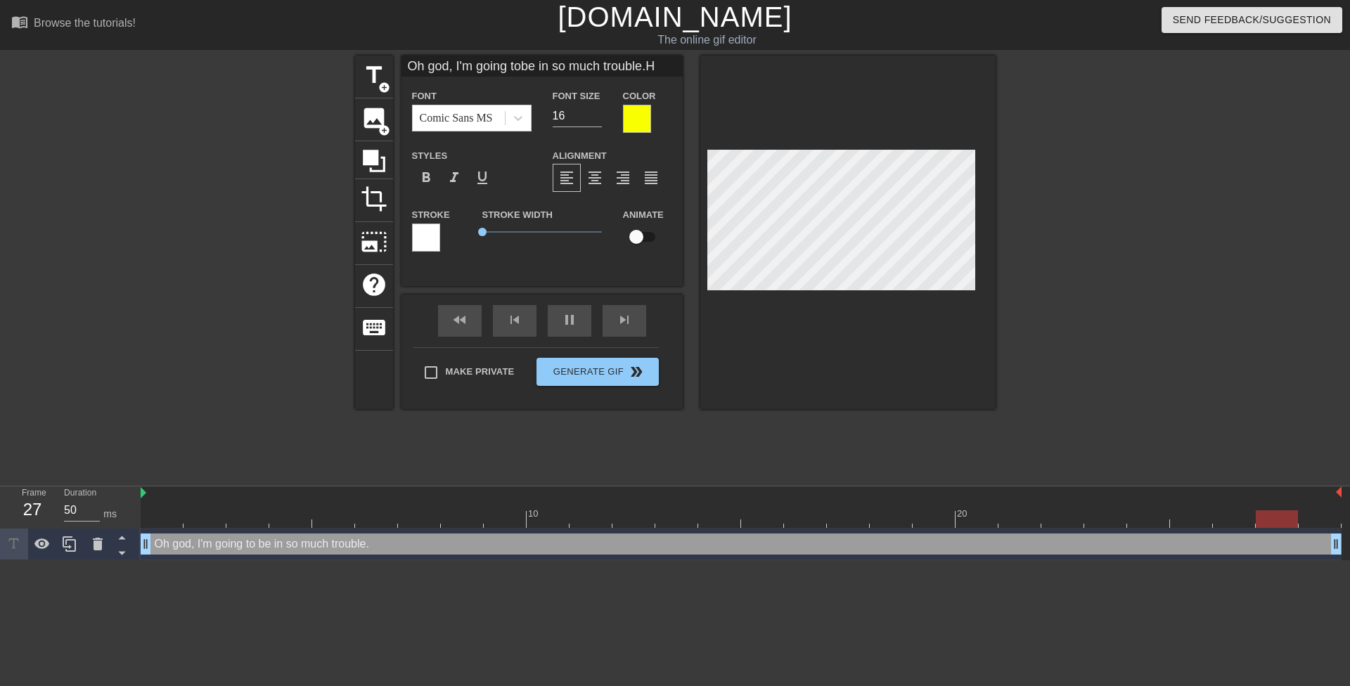
scroll to position [3, 1]
type input "Oh god, I'm going tobe in so much trouble.He"
type textarea "Oh god, I'm going to be in so much trouble. He"
type input "Oh god, I'm going tobe in so much trouble.He'"
type textarea "Oh god, I'm going to be in so much trouble. He'"
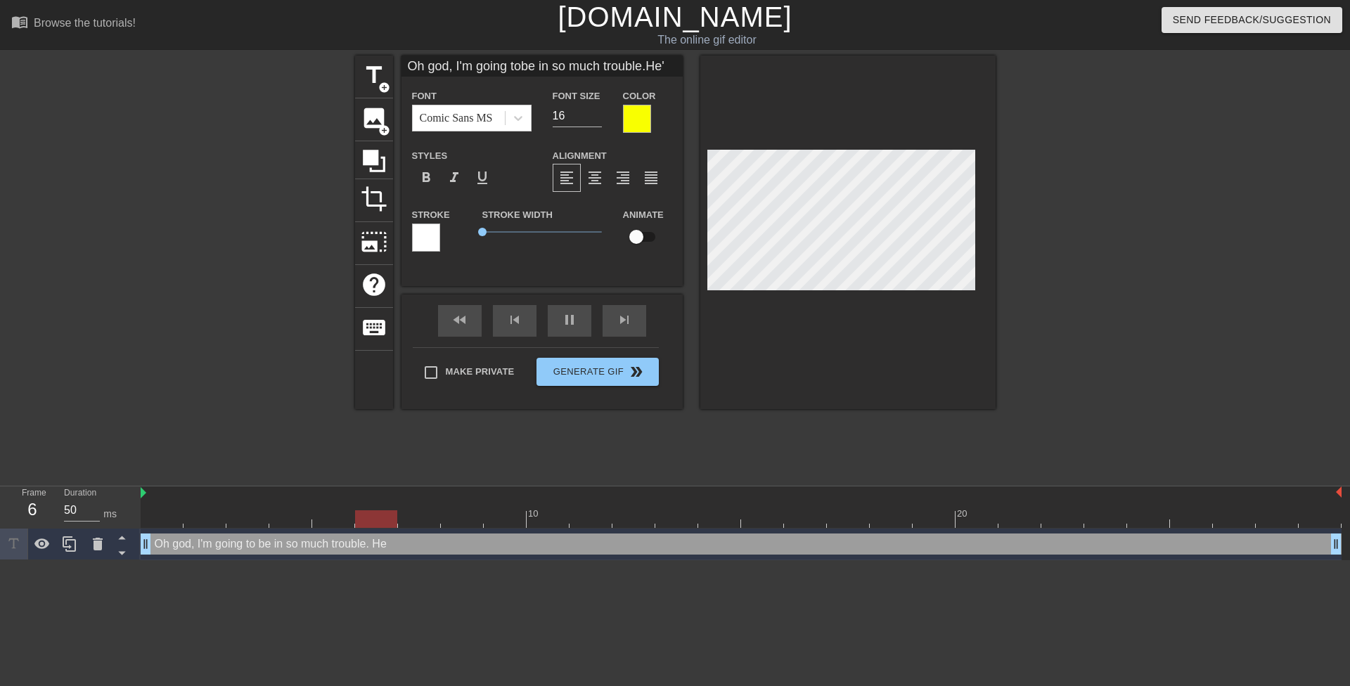
type input "Oh god, I'm going tobe in so much trouble.He's"
type textarea "Oh god, I'm going to be in so much trouble. He's"
type input "Oh god, I'm going tobe in so much trouble.He's"
type textarea "Oh god, I'm going to be in so much trouble. He's"
type input "Oh god, I'm going tobe in so much trouble.He's j"
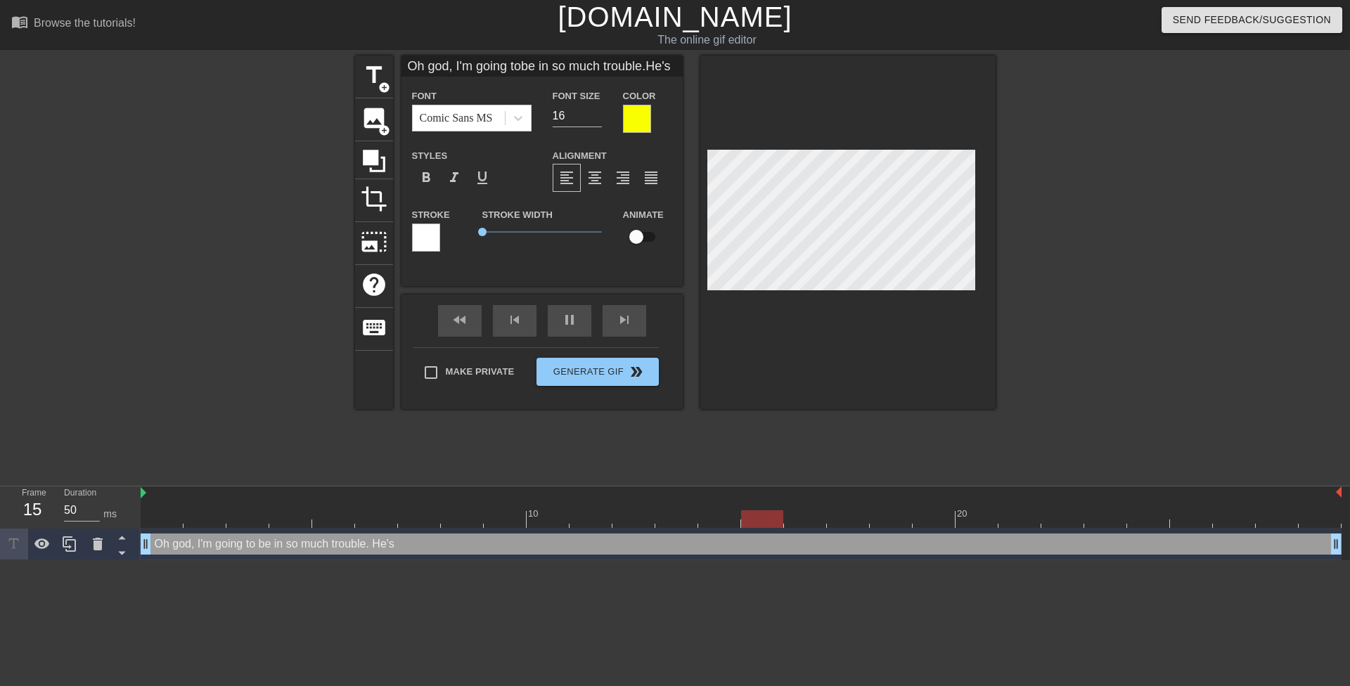
type textarea "Oh god, I'm going to be in so much trouble. He's j"
type input "Oh god, I'm going tobe in so much trouble.He's ju"
type textarea "Oh god, I'm going to be in so much trouble. He's ju"
type input "Oh god, I'm going tobe in so much trouble.He's jus"
type textarea "Oh god, I'm going to be in so much trouble. He's jus"
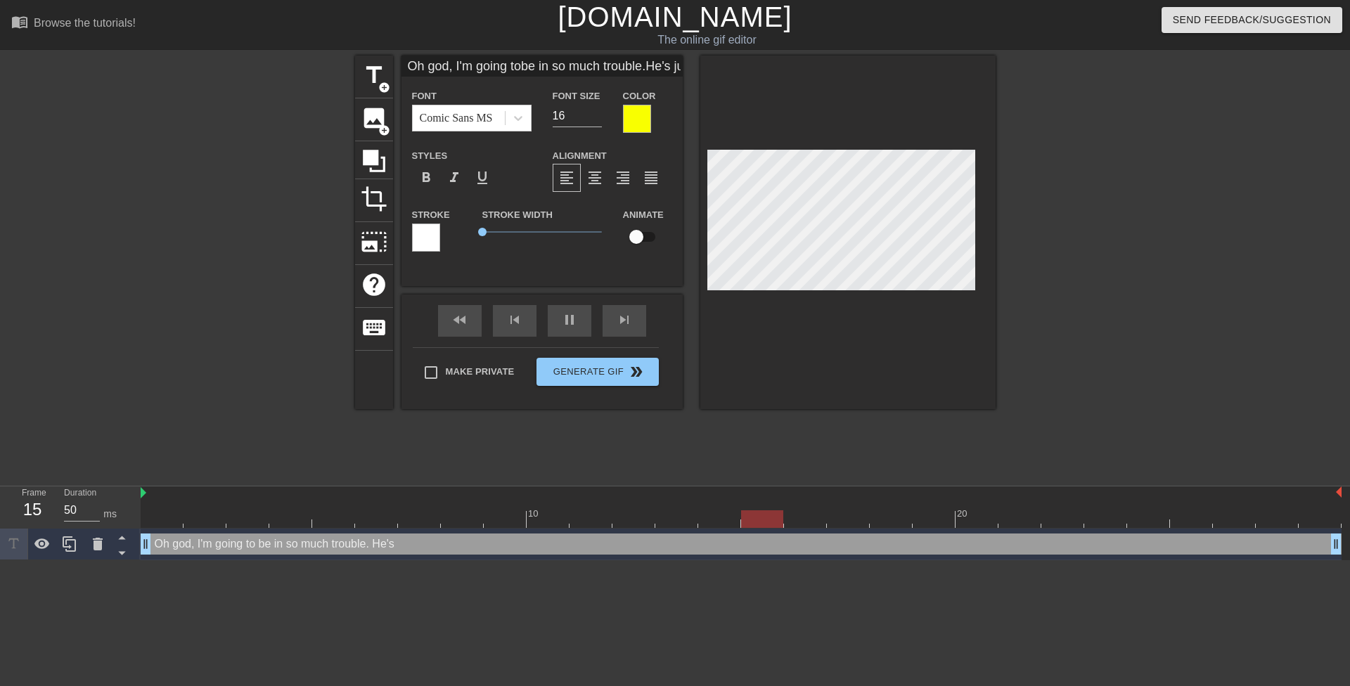
type input "Oh god, I'm going tobe in so much trouble.He's just"
type textarea "Oh god, I'm going to be in so much trouble. He's just"
type input "Oh god, I'm going tobe in so much trouble.He's just"
type textarea "Oh god, I'm going to be in so much trouble. He's just"
type input "Oh god, I'm going tobe in so much trouble.He's just a"
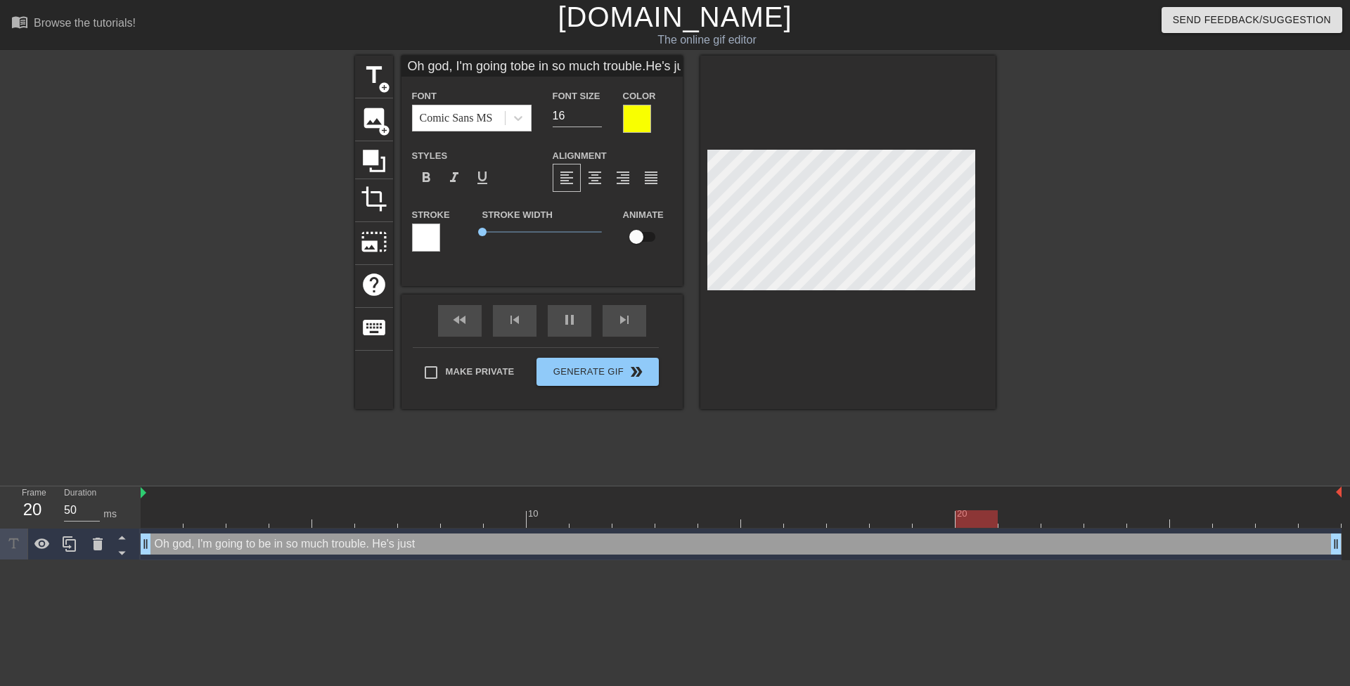
type textarea "Oh god, I'm going to be in so much trouble. He's just a"
type input "Oh god, I'm going tobe in so much trouble.He's just a"
type textarea "Oh god, I'm going to be in so much trouble. He's just a"
type input "Oh god, I'm going tobe in so much trouble.He's just a t"
type textarea "Oh god, I'm going to be in so much trouble. He's just a t"
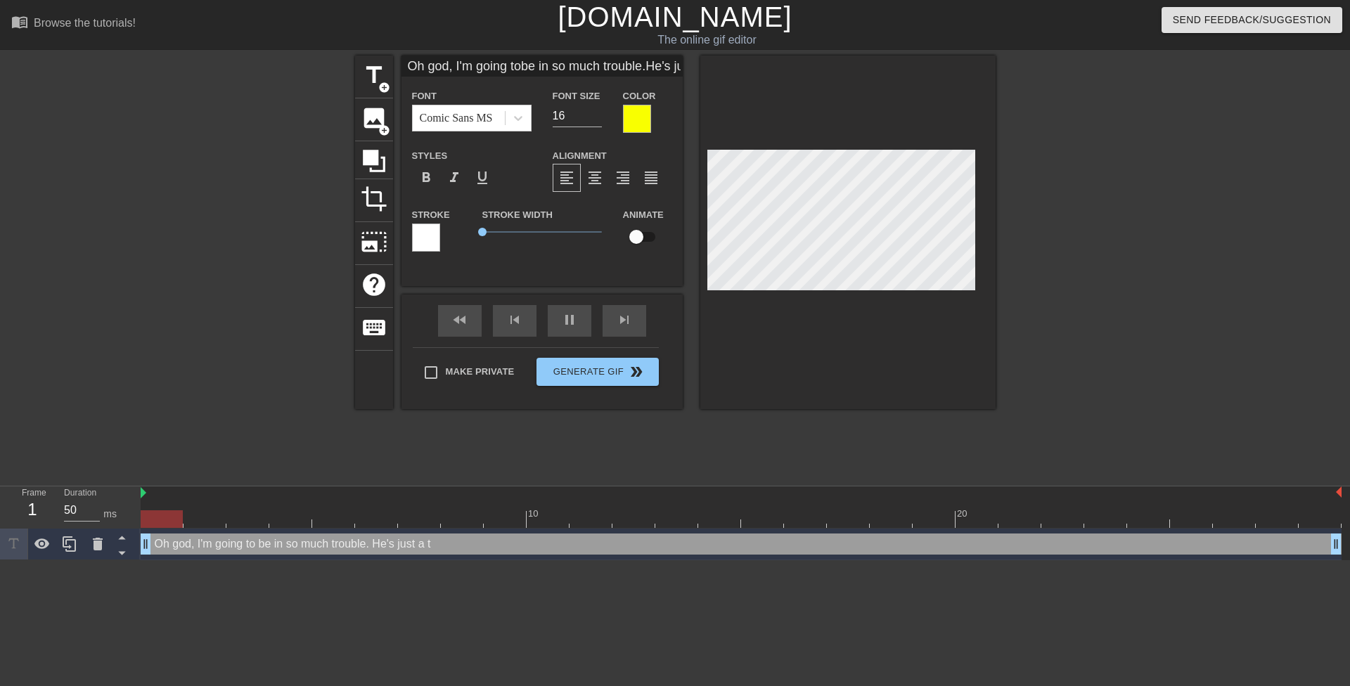
type input "Oh god, I'm going tobe in so much trouble.He's just a te"
type textarea "Oh god, I'm going to be in so much trouble. He's just a te"
type input "Oh god, I'm going tobe in so much trouble.He's just a tee"
type textarea "Oh god, I'm going to be in so much trouble. He's just a tee"
type input "Oh god, I'm going tobe in so much trouble.He's just a teen"
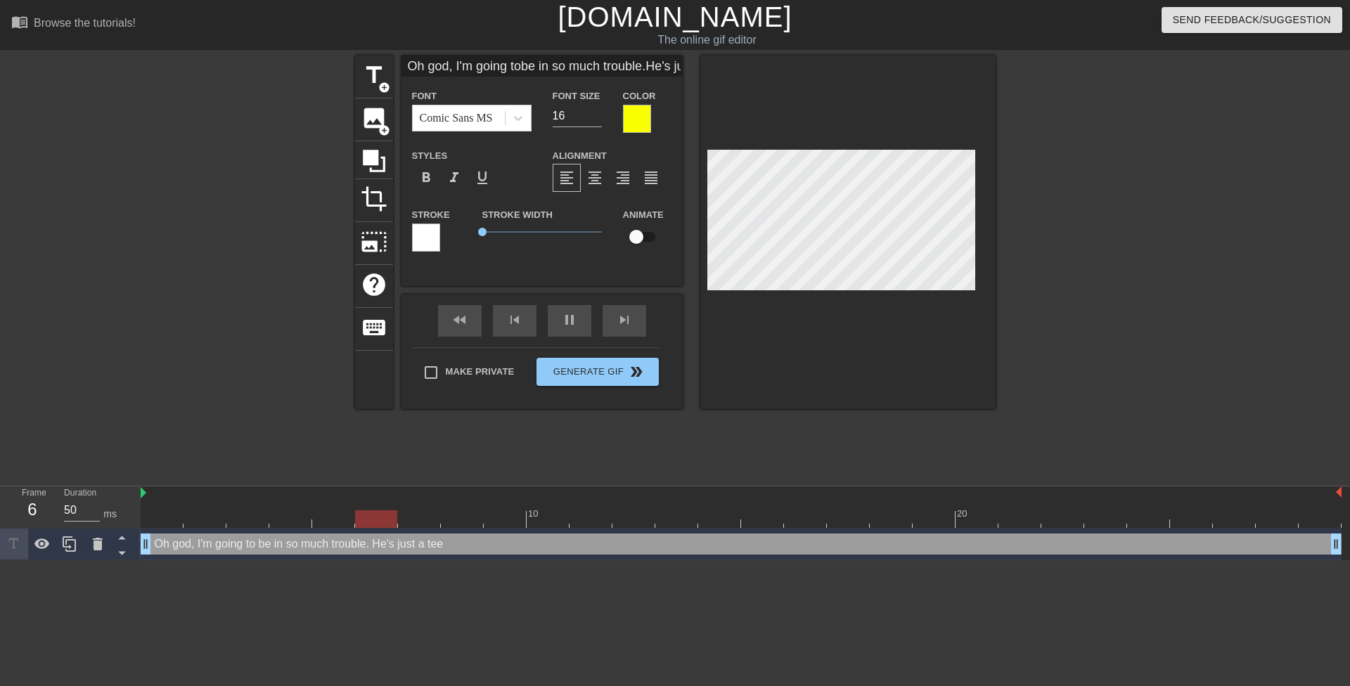
type textarea "Oh god, I'm going to be in so much trouble. He's just a teen"
type input "Oh god, I'm going tobe in so much trouble.He's just a teena"
type textarea "Oh god, I'm going to be in so much trouble. He's just a teena"
type input "Oh god, I'm going tobe in so much trouble.He's just a teenag"
type textarea "Oh god, I'm going to be in so much trouble. He's just a teenag"
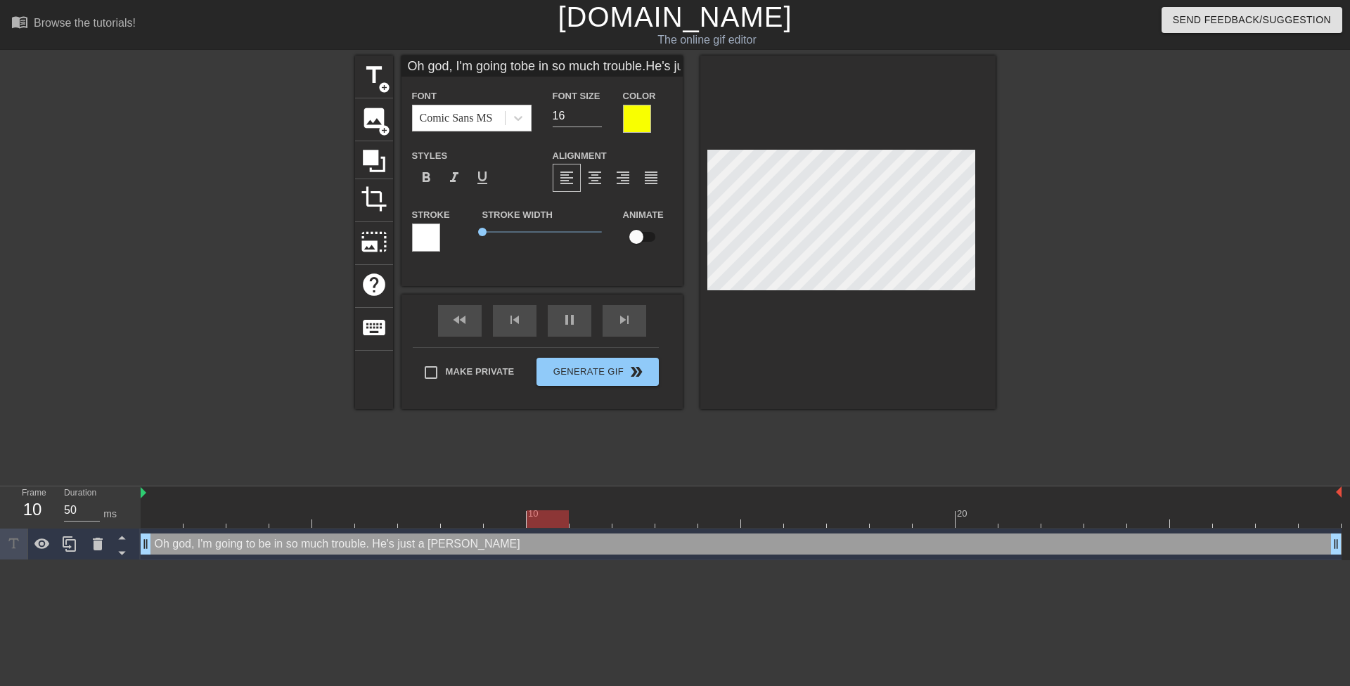
scroll to position [3, 6]
type input "Oh god, I'm going tobe in so much trouble.He's just a teenage"
type textarea "Oh god, I'm going to be in so much trouble. He's just a teenage"
type input "Oh god, I'm going tobe in so much trouble.He's just a teenager"
type textarea "Oh god, I'm going to be in so much trouble. He's just a teenager"
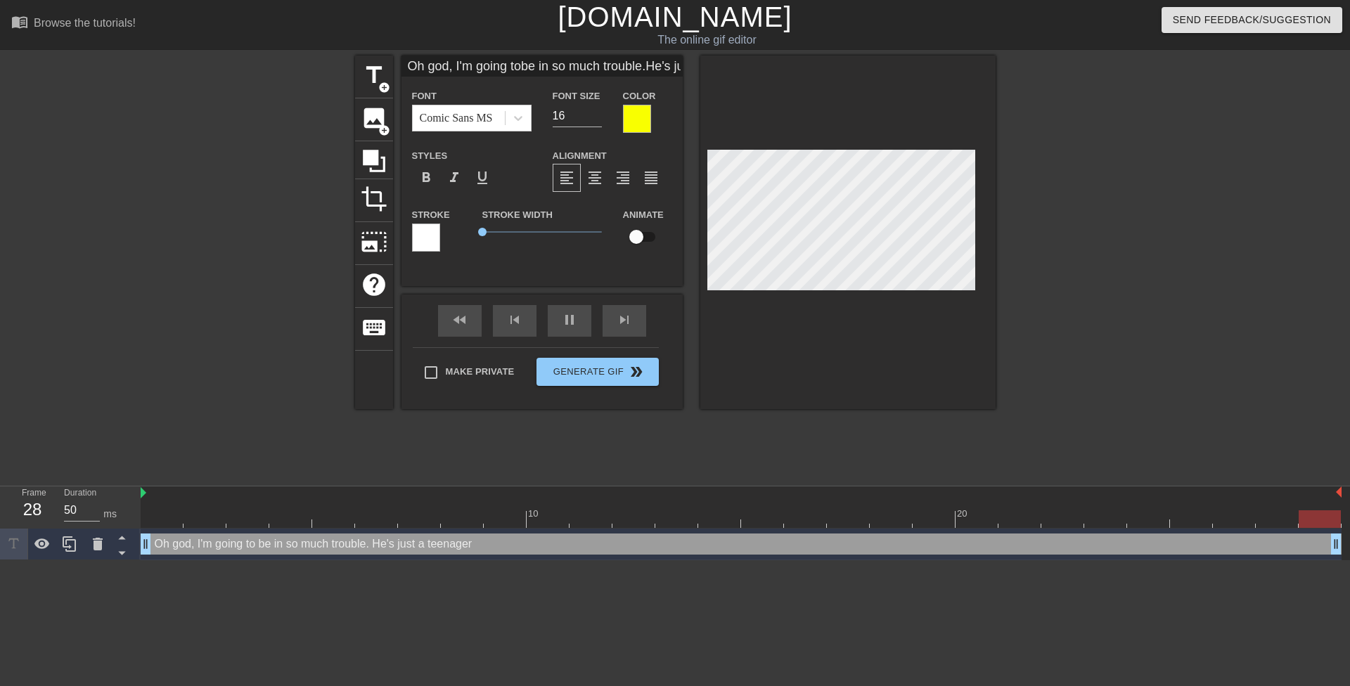
type input "Oh god, I'm going tobe in so much trouble.He's just a teenager,"
type textarea "Oh god, I'm going to be in so much trouble. He's just a teenager,"
type input "Oh god, I'm going tobe in so much trouble.He's just a teenager,"
type textarea "Oh god, I'm going to be in so much trouble. He's just a teenager,"
type input "Oh god, I'm going tobe in so much trouble.He's just a teenager,a"
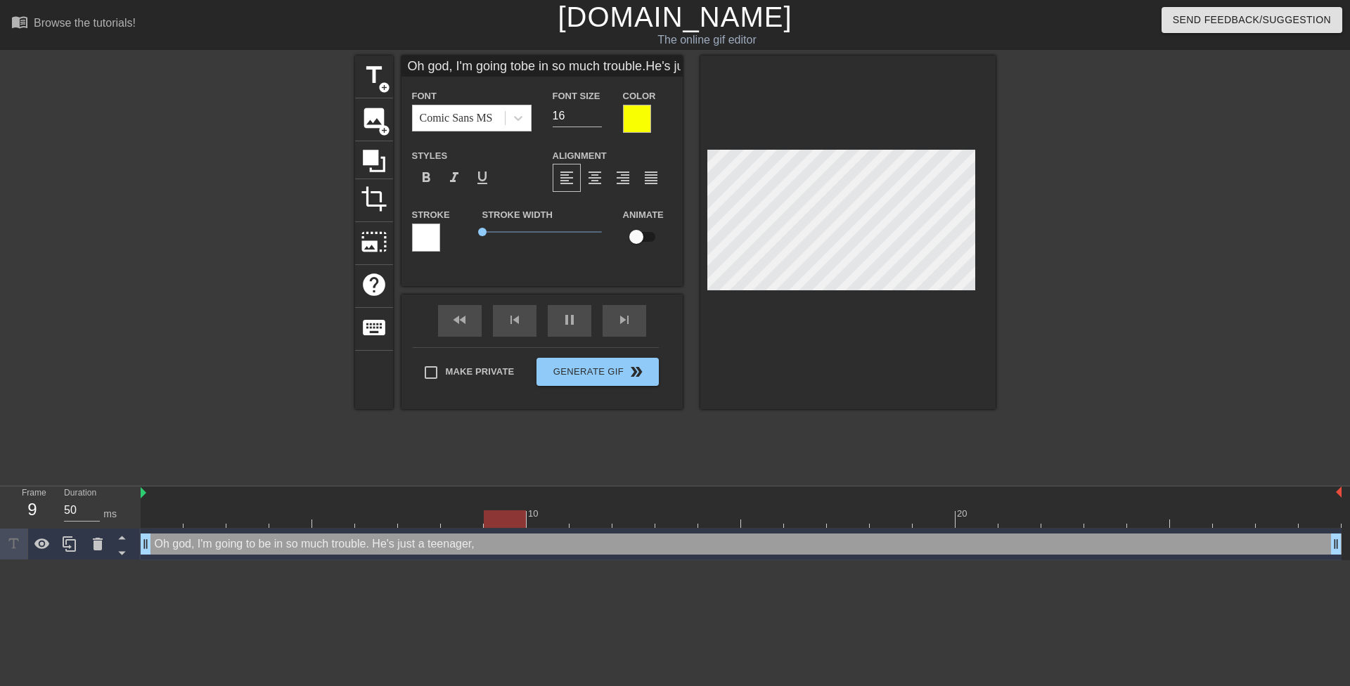
type textarea "Oh god, I'm going to be in so much trouble. He's just a teenager, a"
type input "Oh god, I'm going tobe in so much trouble.He's just a teenager,an"
type textarea "Oh god, I'm going to be in so much trouble. He's just a teenager, and"
type input "Oh god, I'm going tobe in so much trouble.He's just a teenager,and"
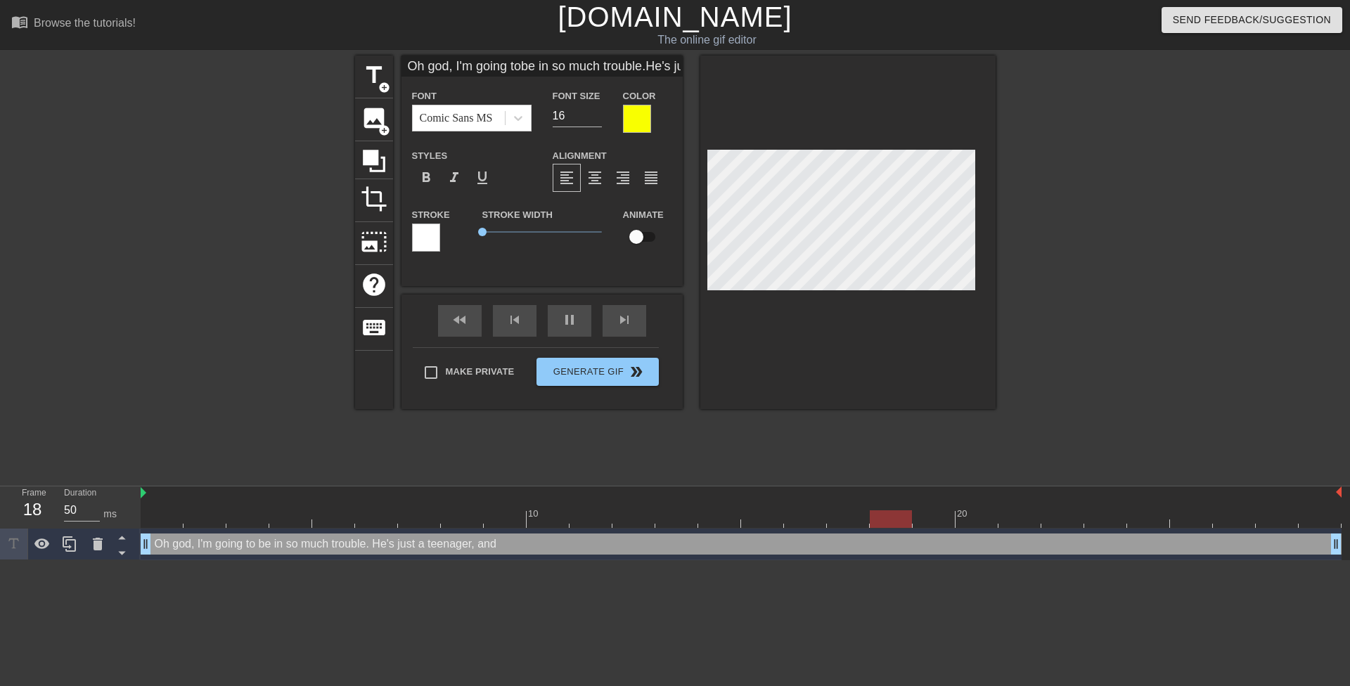
type textarea "Oh god, I'm going to be in so much trouble. He's just a teenager, and"
type input "Oh god, I'm going tobe in so much trouble.He's just a teenager,and I"
type textarea "Oh god, I'm going to be in so much trouble. He's just a teenager, and I"
type input "Oh god, I'm going tobe in so much trouble.He's just a teenager,and I'"
type textarea "Oh god, I'm going to be in so much trouble. He's just a teenager, and I'"
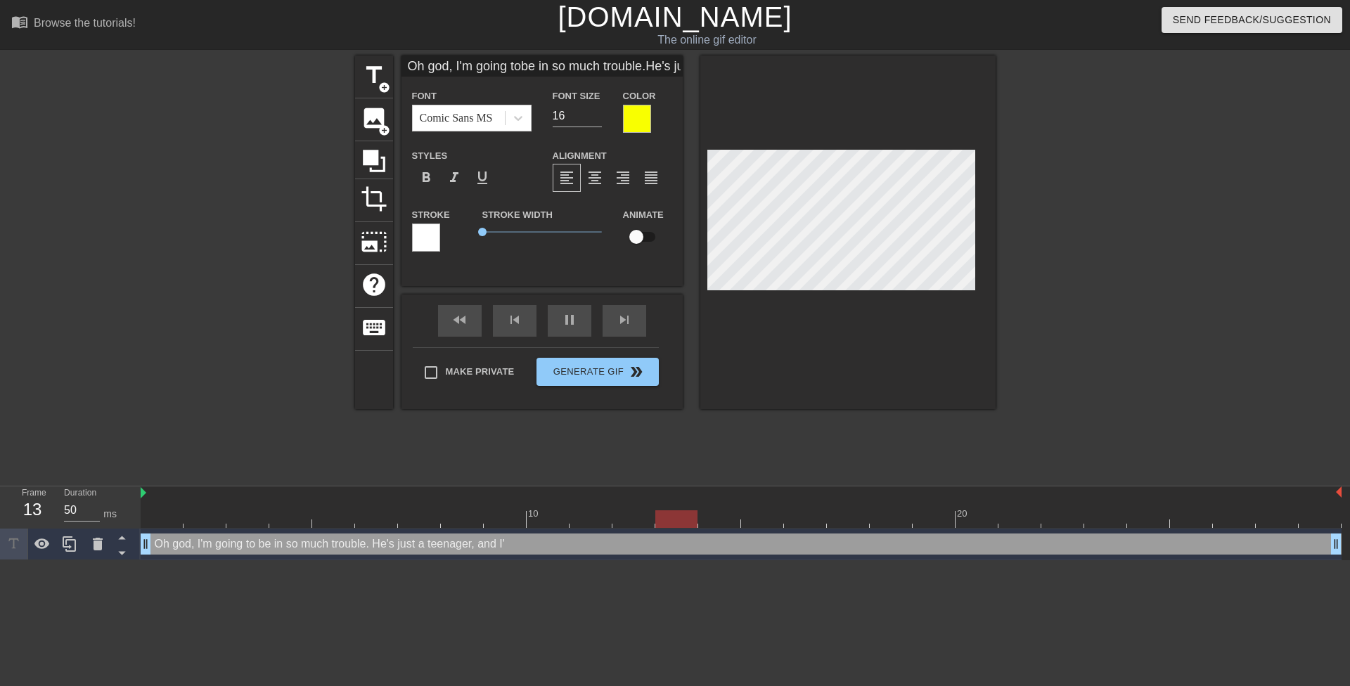
type input "Oh god, I'm going tobe in so much trouble.He's just a teenager,and I'm"
type textarea "Oh god, I'm going to be in so much trouble. He's just a teenager, and I'm"
type input "Oh god, I'm going tobe in so much trouble.He's just a teenager,and I'm"
type textarea "Oh god, I'm going to be in so much trouble. He's just a teenager, and I'm"
type input "Oh god, I'm going tobe in so much trouble.He's just a teenager,and I'm h"
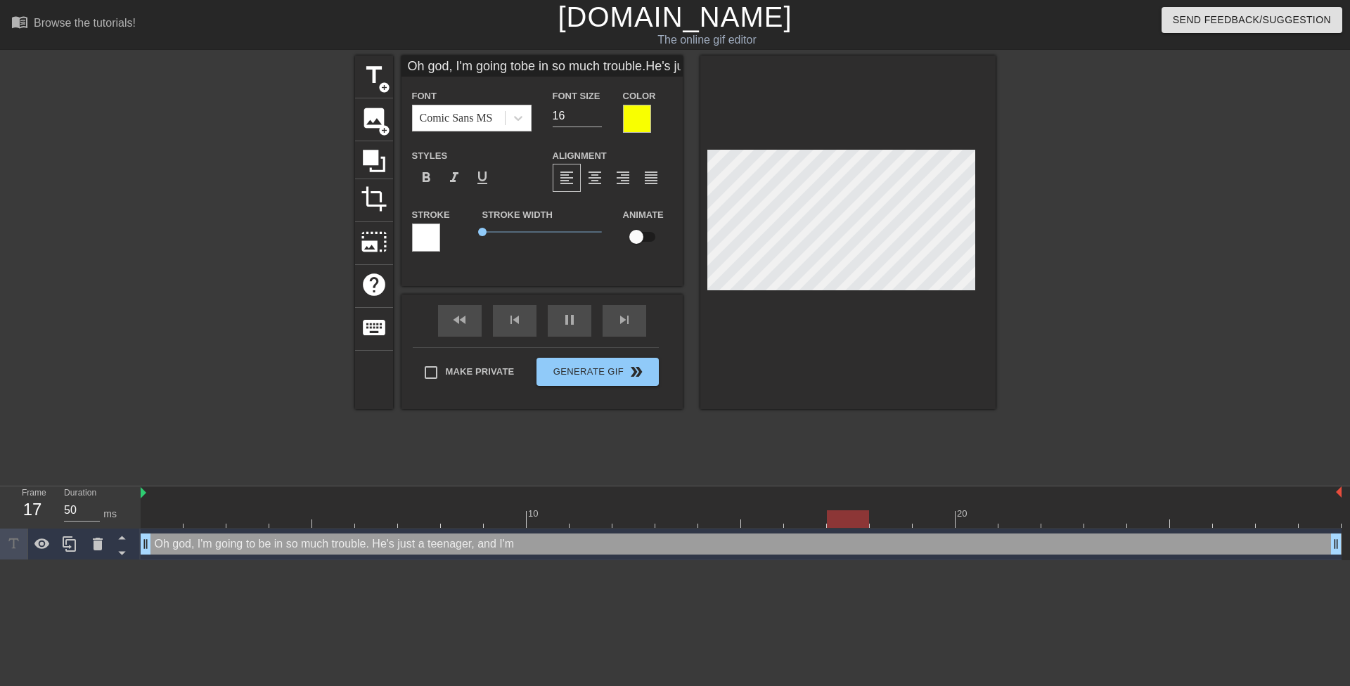
type textarea "Oh god, I'm going to be in so much trouble. He's just a teenager, and I'm h"
type input "Oh god, I'm going tobe in so much trouble.He's just a teenager,and I'm hi"
type textarea "Oh god, I'm going to be in so much trouble. He's just a teenager, and I'm hi"
type input "Oh god, I'm going tobe in so much trouble.He's just a teenager,and I'm his"
type textarea "Oh god, I'm going to be in so much trouble. He's just a teenager, and I'm his"
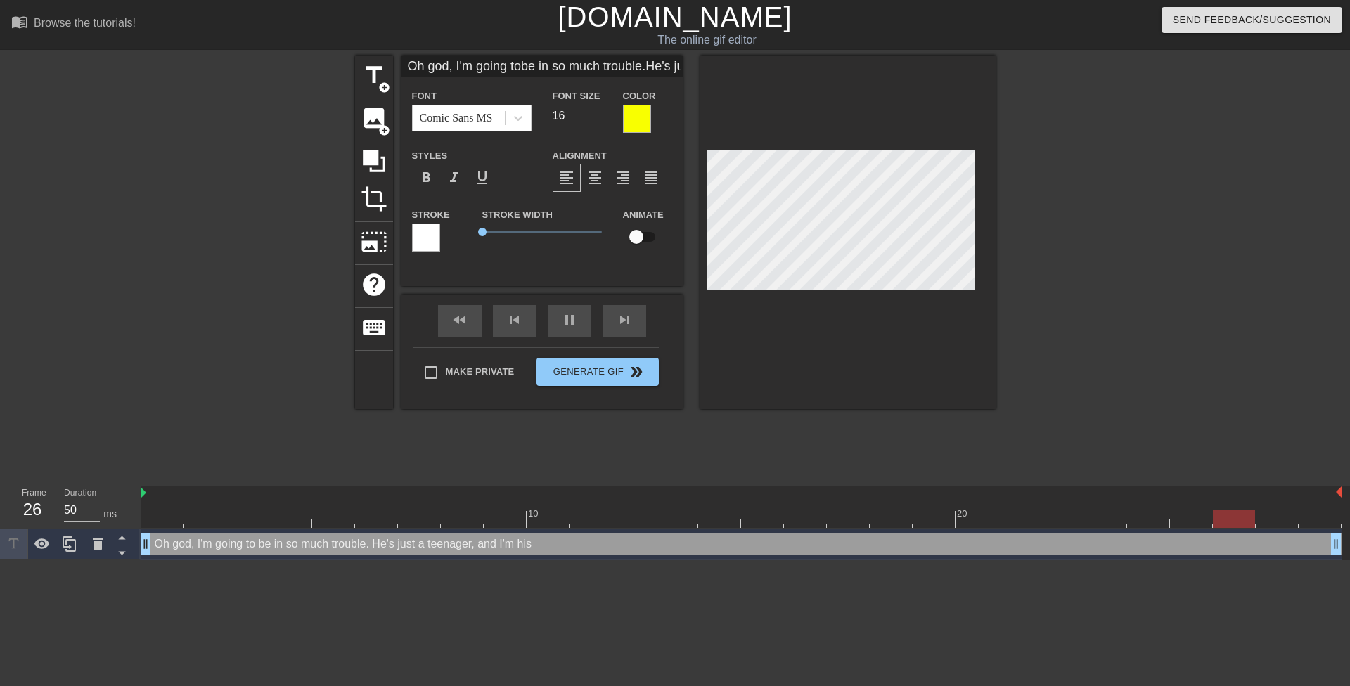
type input "Oh god, I'm going tobe in so much trouble.He's just a teenager,and I'm his"
type textarea "Oh god, I'm going to be in so much trouble. He's just a teenager, and I'm his"
type input "Oh god, I'm going tobe in so much trouble.He's just a teenager,and I'm his t"
type textarea "Oh god, I'm going to be in so much trouble. He's just a teenager, and I'm his t"
type input "Oh god, I'm going tobe in so much trouble.He's just a teenager,and I'm his te"
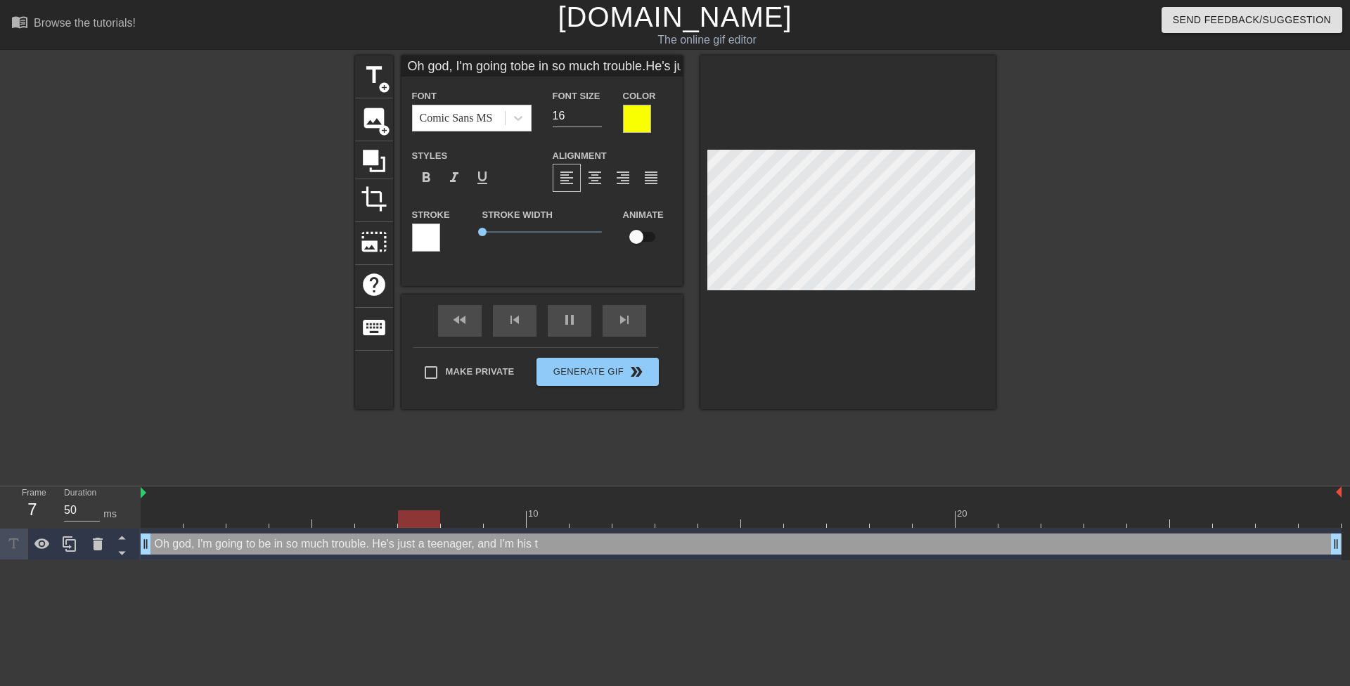
type textarea "Oh god, I'm going to be in so much trouble. He's just a teenager, and I'm his te"
type input "Oh god, I'm going tobe in so much trouble.He's just a teenager,and I'm his tea"
type textarea "Oh god, I'm going to be in so much trouble. He's just a teenager, and I'm his t…"
type input "Oh god, I'm going tobe in so much trouble.He's just a teenager,and I'm his teac"
type textarea "Oh god, I'm going to be in so much trouble. He's just a teenager, and I'm his t…"
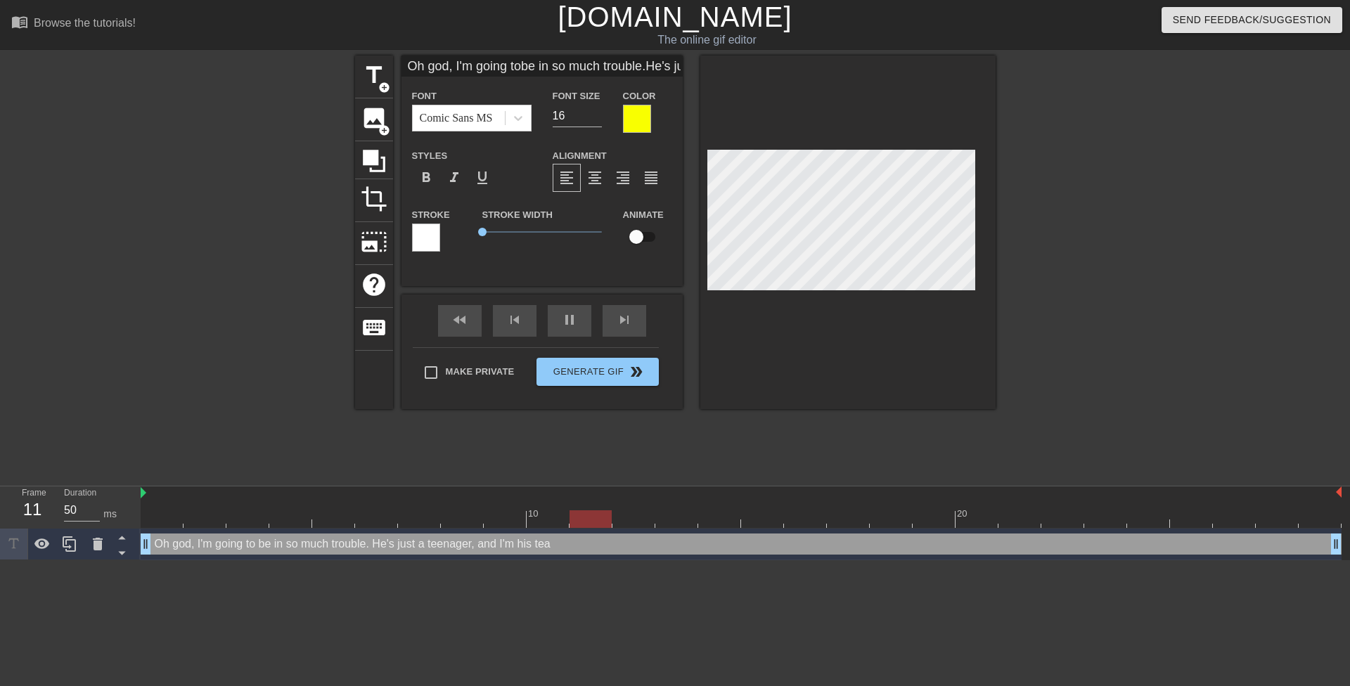
type input "Oh god, I'm going tobe in so much trouble.He's just a teenager,and I'm his teach"
type textarea "Oh god, I'm going to be in so much trouble. He's just a teenager, and I'm his t…"
type input "Oh god, I'm going tobe in so much trouble.He's just a teenager,and I'm his teac…"
type textarea "Oh god, I'm going to be in so much trouble. He's just a teenager, and I'm his t…"
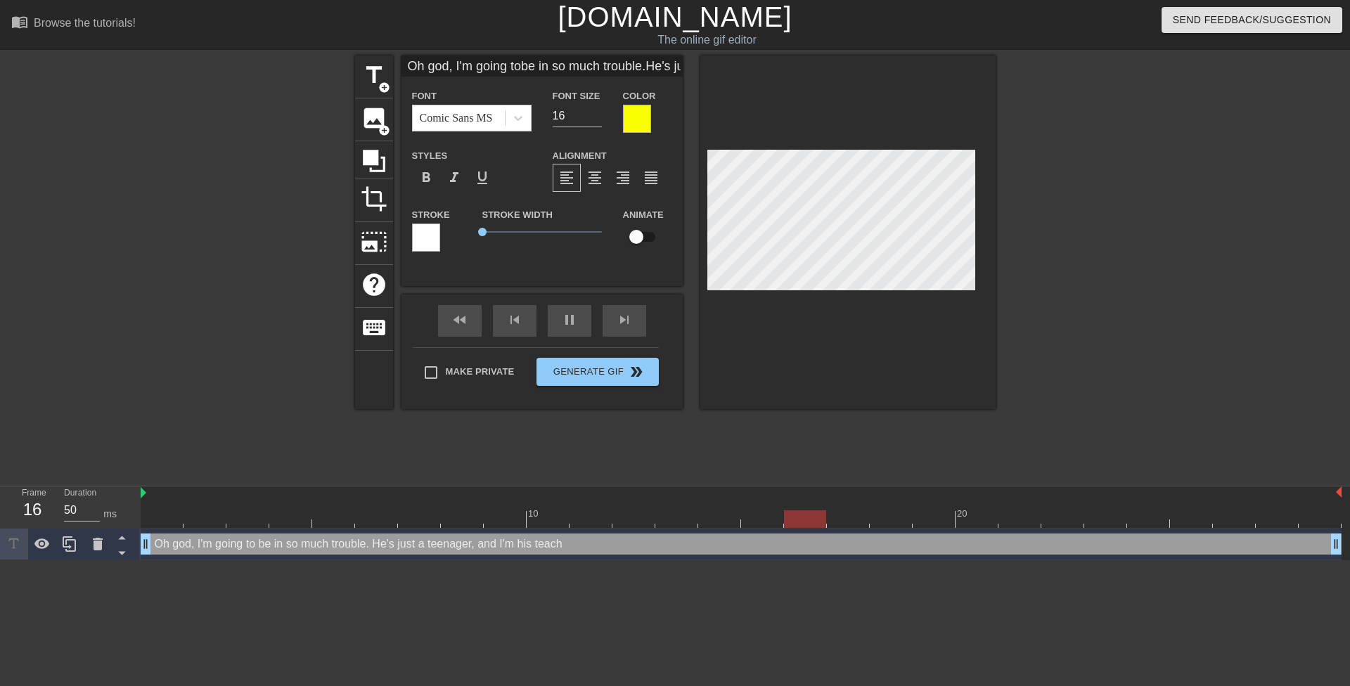
type input "Oh god, I'm going tobe in so much trouble.He's just a teenager,and I'm his teac…"
type textarea "Oh god, I'm going to be in so much trouble. He's just a teenager, and I'm his t…"
type input "Oh god, I'm going tobe in so much trouble.He's just a teenager,and I'm his teac…"
type textarea "Oh god, I'm going to be in so much trouble. He's just a teenager, and I'm his t…"
type input "Oh god, I'm going tobe in so much trouble.He's just a teenager,and I'm his teac…"
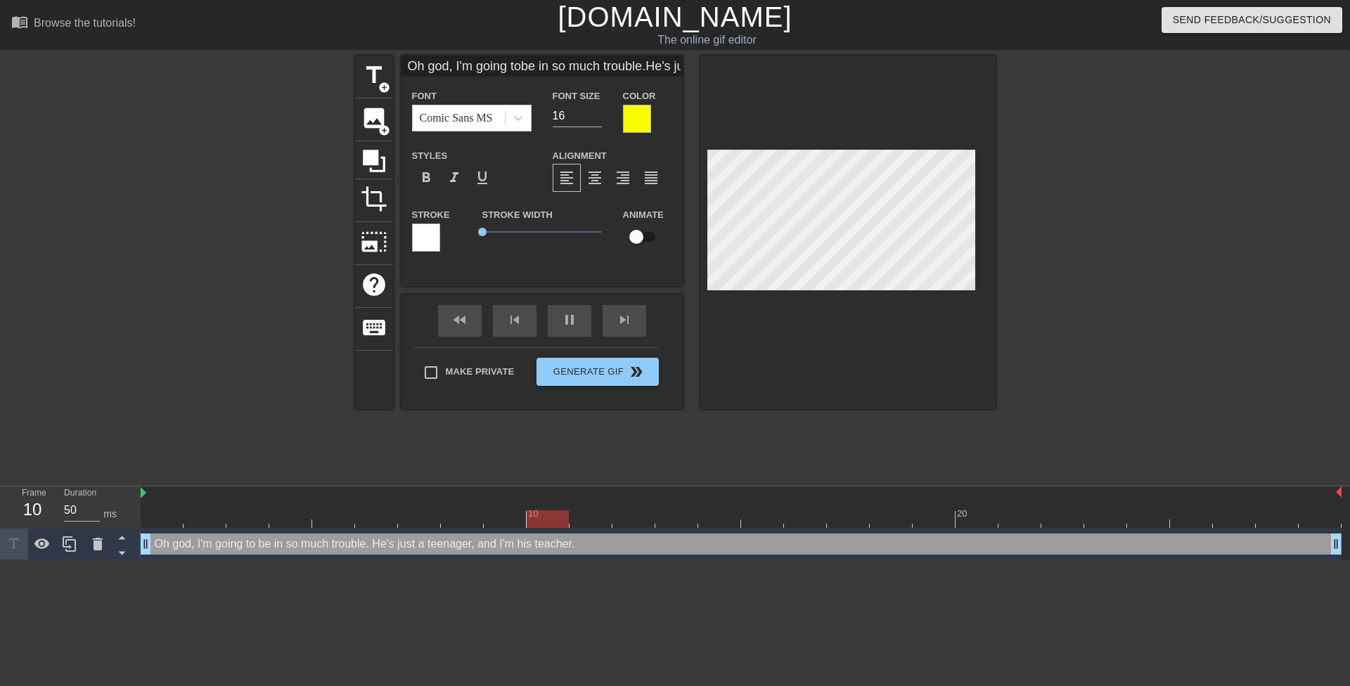
type textarea "Oh god, I'm going to be in so much trouble. He's just a teenager, and I'm his t…"
drag, startPoint x: 1153, startPoint y: 295, endPoint x: 1110, endPoint y: 274, distance: 48.4
click at [1152, 295] on div at bounding box center [1118, 267] width 211 height 422
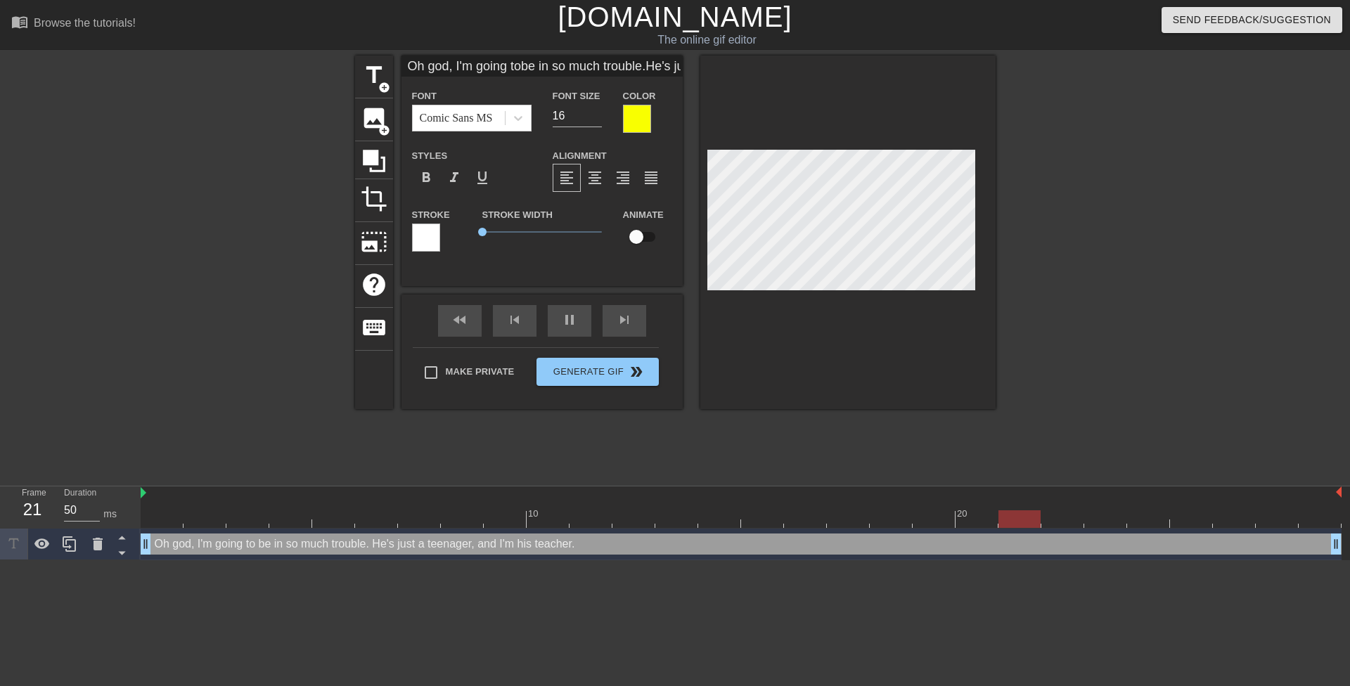
click at [697, 184] on div "title add_circle image add_circle crop photo_size_select_large help keyboard Oh…" at bounding box center [675, 233] width 641 height 354
type input "Oh god, I'm going tobe in so much trouble.I"
type textarea "Oh god, I'm going to be in so much trouble. I"
type input "Oh god, I'm going tobe in so much trouble.I"
type textarea "Oh god, I'm going to be in so much trouble. I"
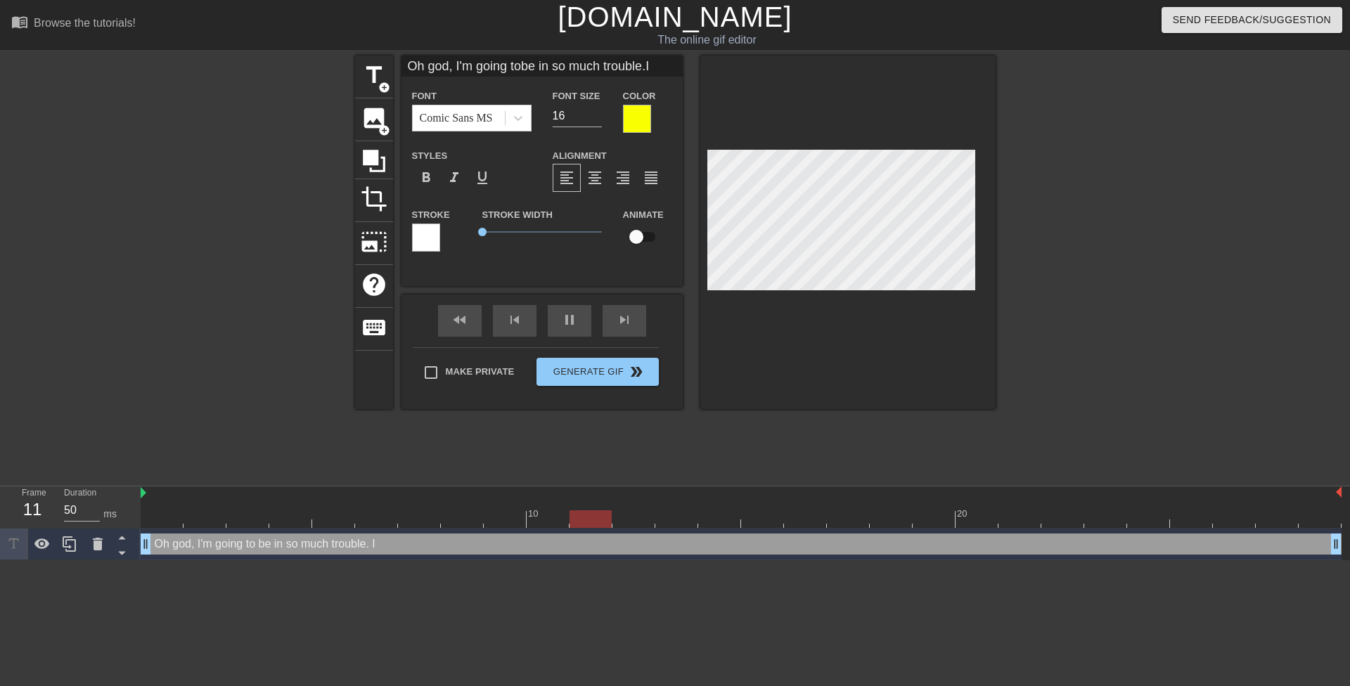
type input "Oh god, I'm going tobe in so much trouble.I c"
type textarea "Oh god, I'm going to be in so much trouble. I c"
type input "Oh god, I'm going tobe in so much trouble.I ca"
type textarea "Oh god, I'm going to be in so much trouble. I ca"
type input "Oh god, I'm going tobe in so much trouble.I can"
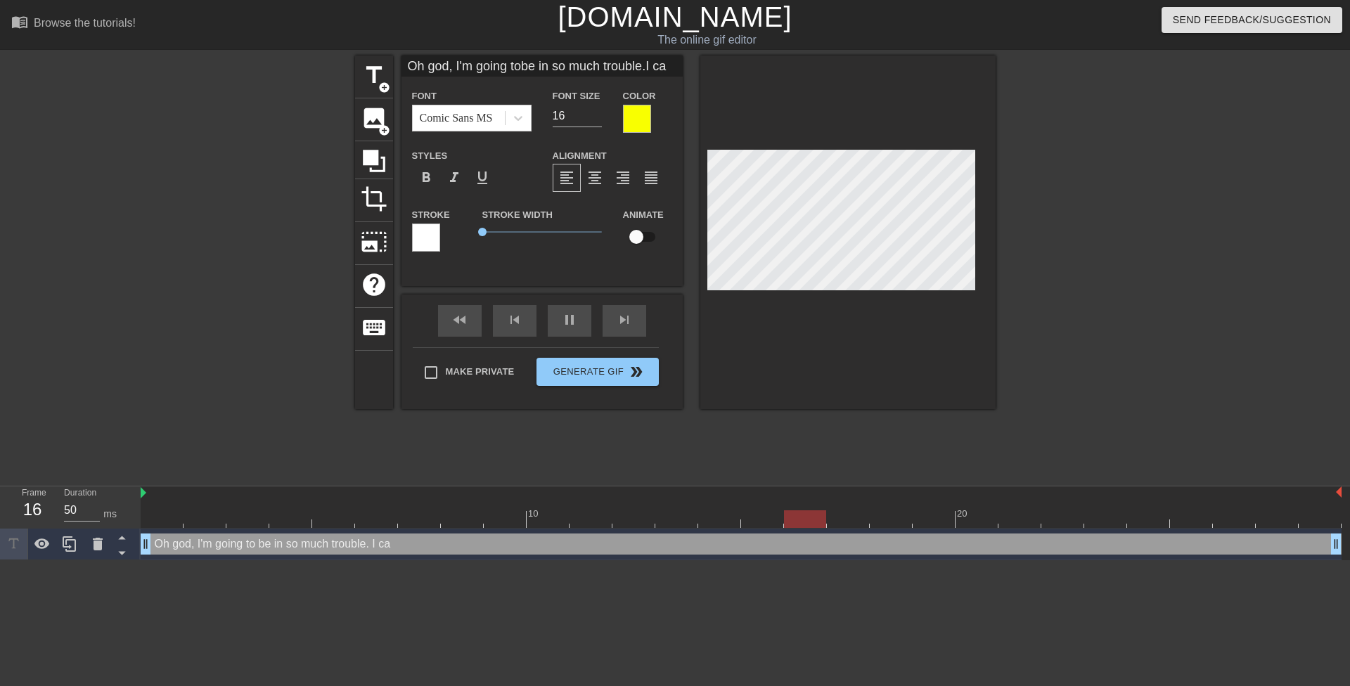
type textarea "Oh god, I'm going to be in so much trouble. I can"
type input "Oh god, I'm going tobe in so much trouble.I can'"
type textarea "Oh god, I'm going to be in so much trouble. I can'"
type input "Oh god, I'm going tobe in so much trouble.I can't"
type textarea "Oh god, I'm going to be in so much trouble. I can't"
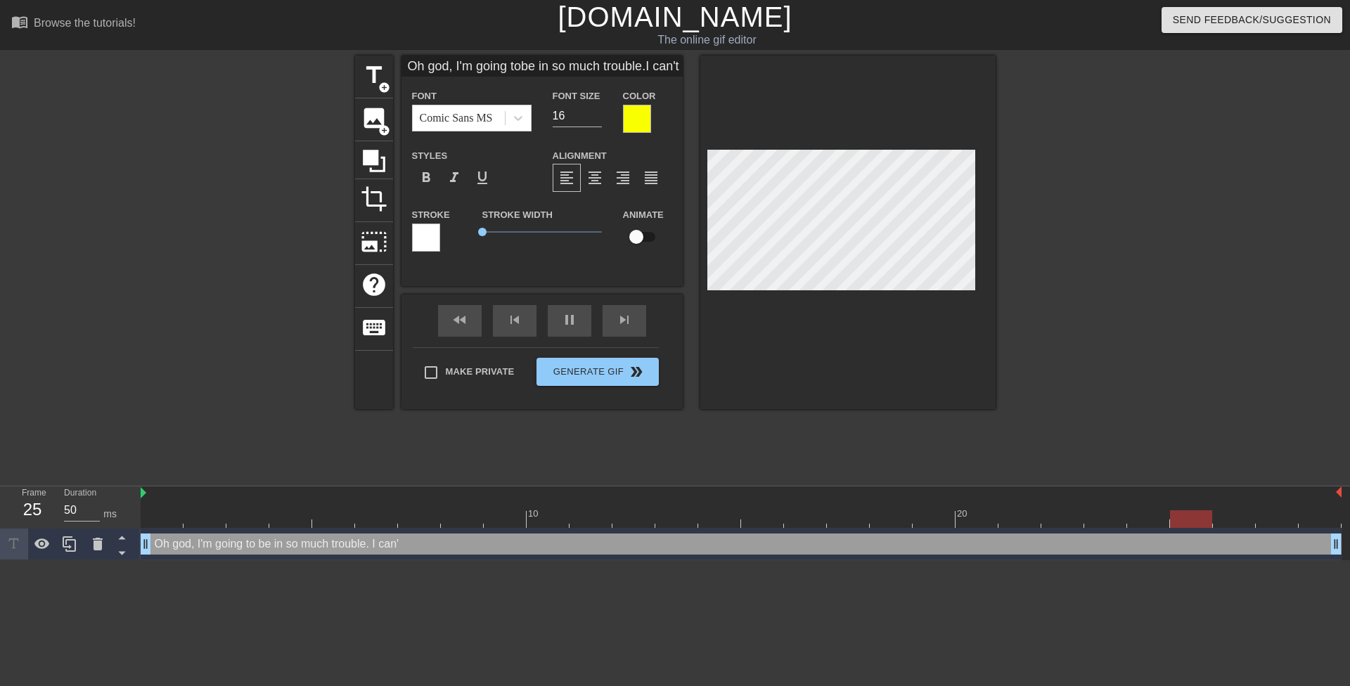
type input "Oh god, I'm going tobe in so much trouble.I can't"
type textarea "Oh god, I'm going to be in so much trouble. I can't"
type input "Oh god, I'm going tobe in so much trouble.I can't b"
type textarea "Oh god, I'm going to be in so much trouble. I can't b"
type input "Oh god, I'm going tobe in so much trouble.I can't be"
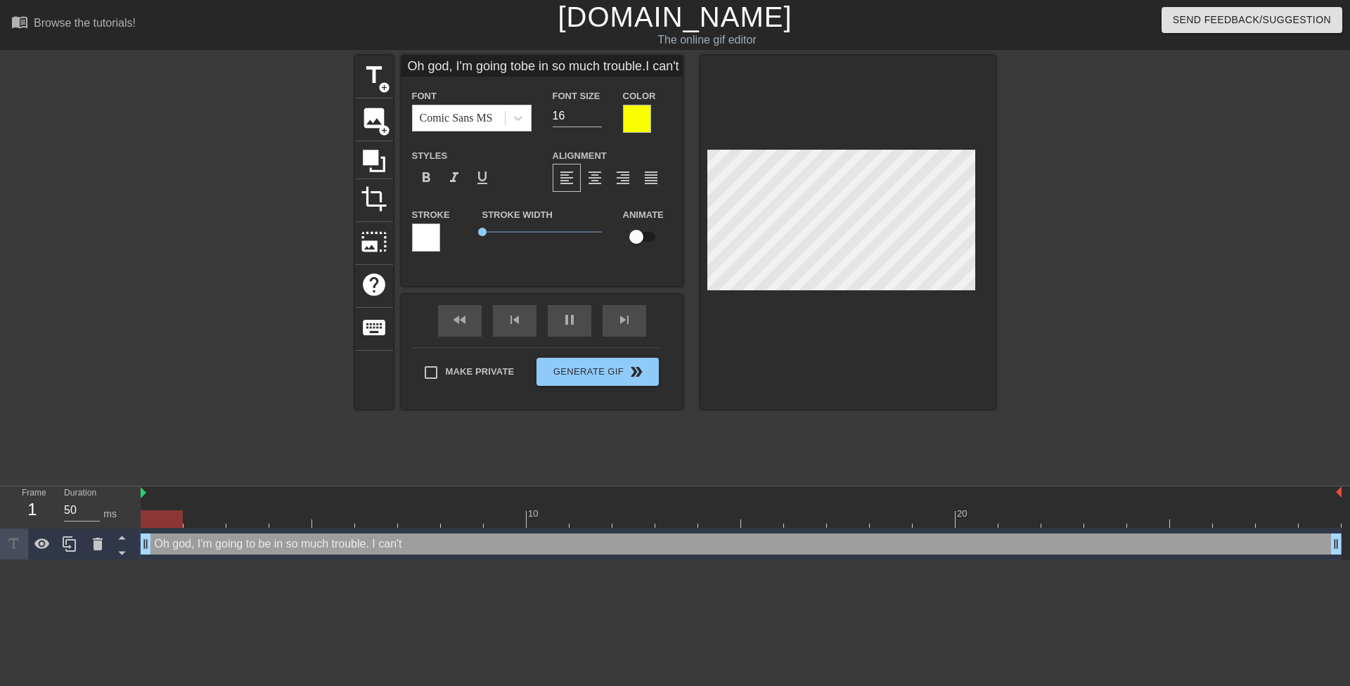
type textarea "Oh god, I'm going to be in so much trouble. I can't be"
type input "Oh god, I'm going tobe in so much trouble.I can't bel"
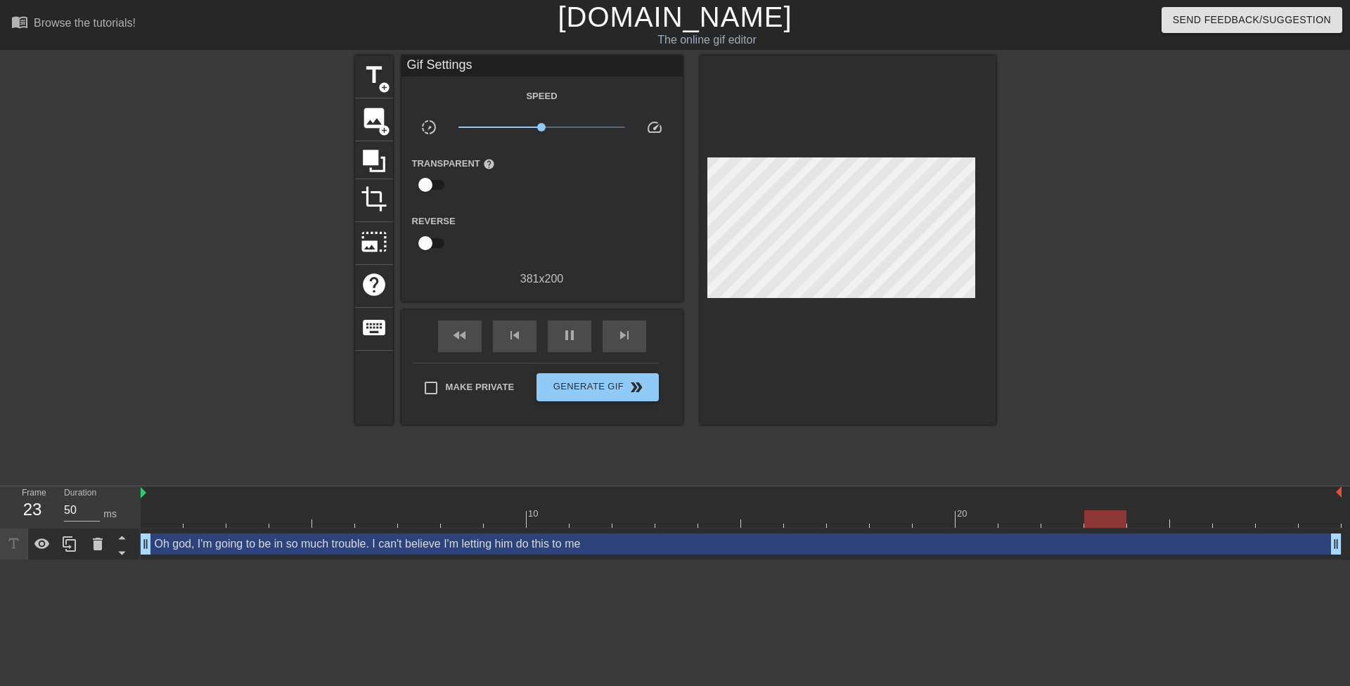
drag, startPoint x: 1159, startPoint y: 216, endPoint x: 1003, endPoint y: 225, distance: 156.4
click at [1158, 216] on div at bounding box center [1118, 267] width 211 height 422
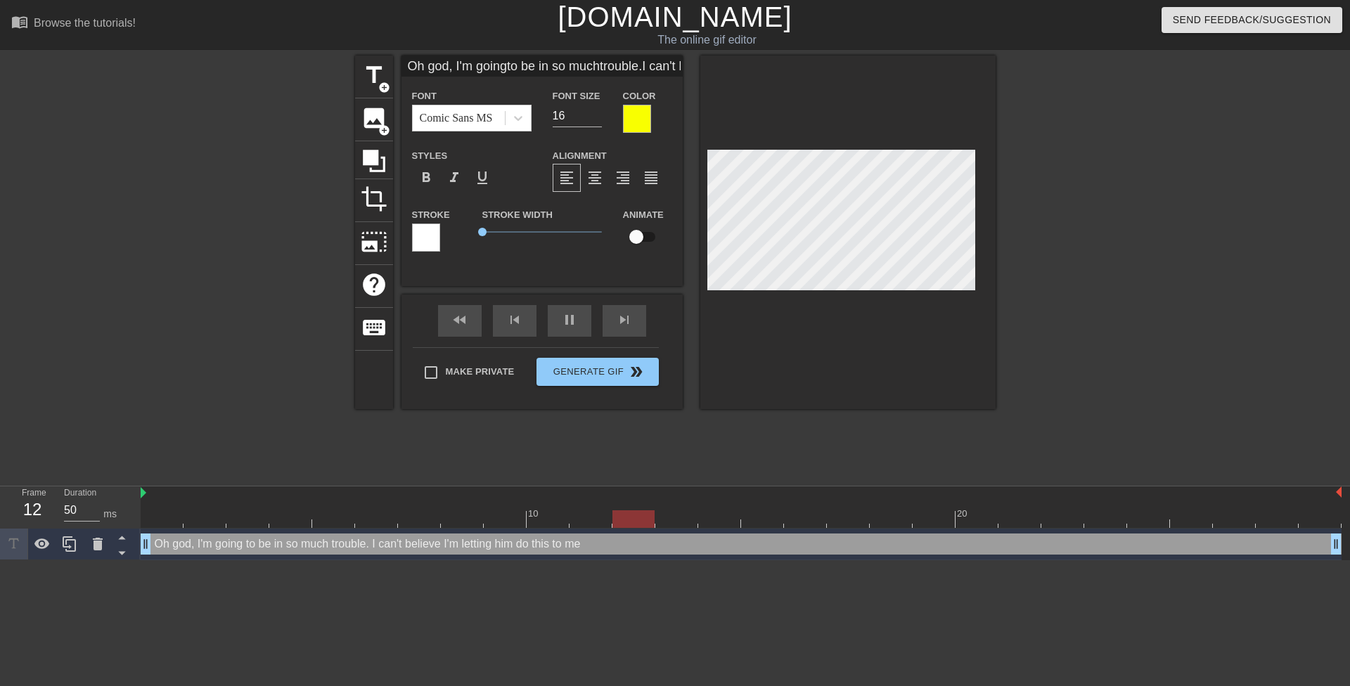
scroll to position [4, 3]
drag, startPoint x: 1080, startPoint y: 226, endPoint x: 997, endPoint y: 220, distance: 83.2
click at [1075, 226] on div at bounding box center [1118, 267] width 211 height 422
click at [598, 110] on input "17" at bounding box center [577, 116] width 49 height 23
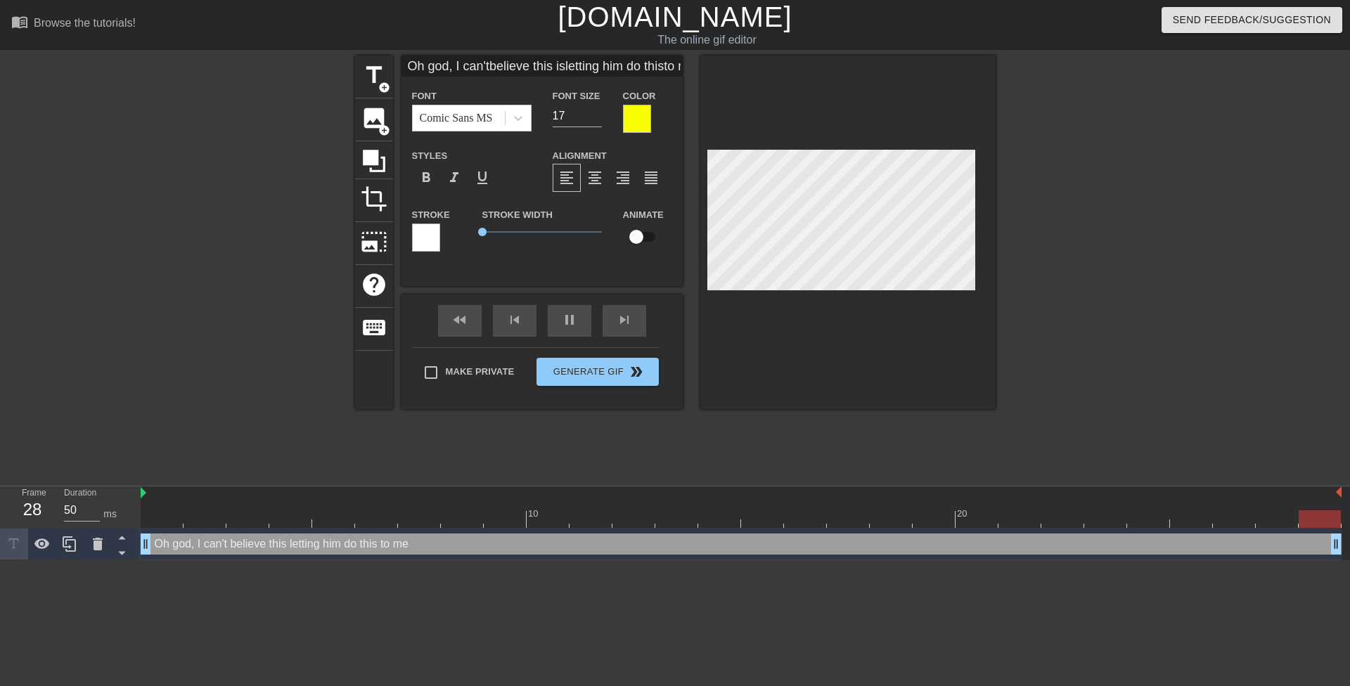
scroll to position [2, 4]
click at [697, 193] on div "title add_circle image add_circle crop photo_size_select_large help keyboard Oh…" at bounding box center [675, 233] width 641 height 354
click at [1070, 221] on div at bounding box center [1118, 267] width 211 height 422
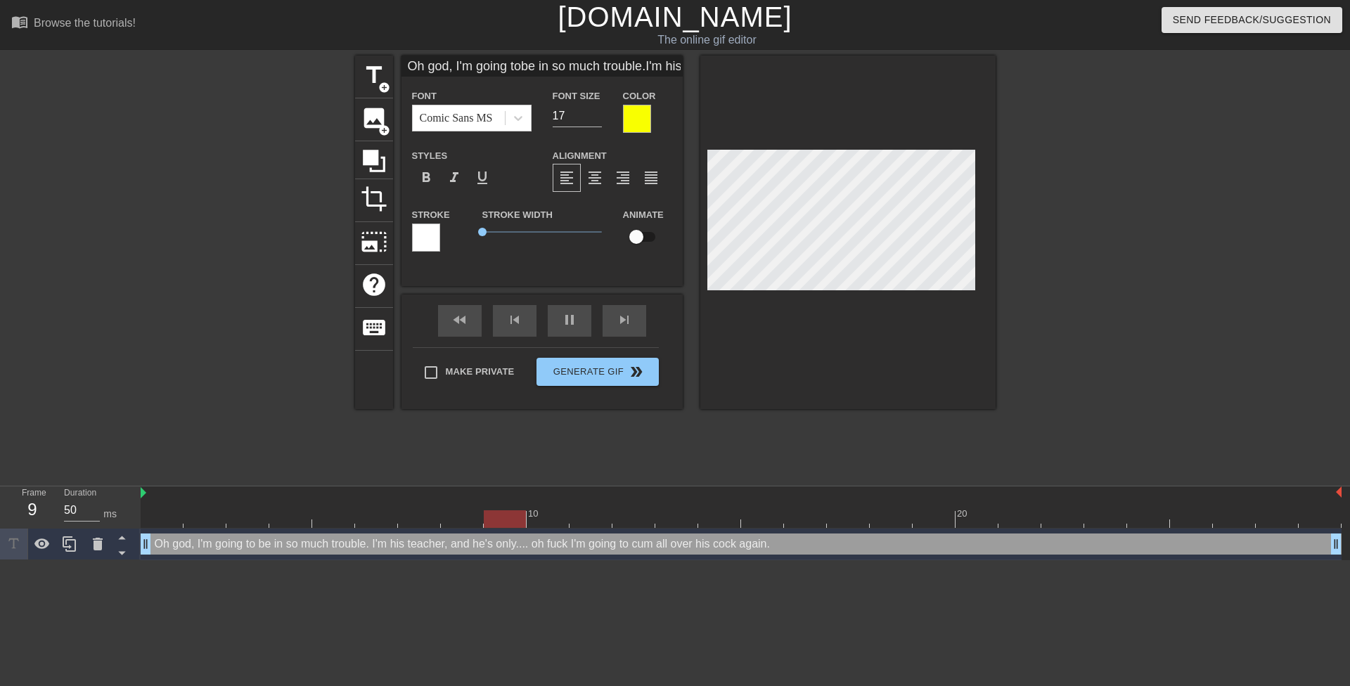
click at [1075, 235] on div at bounding box center [1118, 267] width 211 height 422
click at [1110, 226] on div at bounding box center [1118, 267] width 211 height 422
drag, startPoint x: 557, startPoint y: 111, endPoint x: 564, endPoint y: 113, distance: 7.3
click at [564, 113] on input "17" at bounding box center [577, 116] width 49 height 23
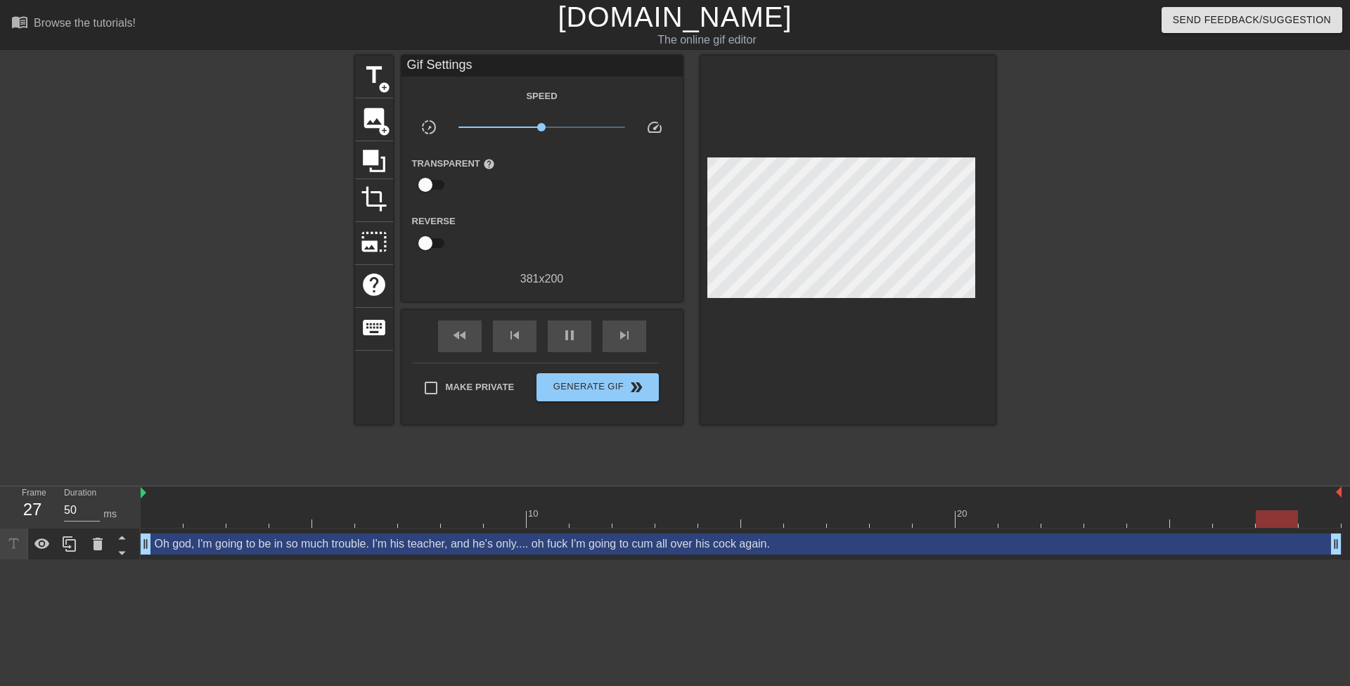
click at [835, 97] on div at bounding box center [847, 240] width 295 height 369
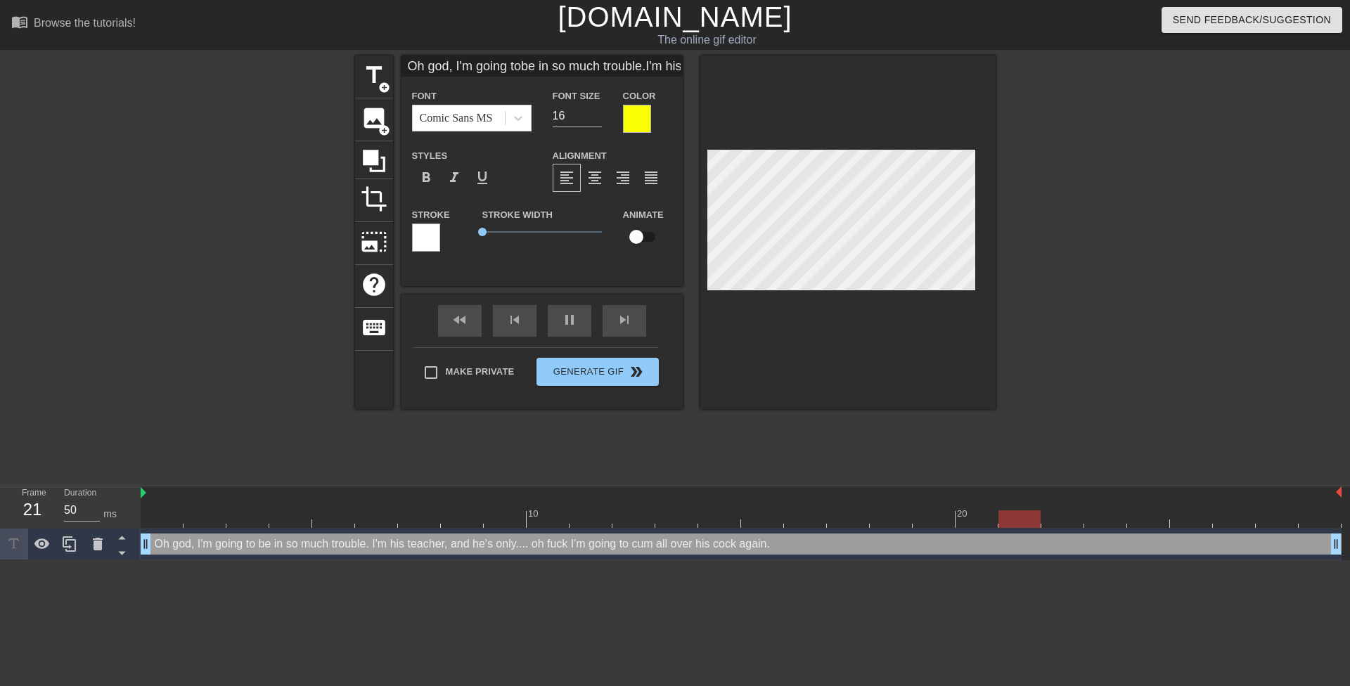
click at [1082, 193] on div at bounding box center [1118, 267] width 211 height 422
click at [1049, 194] on div at bounding box center [1118, 267] width 211 height 422
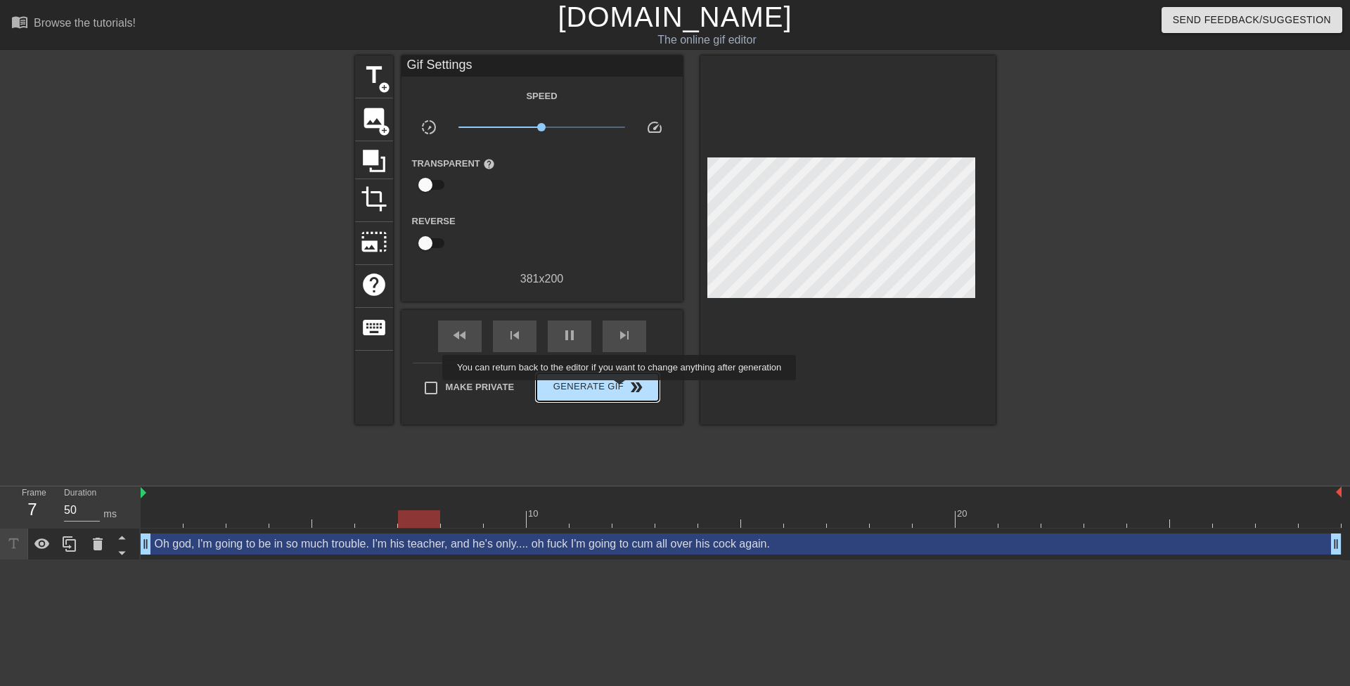
click at [621, 390] on span "Generate Gif double_arrow" at bounding box center [597, 387] width 110 height 17
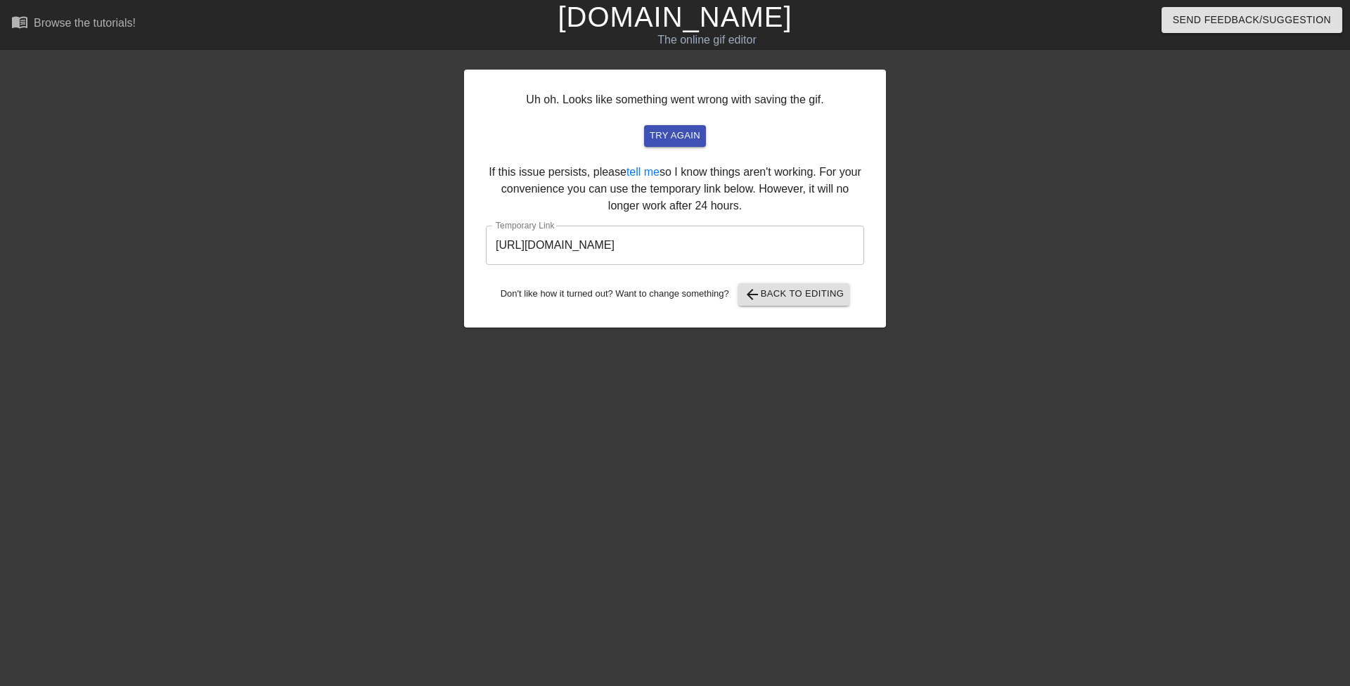
click at [776, 255] on input "https://www.gifntext.com/temp_generations/KEgwLAvm.gif" at bounding box center [675, 245] width 378 height 39
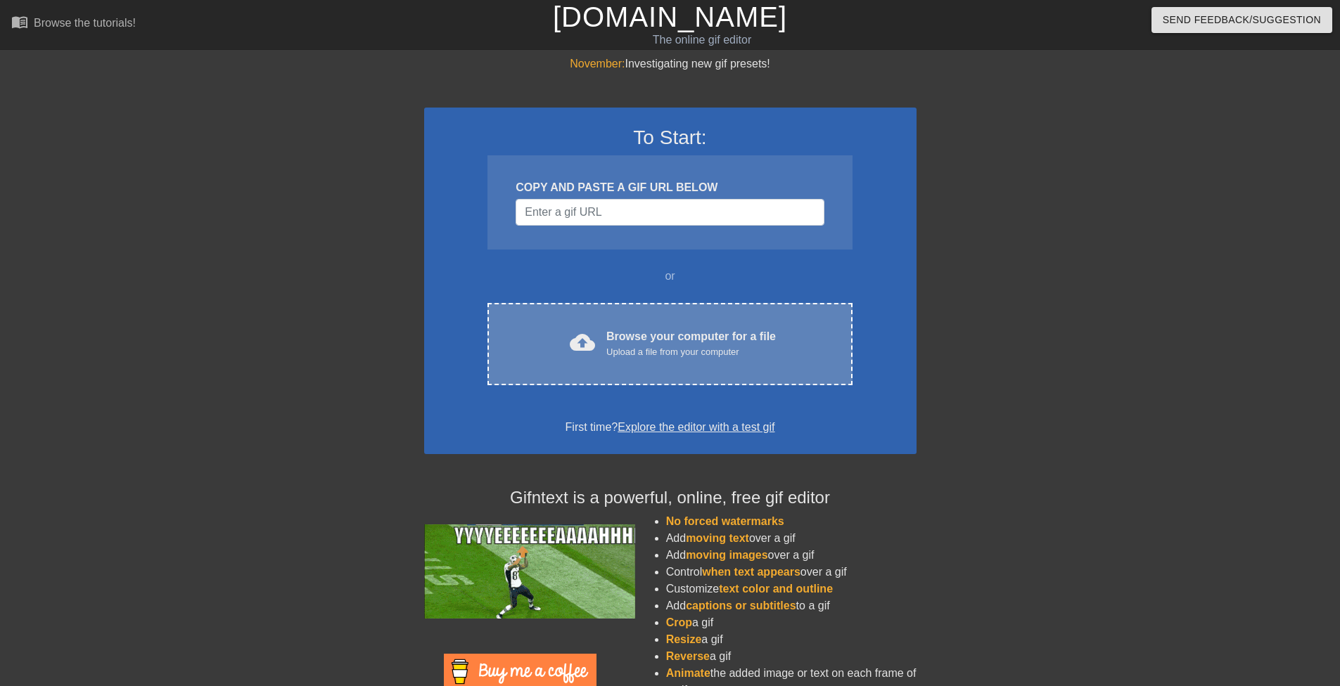
click at [675, 306] on div "cloud_upload Browse your computer for a file Upload a file from your computer C…" at bounding box center [669, 344] width 364 height 82
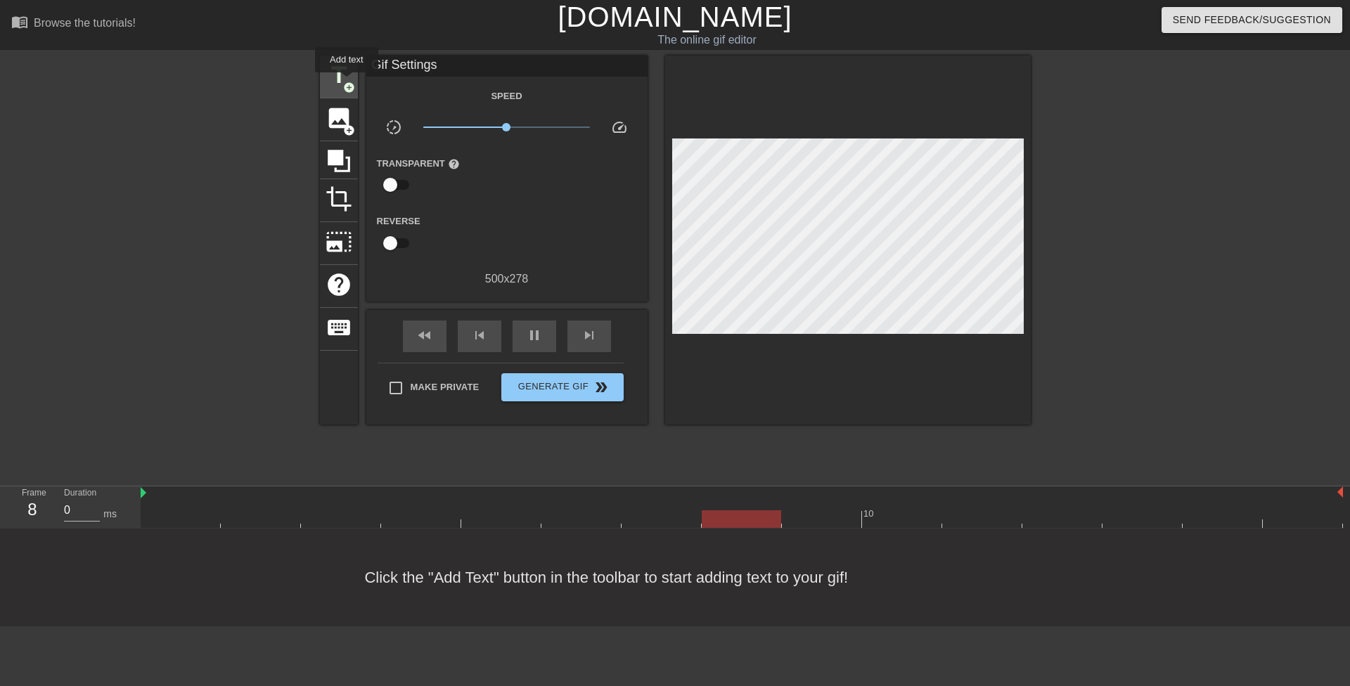
click at [347, 82] on span "add_circle" at bounding box center [349, 88] width 12 height 12
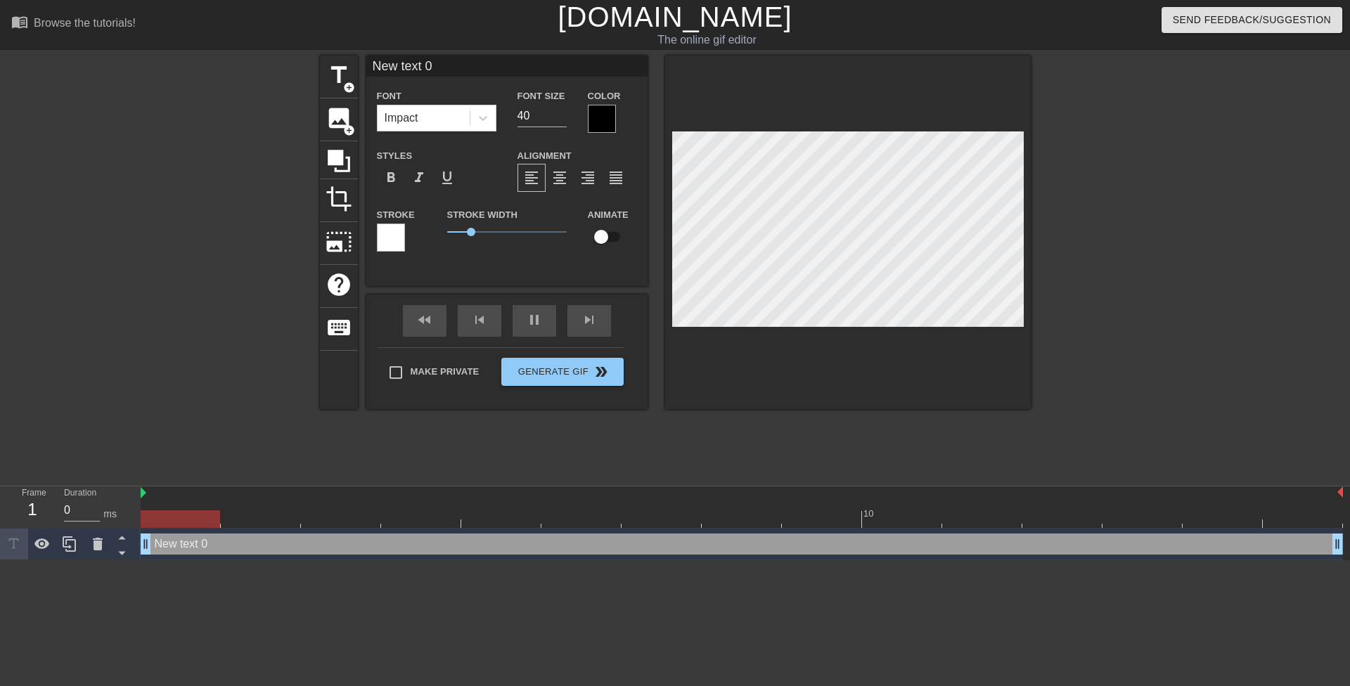
drag, startPoint x: 783, startPoint y: 540, endPoint x: 236, endPoint y: 451, distance: 555.0
click at [46, 504] on div "Frame 1 Duration 0 ms 10 New text 0 drag_handle drag_handle" at bounding box center [675, 524] width 1350 height 74
click at [513, 113] on div "Font Size 40" at bounding box center [542, 110] width 70 height 46
click at [527, 116] on input "240" at bounding box center [542, 116] width 49 height 23
type input "20"
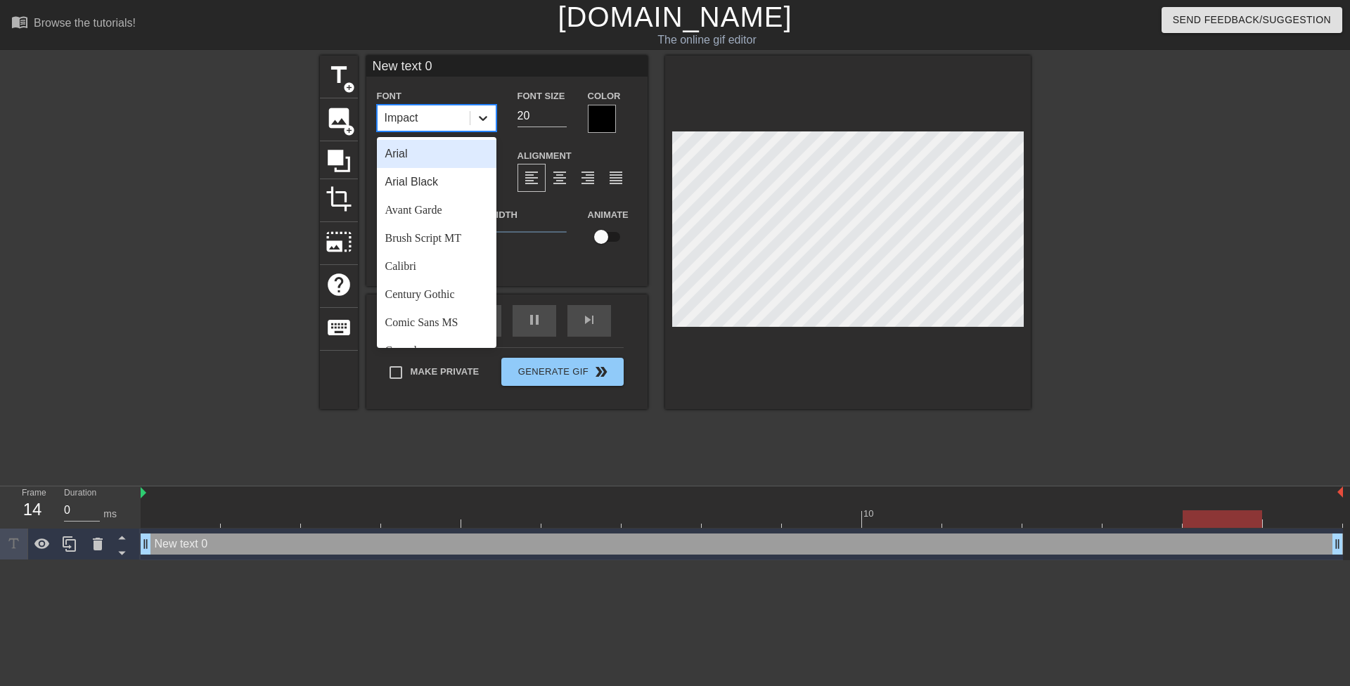
click at [491, 117] on div at bounding box center [482, 117] width 25 height 25
drag, startPoint x: 451, startPoint y: 328, endPoint x: 444, endPoint y: 297, distance: 31.0
click at [450, 328] on div "Comic Sans MS" at bounding box center [437, 323] width 120 height 28
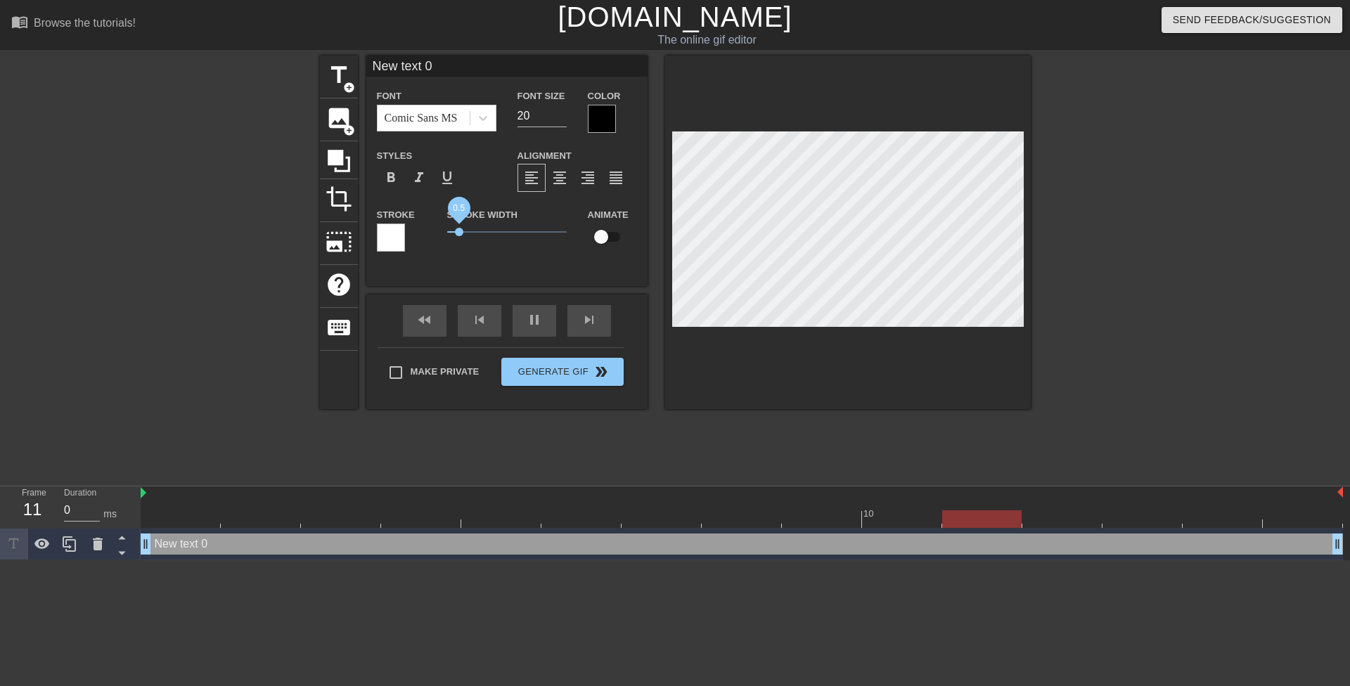
drag, startPoint x: 468, startPoint y: 232, endPoint x: 416, endPoint y: 232, distance: 52.0
click at [426, 234] on div "Stroke Stroke Width 0.5 Animate" at bounding box center [506, 235] width 281 height 58
click at [596, 118] on div at bounding box center [602, 119] width 28 height 28
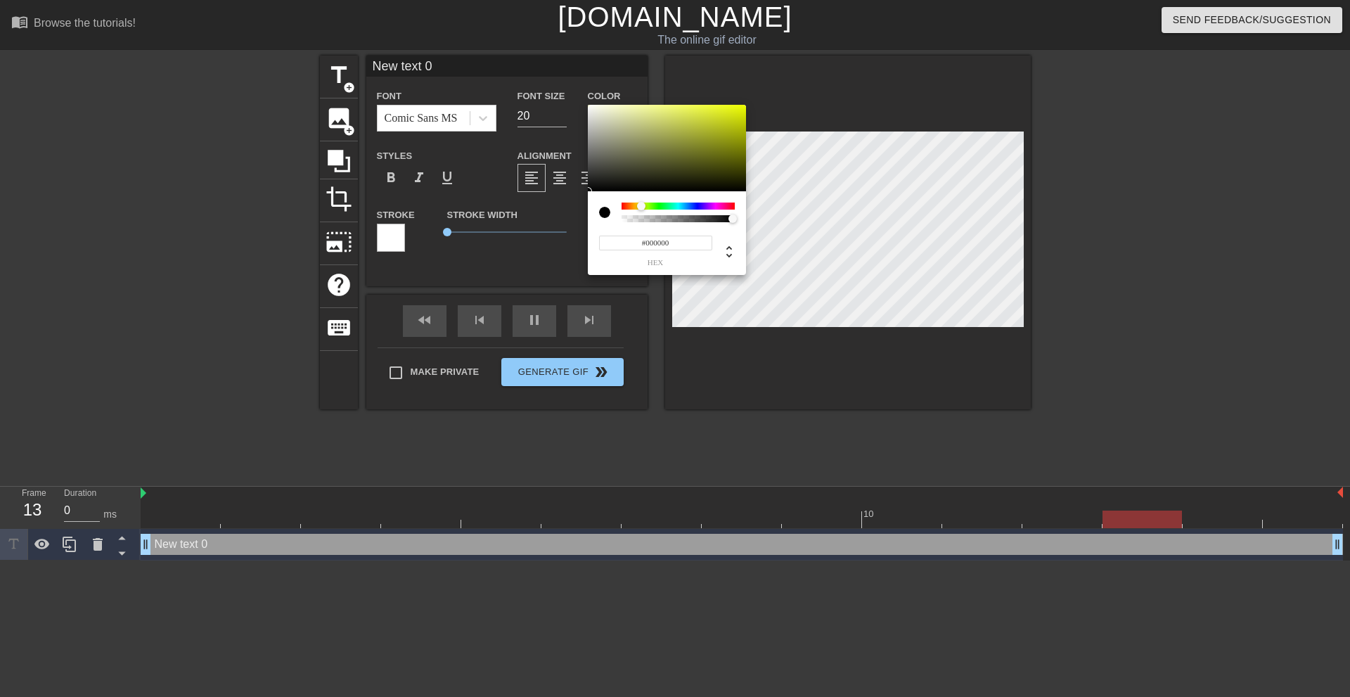
click at [641, 207] on div at bounding box center [678, 206] width 113 height 7
click at [639, 207] on div at bounding box center [638, 206] width 8 height 8
drag, startPoint x: 733, startPoint y: 103, endPoint x: 812, endPoint y: 35, distance: 104.3
click at [812, 35] on div "#FFEB00 hex" at bounding box center [675, 348] width 1350 height 697
type input "#F9FF00"
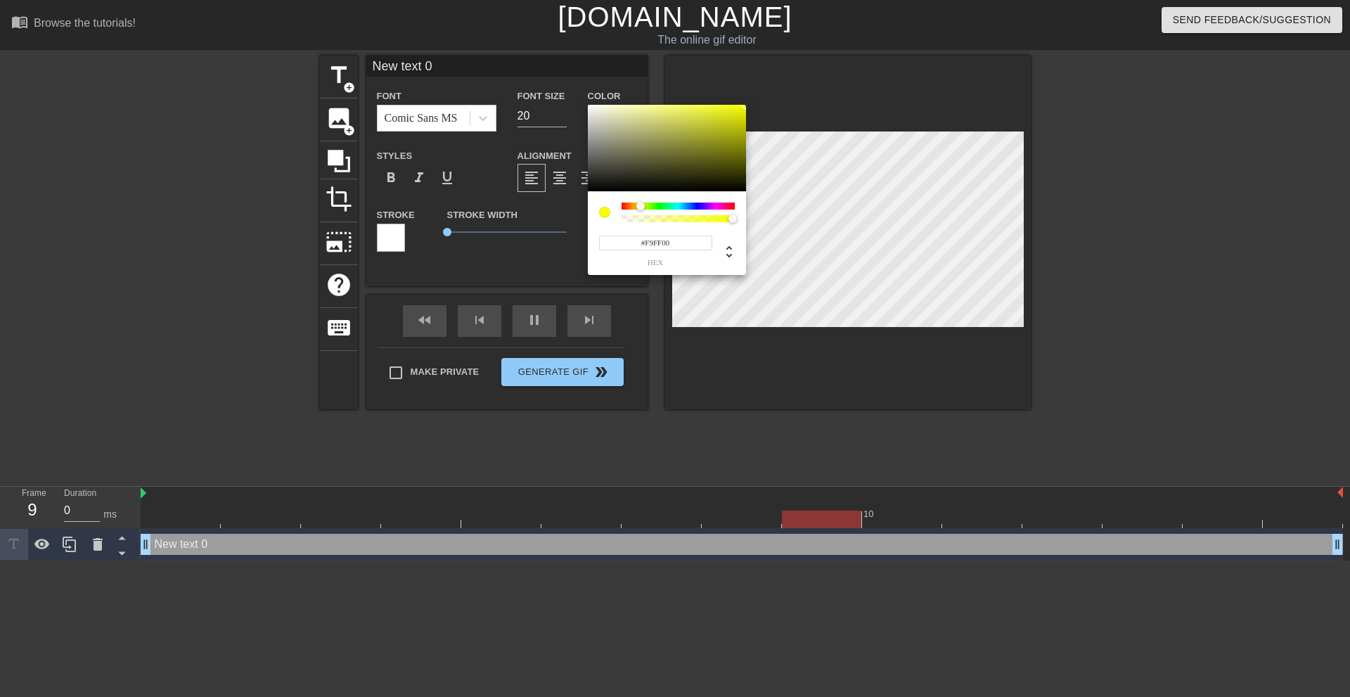
click at [641, 207] on div at bounding box center [640, 206] width 8 height 8
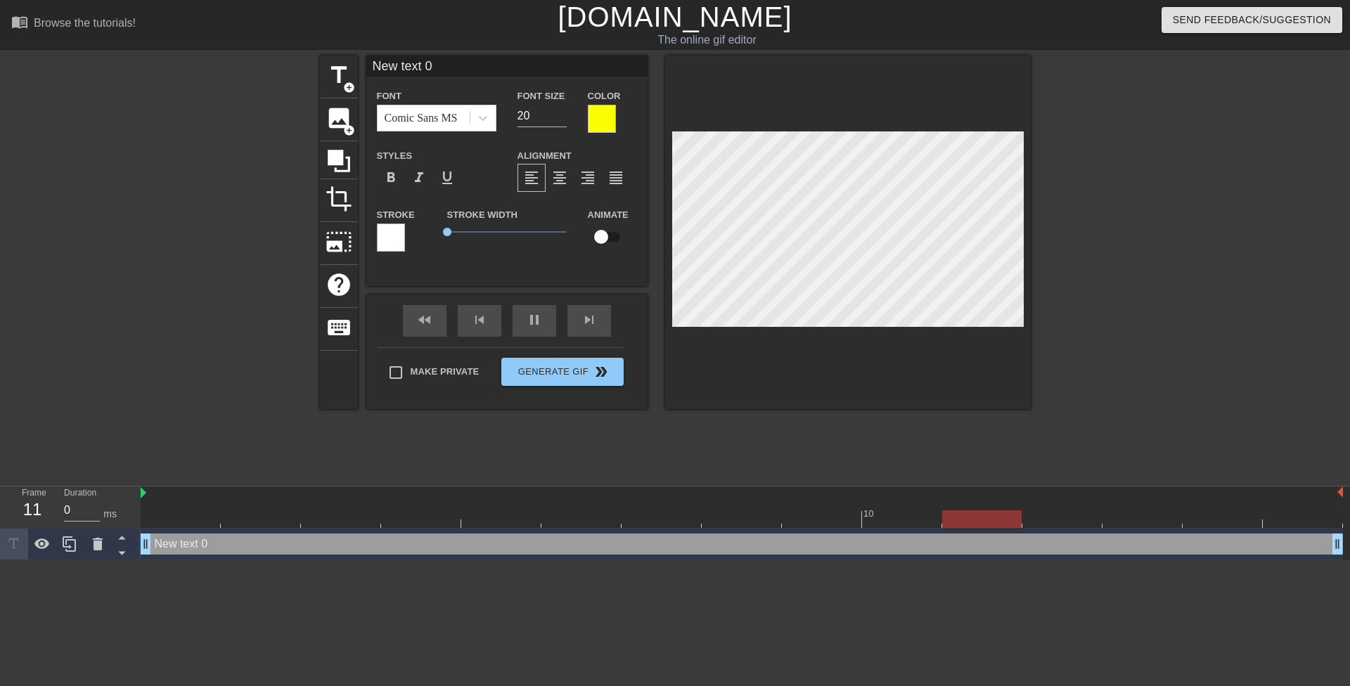
scroll to position [2, 2]
type input "When you make a teen less than half of your age cheat on his girlfriend"
type textarea "When you make a teen less than half of your age cheat on his girlfriend"
type input "When you make a teenless than half of your age cheat on his girlfriend"
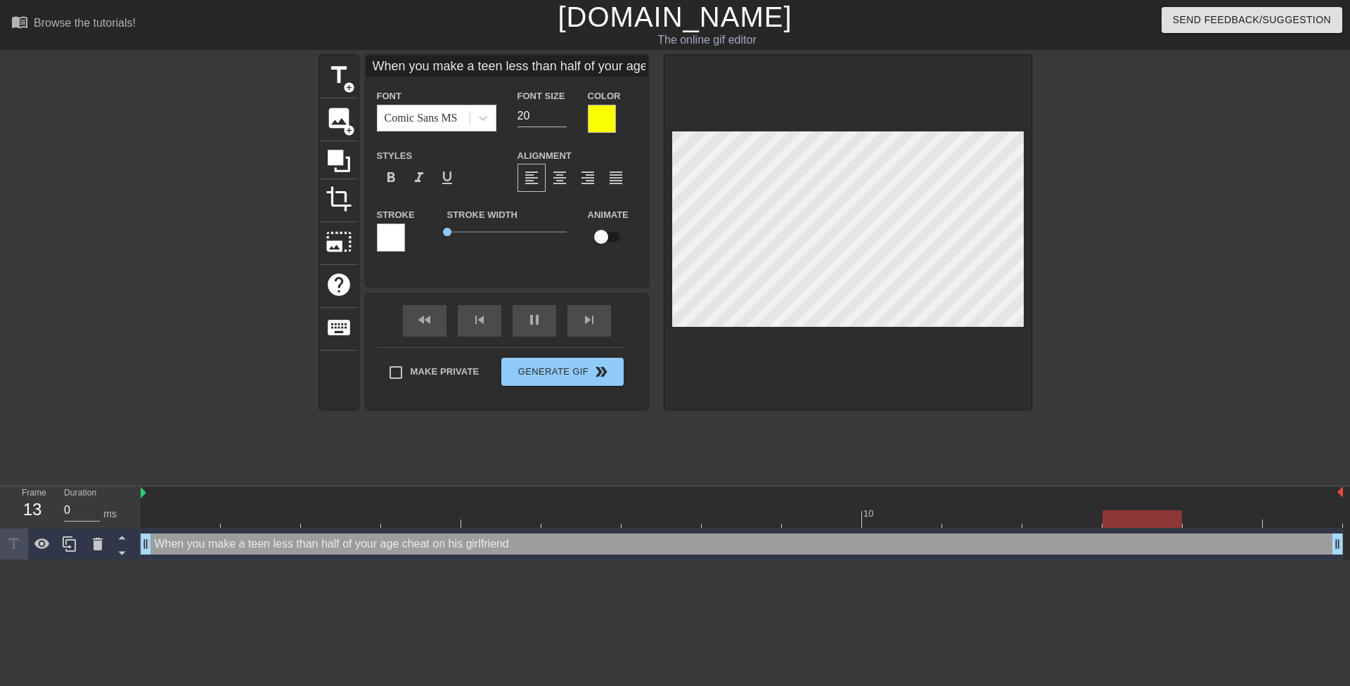
type textarea "When you make a teenless than half of your age cheat on his girlfriend"
type input "When you make a teenless than half of your age cheat on his girlfriend"
type textarea "When you make a teen less than half of your age cheat on his girlfriend"
type input "When you make a teenless than half of your age cheat on his girlfriend"
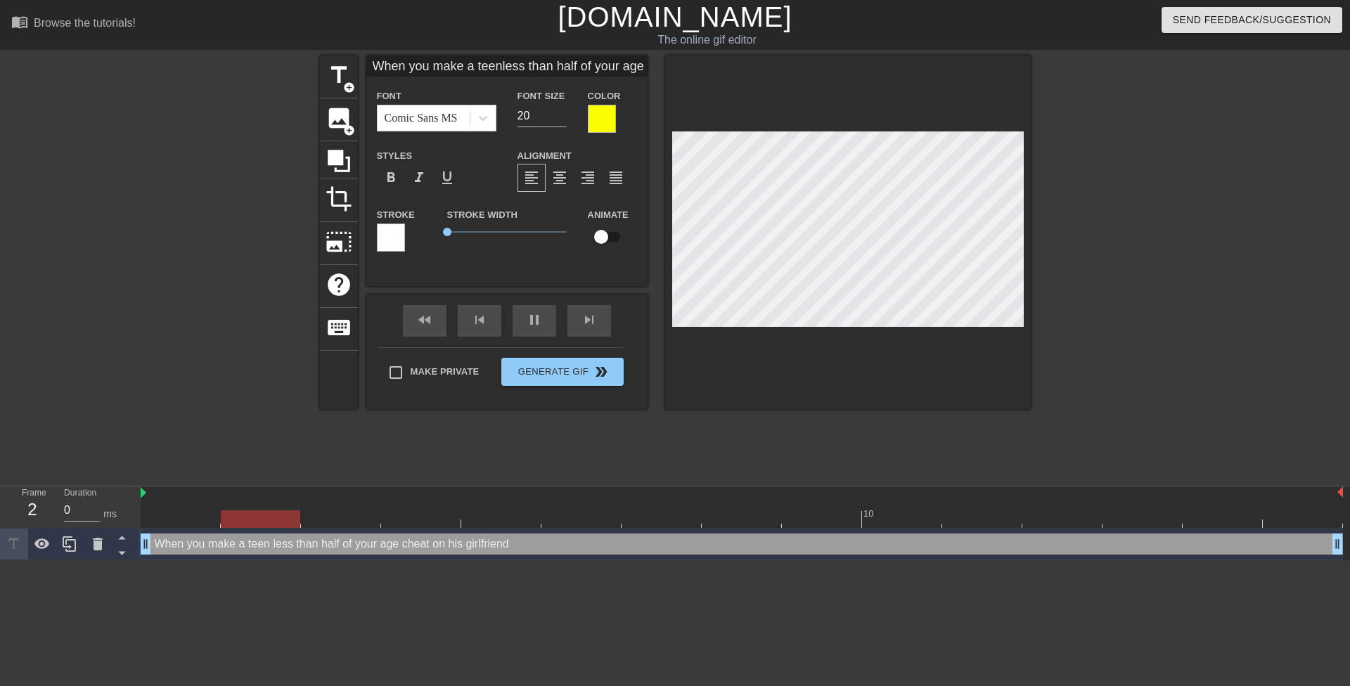
type textarea "When you make a teenless than half of your age cheat on his girlfriend"
type input "When you make a teenless than half of your age cheat on his girlfriend"
type textarea "When you make a teen less than half of your age cheat on his girlfriend"
type input "When you make a teenless than half of yourage cheat on his girlfriend"
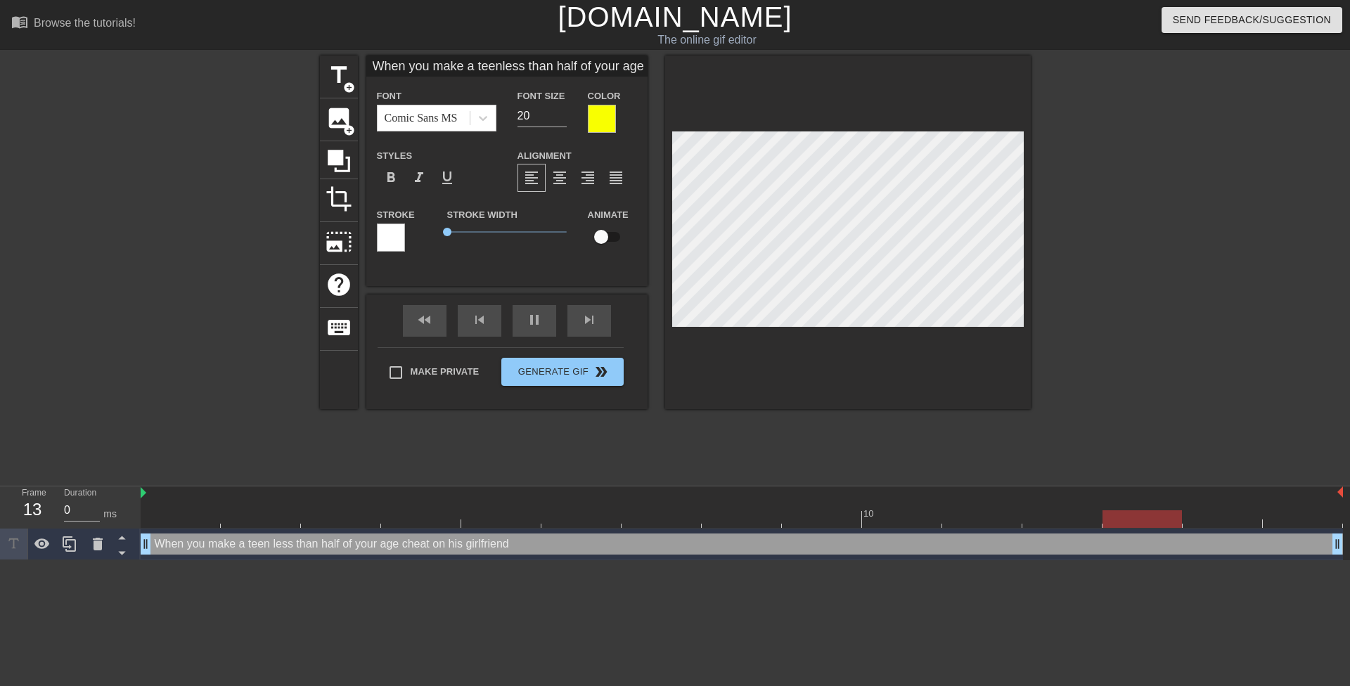
type textarea "When you make a teen less than half of yourage cheat on his girlfriend"
type input "When you make a teenless than half of yourage cheat on his girlfriend"
type textarea "When you make a teen less than half of your age cheat on his girlfriend"
type input "When you make a teenless than half of yourage cheat on his girlfriend"
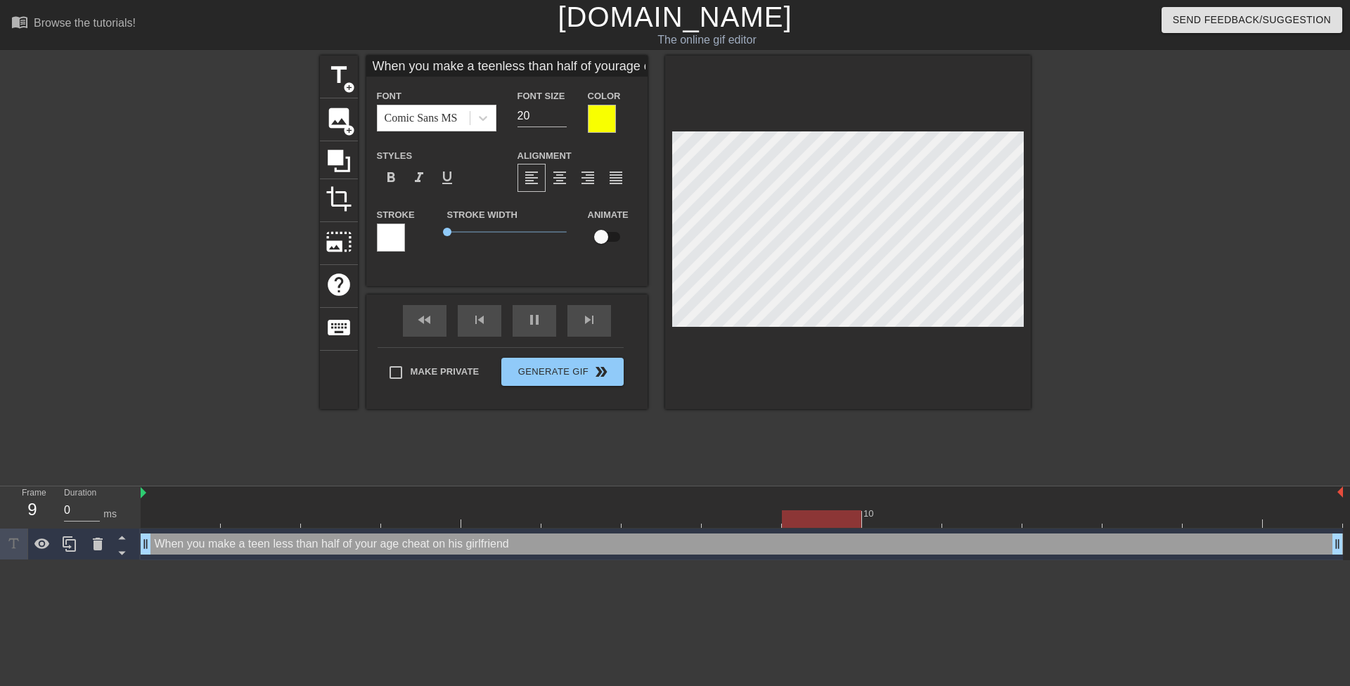
type textarea "When you make a teenless than half of your age cheat on his girlfriend"
type input "When you make a teen less than half of yourage cheat on his girlfriend"
type textarea "When you make a teen less than half of your age cheat on his girlfriend"
type input "When you make a teen less thanhalf of yourage cheat on his girlfriend"
type textarea "When you make a teen less thanhalf of your age cheat on his girlfriend"
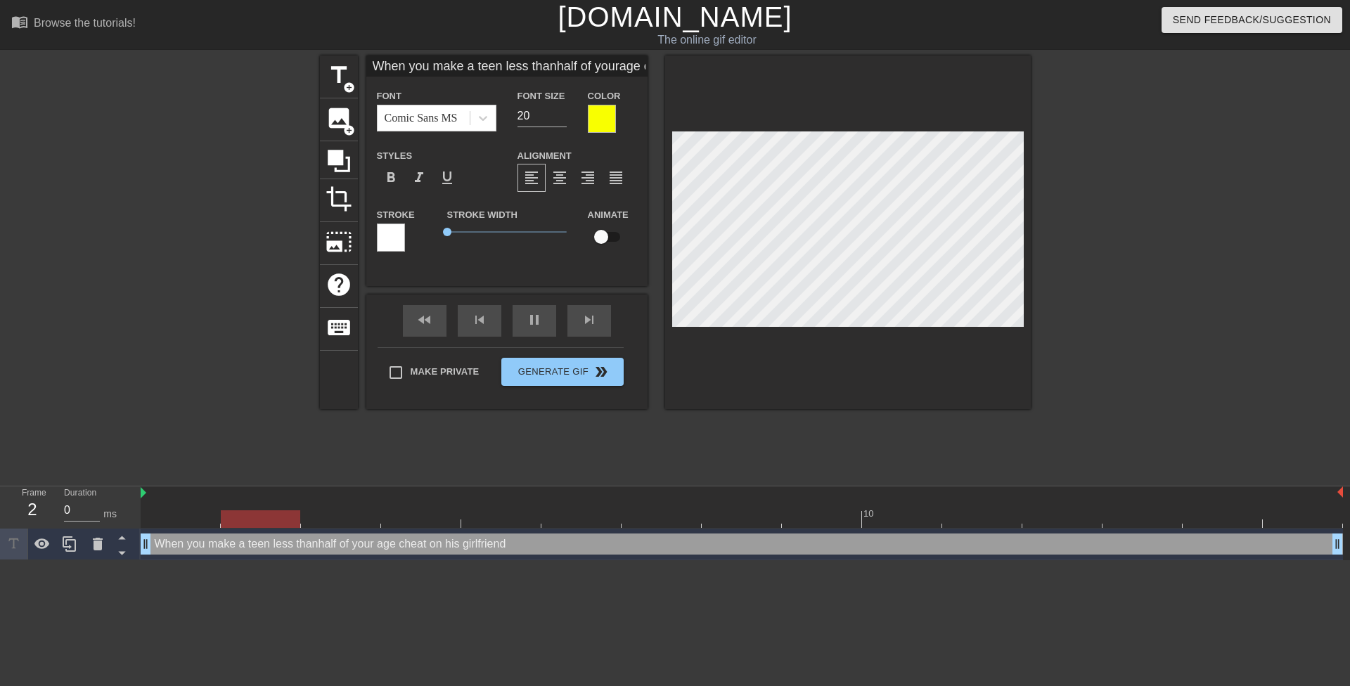
type input "When you make a teen less thanhalf of yourage cheat on his girlfriend"
type textarea "When you make a teen less than half of your age cheat on his girlfriend"
type input "When you make a teen less thanhalf of yourage cheat on his girlfriend"
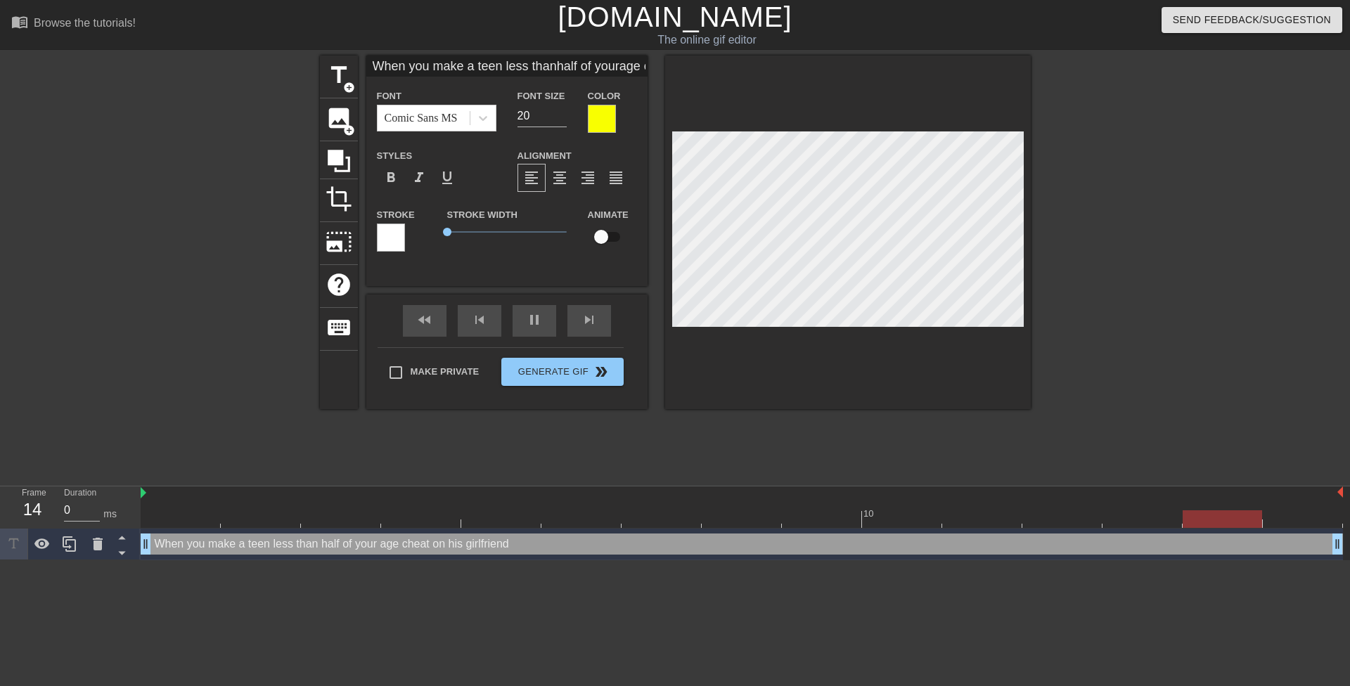
type textarea "When you make a teen less than half of yourage cheat on his girlfriend"
type input "When you make a teen less thanhalf of your age cheat on his girlfriend"
type textarea "When you make a teen less than half of your age cheat on his girlfriend"
click at [568, 171] on div "format_align_center" at bounding box center [560, 178] width 28 height 28
click at [1125, 181] on div at bounding box center [1153, 267] width 211 height 422
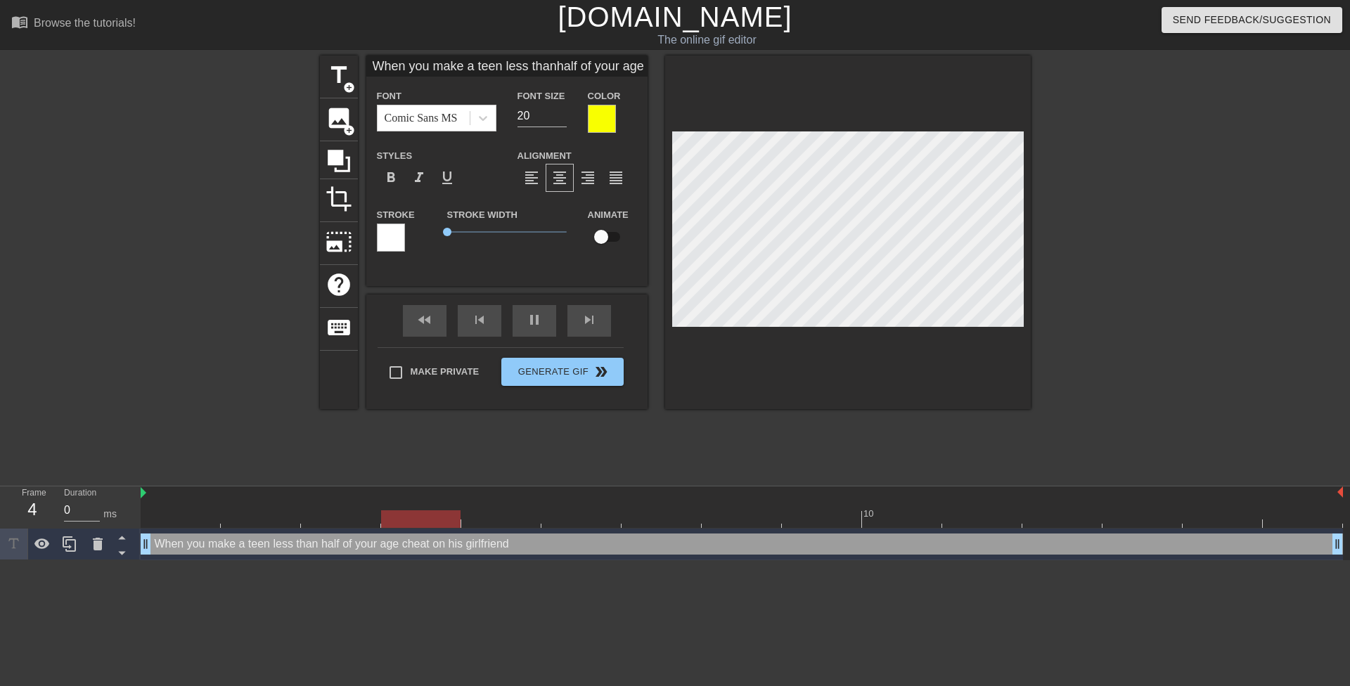
type input "When you make a teen less than half of your age cheat on his girlfriend"
type textarea "When you make a teen less than half of your age cheat on his girlfriend"
type input "When you make a teen less than hhalf of your age cheat on his girlfriend"
type textarea "When you make a teen less than h half of your age cheat on his girlfriend"
type input "When you make a teen less than hahalf of your age cheat on his girlfriend"
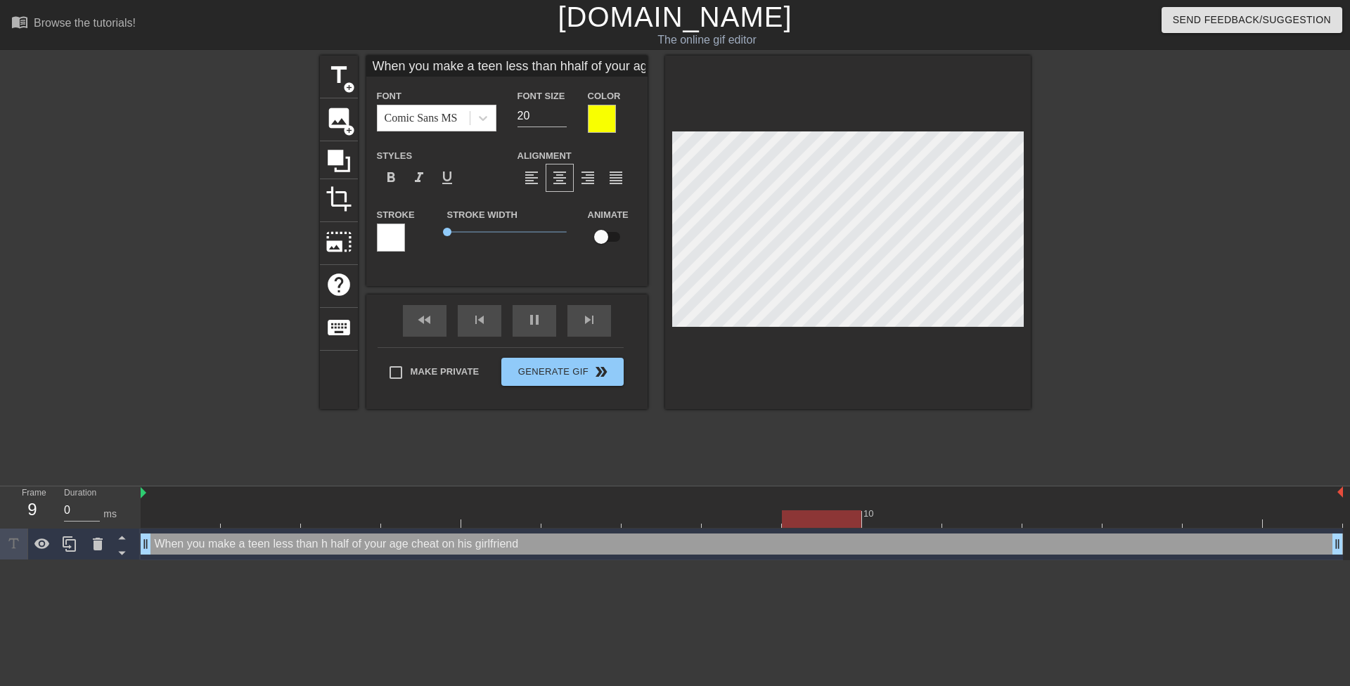
type textarea "When you make a teen less than ha half of your age cheat on his girlfriend"
type input "When you make a teen less than halhalf of your age cheat on his girlfriend"
type textarea "When you make a teen less than hal half of your age cheat on his girlfriend"
type input "When you make a teen less than halfhalf of your age cheat on his girlfriend"
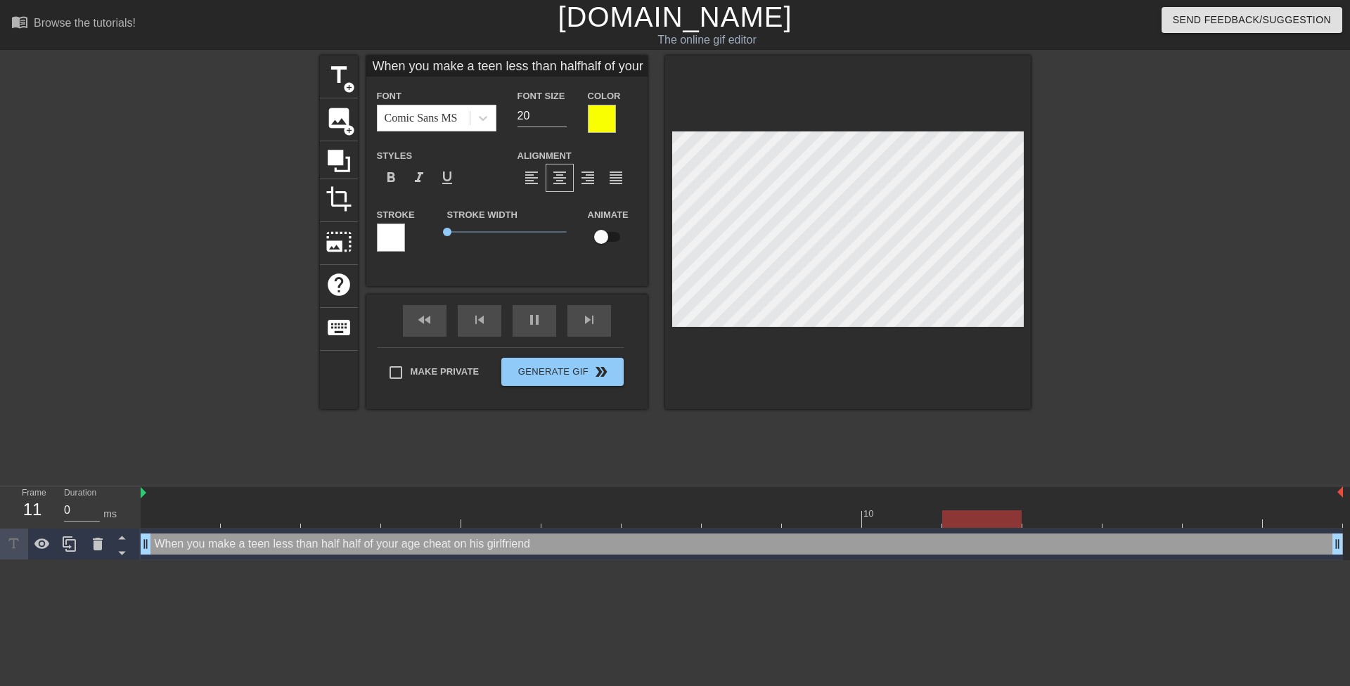
type textarea "When you make a teen less than half half of your age cheat on his girlfriend"
type input "When you make a teen less than halfof your age cheat on his girlfriend"
type textarea "When you make a teen less than half of your age cheat on his girlfriend"
click at [1096, 174] on div at bounding box center [1153, 267] width 211 height 422
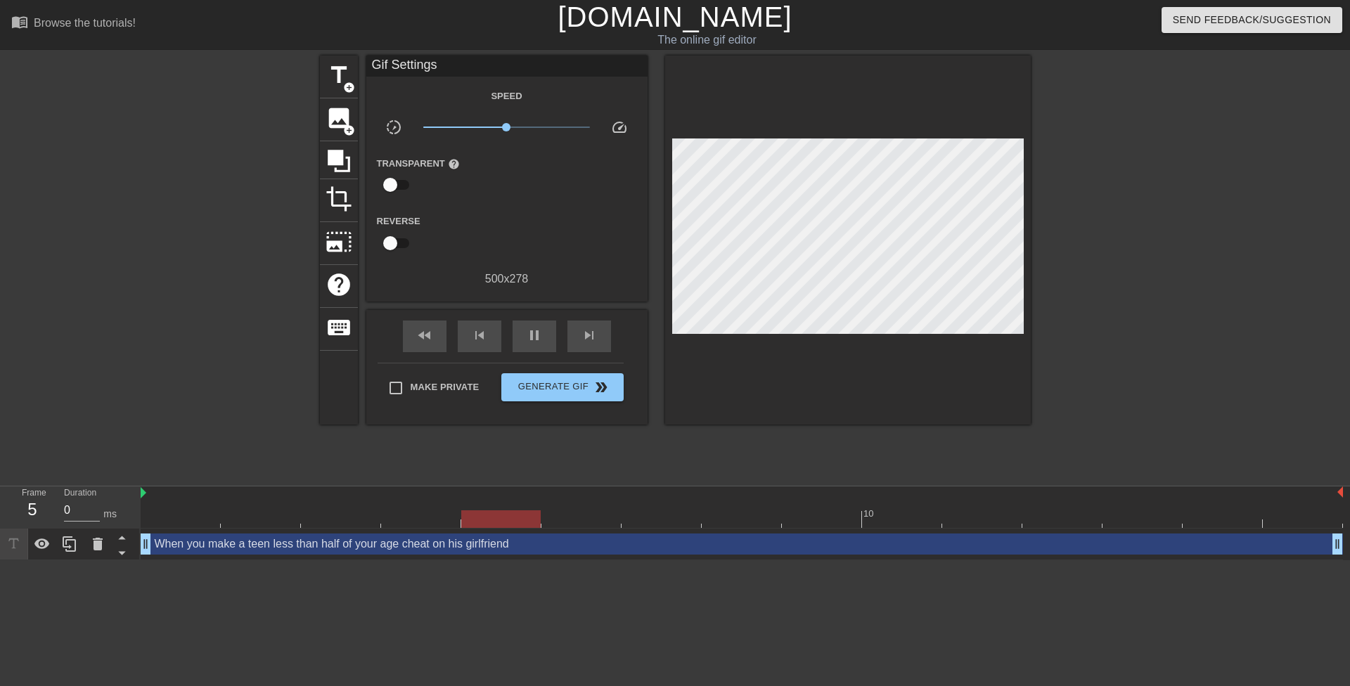
click at [1131, 272] on div at bounding box center [1153, 267] width 211 height 422
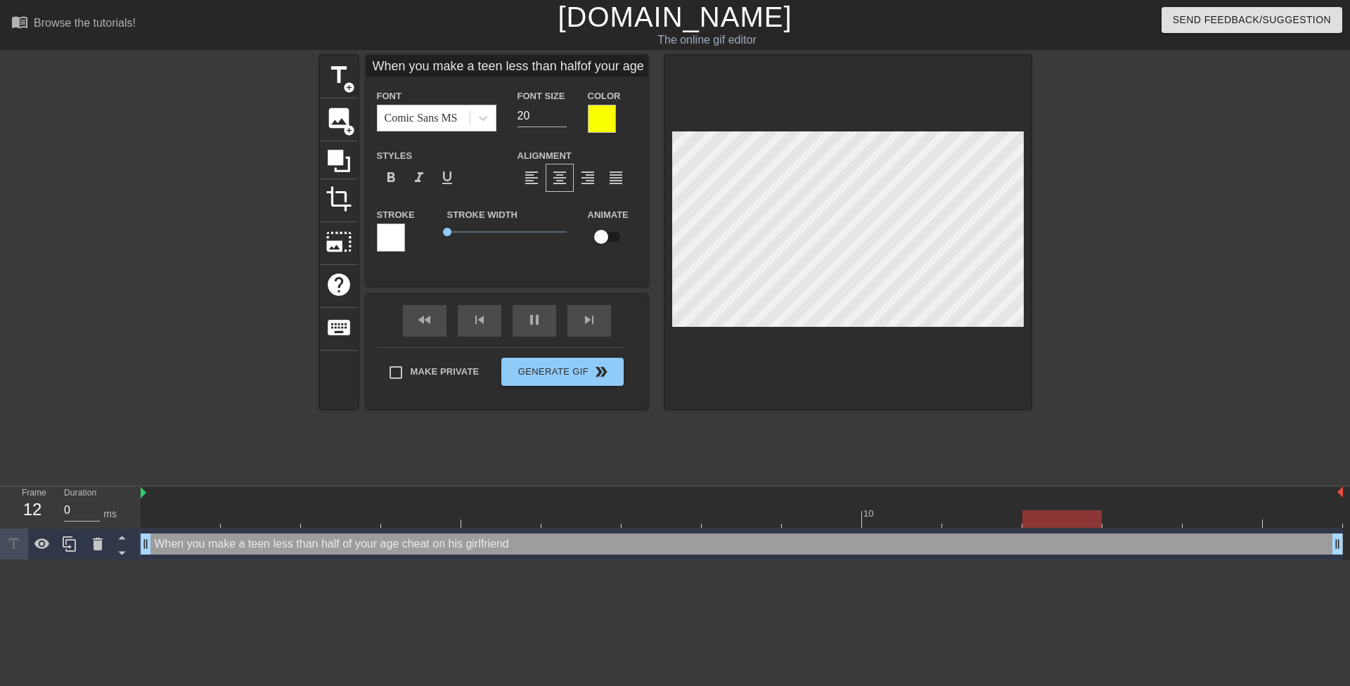
type input "When you make t teen less than halfof your age cheat on his girlfriend"
type textarea "When you make t teen less than half of your age cheat on his girlfriend"
type input "When you make th teen less than halfof your age cheat on his girlfriend"
type textarea "When you make th teen less than half of your age cheat on his girlfriend"
type input "When you make the teen less than halfof your age cheat on his girlfriend"
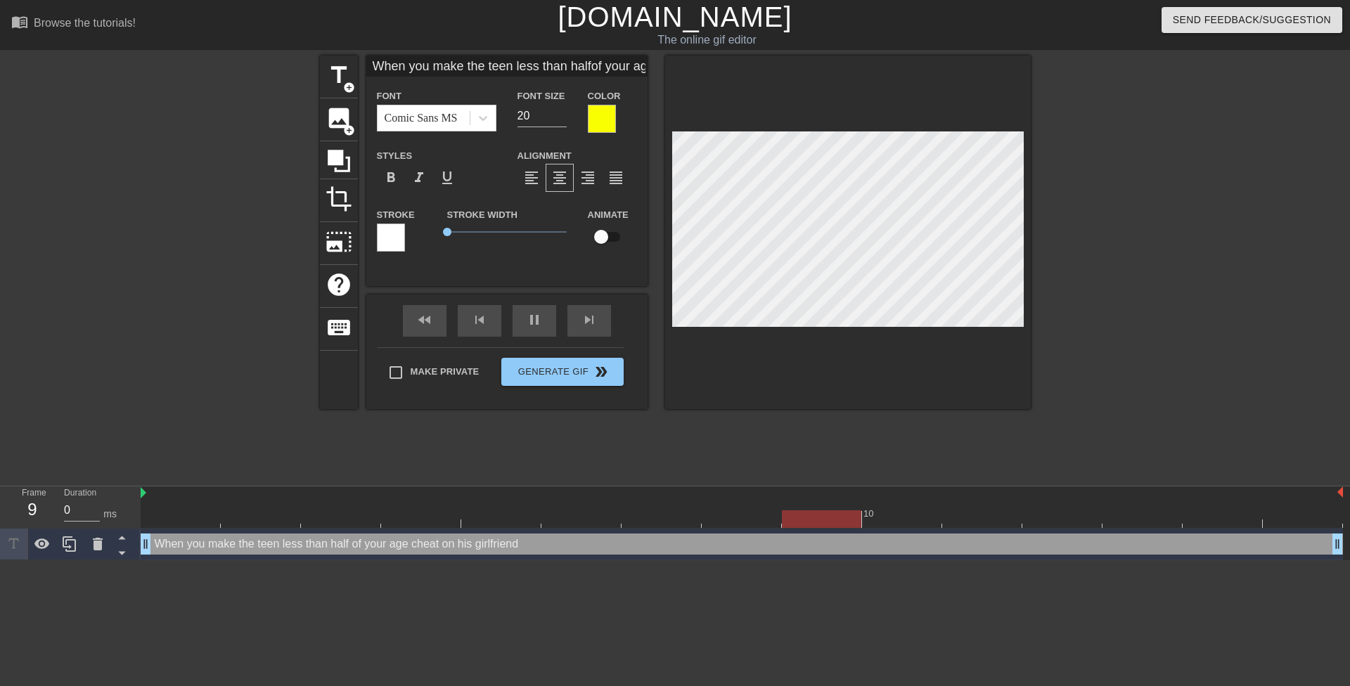
type textarea "When you make the teen less than half of your age cheat on his girlfriend"
type input "When you make the teena less than halfof your age cheat on his girlfriend"
type textarea "When you make the teena less than half of your age cheat on his girlfriend"
type input "When you make the teenag less than halfof your age cheat on his girlfriend"
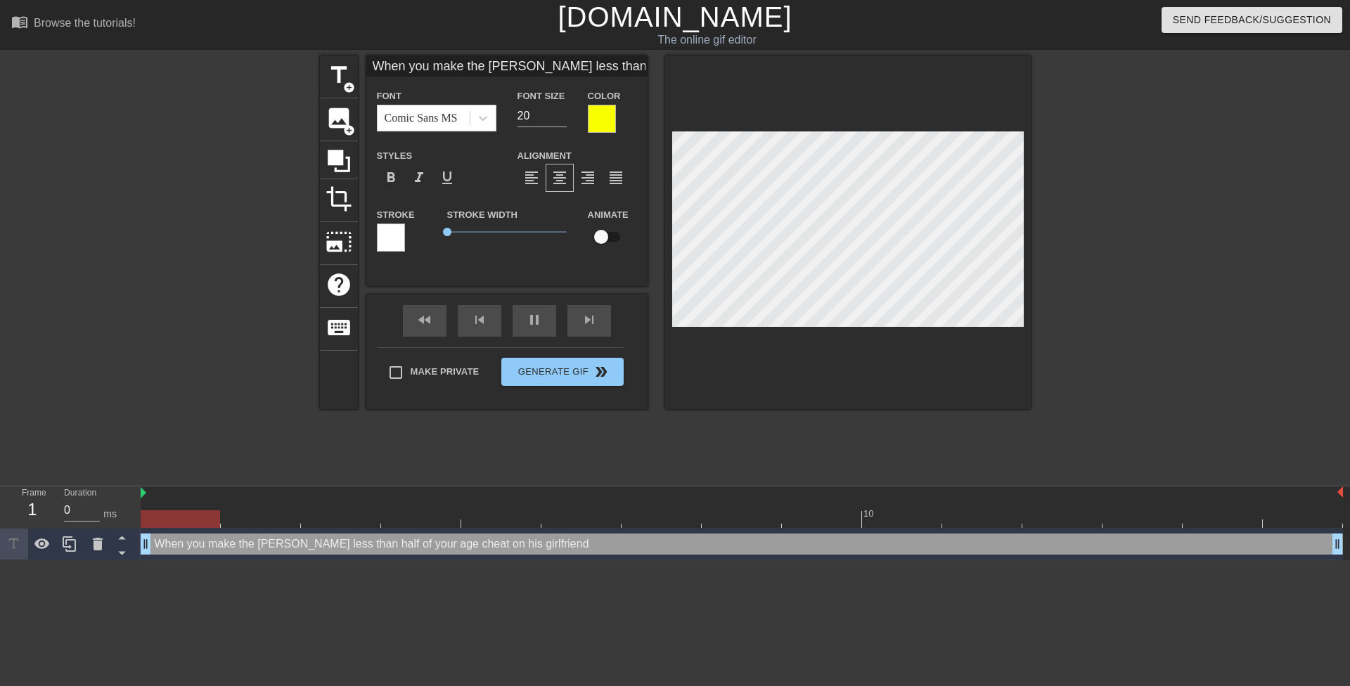
type textarea "When you make the teenag less than half of your age cheat on his girlfriend"
type input "When you make the teenage less than halfof your age cheat on his girlfriend"
type textarea "When you make the teenage less than half of your age cheat on his girlfriend"
type input "When you make the teenager less than halfof your age cheat on his girlfriend"
type textarea "When you make the teenager less than half of your age cheat on his girlfriend"
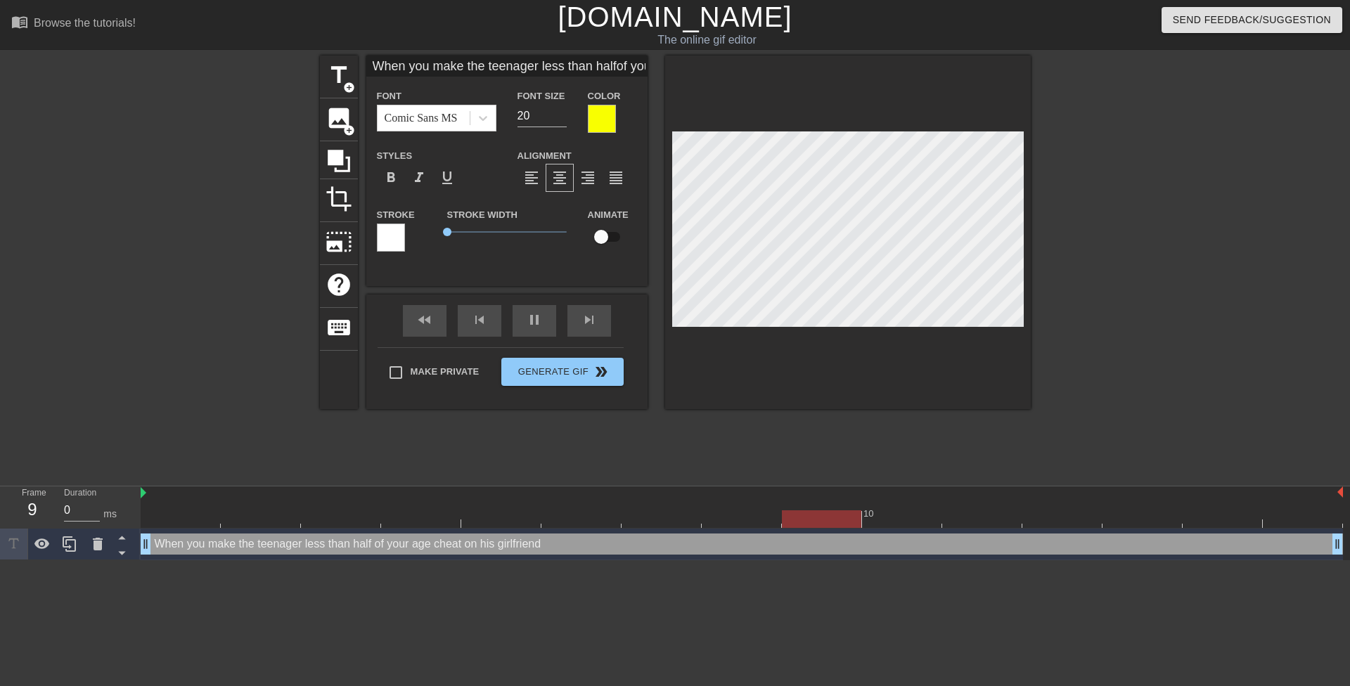
type input "When you make the teenager less than halfof your age cheat on his girlfriend"
type textarea "When you make the teenager less than half of your age cheat on his girlfriend"
type input "When you make the teenager w less than halfof your age cheat on his girlfriend"
type textarea "When you make the teenager w less than half of your age cheat on his girlfriend"
type input "When you make the teenager wh less than halfof your age cheat on his girlfriend"
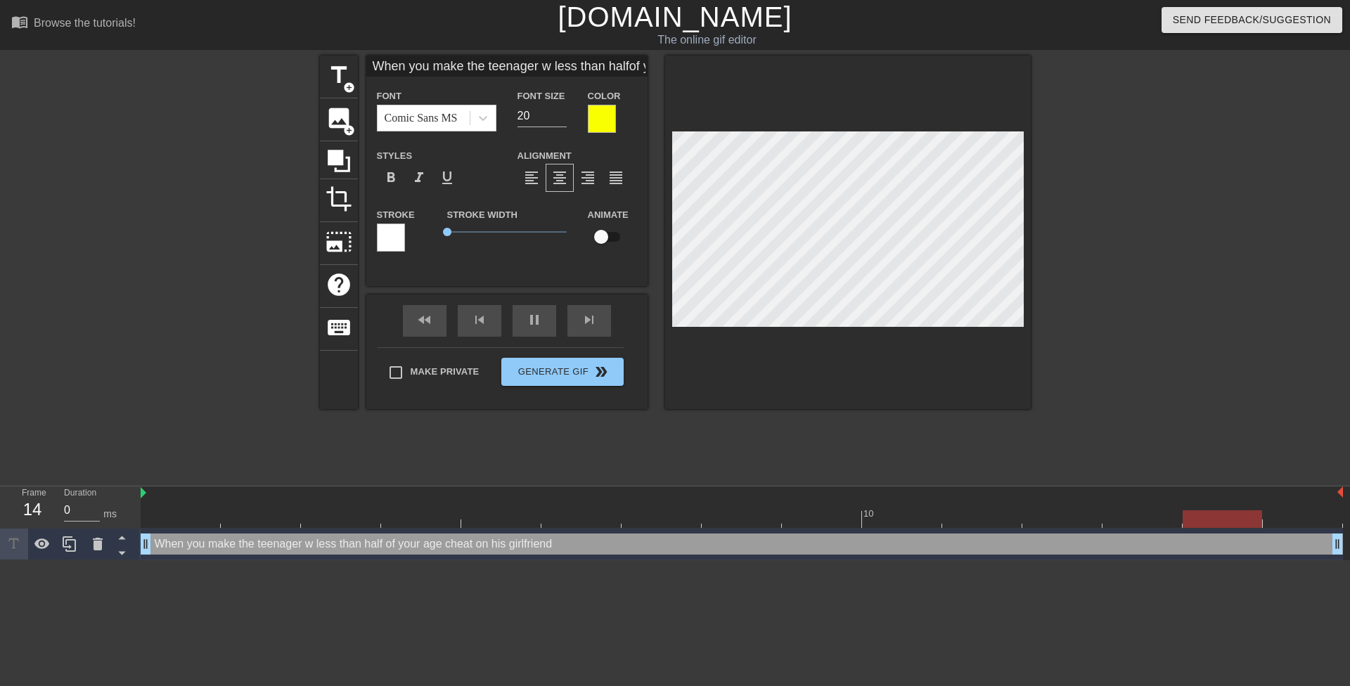
type textarea "When you make the teenager wh less than half of your age cheat on his girlfriend"
type input "When you make the teenager who less than halfof your age cheat on his girlfriend"
type textarea "When you make the teenager who less than half of your age cheat on his girlfrie…"
type input "When you make the teenager who' less than halfof your age cheat on his girlfrie…"
type textarea "When you make the teenager who' less than half of your age cheat on his girlfri…"
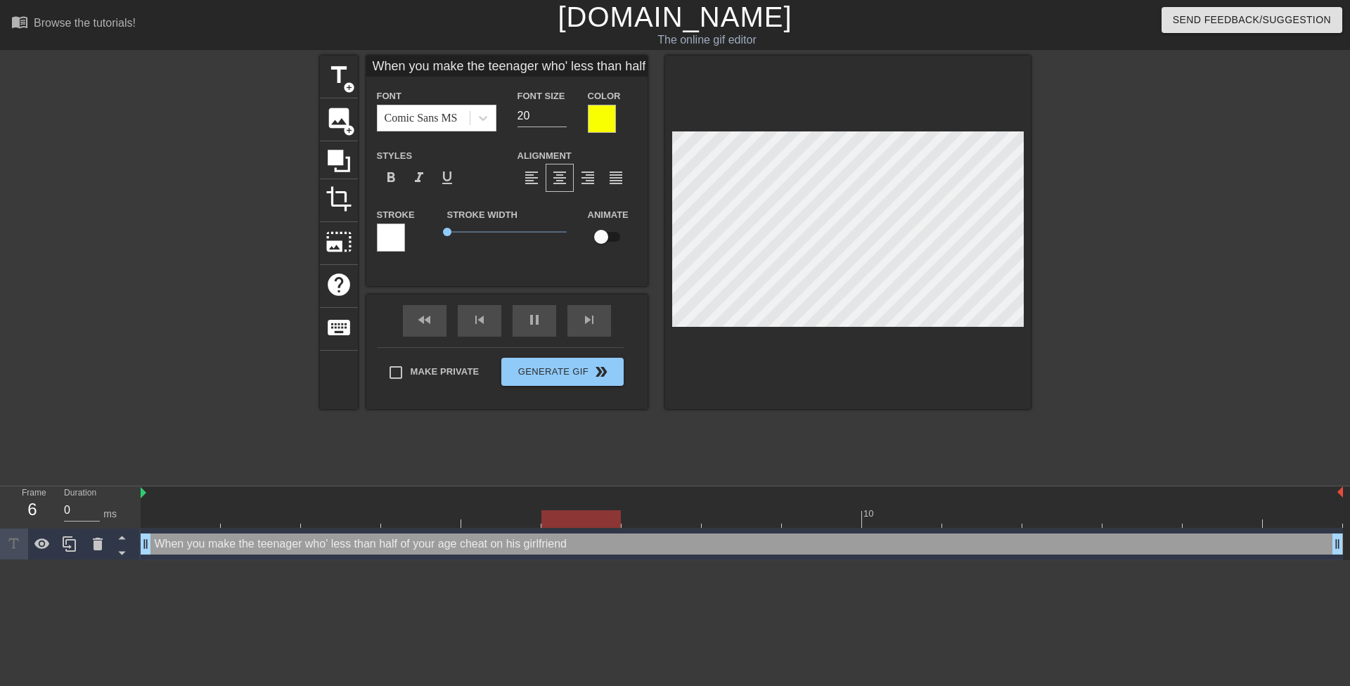
type input "When you make the teenager who's less than halfof your age cheat on his girlfri…"
type textarea "When you make the teenager who's less than half of your age cheat on his girlfr…"
type input "When you make the teenager who's lessthan halfof your age cheat on his girlfrie…"
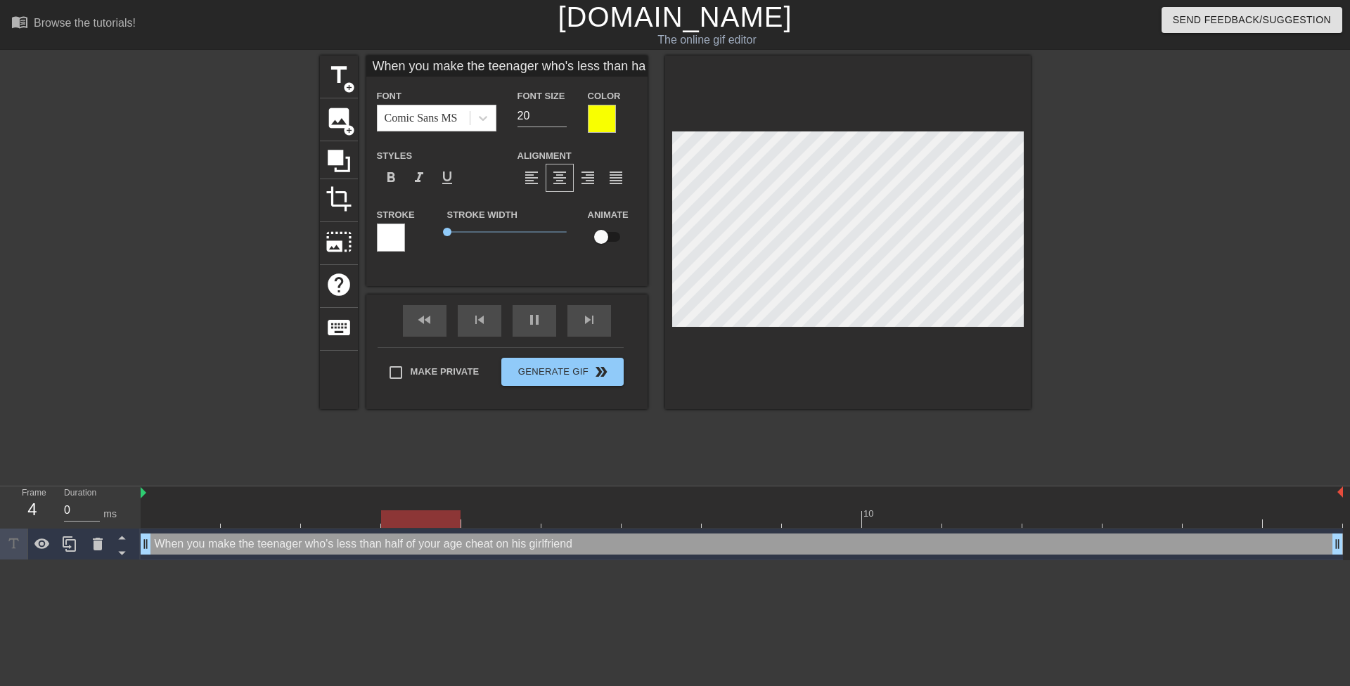
type textarea "When you make the teenager who's lessthan half of your age cheat on his girlfri…"
type input "When you make the teenager who's lessthan halfof your age cheat on his girlfrie…"
type textarea "When you make the teenager who's less than half of your age cheat on his girlfr…"
type input "When you make the teenager who's lessthan halfof your age cheat on his girlfrie…"
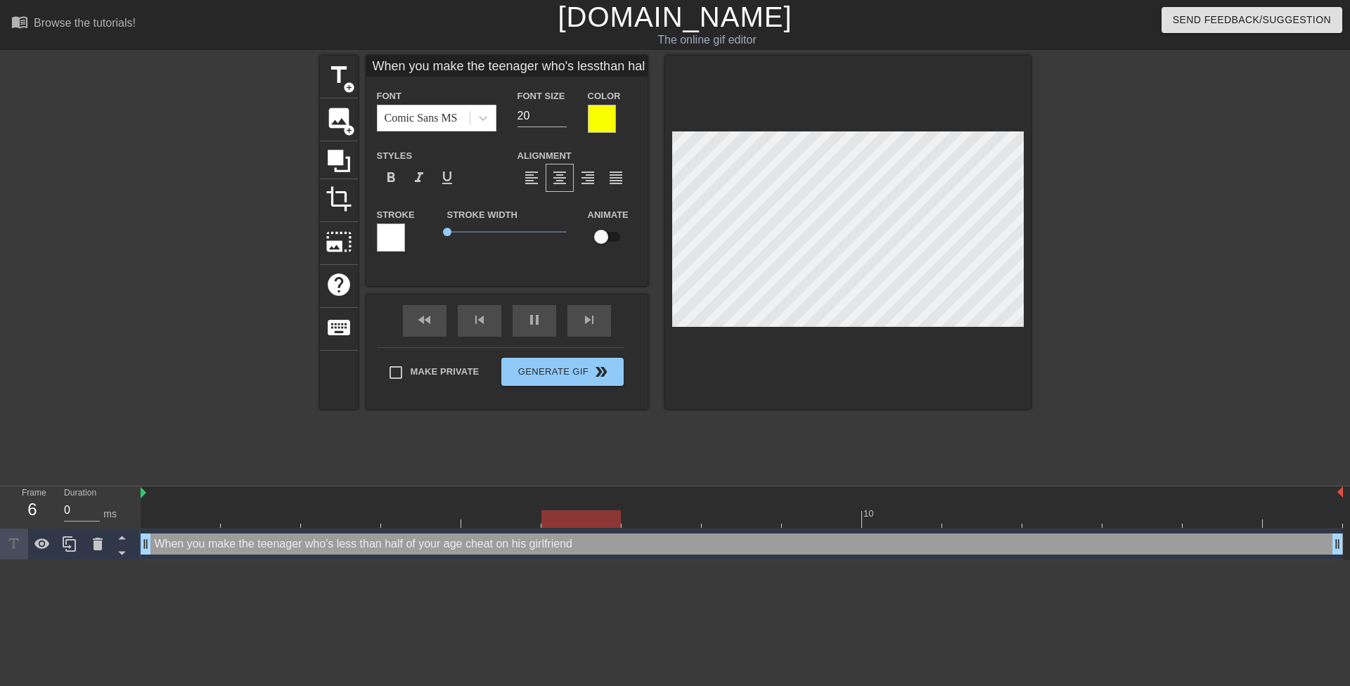
type textarea "When you make the teenager who's less than halfof your age cheat on his girlfri…"
type input "When you make the teenager who's lessthan half of your age cheat on his girlfri…"
type textarea "When you make the teenager who's less than half of your age cheat on his girlfr…"
type input "When you make the teenager who's lessthan half your age cheat on his girlfriend"
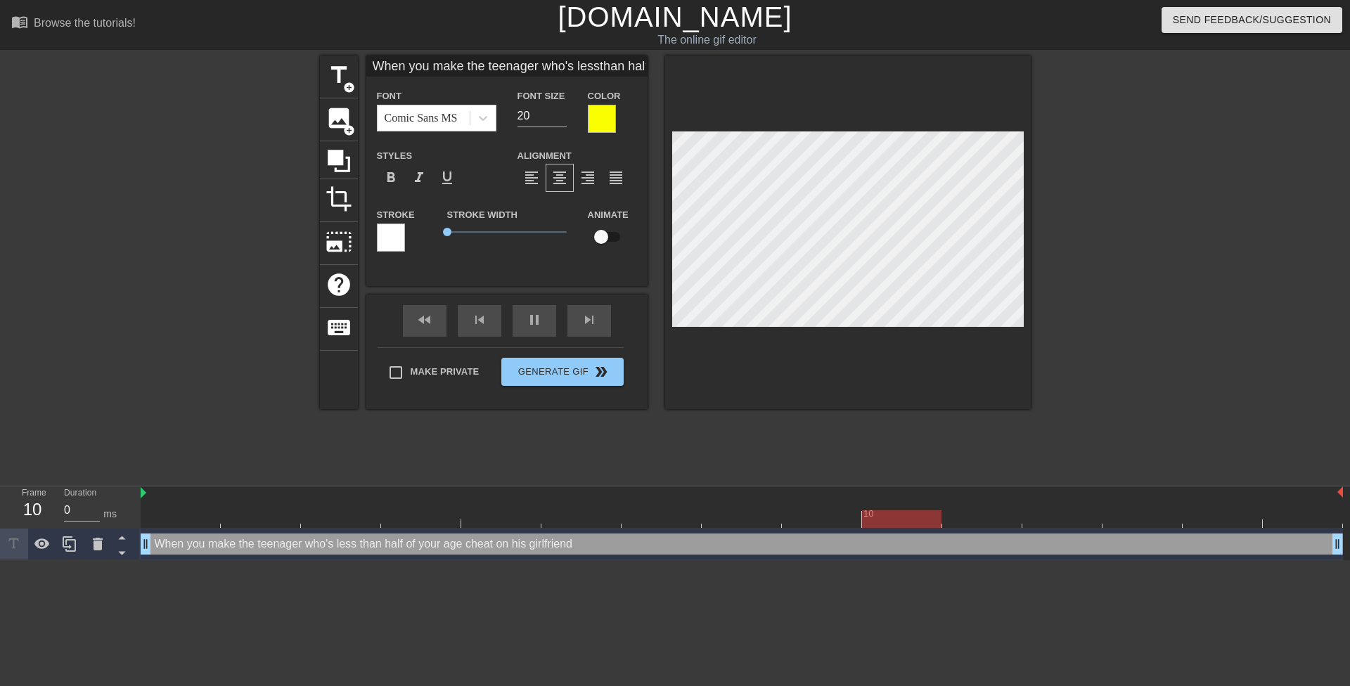
type textarea "When you make the teenager who's less than half your age cheat on his girlfriend"
click at [1135, 313] on div at bounding box center [1153, 267] width 211 height 422
click at [1109, 318] on div at bounding box center [1153, 267] width 211 height 422
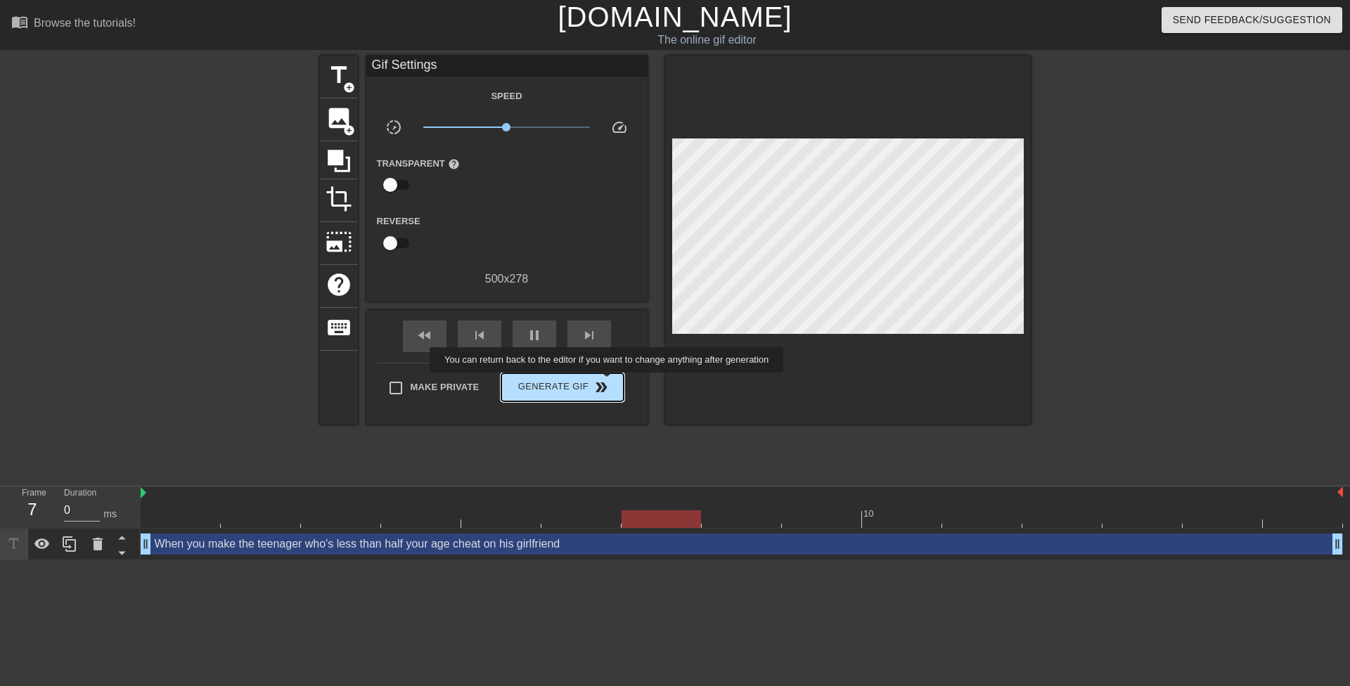
click at [609, 383] on span "double_arrow" at bounding box center [601, 387] width 17 height 17
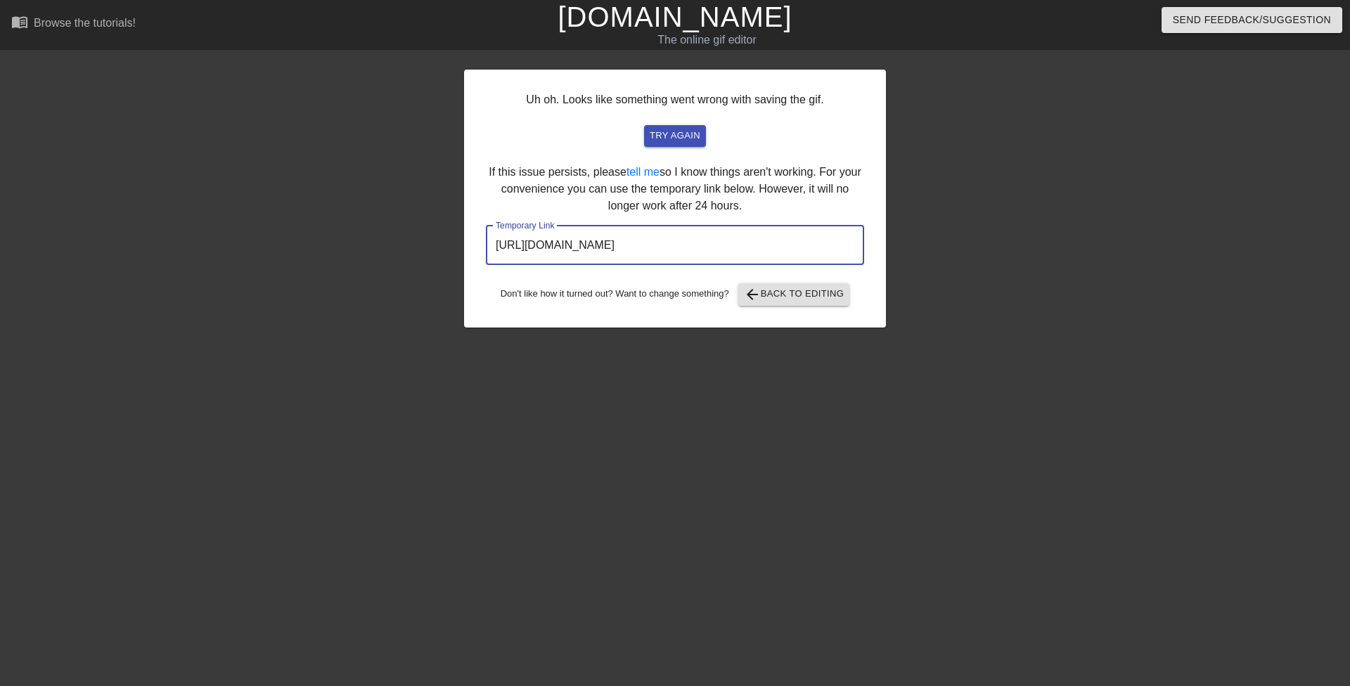
click at [593, 255] on input "https://www.gifntext.com/temp_generations/LJwEd0du.gif" at bounding box center [675, 245] width 378 height 39
click at [596, 256] on input "https://www.gifntext.com/temp_generations/LJwEd0du.gif" at bounding box center [675, 245] width 378 height 39
click at [603, 255] on input "https://www.gifntext.com/temp_generations/LJwEd0du.gif" at bounding box center [675, 245] width 378 height 39
click at [603, 253] on input "https://www.gifntext.com/temp_generations/LJwEd0du.gif" at bounding box center [675, 245] width 378 height 39
click at [601, 252] on input "https://www.gifntext.com/temp_generations/LJwEd0du.gif" at bounding box center [675, 245] width 378 height 39
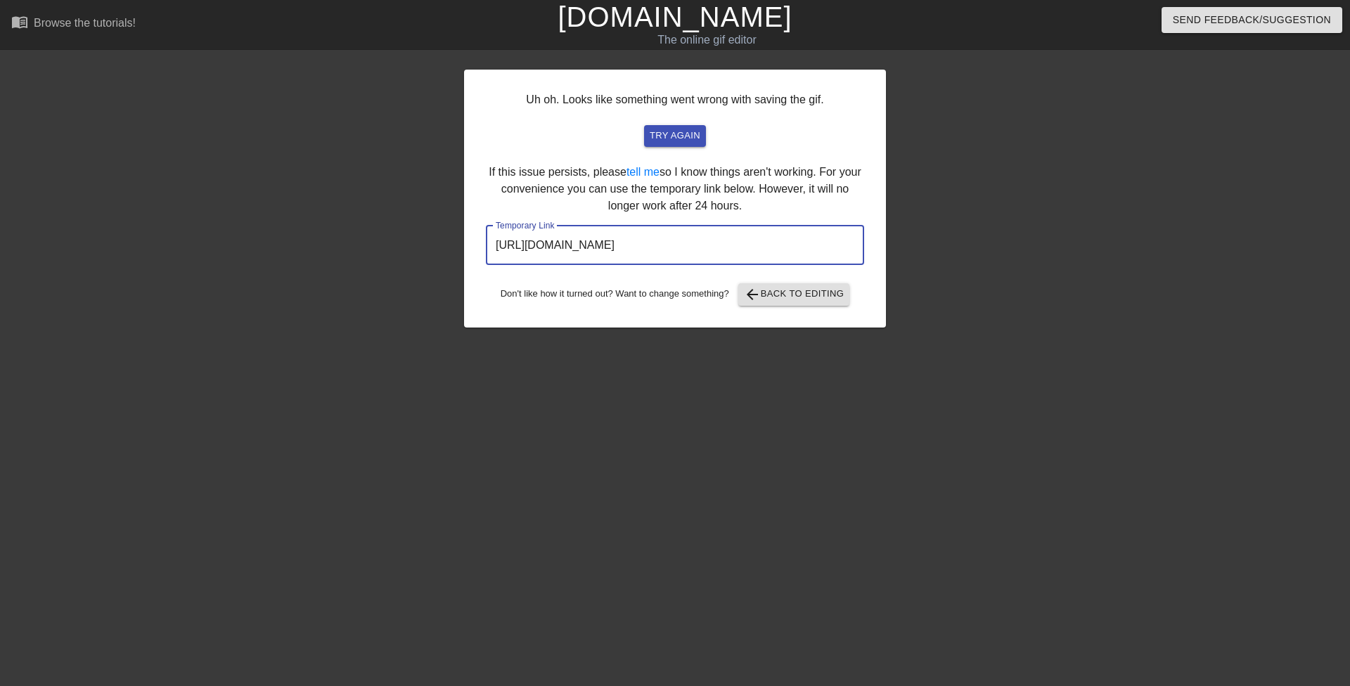
click at [601, 247] on input "https://www.gifntext.com/temp_generations/LJwEd0du.gif" at bounding box center [675, 245] width 378 height 39
click at [598, 247] on input "https://www.gifntext.com/temp_generations/LJwEd0du.gif" at bounding box center [675, 245] width 378 height 39
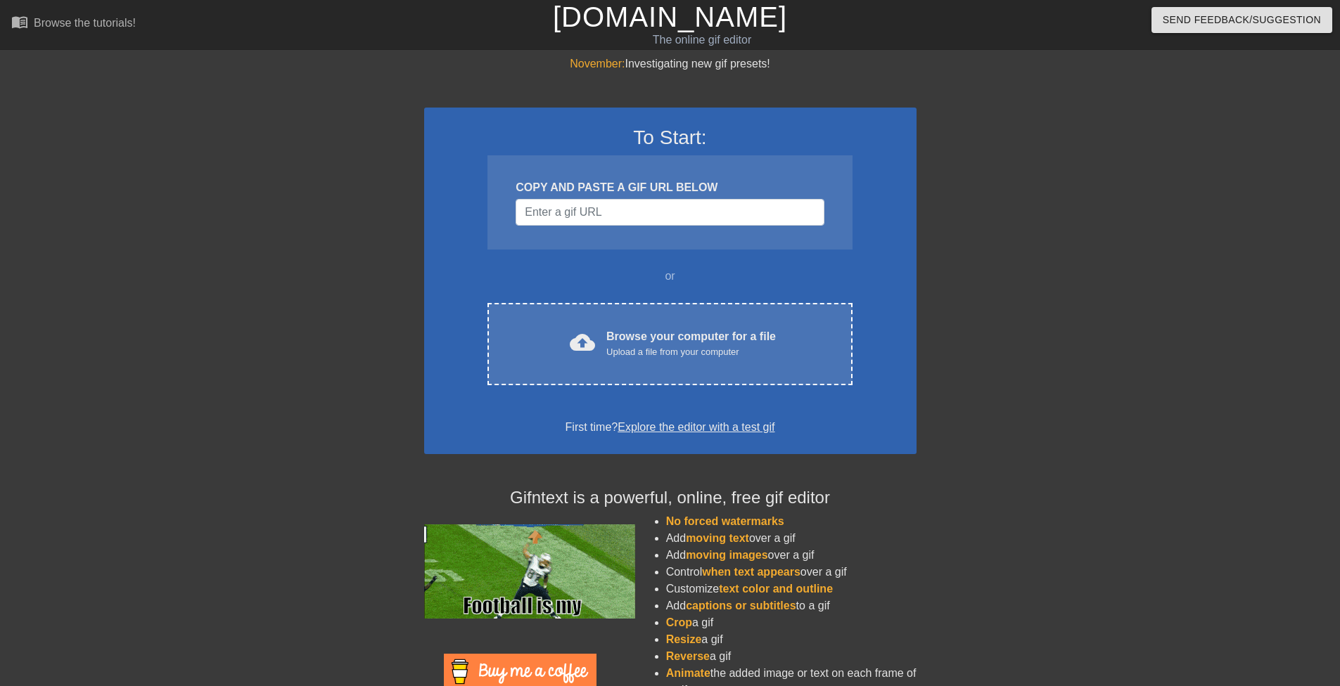
click at [631, 300] on div "To Start: COPY AND PASTE A GIF URL BELOW or cloud_upload Browse your computer f…" at bounding box center [670, 281] width 492 height 347
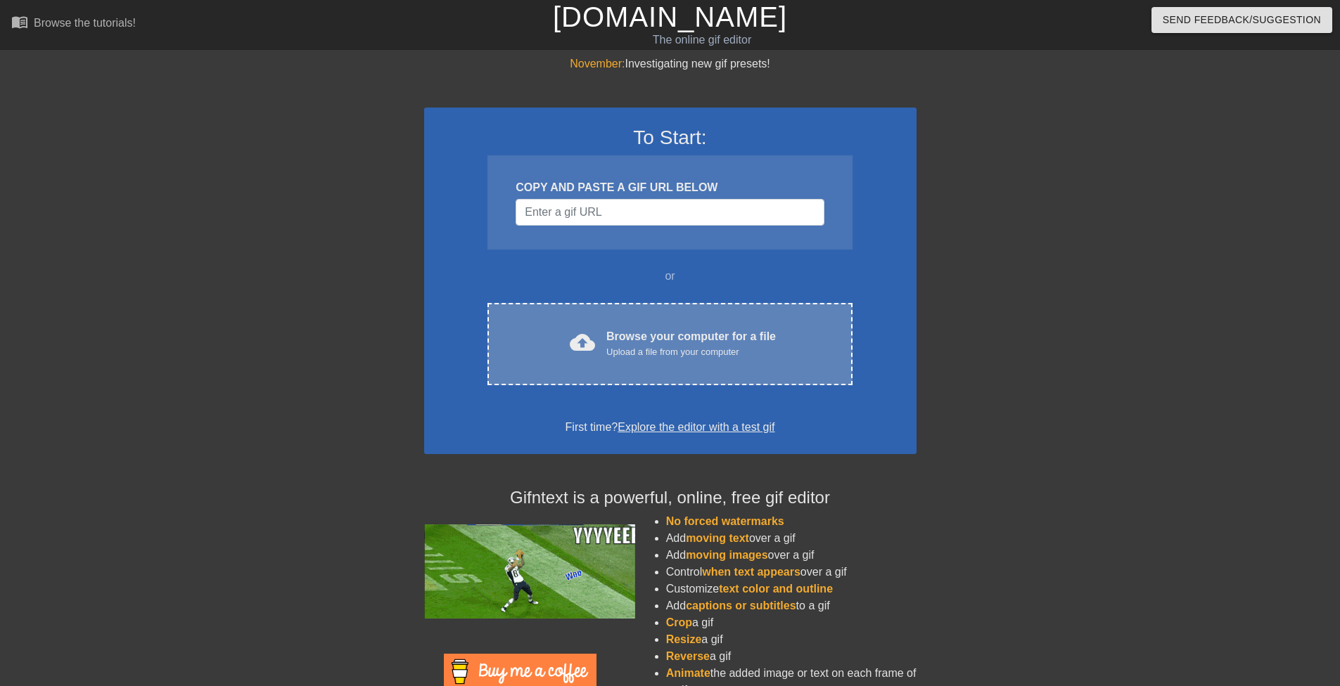
click at [633, 311] on div "cloud_upload Browse your computer for a file Upload a file from your computer C…" at bounding box center [669, 344] width 364 height 82
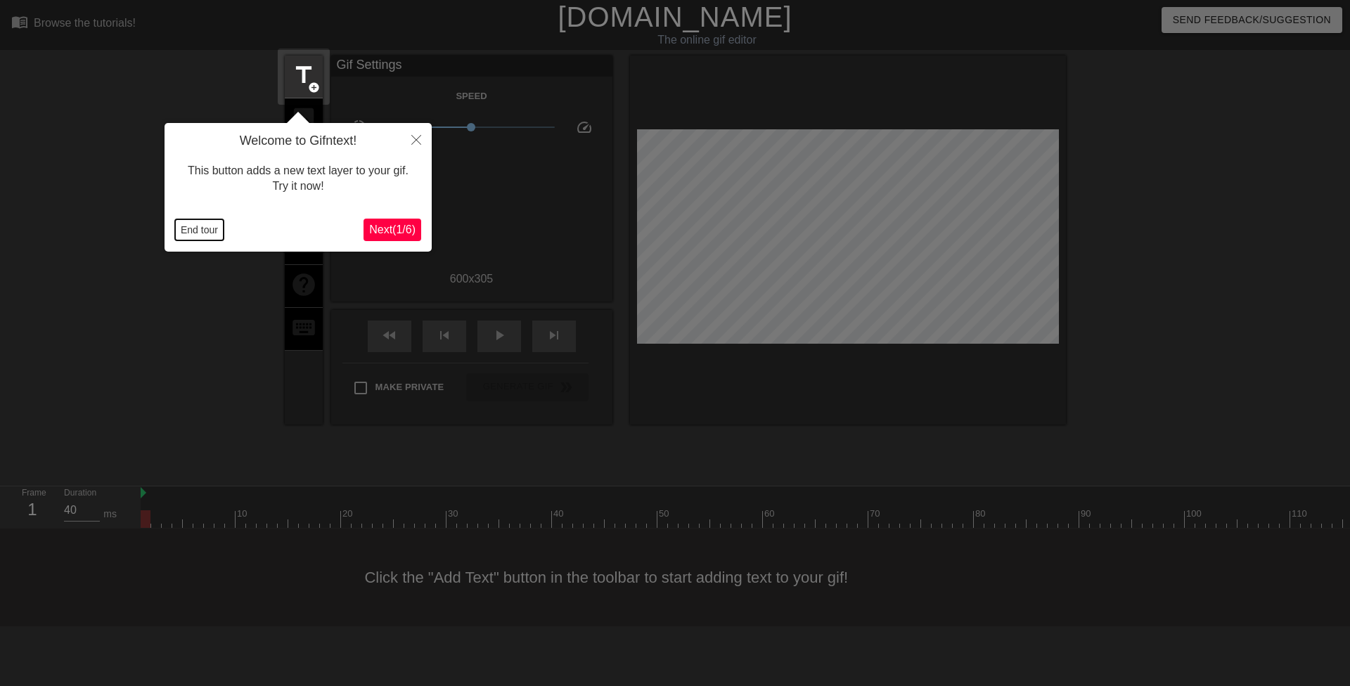
click at [204, 233] on button "End tour" at bounding box center [199, 229] width 49 height 21
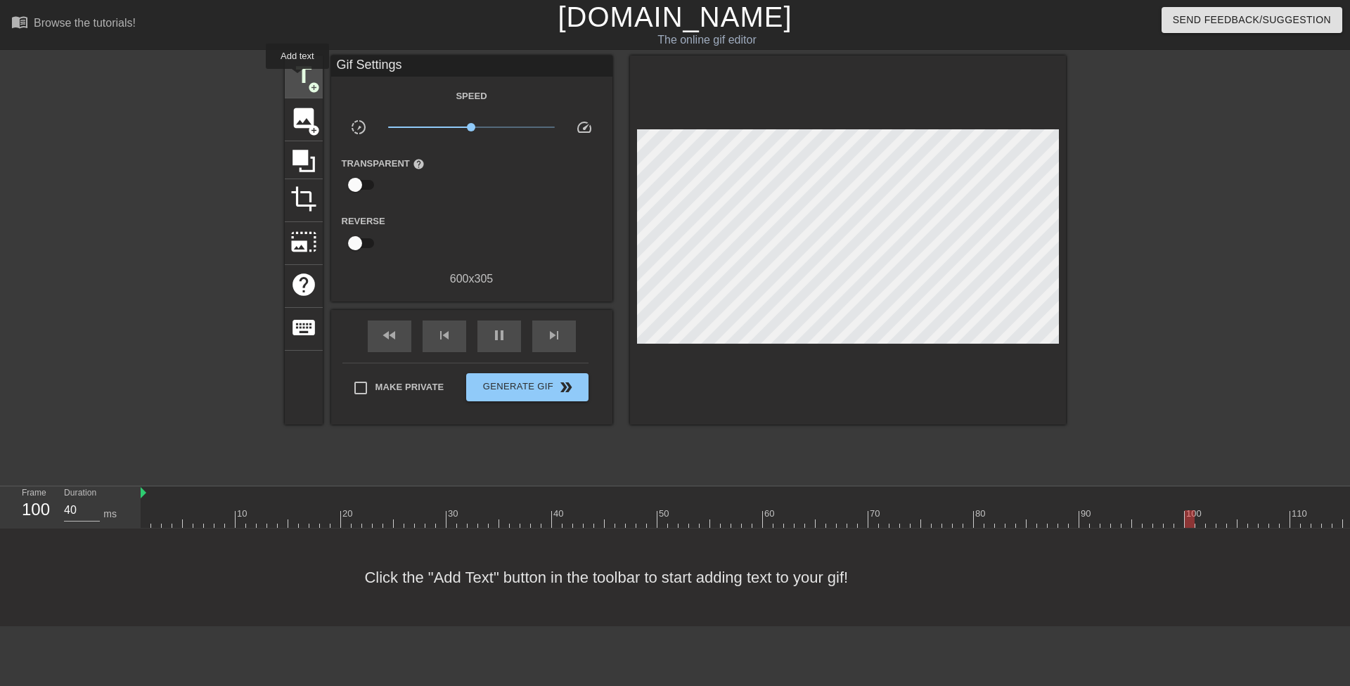
click at [297, 79] on span "title" at bounding box center [303, 75] width 27 height 27
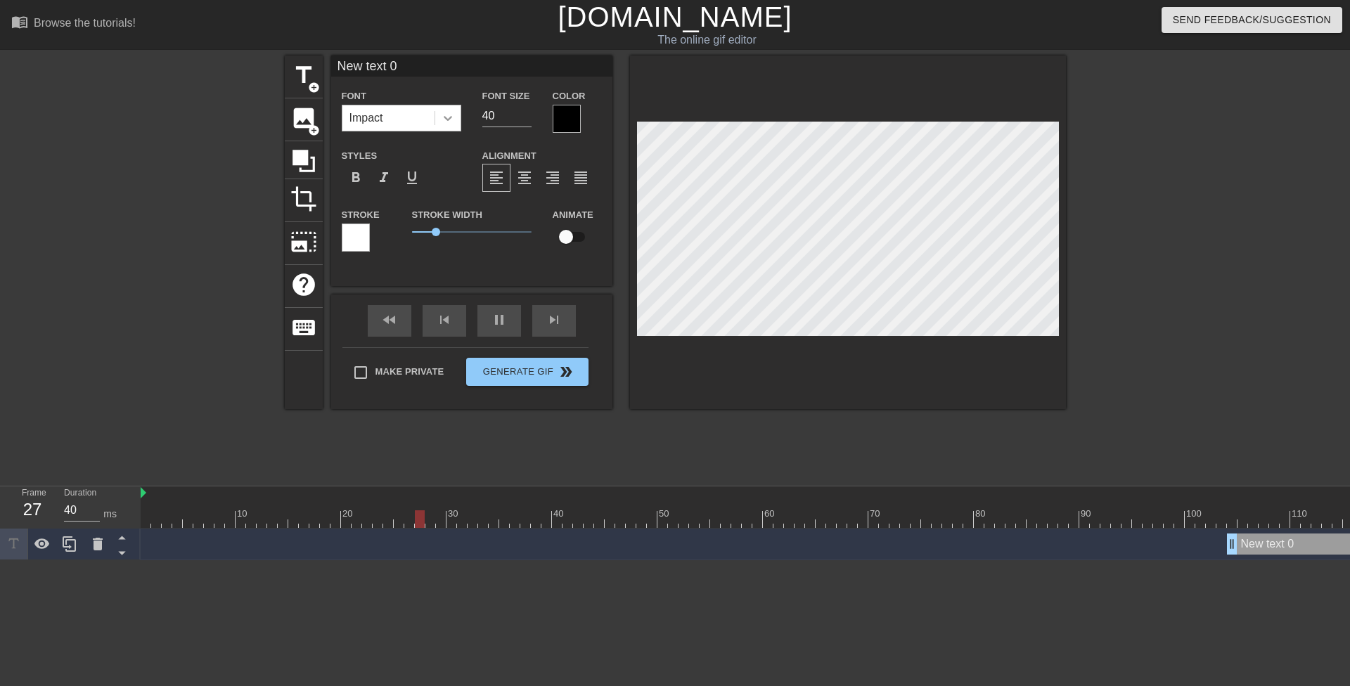
click at [447, 124] on icon at bounding box center [448, 118] width 14 height 14
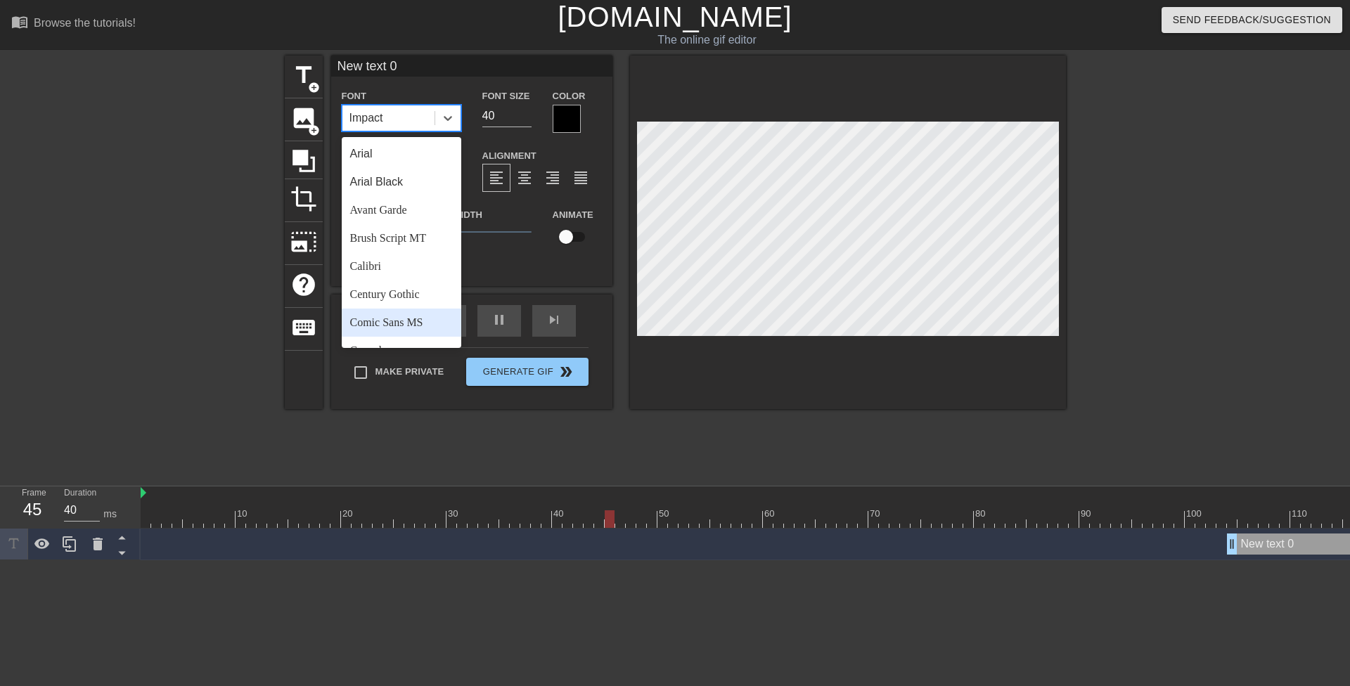
click at [423, 318] on div "Comic Sans MS" at bounding box center [402, 323] width 120 height 28
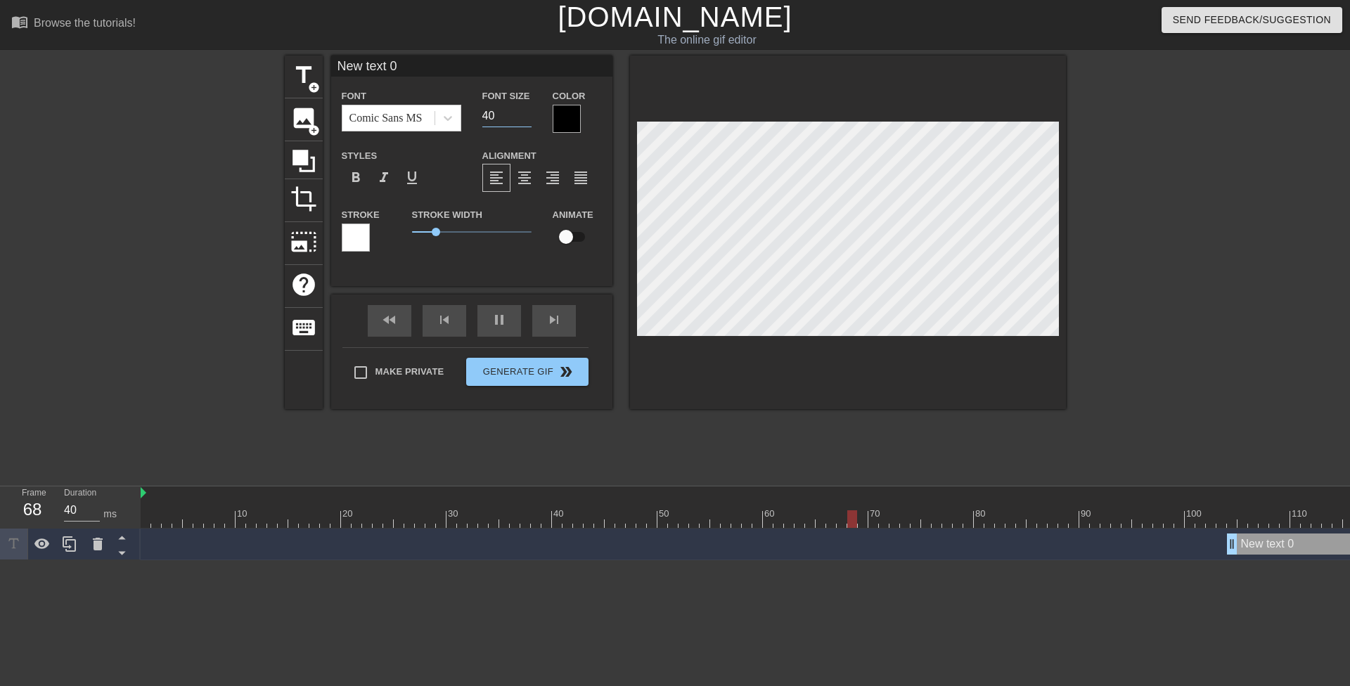
drag, startPoint x: 489, startPoint y: 114, endPoint x: 481, endPoint y: 113, distance: 8.5
click at [482, 114] on input "40" at bounding box center [506, 116] width 49 height 23
type input "20"
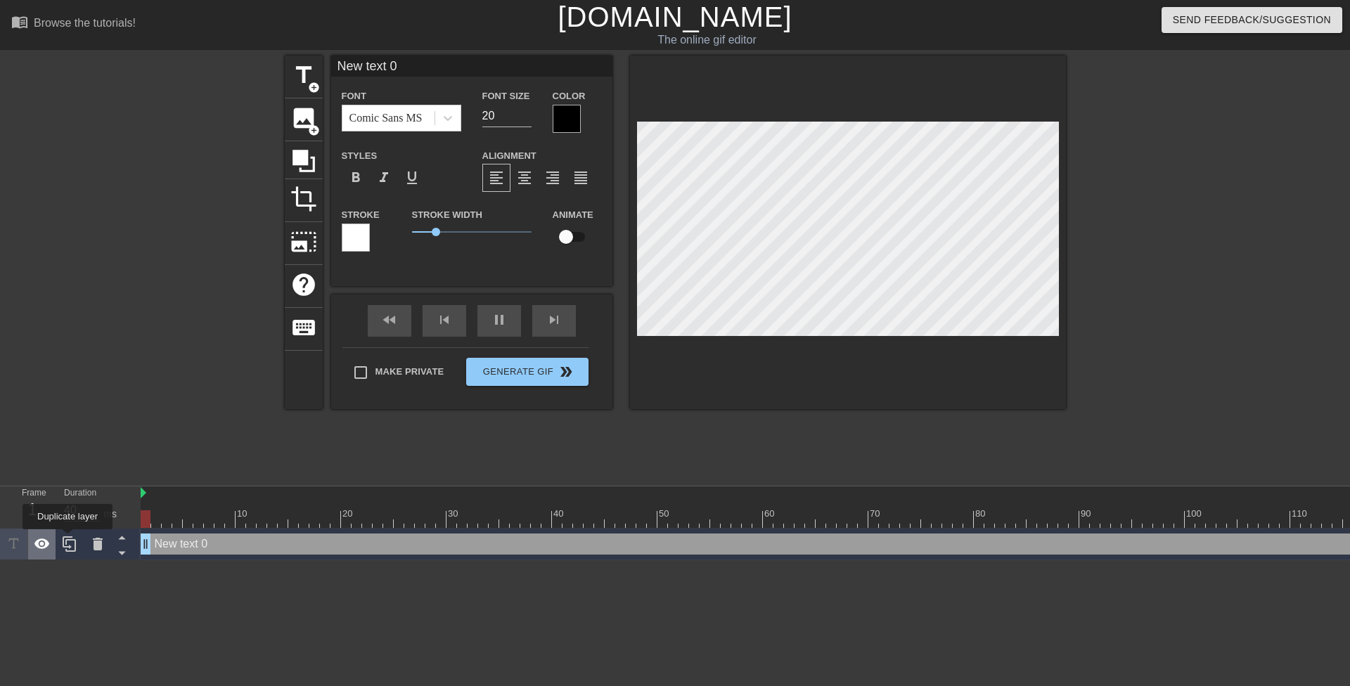
drag, startPoint x: 1228, startPoint y: 541, endPoint x: 35, endPoint y: 536, distance: 1193.3
click at [36, 536] on div "Frame 1 Duration 40 ms 10 20 30 40 50 60 70 80 90 100 110 120 New text 0 drag_h…" at bounding box center [675, 524] width 1350 height 74
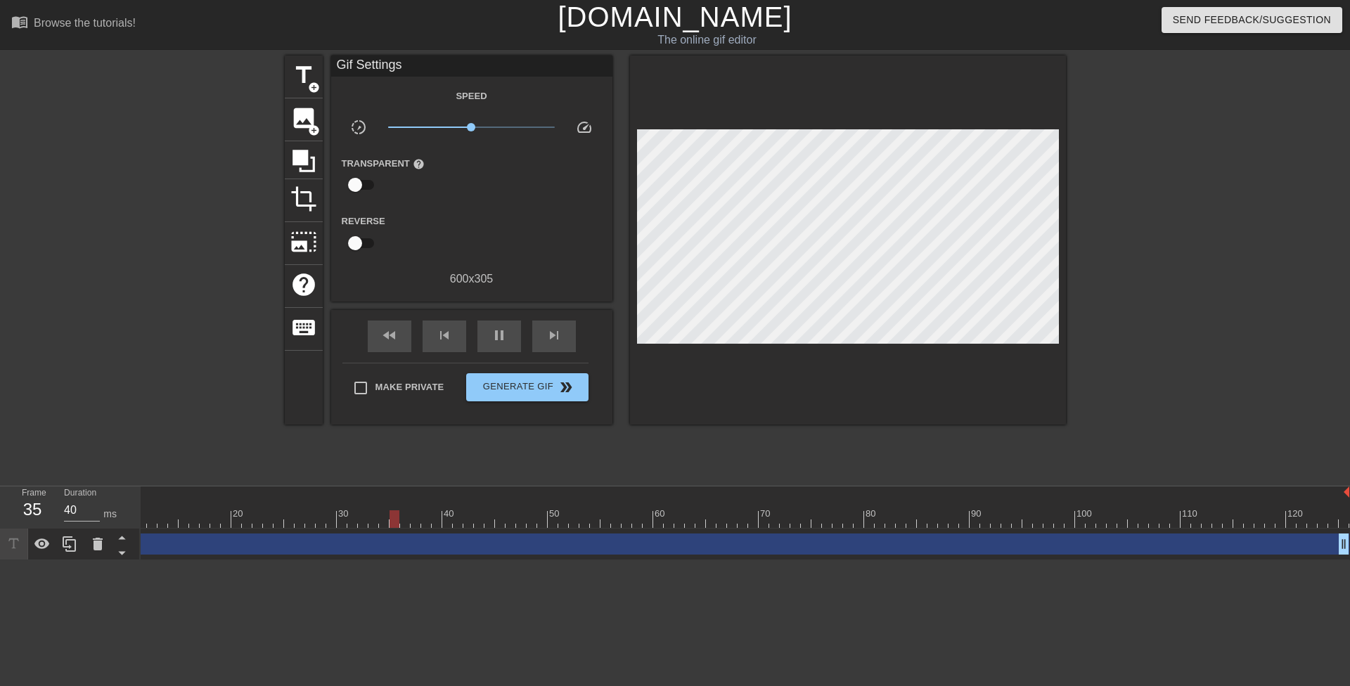
scroll to position [0, 113]
click at [1339, 550] on div "10 20 30 40 50 60 70 80 90 100 110 120 New text 0 drag_handle drag_handle" at bounding box center [745, 524] width 1209 height 74
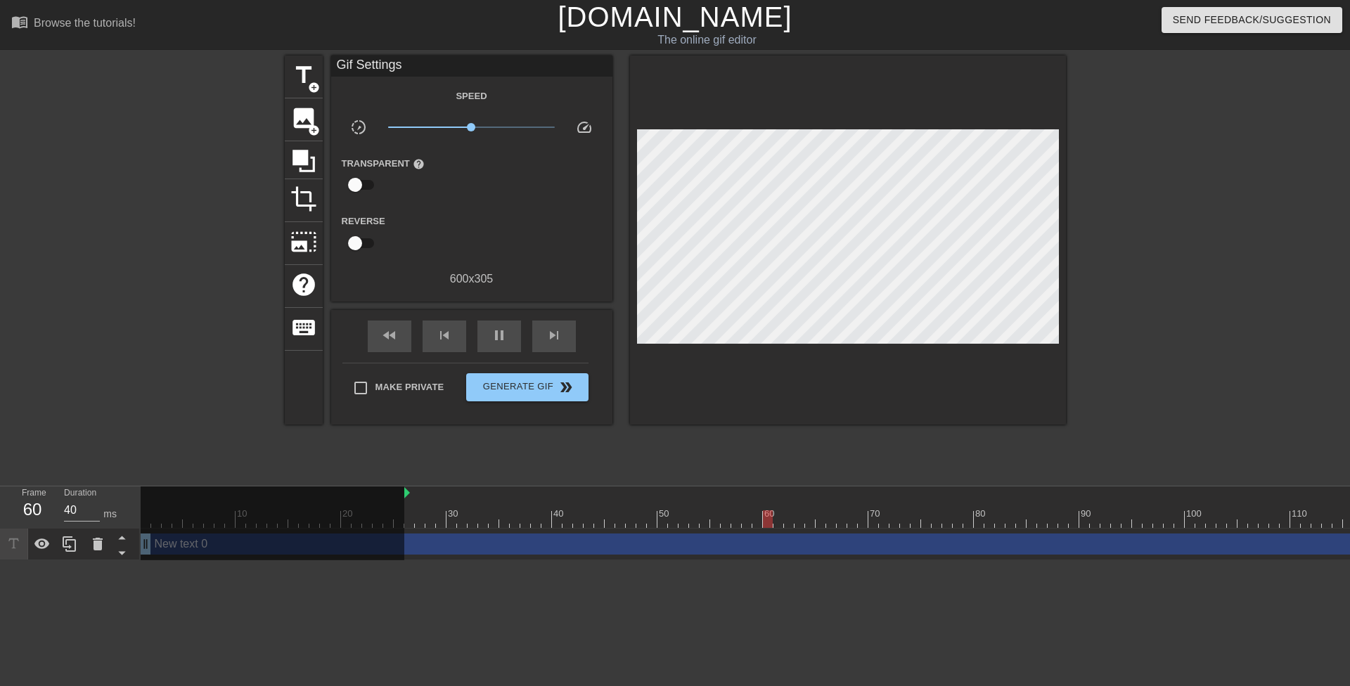
drag, startPoint x: 143, startPoint y: 494, endPoint x: 406, endPoint y: 499, distance: 263.0
drag, startPoint x: 406, startPoint y: 498, endPoint x: 512, endPoint y: 504, distance: 105.7
click at [512, 504] on div "10 20 30 40 50 60 70 80 90 100 110 120" at bounding box center [800, 507] width 1318 height 41
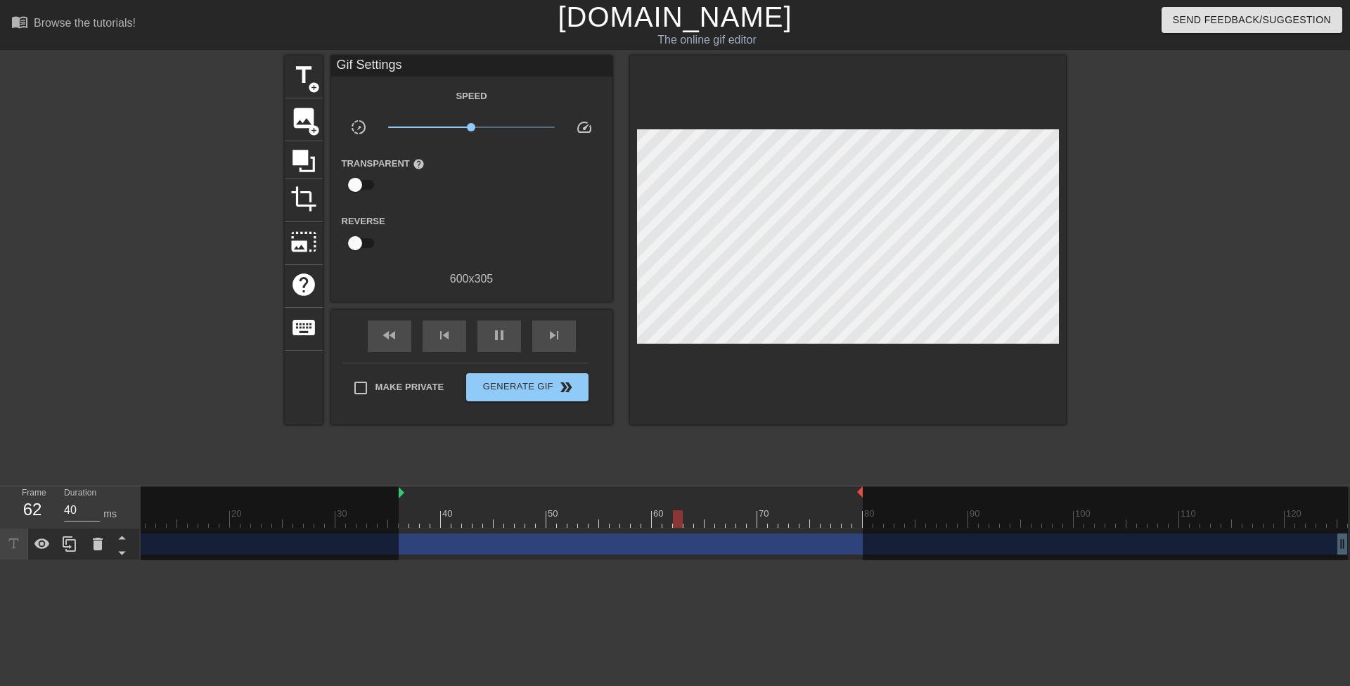
drag, startPoint x: 1337, startPoint y: 491, endPoint x: 849, endPoint y: 475, distance: 488.3
click at [849, 475] on div "menu_book Browse the tutorials! [DOMAIN_NAME] The online gif editor Send Feedba…" at bounding box center [675, 280] width 1350 height 560
drag, startPoint x: 852, startPoint y: 489, endPoint x: 839, endPoint y: 488, distance: 13.4
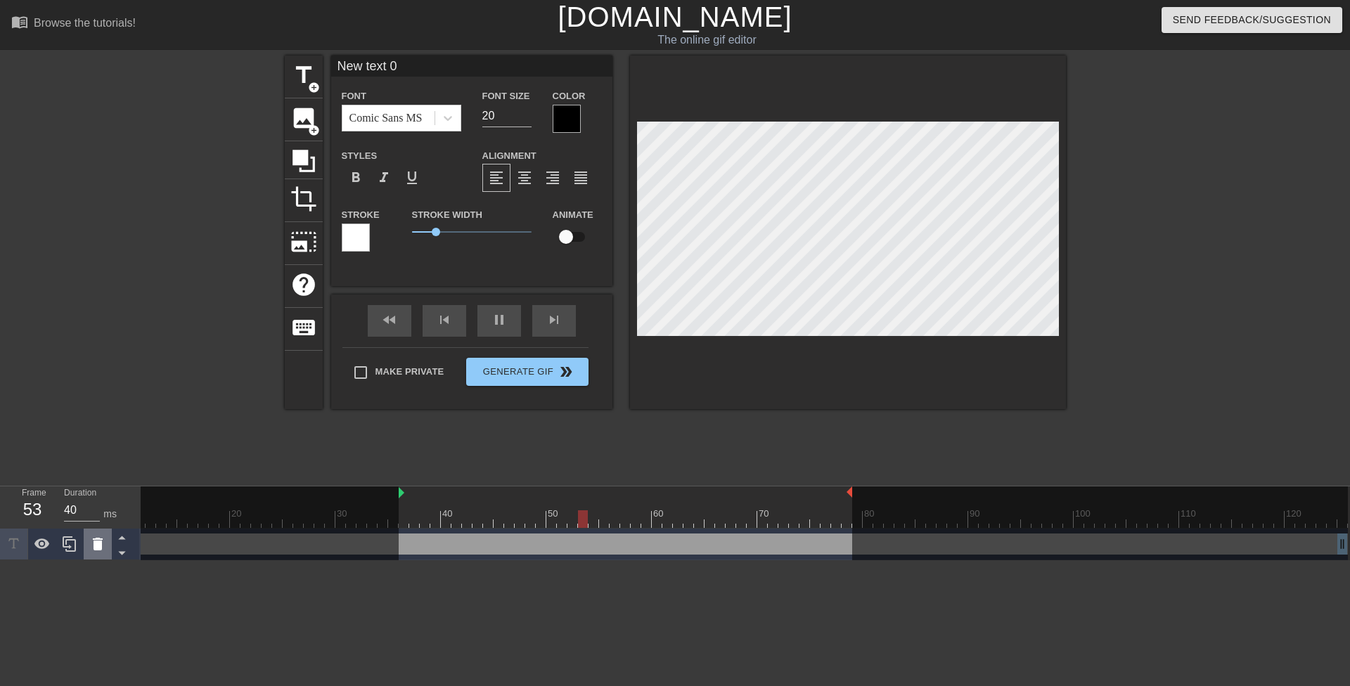
click at [96, 542] on icon at bounding box center [98, 544] width 10 height 13
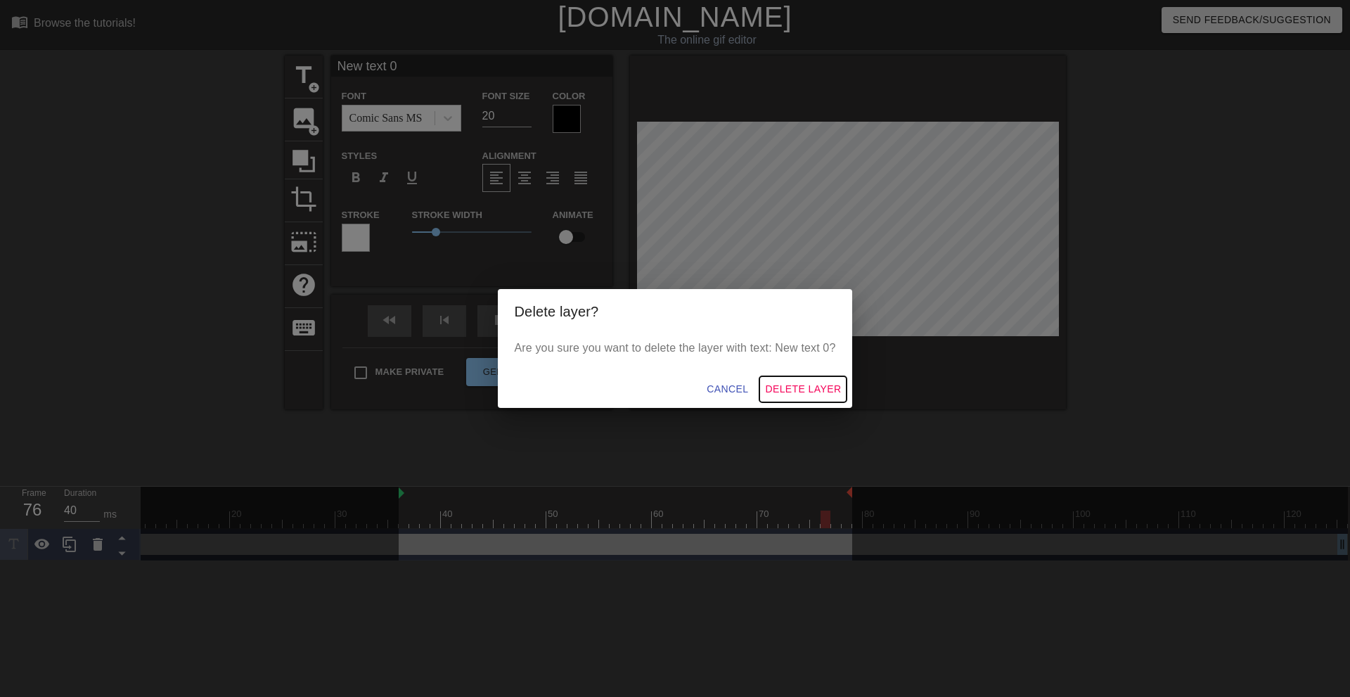
click at [814, 387] on span "Delete Layer" at bounding box center [803, 389] width 76 height 18
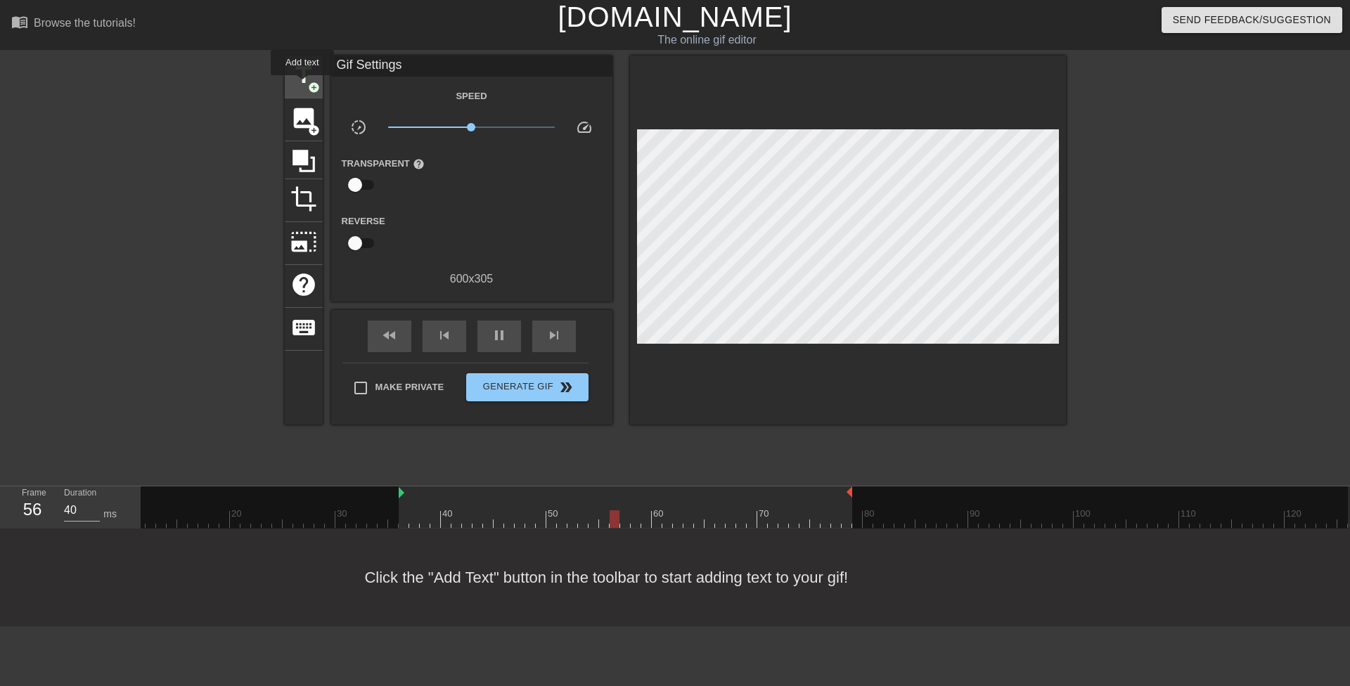
click at [303, 82] on span "title" at bounding box center [303, 75] width 27 height 27
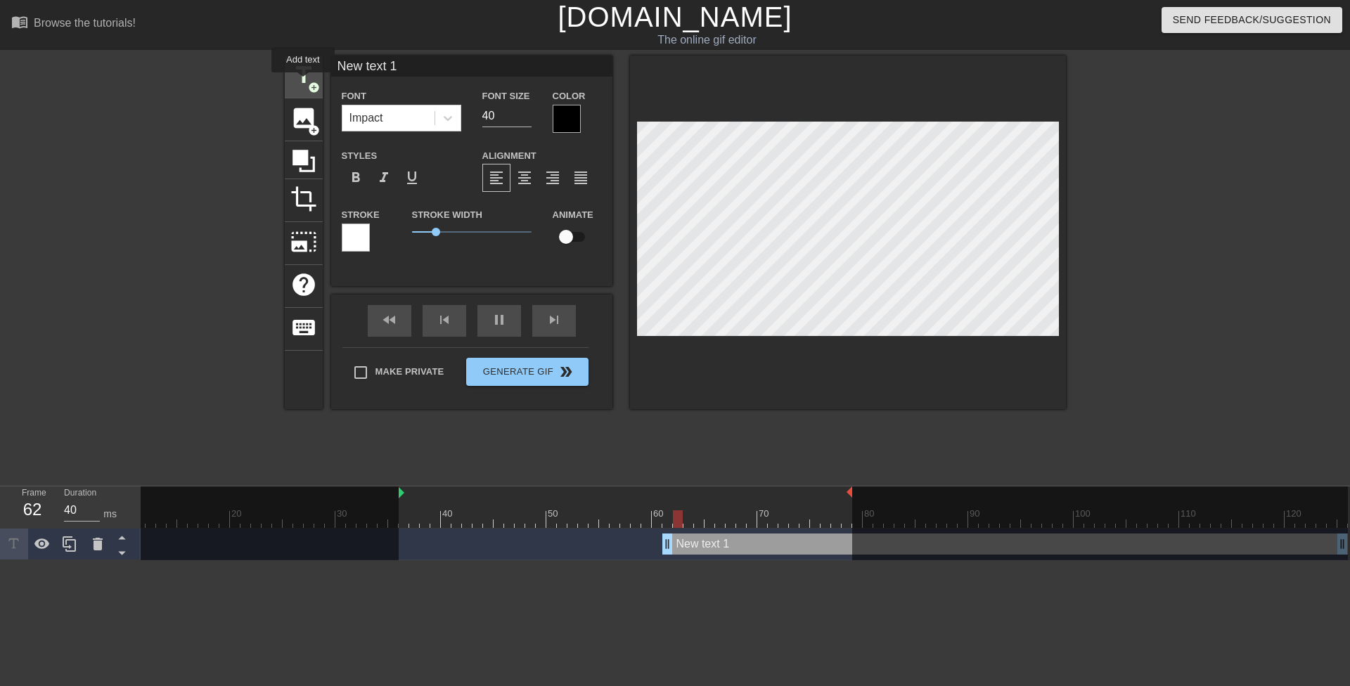
scroll to position [0, 111]
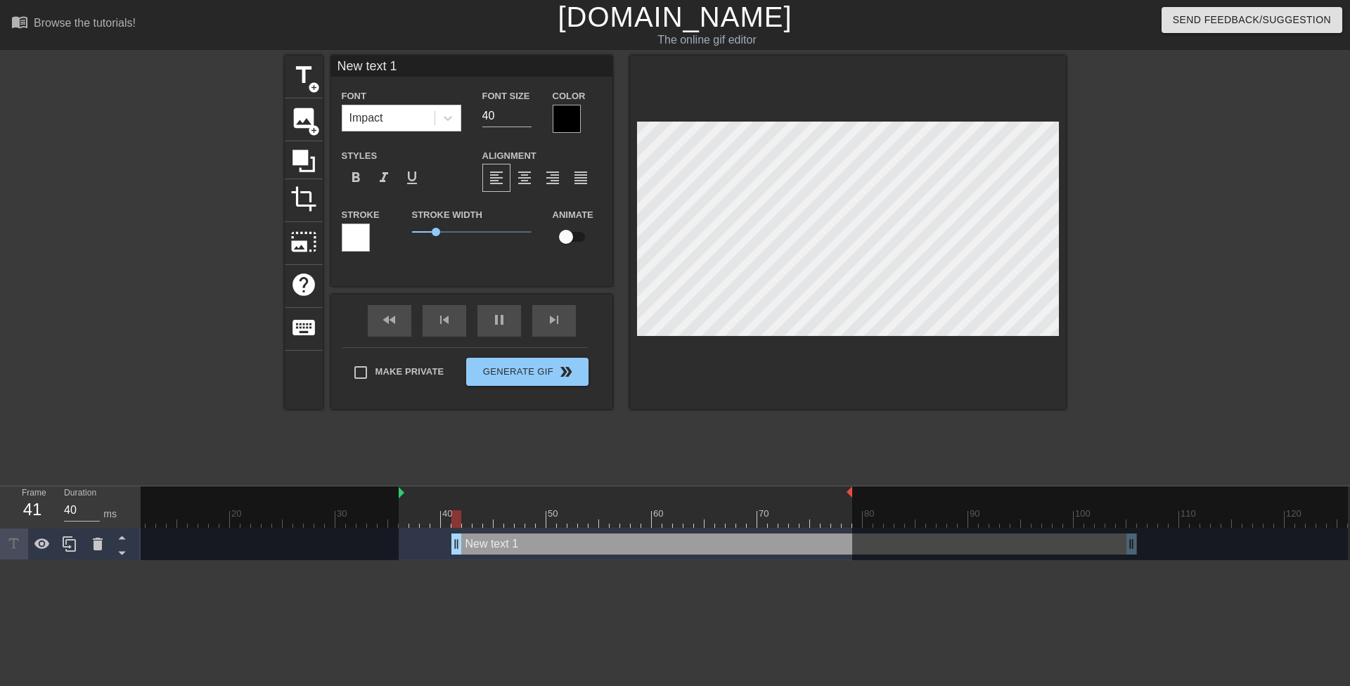
drag, startPoint x: 698, startPoint y: 546, endPoint x: 463, endPoint y: 548, distance: 235.6
click at [476, 547] on div "New text 1 drag_handle drag_handle" at bounding box center [794, 544] width 686 height 21
drag, startPoint x: 446, startPoint y: 549, endPoint x: 753, endPoint y: 545, distance: 307.3
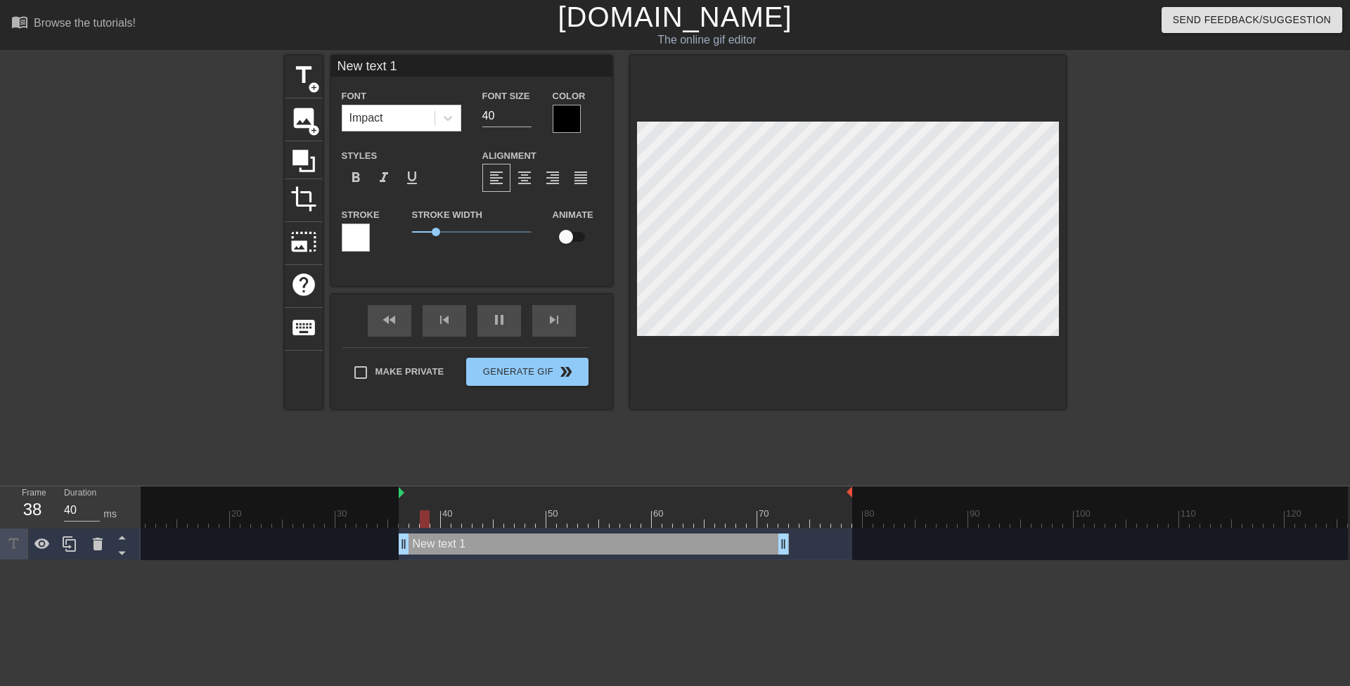
drag, startPoint x: 783, startPoint y: 547, endPoint x: 442, endPoint y: 550, distance: 341.1
click at [442, 550] on div "New text 1 drag_handle drag_handle" at bounding box center [594, 544] width 390 height 21
drag, startPoint x: 785, startPoint y: 544, endPoint x: 845, endPoint y: 540, distance: 59.9
drag, startPoint x: 489, startPoint y: 112, endPoint x: 480, endPoint y: 109, distance: 9.6
click at [480, 109] on div "Font Size 40" at bounding box center [507, 110] width 70 height 46
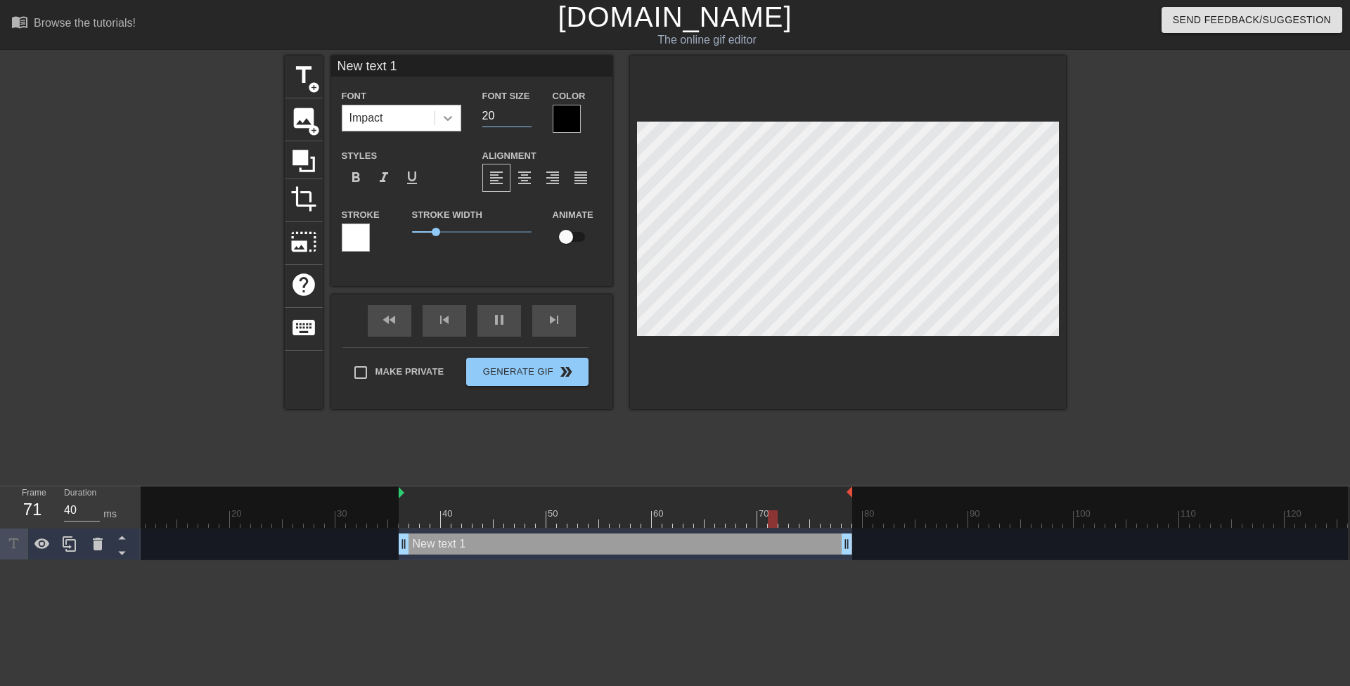
type input "20"
click at [455, 118] on div at bounding box center [447, 117] width 25 height 25
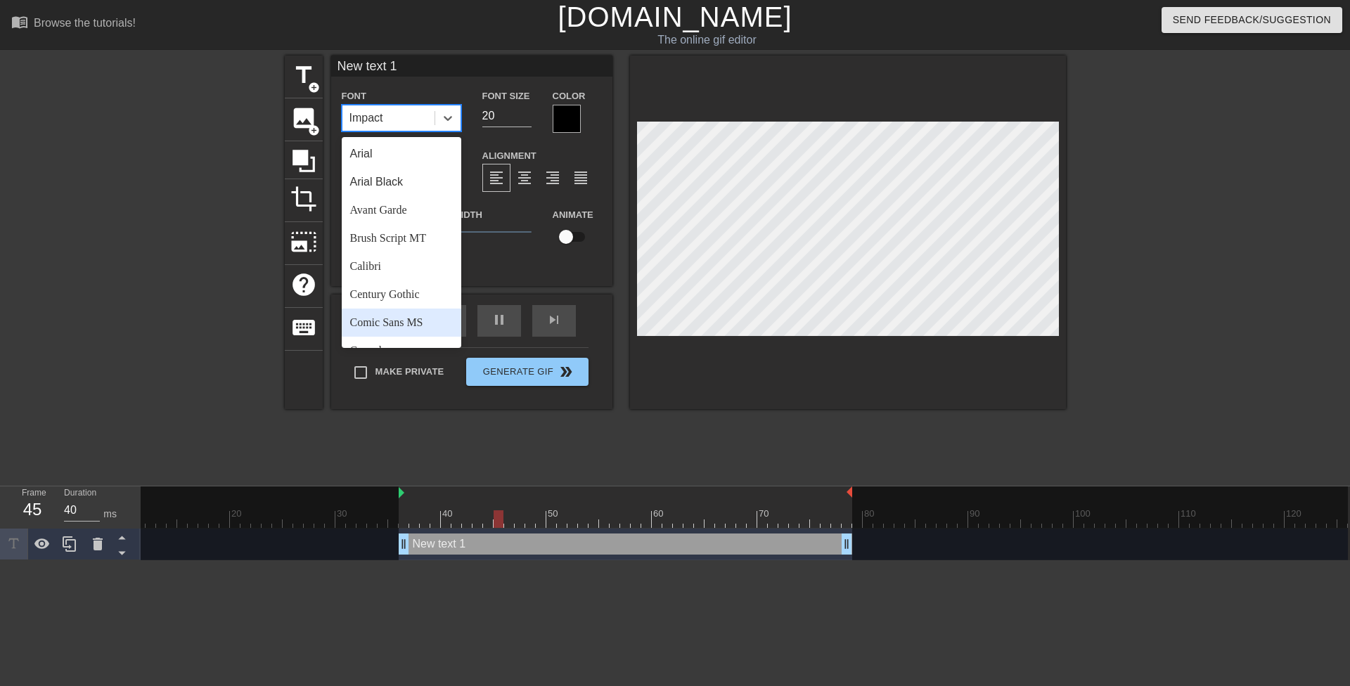
click at [430, 327] on div "Comic Sans MS" at bounding box center [402, 323] width 120 height 28
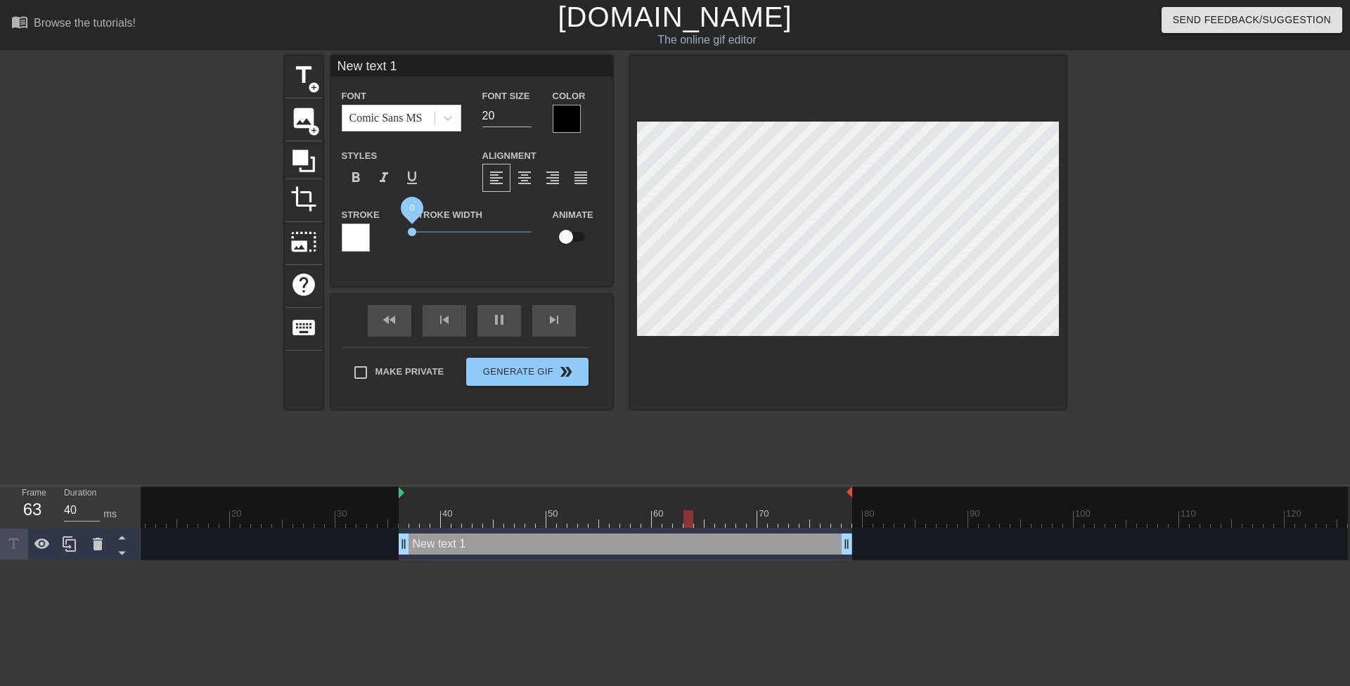
drag, startPoint x: 418, startPoint y: 229, endPoint x: 385, endPoint y: 226, distance: 33.9
click at [392, 228] on div "Stroke Stroke Width 0 Animate" at bounding box center [471, 235] width 281 height 58
type input "M"
type textarea "M"
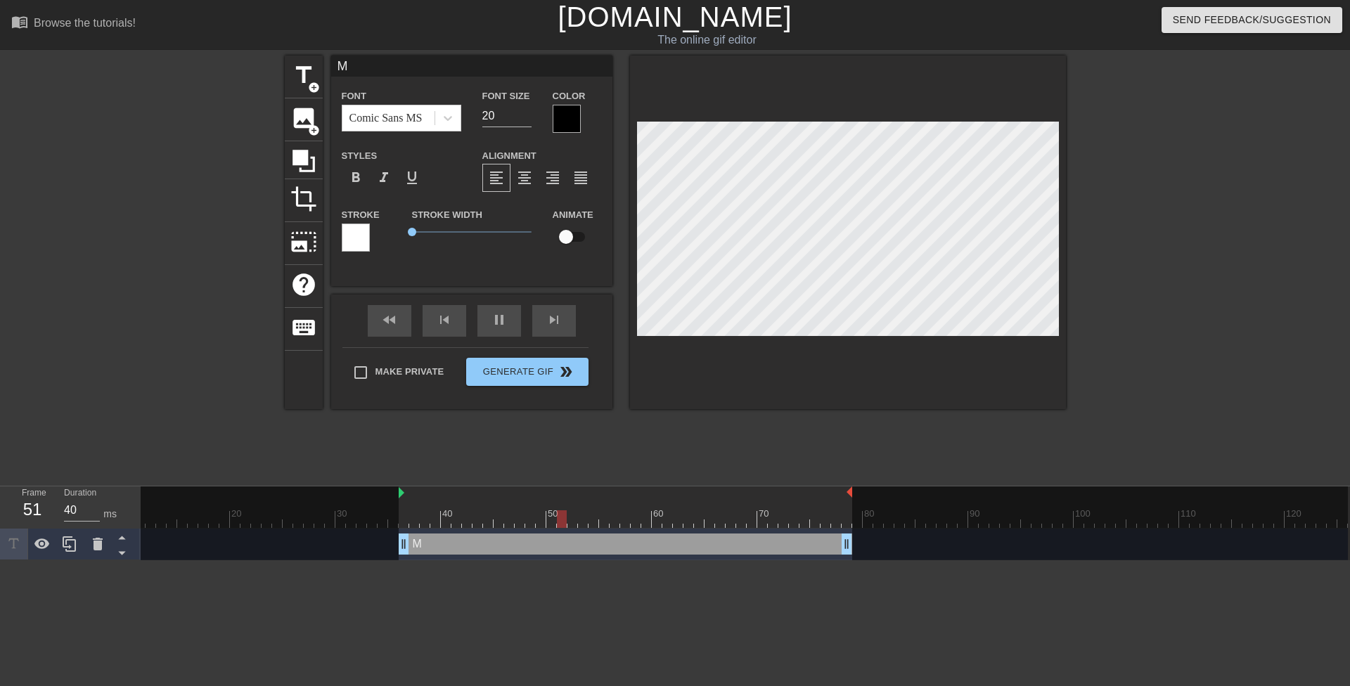
scroll to position [2, 2]
type input "Mr"
type textarea "Mr"
type input "Mrs"
type textarea "Mrs"
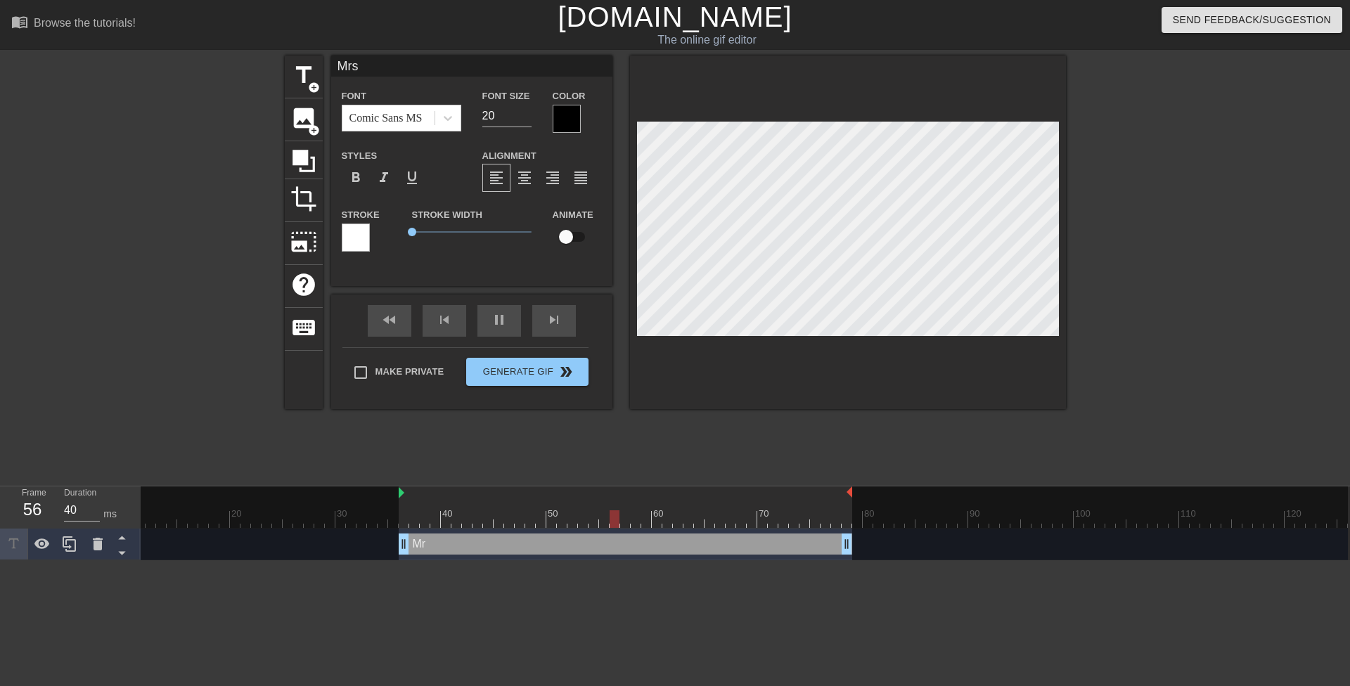
type input "Mrs."
type textarea "Mrs."
type input "Mrs."
type textarea "Mrs."
type input "Mrs. H"
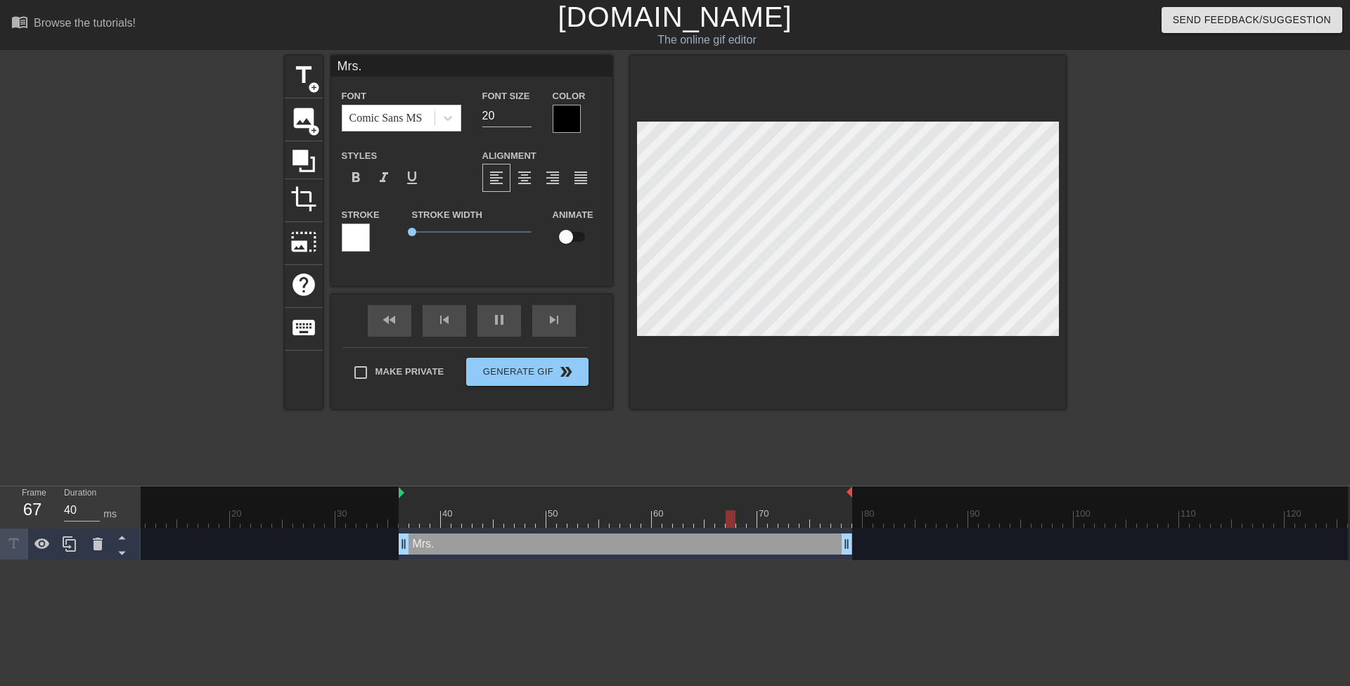
type textarea "Mrs. H"
type input "Mrs. Ha"
type textarea "Mrs. Ha"
type input "Mrs. Har"
type textarea "Mrs. Har"
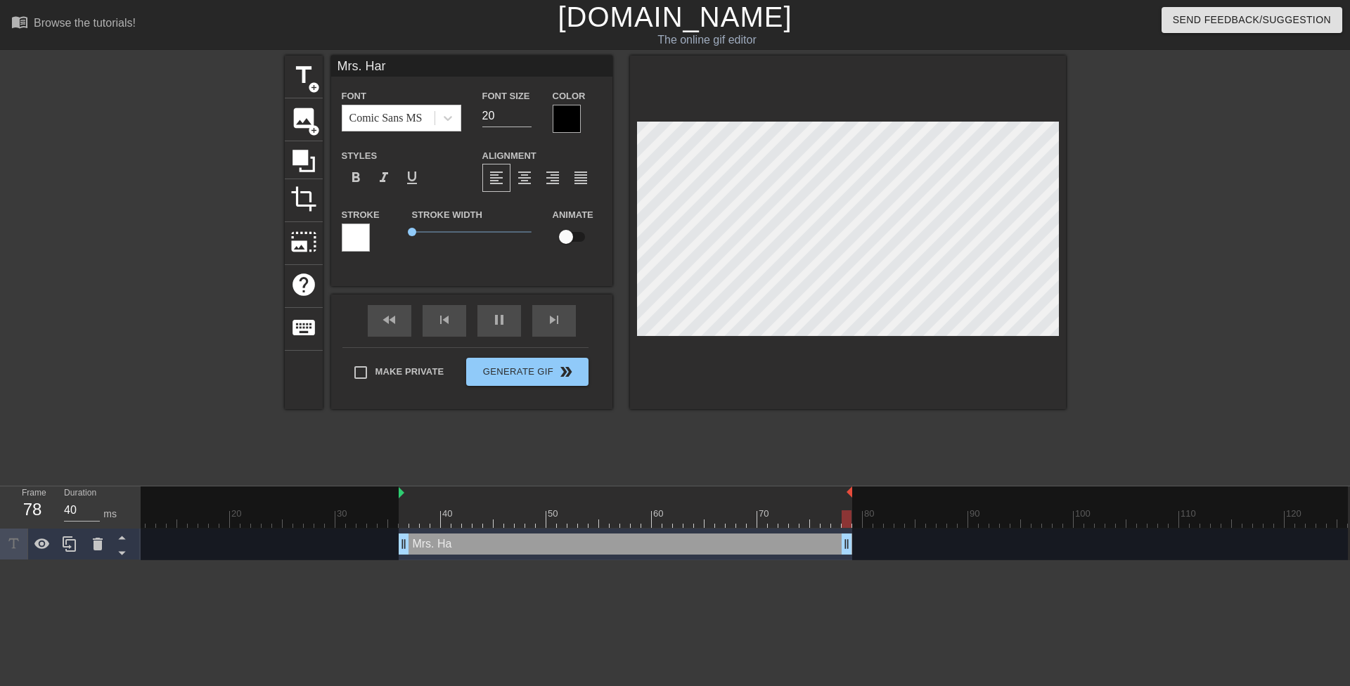
type input "Mrs. Harr"
type textarea "Mrs. Harr"
type input "Mrs. Harri"
type textarea "Mrs. Harri"
type input "Mrs. Harris"
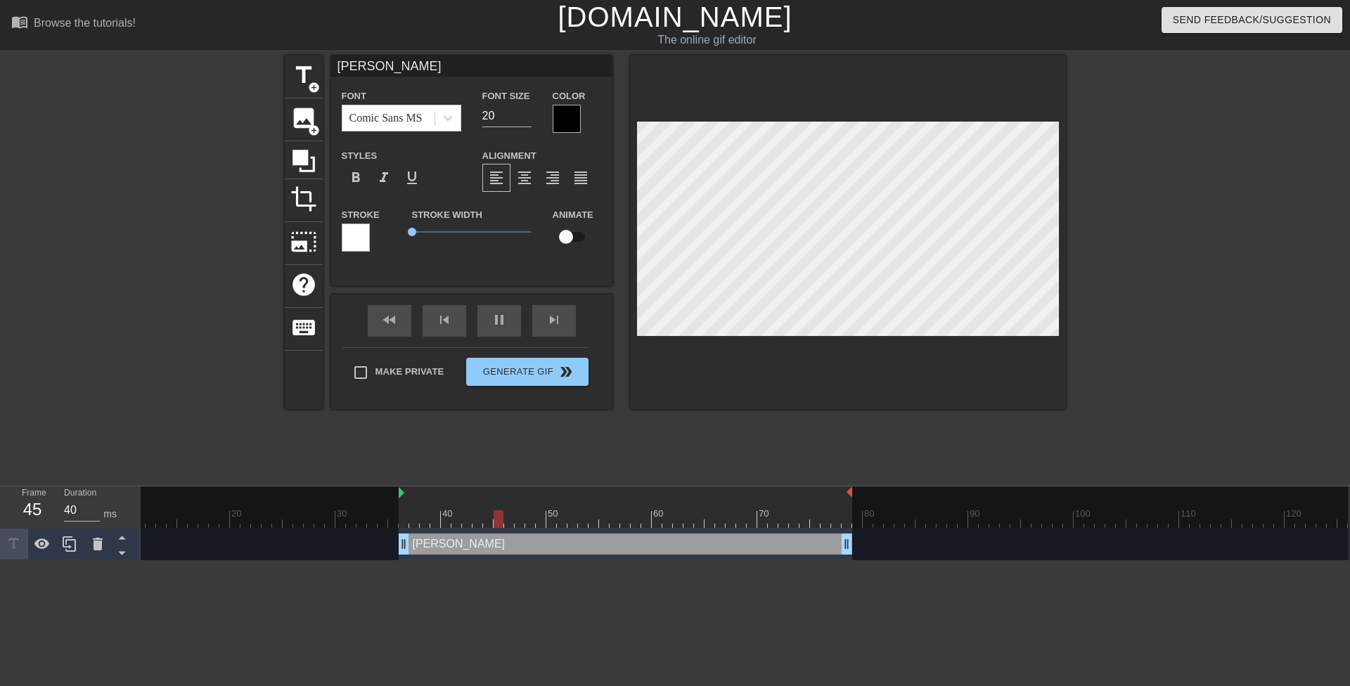
type textarea "Mrs. Harris"
type input "Mrs. Harriso"
type textarea "Mrs. Harriso"
type input "Mrs. Harrison"
type textarea "Mrs. Harrison"
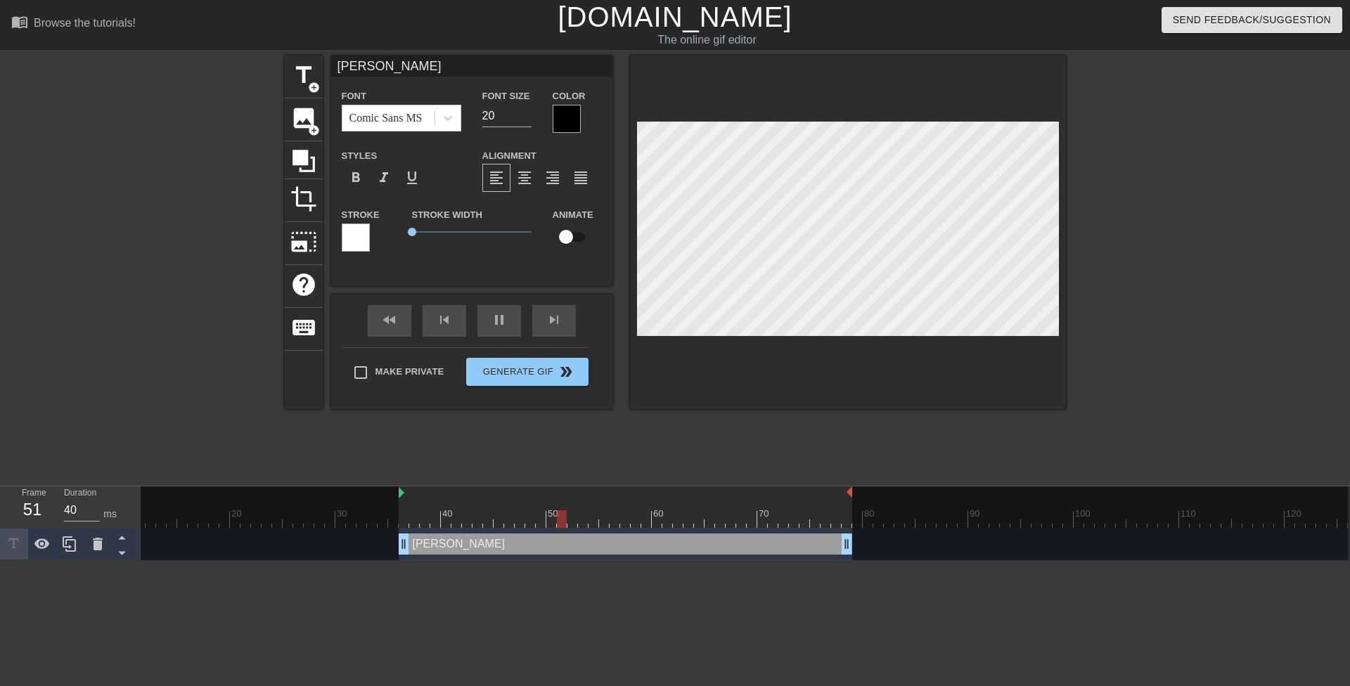
scroll to position [2, 4]
type input "Mrs. Harrison"
type textarea "Mrs. Harrison"
type input "Mrs. Harrison d"
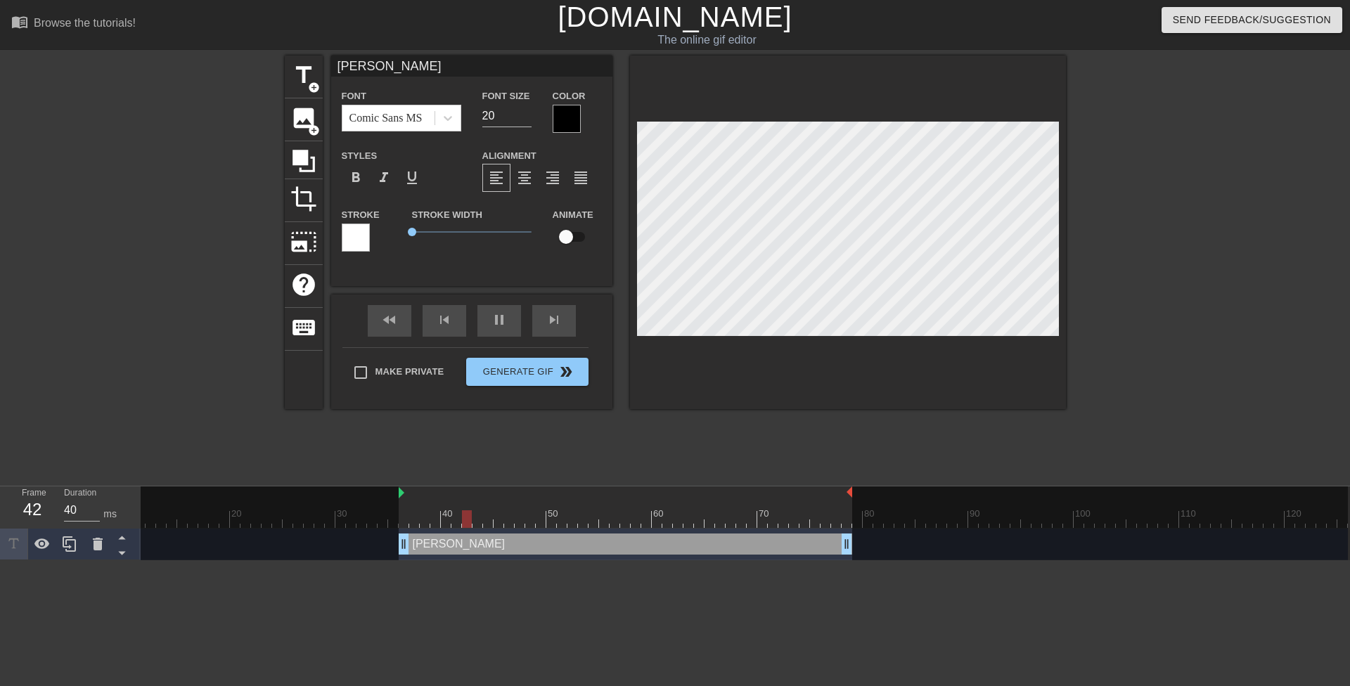
type textarea "Mrs. Harrison d"
type input "Mrs. Harrison di"
type textarea "Mrs. Harrison di"
type input "Mrs. Harrison did"
type textarea "Mrs. Harrison did"
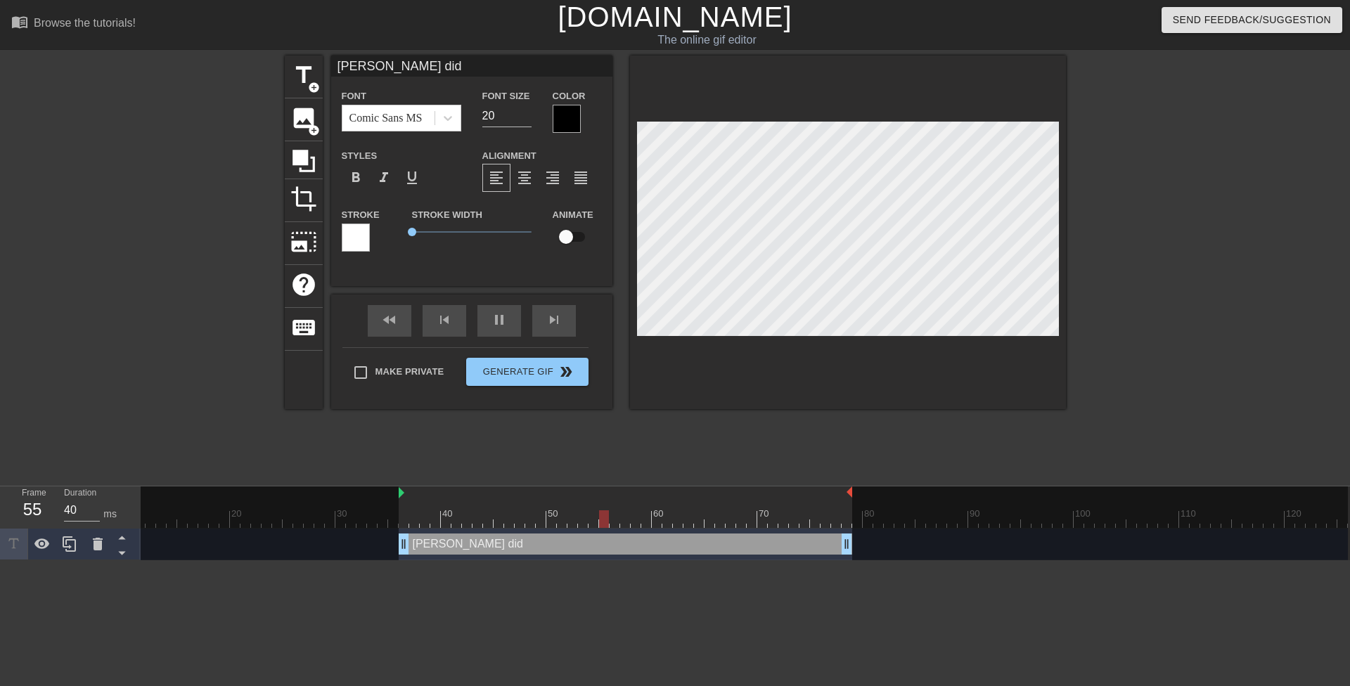
type input "Mrs. Harrison didn"
type textarea "Mrs. Harrison didn"
type input "Mrs. Harrison didn'"
type textarea "Mrs. Harrison didn'"
type input "Mrs. Harrison didn't"
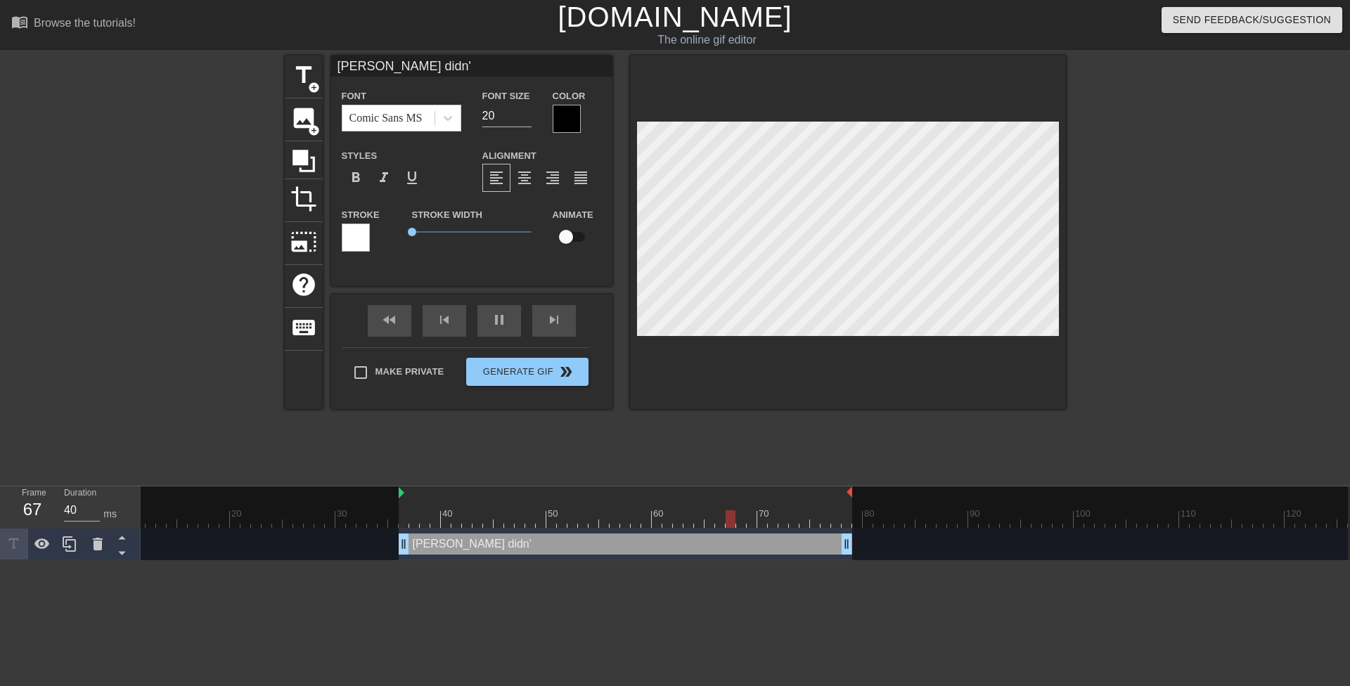
type textarea "Mrs. Harrison didn't"
type input "Mrs. Harrison didn't"
type textarea "Mrs. Harrison didn't"
type input "Mrs. Harrison didn't c"
type textarea "Mrs. Harrison didn't c"
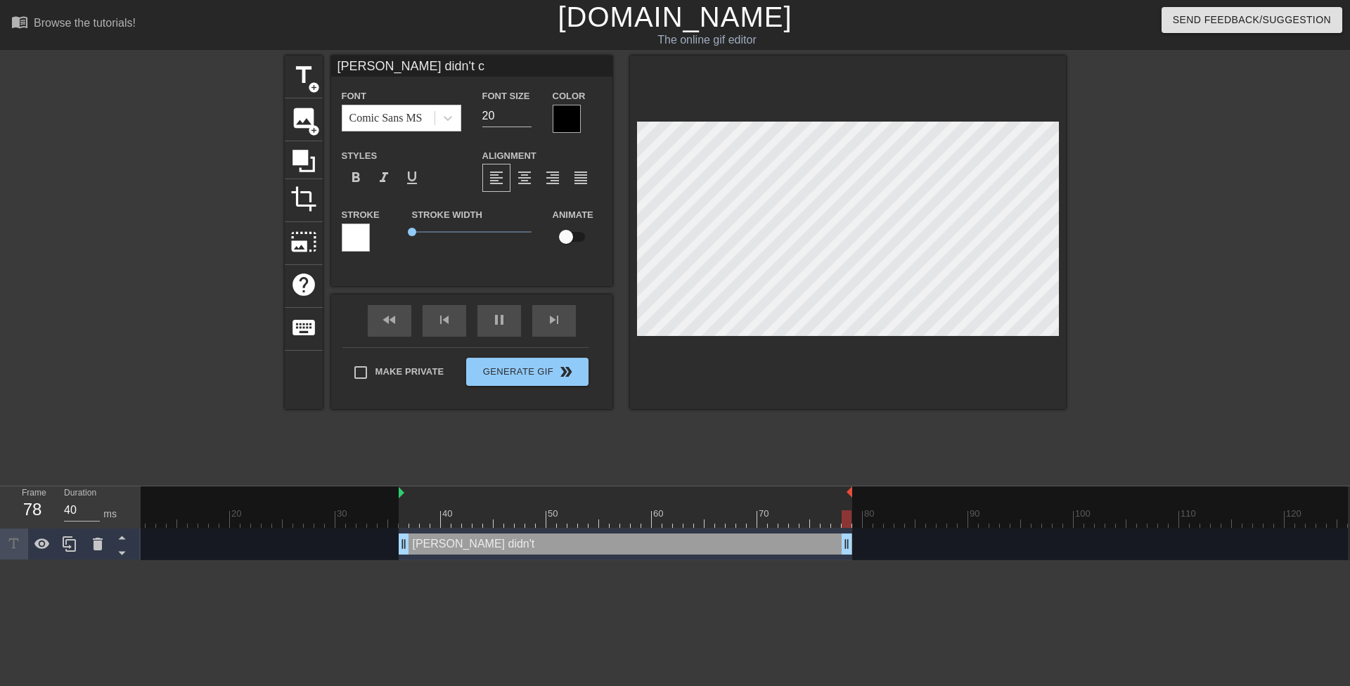
type input "Mrs. Harrison didn't ca"
type textarea "Mrs. Harrison didn't ca"
type input "Mrs. Harrison didn't car"
type textarea "Mrs. Harrison didn't car"
type input "Mrs. Harrison didn't care"
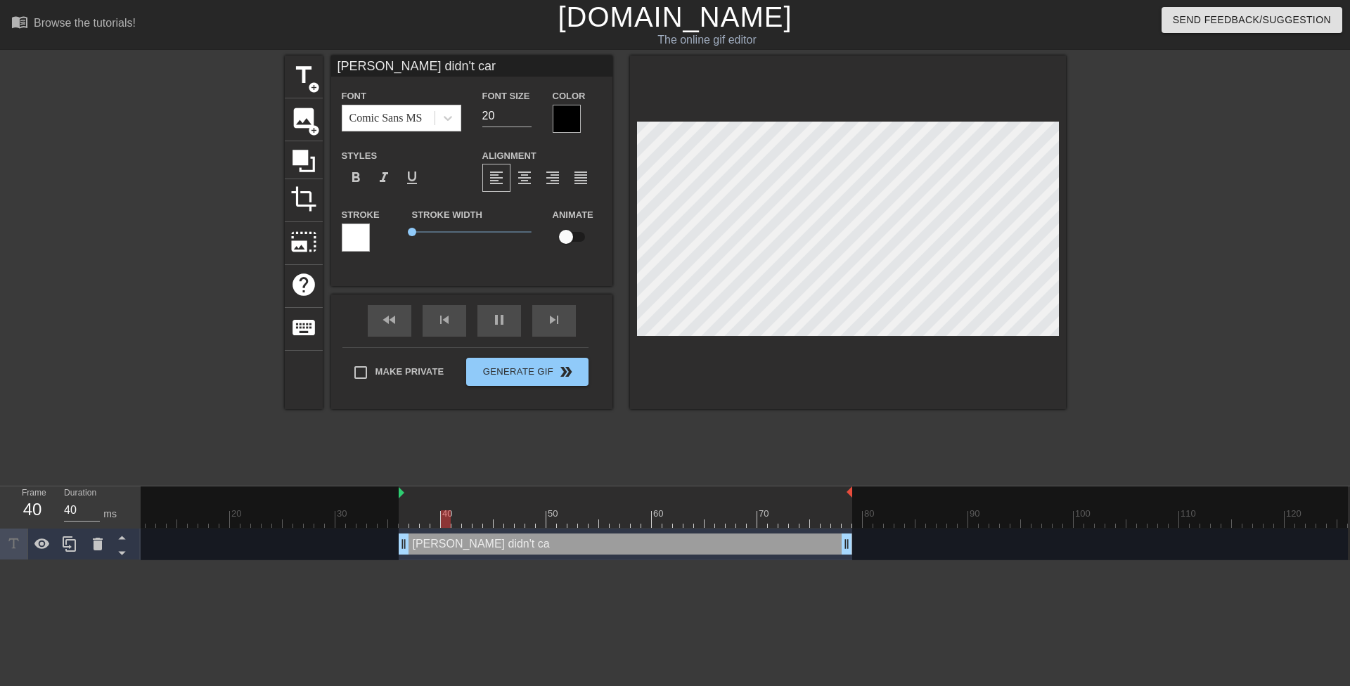
type textarea "Mrs. Harrison didn't care"
type input "Mrs. Harrison didn't care"
type textarea "Mrs. Harrison didn't care"
type input "Mrs. Harrison didn't carei"
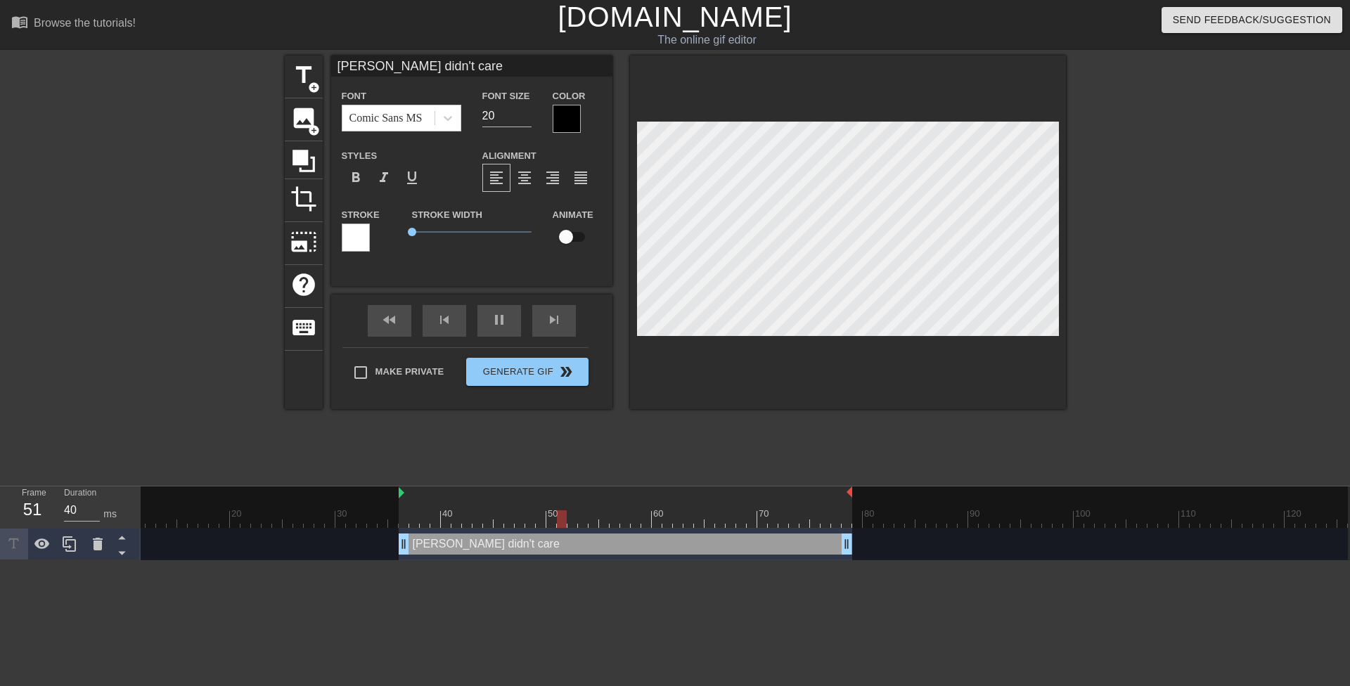
type textarea "Mrs. Harrison didn't care i"
type input "Mrs. Harrison didn't careif"
type textarea "Mrs. Harrison didn't care if"
type input "Mrs. Harrison didn't careif"
type textarea "Mrs. Harrison didn't care if"
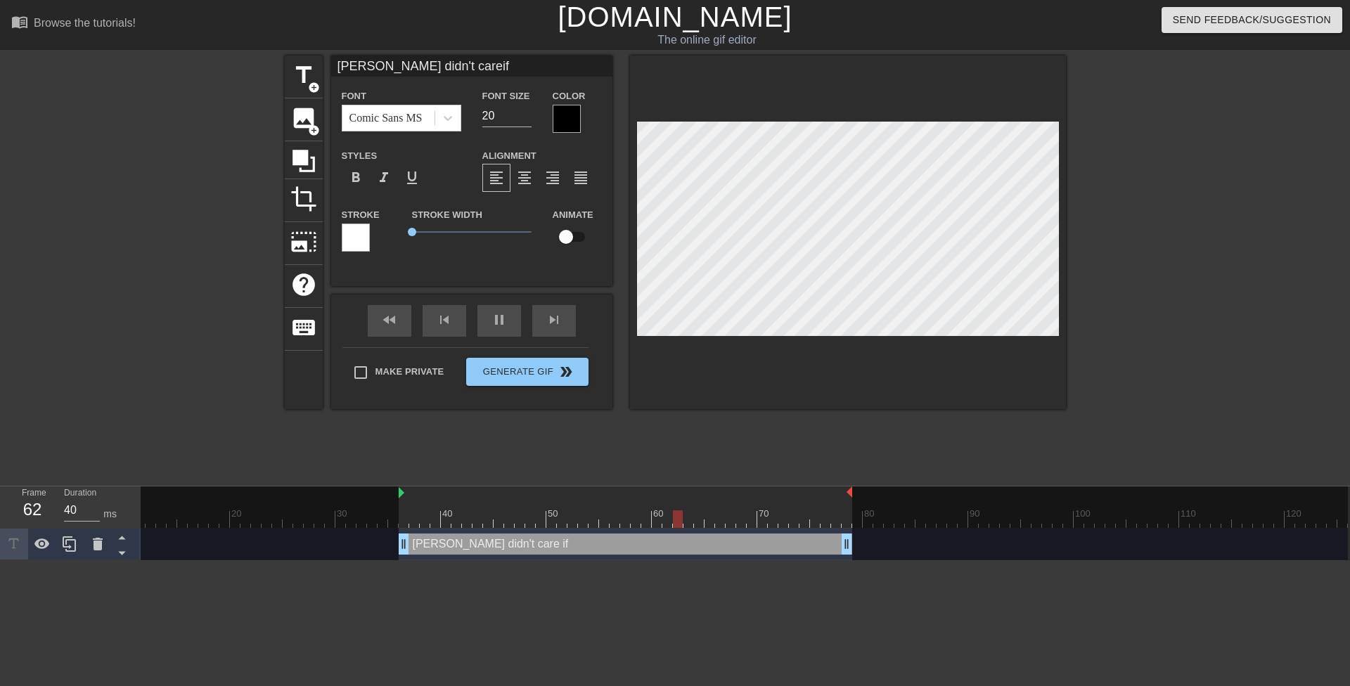
type input "Mrs. Harrison didn't careif t"
type textarea "Mrs. Harrison didn't care if t"
type input "Mrs. Harrison didn't careif th"
type textarea "Mrs. Harrison didn't care if th"
type input "Mrs. Harrison didn't careif the"
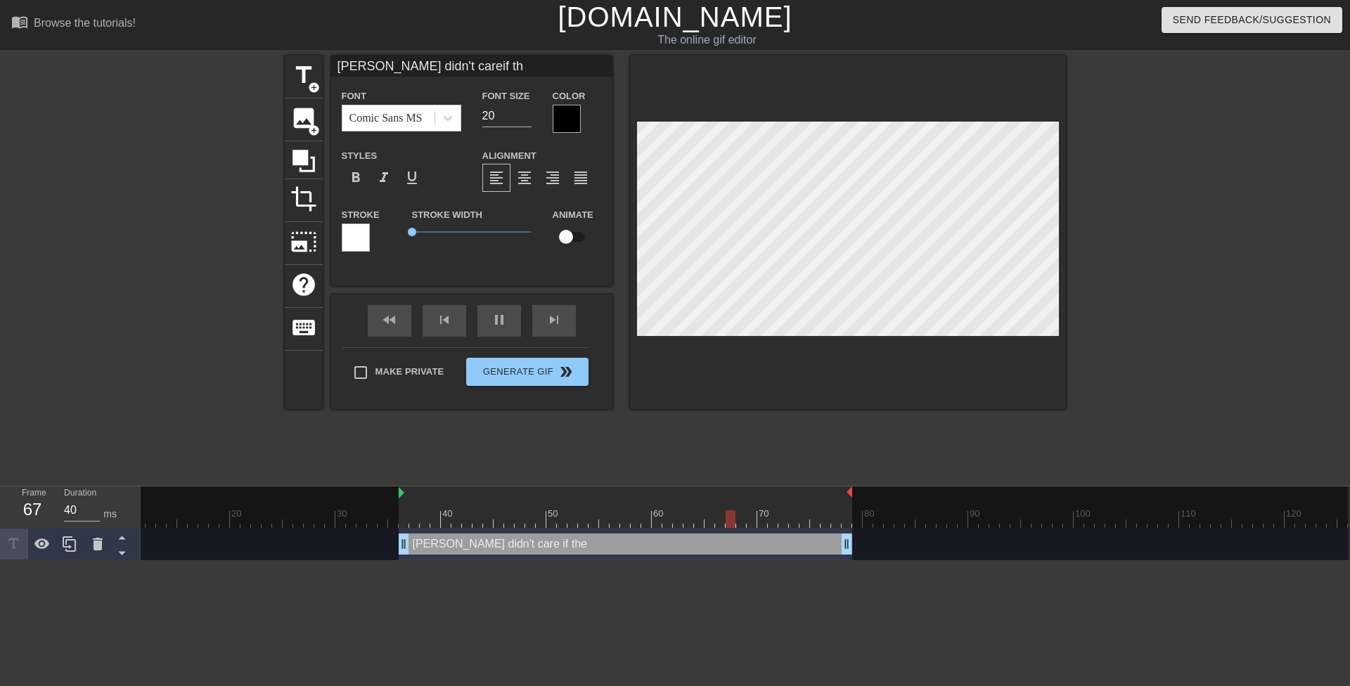
type textarea "Mrs. Harrison didn't care if the"
type input "Mrs. Harrison didn't careif the"
type textarea "Mrs. Harrison didn't care if the"
type input "Mrs. Harrison didn't careif the t"
type textarea "Mrs. Harrison didn't care if the t"
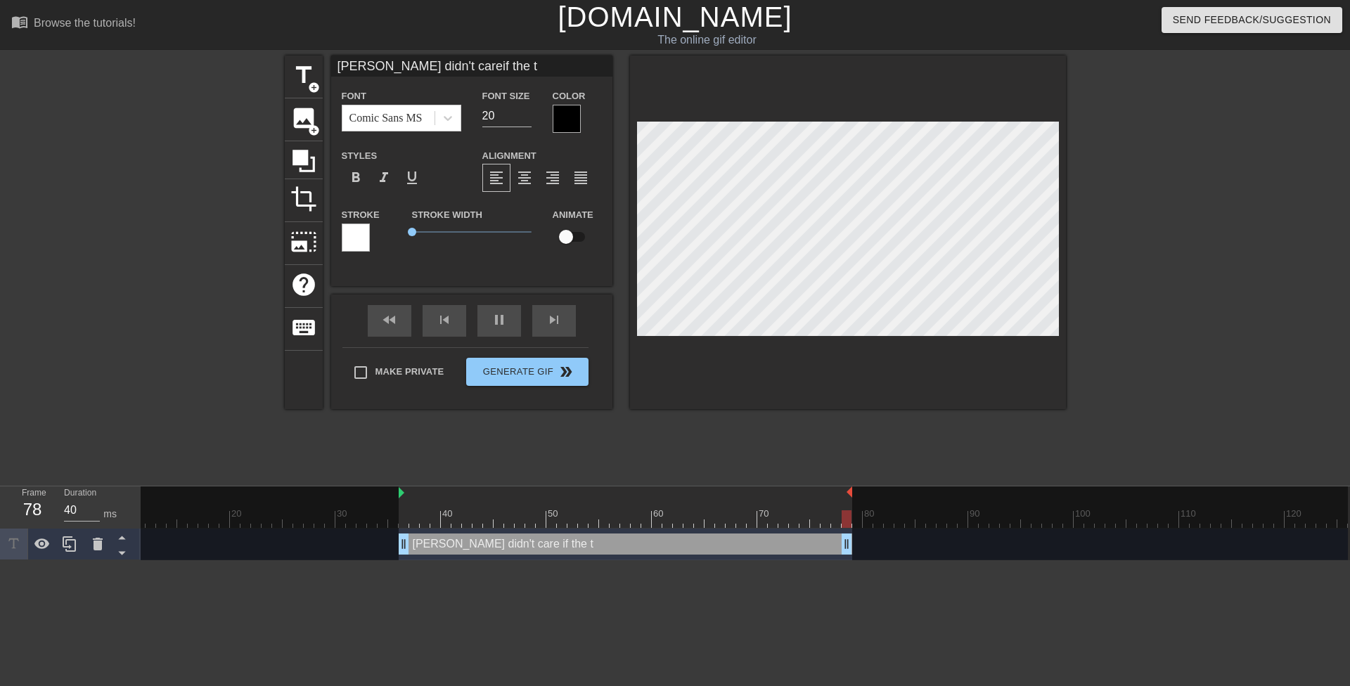
type input "Mrs. Harrison didn't careif the te"
type textarea "Mrs. Harrison didn't care if the te"
type input "Mrs. Harrison didn't careif the tee"
type textarea "Mrs. Harrison didn't care if the tee"
type input "Mrs. Harrison didn't careif the teen"
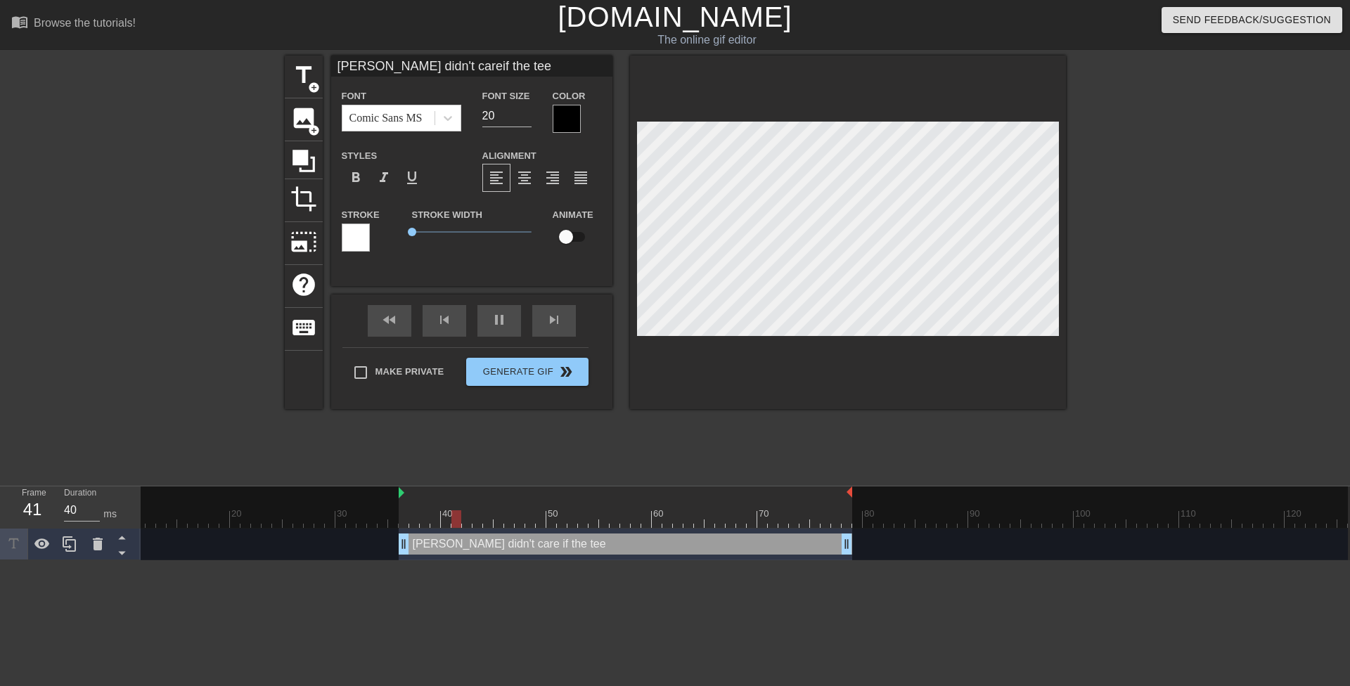
type textarea "Mrs. Harrison didn't care if the teen"
type input "Mrs. Harrison didn't careif the teen"
type textarea "Mrs. Harrison didn't care if the teen"
type input "Mrs. Harrison didn't careif the teen f"
type textarea "Mrs. Harrison didn't care if the teen f"
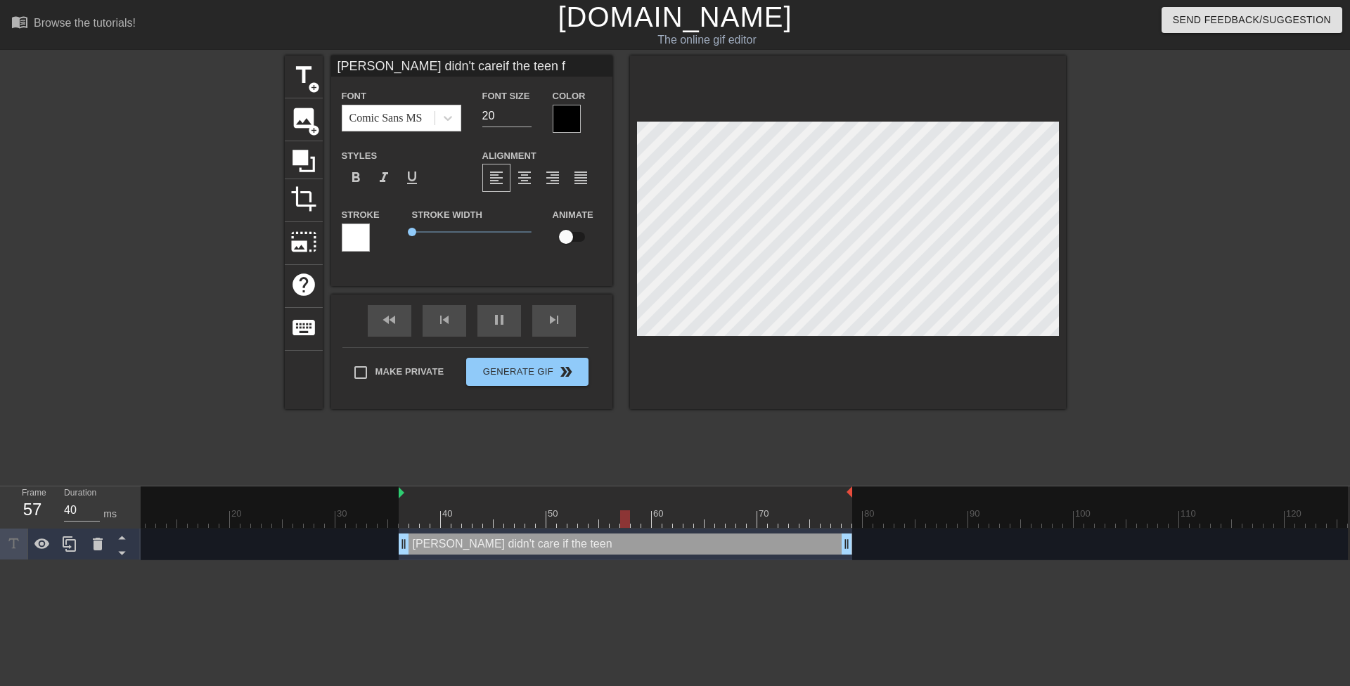
type input "Mrs. Harrison didn't careif the teen fr"
type textarea "Mrs. Harrison didn't care if the teen fro"
type input "Mrs. Harrison didn't careif the teen from"
type textarea "Mrs. Harrison didn't care if the teen from"
type input "Mrs. Harrison didn't careif the teen from"
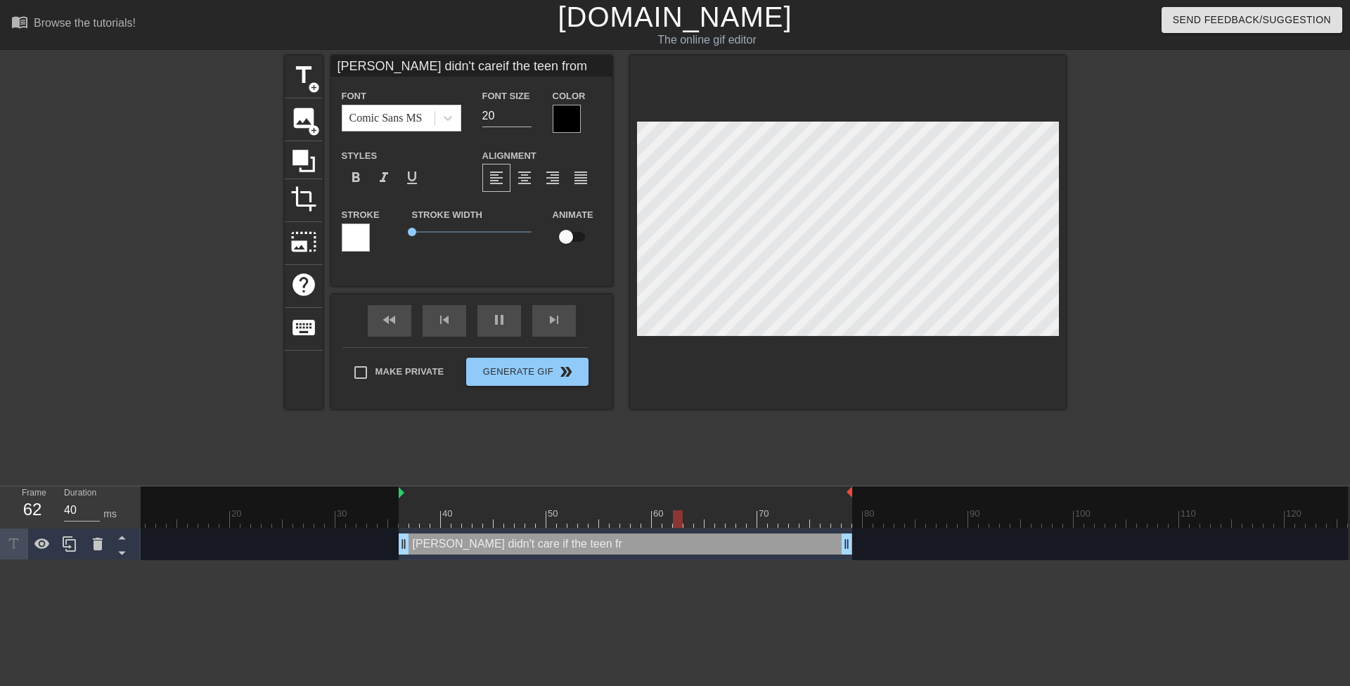
type textarea "Mrs. Harrison didn't care if the teen from"
type input "Mrs. Harrison didn't careif the teen from h"
type textarea "Mrs. Harrison didn't care if the teen from h"
type input "Mrs. Harrison didn't careif the teen from he"
type textarea "Mrs. Harrison didn't care if the teen from he"
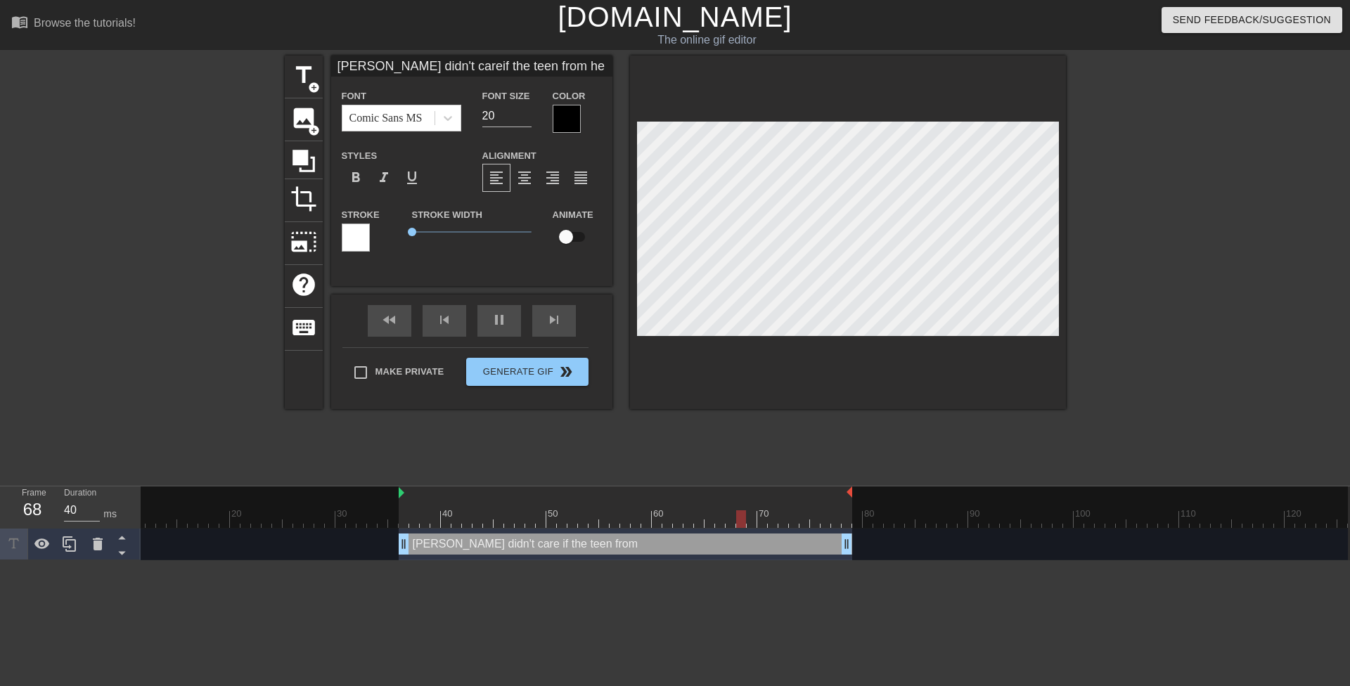
type input "Mrs. Harrison didn't careif the teen from her"
type textarea "Mrs. Harrison didn't care if the teen from her"
type input "Mrs. Harrison didn't careif the teen from her"
type textarea "Mrs. Harrison didn't care if the teen from her"
type input "Mrs. Harrison didn't careif the teen from her c"
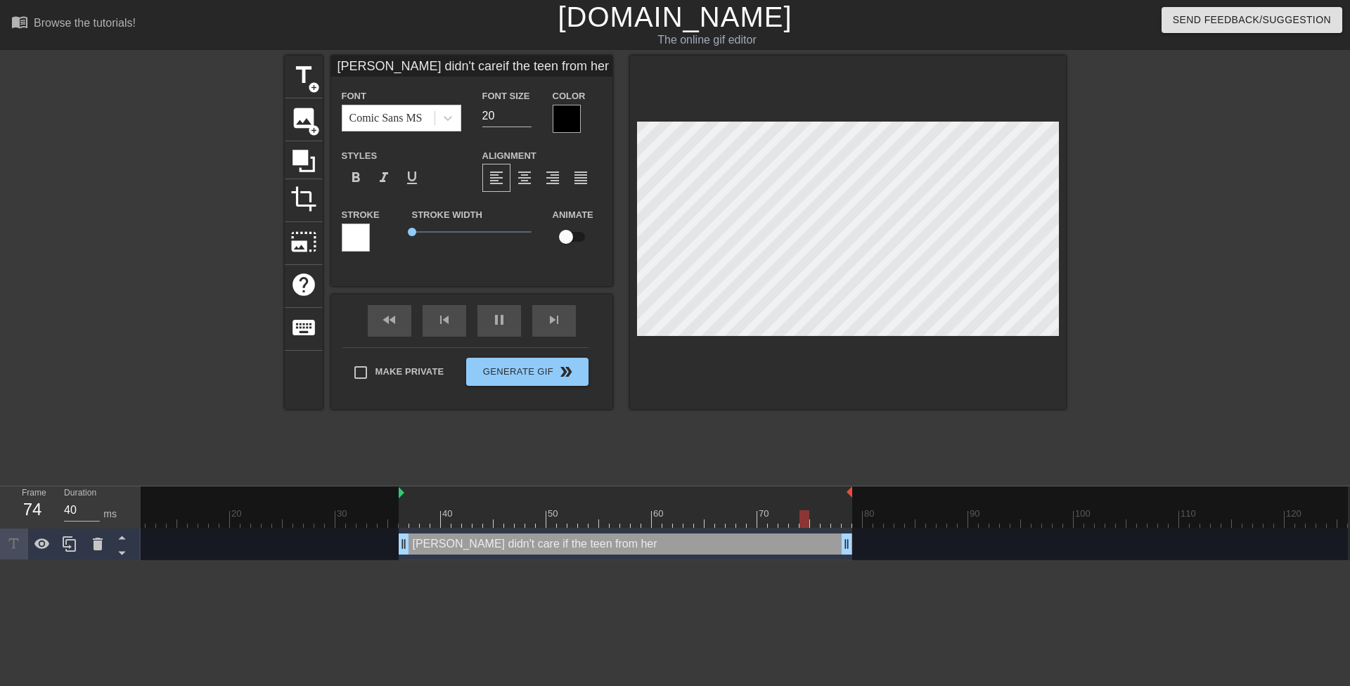
type textarea "Mrs. Harrison didn't care if the teen from her c"
type input "Mrs. Harrison didn't careif the teen from her cl"
type textarea "Mrs. Harrison didn't care if the teen from her cl"
type input "Mrs. Harrison didn't careif the teen from her cla"
type textarea "Mrs. Harrison didn't care if the teen from her cla"
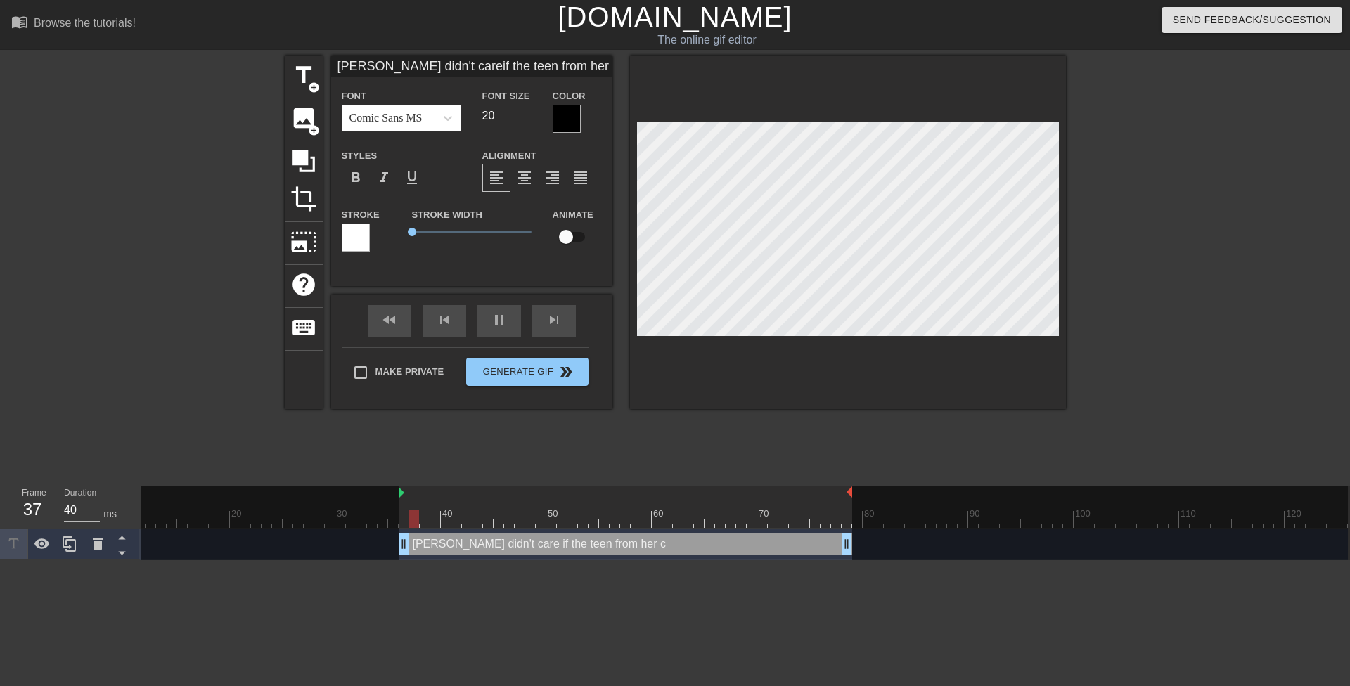
type input "Mrs. Harrison didn't careif the teen from her clas"
type textarea "Mrs. Harrison didn't care if the teen from her clas"
type input "Mrs. Harrison didn't careif the teen from her class"
type textarea "Mrs. Harrison didn't care if the teen from her class"
type input "Mrs. Harrison didn't careif the teen from her class"
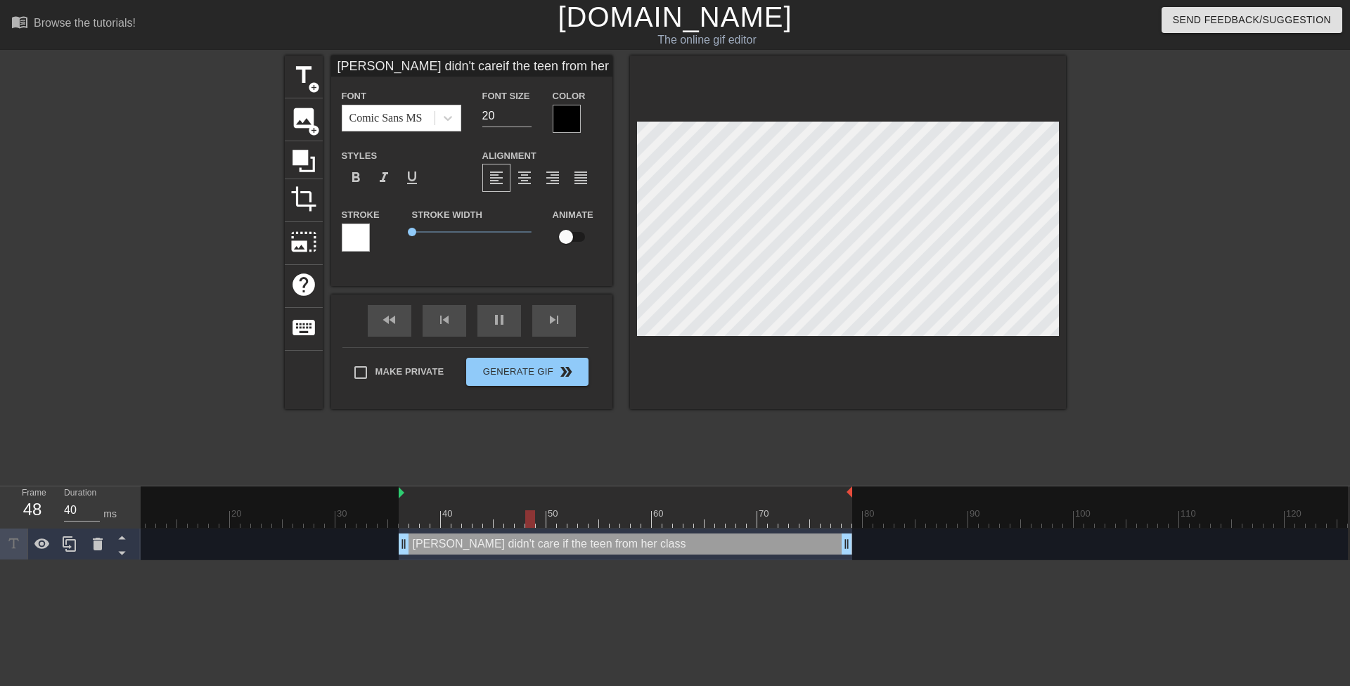
type textarea "Mrs. Harrison didn't care if the teen from her class"
type input "Mrs. Harrison didn't careif the teen from her classw"
type textarea "Mrs. Harrison didn't care if the teen from her class w"
type input "Mrs. Harrison didn't careif the teen from her classwa"
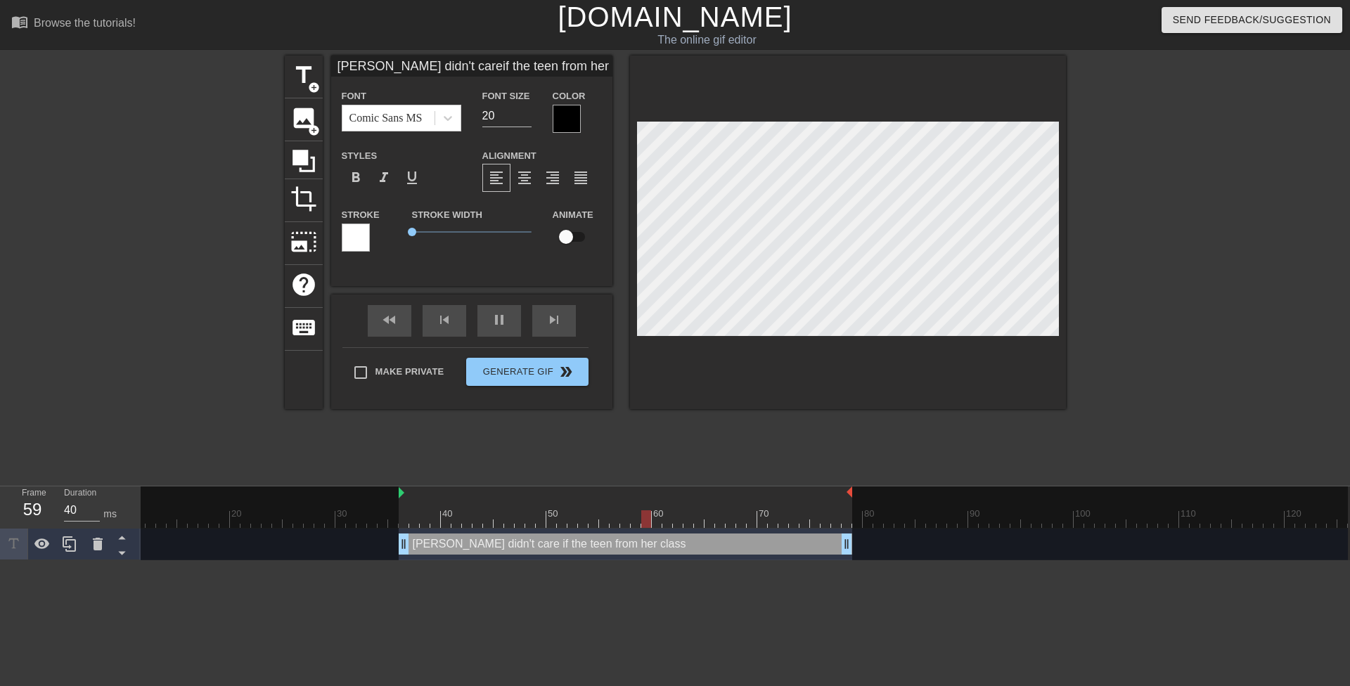
type textarea "Mrs. Harrison didn't care if the teen from her class wa"
type input "Mrs. Harrison didn't careif the teen from her classwas"
type textarea "Mrs. Harrison didn't care if the teen from her class was"
type input "Mrs. Harrison didn't careif the teen from her classwas"
type textarea "Mrs. Harrison didn't care if the teen from her class was"
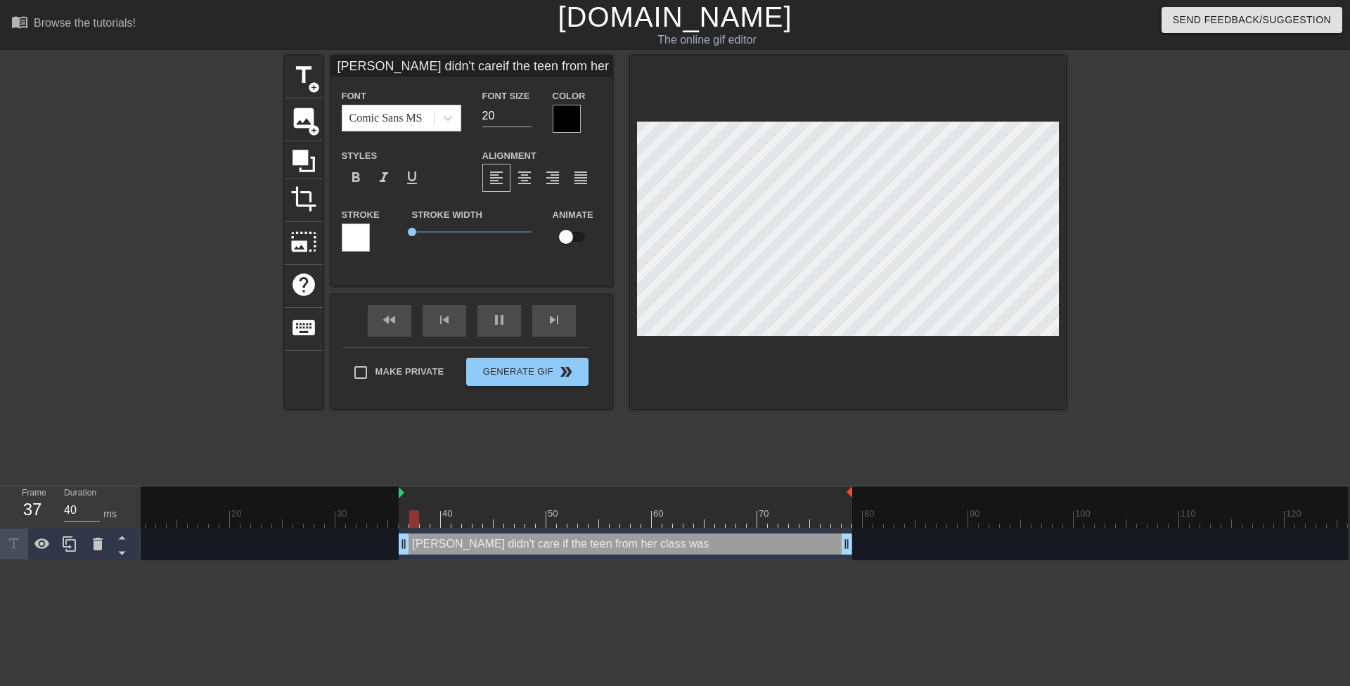
type input "Mrs. Harrison didn't careif the teen from her classwas y"
type textarea "Mrs. Harrison didn't care if the teen from her class was y"
type input "Mrs. Harrison didn't careif the teen from her classwas yo"
type textarea "Mrs. Harrison didn't care if the teen from her class was yo"
type input "Mrs. Harrison didn't careif the teen from her classwas you"
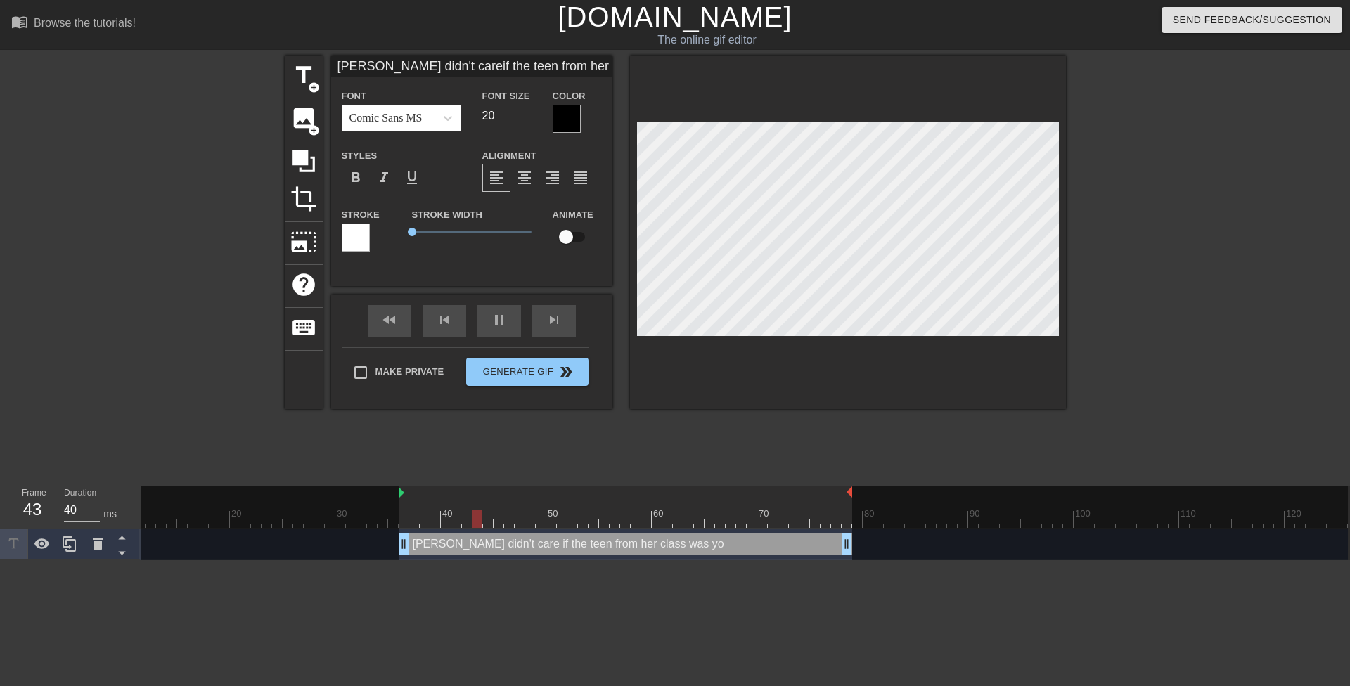
type textarea "Mrs. Harrison didn't care if the teen from her class was you"
type input "Mrs. Harrison didn't careif the teen from her classwas youn"
type textarea "Mrs. Harrison didn't care if the teen from her class was youn"
type input "Mrs. Harrison didn't careif the teen from her classwas young"
type textarea "Mrs. Harrison didn't care if the teen from her class was young"
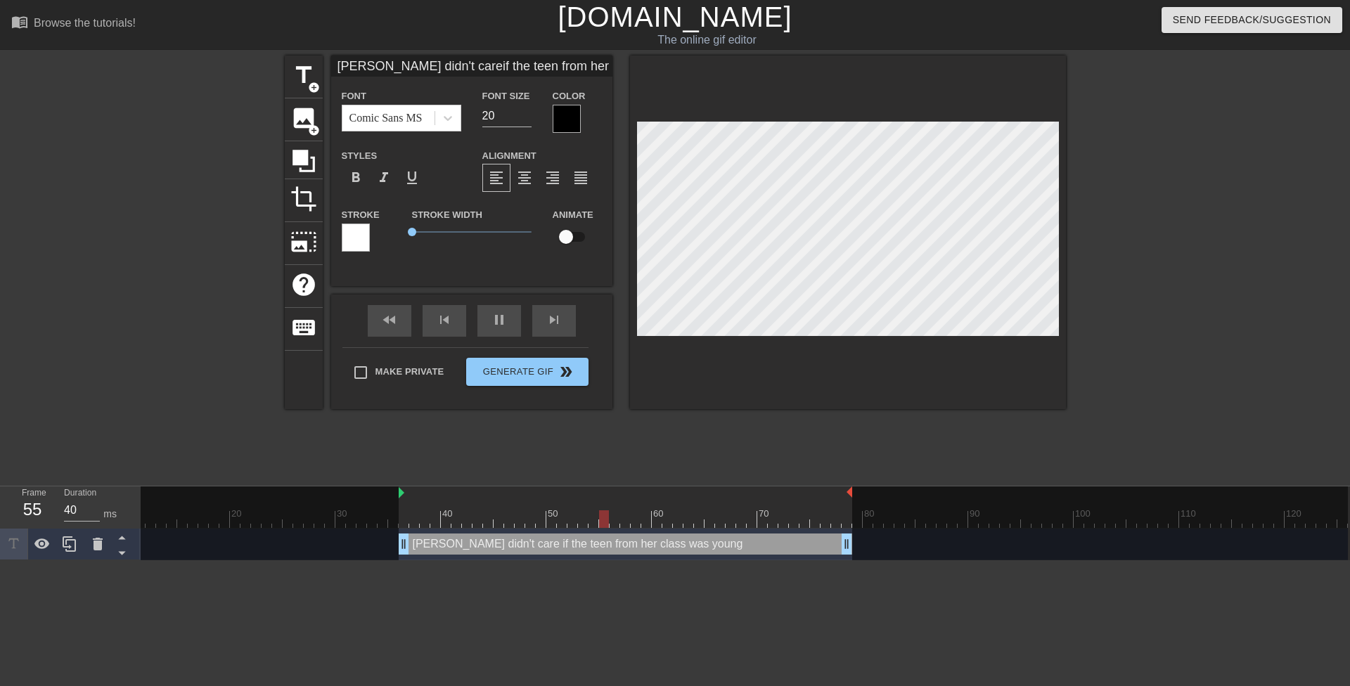
type input "Mrs. Harrison didn't careif the teen from her classwas younge"
type textarea "Mrs. Harrison didn't care if the teen from her class was younge"
type input "Mrs. Harrison didn't careif the teen from her classwas younger"
type textarea "Mrs. Harrison didn't care if the teen from her class was younger"
type input "Mrs. Harrison didn't careif the teen from her classwas younger"
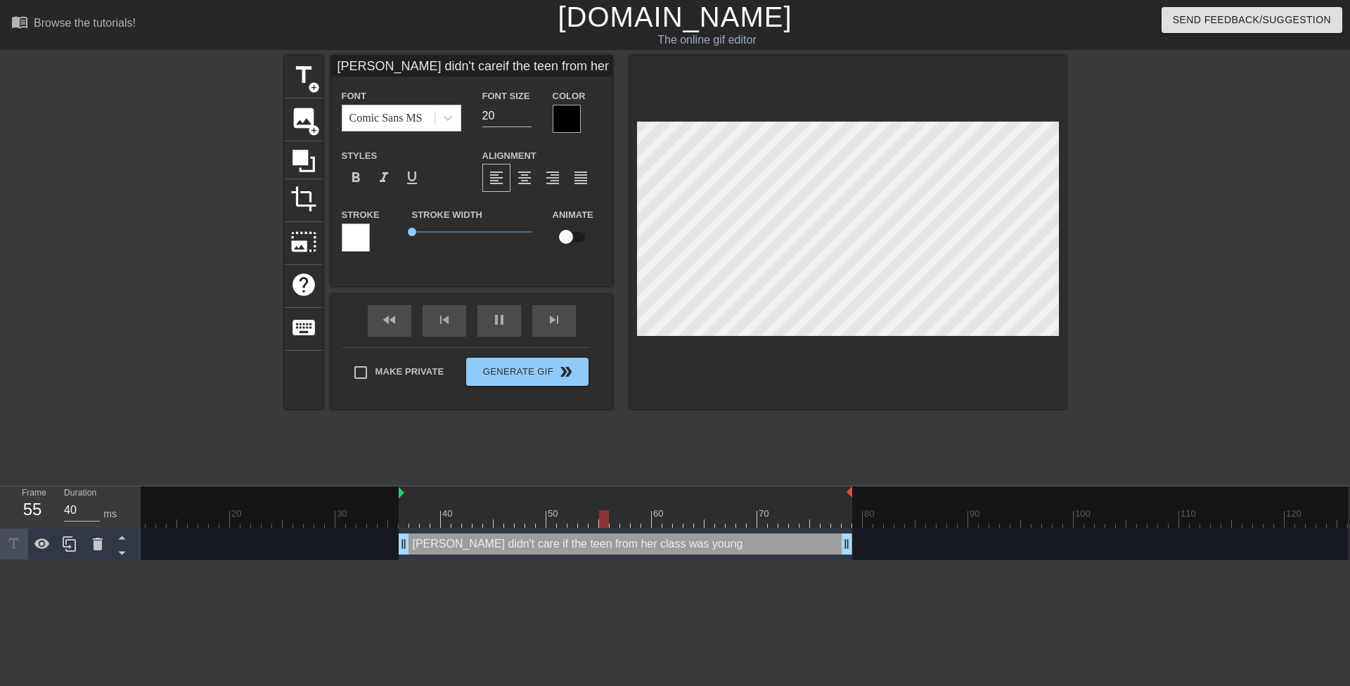
type textarea "Mrs. Harrison didn't care if the teen from her class was younger"
type input "Mrs. Harrison didn't careif the teen from her classwas younger t"
type textarea "Mrs. Harrison didn't care if the teen from her class was younger t"
type input "Mrs. Harrison didn't careif the teen from her classwas younger th"
type textarea "Mrs. Harrison didn't care if the teen from her class was younger tha"
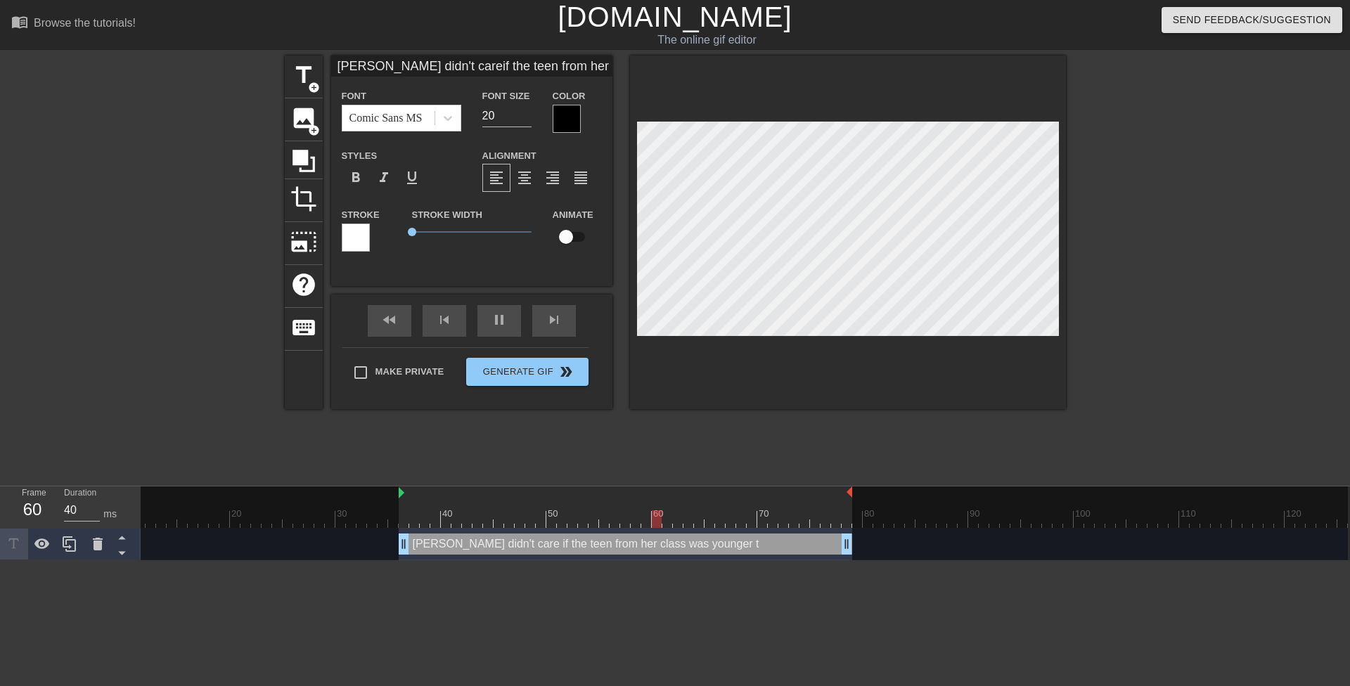
type input "Mrs. Harrison didn't careif the teen from her classwas younger than"
type textarea "Mrs. Harrison didn't care if the teen from her class was younger than"
type input "Mrs. Harrison didn't careif the teen from her classwas younger than"
type textarea "Mrs. Harrison didn't care if the teen from her class was younger than"
type input "Mrs. Harrison didn't careif the teen from her classwas younger than h"
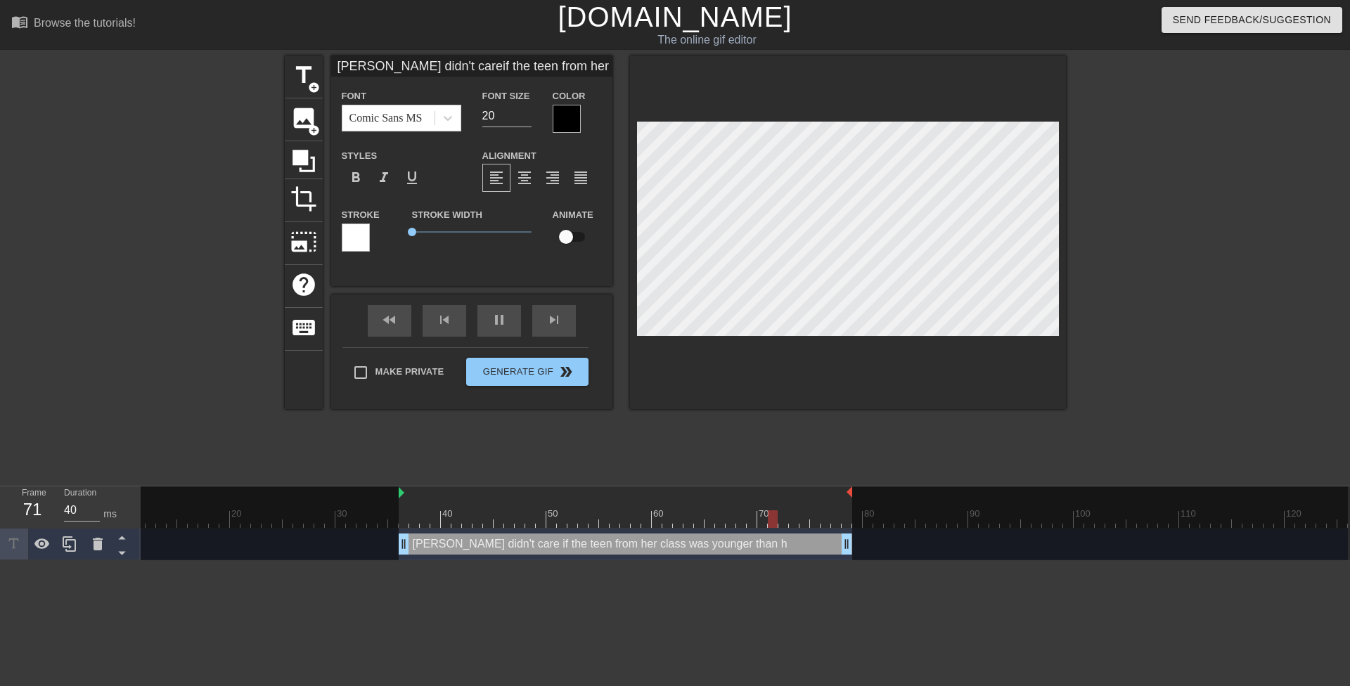
type textarea "Mrs. Harrison didn't care if the teen from her class was younger than he"
type input "Mrs. Harrison didn't careif the teen from her classwas younger than her"
type textarea "Mrs. Harrison didn't care if the teen from her class was younger than her"
type input "Mrs. Harrison didn't careif the teen from her classwas younger than her"
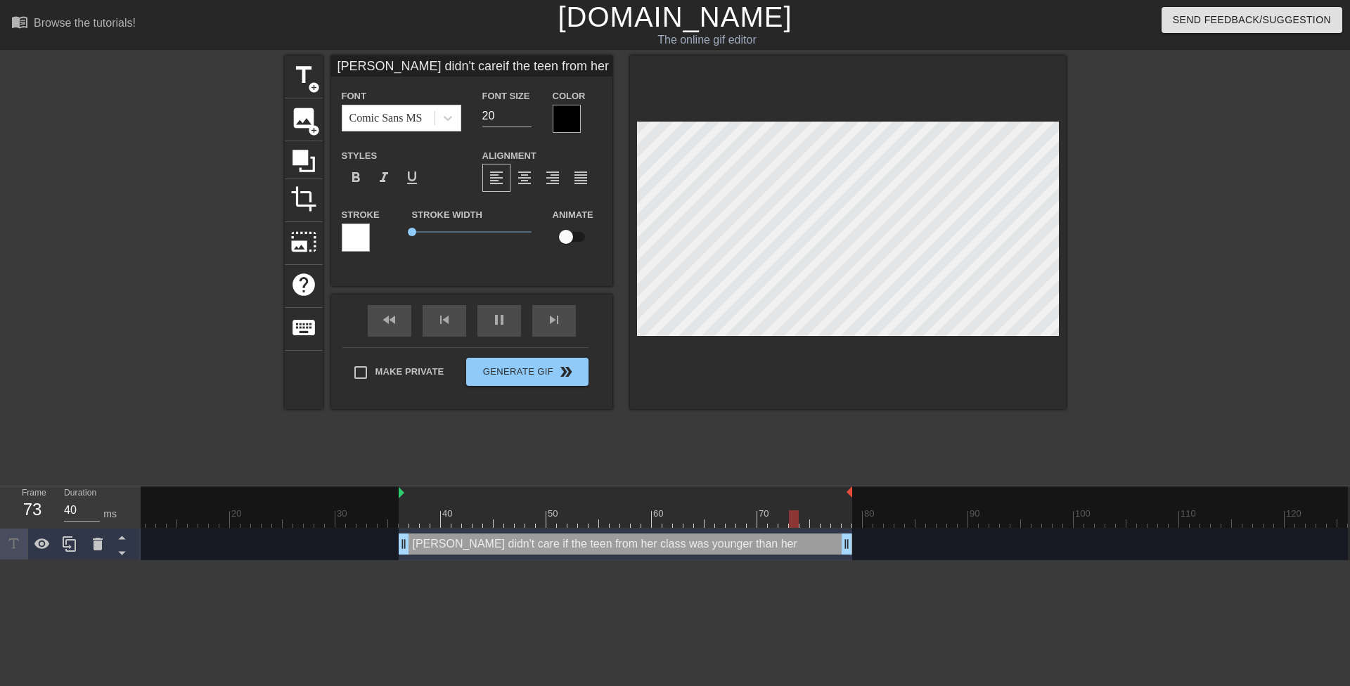
type textarea "Mrs. Harrison didn't care if the teen from her class was younger than her"
type input "Mrs. Harrison didn't careif the teen from her classwas younger than her g"
type textarea "Mrs. Harrison didn't care if the teen from her class was younger than her g"
type input "Mrs. Harrison didn't careif the teen from her classwas younger than her gr"
type textarea "Mrs. Harrison didn't care if the teen from her class was younger than her gr"
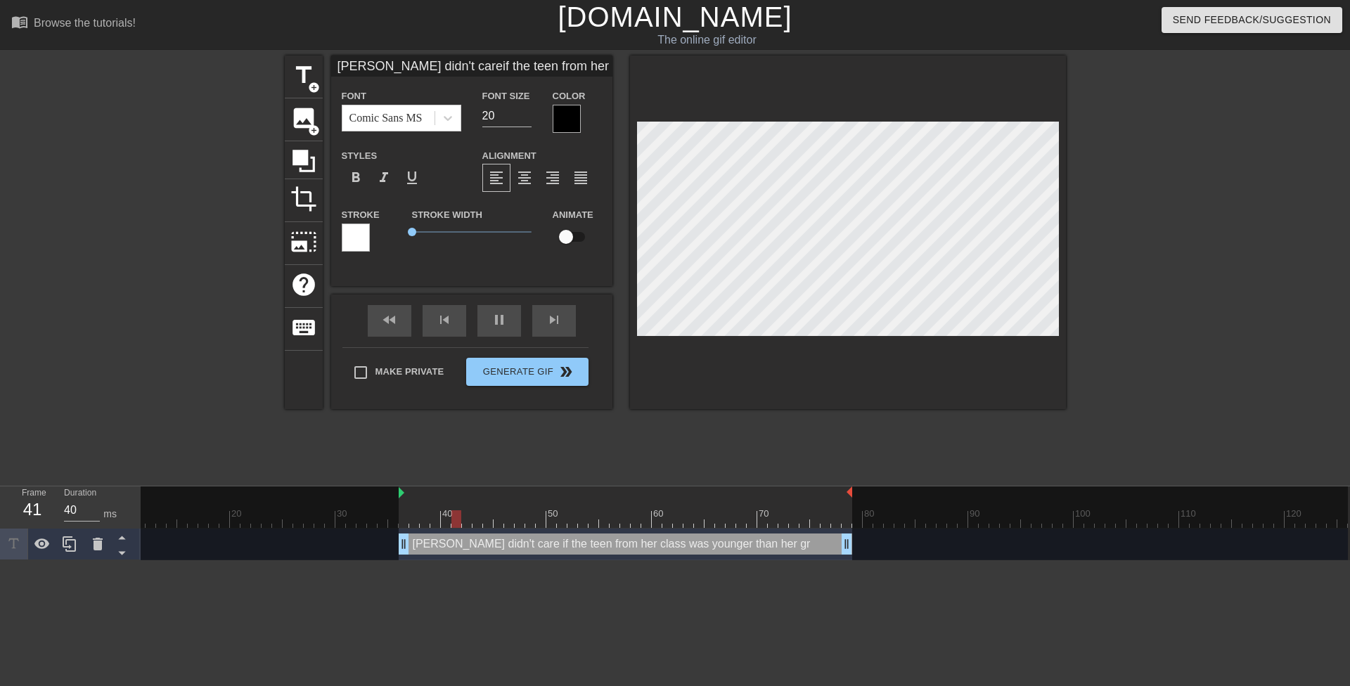
type input "Mrs. Harrison didn't careif the teen from her classwas younger than her gra"
type textarea "Mrs. Harrison didn't care if the teen from her class was younger than her gra"
type input "Mrs. Harrison didn't careif the teen from her classwas younger than her gran"
type textarea "Mrs. Harrison didn't care if the teen from her class was younger than her gran"
type input "Mrs. Harrison didn't careif the teen from her classwas younger than her grand"
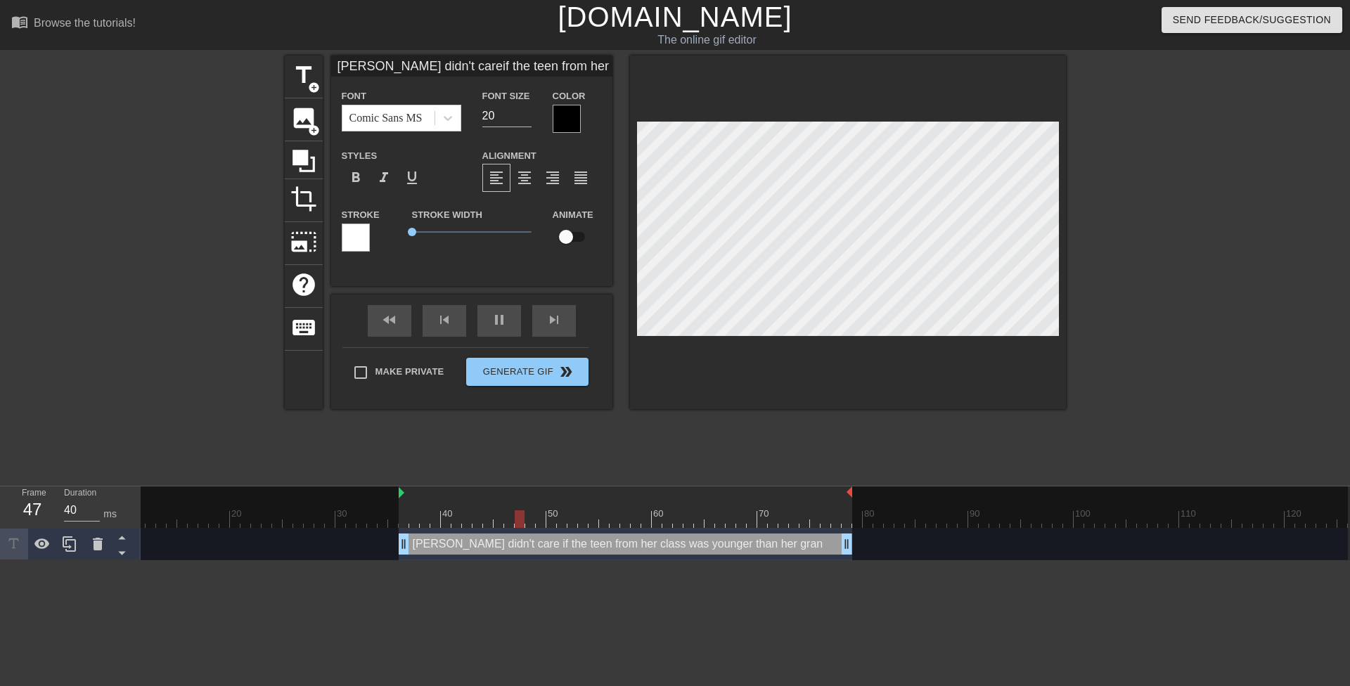
type textarea "Mrs. Harrison didn't care if the teen from her class was younger than her grand"
type input "Mrs. Harrison didn't careif the teen from her classwas younger than her gran"
type textarea "Mrs. Harrison didn't care if the teen from her class was younger than her gran"
type input "Mrs. Harrison didn't careif the teen from her classwas younger than her gra"
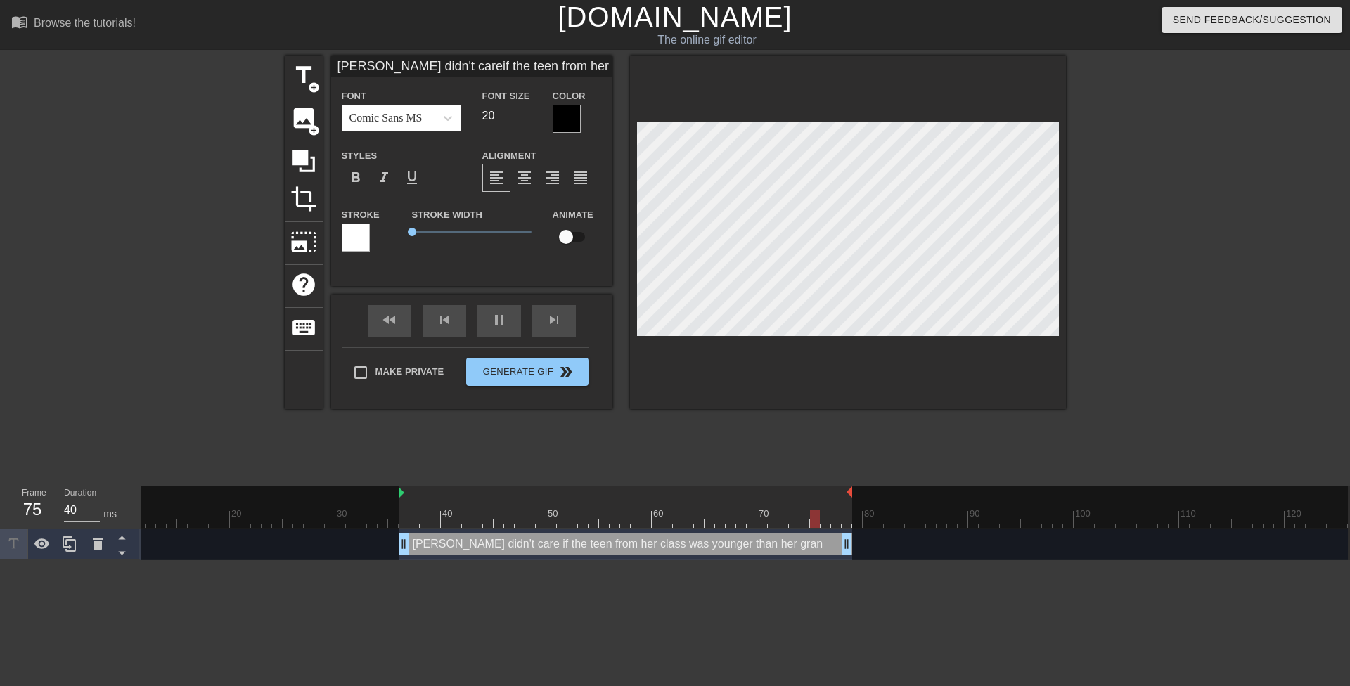
type textarea "Mrs. Harrison didn't care if the teen from her class was younger than her gra"
type input "Mrs. Harrison didn't careif the teen from her classwas younger than her gr"
type textarea "Mrs. Harrison didn't care if the teen from her class was younger than her gr"
type input "Mrs. Harrison didn't careif the teen from her classwas younger than her g"
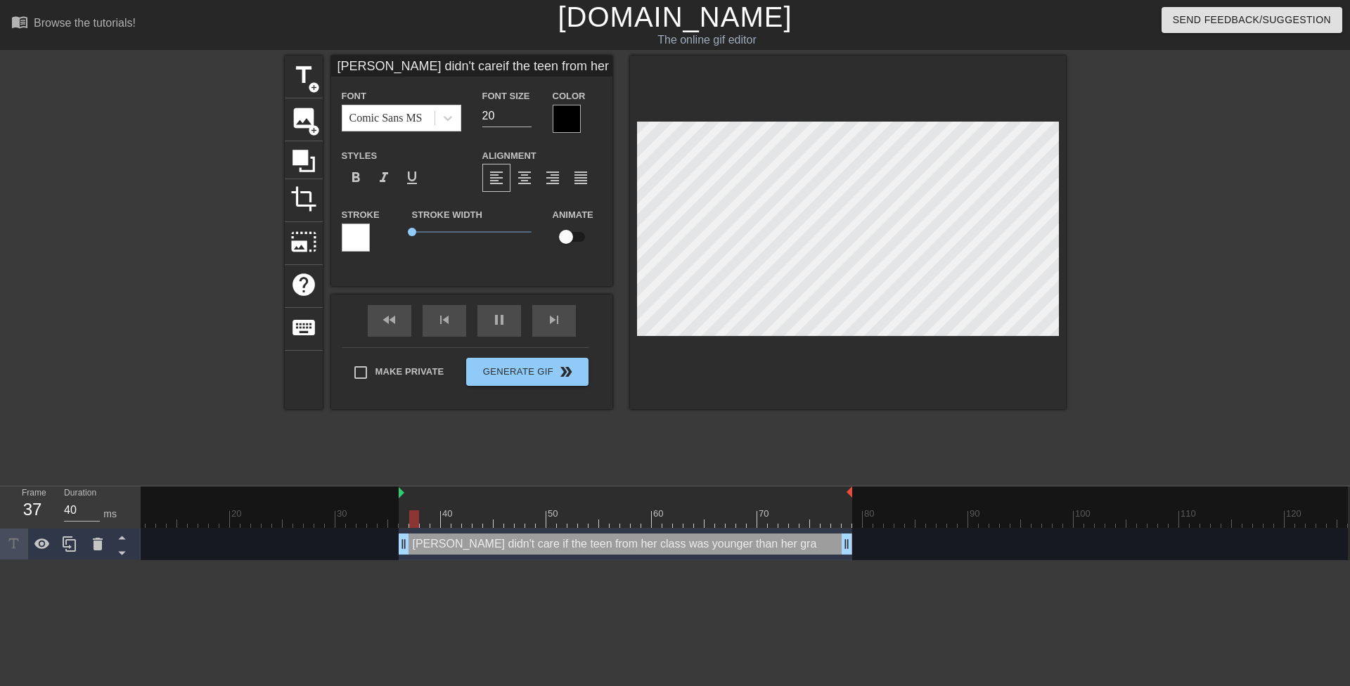
type textarea "Mrs. Harrison didn't care if the teen from her class was younger than her g"
type input "Mrs. Harrison didn't careif the teen from her classwas younger than her"
type textarea "Mrs. Harrison didn't care if the teen from her class was younger than her"
type input "Mrs. Harrison didn't careif the teen from her classwas younger than her"
type textarea "Mrs. Harrison didn't care if the teen from her class was younger than her"
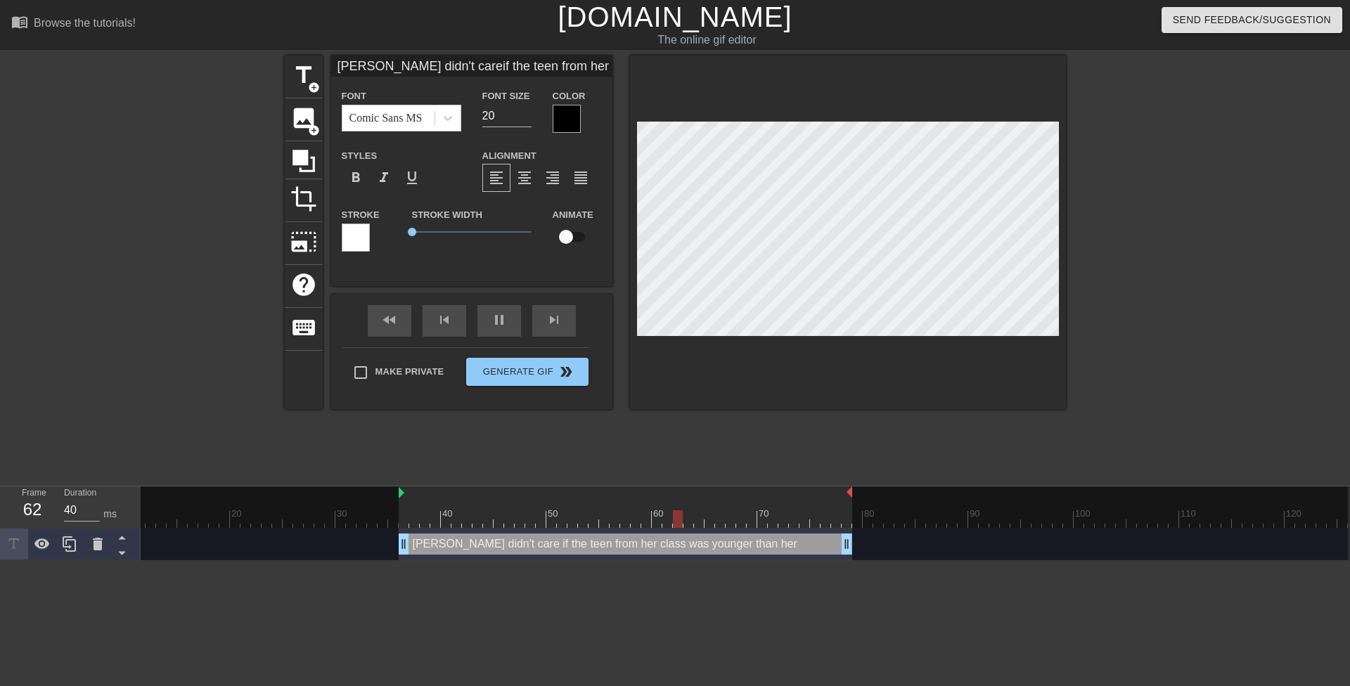
click at [632, 127] on div at bounding box center [848, 233] width 436 height 354
type input "T"
type textarea "T"
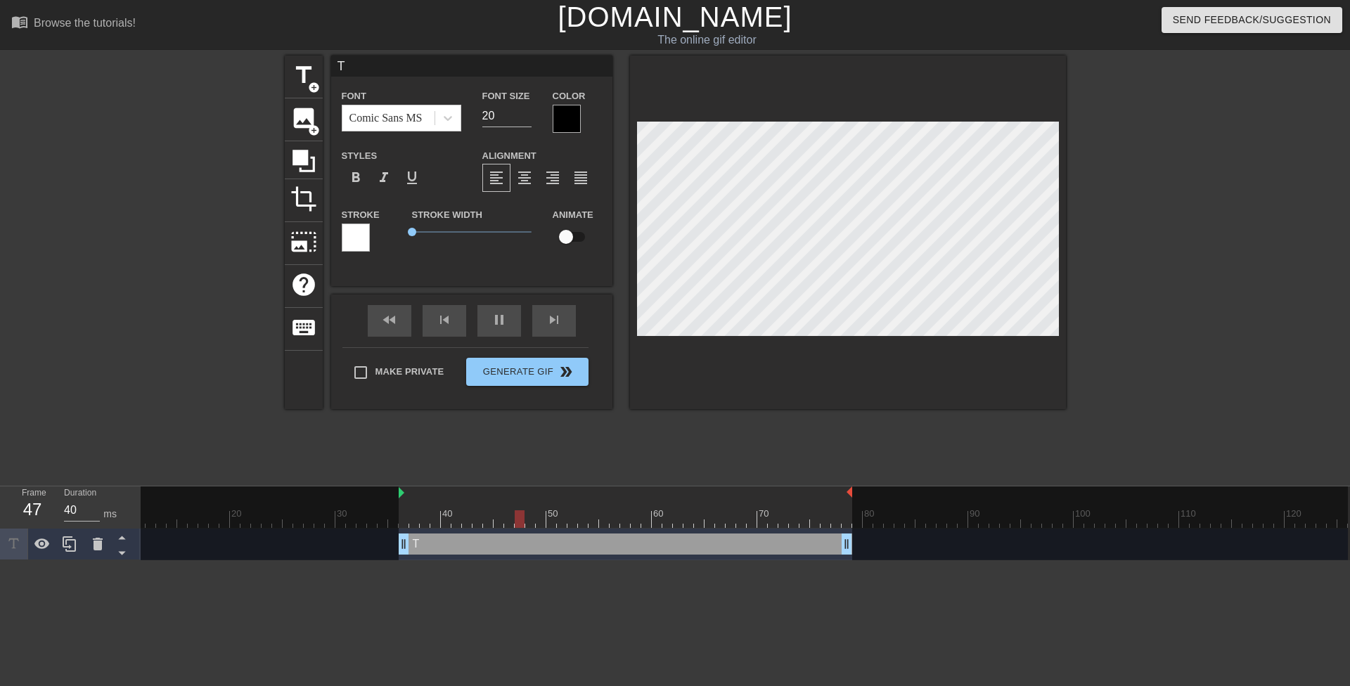
type input "Th"
type textarea "Th"
type input "The"
type textarea "The"
type input "The"
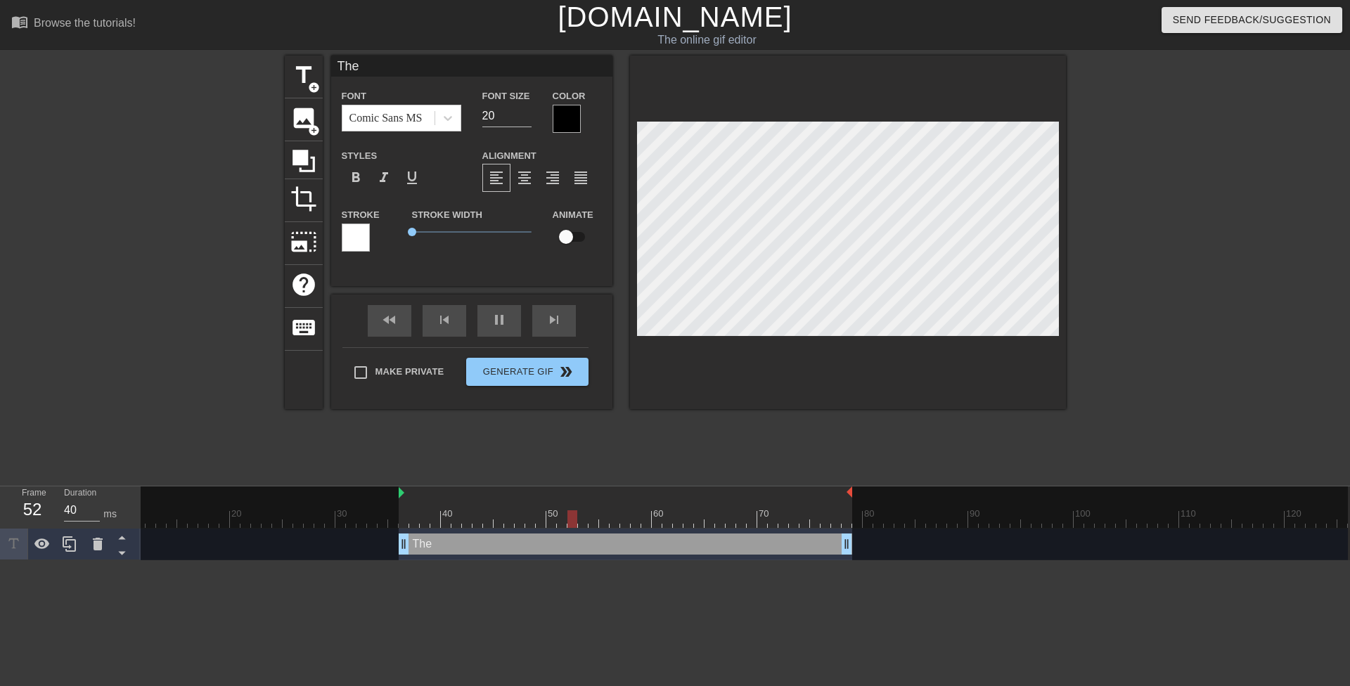
type textarea "The"
type input "The f"
type textarea "The f"
type input "The fa"
type textarea "The fa"
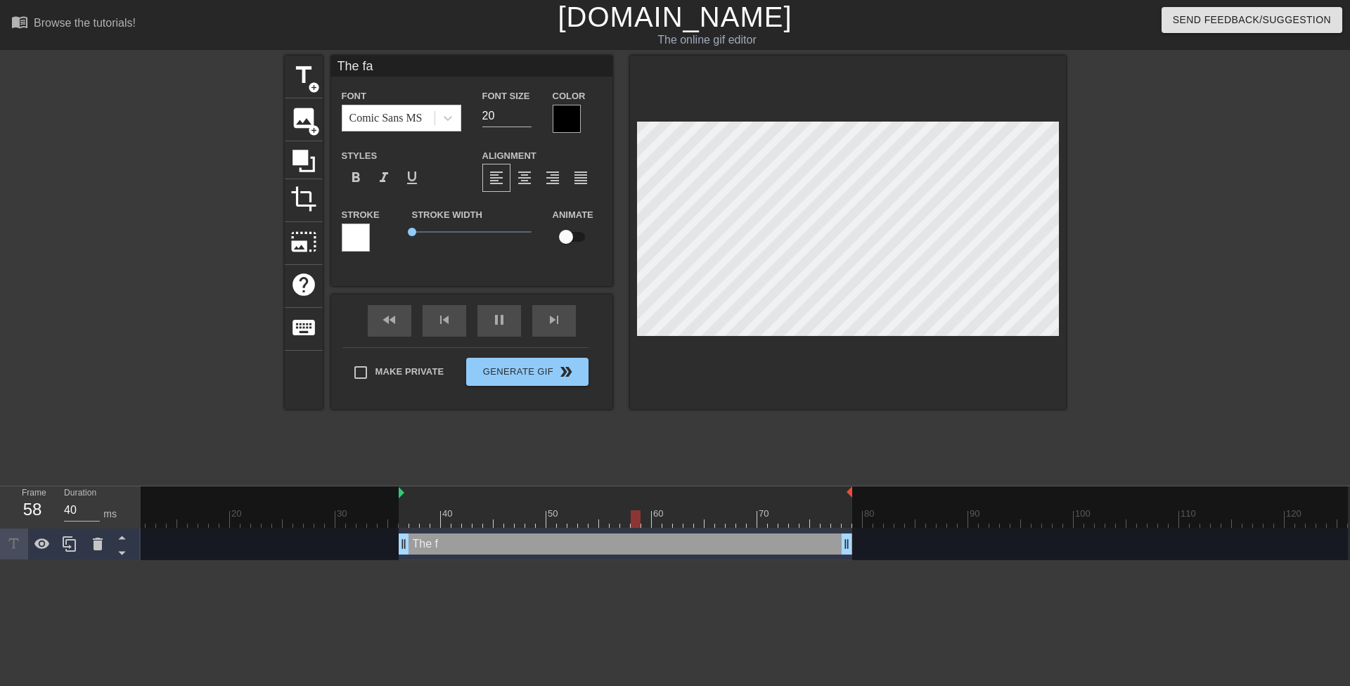
type input "The fac"
type textarea "The fac"
type input "The fact"
type textarea "The fact"
type input "The fact"
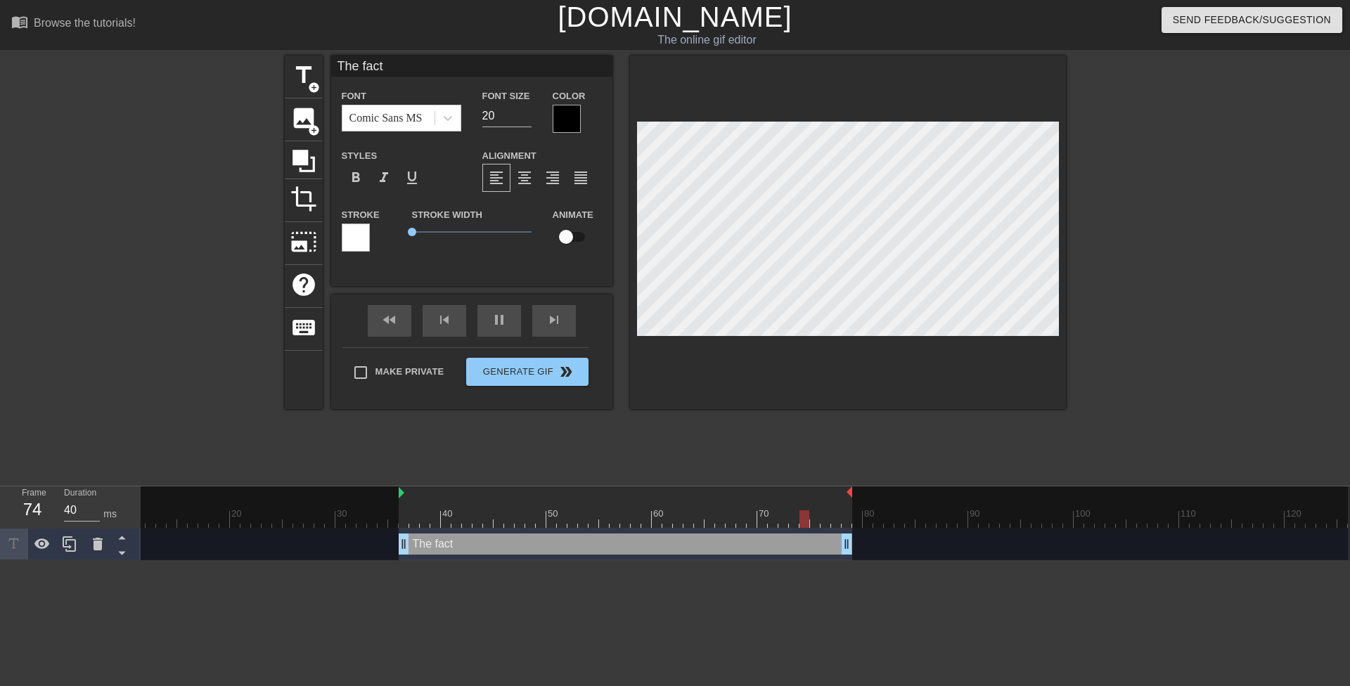
type textarea "The fact"
type input "The fact t"
type textarea "The fact t"
type input "The fact th"
type textarea "The fact th"
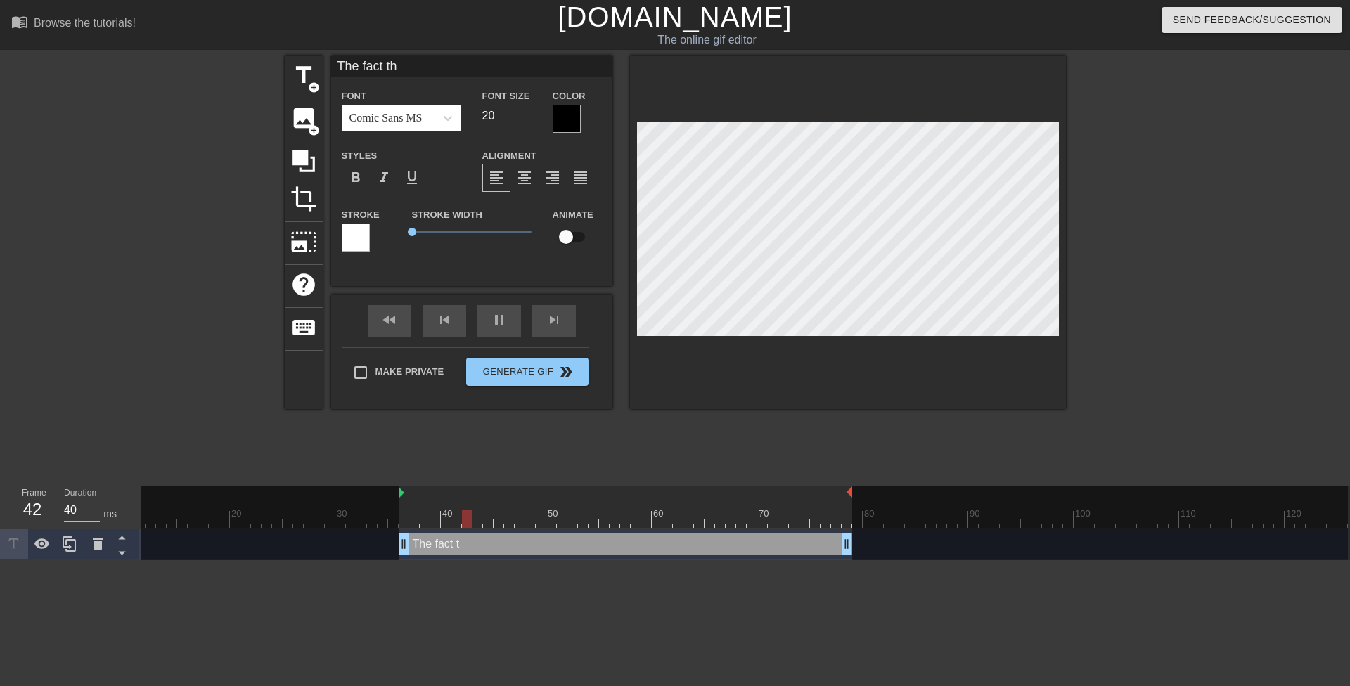
type input "The fact tha"
type textarea "The fact tha"
type input "The fact that"
type textarea "The fact that"
type input "The fact that"
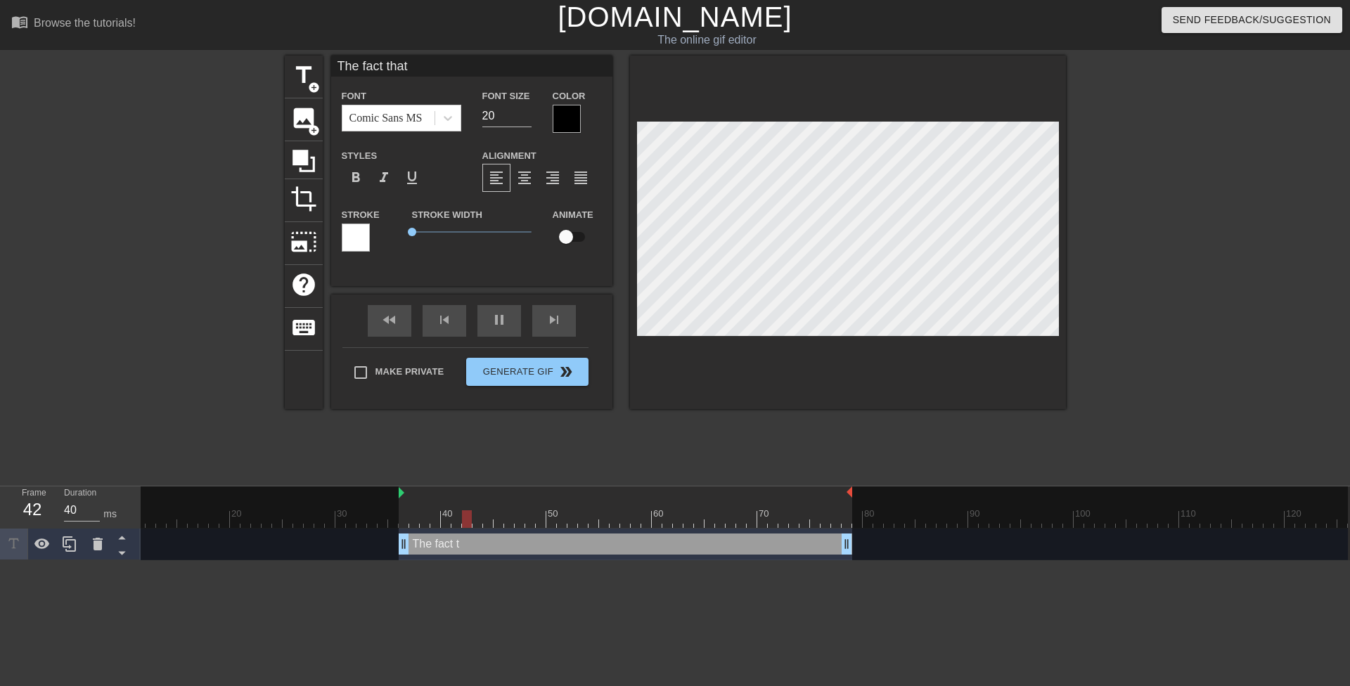
type textarea "The fact that"
type input "The fact that t"
type textarea "The fact that t"
type input "The fact that th"
type textarea "The fact that th"
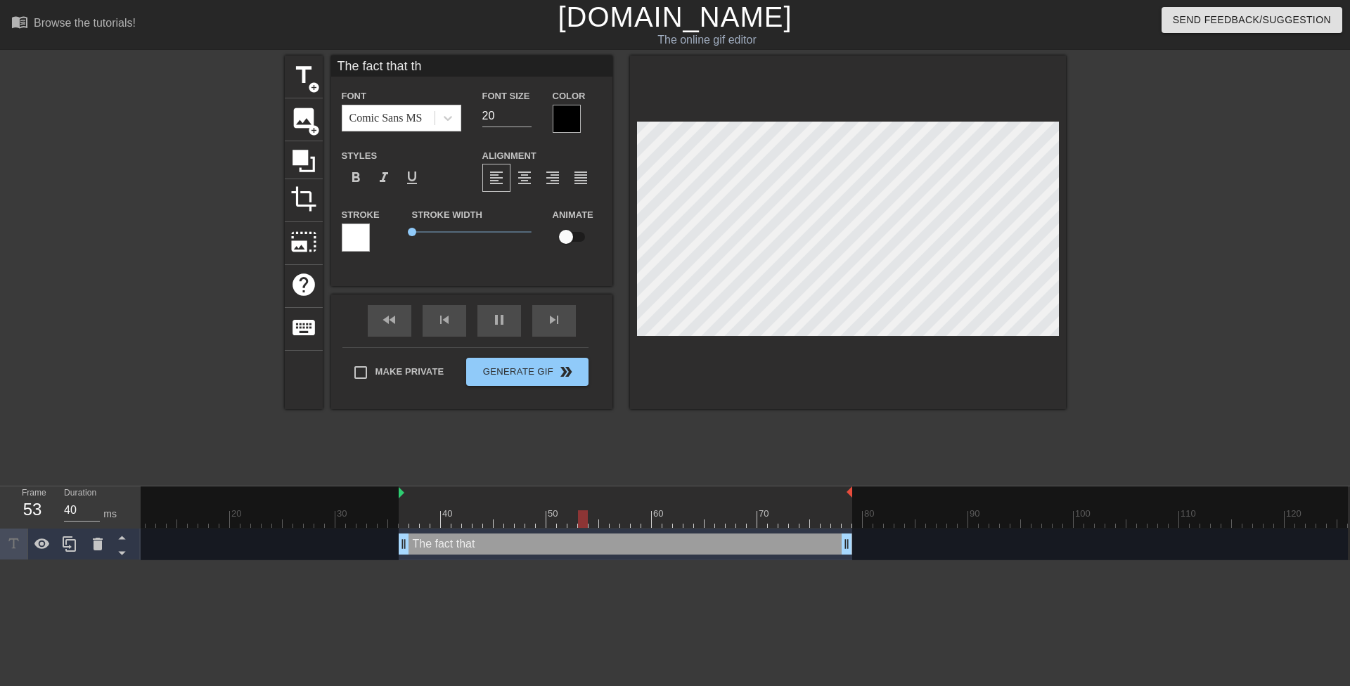
type input "The fact that the"
type textarea "The fact that the"
click at [793, 122] on div at bounding box center [848, 233] width 436 height 354
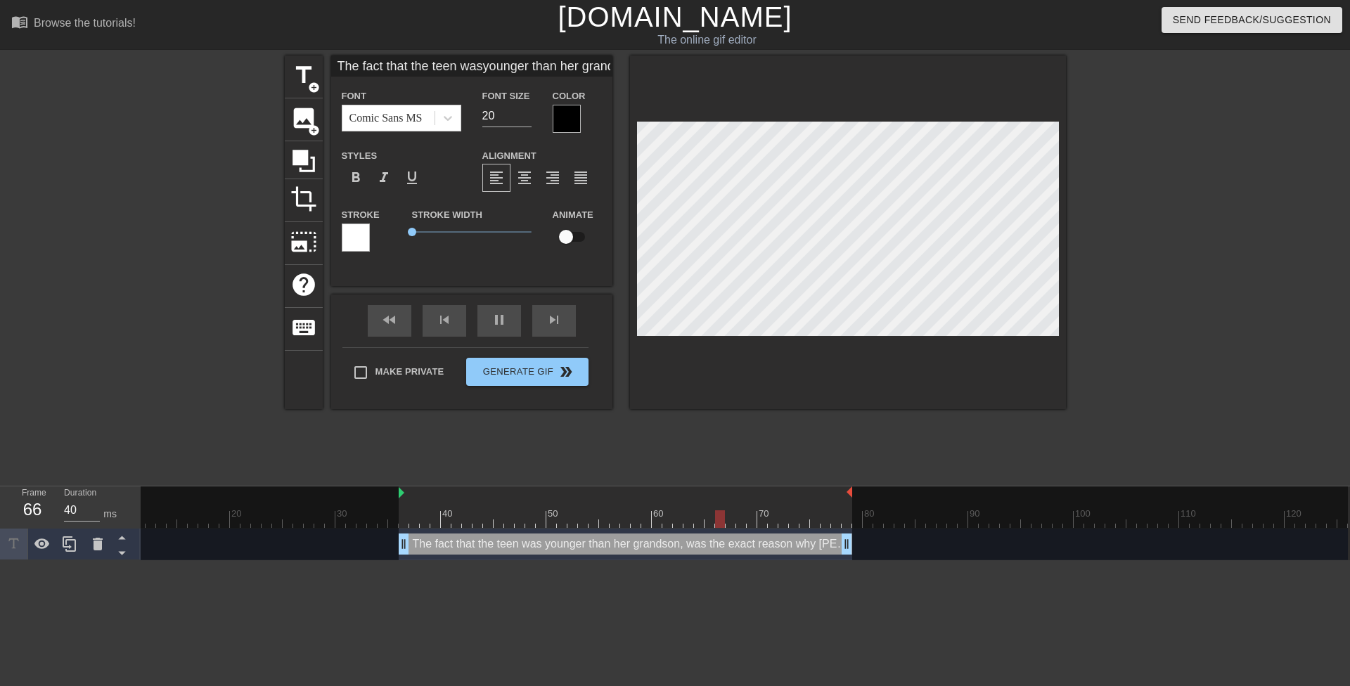
click at [577, 118] on div at bounding box center [567, 119] width 28 height 28
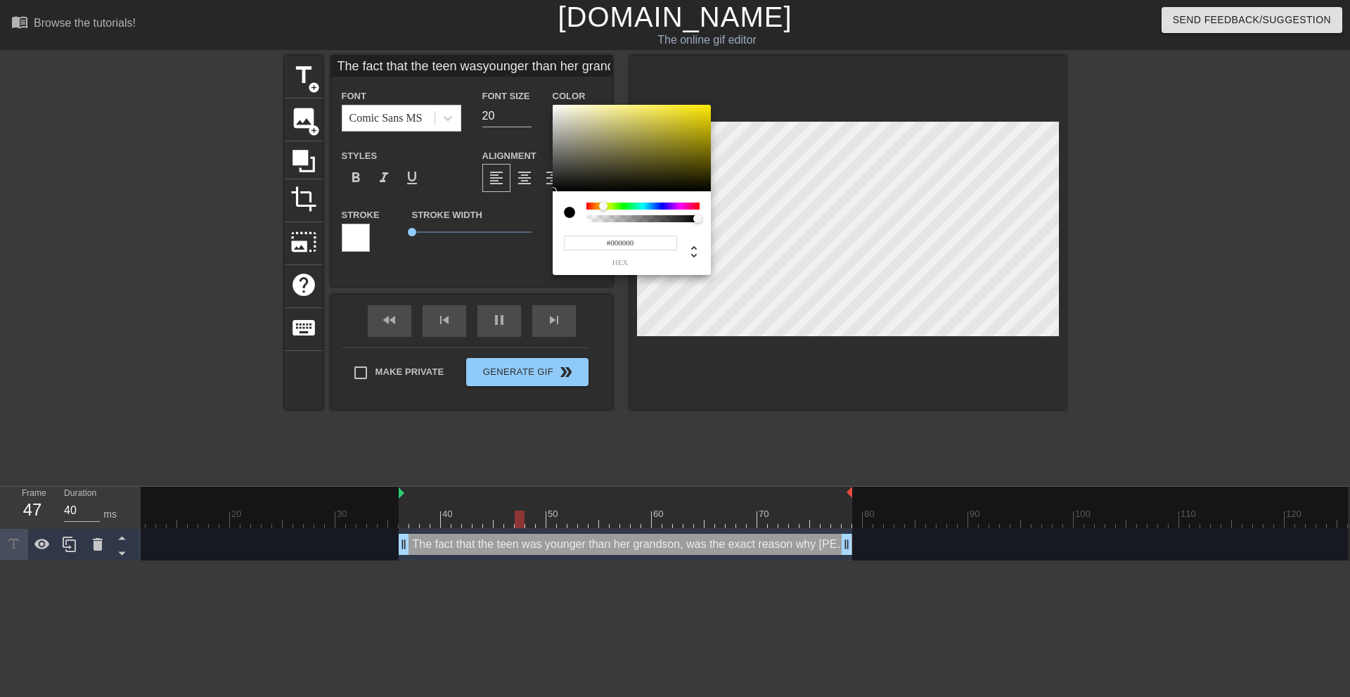
click at [603, 204] on div at bounding box center [642, 206] width 113 height 7
drag, startPoint x: 724, startPoint y: 99, endPoint x: 754, endPoint y: 65, distance: 44.9
click at [754, 65] on div "#FFEC00 hex" at bounding box center [675, 348] width 1350 height 697
click at [605, 205] on div at bounding box center [605, 206] width 8 height 8
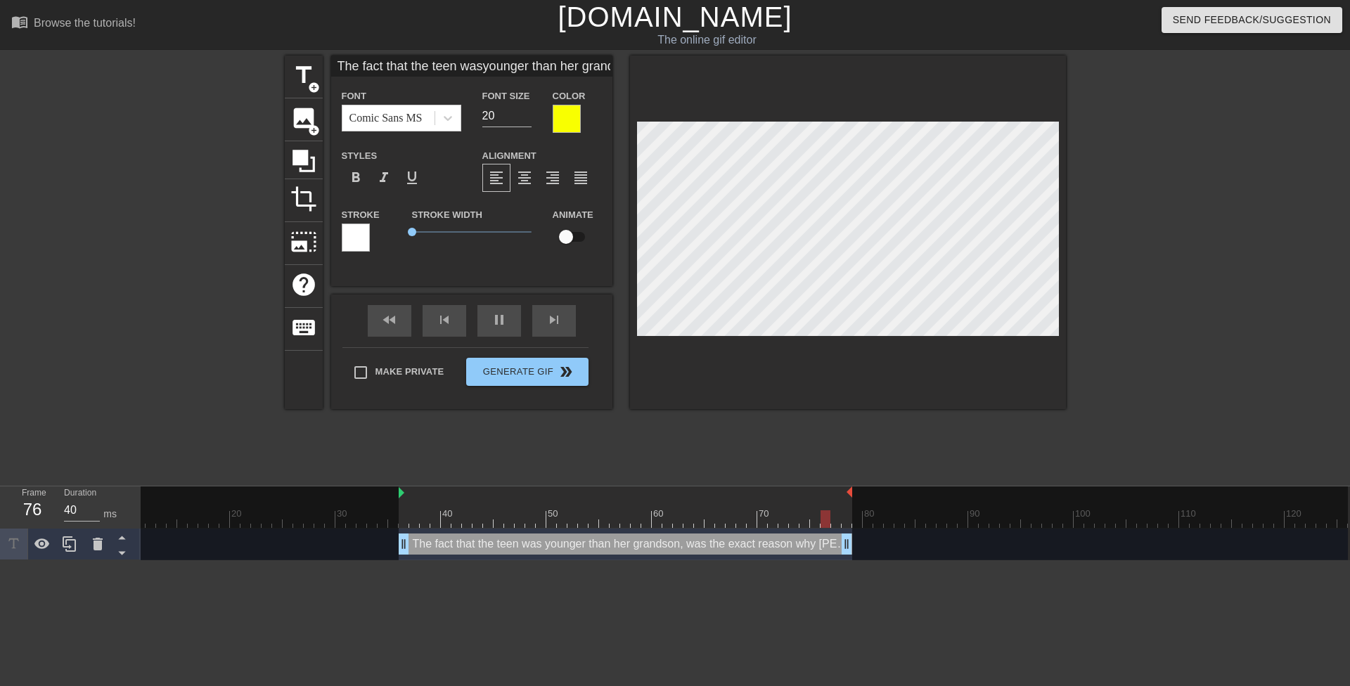
click at [1092, 230] on div at bounding box center [1188, 267] width 211 height 422
click at [630, 259] on div at bounding box center [848, 233] width 436 height 354
click at [1083, 237] on div at bounding box center [1188, 267] width 211 height 422
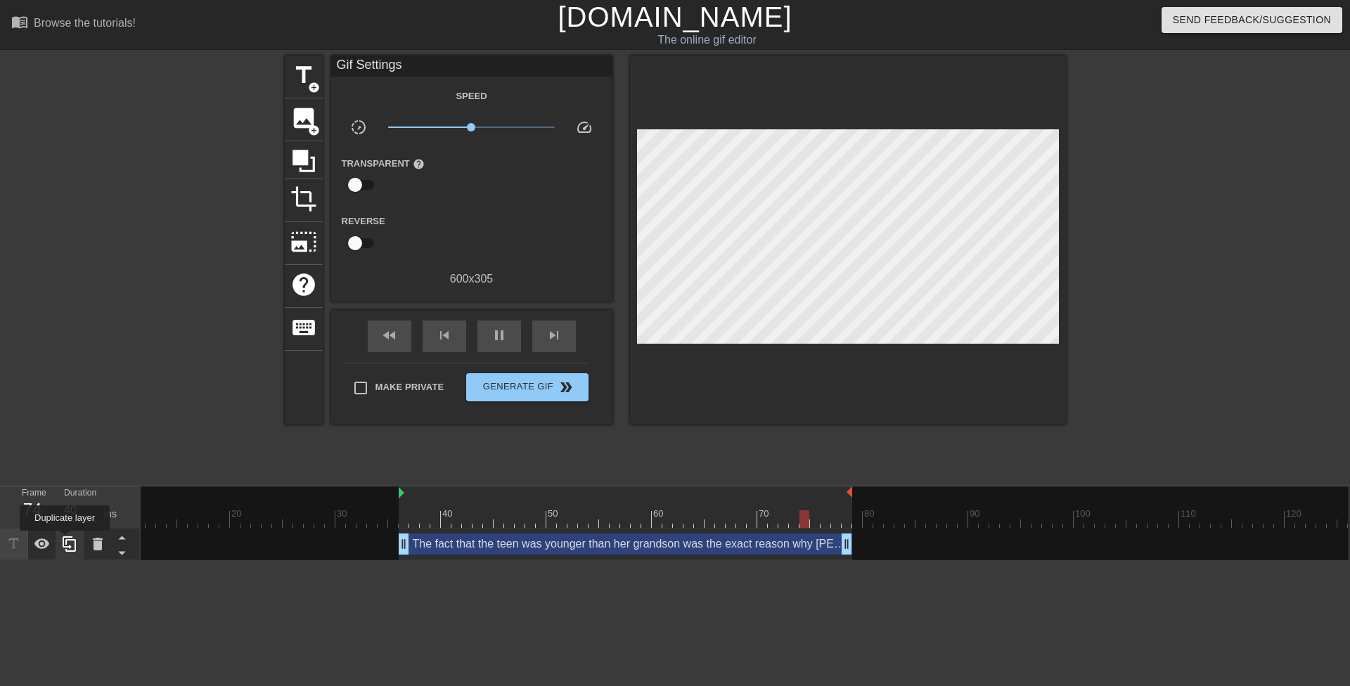
click at [65, 541] on icon at bounding box center [69, 544] width 17 height 17
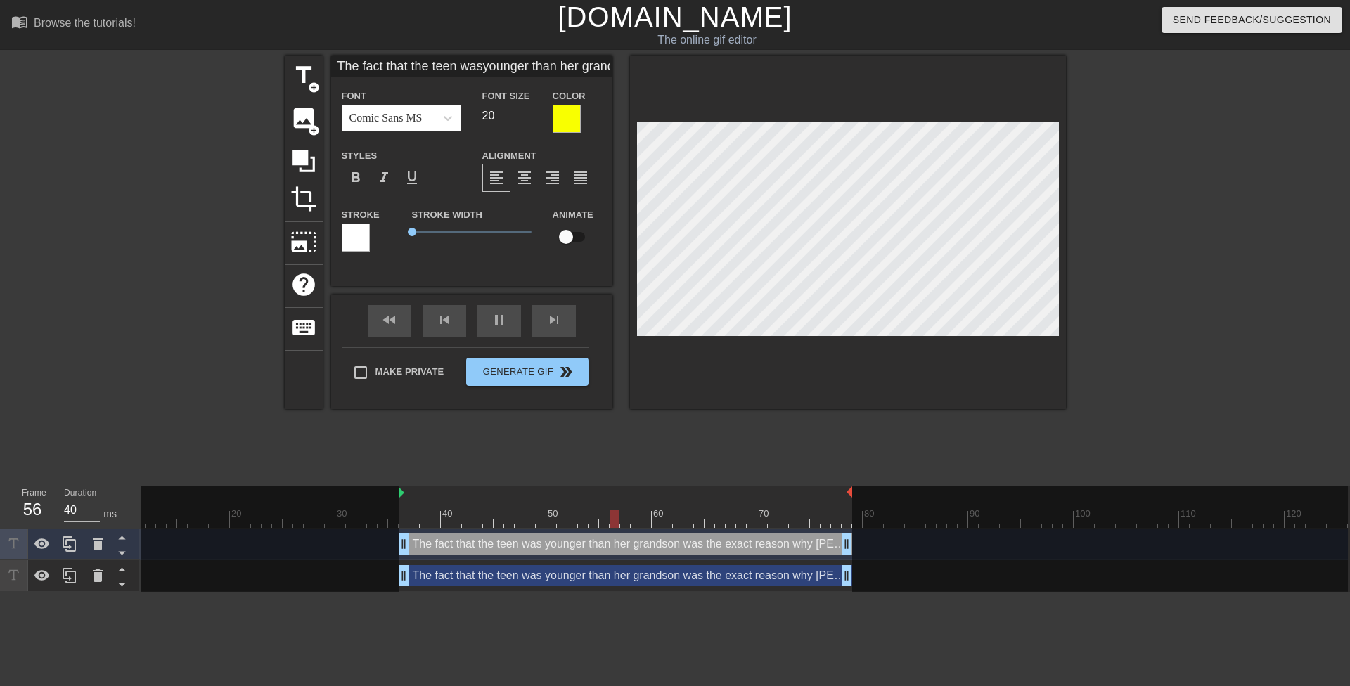
click at [364, 233] on div at bounding box center [356, 238] width 28 height 28
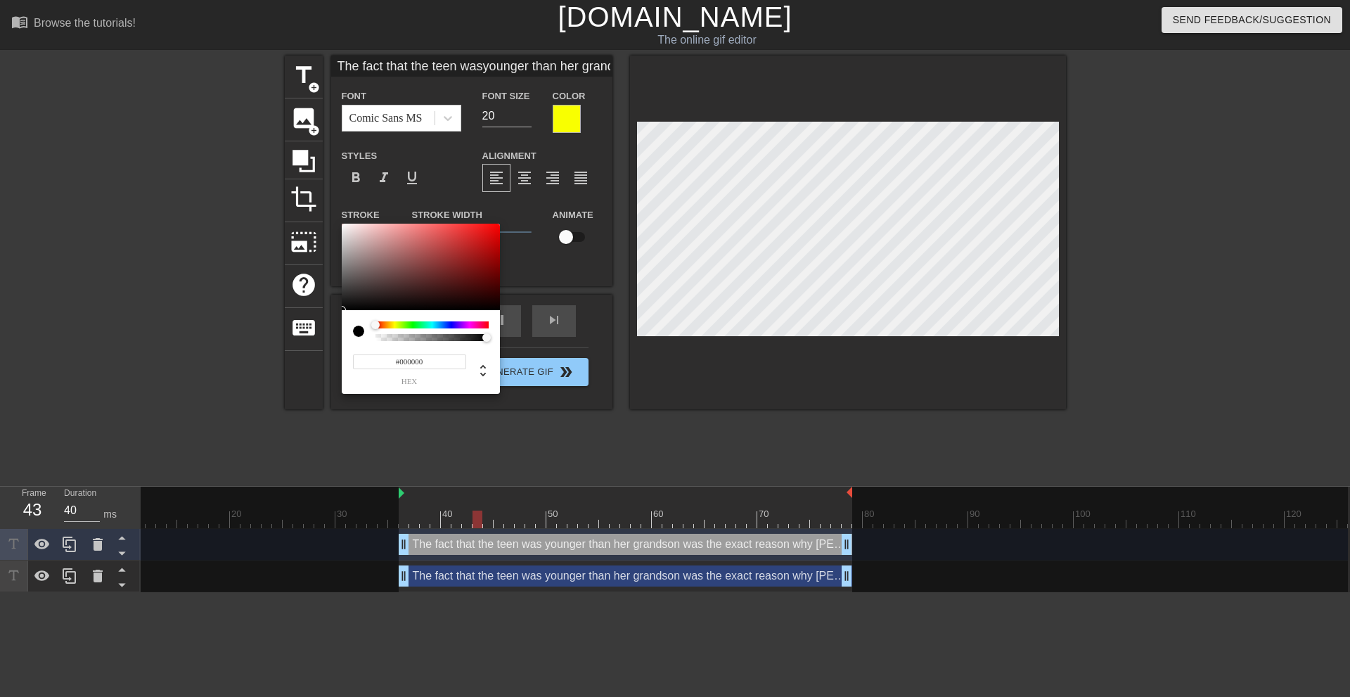
drag, startPoint x: 334, startPoint y: 309, endPoint x: 304, endPoint y: 343, distance: 45.4
click at [304, 343] on div "#000000 hex" at bounding box center [675, 348] width 1350 height 697
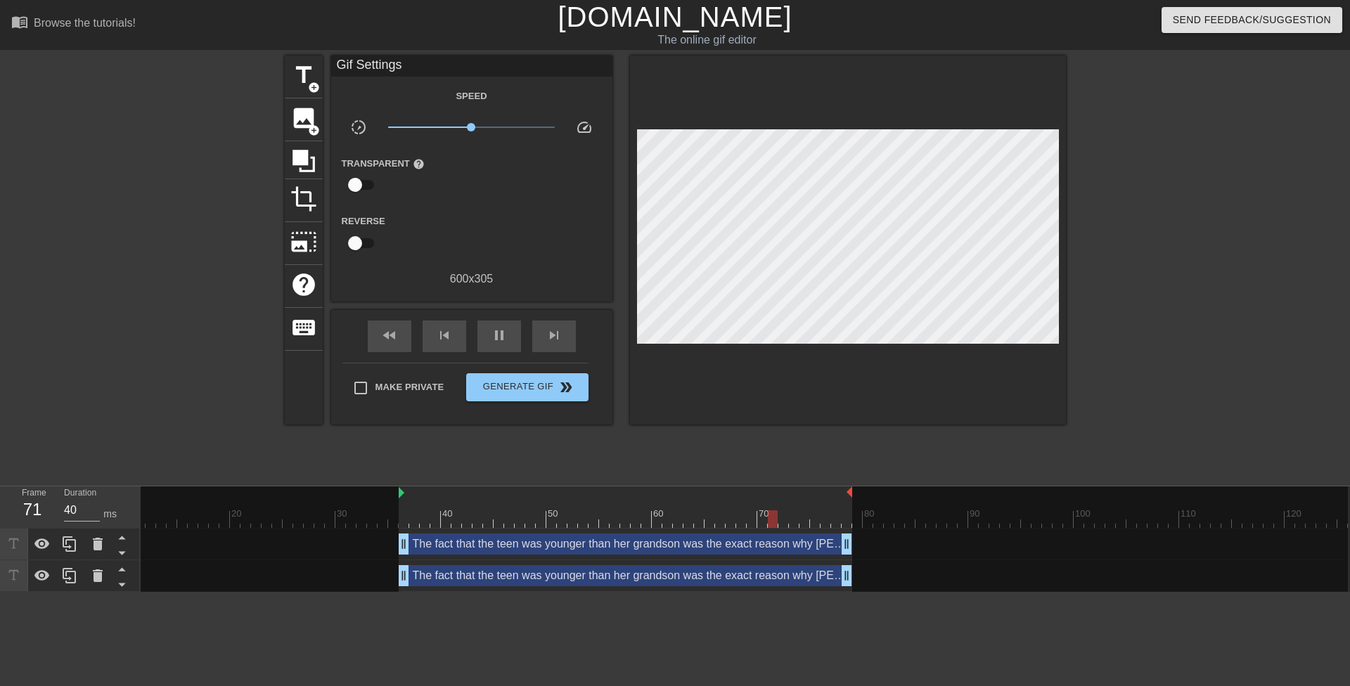
click at [479, 538] on div "The fact that the teen was younger than her grandson was the exact reason why M…" at bounding box center [626, 544] width 454 height 21
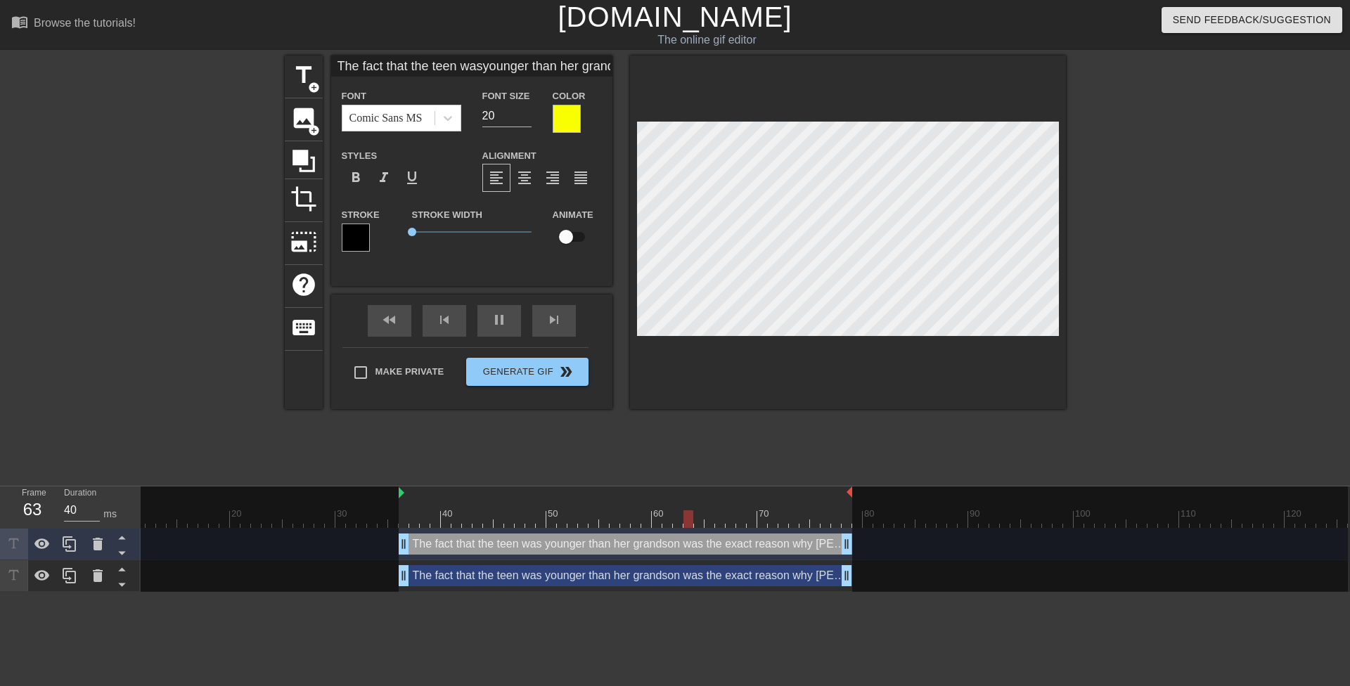
click at [560, 114] on div at bounding box center [567, 119] width 28 height 28
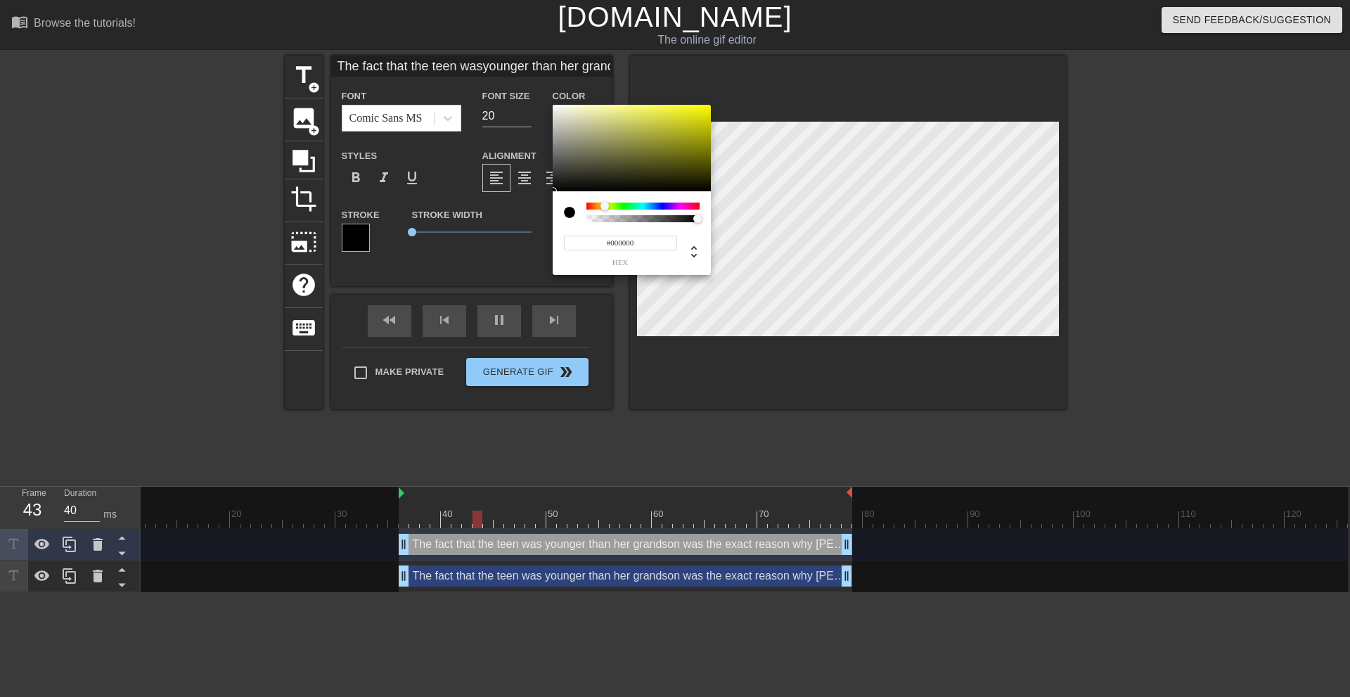
drag, startPoint x: 557, startPoint y: 177, endPoint x: 508, endPoint y: 257, distance: 93.5
click at [508, 257] on div "#000000 hex" at bounding box center [675, 348] width 1350 height 697
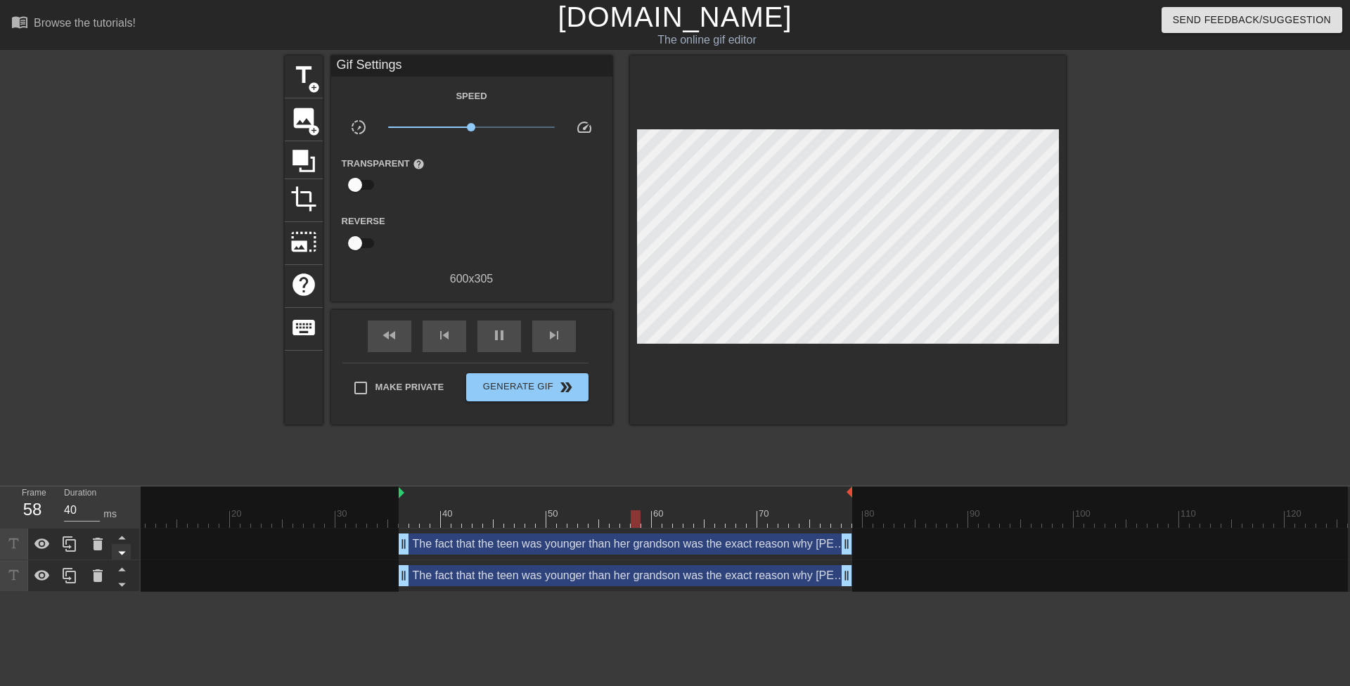
click at [121, 553] on icon at bounding box center [121, 554] width 7 height 4
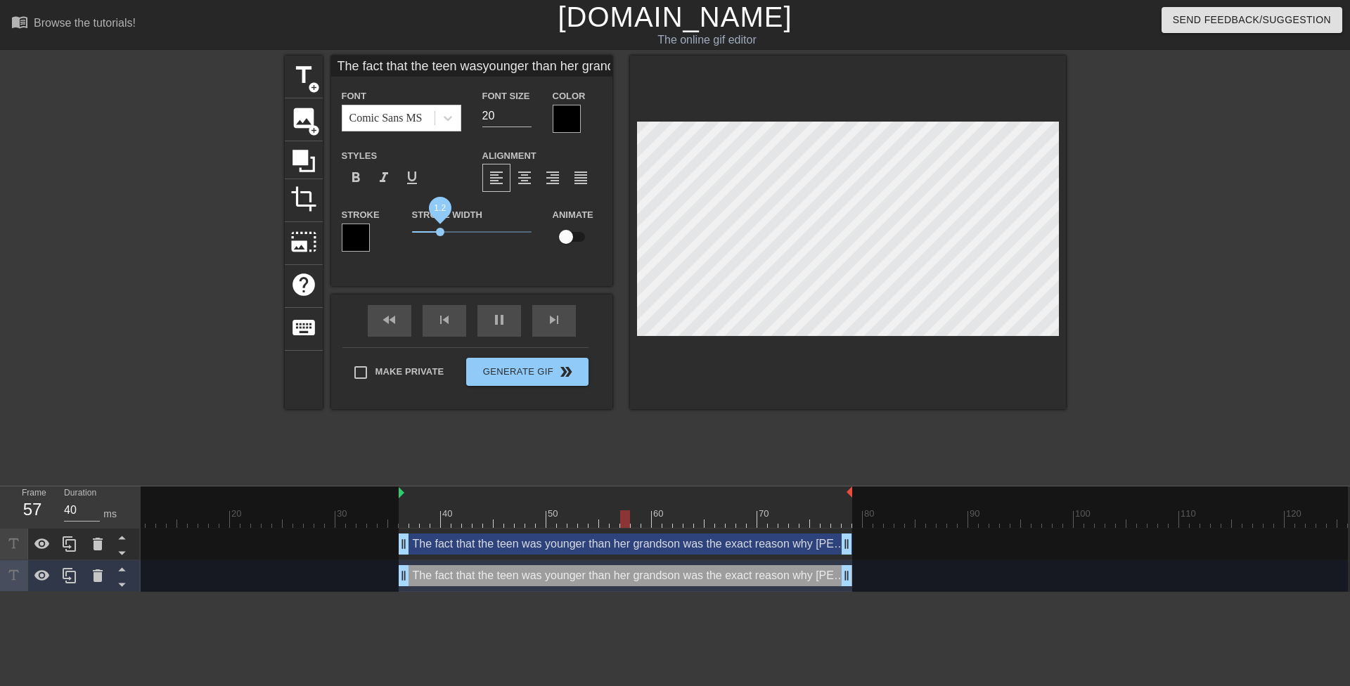
drag, startPoint x: 411, startPoint y: 231, endPoint x: 440, endPoint y: 229, distance: 28.9
click at [440, 229] on span "1.2" at bounding box center [440, 232] width 8 height 8
click at [793, 378] on div at bounding box center [848, 233] width 436 height 354
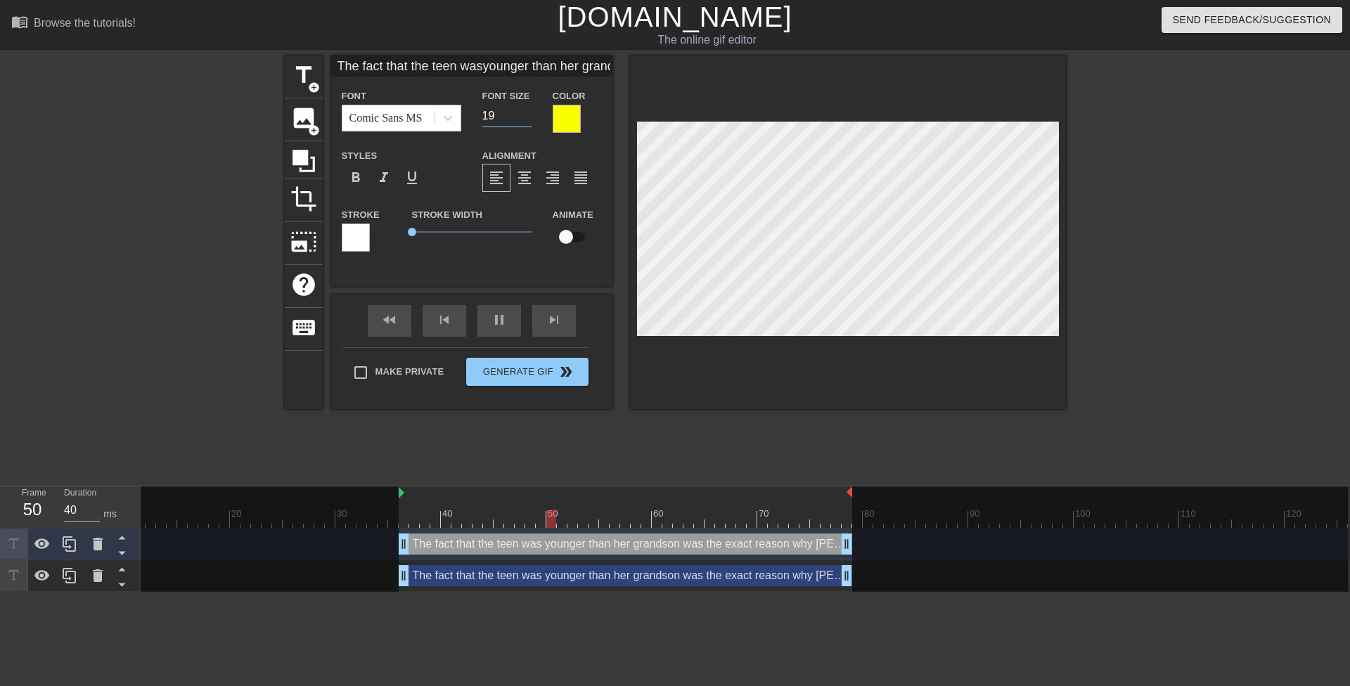
click at [523, 118] on input "19" at bounding box center [506, 116] width 49 height 23
click at [640, 583] on div "The fact that the teen was younger than her grandson was the exact reason why M…" at bounding box center [626, 575] width 454 height 21
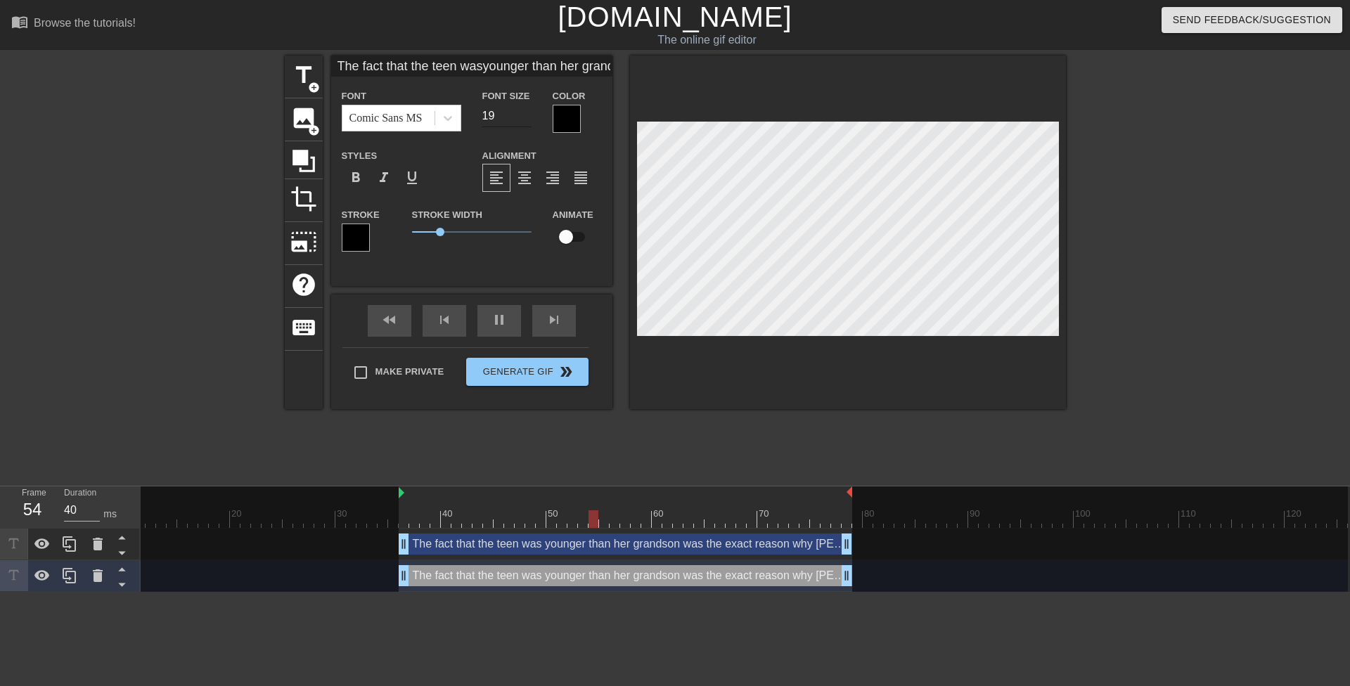
click at [526, 119] on input "19" at bounding box center [506, 116] width 49 height 23
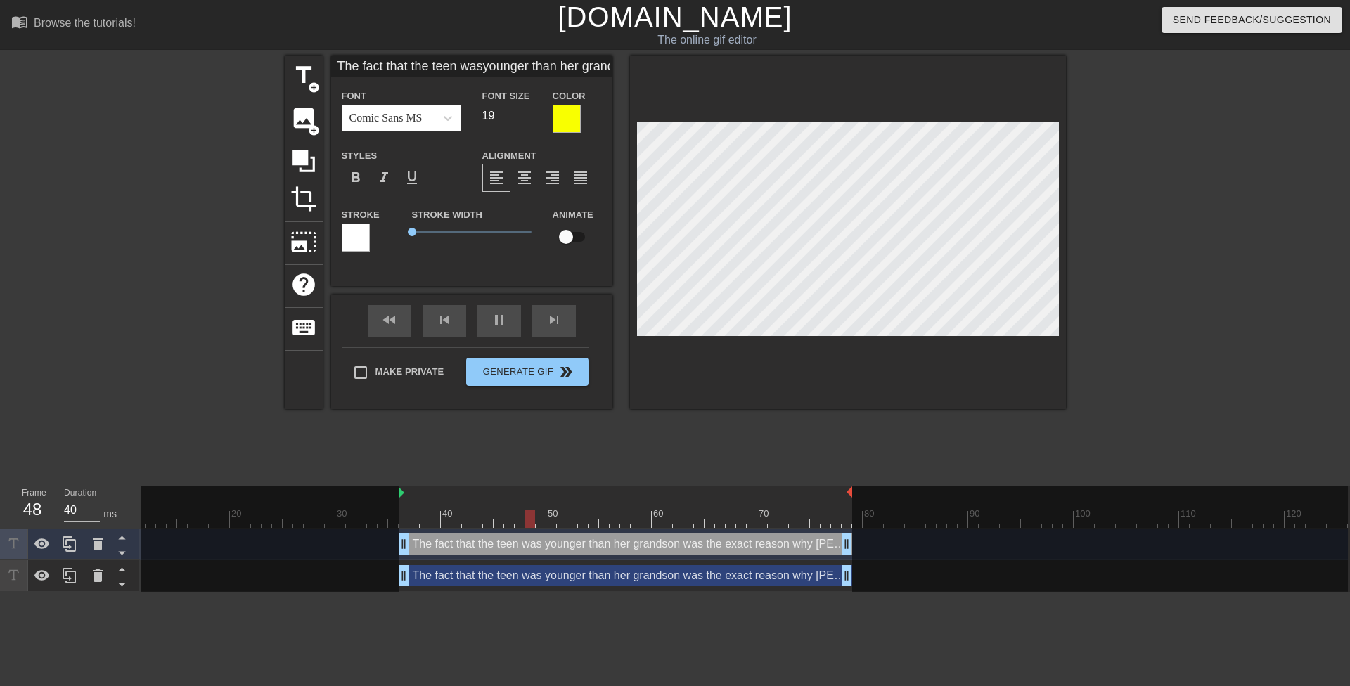
click at [731, 575] on div "The fact that the teen was younger than her grandson was the exact reason why M…" at bounding box center [626, 575] width 454 height 21
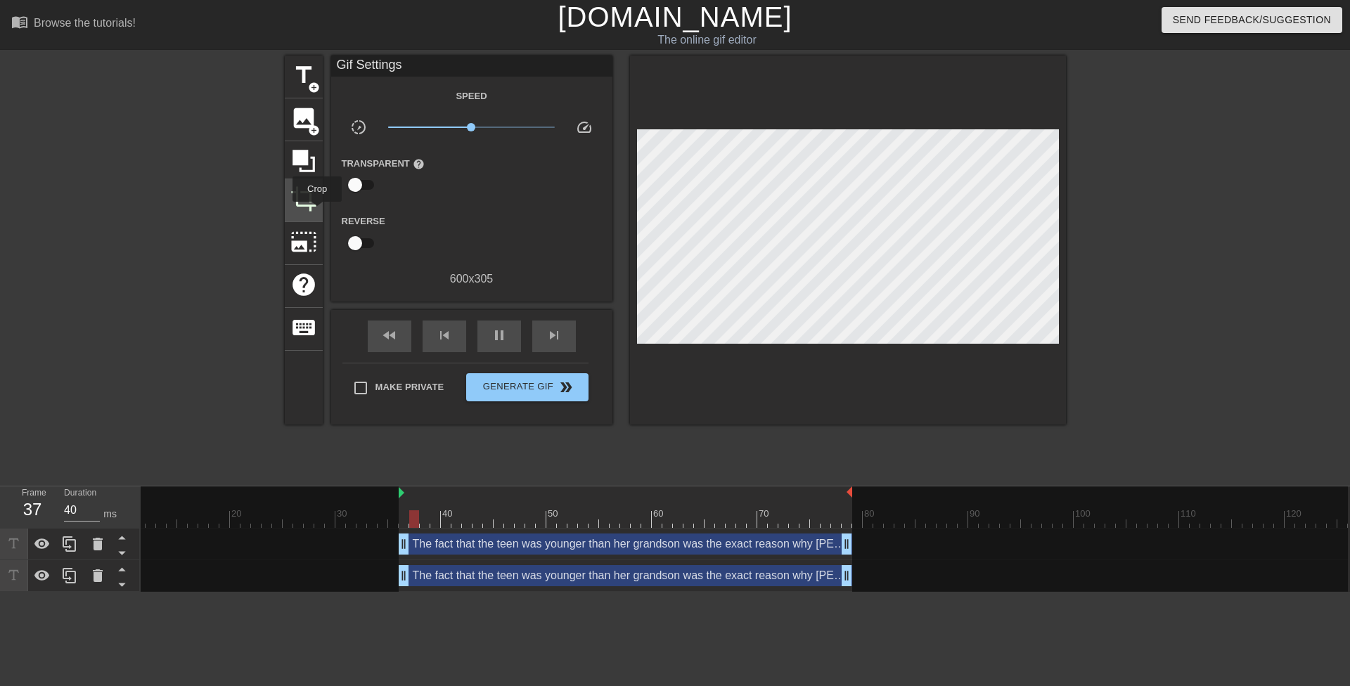
click at [314, 207] on span "crop" at bounding box center [303, 199] width 27 height 27
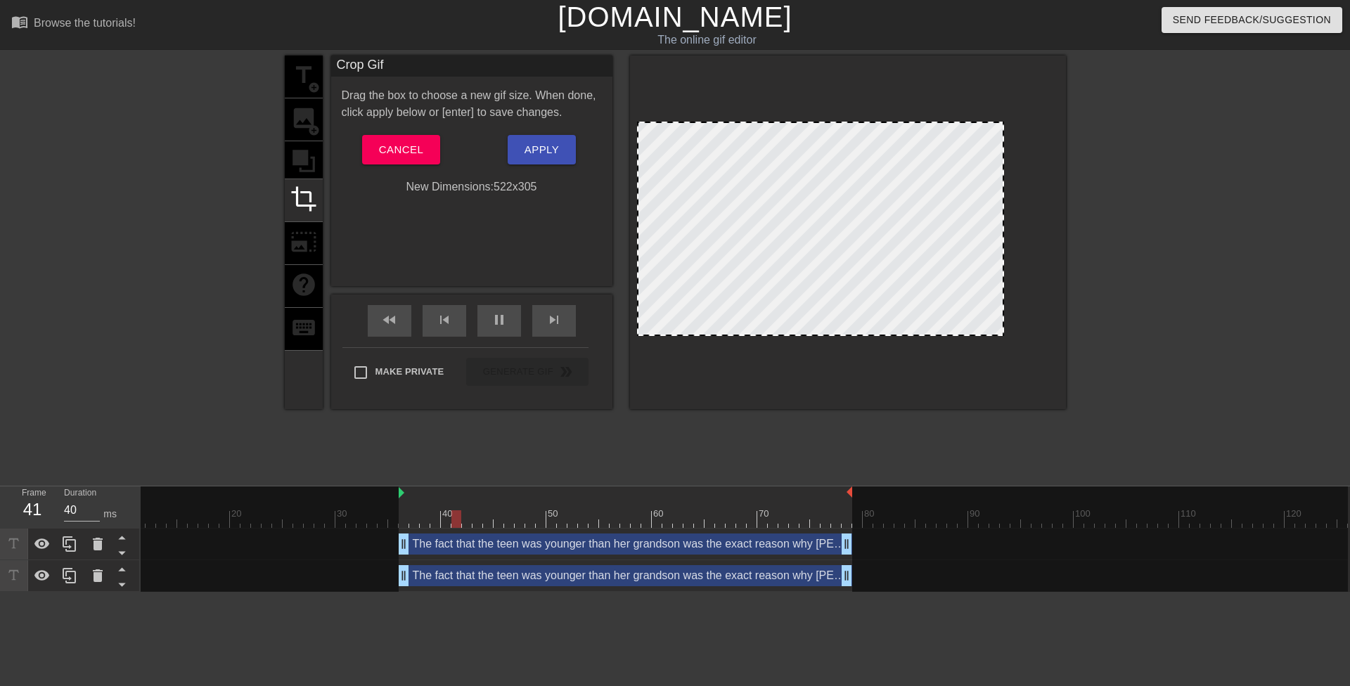
drag, startPoint x: 1055, startPoint y: 240, endPoint x: 997, endPoint y: 243, distance: 58.4
click at [537, 148] on span "Apply" at bounding box center [542, 150] width 34 height 18
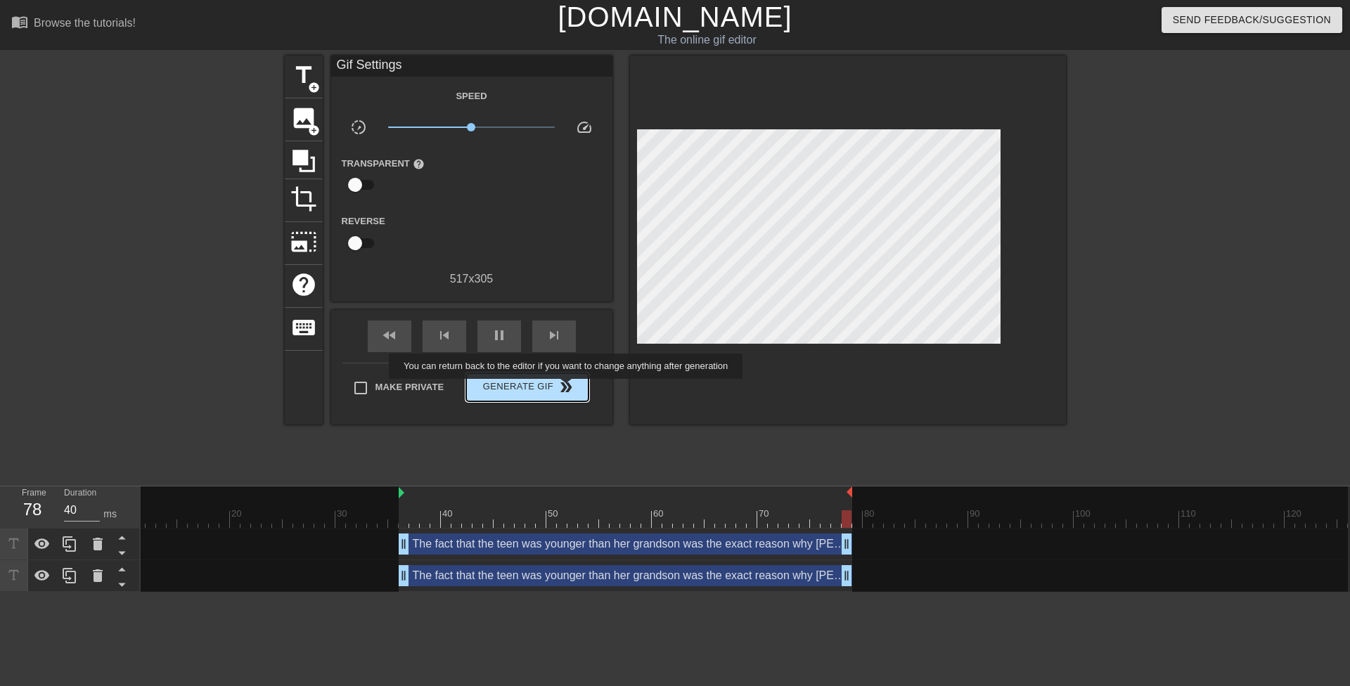
click at [567, 389] on span "double_arrow" at bounding box center [566, 387] width 17 height 17
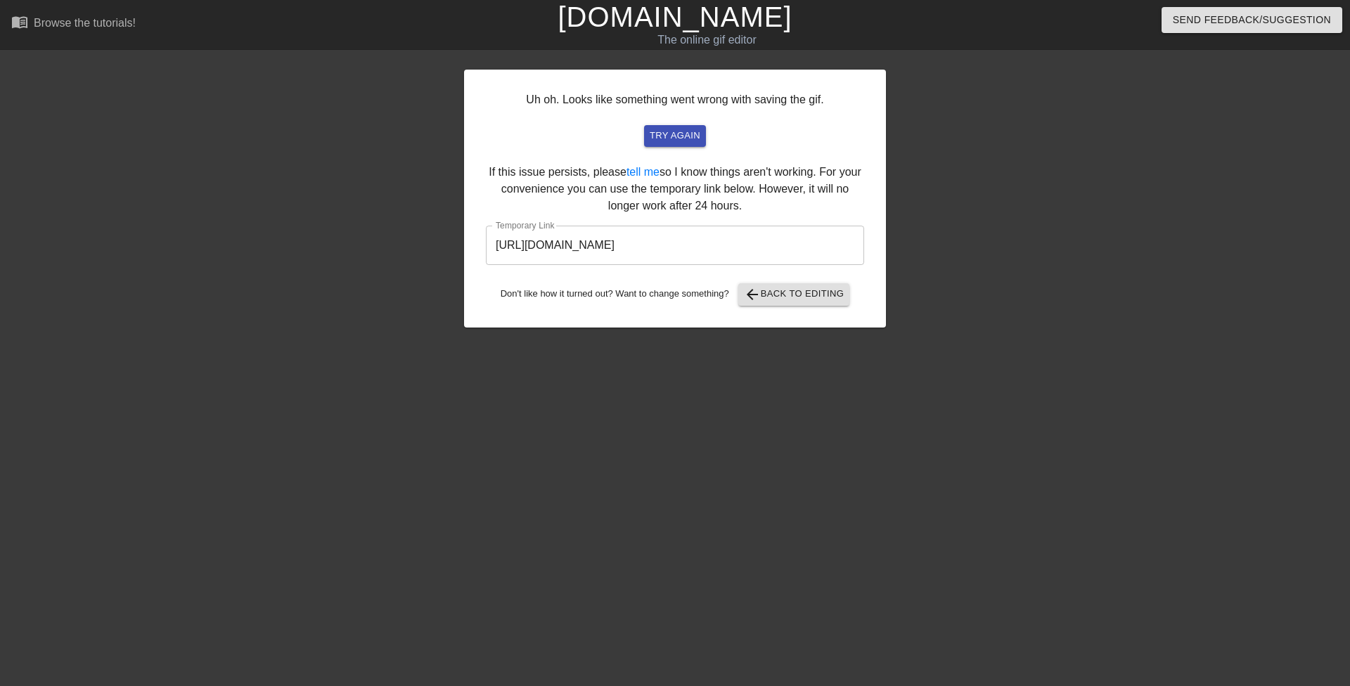
click at [670, 251] on input "https://www.gifntext.com/temp_generations/JlHOYJR0.gif" at bounding box center [675, 245] width 378 height 39
